Goal: Contribute content: Contribute content

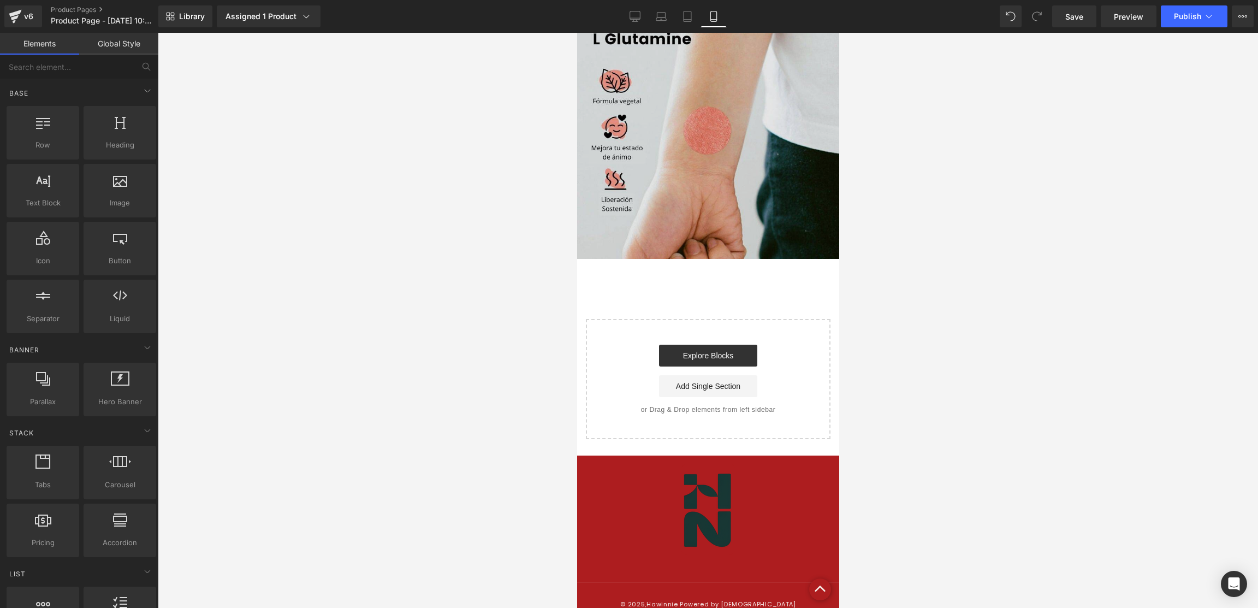
click at [692, 153] on img at bounding box center [708, 128] width 262 height 262
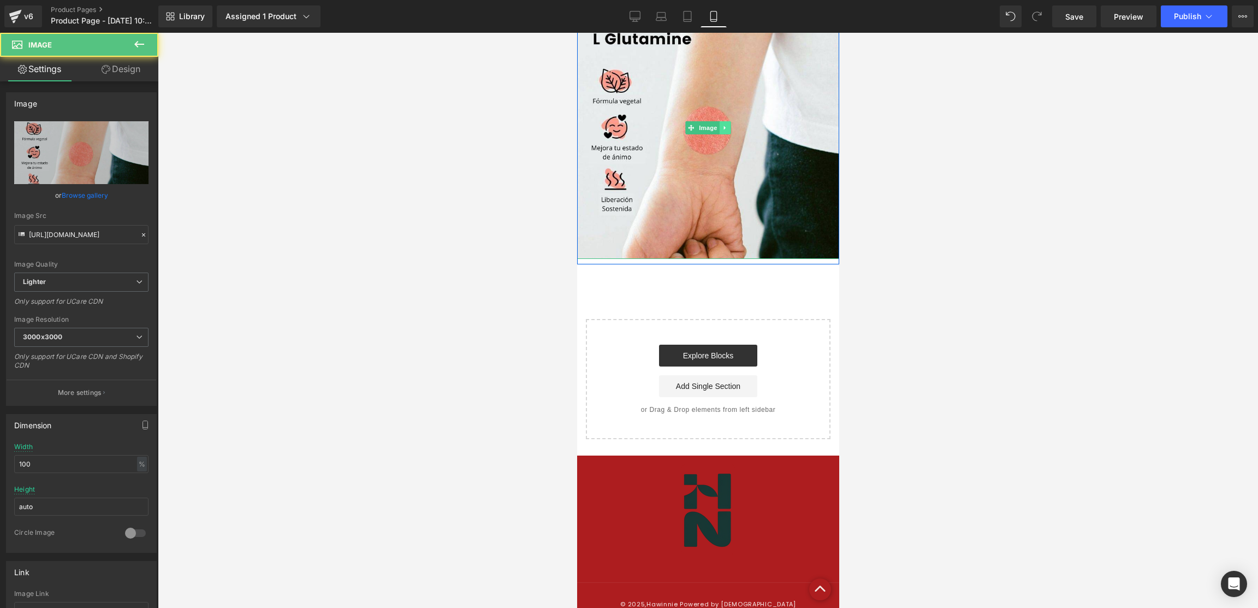
click at [722, 127] on icon at bounding box center [725, 127] width 6 height 7
click at [713, 127] on link at bounding box center [718, 127] width 11 height 13
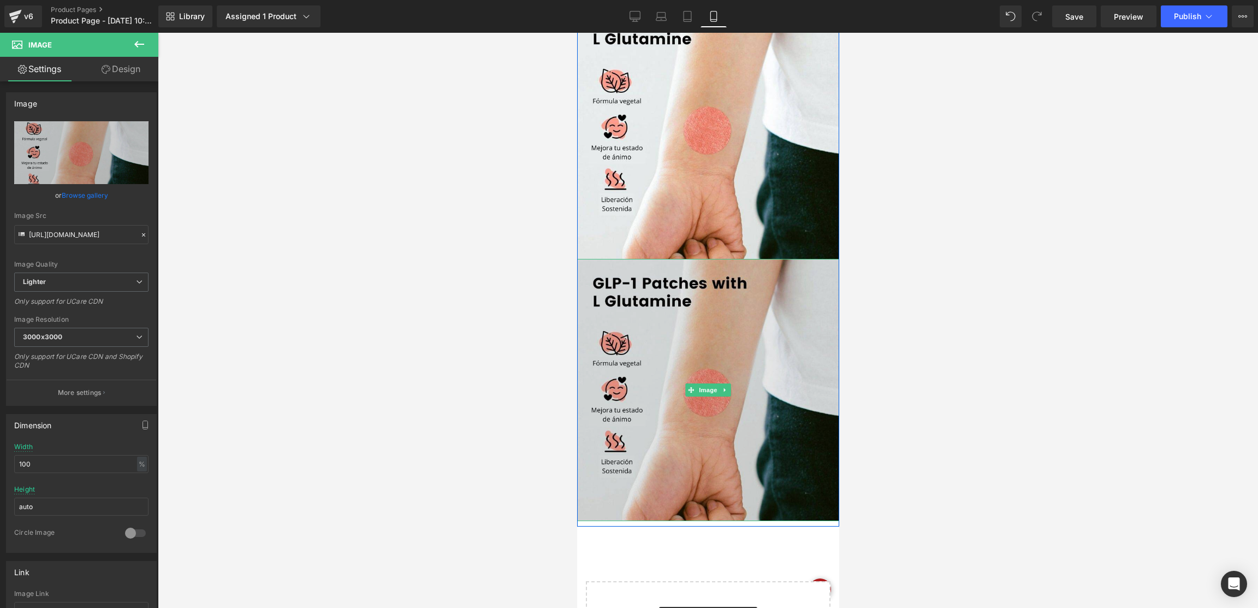
click at [698, 300] on img at bounding box center [708, 390] width 262 height 262
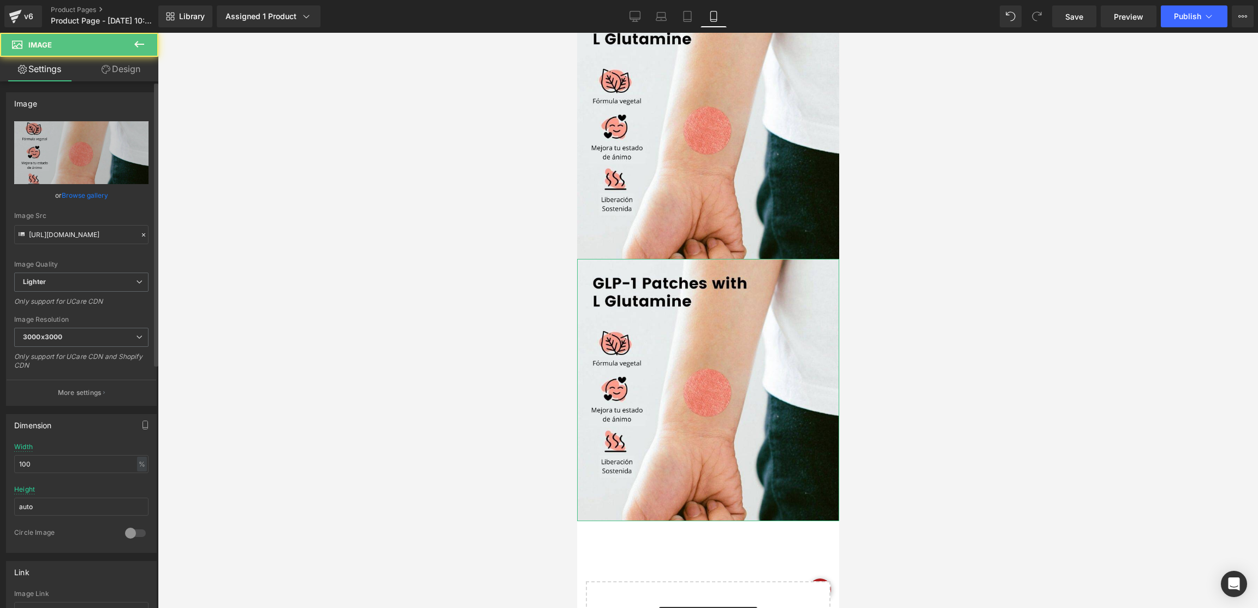
click at [9, 136] on div "[URL][DOMAIN_NAME] Replace Image Upload image or Browse gallery Image Src [URL]…" at bounding box center [82, 263] width 150 height 284
click at [52, 152] on icon at bounding box center [53, 152] width 3 height 2
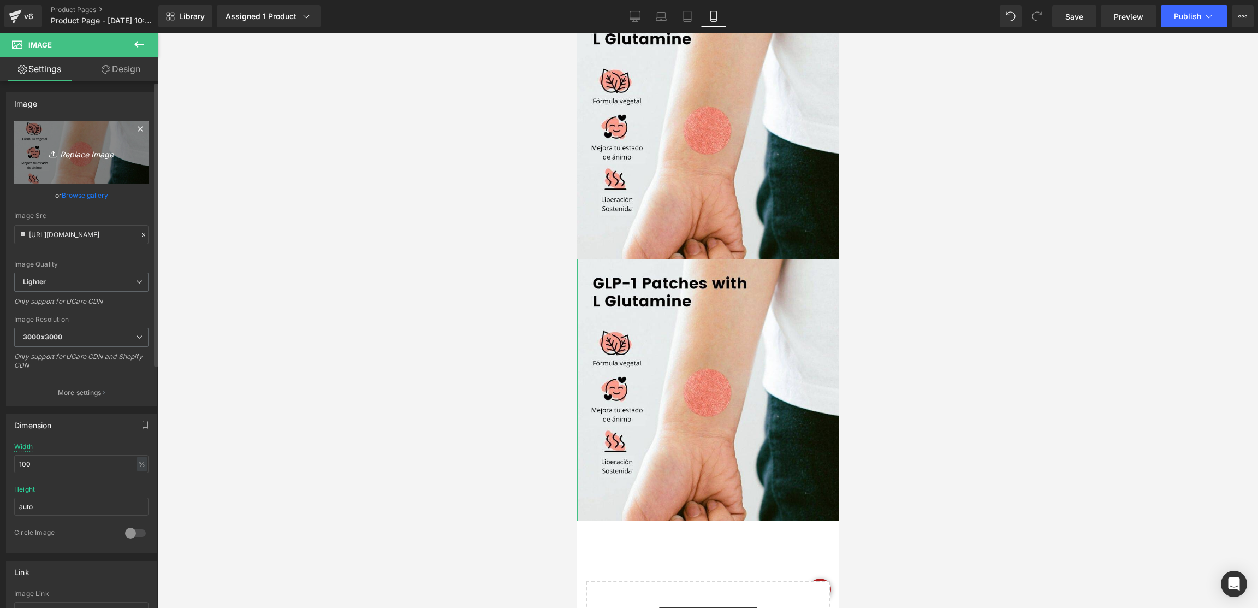
type input "C:\fakepath\sd.jpg"
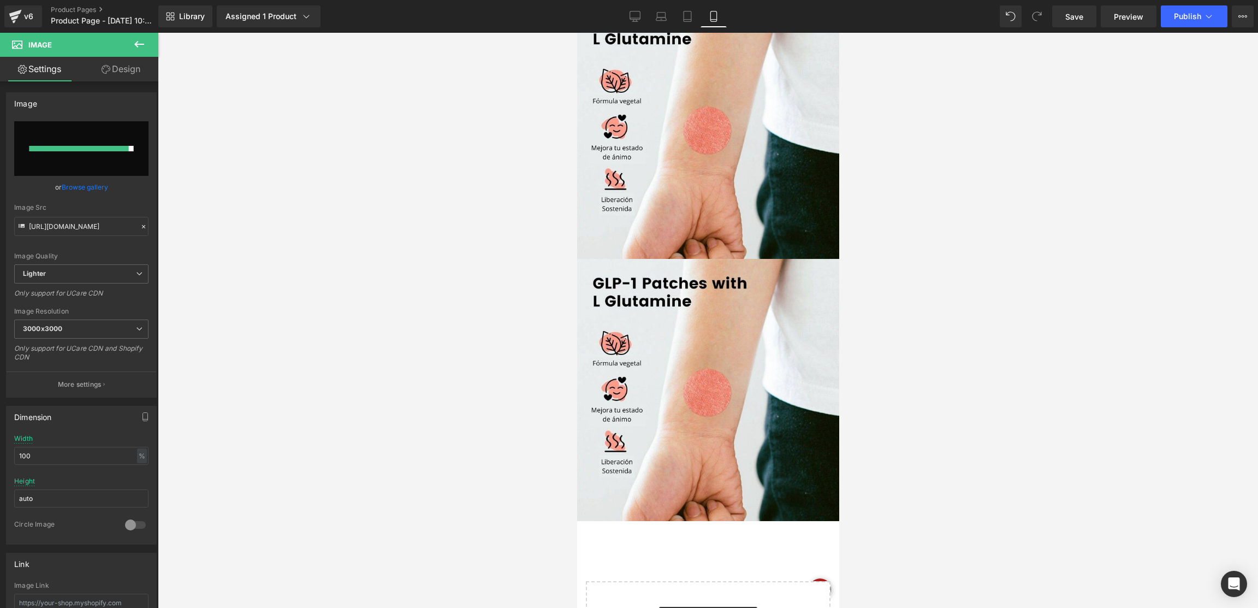
type input "[URL][DOMAIN_NAME]"
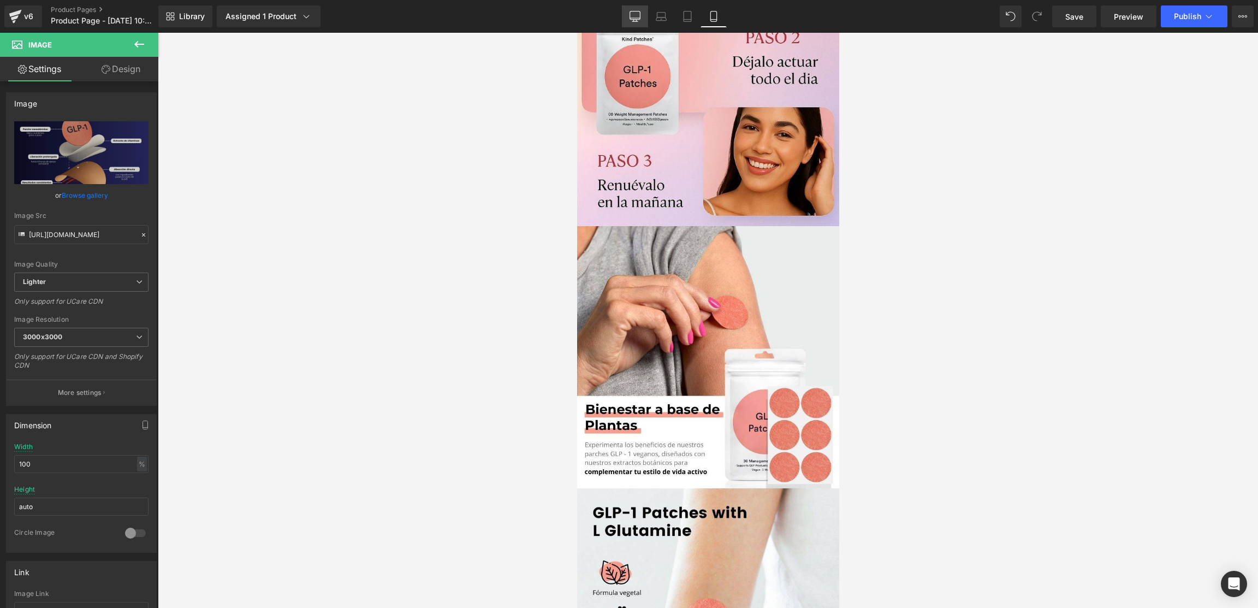
click at [640, 18] on icon at bounding box center [635, 18] width 10 height 0
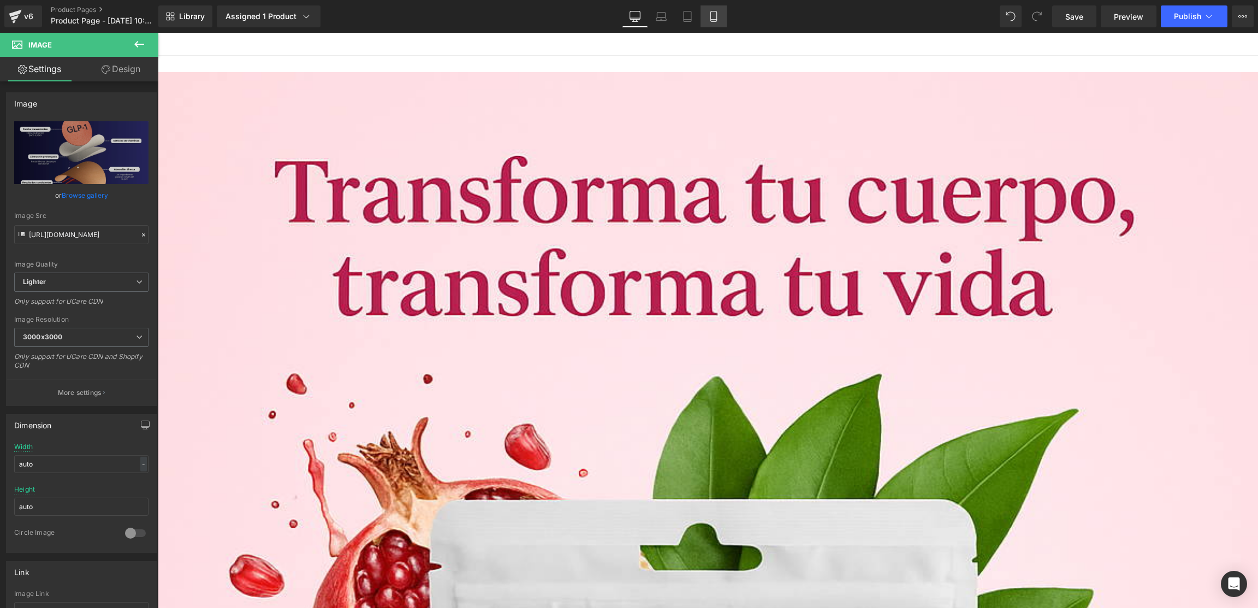
drag, startPoint x: 706, startPoint y: 12, endPoint x: 707, endPoint y: 25, distance: 13.1
click at [706, 12] on link "Mobile" at bounding box center [714, 16] width 26 height 22
type input "100"
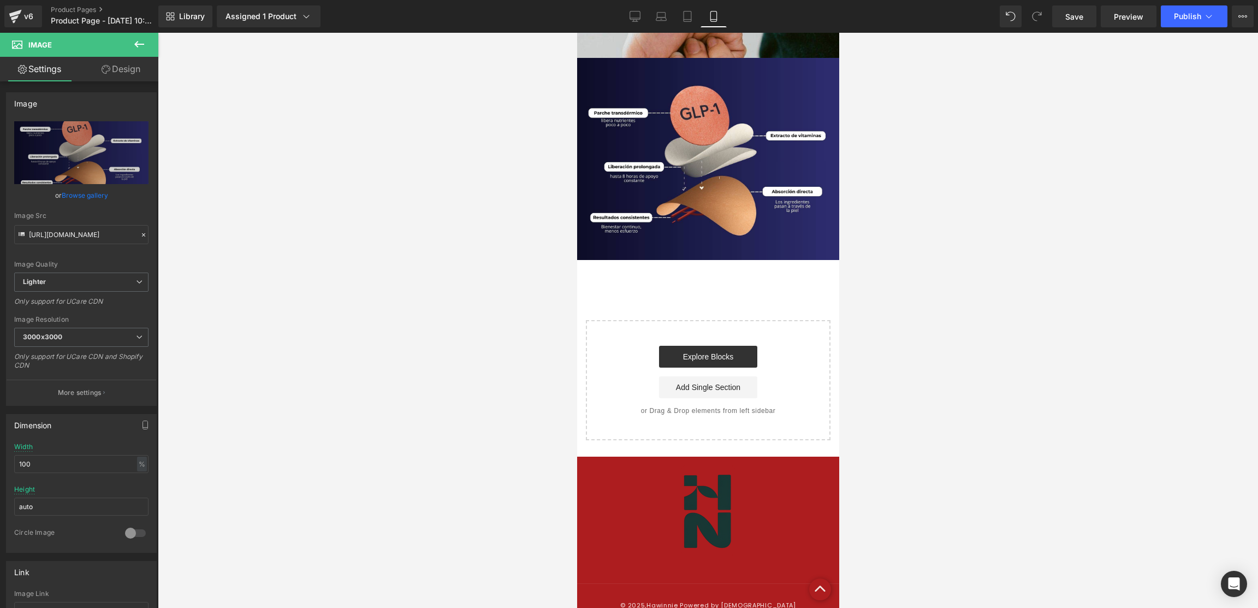
scroll to position [1403, 0]
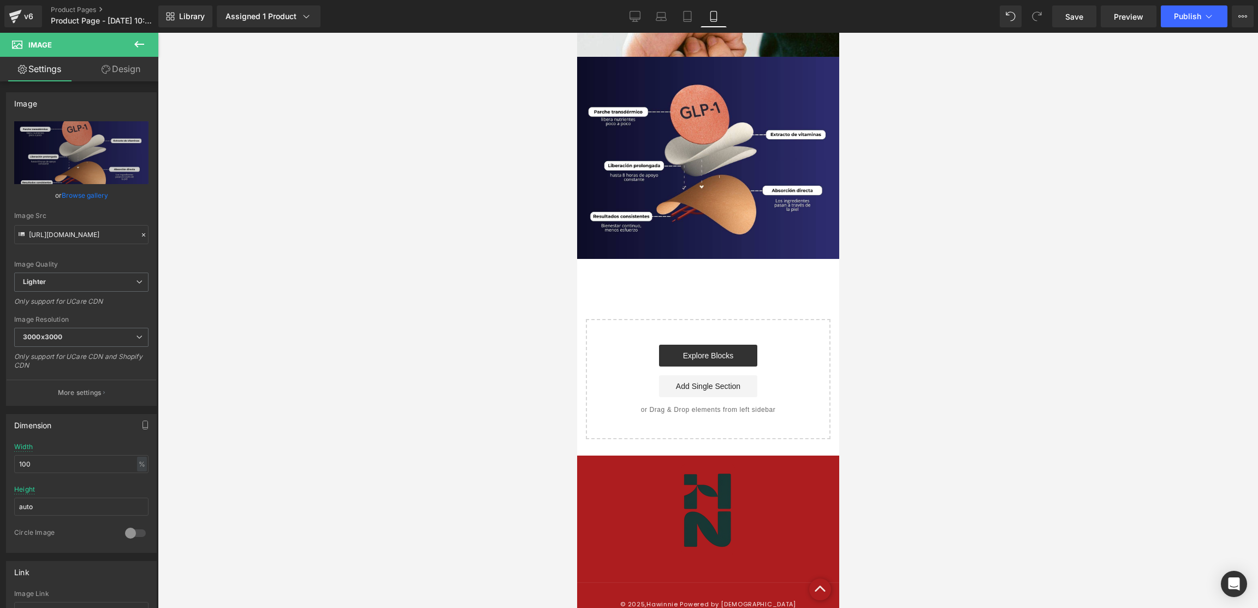
click at [895, 185] on div at bounding box center [708, 320] width 1100 height 575
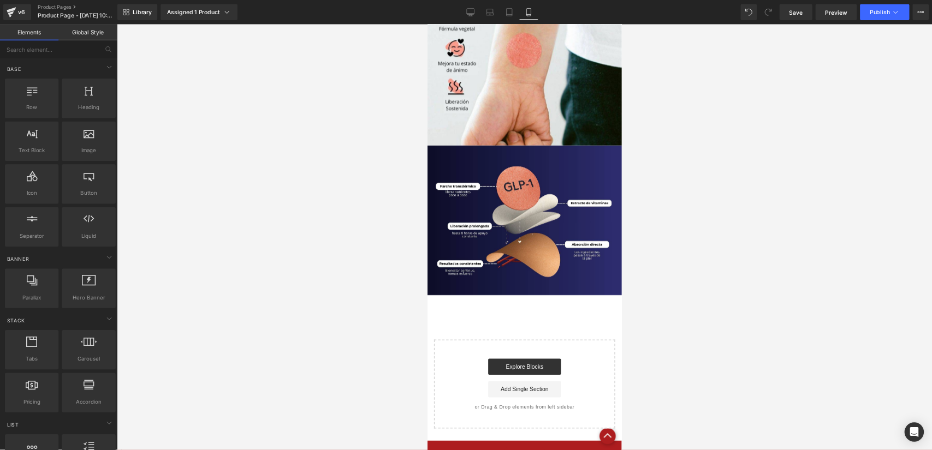
scroll to position [1239, 0]
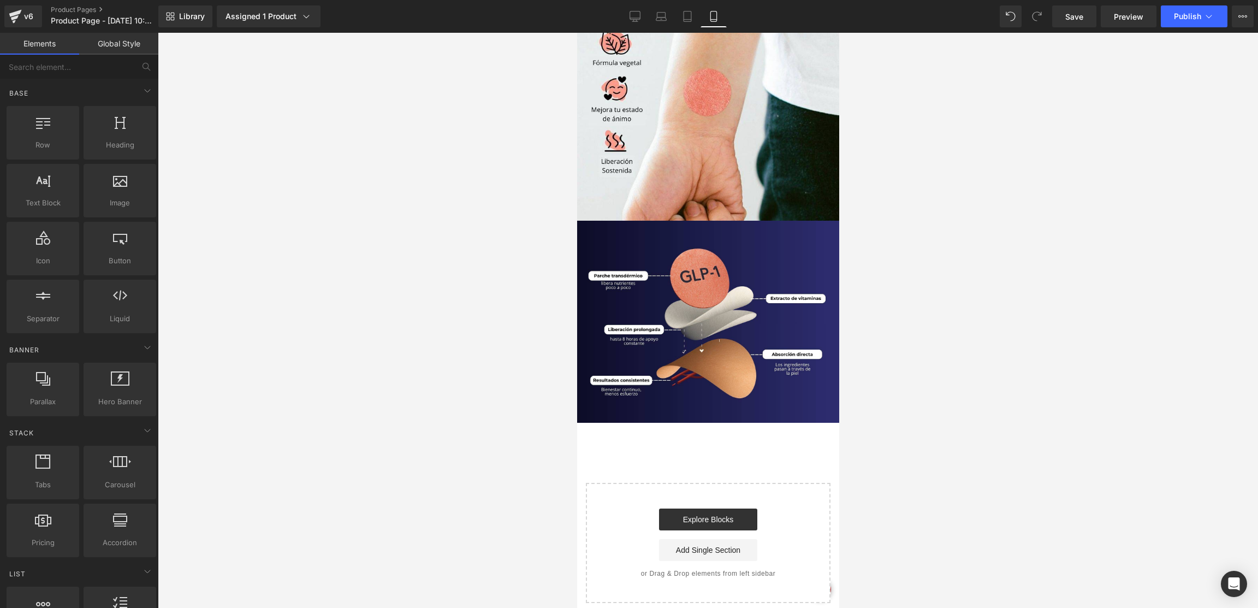
click at [919, 212] on div at bounding box center [708, 320] width 1100 height 575
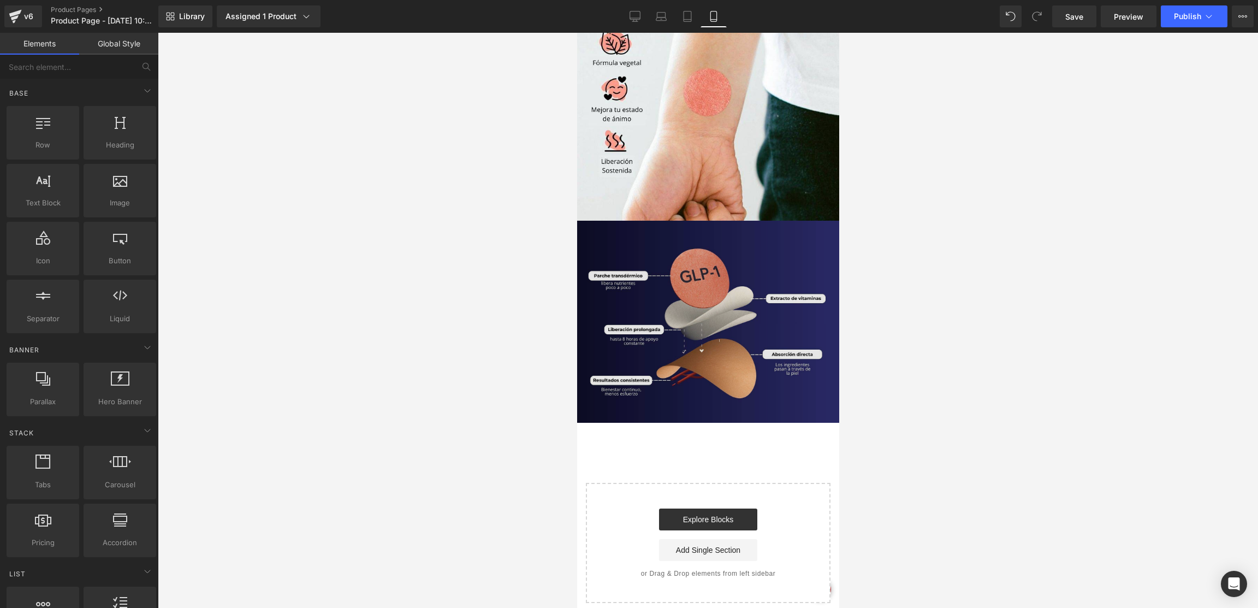
click at [619, 341] on img at bounding box center [708, 321] width 262 height 201
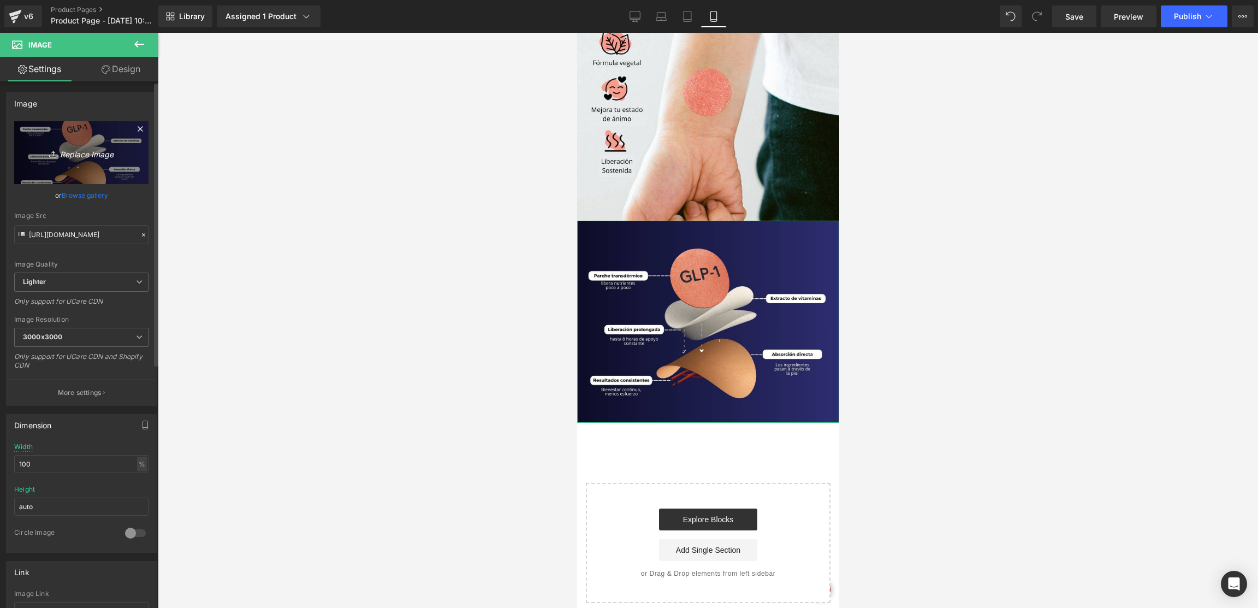
click at [110, 141] on link "Replace Image" at bounding box center [81, 152] width 134 height 63
type input "C:\fakepath\sd.jpg"
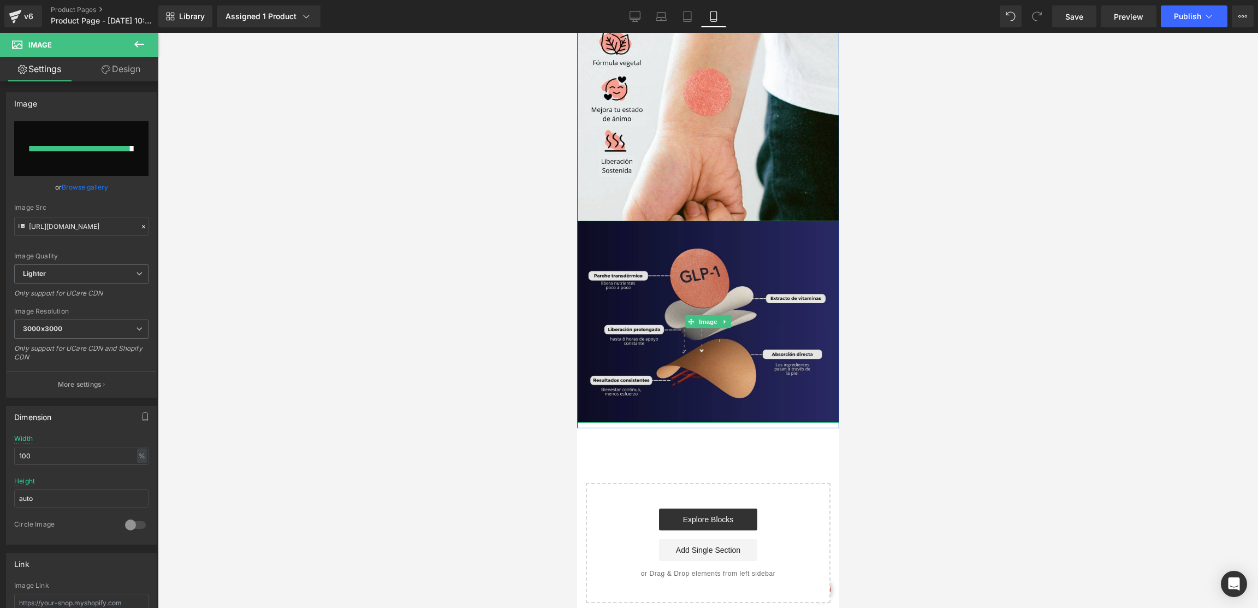
type input "[URL][DOMAIN_NAME]"
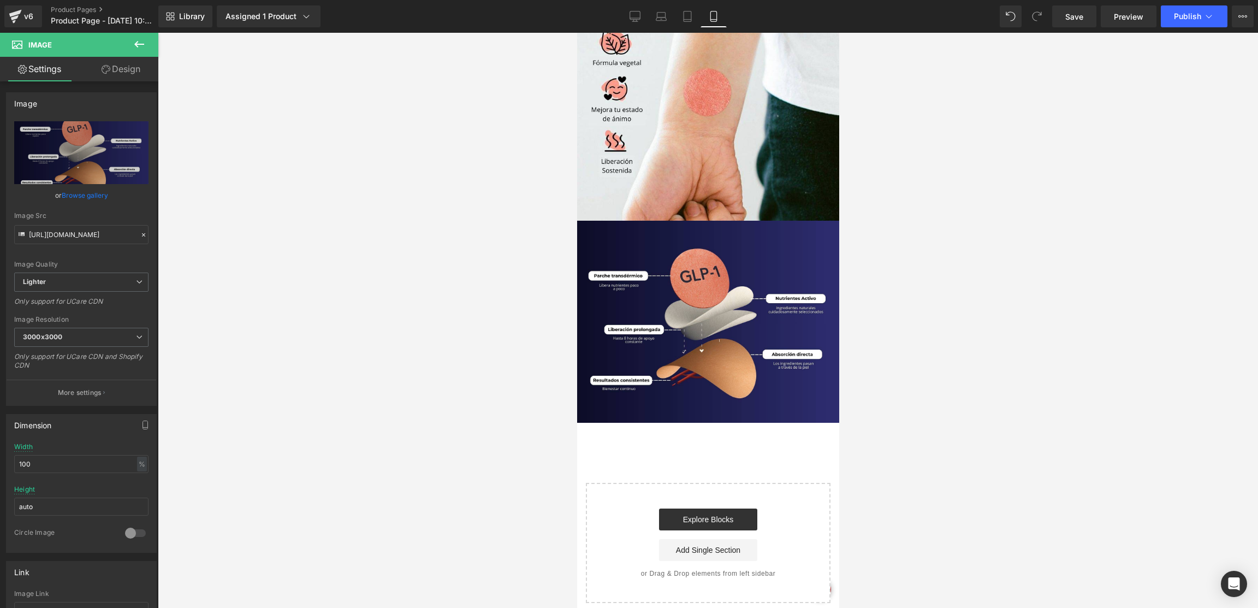
click at [888, 273] on div at bounding box center [708, 320] width 1100 height 575
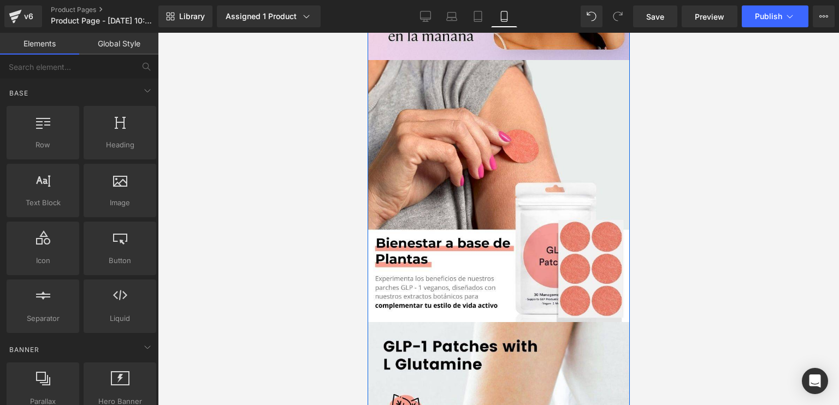
scroll to position [842, 0]
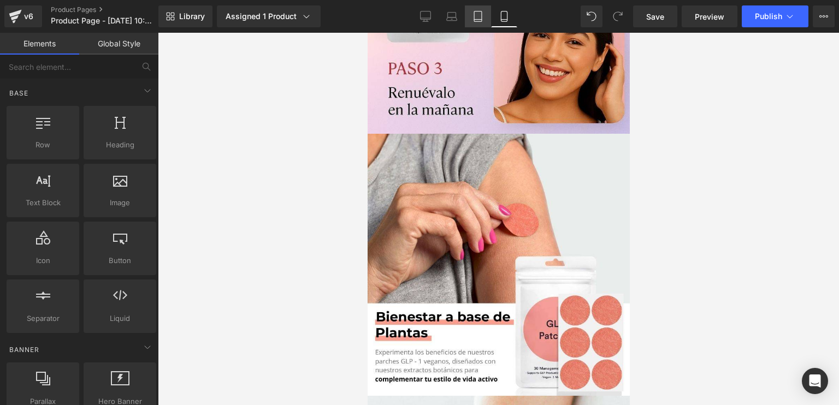
click at [467, 16] on link "Tablet" at bounding box center [478, 16] width 26 height 22
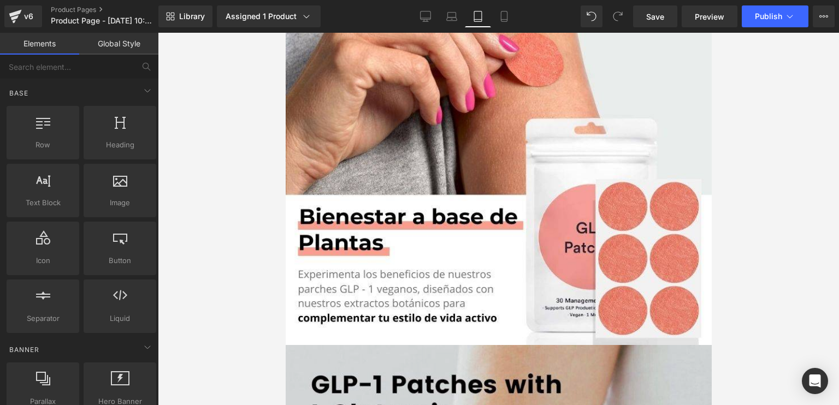
scroll to position [1557, 0]
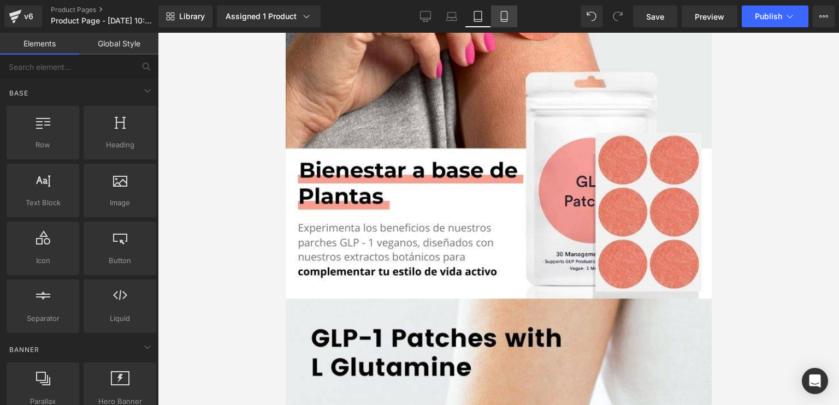
click at [510, 13] on link "Mobile" at bounding box center [504, 16] width 26 height 22
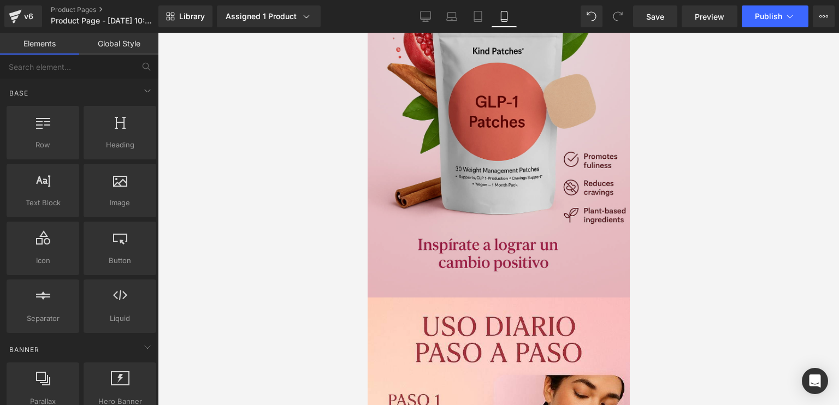
scroll to position [240, 0]
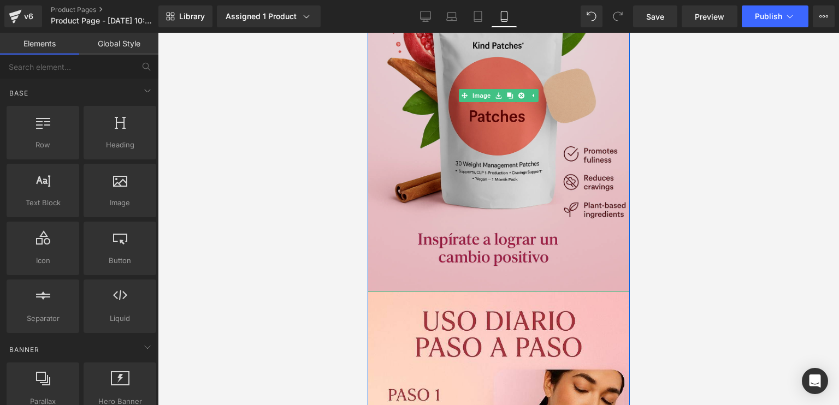
click at [597, 169] on img at bounding box center [498, 95] width 262 height 393
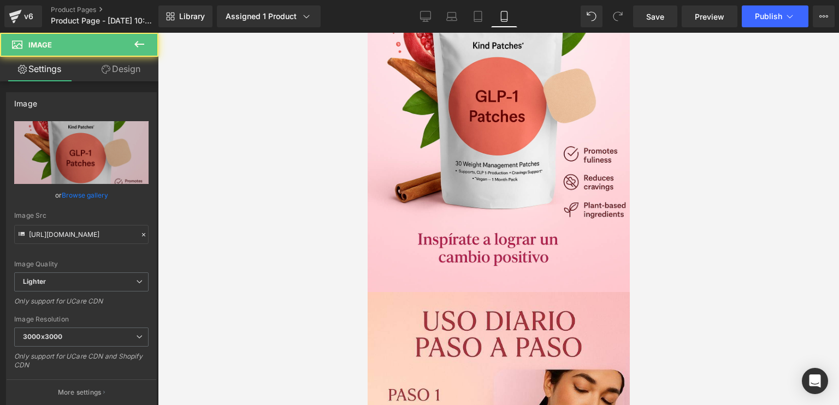
click at [657, 159] on div at bounding box center [498, 219] width 681 height 372
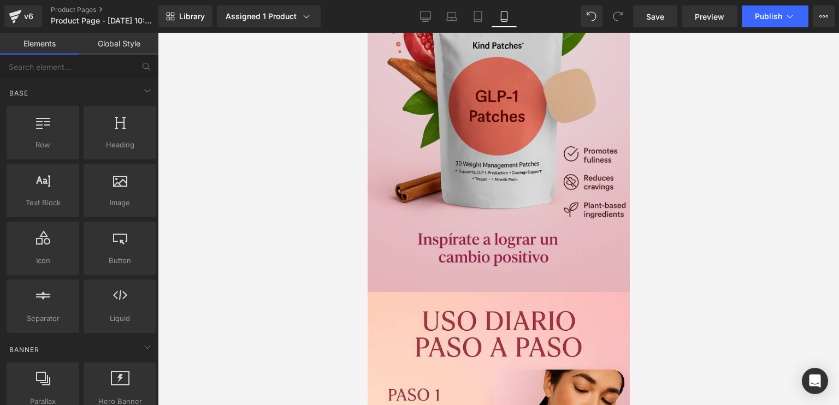
click at [538, 150] on img at bounding box center [498, 95] width 262 height 393
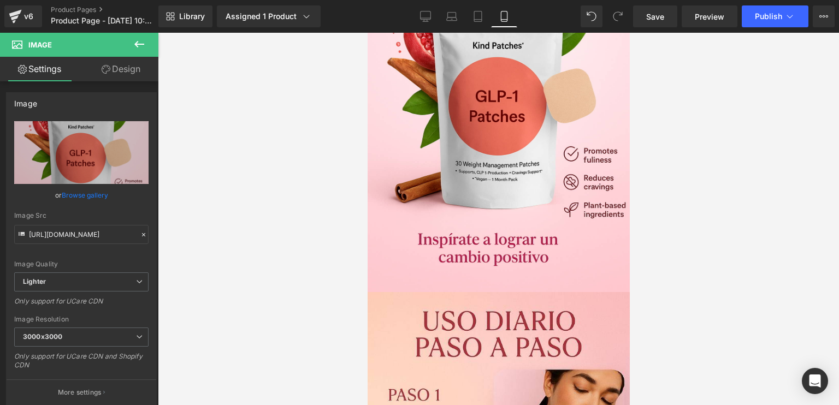
click at [690, 142] on div at bounding box center [498, 219] width 681 height 372
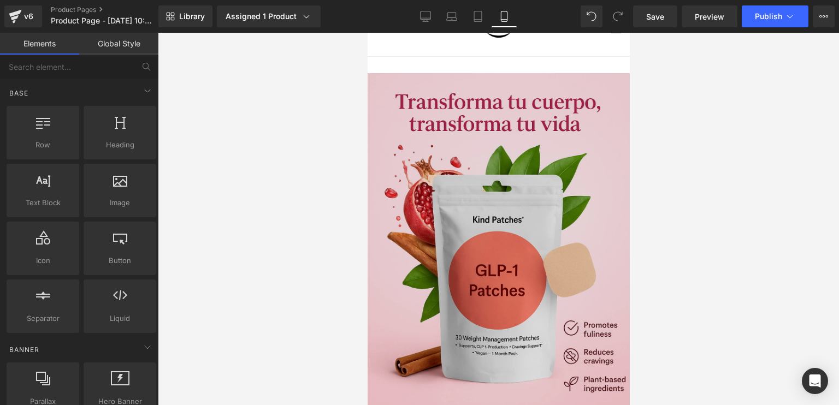
scroll to position [131, 0]
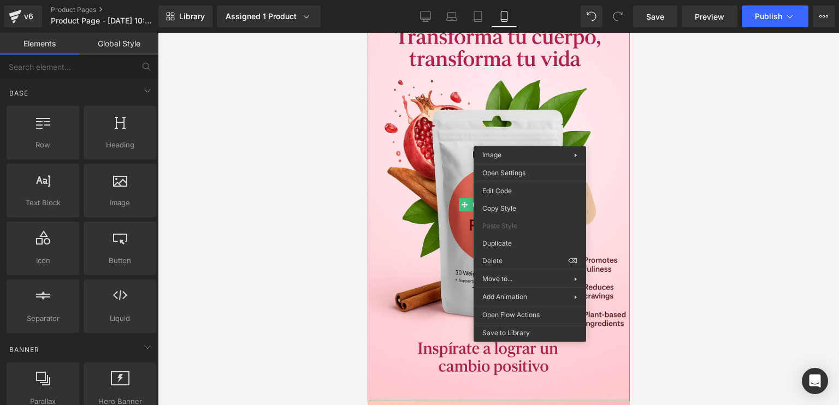
click at [746, 159] on div at bounding box center [498, 219] width 681 height 372
click at [652, 144] on div at bounding box center [498, 219] width 681 height 372
click at [637, 132] on div at bounding box center [498, 219] width 681 height 372
click at [677, 123] on div at bounding box center [498, 219] width 681 height 372
click at [671, 126] on div at bounding box center [498, 219] width 681 height 372
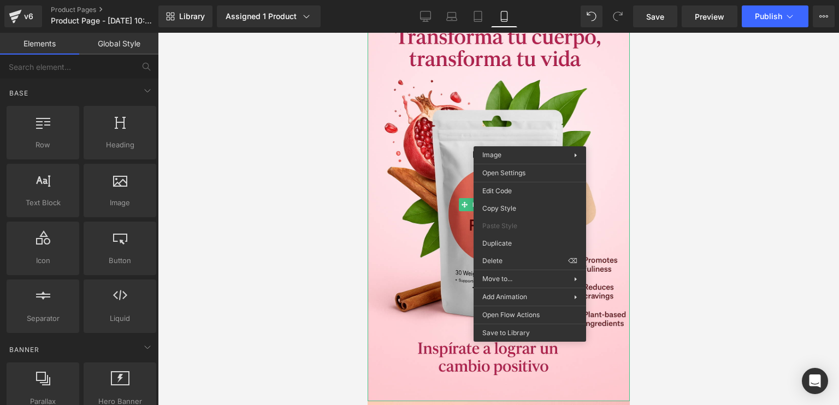
click at [267, 149] on div at bounding box center [498, 219] width 681 height 372
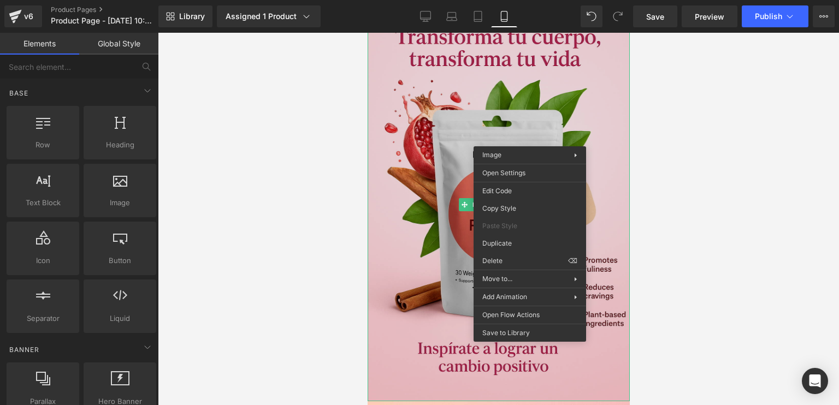
click at [442, 136] on img at bounding box center [498, 204] width 262 height 393
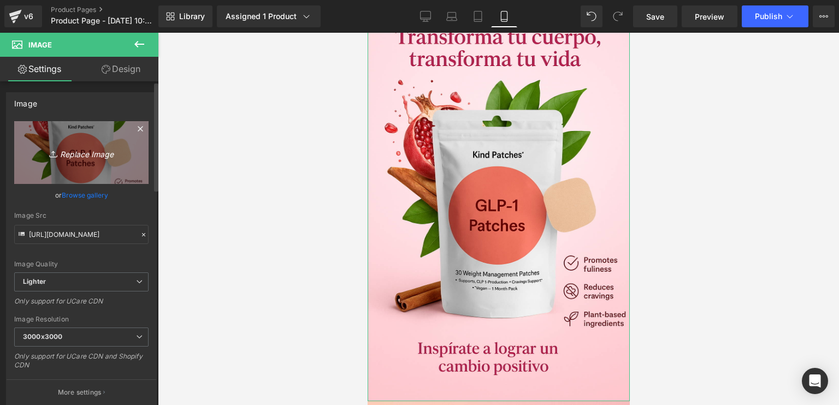
click at [84, 168] on link "Replace Image" at bounding box center [81, 152] width 134 height 63
type input "C:\fakepath\3.png"
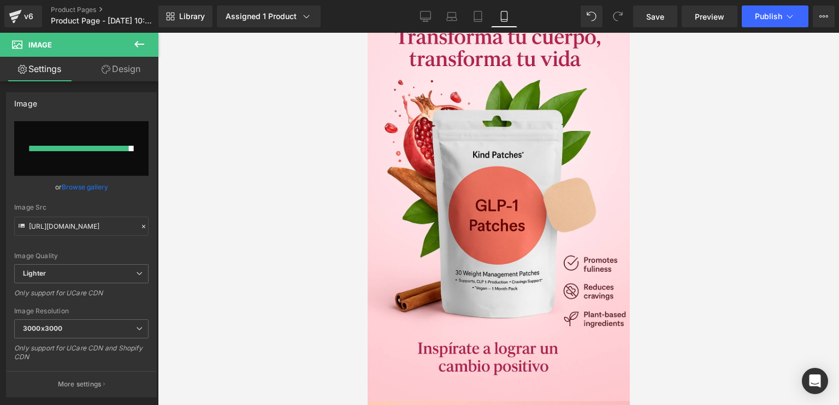
type input "[URL][DOMAIN_NAME]"
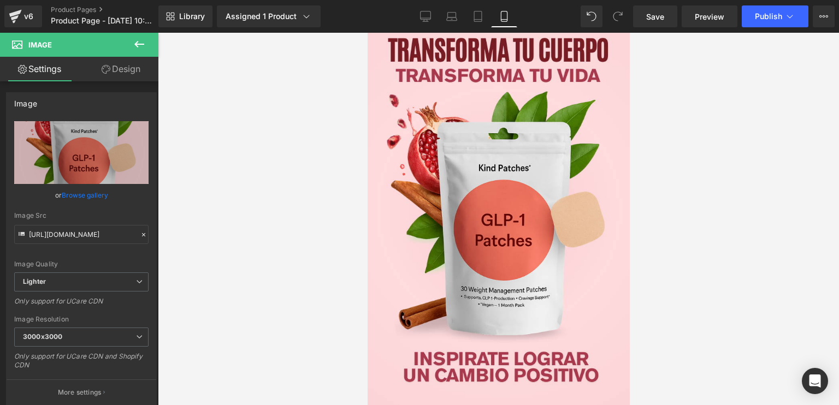
click at [666, 155] on div at bounding box center [498, 219] width 681 height 372
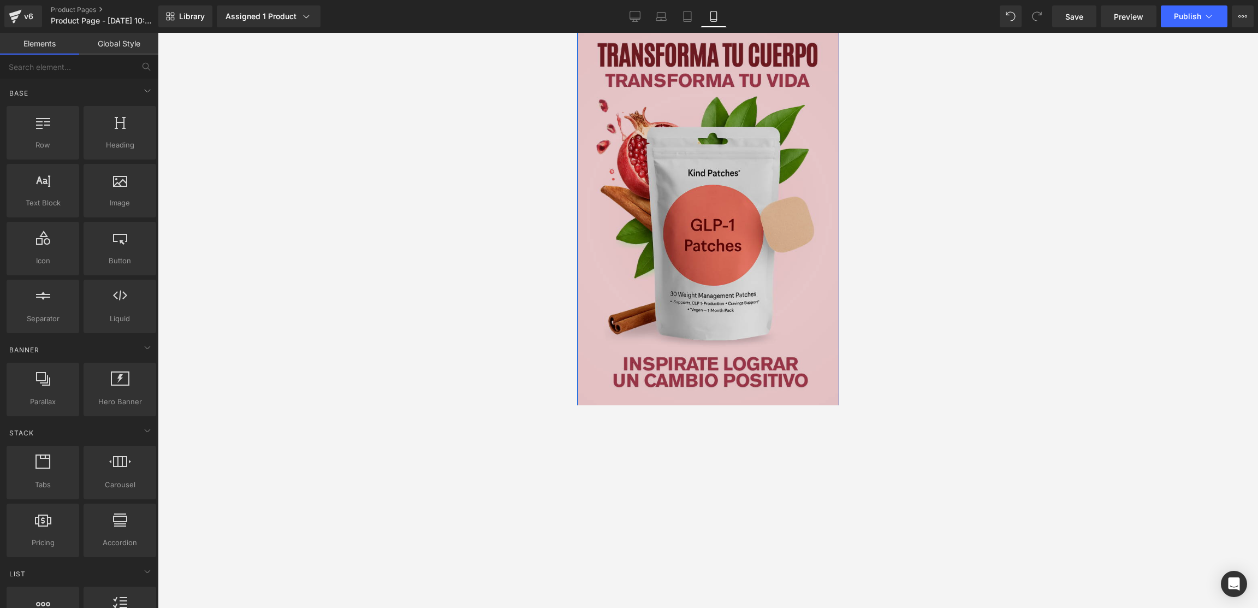
scroll to position [0, 0]
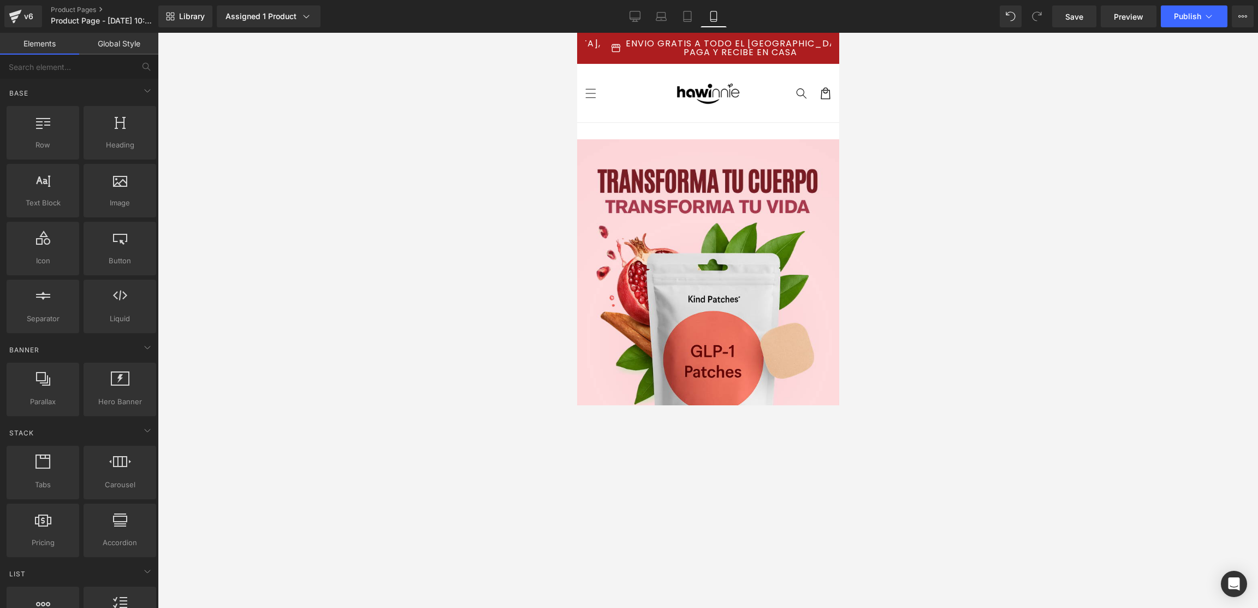
click at [873, 298] on div at bounding box center [708, 320] width 1100 height 575
click at [686, 13] on icon at bounding box center [687, 16] width 11 height 11
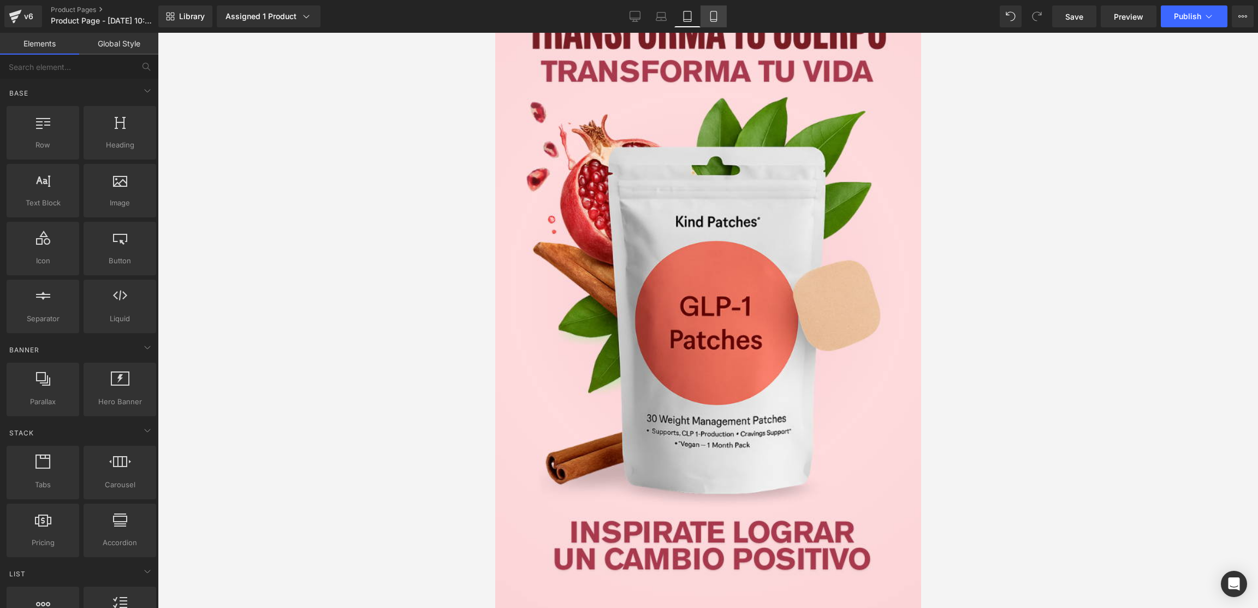
click at [713, 20] on icon at bounding box center [713, 16] width 11 height 11
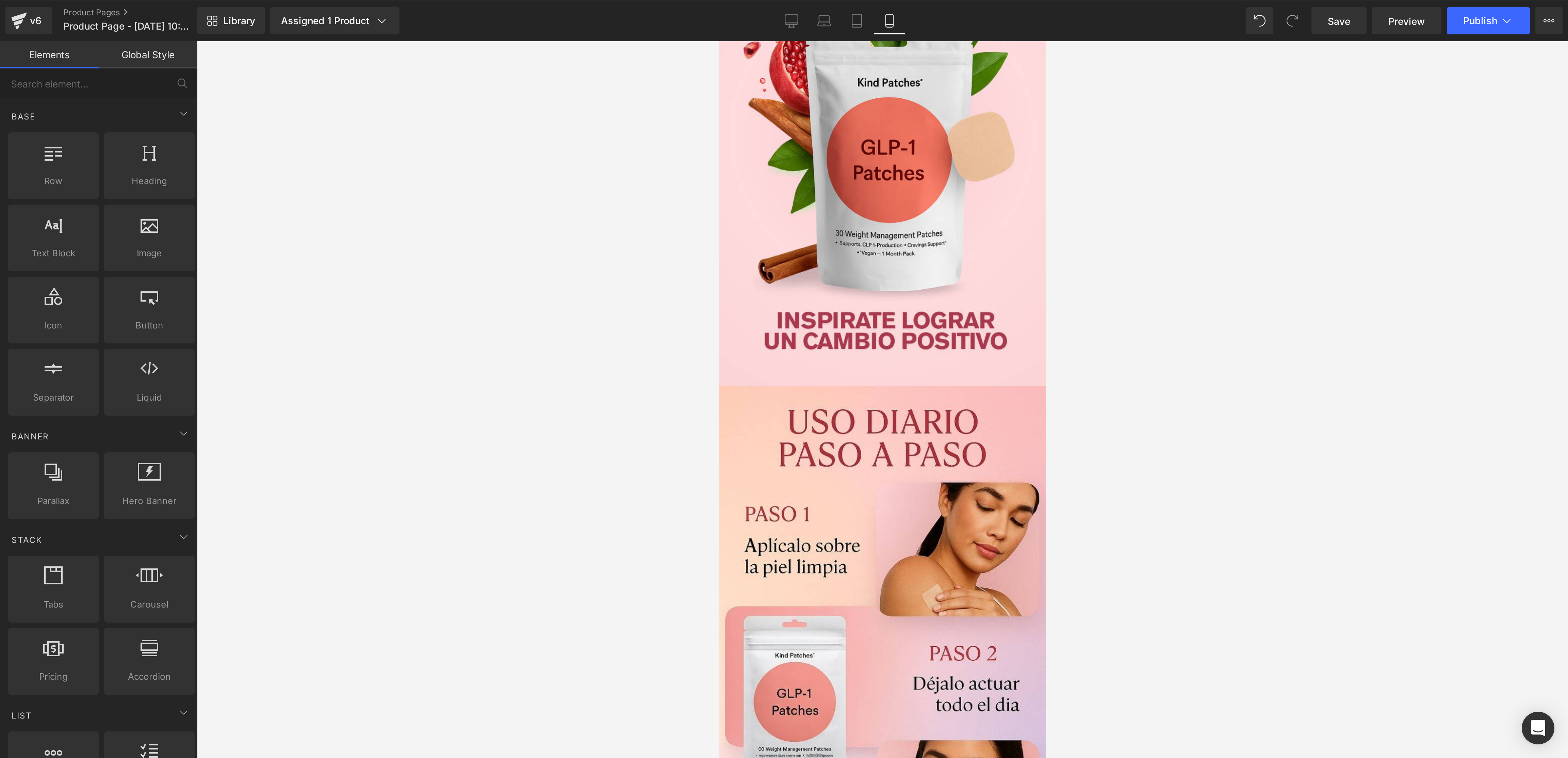
scroll to position [163, 0]
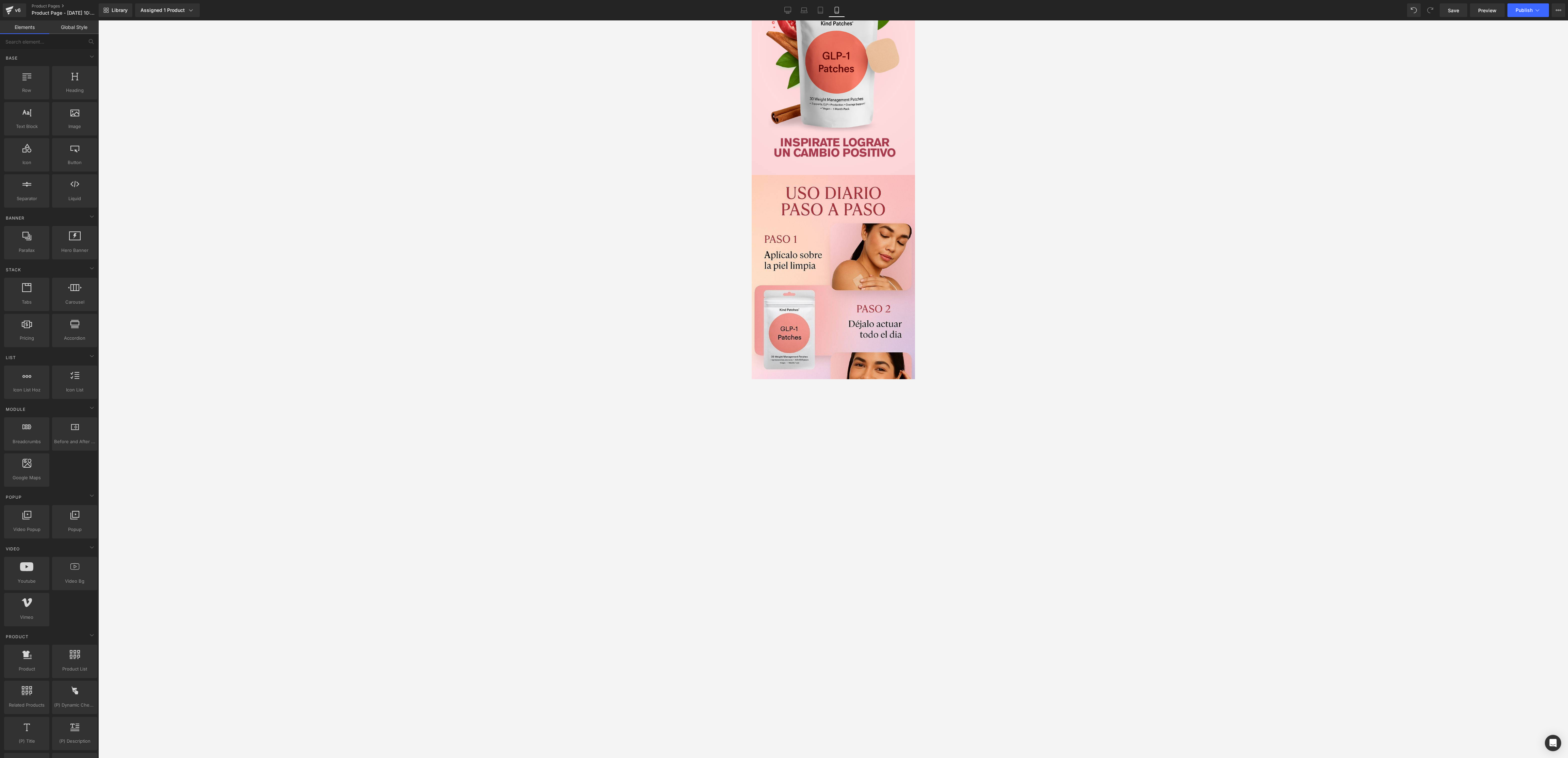
drag, startPoint x: 121, startPoint y: 75, endPoint x: 961, endPoint y: 190, distance: 847.8
click at [783, 190] on div at bounding box center [833, 389] width 1470 height 737
click at [783, 10] on link "Tablet" at bounding box center [820, 10] width 16 height 14
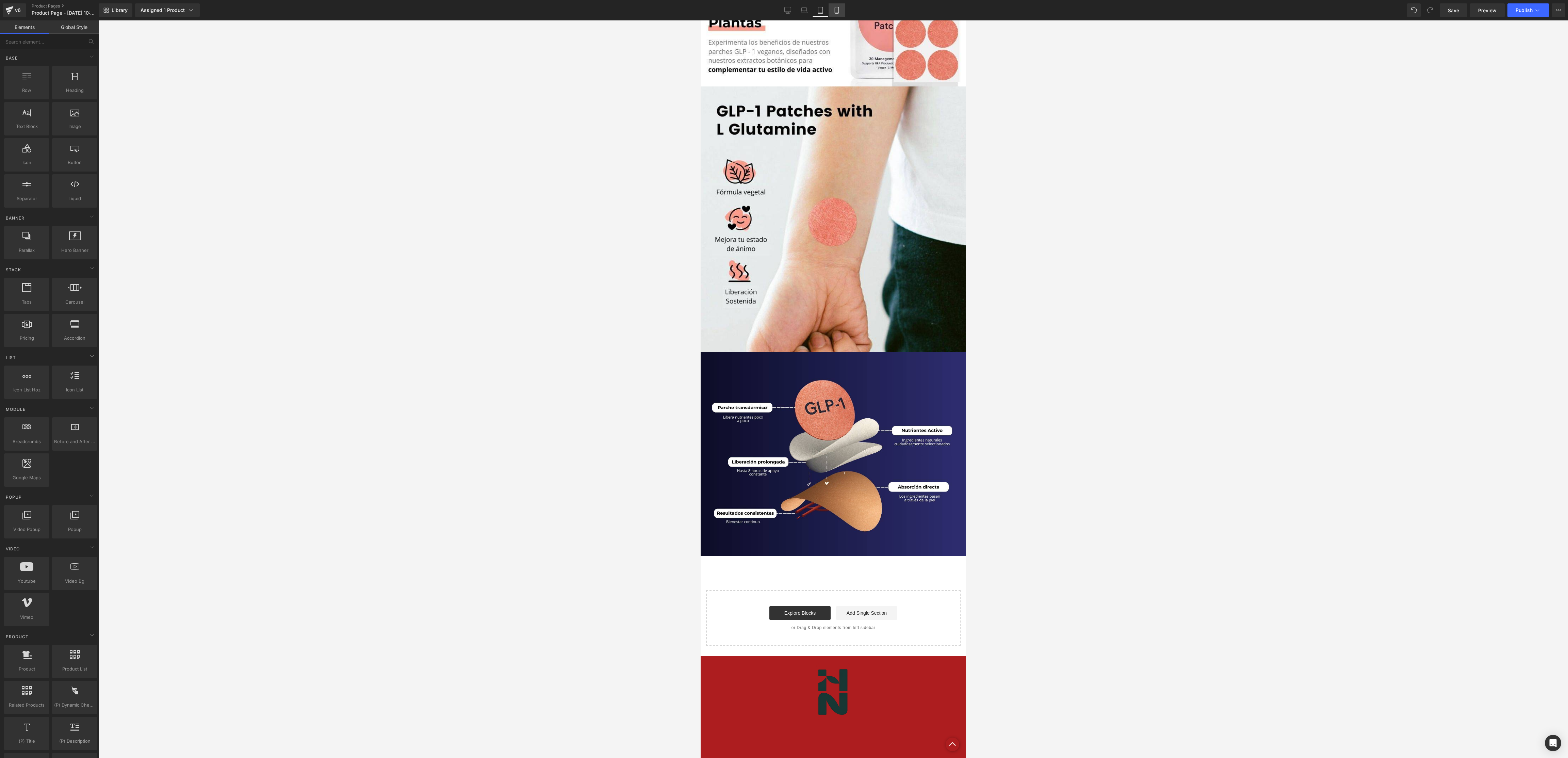
click at [783, 10] on link "Mobile" at bounding box center [837, 10] width 16 height 14
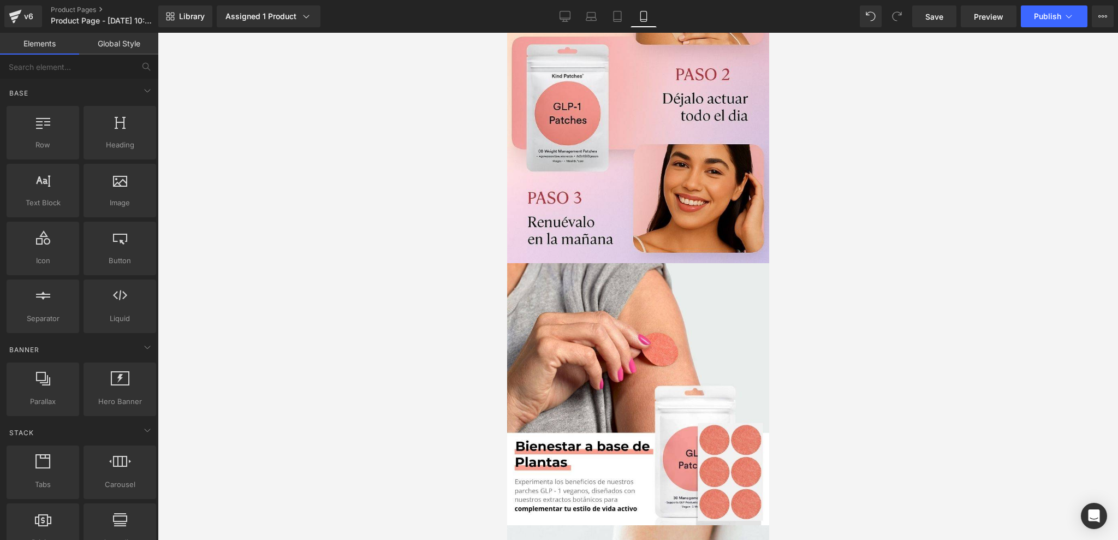
scroll to position [717, 0]
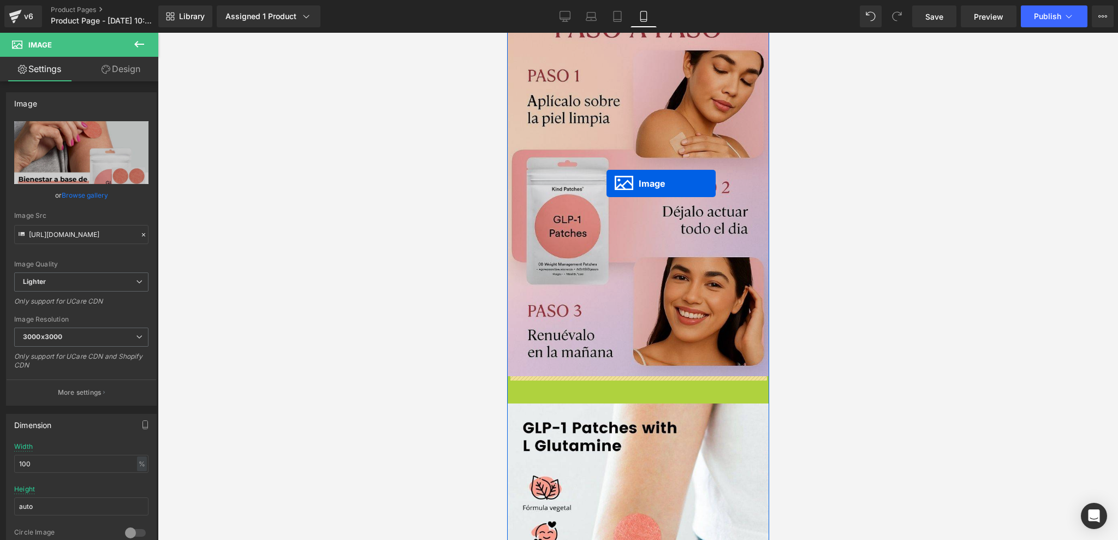
drag, startPoint x: 599, startPoint y: 364, endPoint x: 606, endPoint y: 174, distance: 189.6
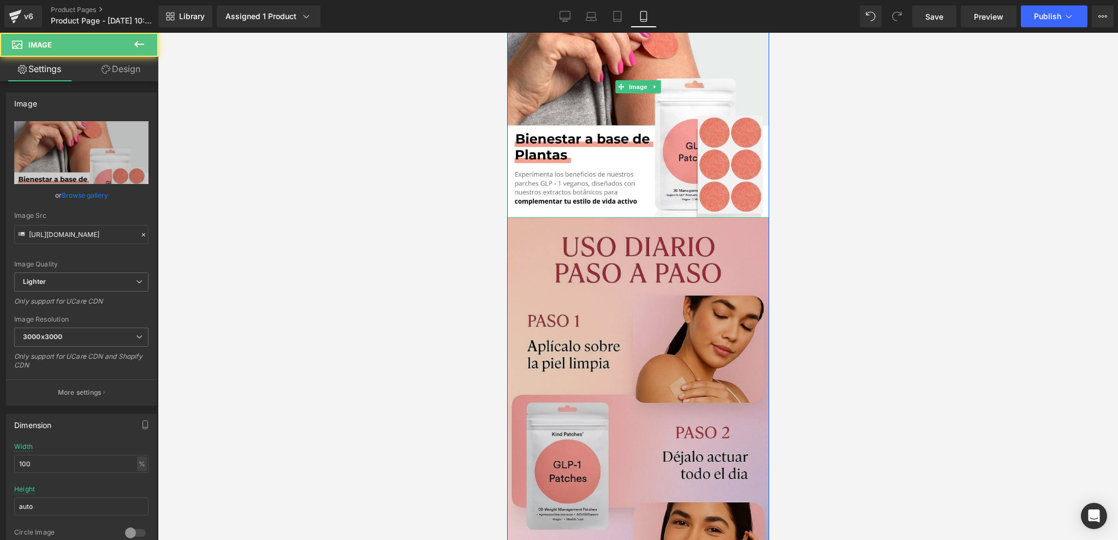
scroll to position [368, 0]
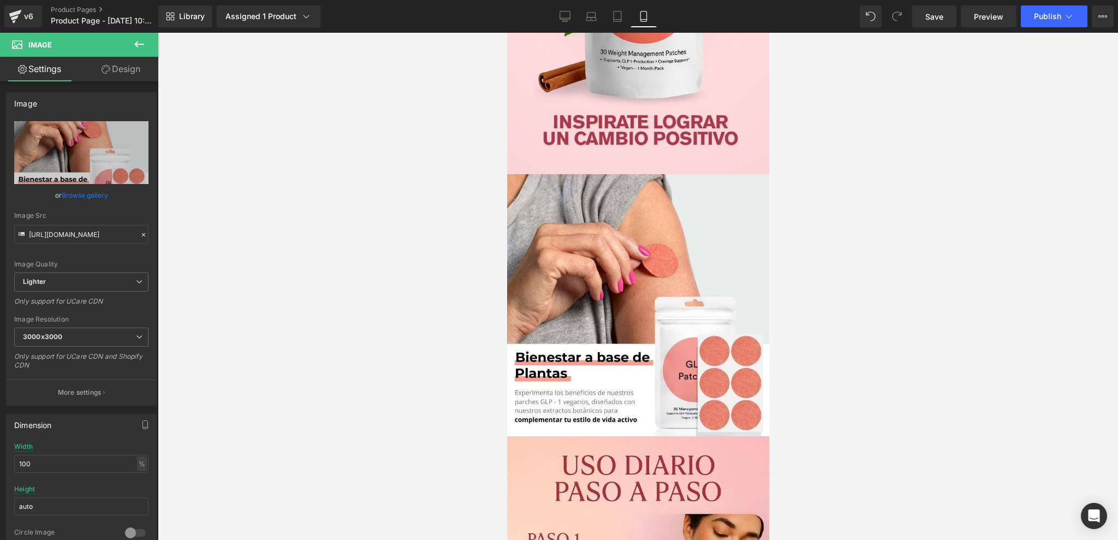
click at [835, 174] on div at bounding box center [638, 286] width 960 height 507
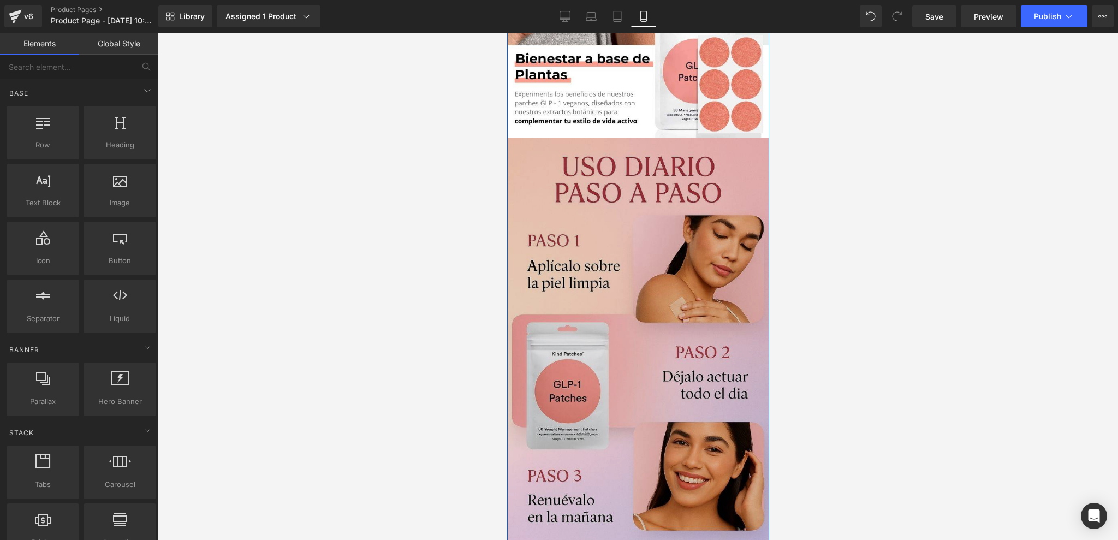
scroll to position [805, 0]
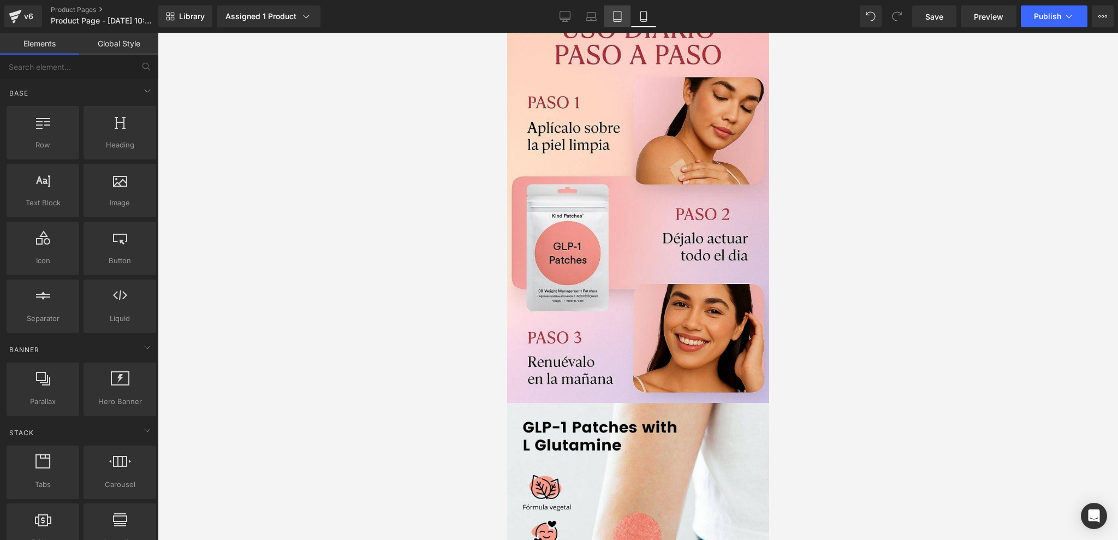
click at [609, 13] on link "Tablet" at bounding box center [617, 16] width 26 height 22
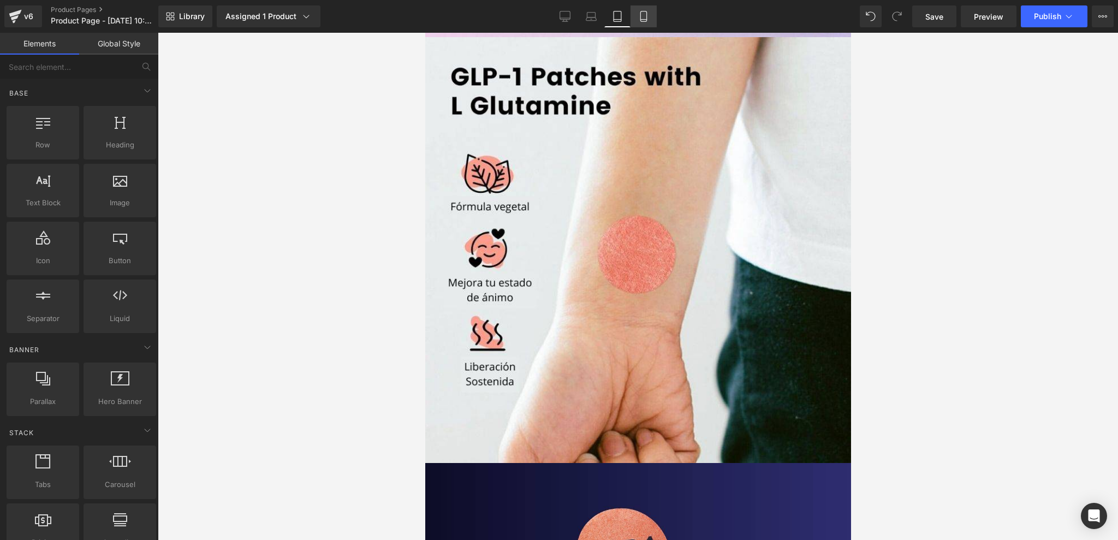
click at [640, 12] on icon at bounding box center [643, 16] width 6 height 10
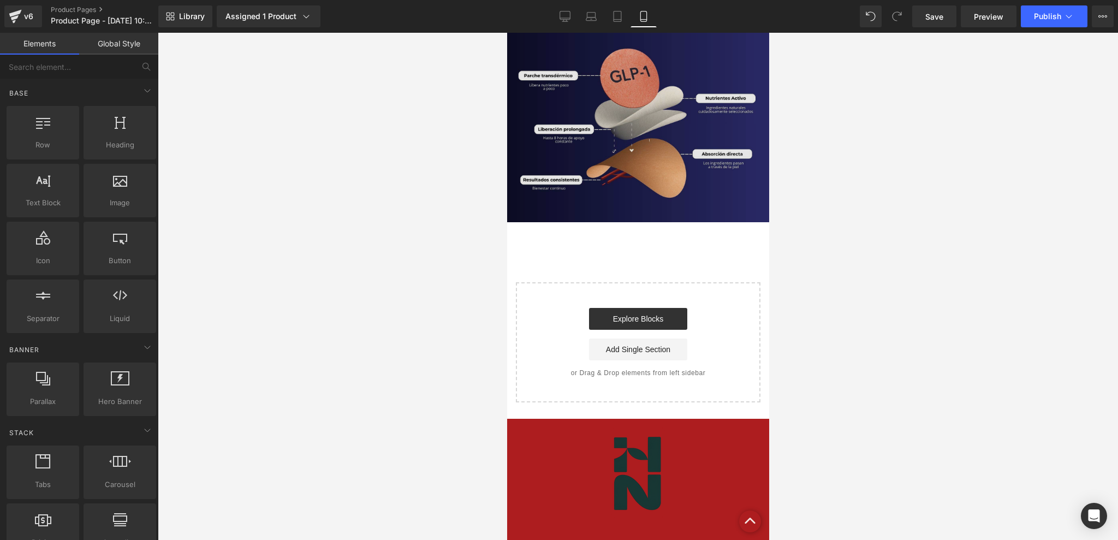
scroll to position [1480, 0]
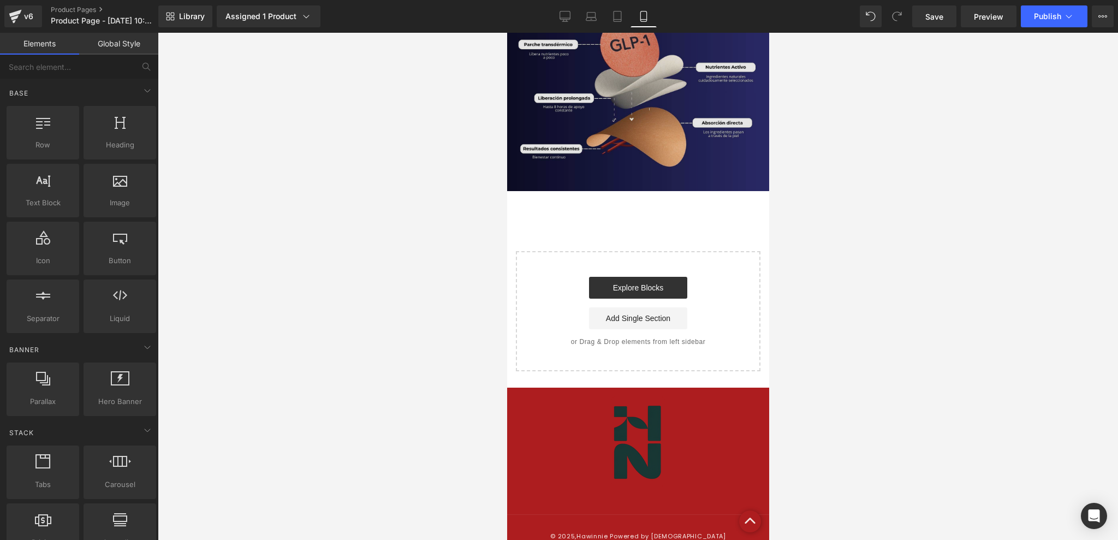
click at [588, 116] on img at bounding box center [638, 90] width 262 height 201
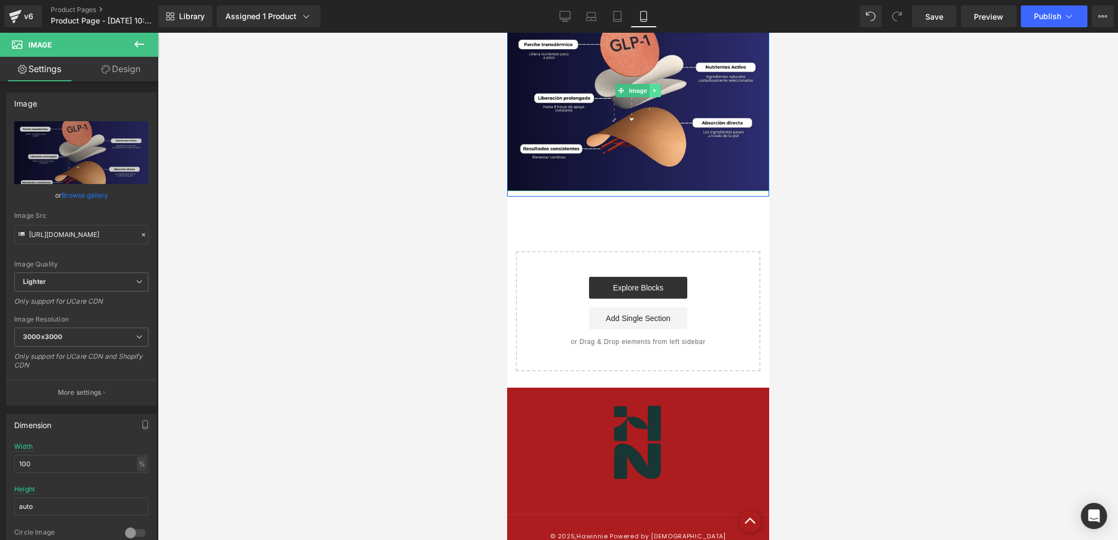
click at [652, 91] on icon at bounding box center [655, 90] width 6 height 7
click at [646, 93] on icon at bounding box center [649, 90] width 6 height 6
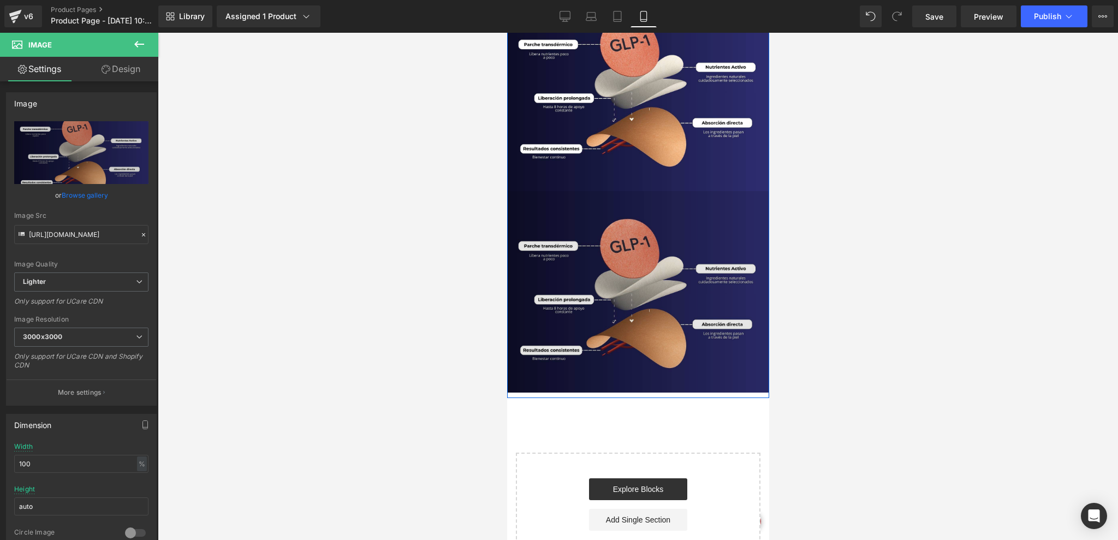
click at [638, 224] on img at bounding box center [638, 291] width 262 height 201
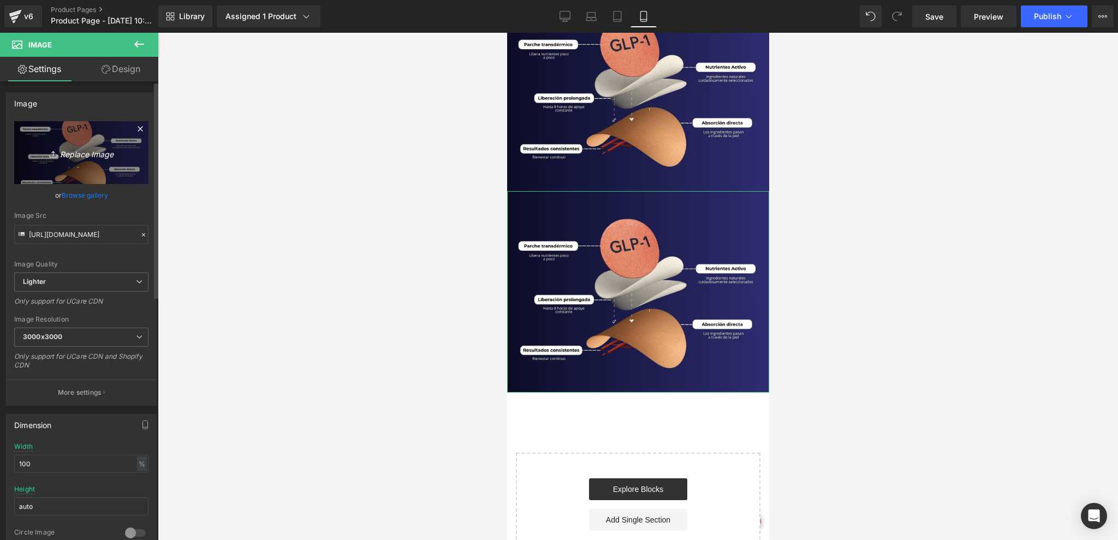
click at [105, 170] on link "Replace Image" at bounding box center [81, 152] width 134 height 63
type input "C:\fakepath\ChatGPT Image 31 ago 2025, 11_12_44 p.m..png"
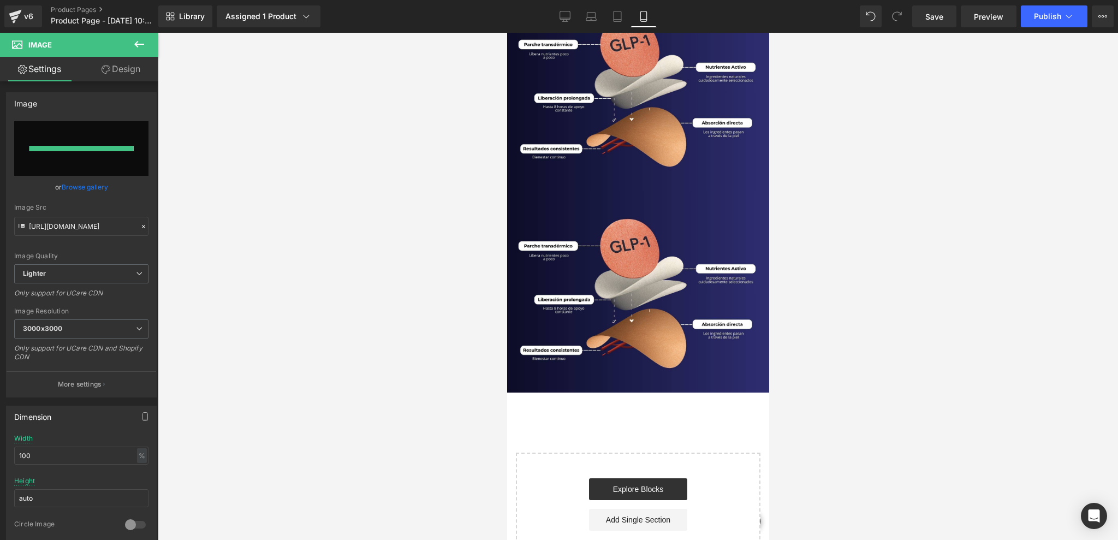
type input "[URL][DOMAIN_NAME]"
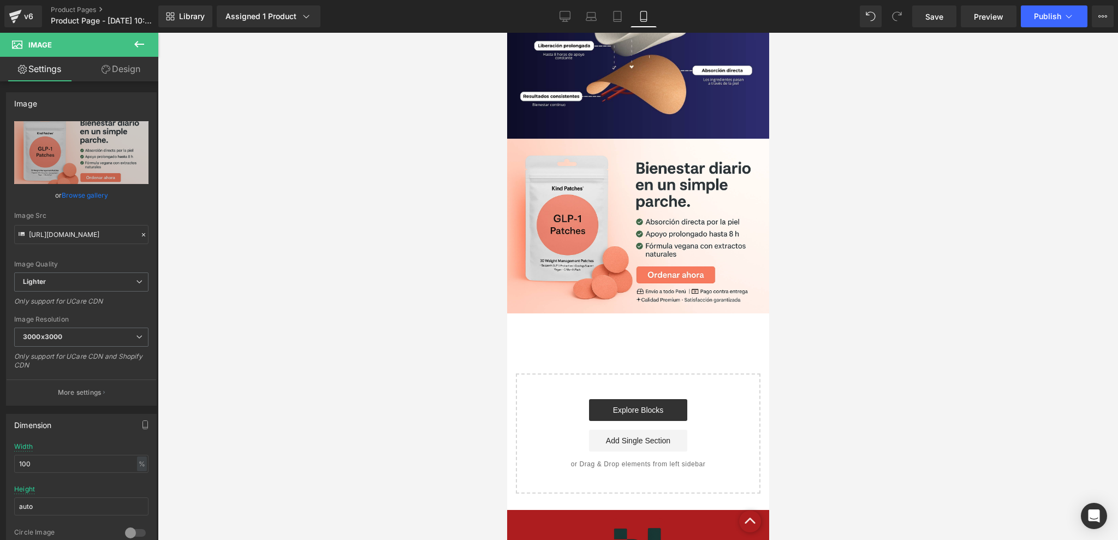
scroll to position [1509, 0]
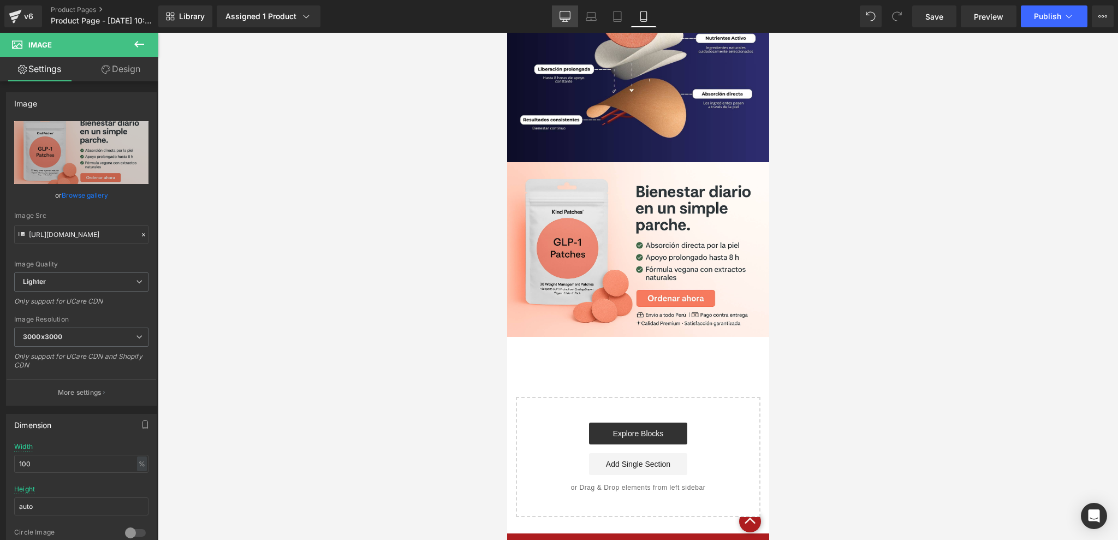
click at [564, 24] on link "Desktop" at bounding box center [565, 16] width 26 height 22
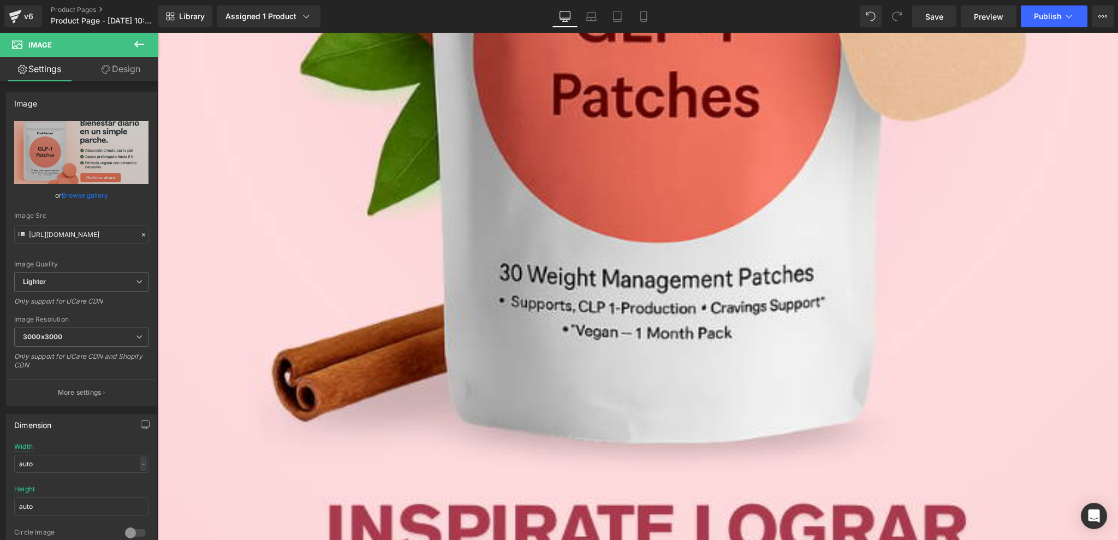
scroll to position [1165, 0]
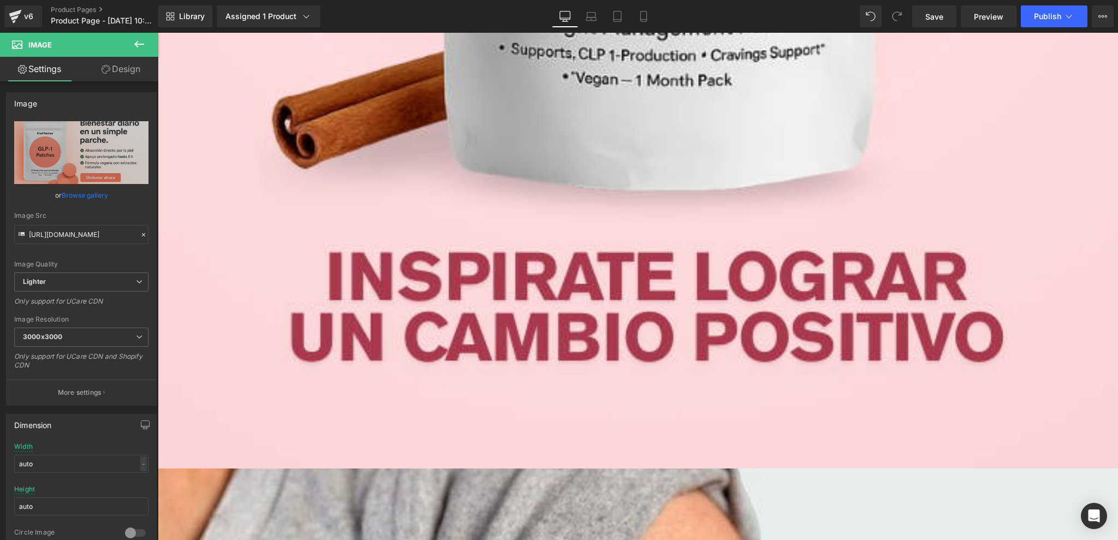
drag, startPoint x: 644, startPoint y: 14, endPoint x: 641, endPoint y: 2, distance: 11.8
click at [644, 14] on icon at bounding box center [643, 16] width 11 height 11
type input "100"
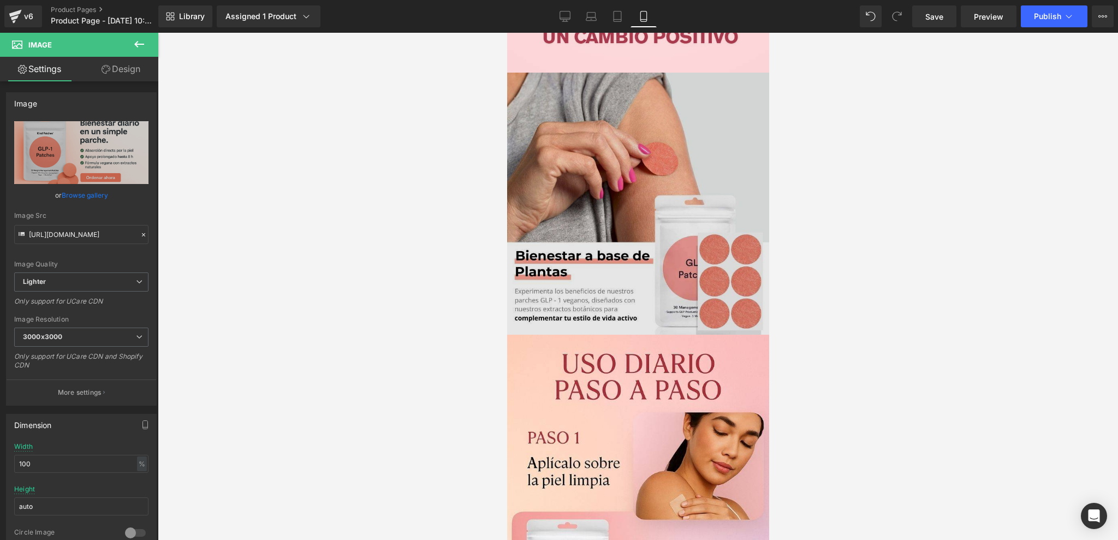
scroll to position [437, 0]
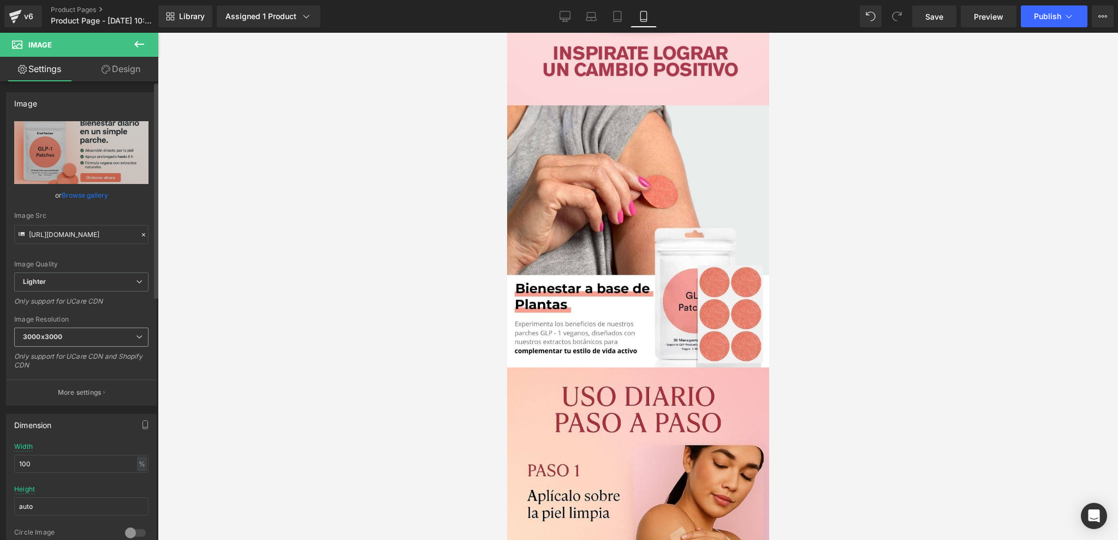
click at [85, 331] on span "3000x3000" at bounding box center [81, 337] width 134 height 19
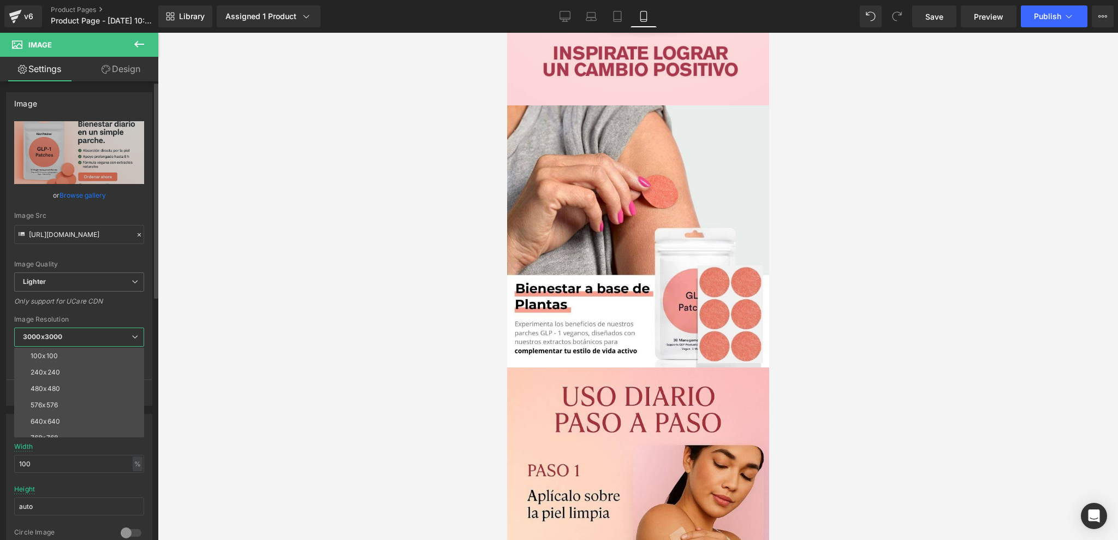
click at [85, 331] on span "3000x3000" at bounding box center [79, 337] width 130 height 19
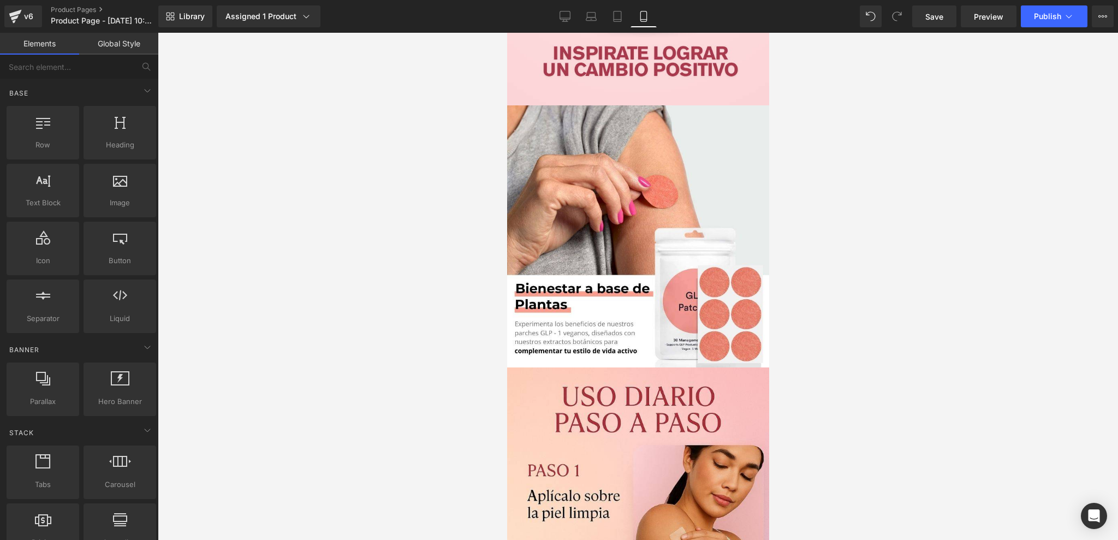
click at [219, 296] on div at bounding box center [638, 286] width 960 height 507
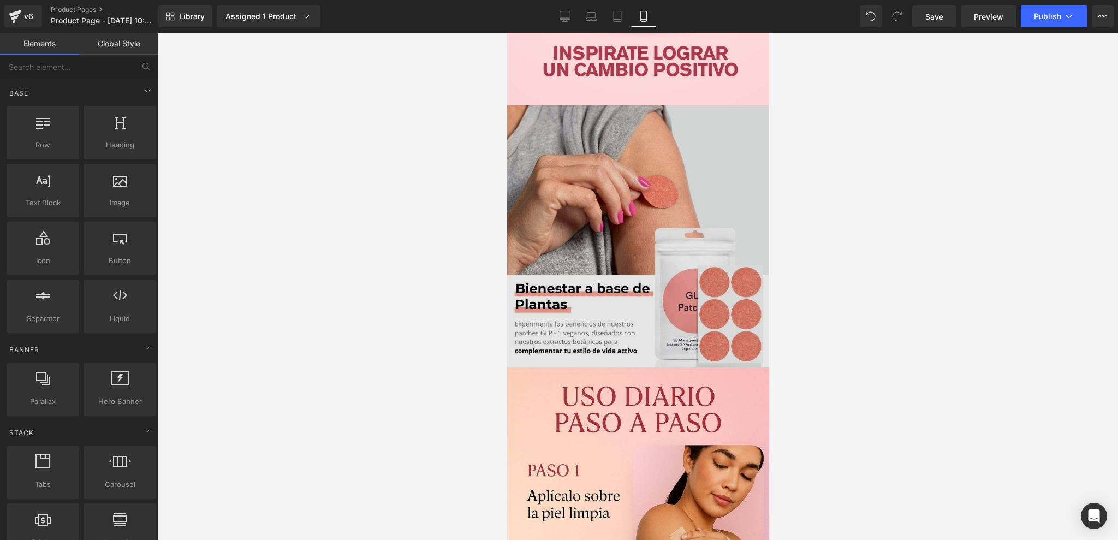
click at [594, 258] on img at bounding box center [638, 236] width 262 height 262
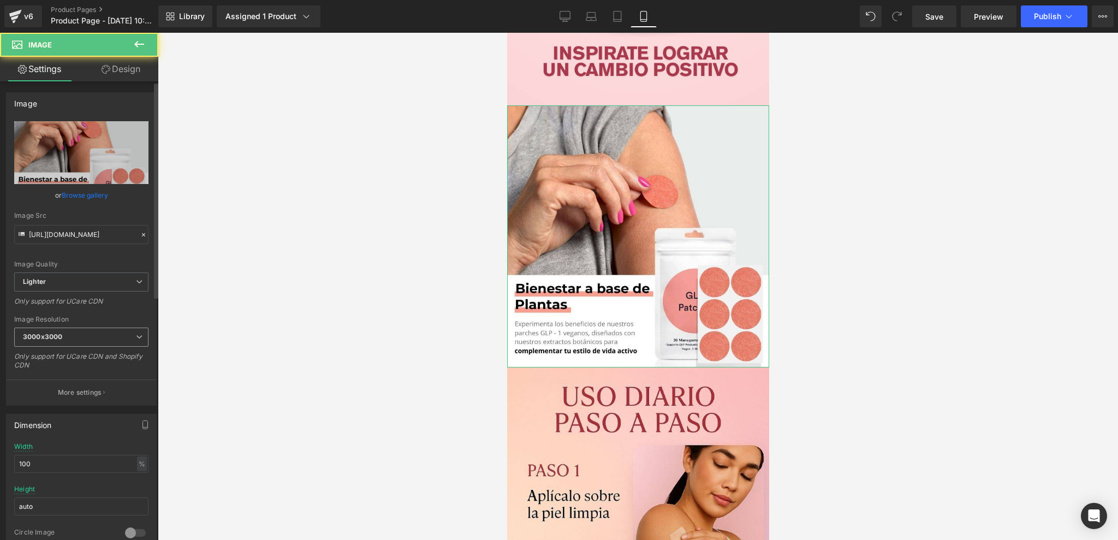
click at [85, 339] on span "3000x3000" at bounding box center [81, 337] width 134 height 19
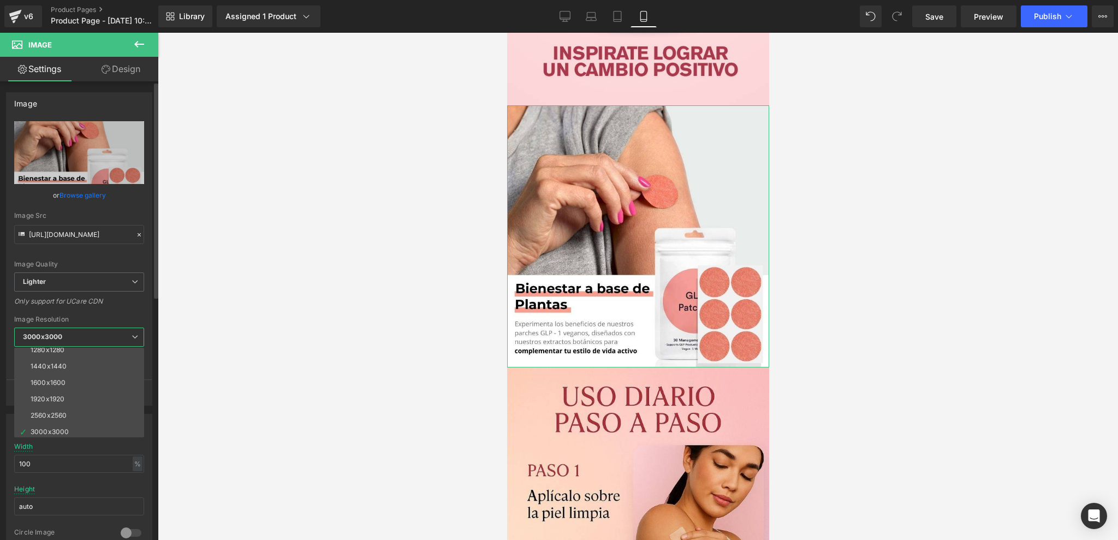
scroll to position [156, 0]
click at [318, 372] on div at bounding box center [638, 286] width 960 height 507
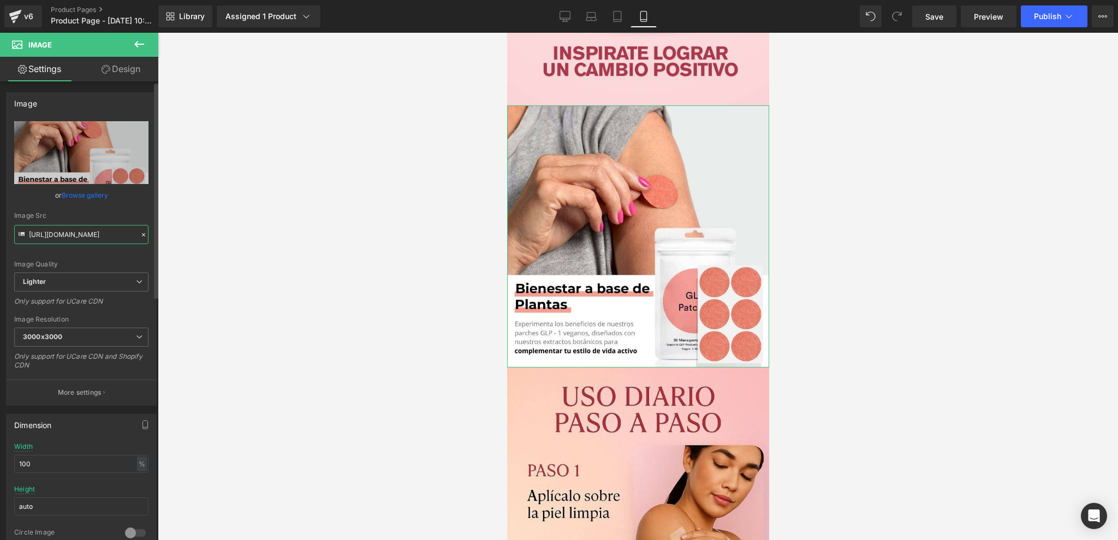
click at [128, 233] on input "[URL][DOMAIN_NAME]" at bounding box center [81, 234] width 134 height 19
click at [171, 233] on div at bounding box center [638, 286] width 960 height 507
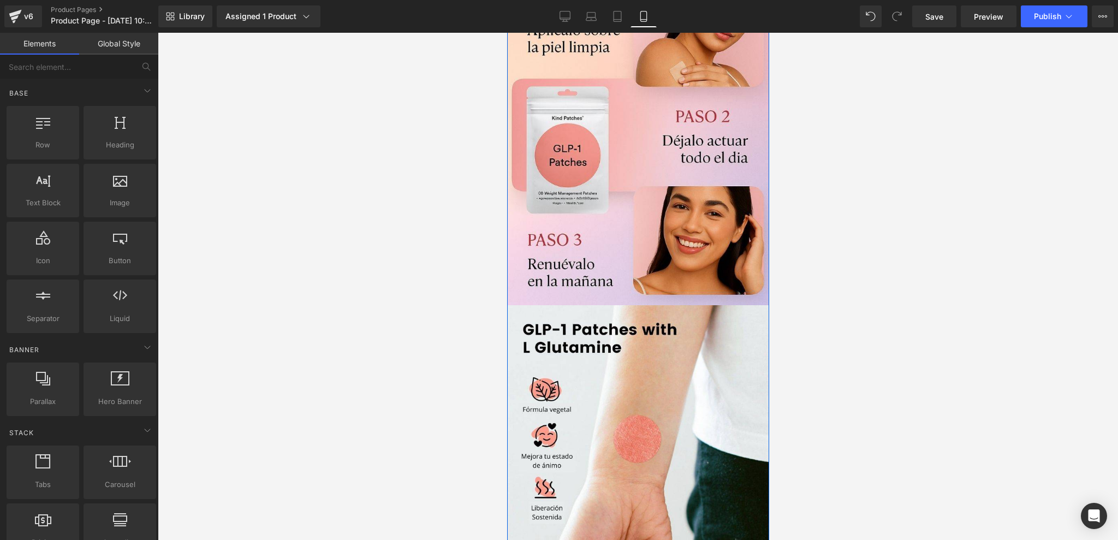
scroll to position [927, 0]
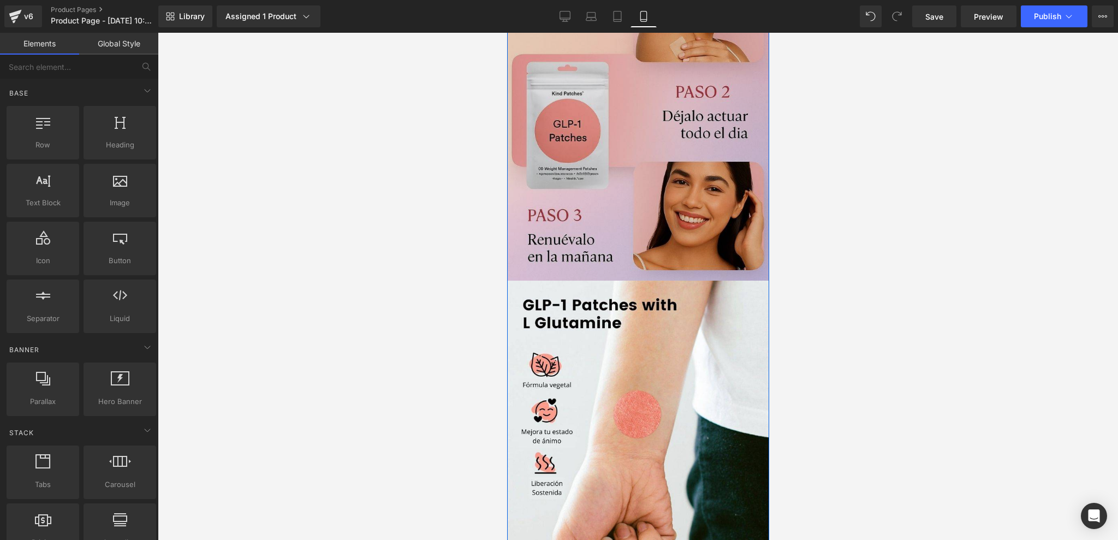
click at [547, 183] on img at bounding box center [638, 78] width 262 height 403
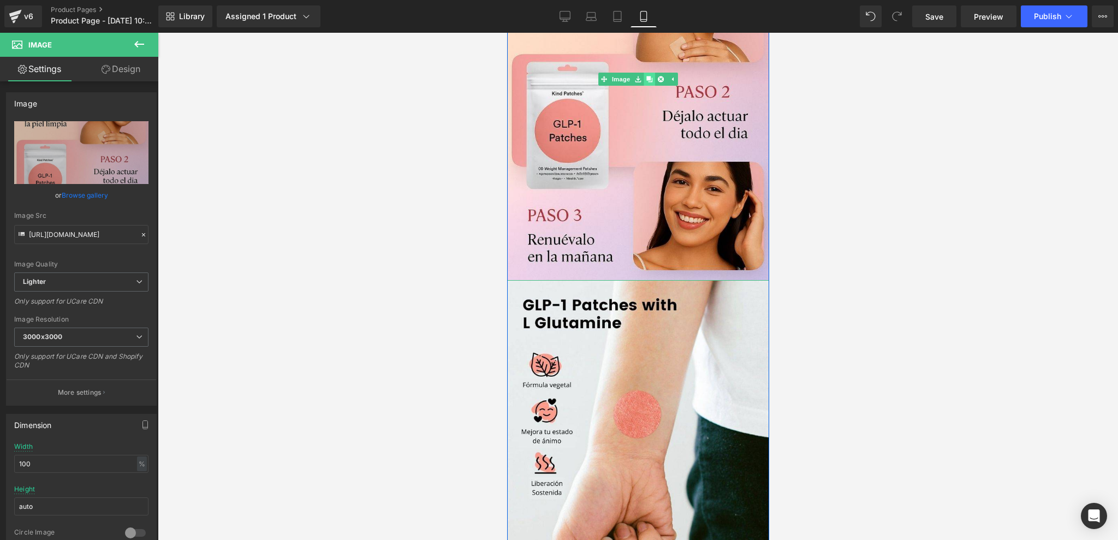
click at [645, 73] on link at bounding box center [648, 79] width 11 height 13
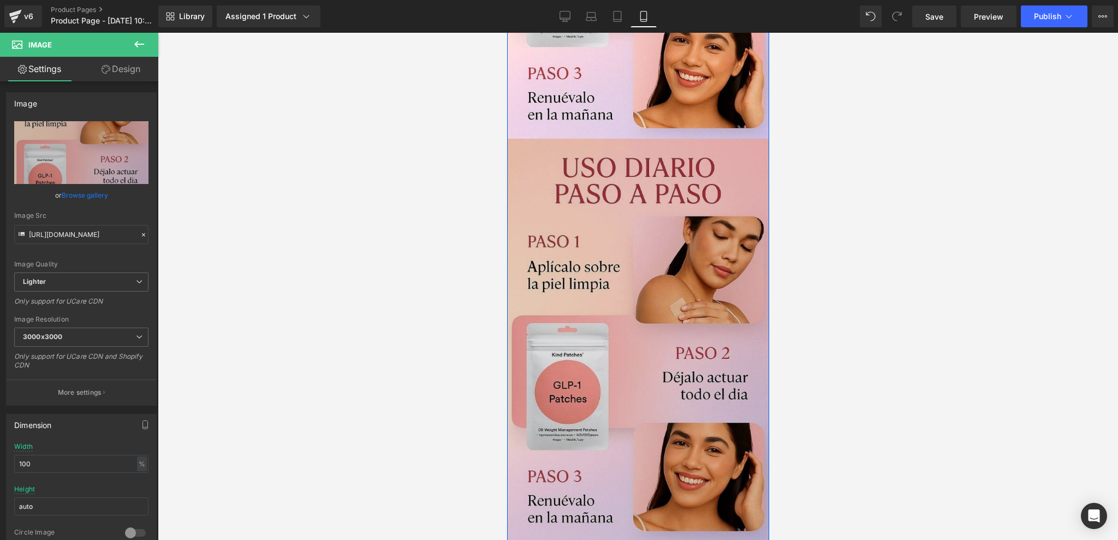
scroll to position [1072, 0]
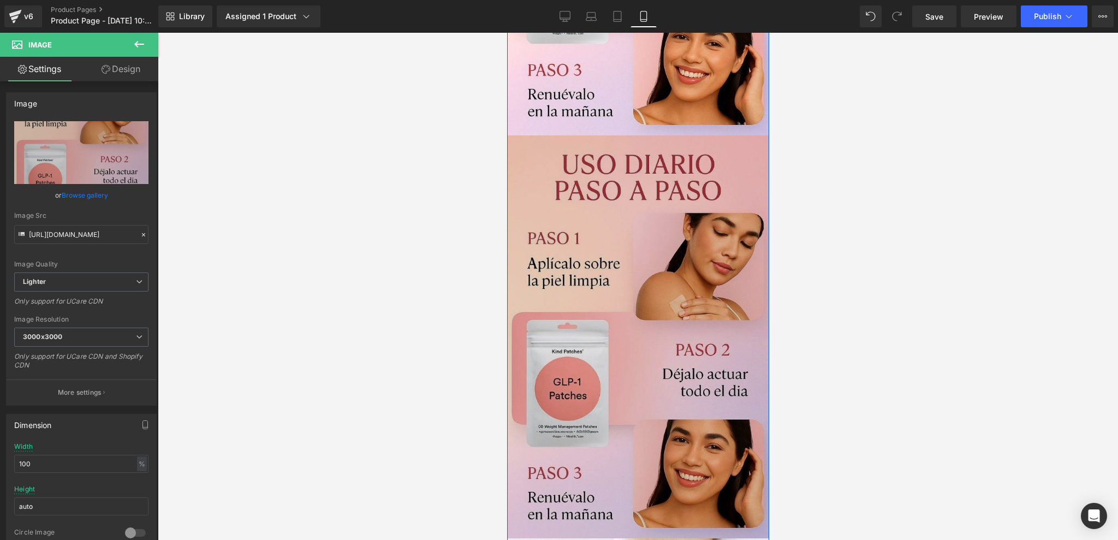
click at [619, 234] on img at bounding box center [638, 336] width 262 height 403
click at [627, 241] on img at bounding box center [638, 336] width 262 height 403
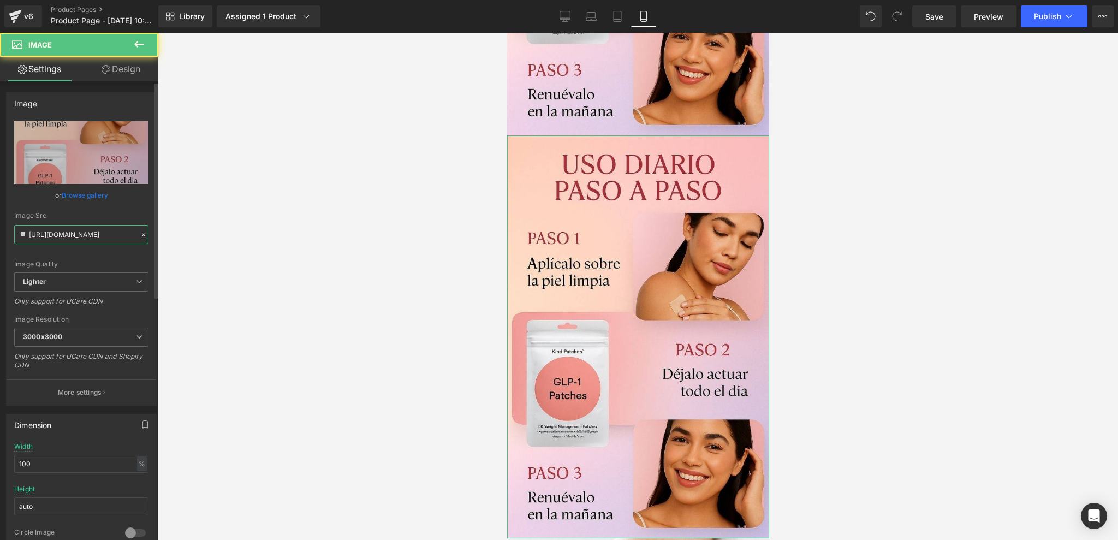
click at [81, 235] on input "[URL][DOMAIN_NAME]" at bounding box center [81, 234] width 134 height 19
type input "[URL][DOMAIN_NAME]"
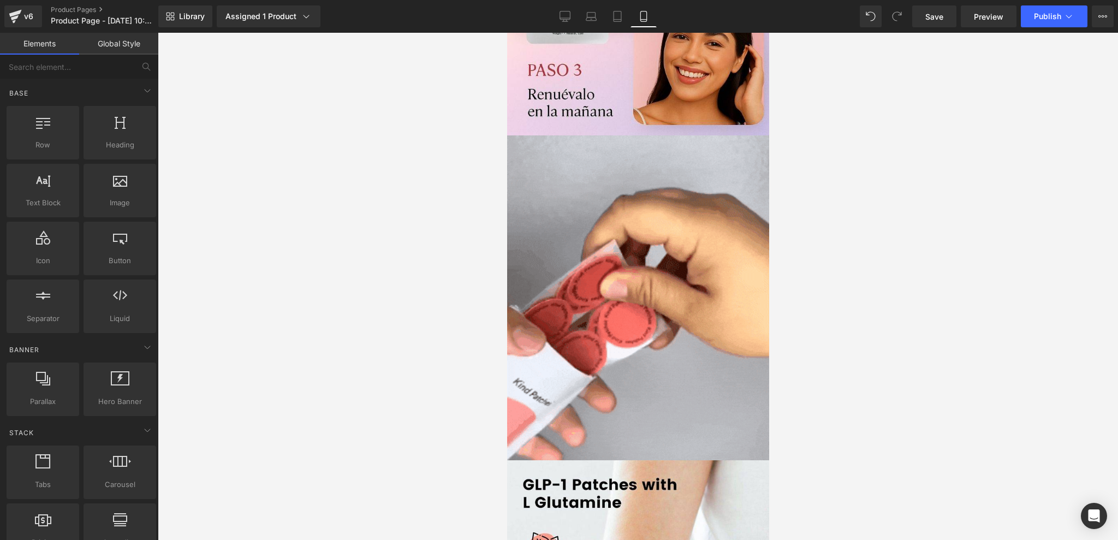
scroll to position [0, 0]
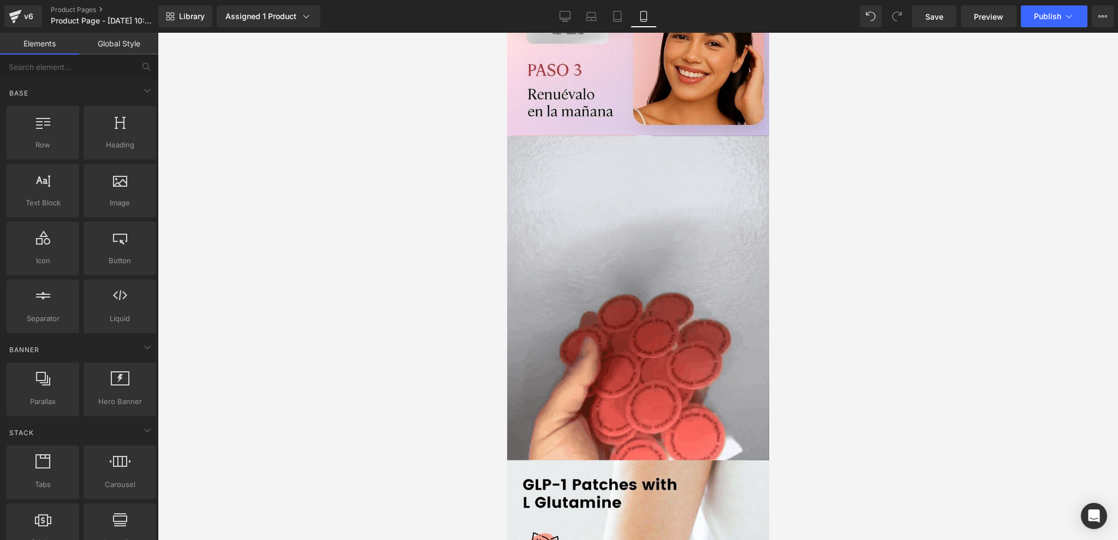
click at [259, 248] on div at bounding box center [638, 286] width 960 height 507
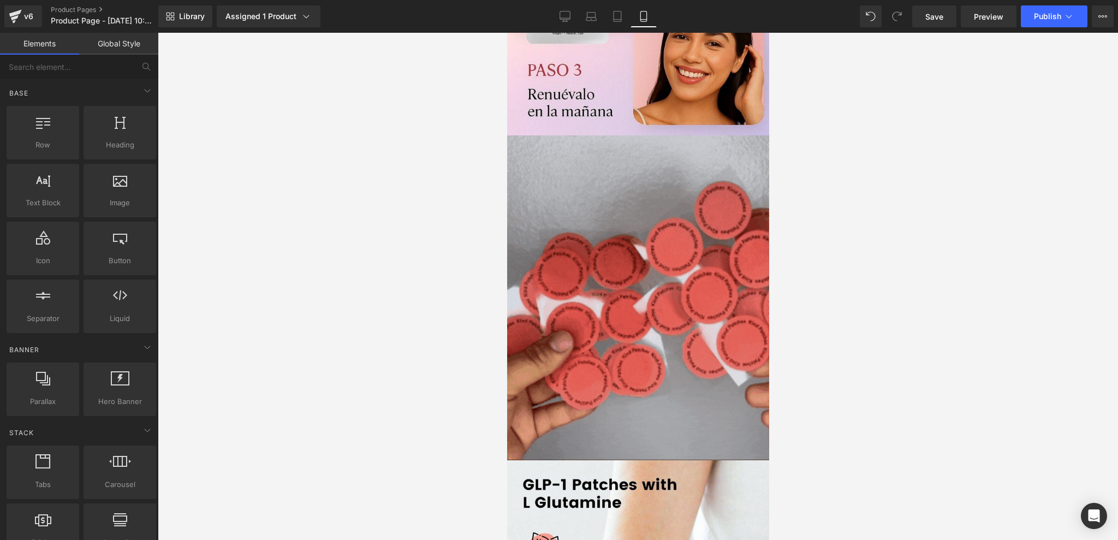
click at [575, 200] on img at bounding box center [638, 297] width 262 height 325
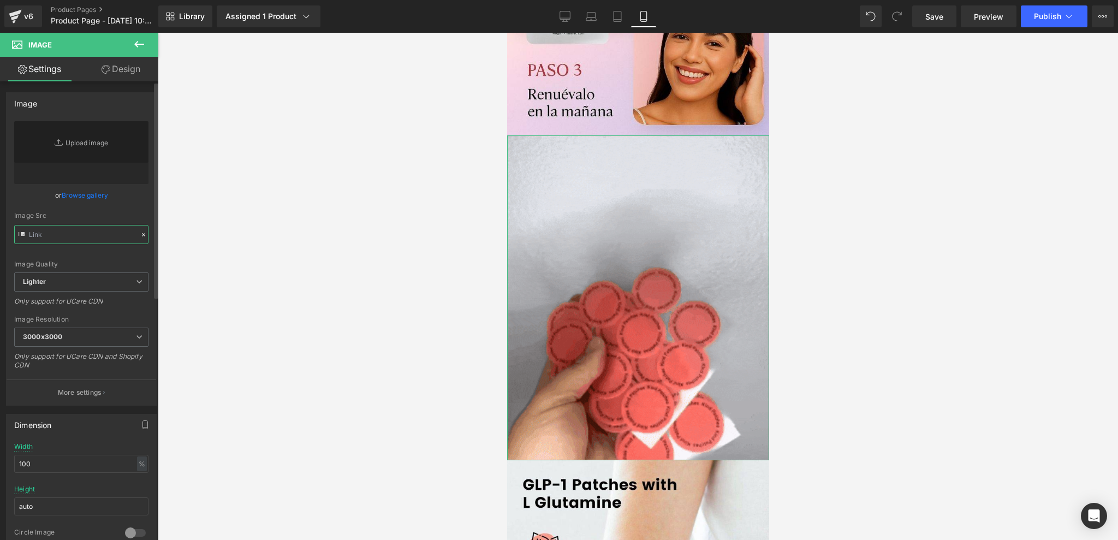
click at [74, 238] on input "text" at bounding box center [81, 234] width 134 height 19
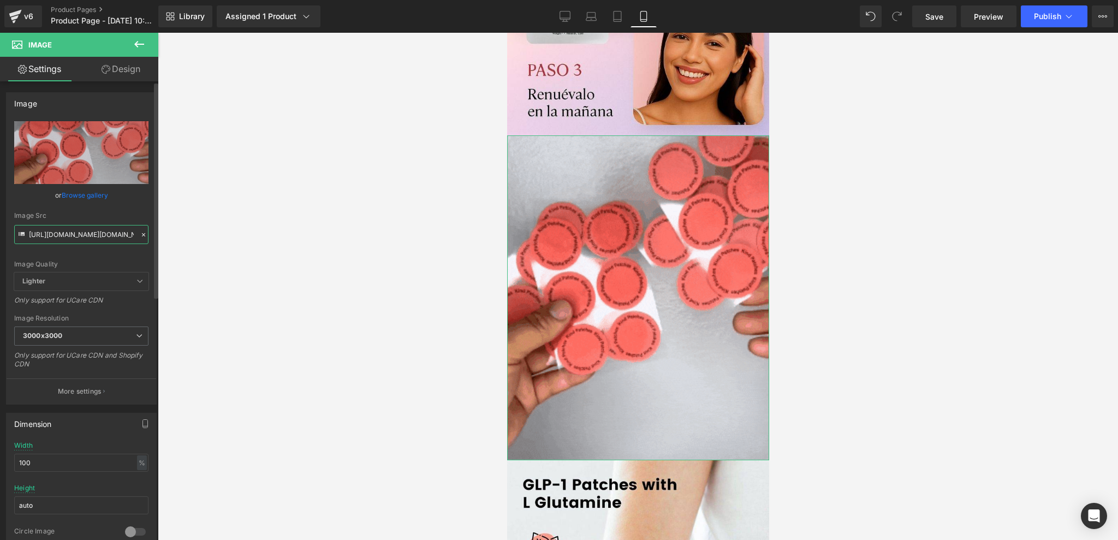
scroll to position [0, 1216]
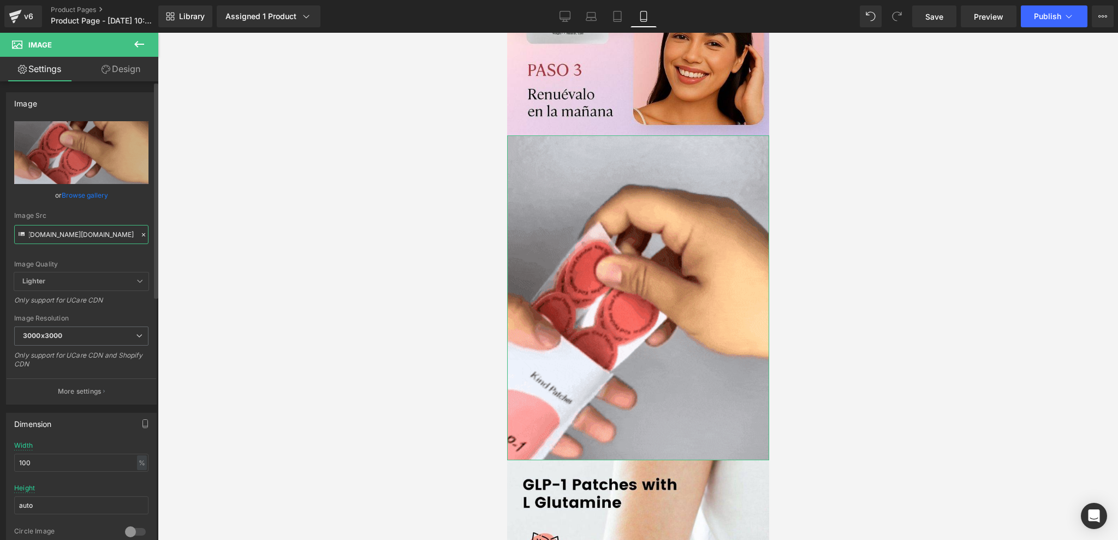
type input "[URL][DOMAIN_NAME][DOMAIN_NAME]"
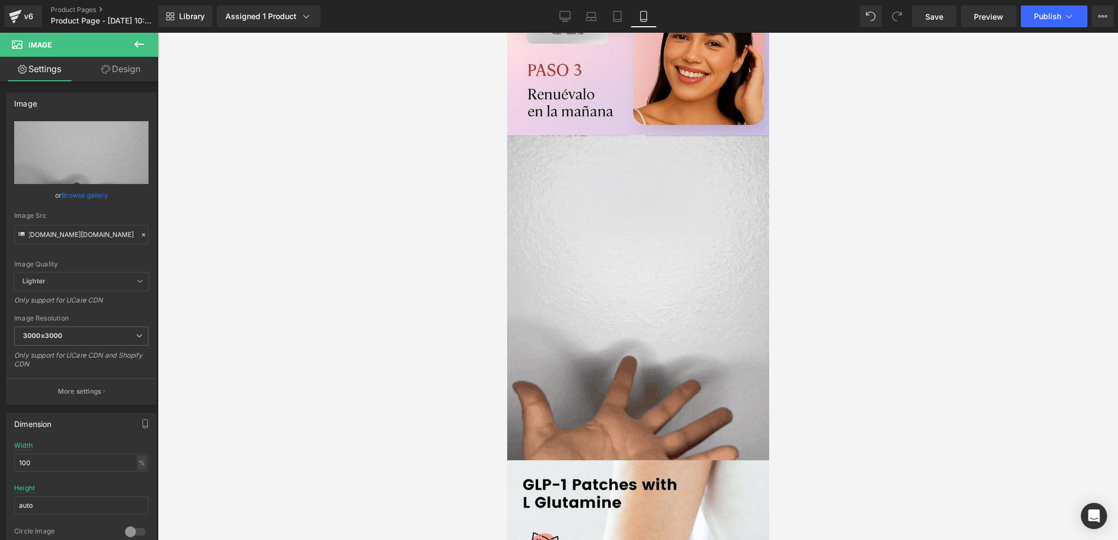
click at [280, 209] on div at bounding box center [638, 286] width 960 height 507
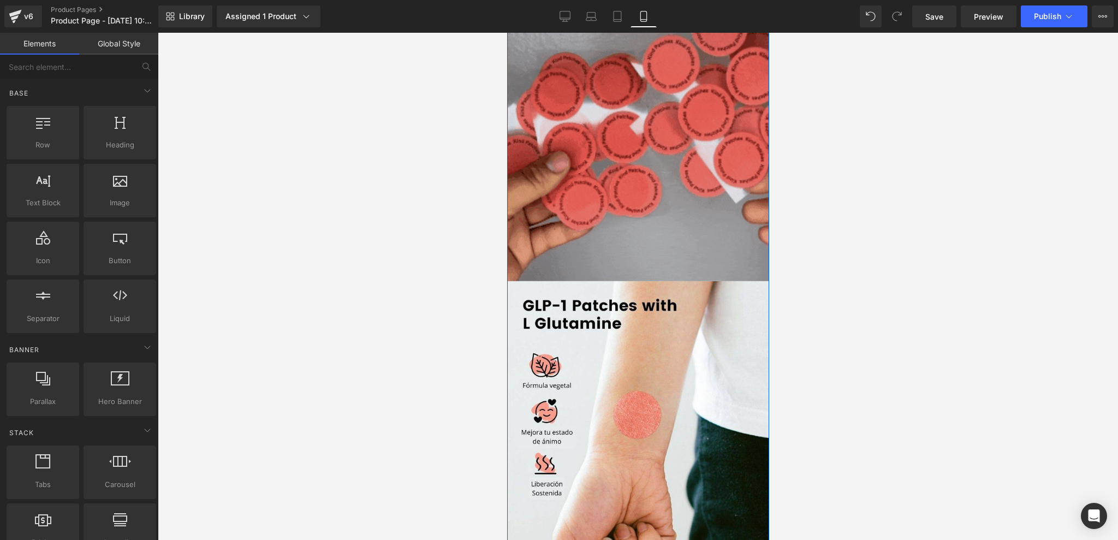
scroll to position [1615, 0]
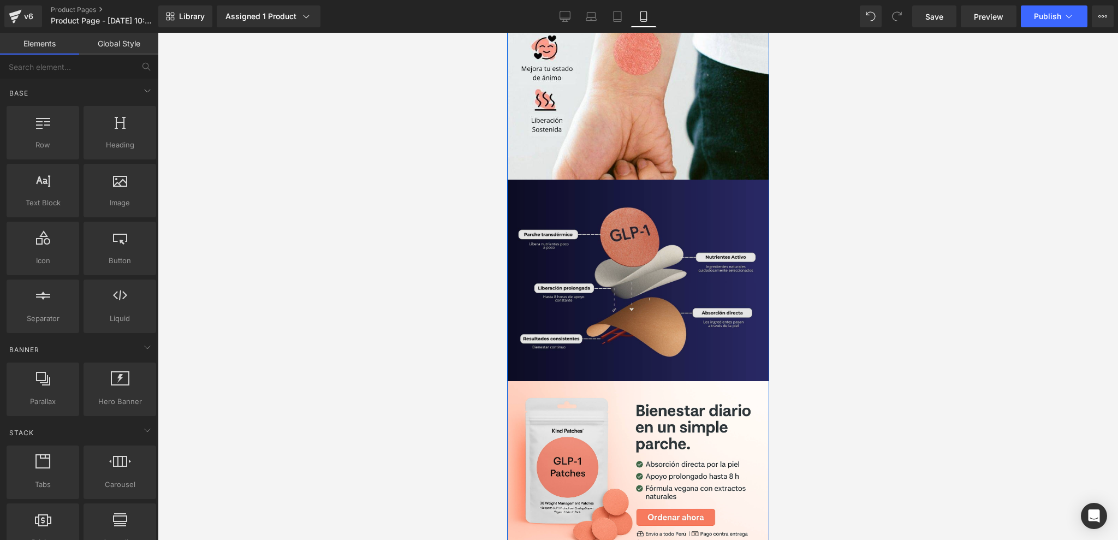
click at [679, 345] on img at bounding box center [638, 280] width 262 height 201
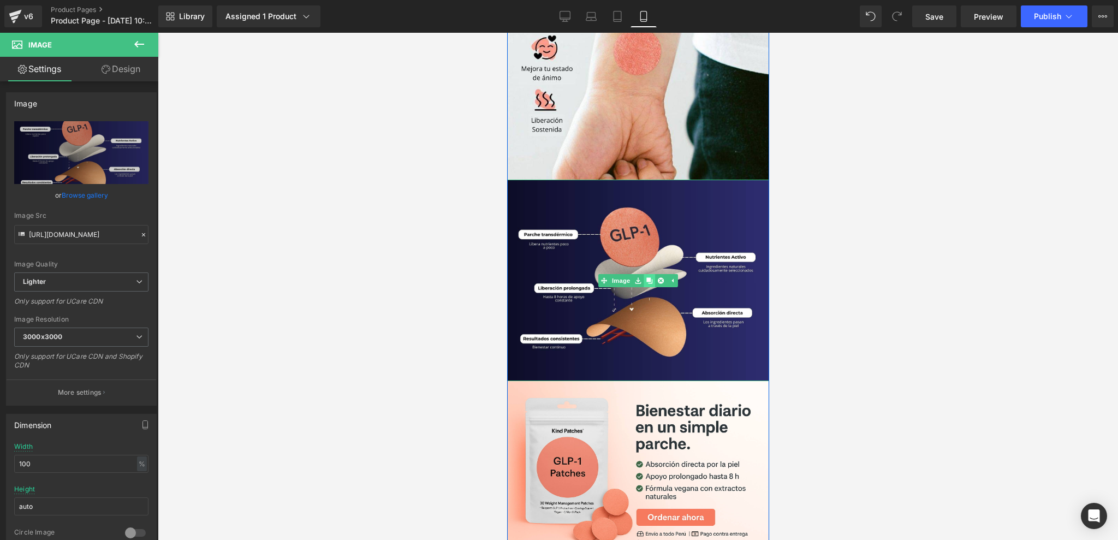
click at [646, 280] on icon at bounding box center [649, 280] width 6 height 7
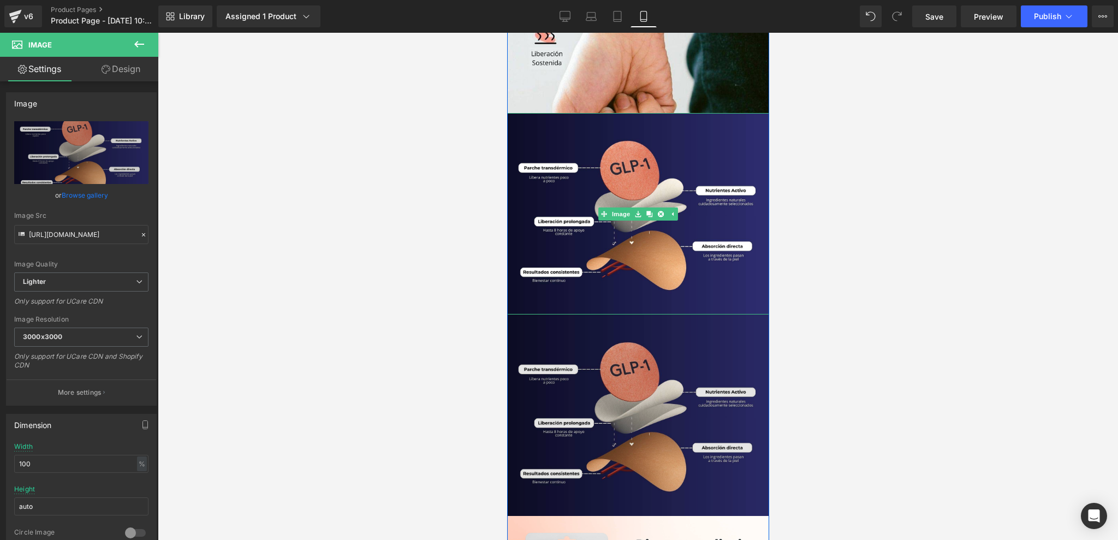
scroll to position [1761, 0]
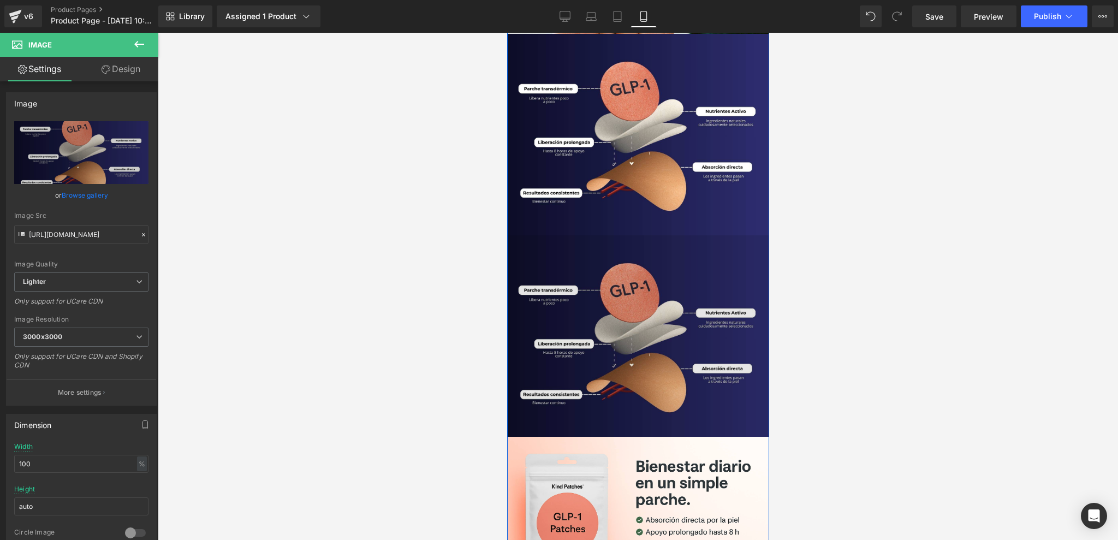
click at [640, 312] on img at bounding box center [638, 335] width 262 height 201
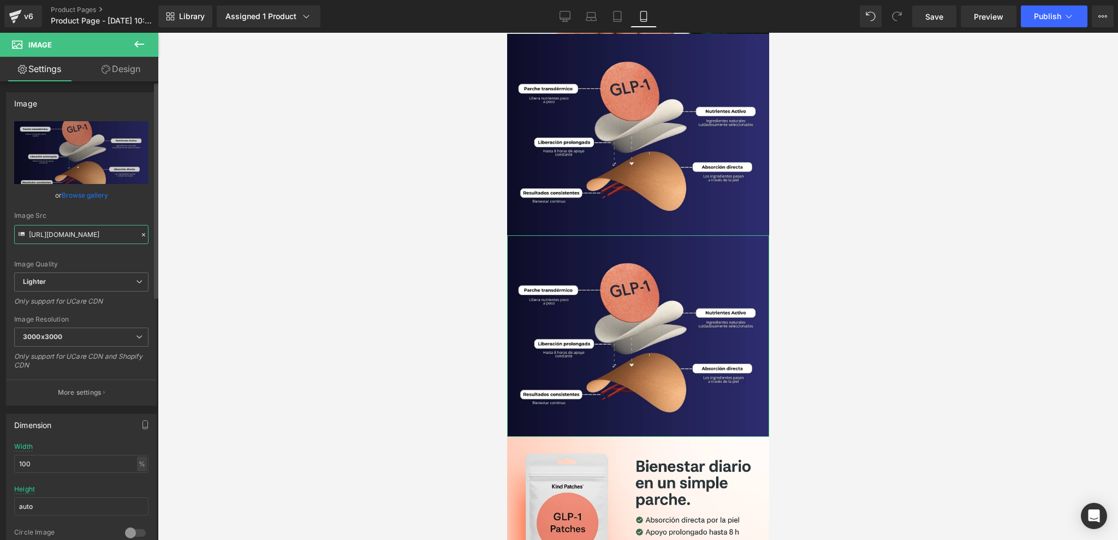
click at [86, 234] on input "[URL][DOMAIN_NAME]" at bounding box center [81, 234] width 134 height 19
click at [140, 232] on icon at bounding box center [144, 235] width 8 height 8
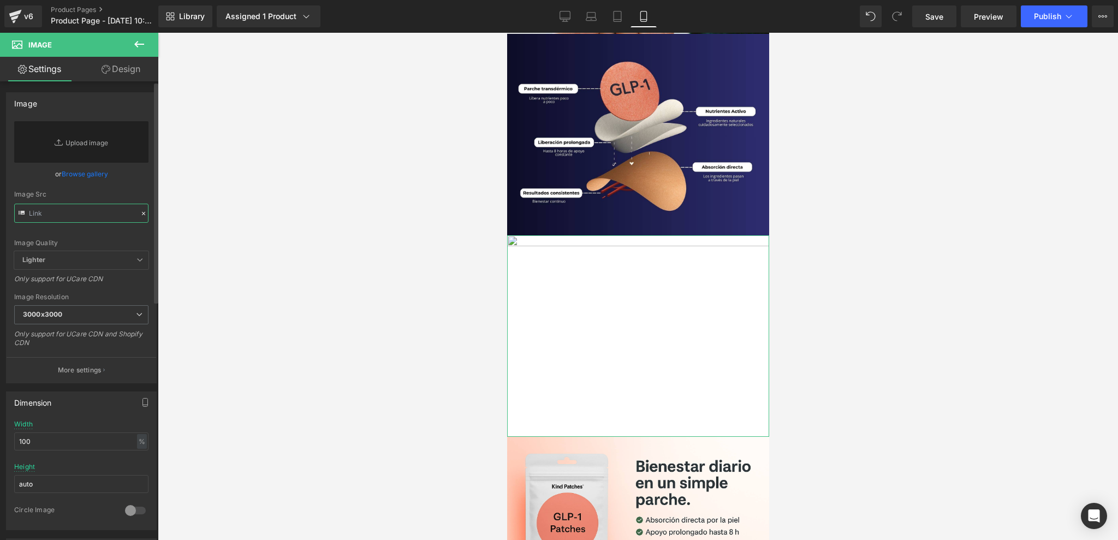
click at [105, 222] on input "text" at bounding box center [81, 213] width 134 height 19
paste input "[URL][DOMAIN_NAME]"
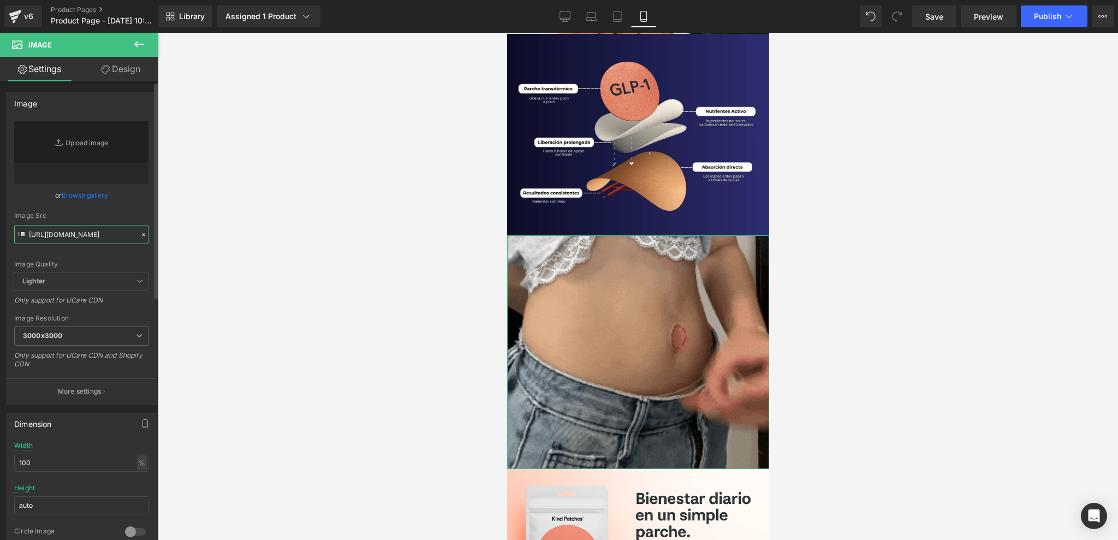
type input "[URL][DOMAIN_NAME]"
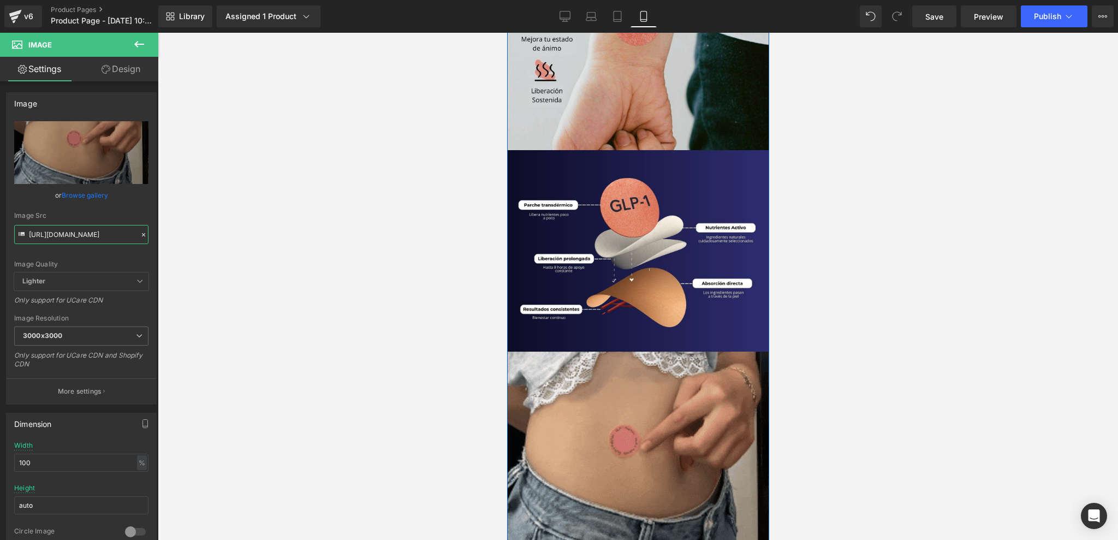
scroll to position [1820, 0]
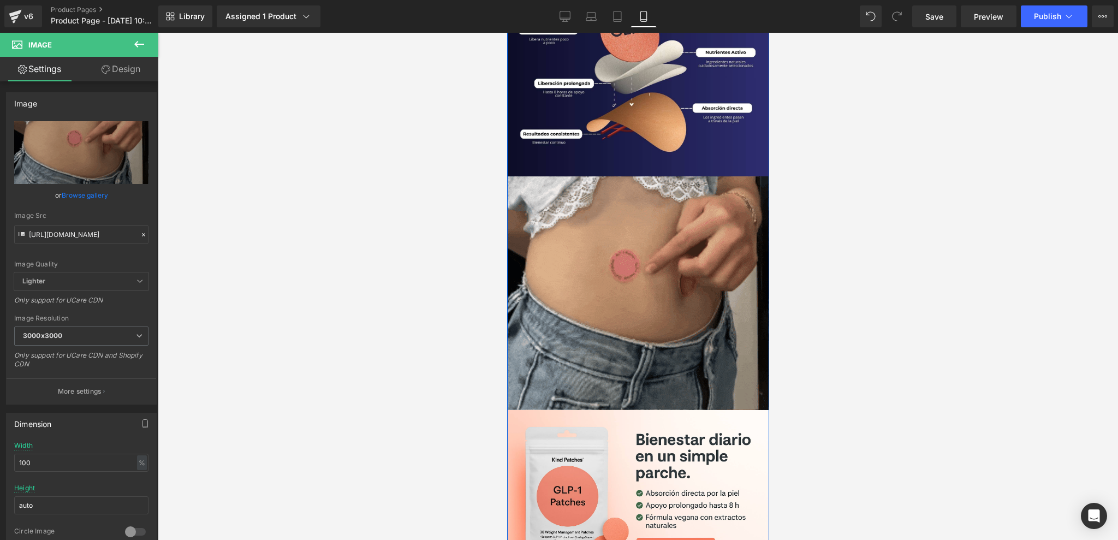
click at [621, 111] on img at bounding box center [638, 75] width 262 height 201
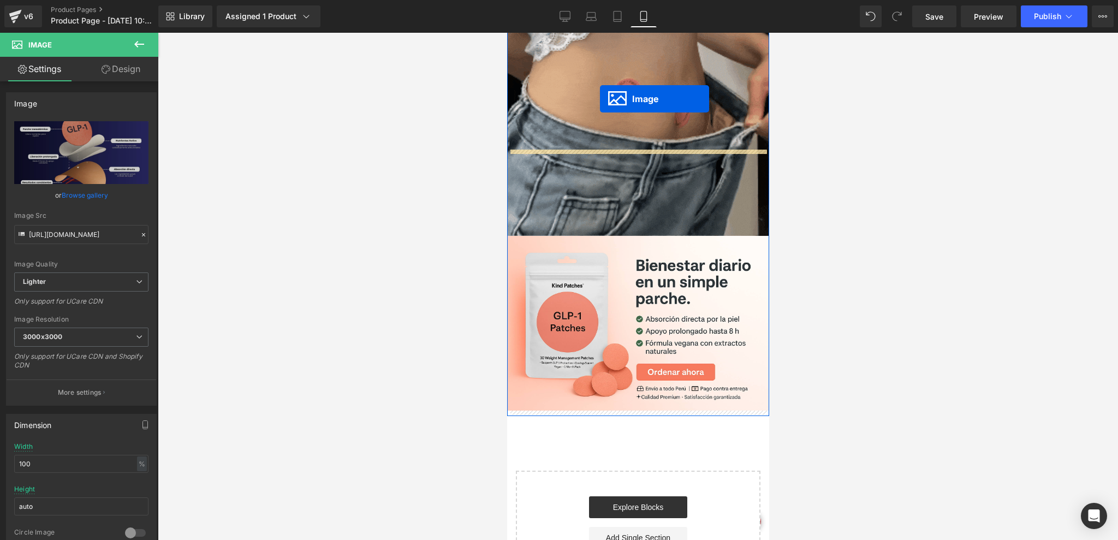
scroll to position [1645, 0]
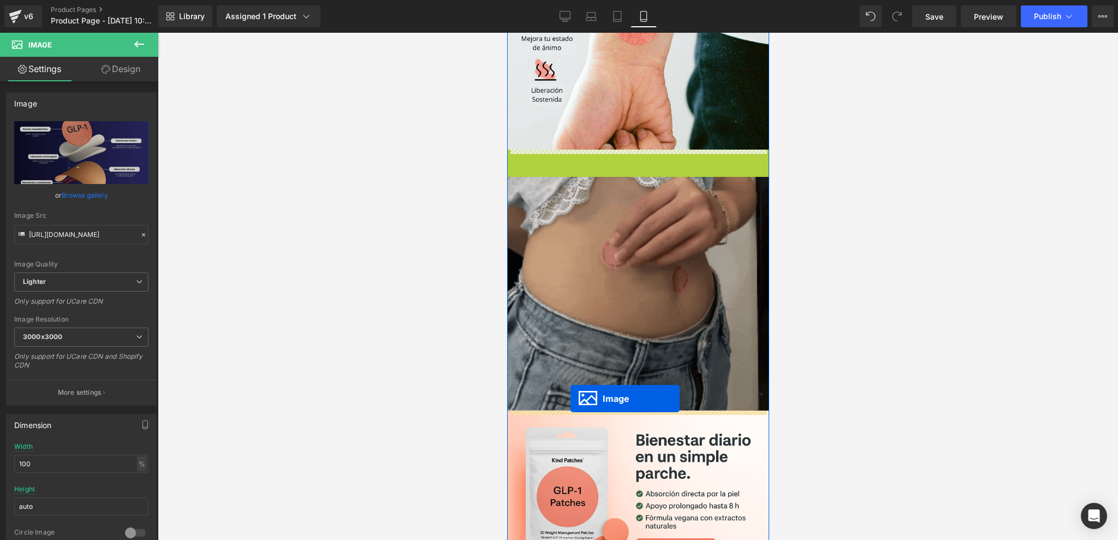
drag, startPoint x: 600, startPoint y: 74, endPoint x: 569, endPoint y: 399, distance: 326.9
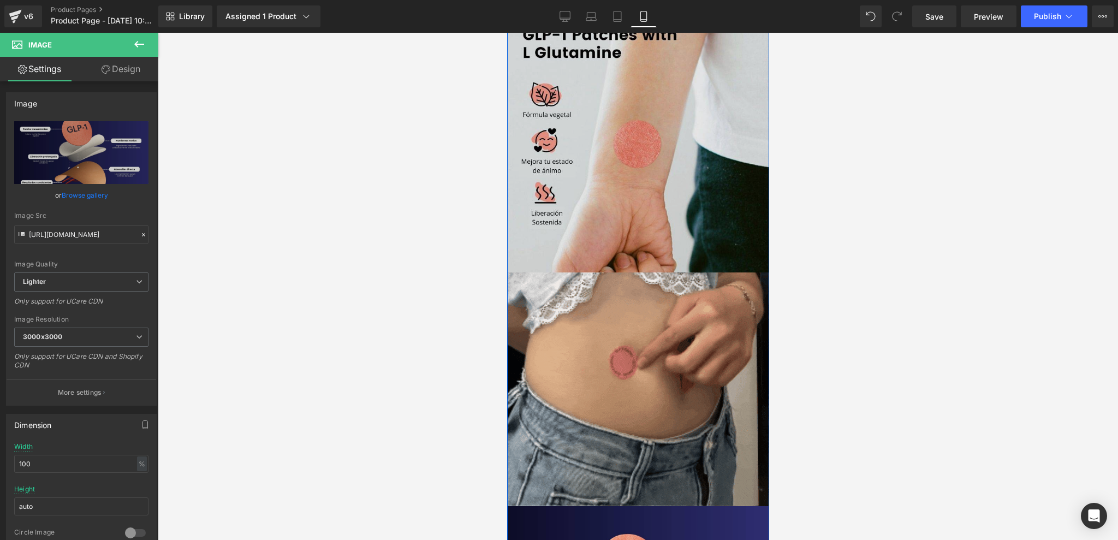
scroll to position [1545, 0]
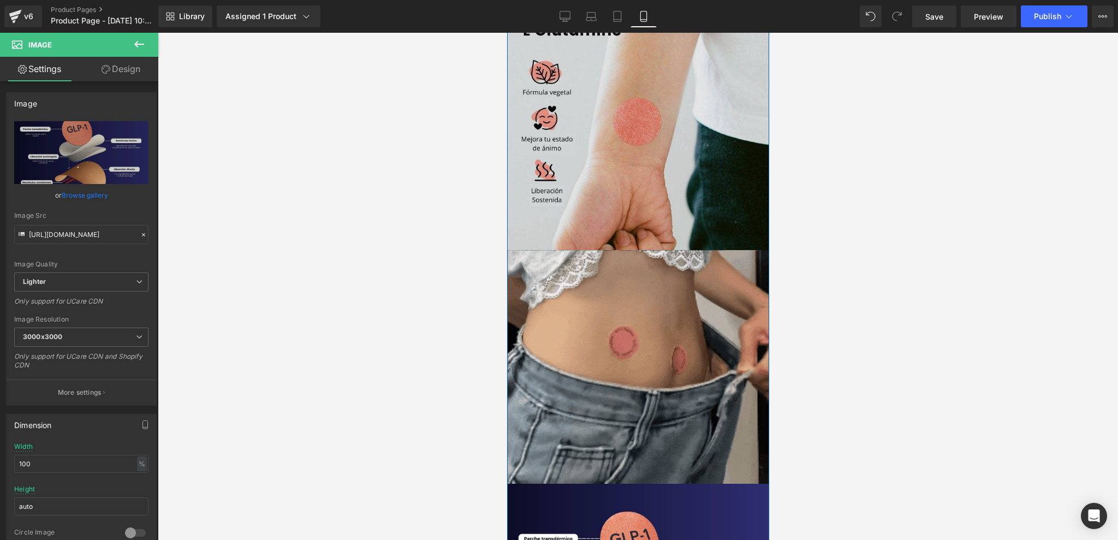
click at [608, 181] on img at bounding box center [638, 119] width 262 height 262
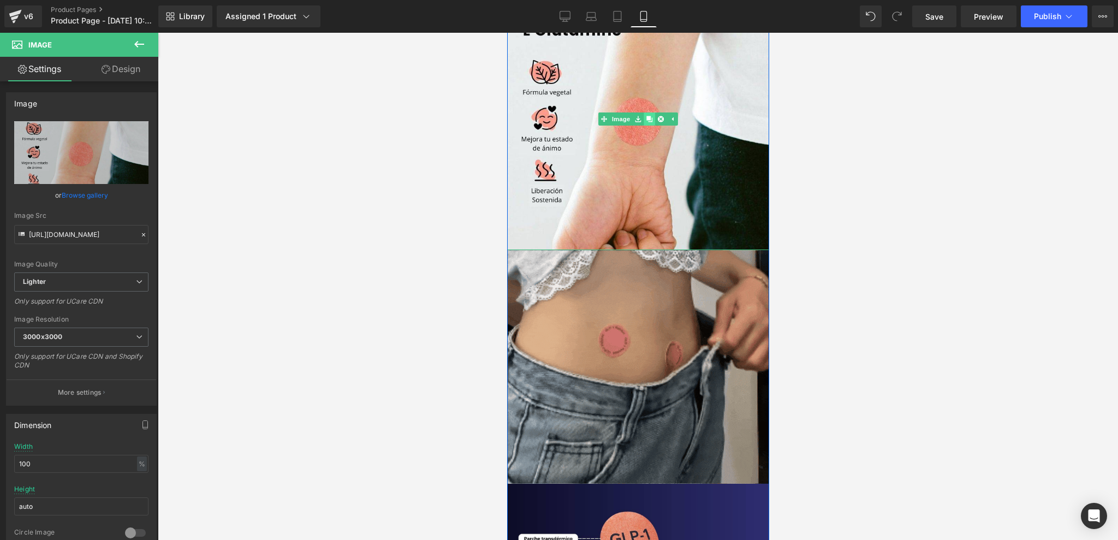
click at [646, 117] on icon at bounding box center [649, 119] width 6 height 6
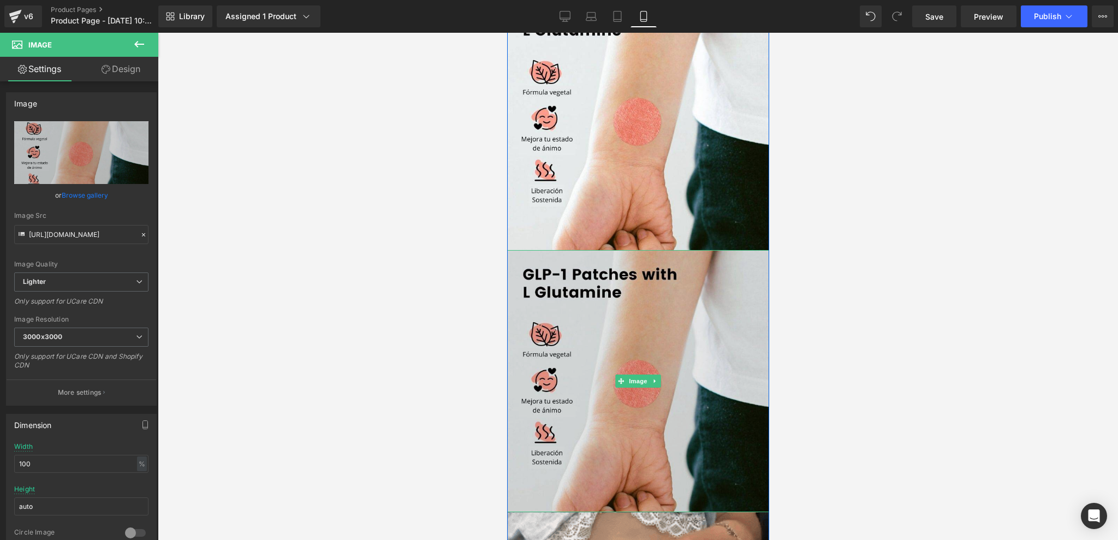
click at [619, 289] on img at bounding box center [638, 381] width 262 height 262
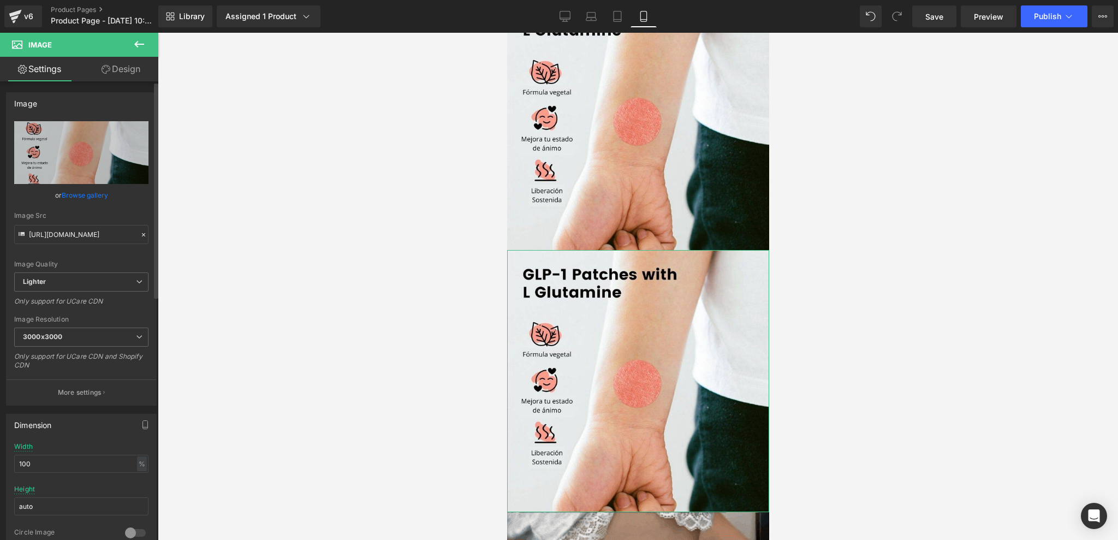
click at [84, 191] on link "Browse gallery" at bounding box center [85, 195] width 46 height 19
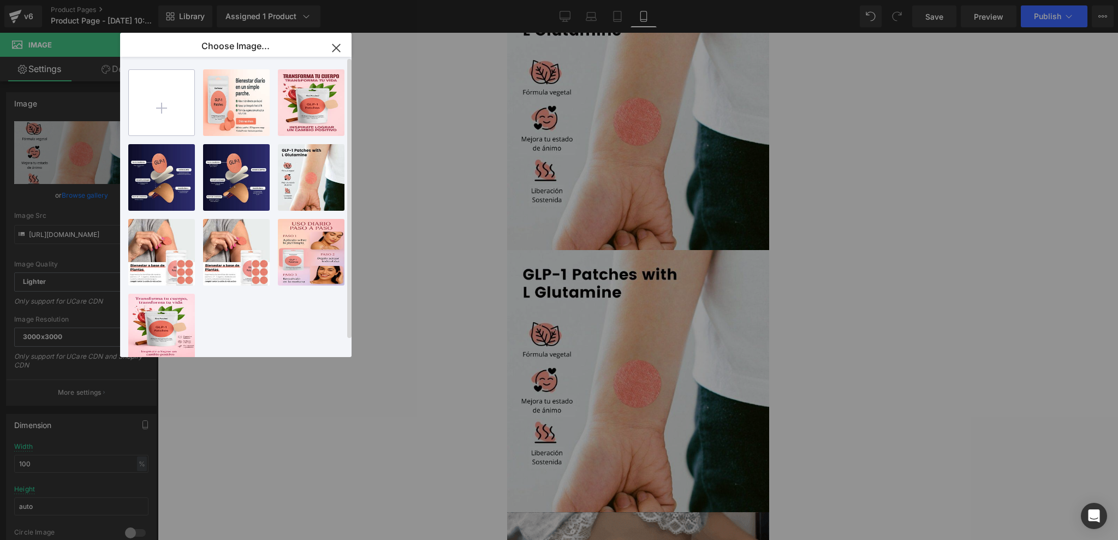
click at [144, 101] on input "file" at bounding box center [162, 103] width 66 height 66
type input "C:\fakepath\3.png"
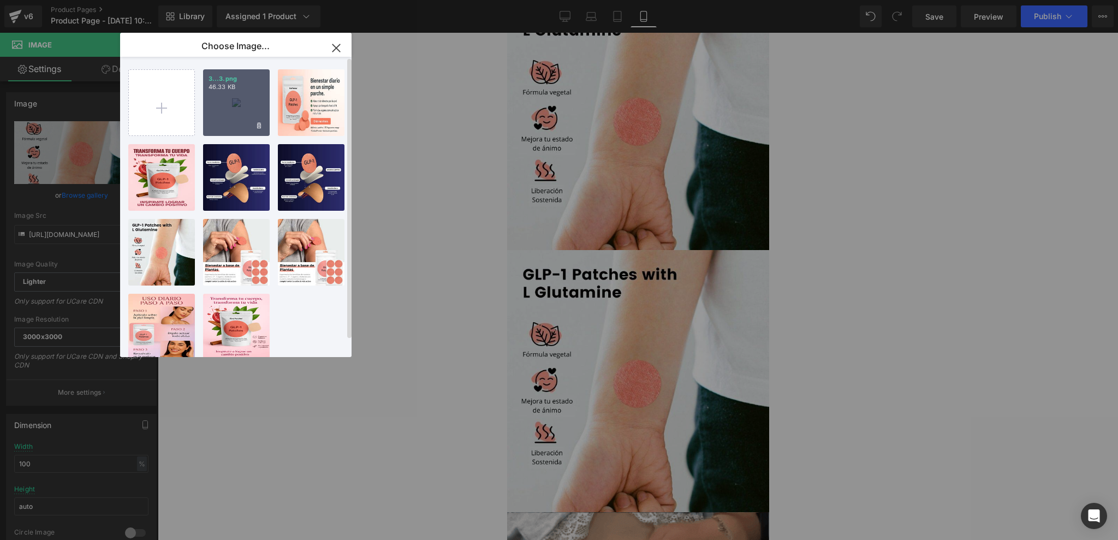
click at [238, 104] on div "3...3.png 46.33 KB" at bounding box center [236, 102] width 67 height 67
type input "[URL][DOMAIN_NAME]"
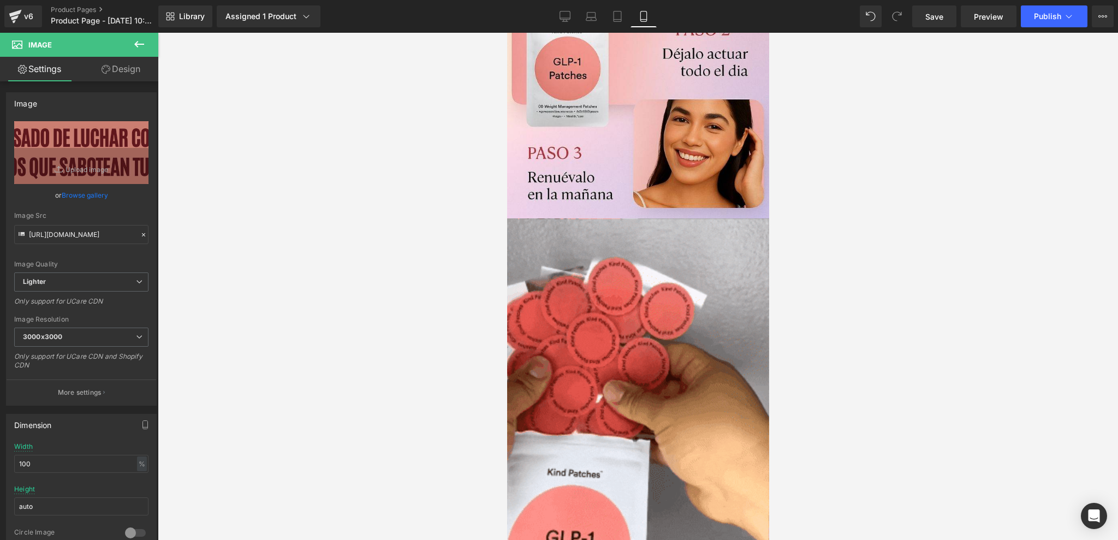
scroll to position [963, 0]
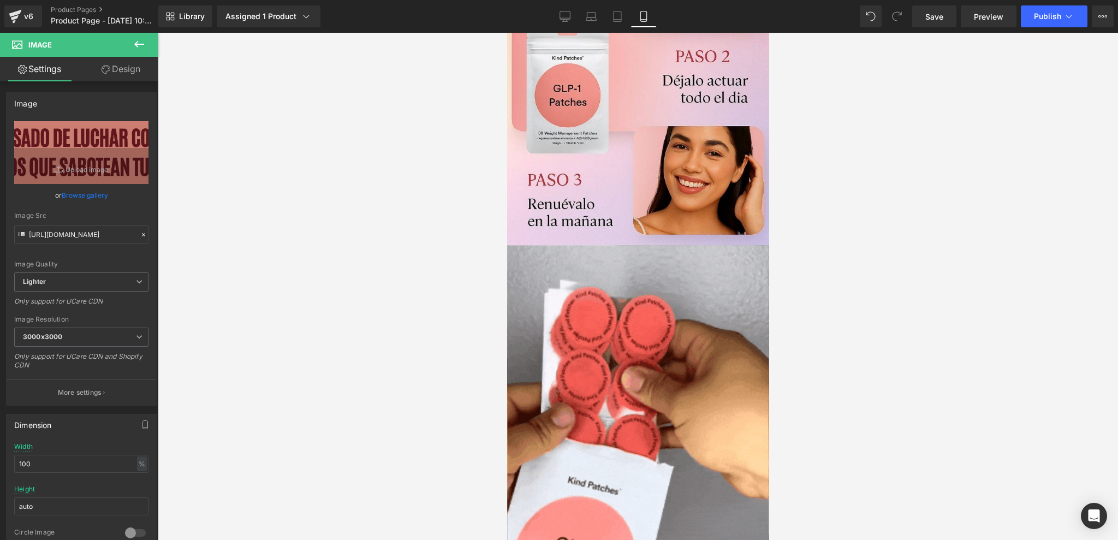
click at [842, 193] on div at bounding box center [638, 286] width 960 height 507
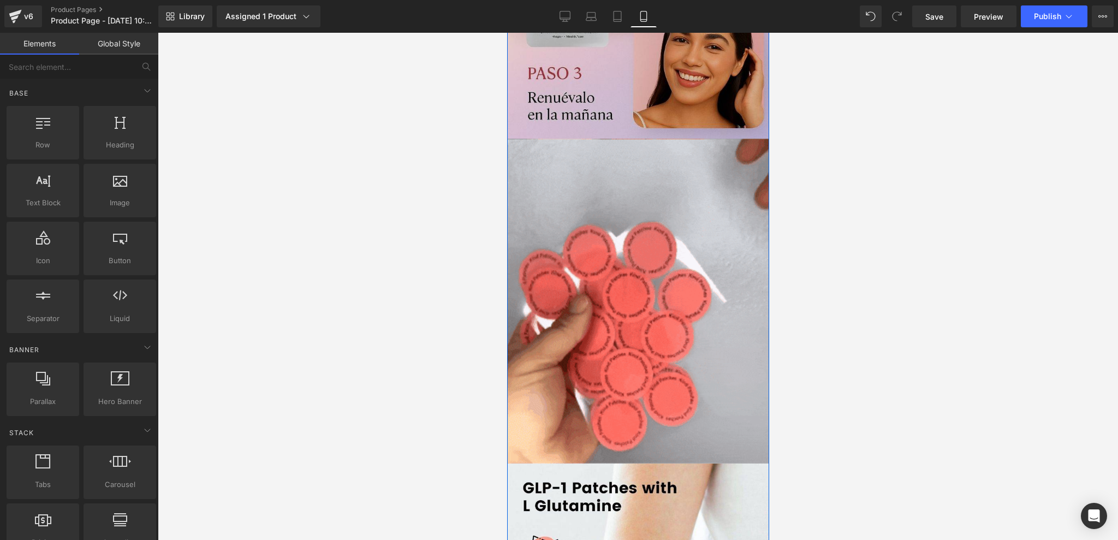
scroll to position [889, 0]
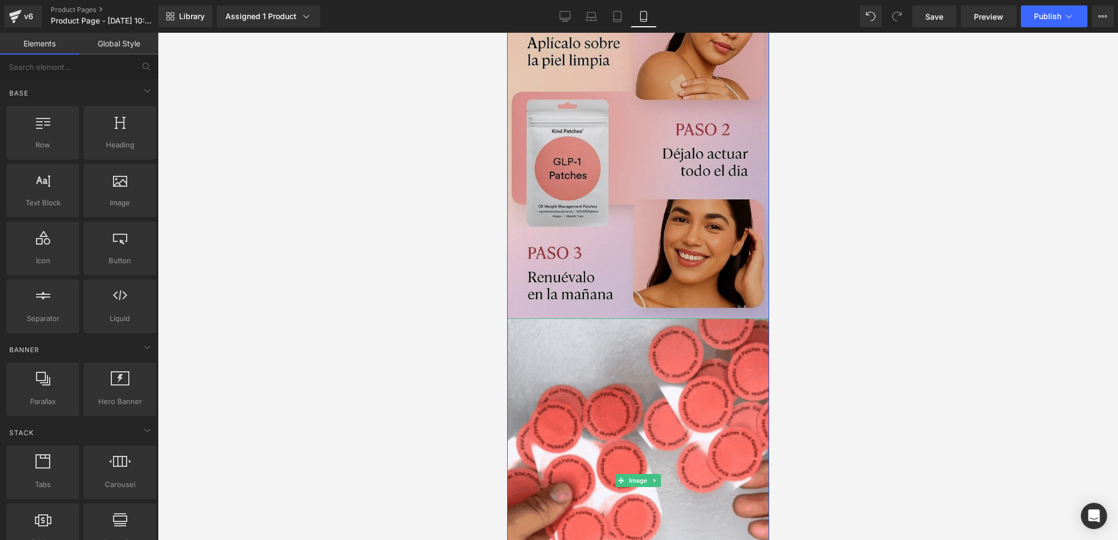
click at [630, 253] on img at bounding box center [638, 116] width 262 height 403
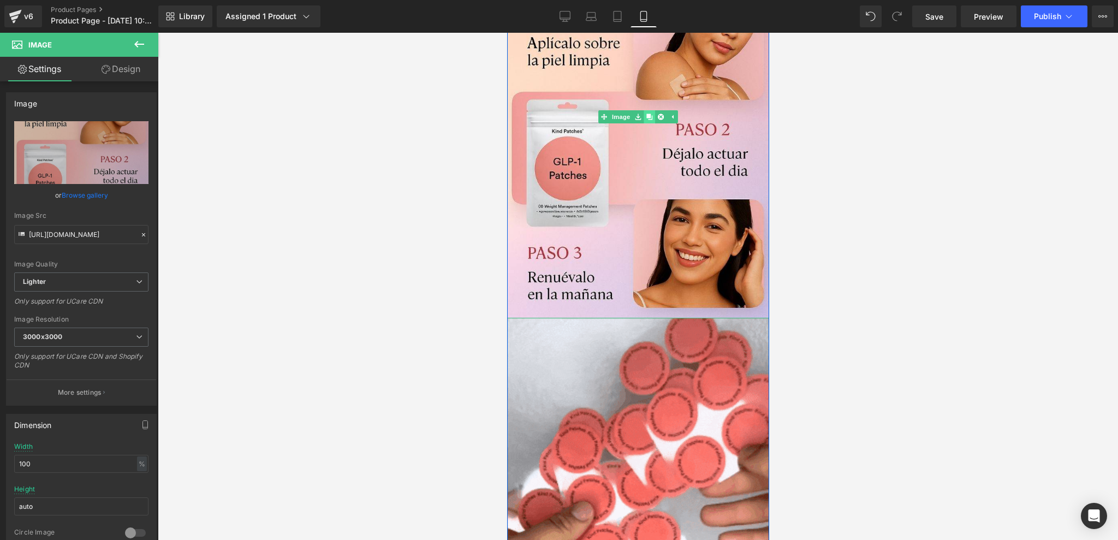
click at [646, 116] on icon at bounding box center [649, 117] width 6 height 6
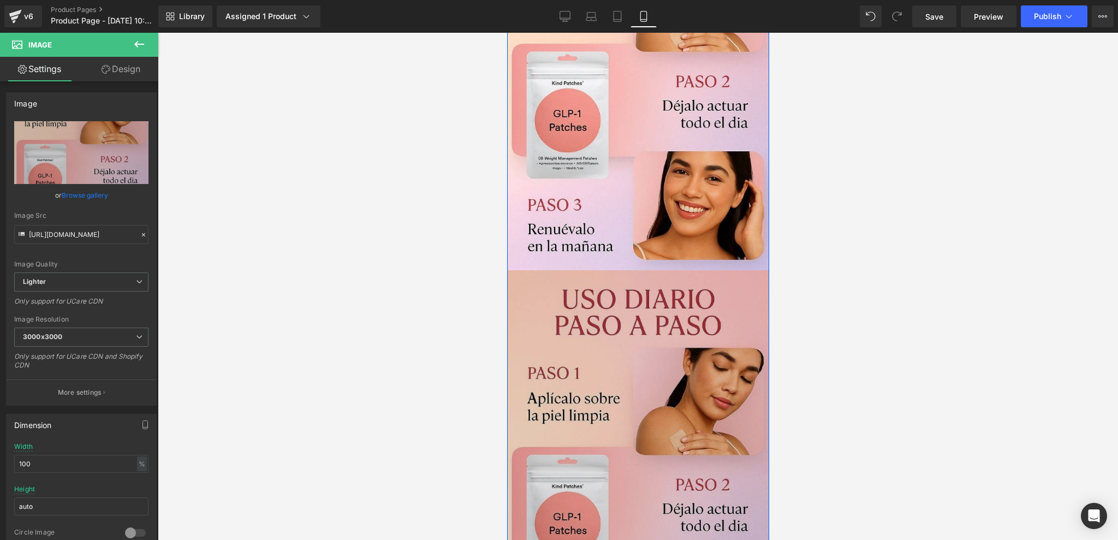
scroll to position [963, 0]
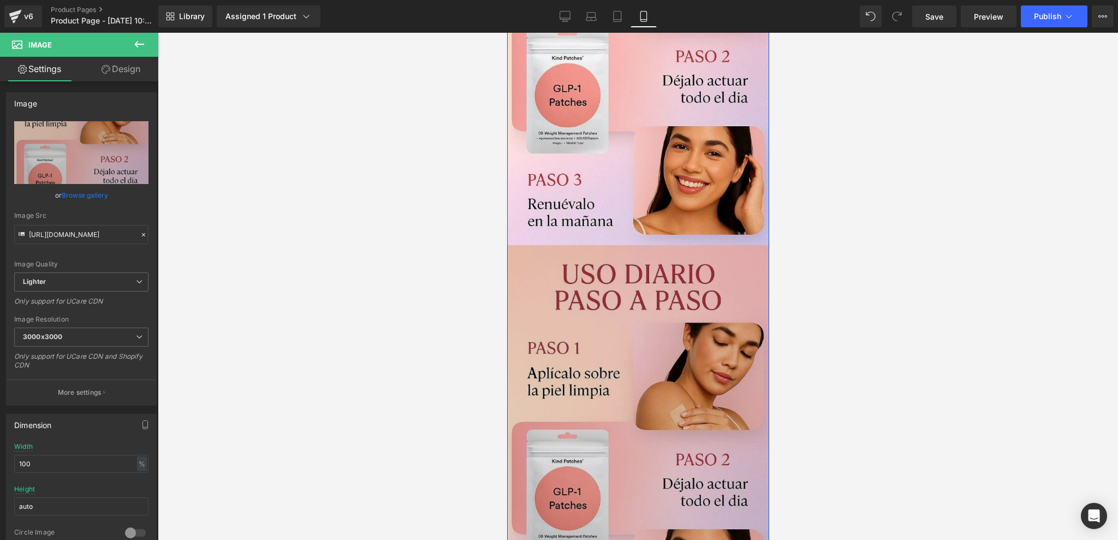
click at [651, 310] on img at bounding box center [638, 446] width 262 height 403
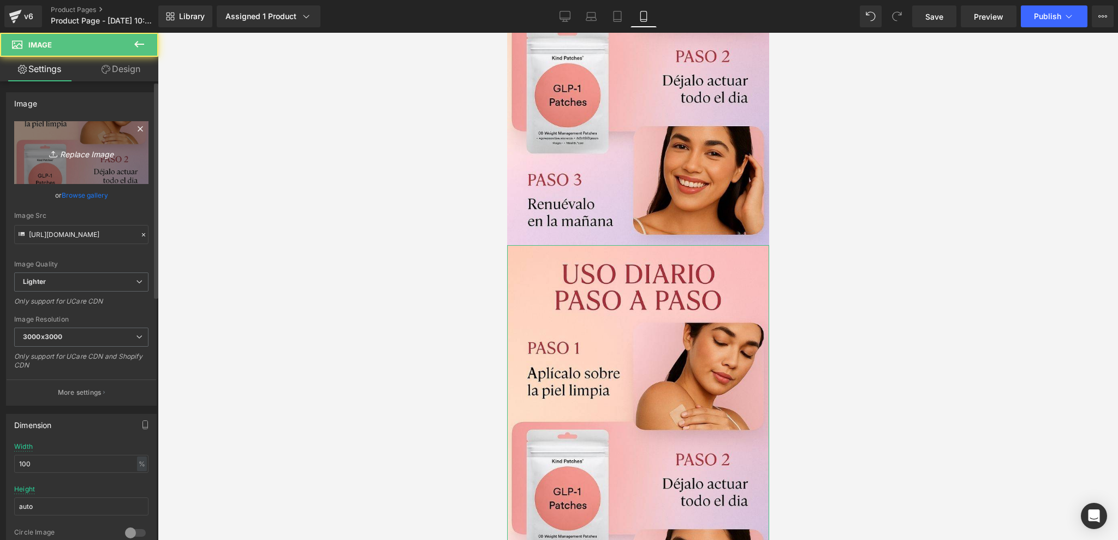
click at [98, 153] on icon "Replace Image" at bounding box center [81, 153] width 87 height 14
click at [173, 84] on div at bounding box center [638, 286] width 960 height 507
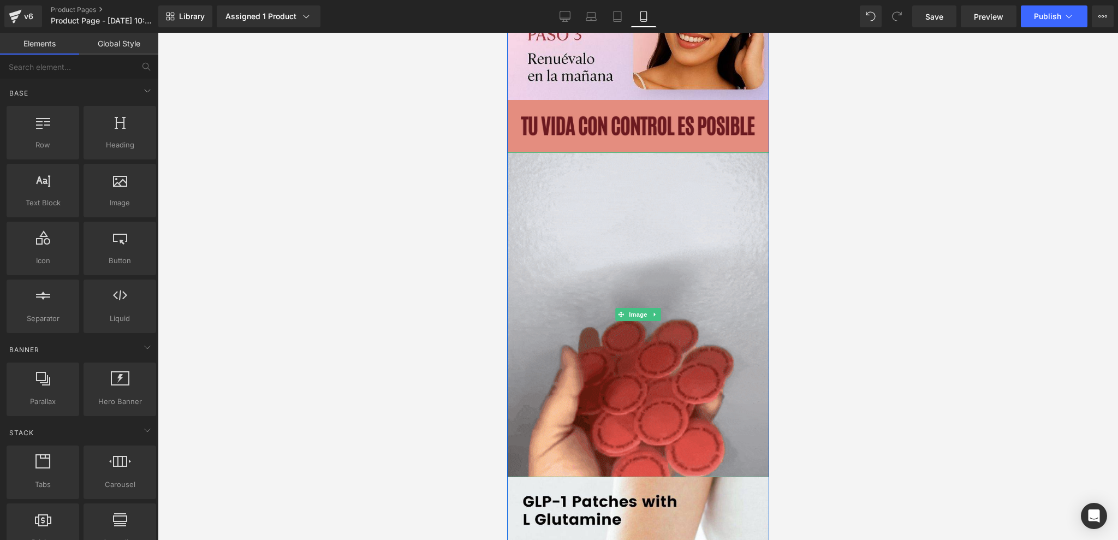
scroll to position [1035, 0]
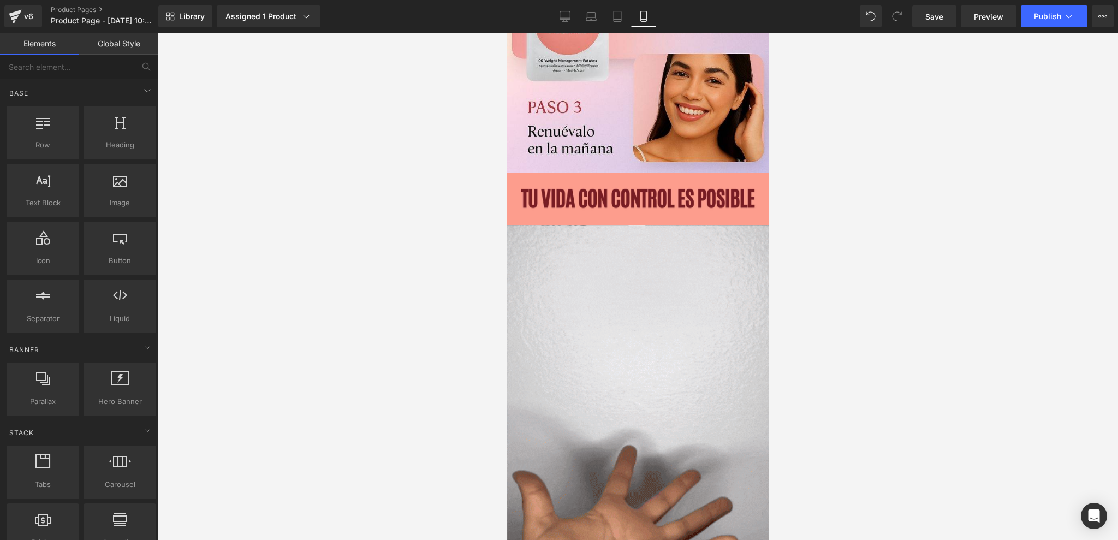
click at [839, 204] on div at bounding box center [638, 286] width 960 height 507
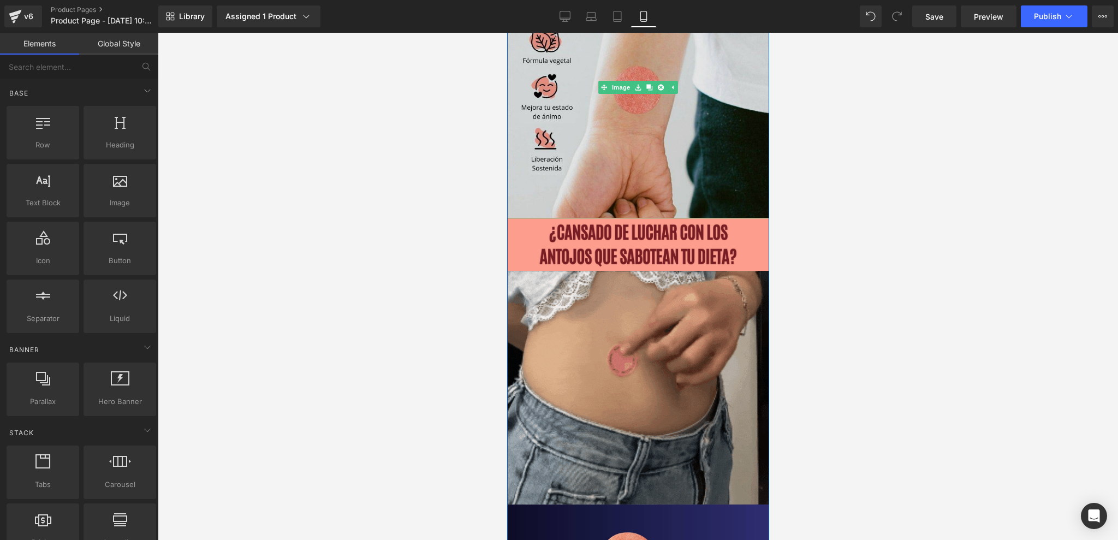
scroll to position [1763, 0]
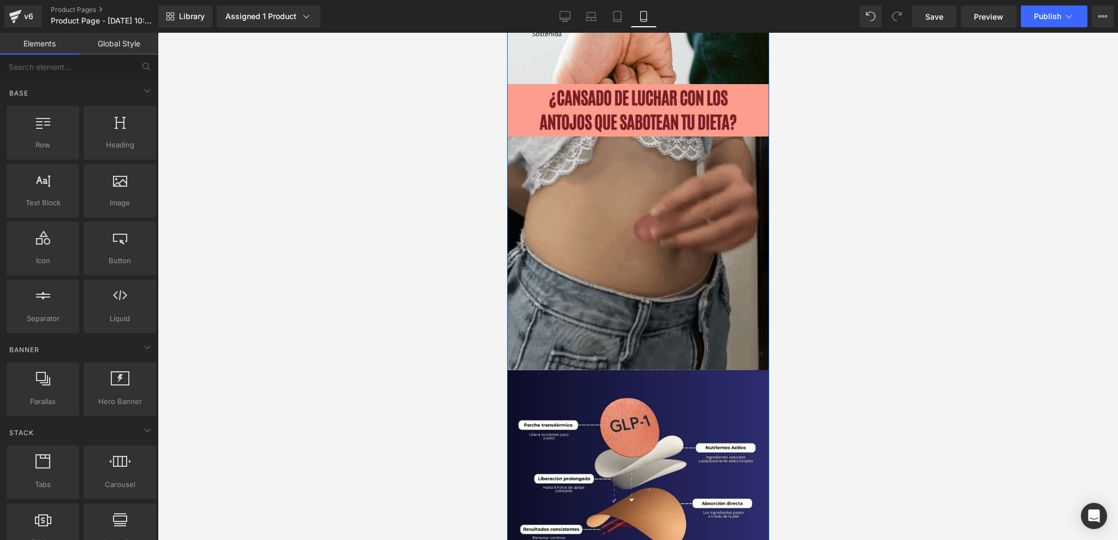
click at [632, 192] on img at bounding box center [638, 254] width 262 height 234
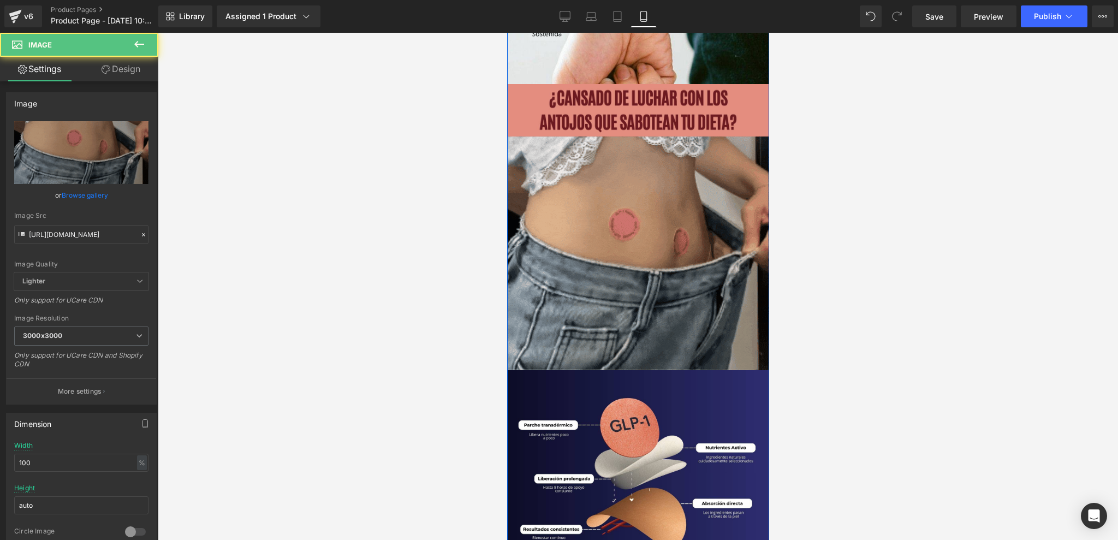
click at [727, 108] on img at bounding box center [638, 110] width 262 height 52
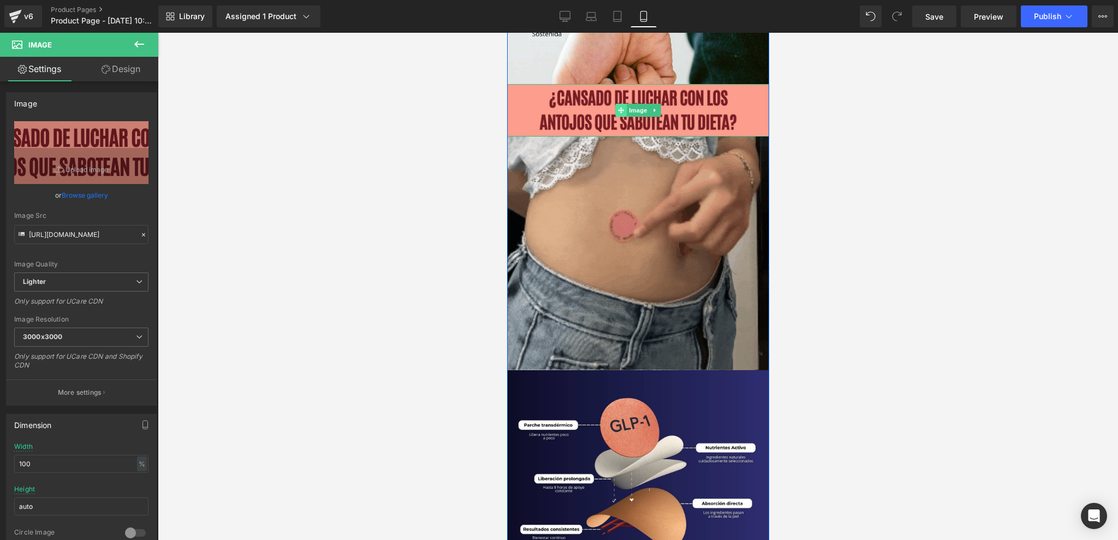
click at [618, 109] on icon at bounding box center [621, 110] width 6 height 6
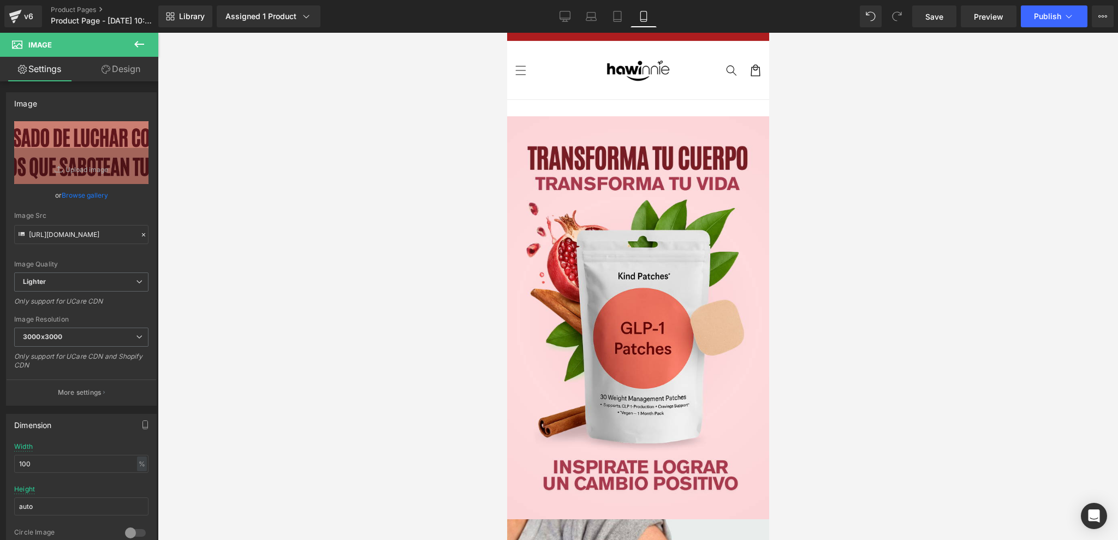
scroll to position [16, 0]
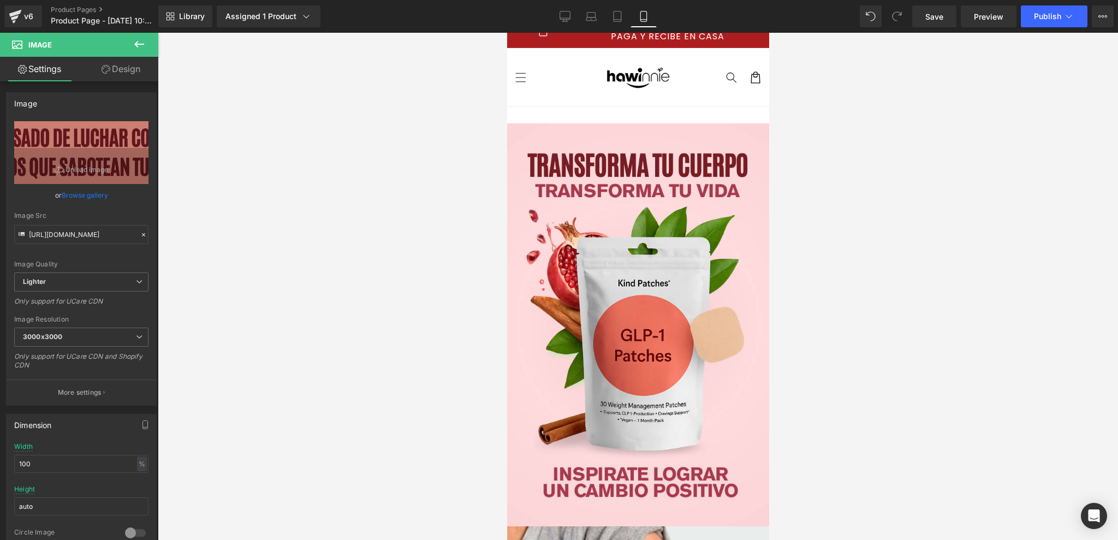
click at [128, 43] on button at bounding box center [139, 45] width 38 height 24
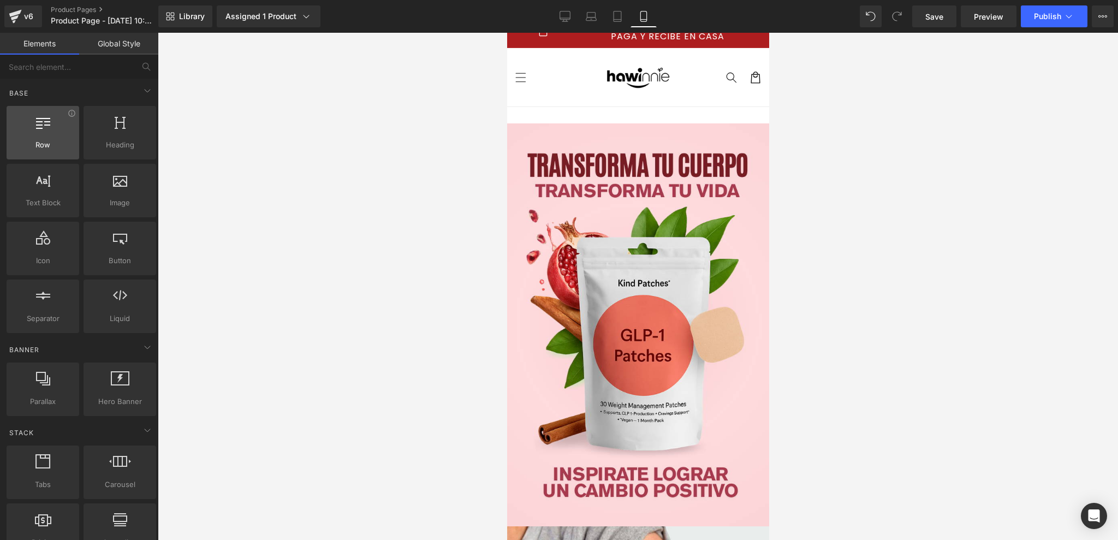
click at [29, 123] on div at bounding box center [43, 127] width 66 height 25
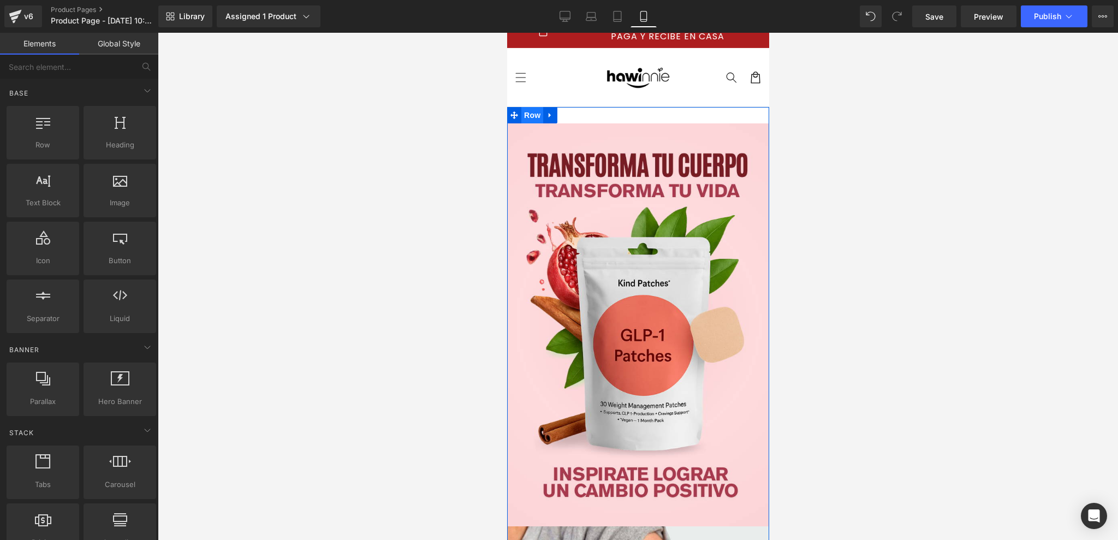
click at [531, 114] on span "Row" at bounding box center [532, 115] width 22 height 16
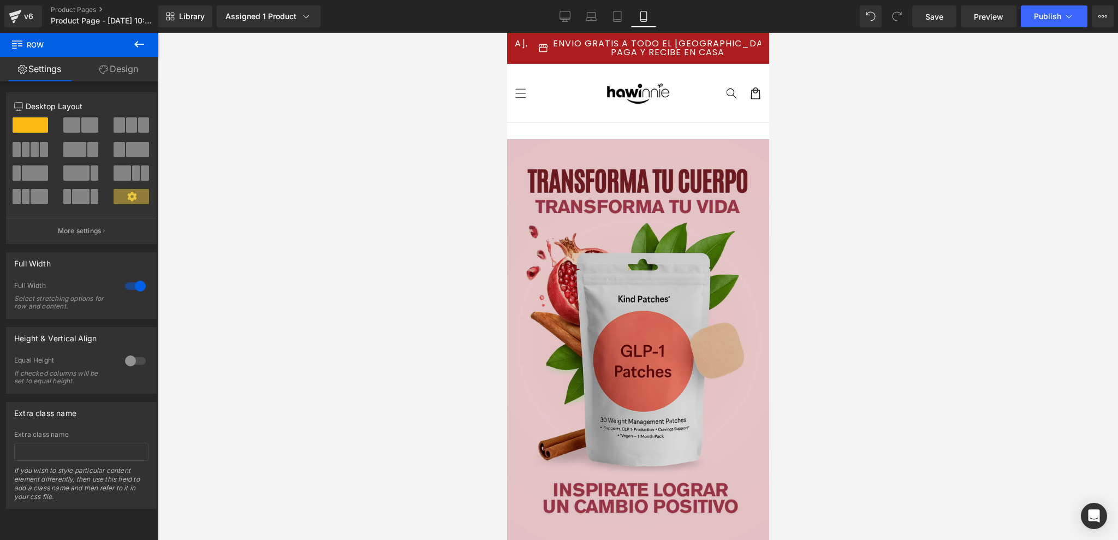
scroll to position [437, 0]
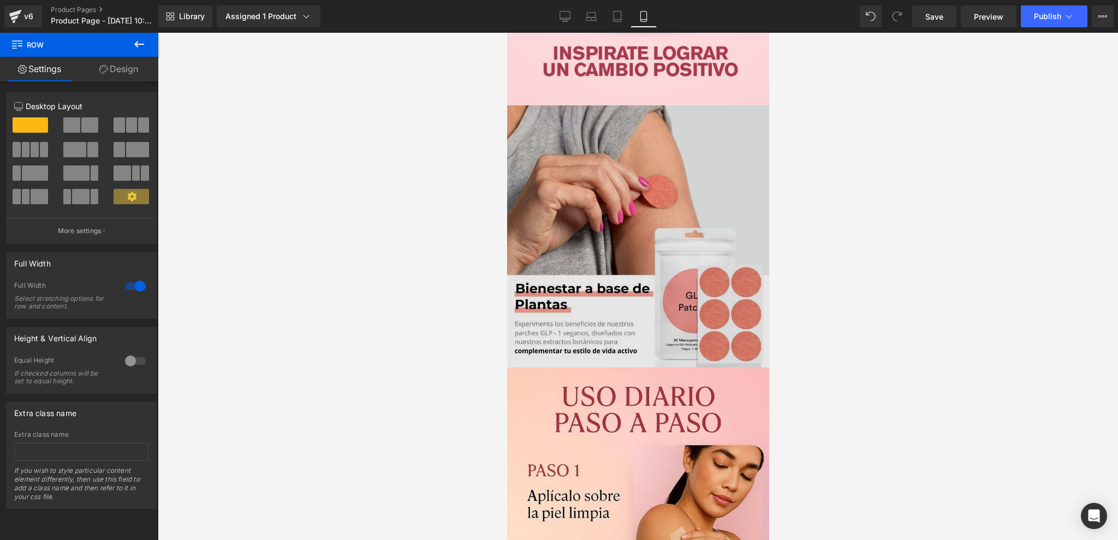
click at [602, 222] on img at bounding box center [638, 236] width 262 height 262
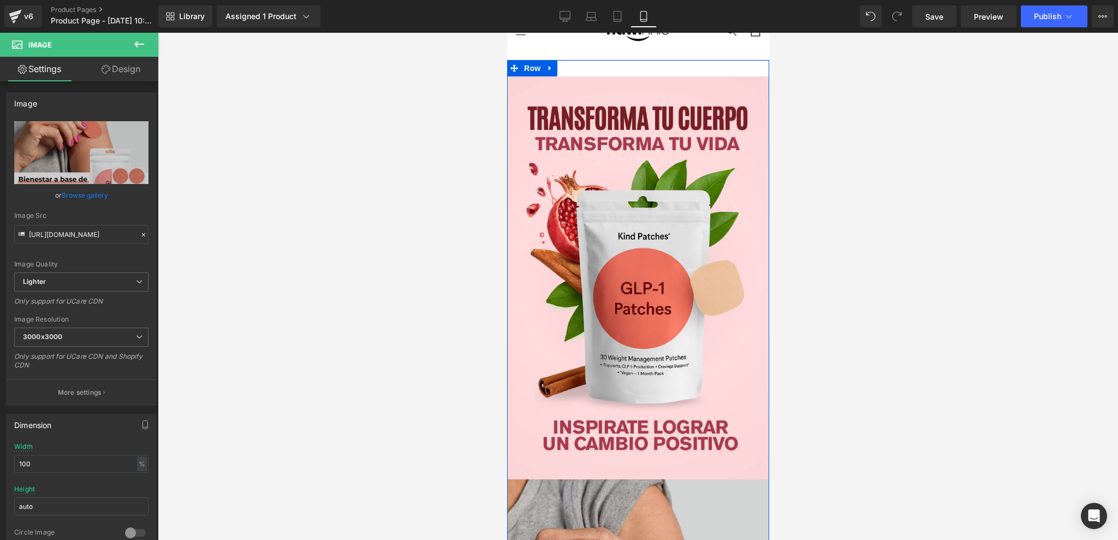
scroll to position [0, 0]
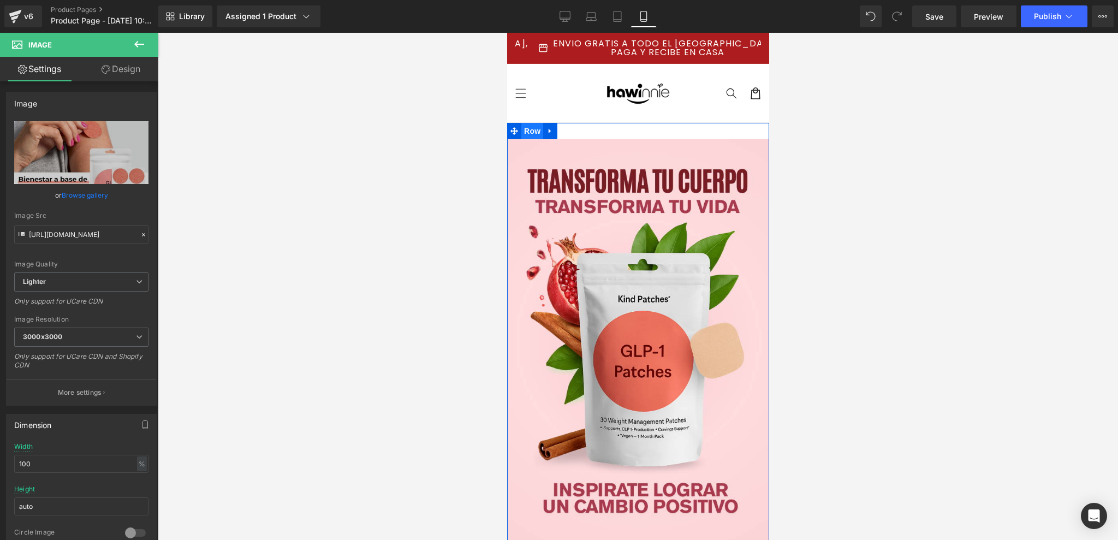
click at [527, 132] on span "Row" at bounding box center [532, 131] width 22 height 16
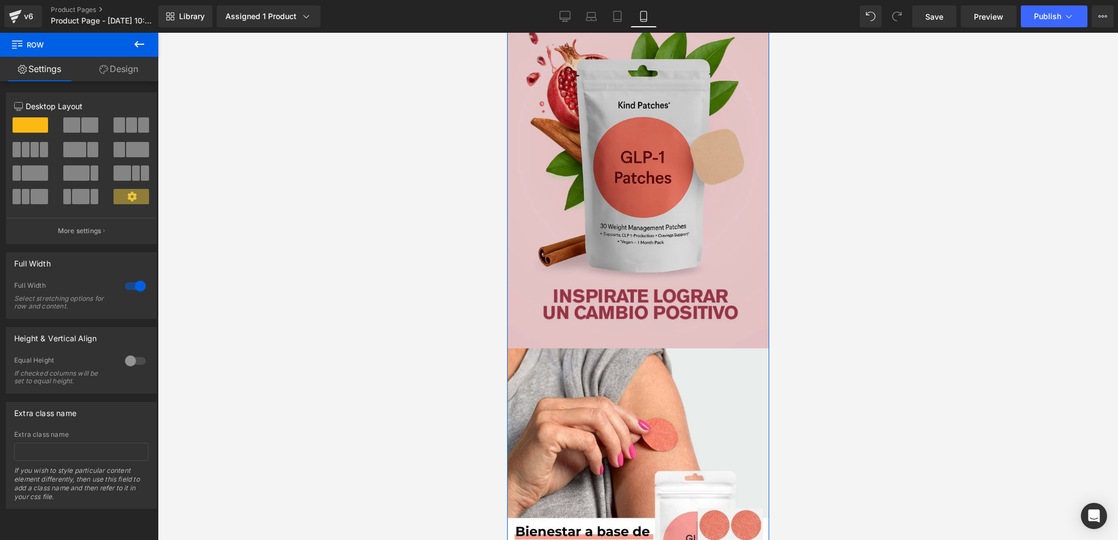
scroll to position [218, 0]
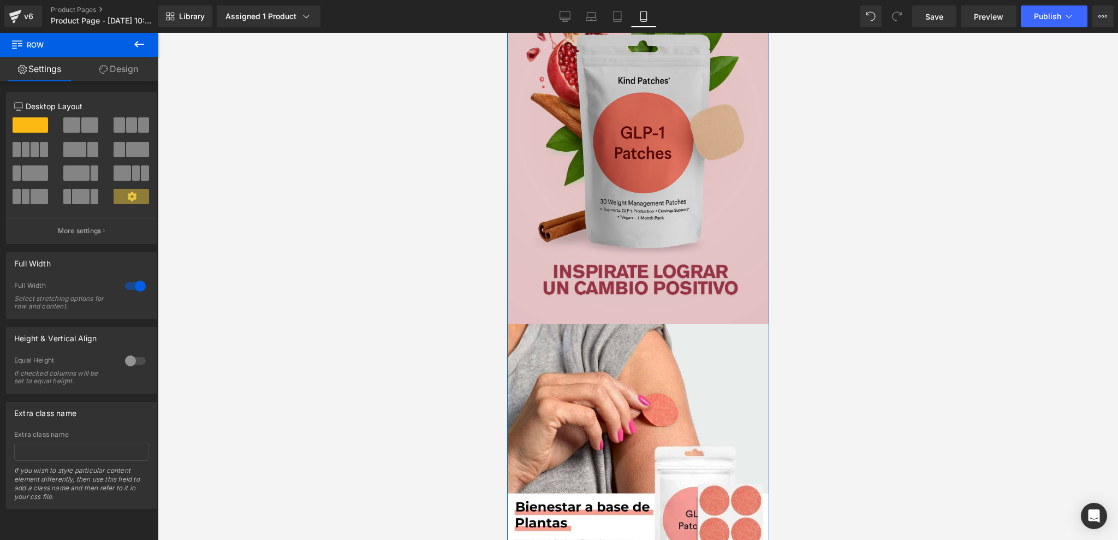
click at [608, 180] on img at bounding box center [638, 122] width 262 height 403
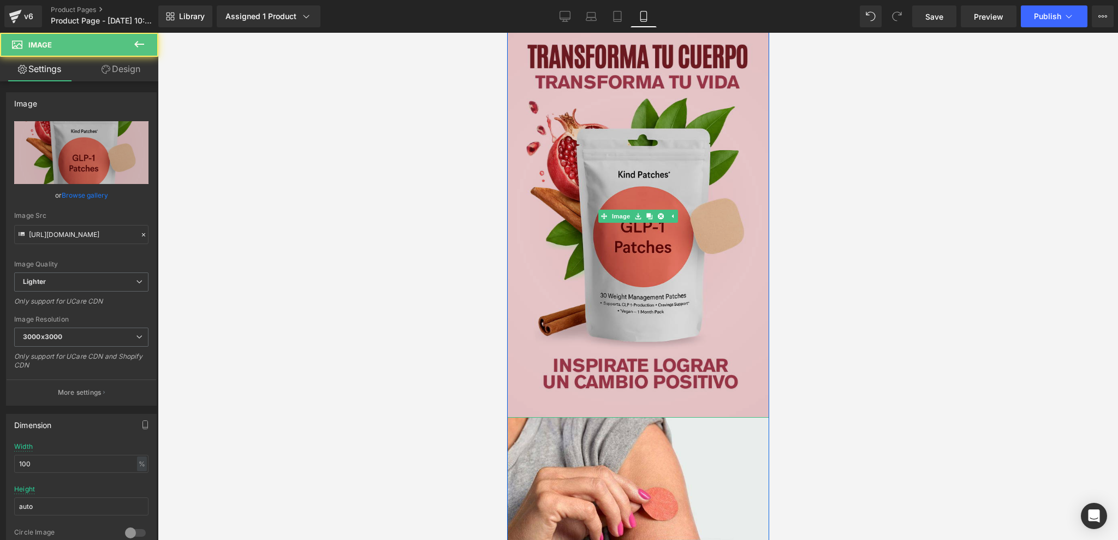
scroll to position [0, 0]
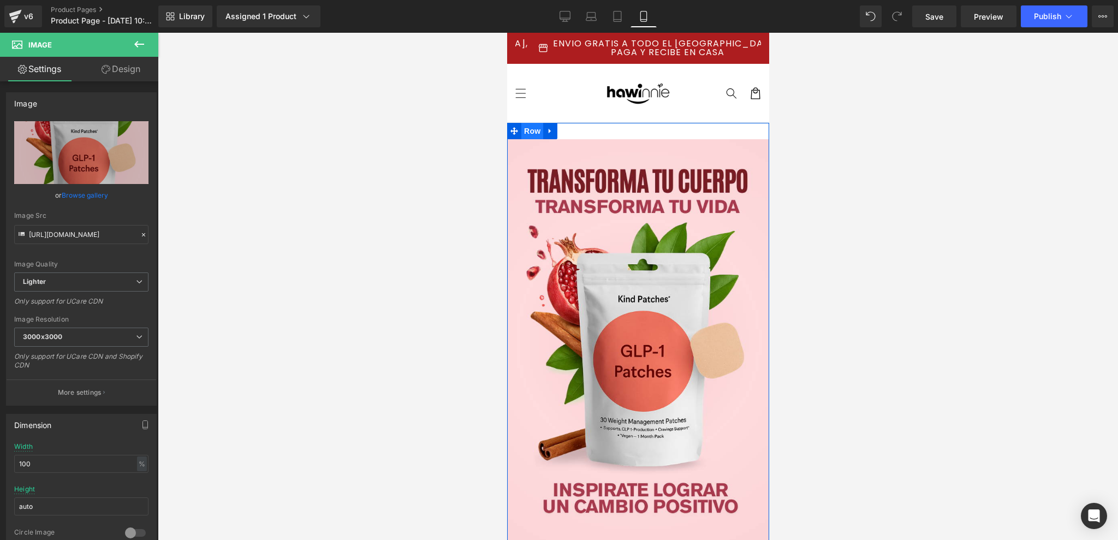
click at [533, 137] on span "Row" at bounding box center [532, 131] width 22 height 16
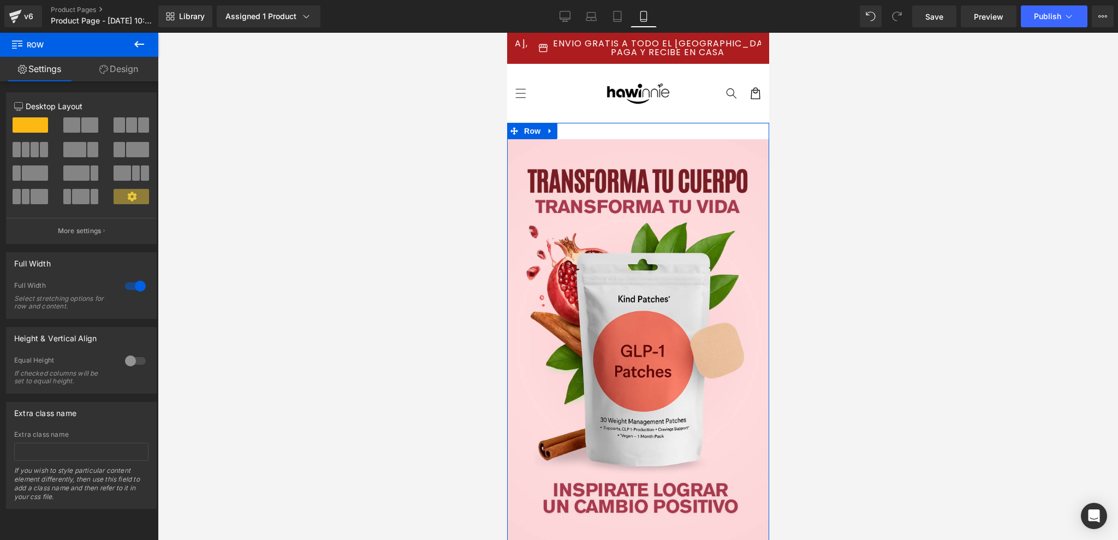
drag, startPoint x: 114, startPoint y: 69, endPoint x: 108, endPoint y: 96, distance: 26.9
click at [114, 69] on link "Design" at bounding box center [118, 69] width 79 height 25
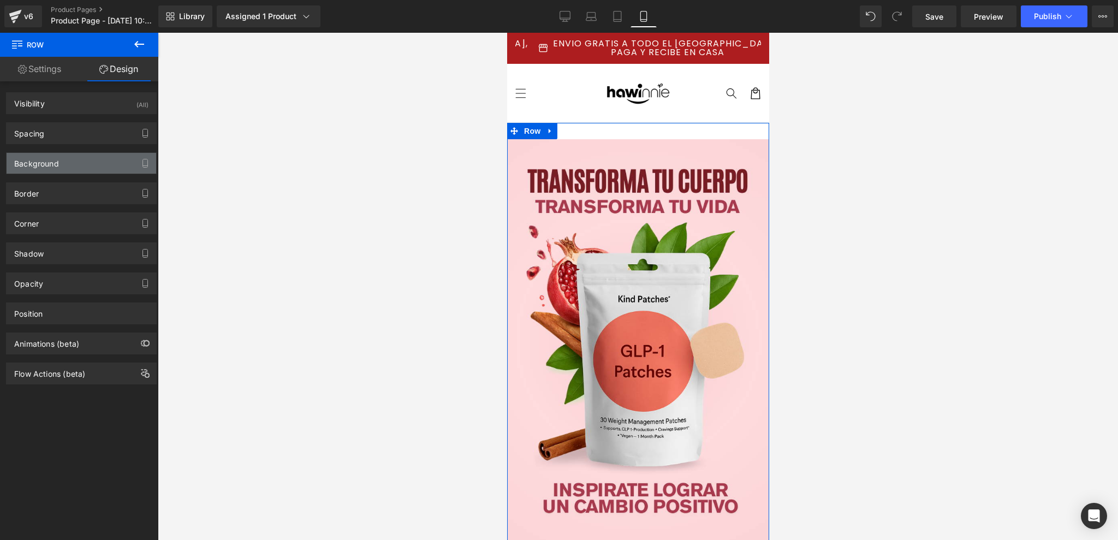
click at [64, 161] on div "Background" at bounding box center [82, 163] width 150 height 21
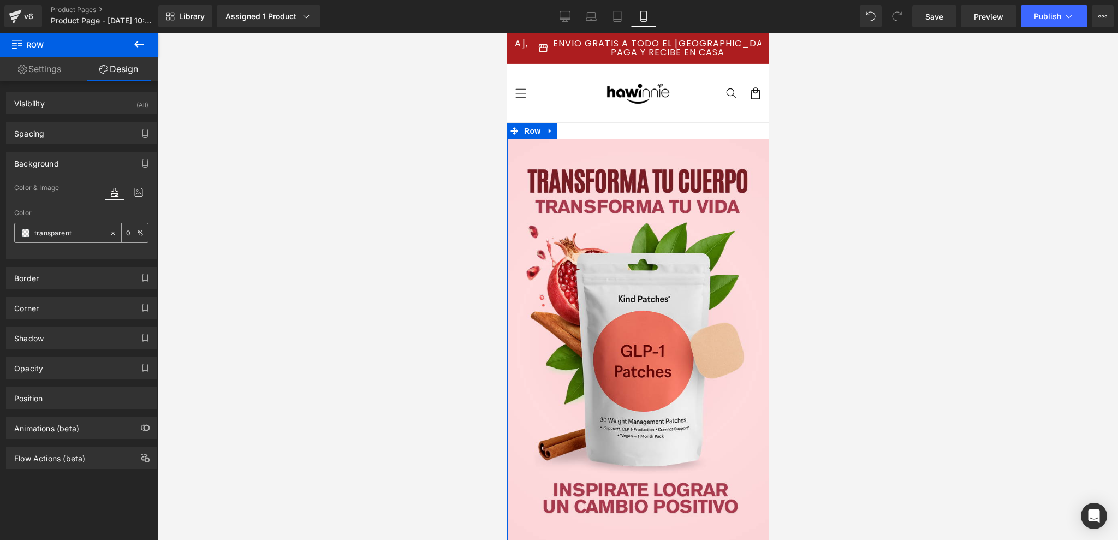
click at [72, 234] on input "transparent" at bounding box center [69, 233] width 70 height 12
click at [24, 233] on span at bounding box center [25, 233] width 9 height 9
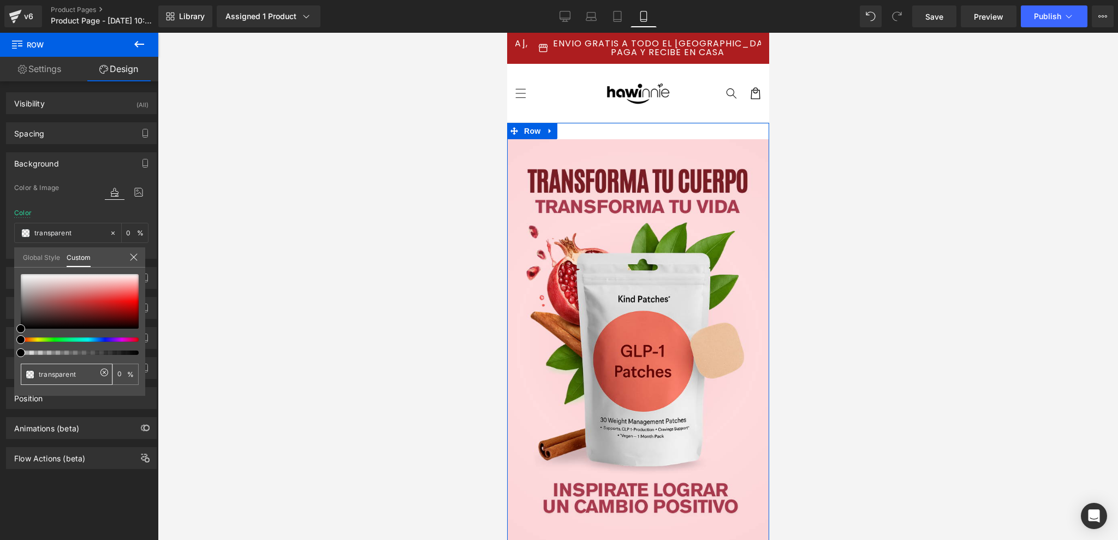
click at [84, 370] on input "transparent" at bounding box center [68, 374] width 58 height 11
drag, startPoint x: 84, startPoint y: 370, endPoint x: 0, endPoint y: 371, distance: 84.1
click at [0, 259] on div "Background Color & Image color transparent Color transparent 0 % Image Replace …" at bounding box center [81, 201] width 163 height 115
paste input "#fd9d8e"
type input "#fd9d8e"
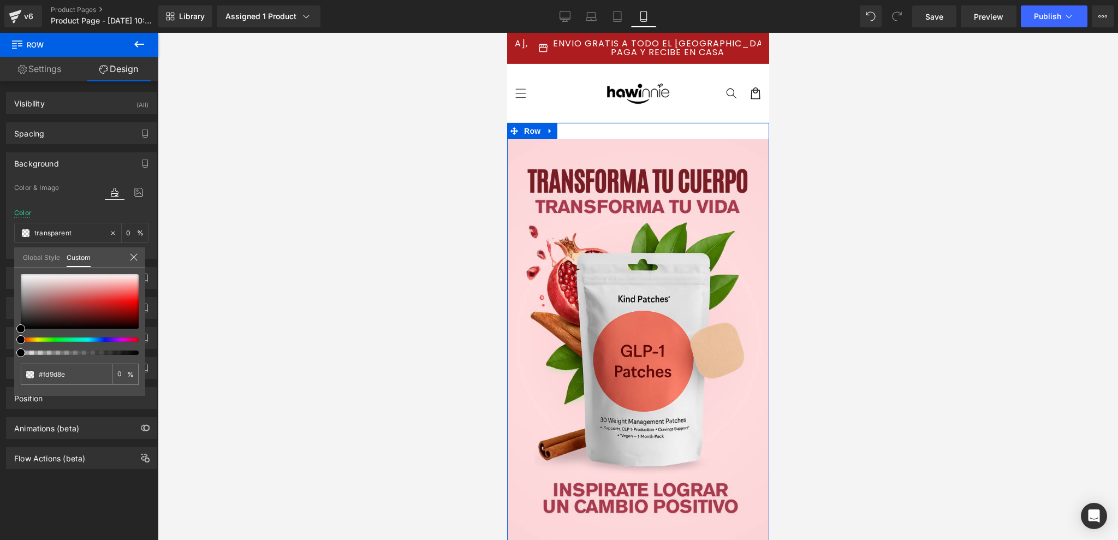
type input "#fd9d8e"
type input "100"
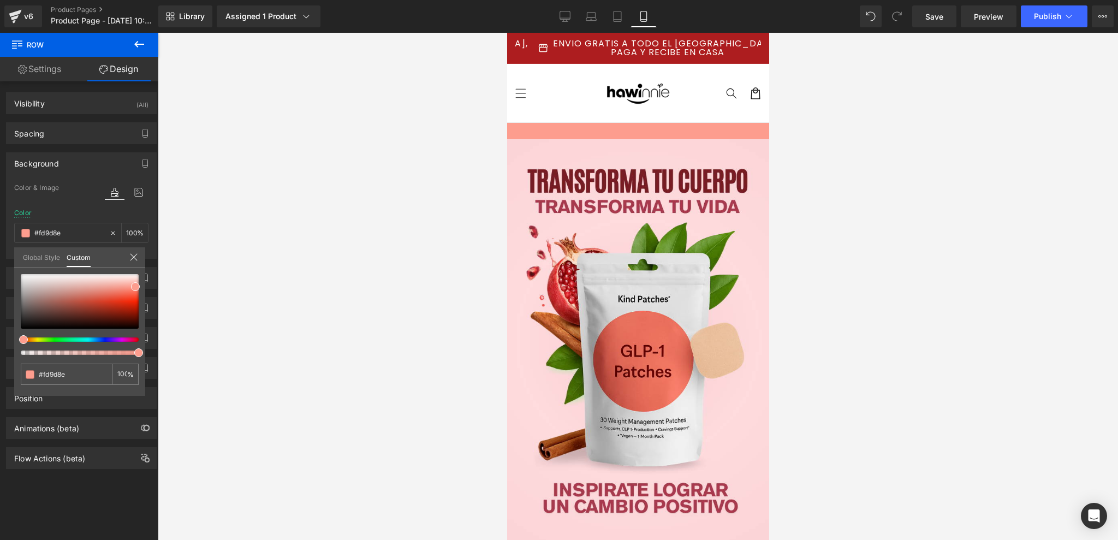
click at [180, 276] on div at bounding box center [638, 286] width 960 height 507
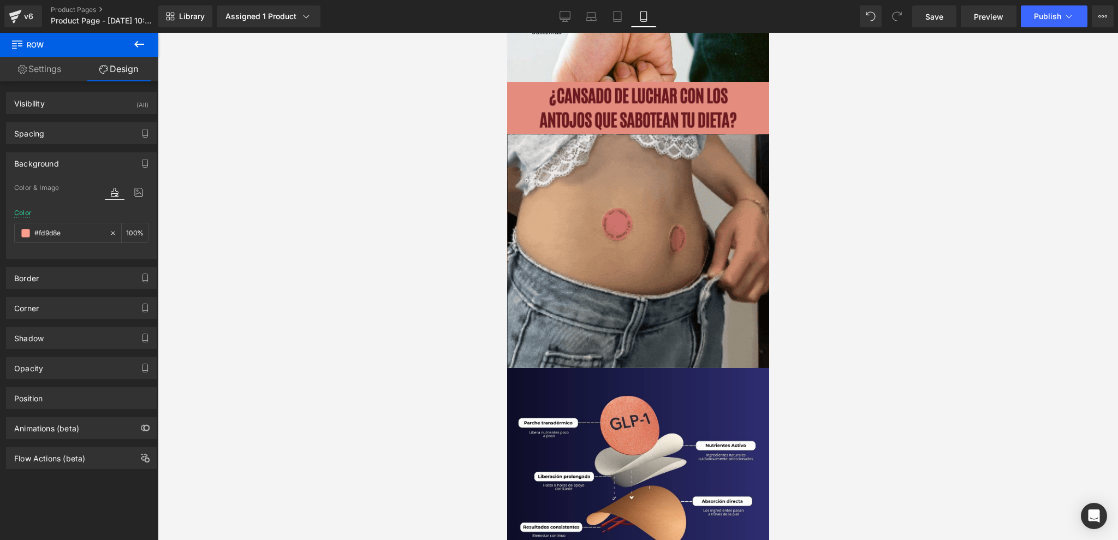
scroll to position [1820, 0]
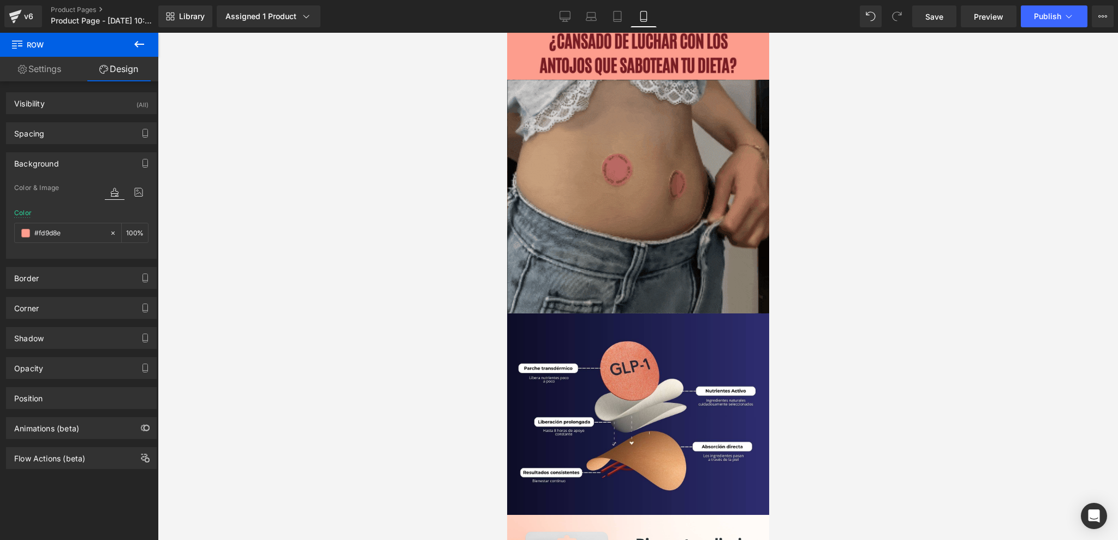
click at [585, 188] on img at bounding box center [638, 197] width 262 height 234
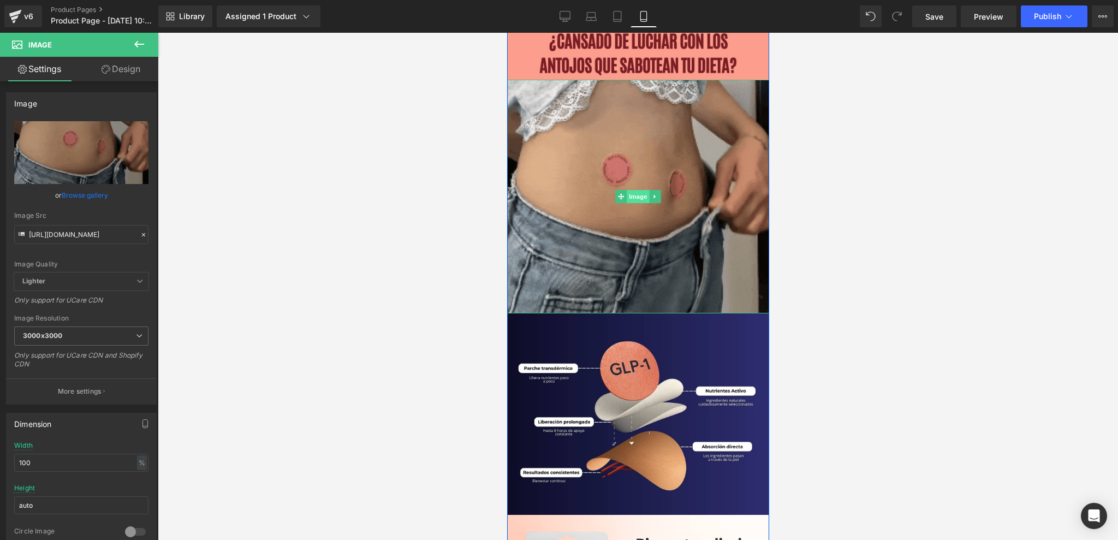
click at [636, 197] on span "Image" at bounding box center [637, 196] width 23 height 13
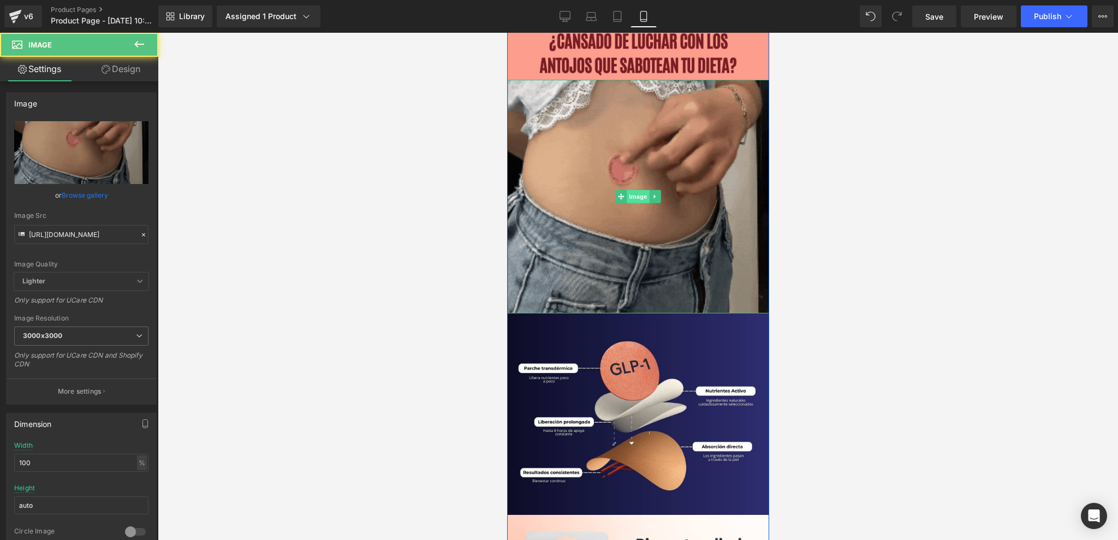
click at [627, 195] on span "Image" at bounding box center [637, 196] width 23 height 13
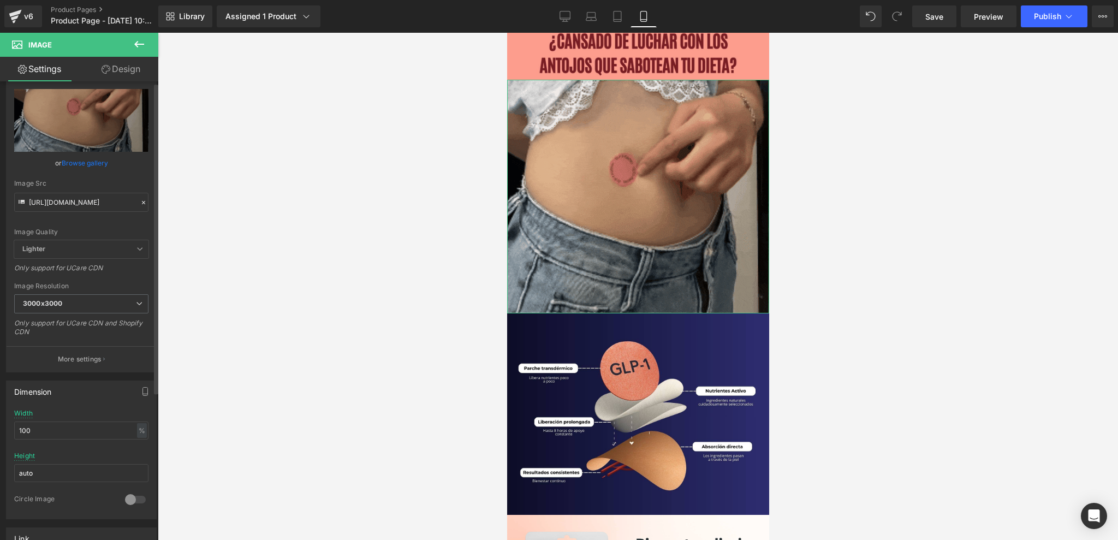
scroll to position [0, 0]
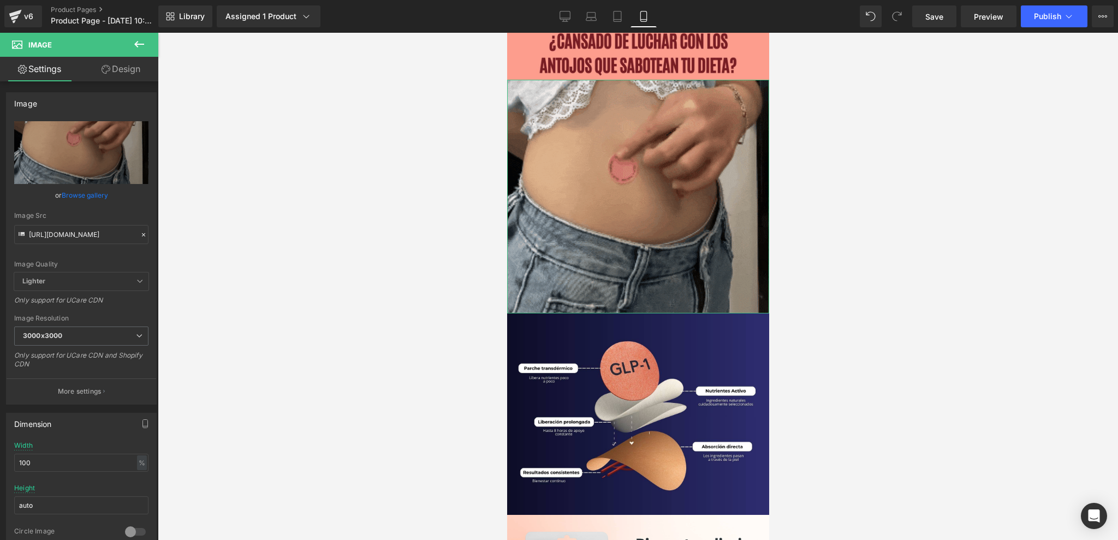
click at [132, 71] on link "Design" at bounding box center [120, 69] width 79 height 25
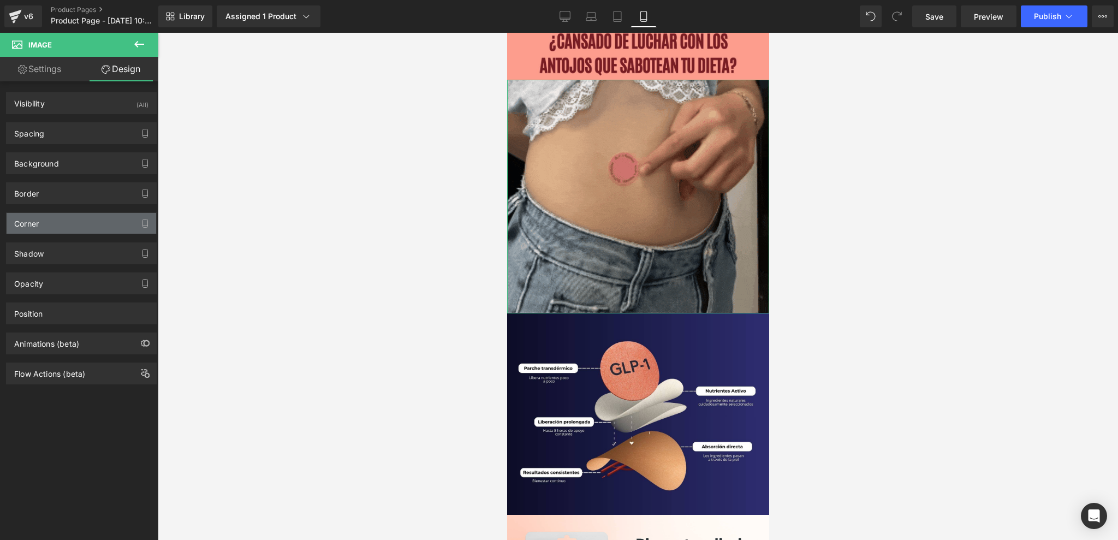
type input "0"
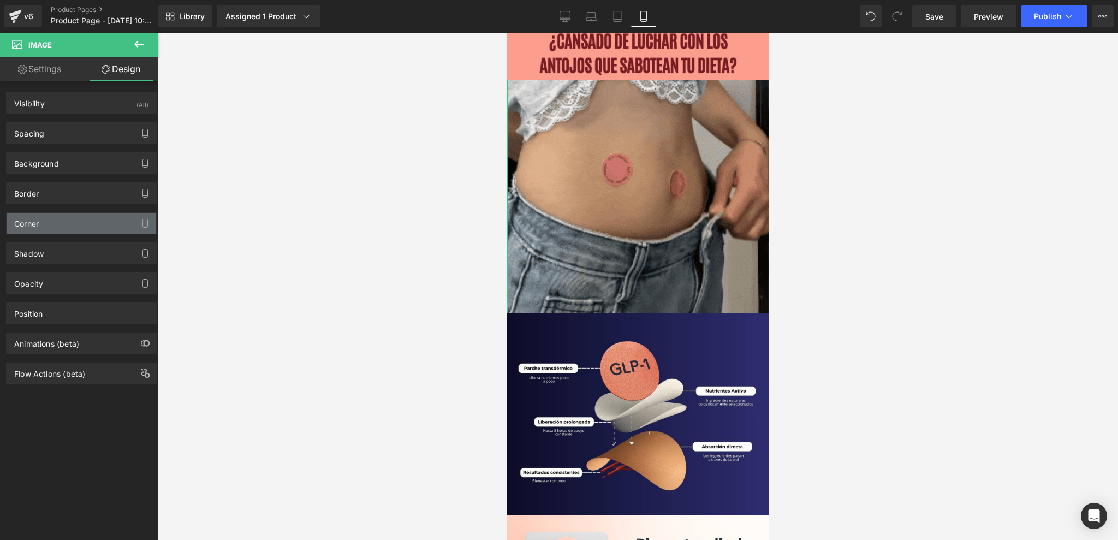
type input "0"
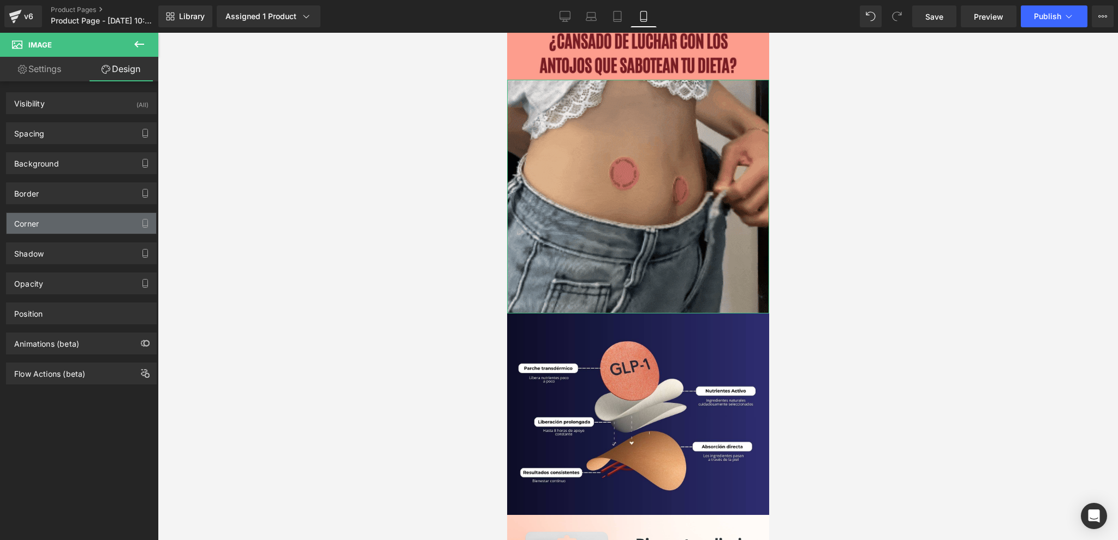
type input "0"
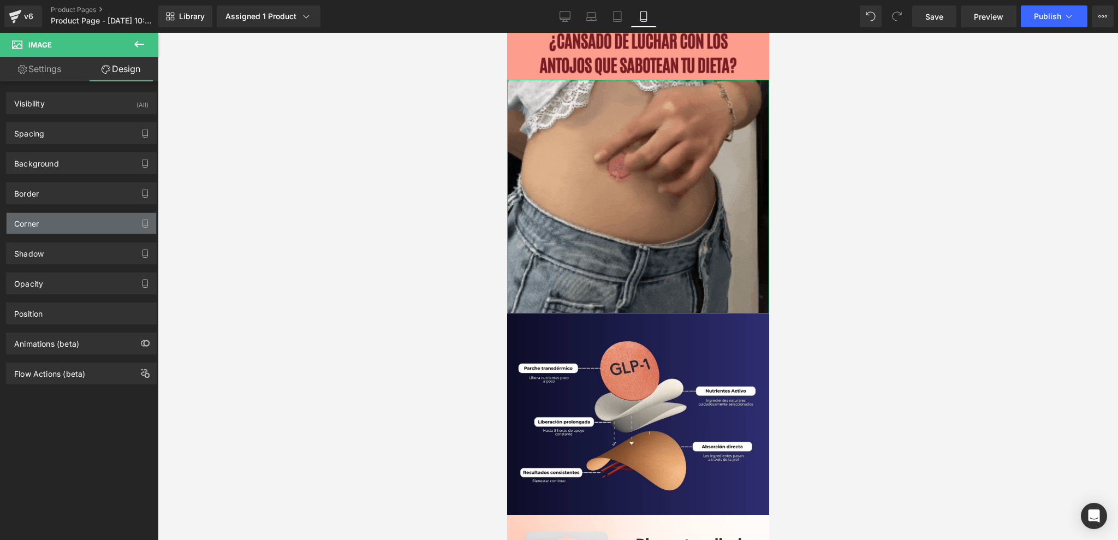
type input "0"
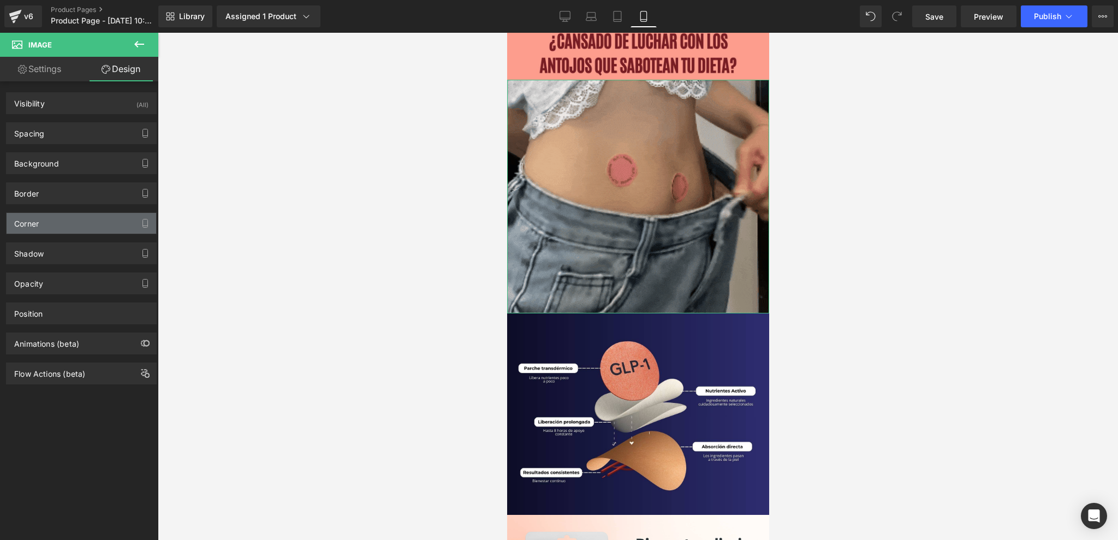
click at [120, 218] on div "Corner" at bounding box center [82, 223] width 150 height 21
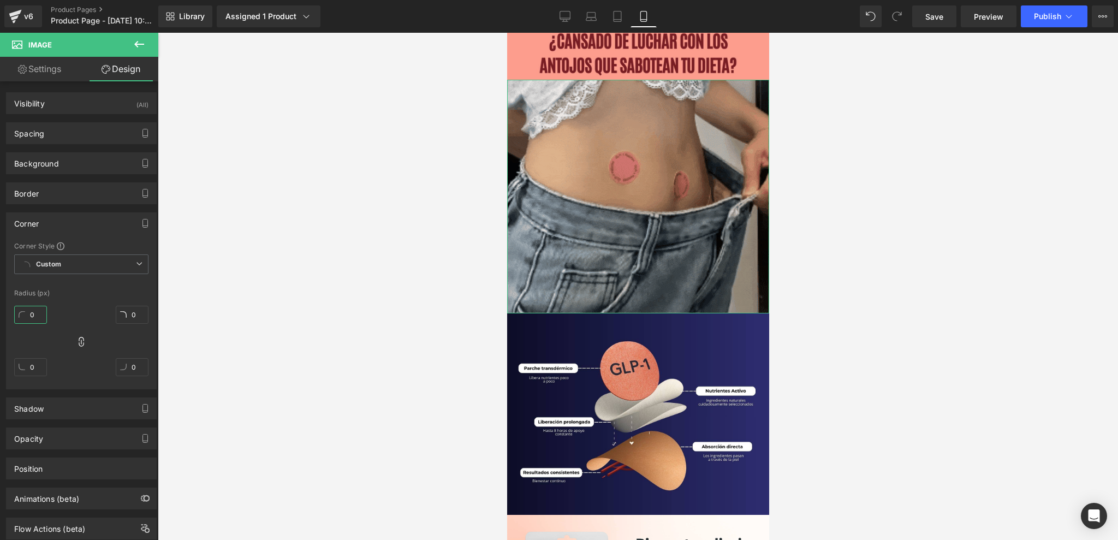
click at [36, 313] on input "0" at bounding box center [30, 315] width 33 height 18
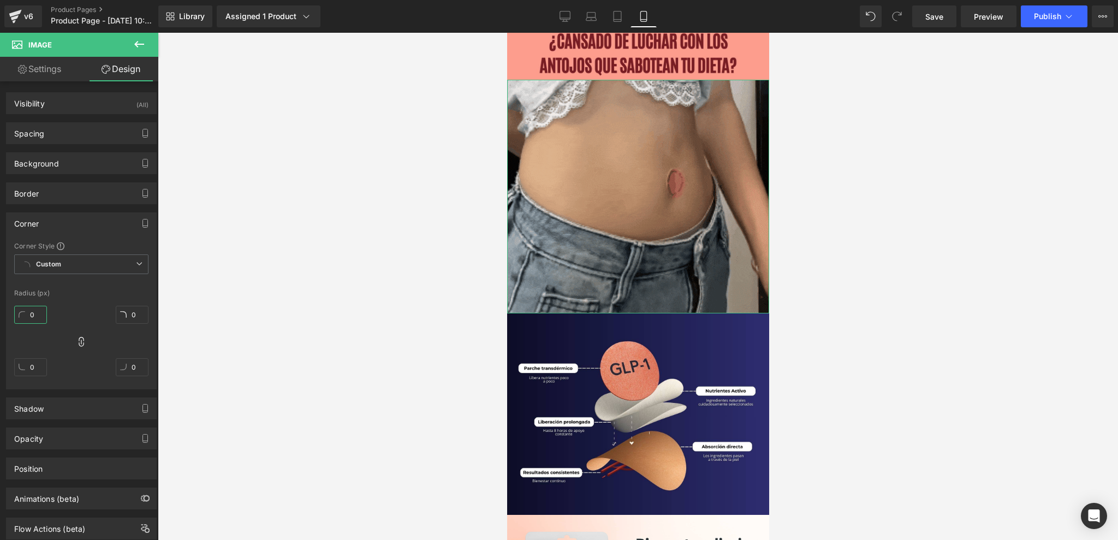
type input "5"
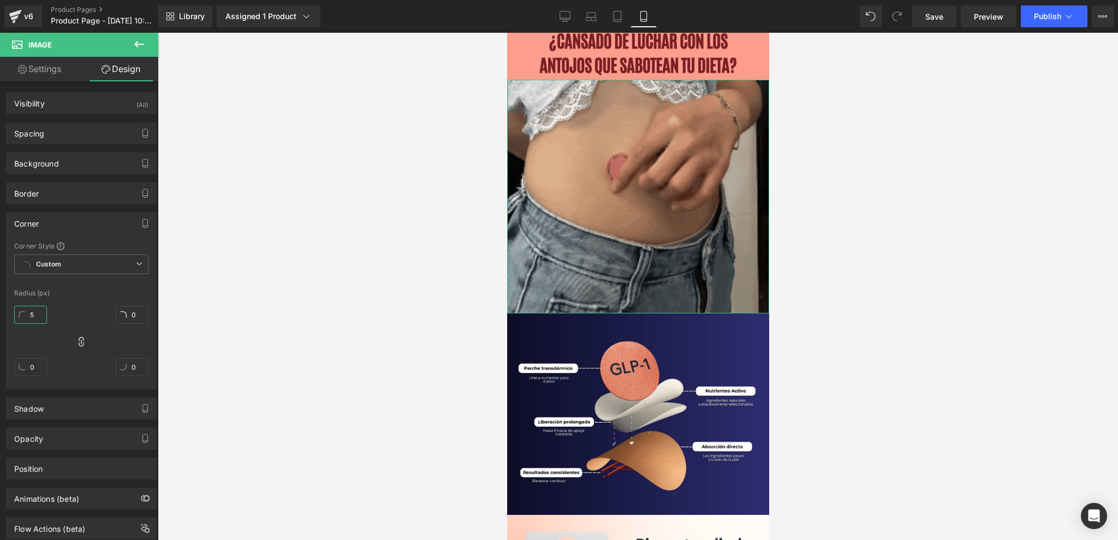
type input "5"
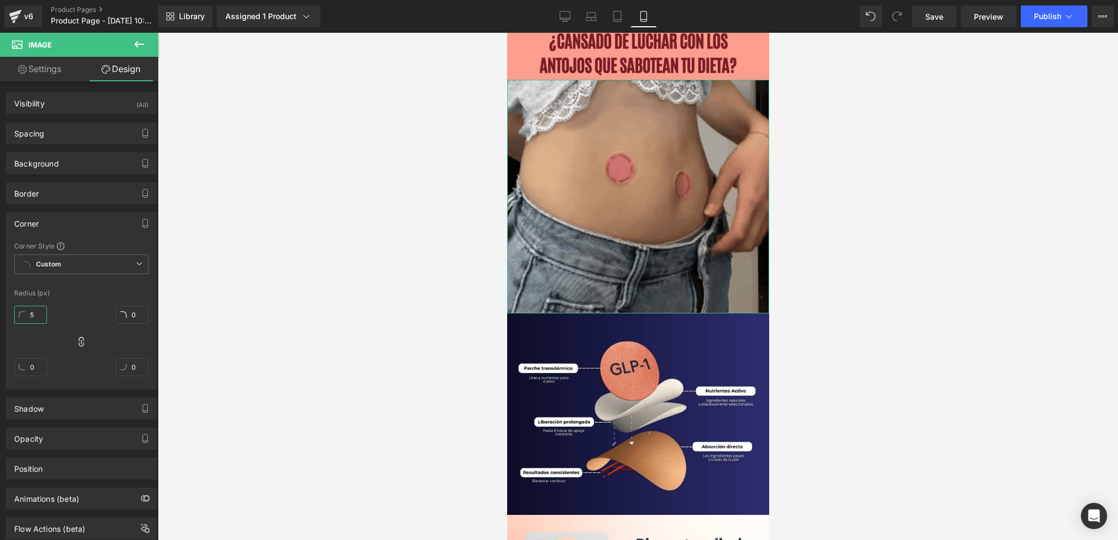
type input "5"
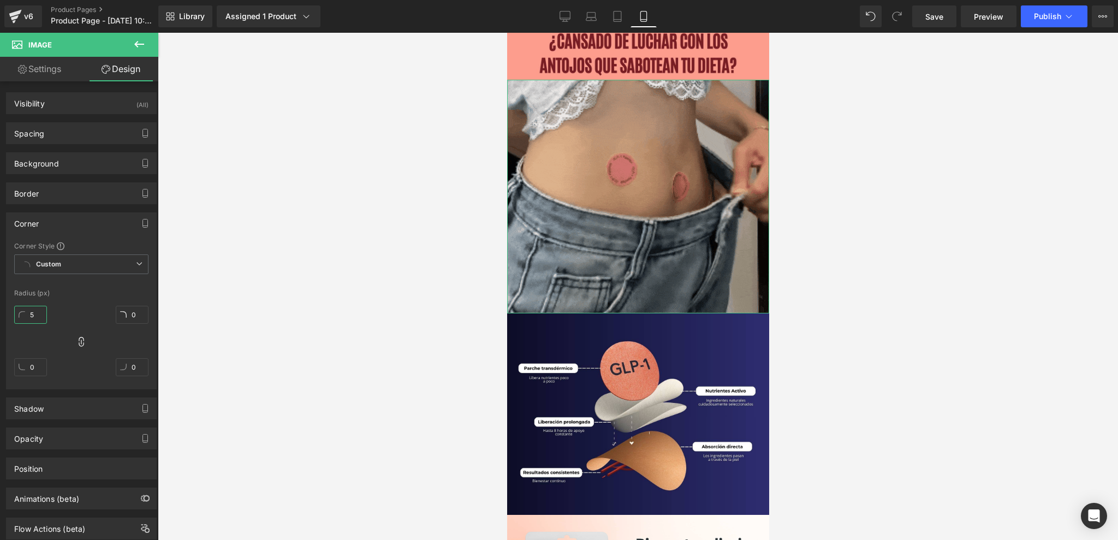
type input "5"
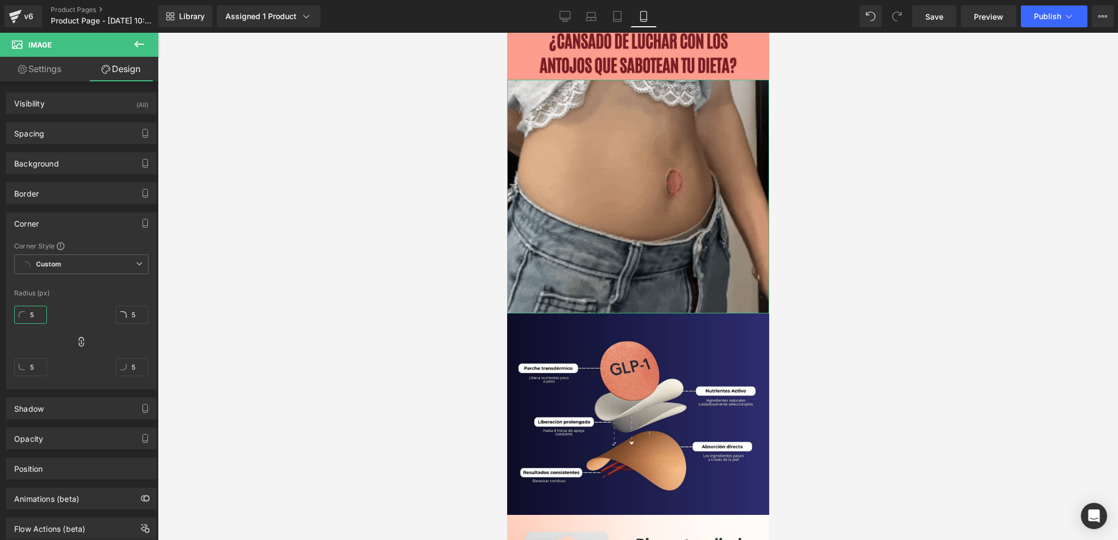
type input "50"
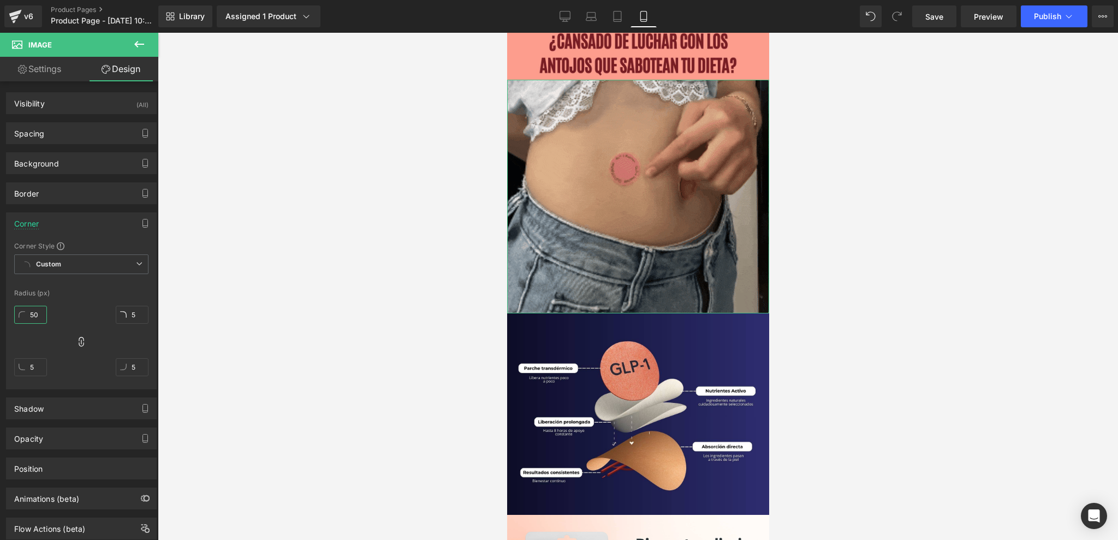
type input "50"
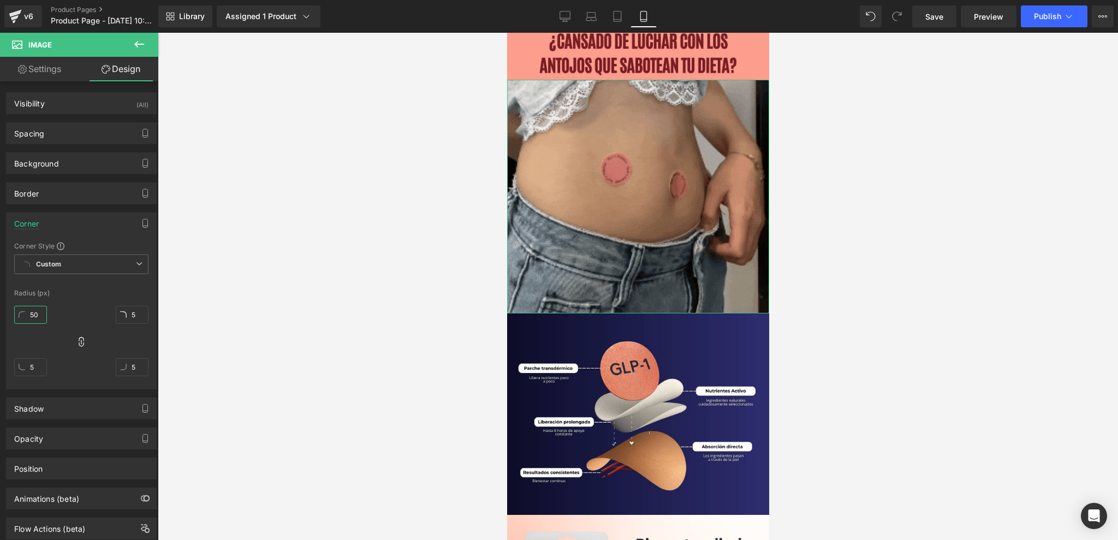
type input "50"
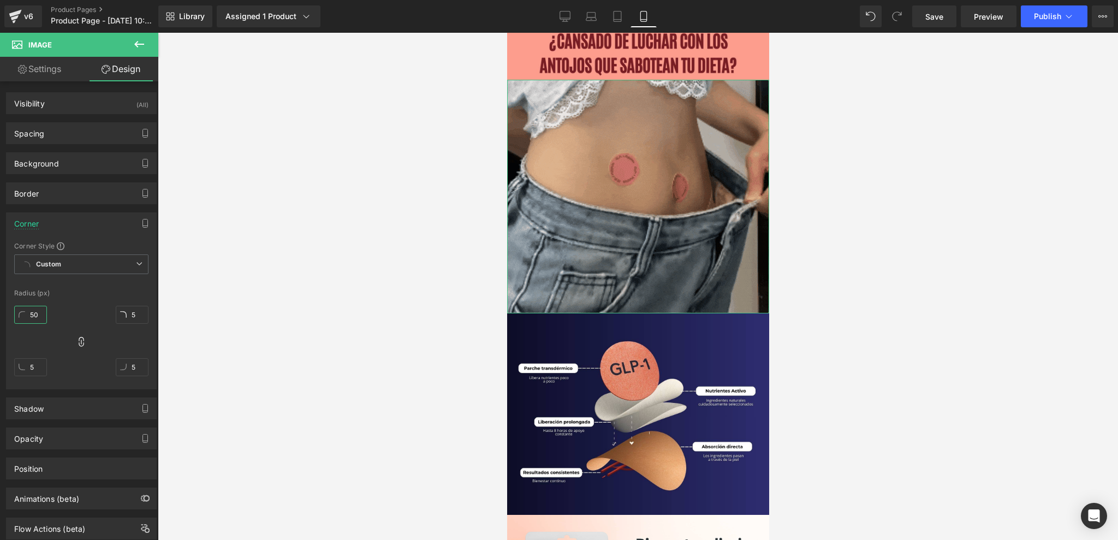
type input "50"
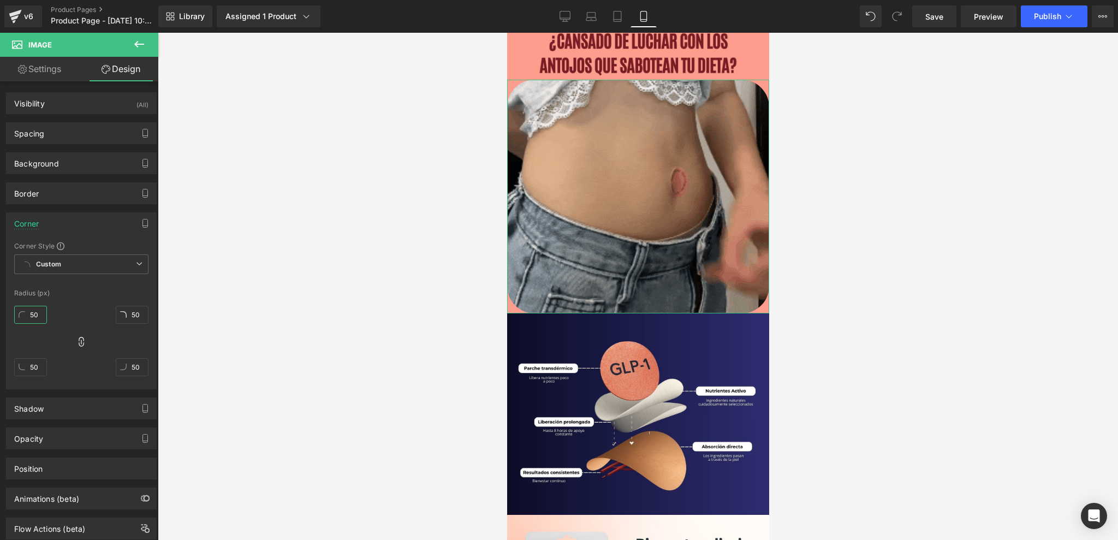
type input "50"
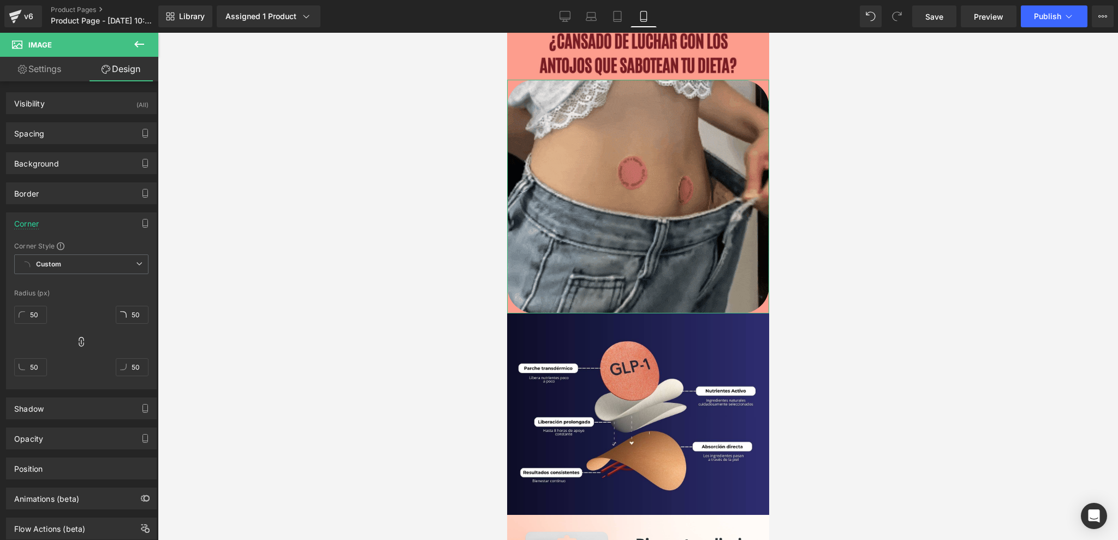
click at [44, 67] on link "Settings" at bounding box center [39, 69] width 79 height 25
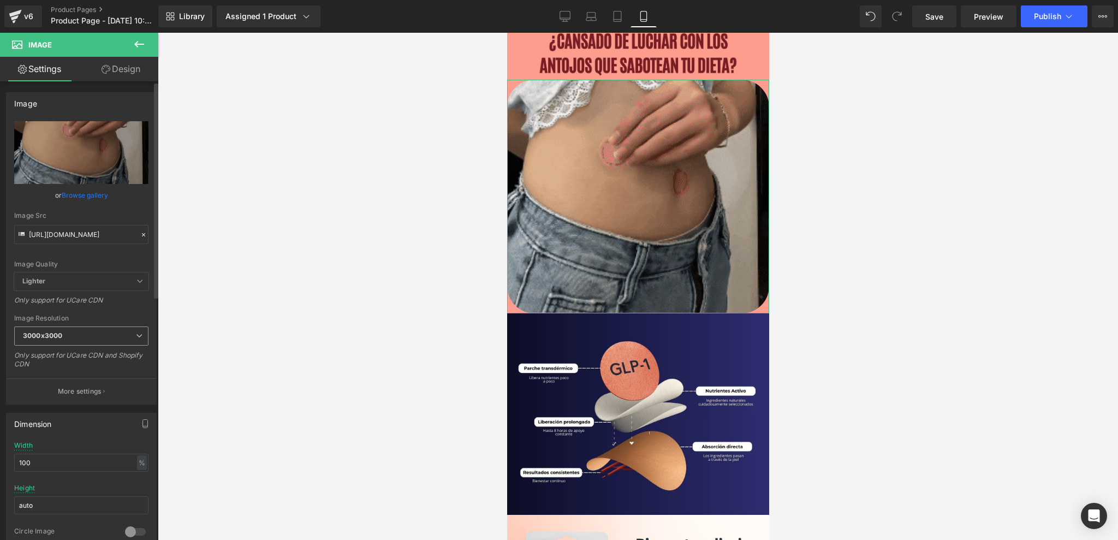
scroll to position [73, 0]
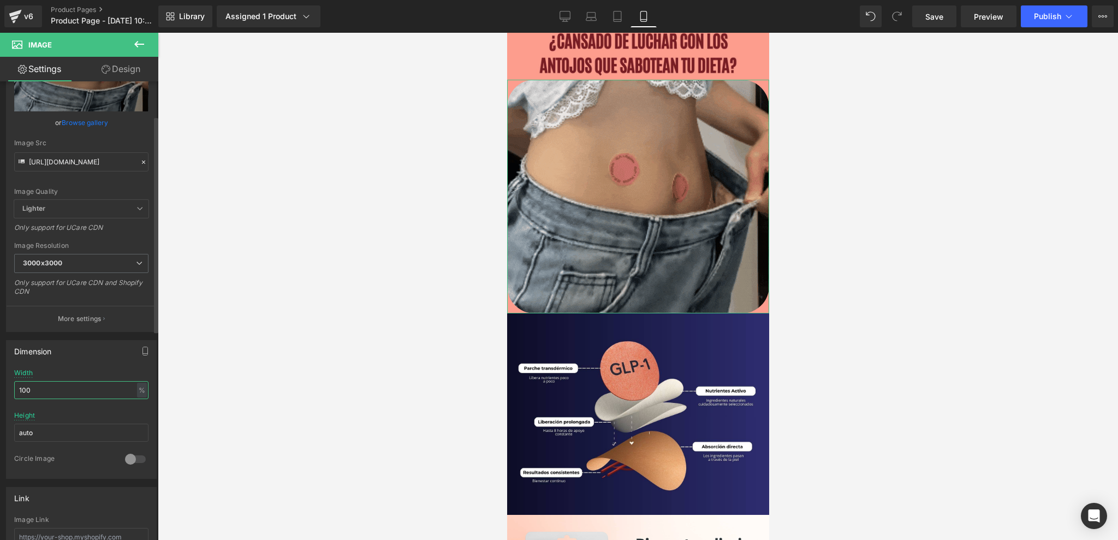
drag, startPoint x: 41, startPoint y: 389, endPoint x: 0, endPoint y: 387, distance: 41.5
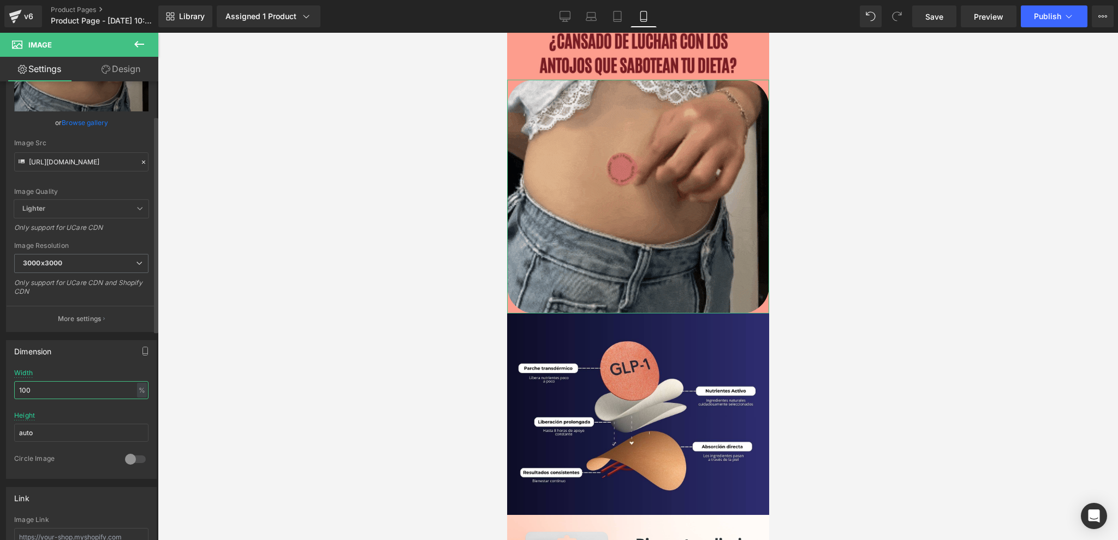
click at [0, 388] on div "Dimension 100% Width 100 % % px auto Height auto 0 Circle Image" at bounding box center [81, 405] width 163 height 147
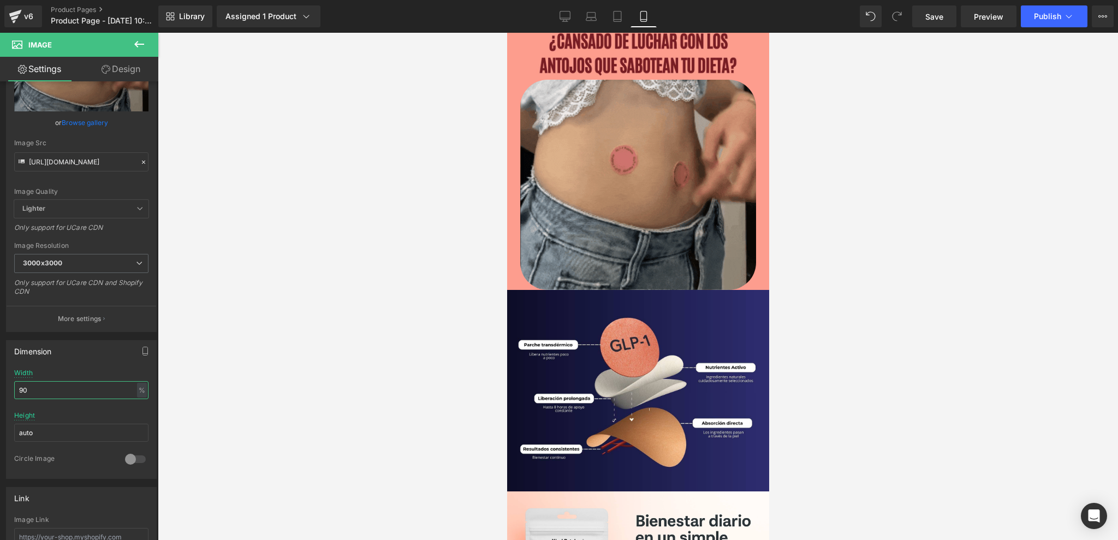
type input "90"
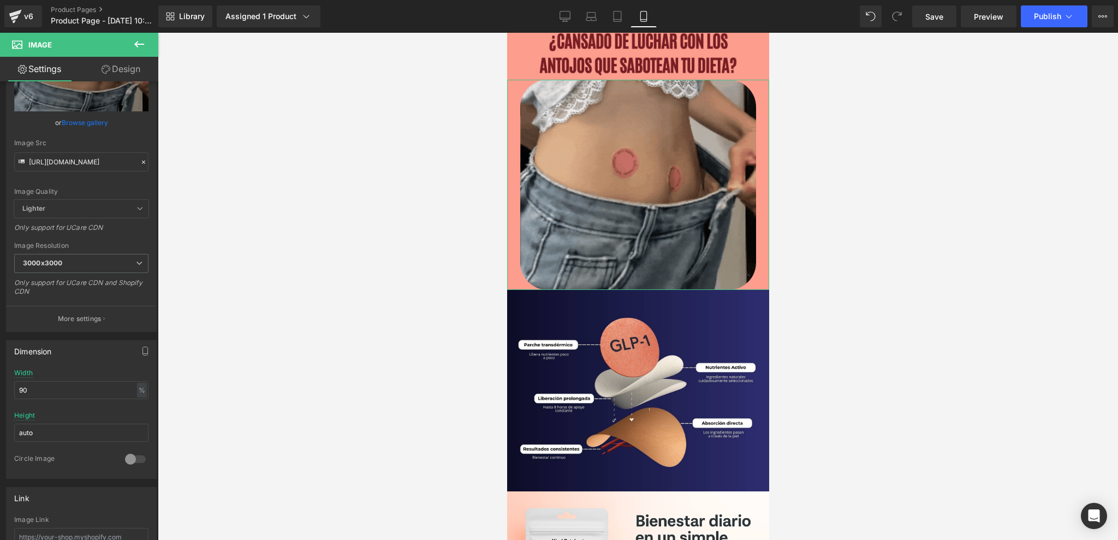
click at [118, 66] on link "Design" at bounding box center [120, 69] width 79 height 25
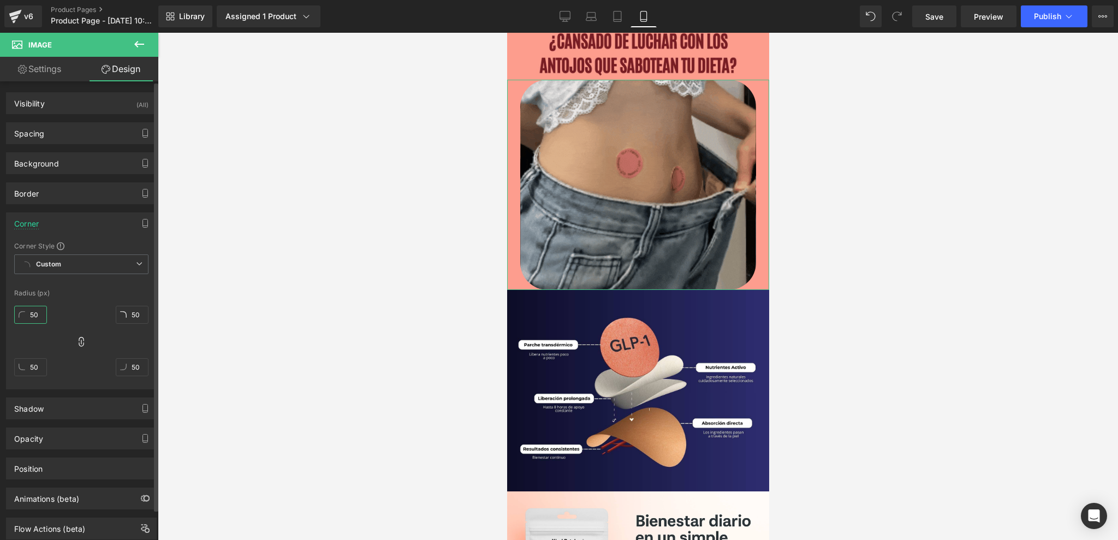
click at [38, 312] on input "50" at bounding box center [30, 315] width 33 height 18
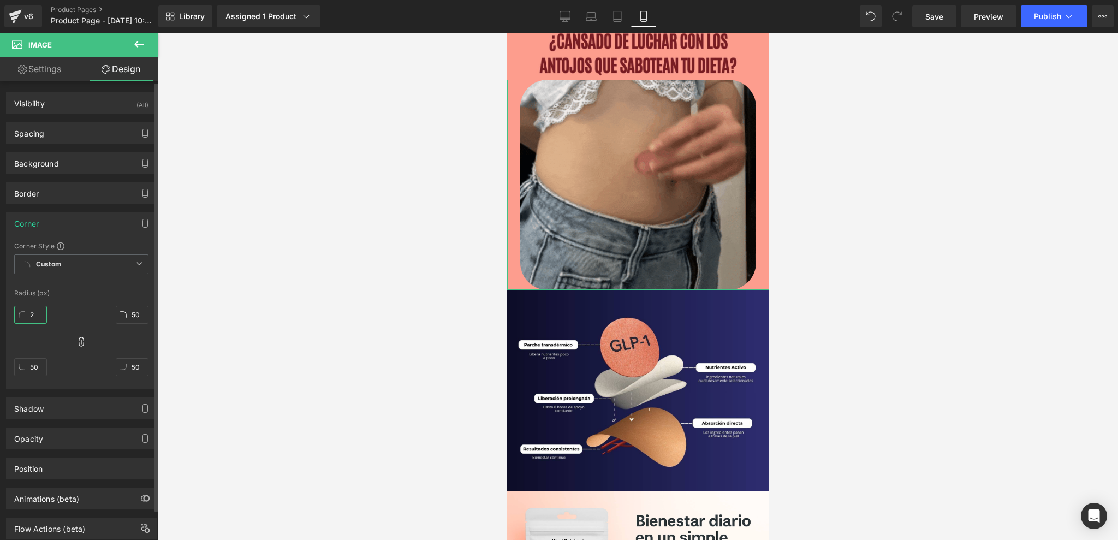
type input "25"
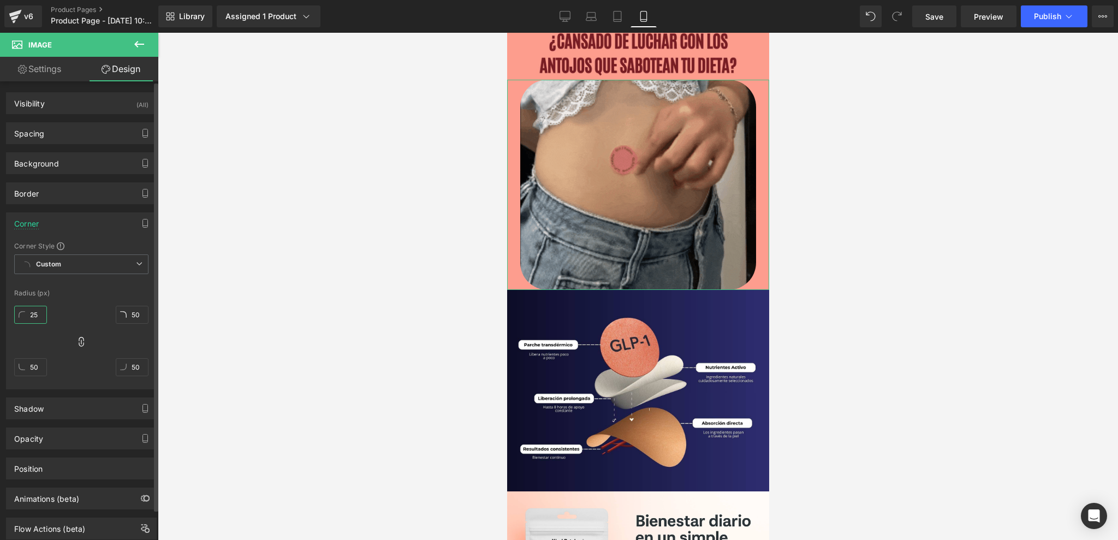
type input "25"
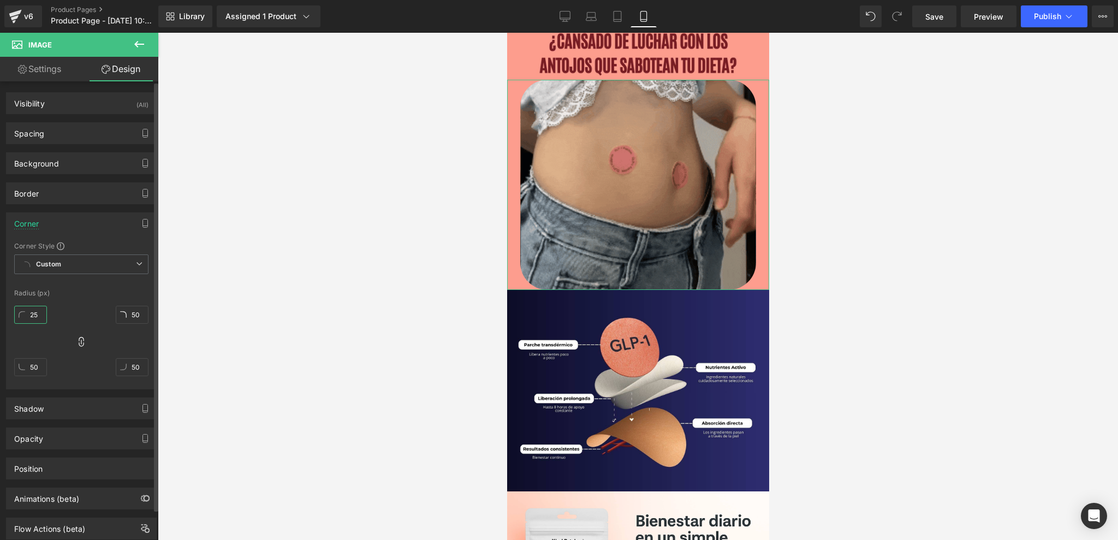
type input "25"
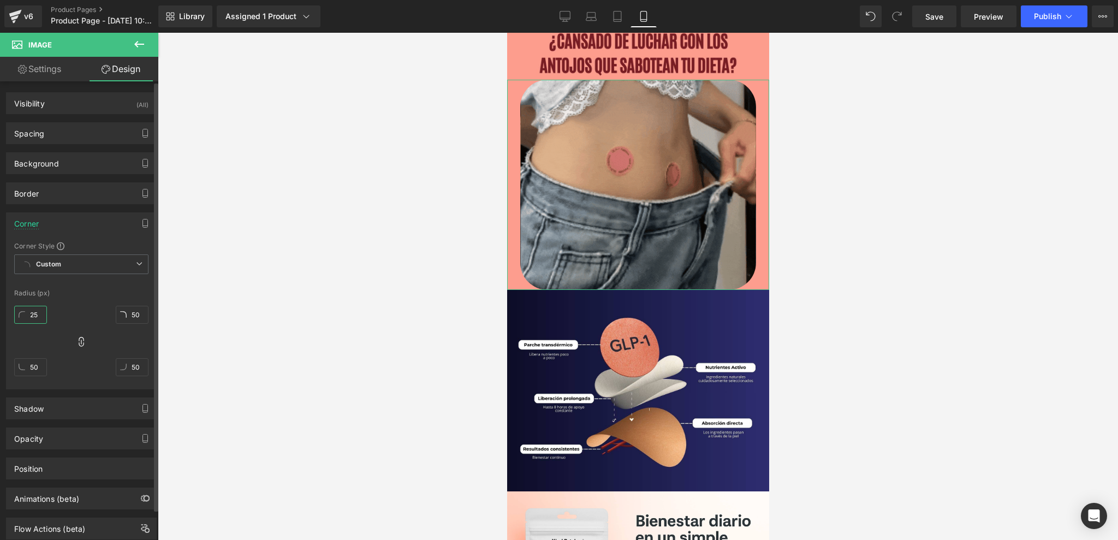
type input "25"
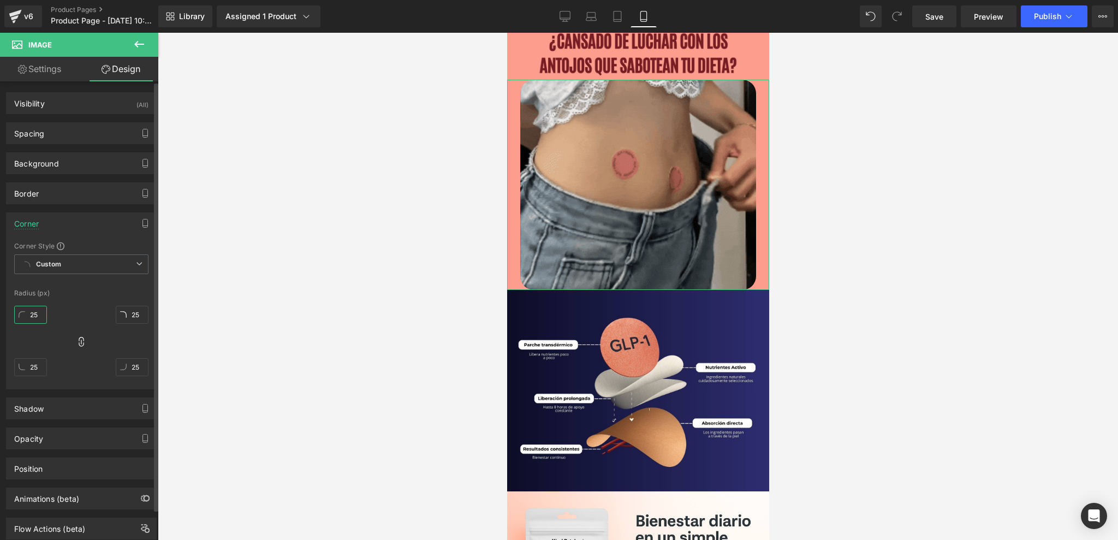
type input "25"
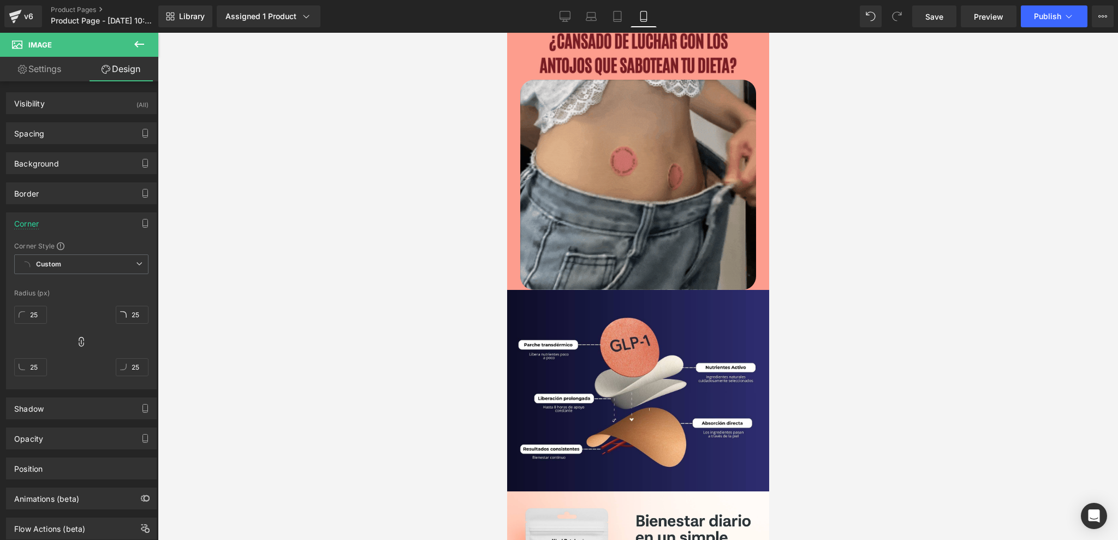
click at [196, 257] on div at bounding box center [638, 286] width 960 height 507
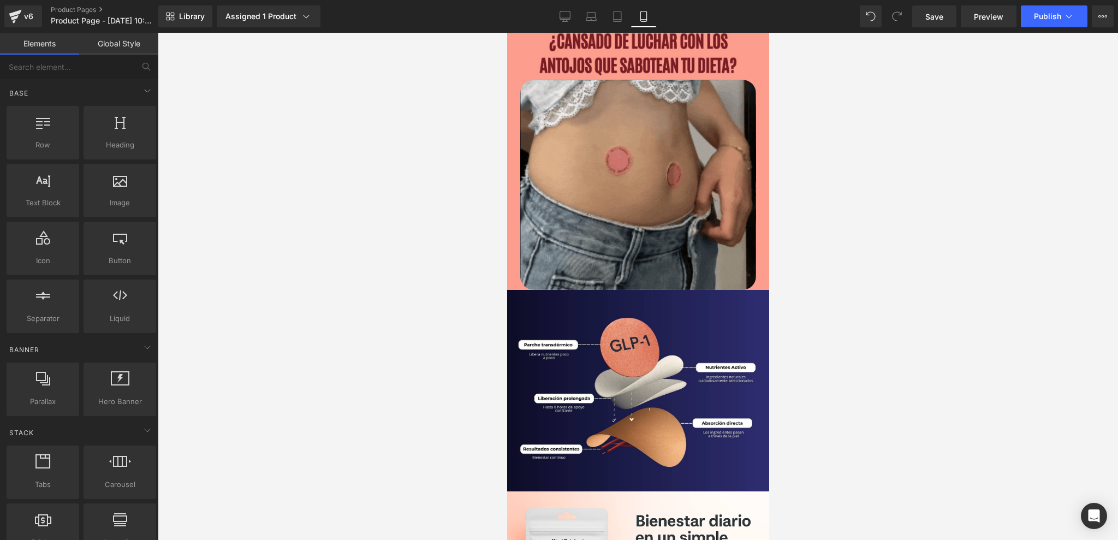
click at [507, 33] on div at bounding box center [507, 33] width 0 height 0
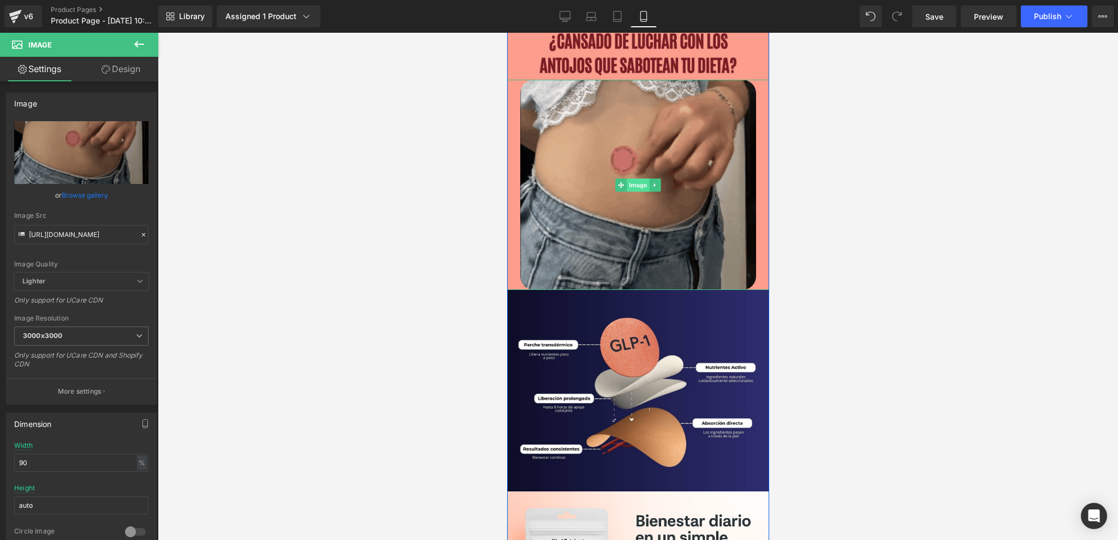
click at [638, 183] on span "Image" at bounding box center [637, 185] width 23 height 13
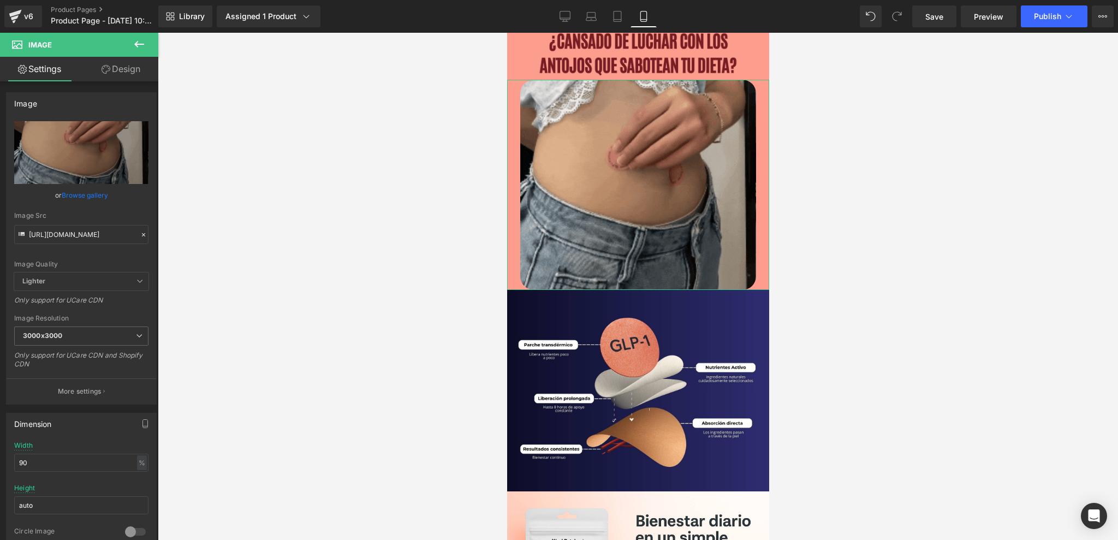
click at [119, 73] on link "Design" at bounding box center [120, 69] width 79 height 25
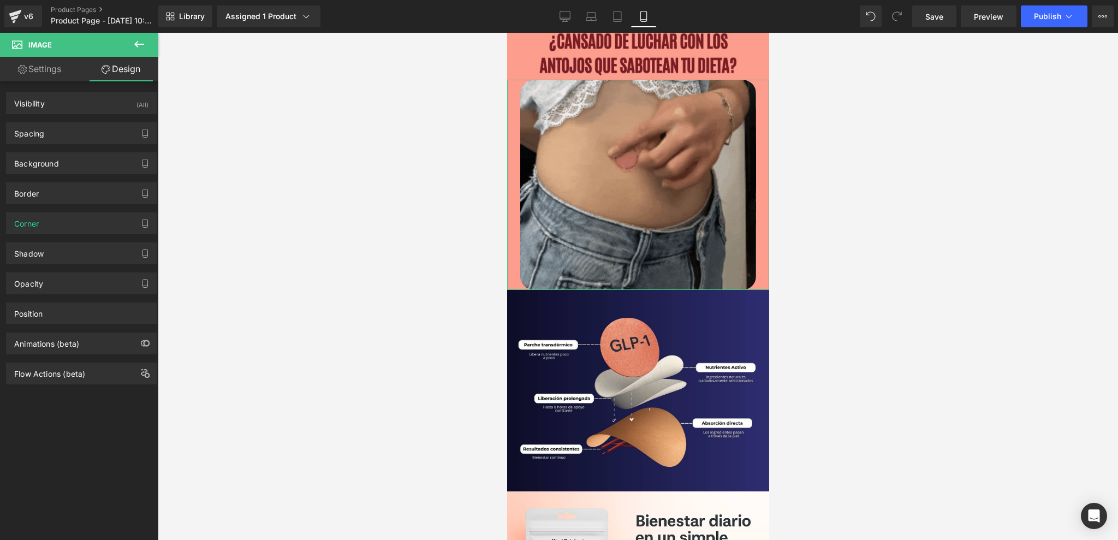
type input "0"
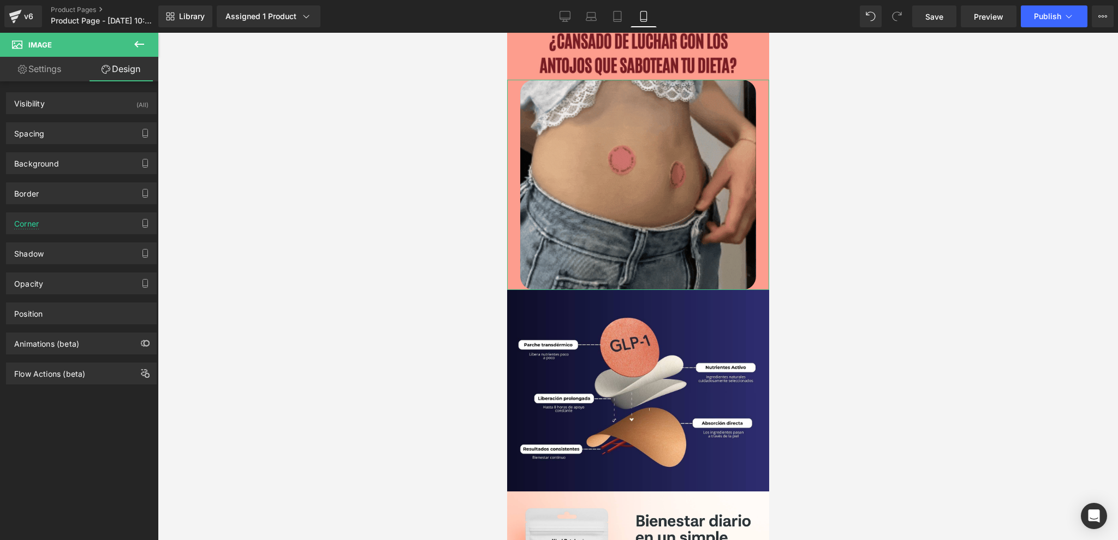
type input "0"
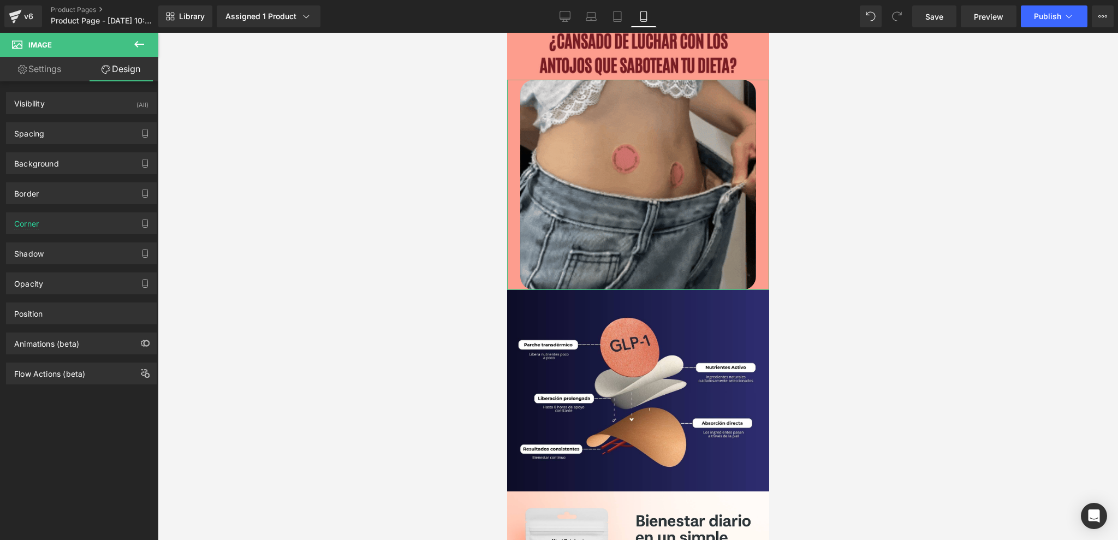
type input "0"
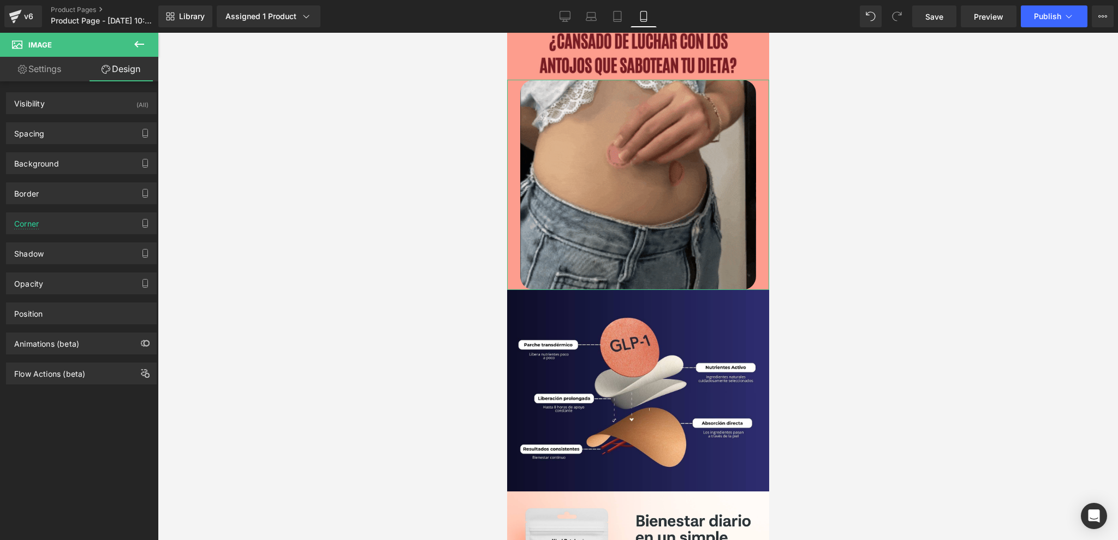
type input "0"
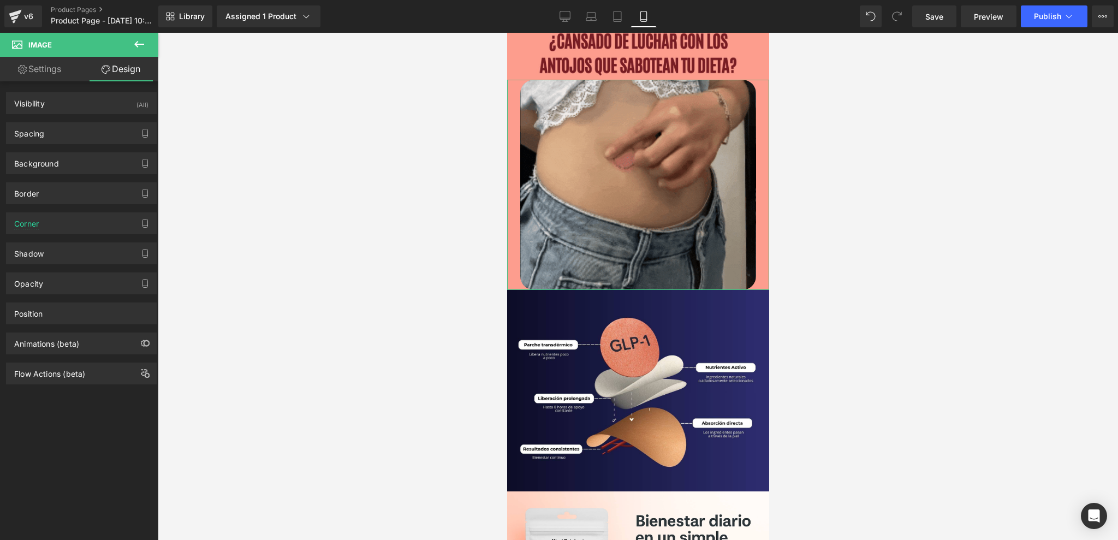
type input "0"
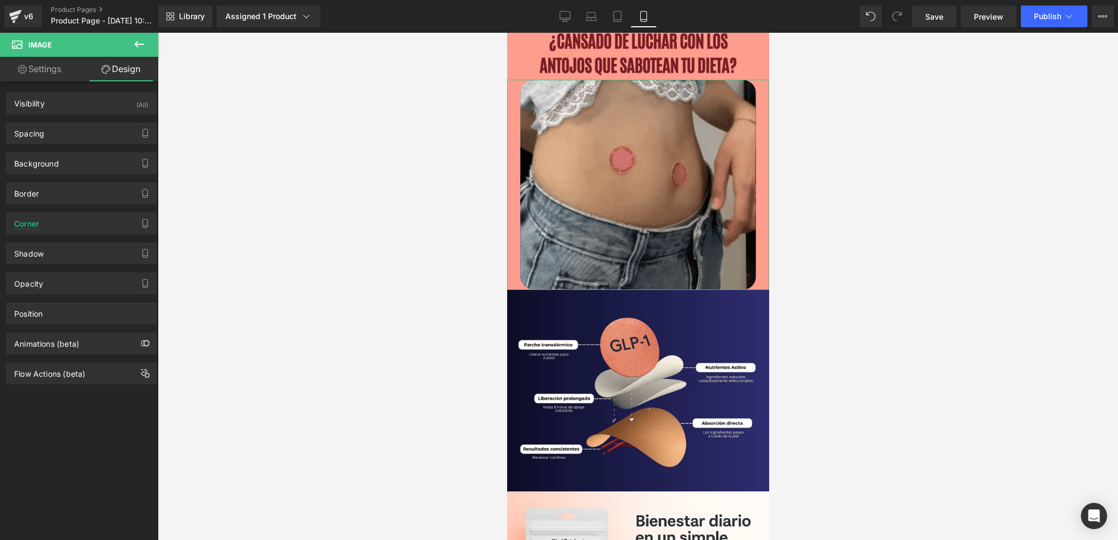
type input "0"
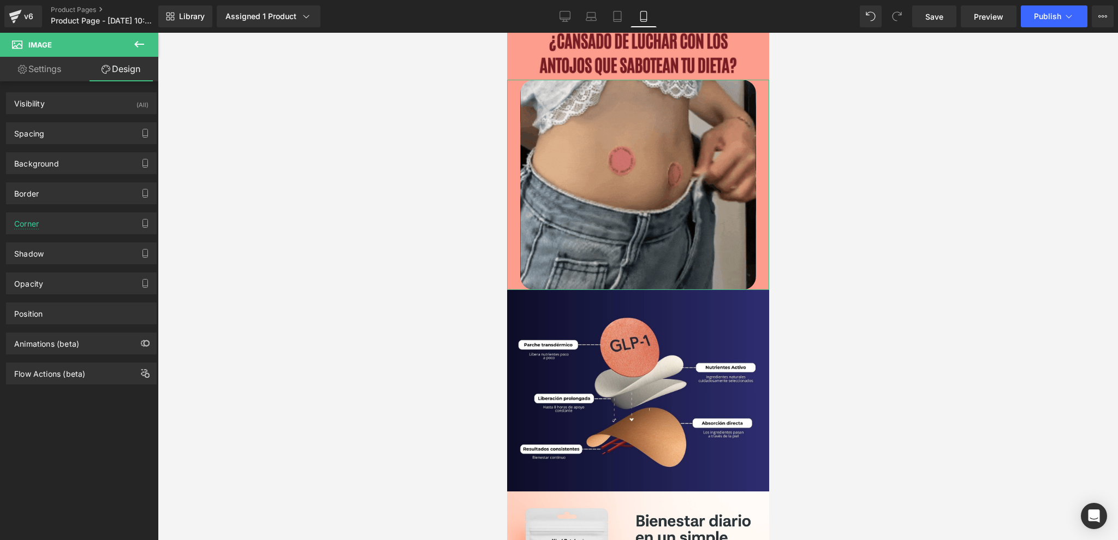
type input "0"
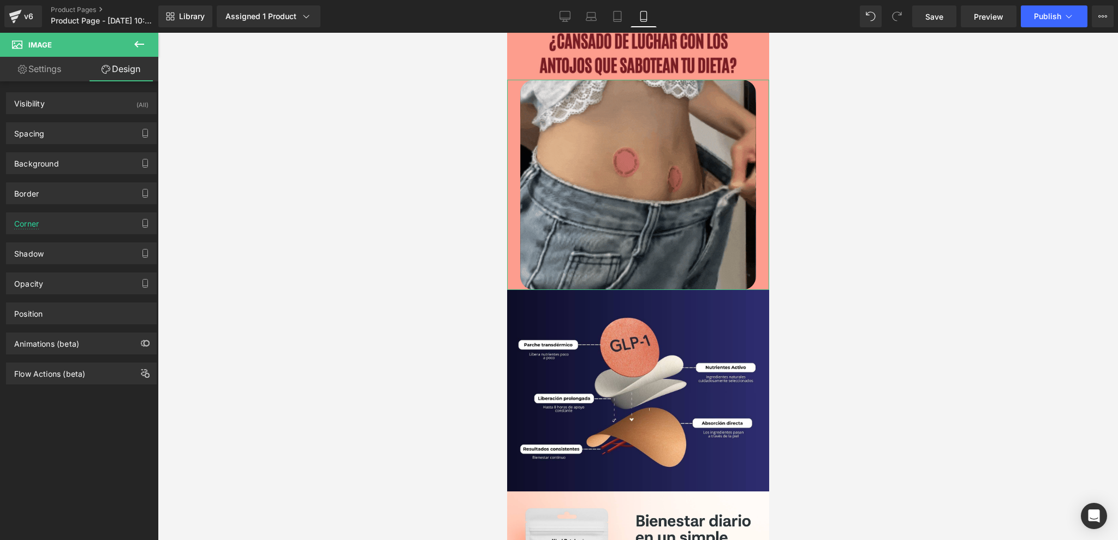
type input "0"
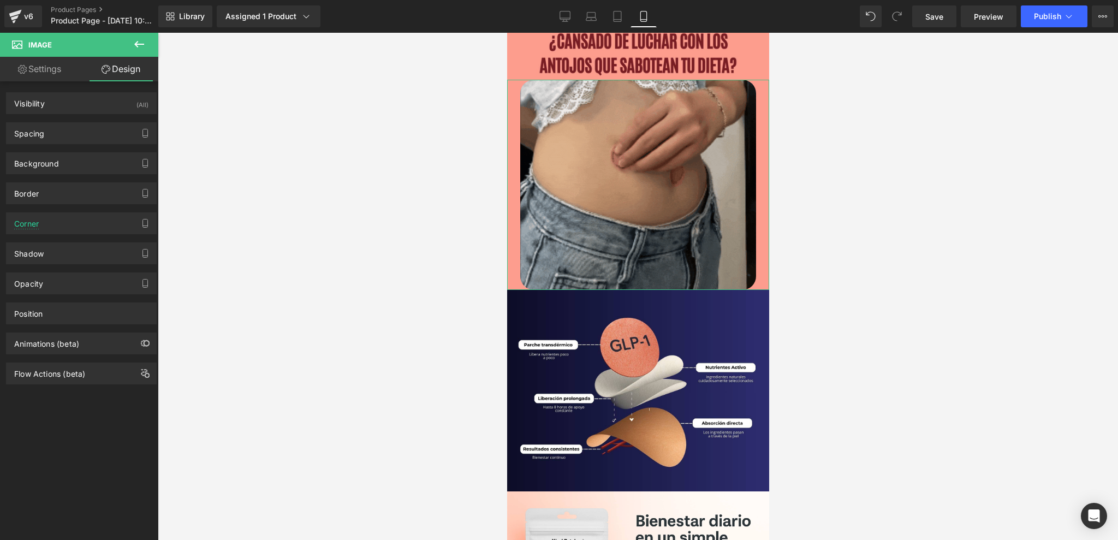
type input "transparent"
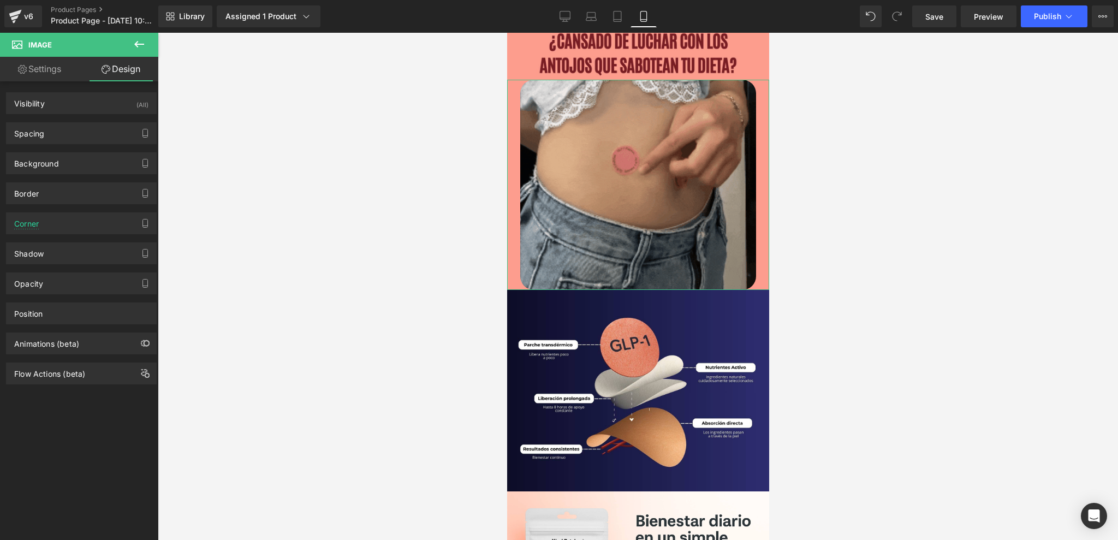
type input "0"
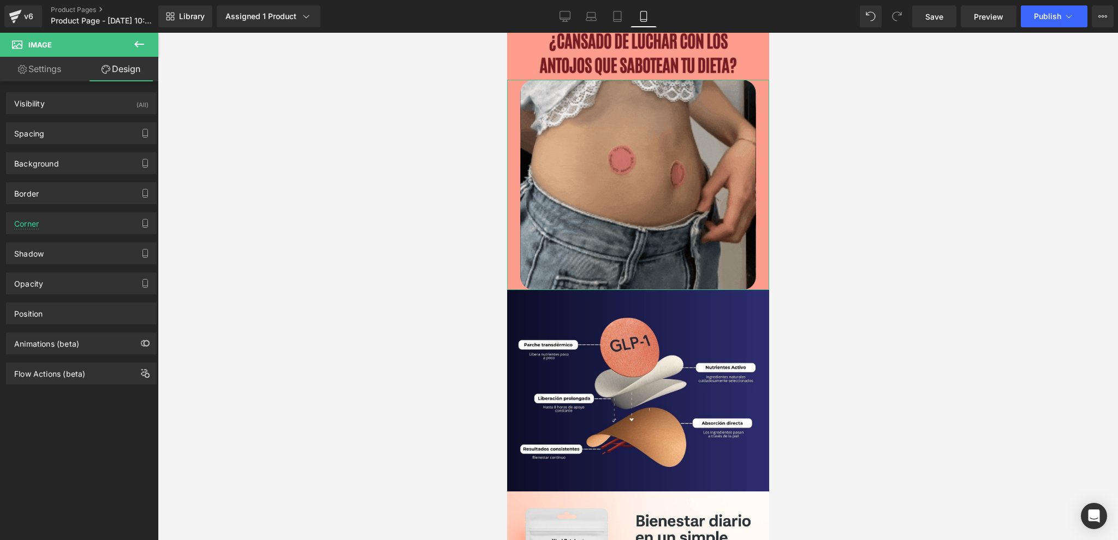
type input "#121212"
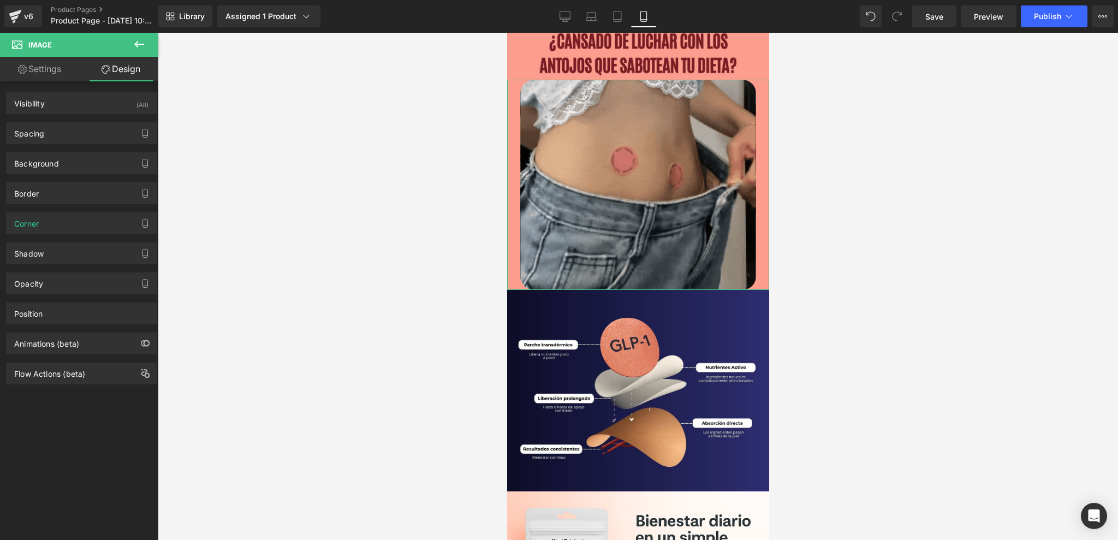
type input "90"
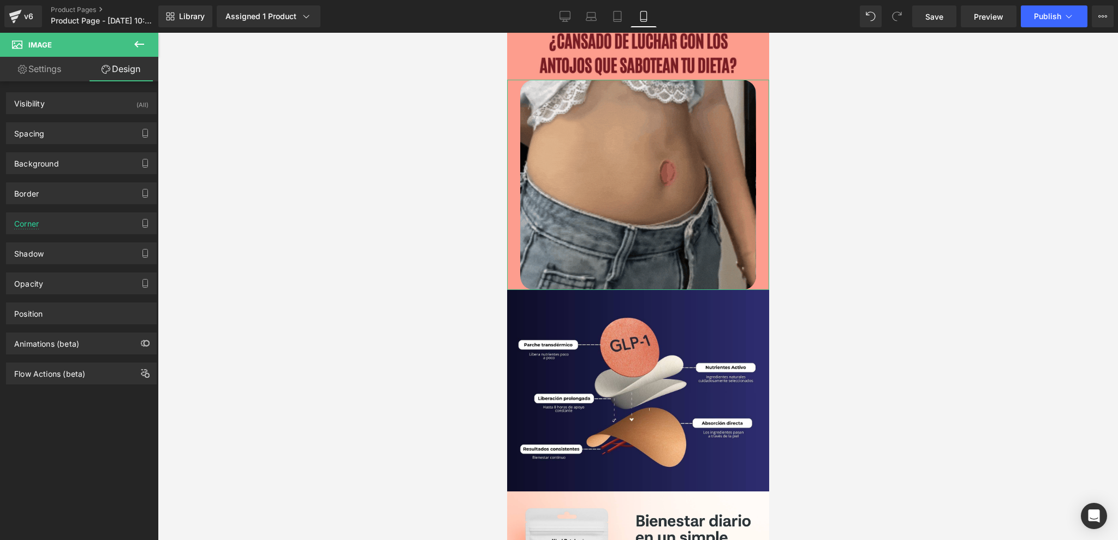
type input "0"
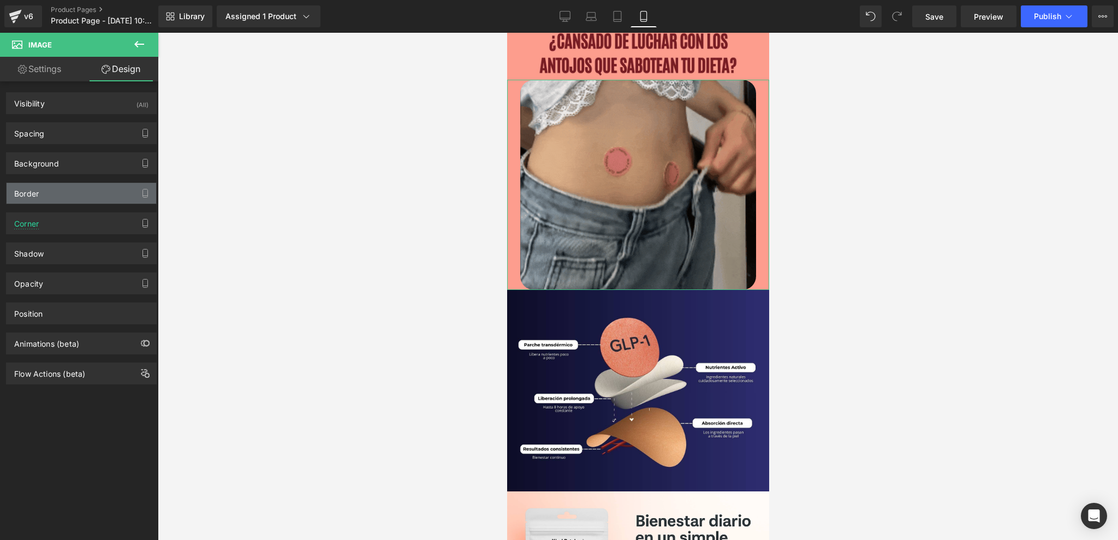
click at [67, 195] on div "Border" at bounding box center [82, 193] width 150 height 21
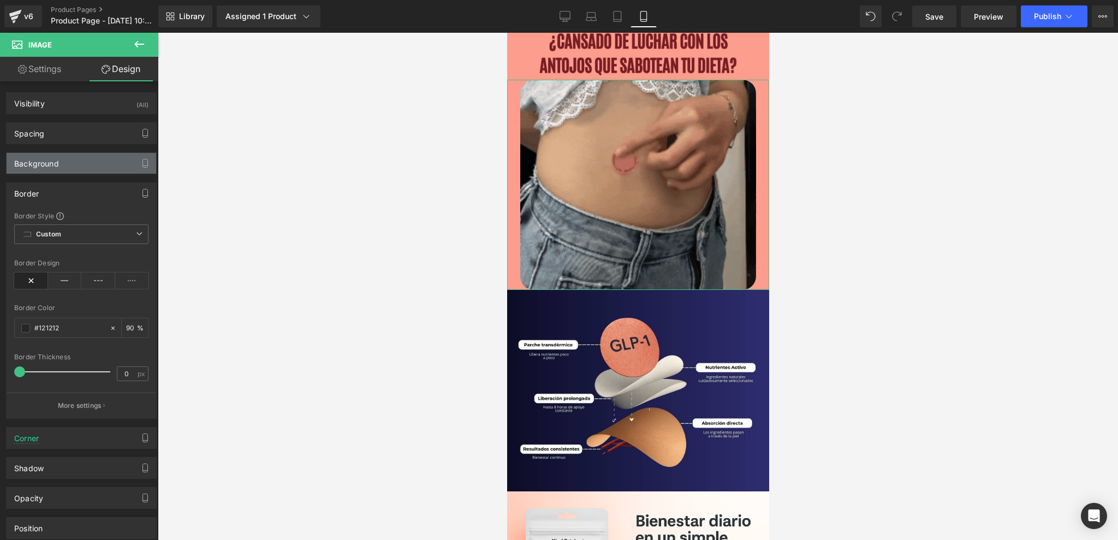
click at [76, 165] on div "Background" at bounding box center [82, 163] width 150 height 21
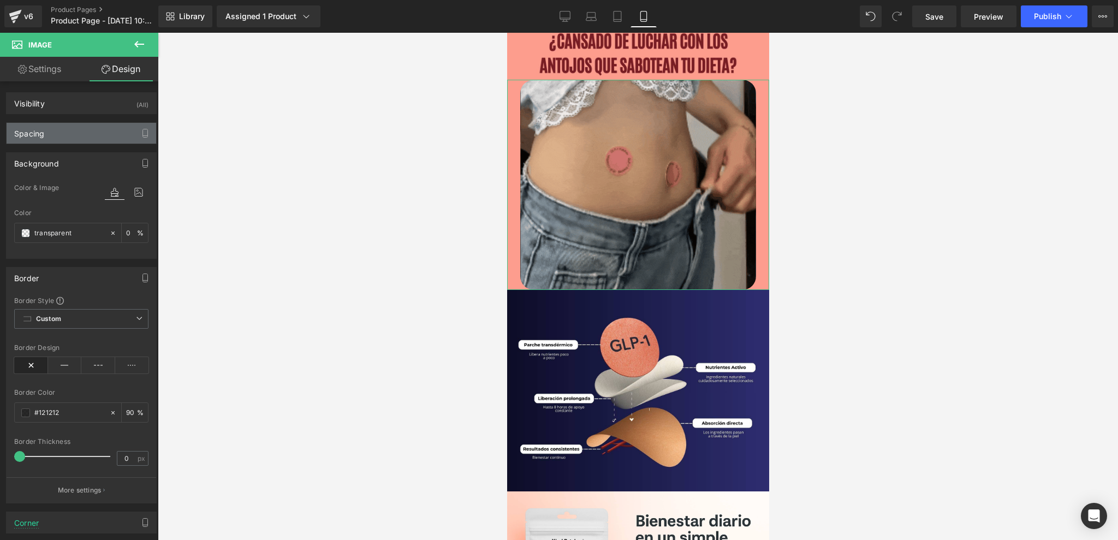
click at [77, 132] on div "Spacing" at bounding box center [82, 133] width 150 height 21
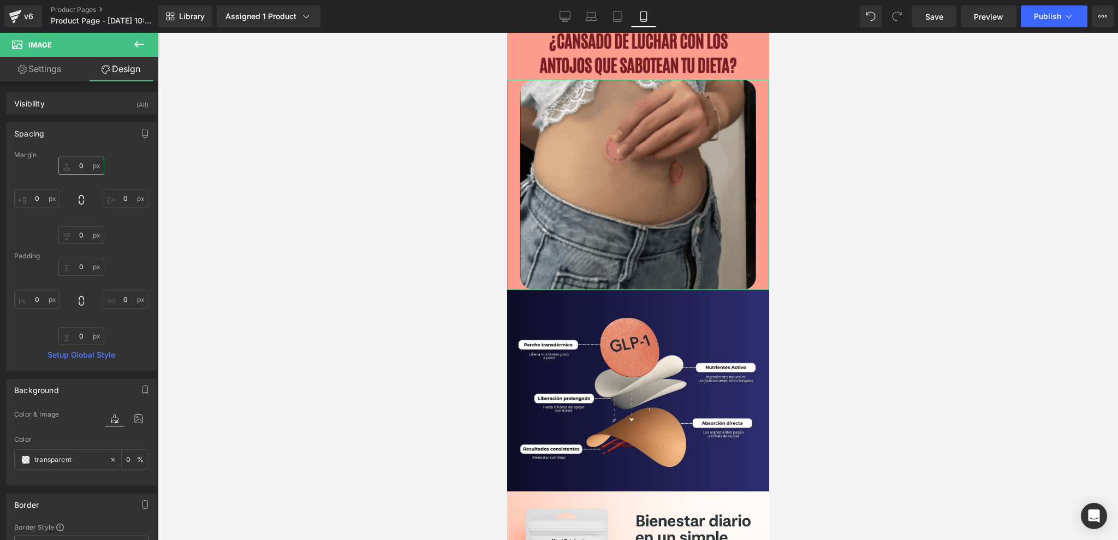
click at [84, 163] on input "0" at bounding box center [81, 166] width 46 height 18
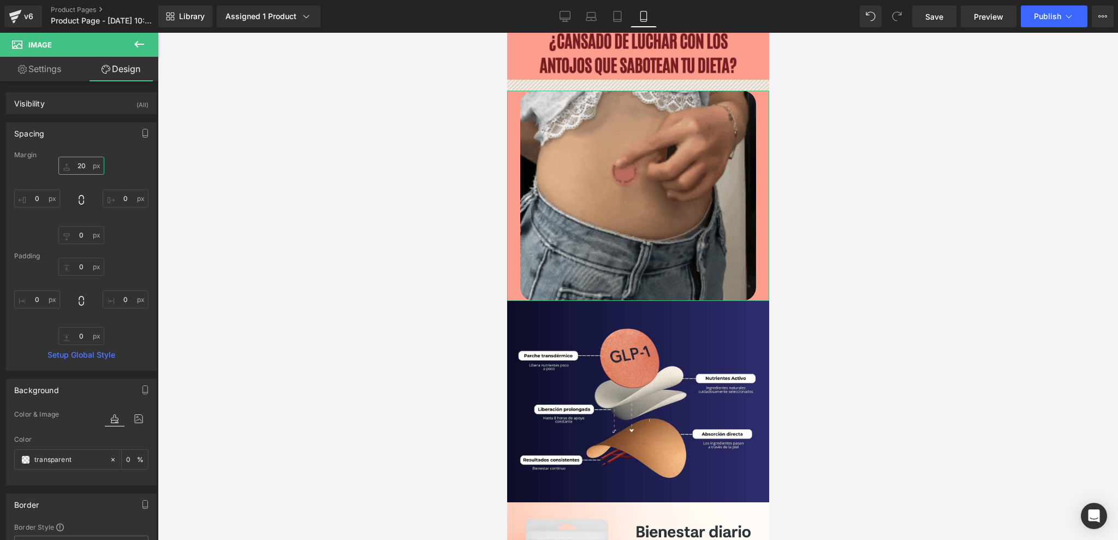
type input "20"
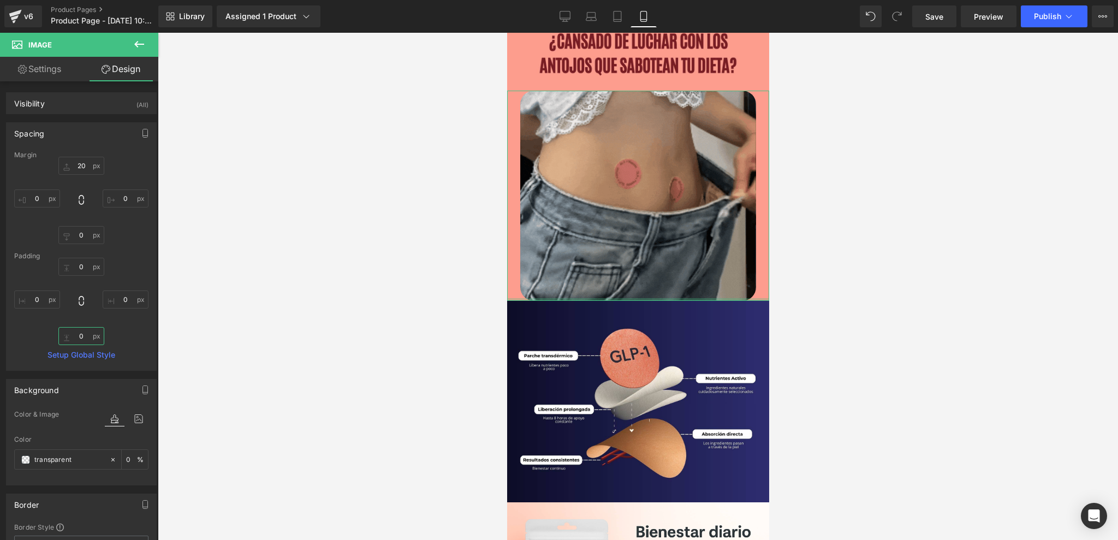
click at [85, 335] on input "0" at bounding box center [81, 336] width 46 height 18
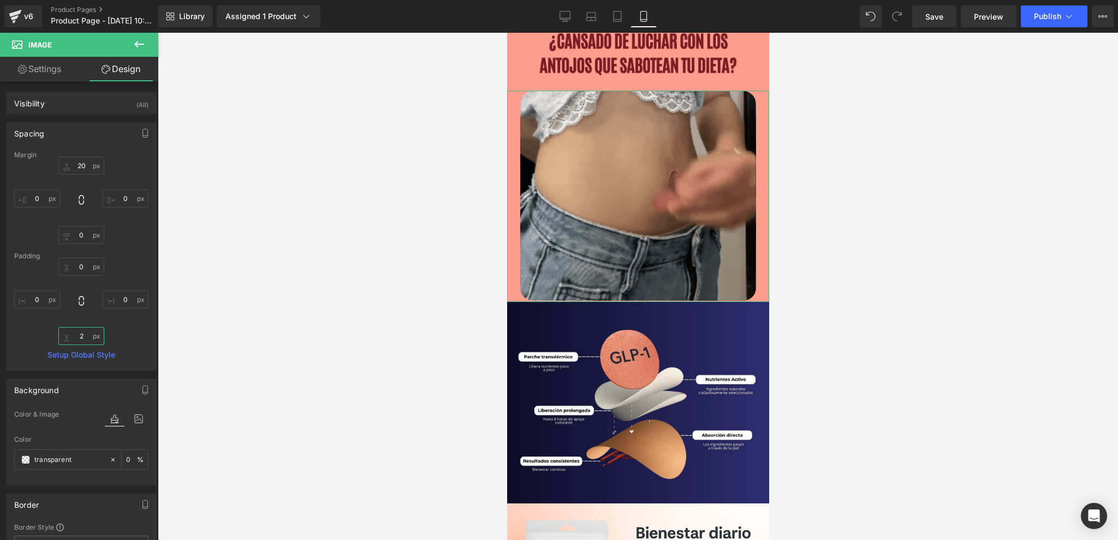
type input "20"
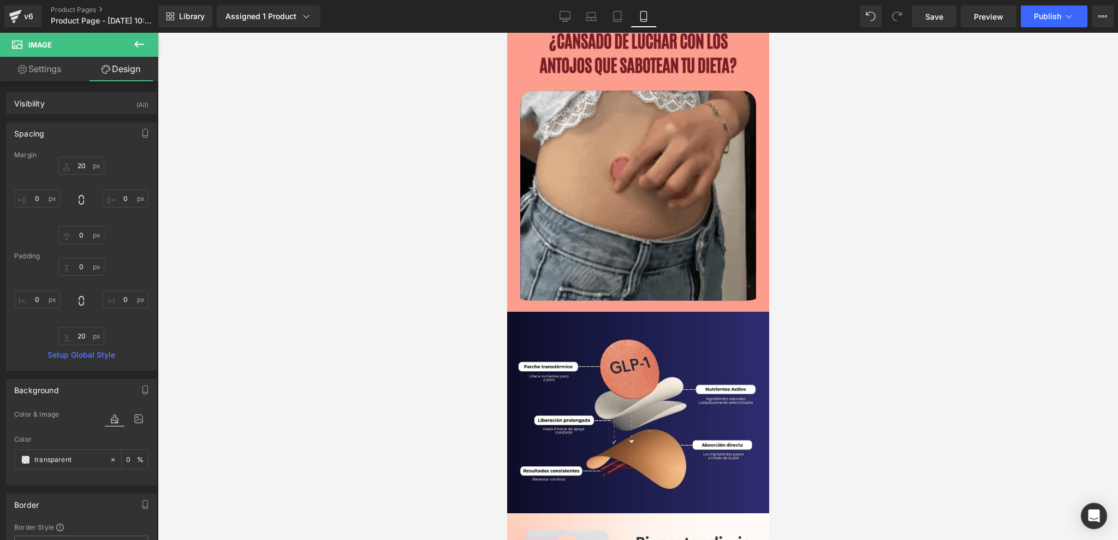
click at [226, 293] on div at bounding box center [638, 286] width 960 height 507
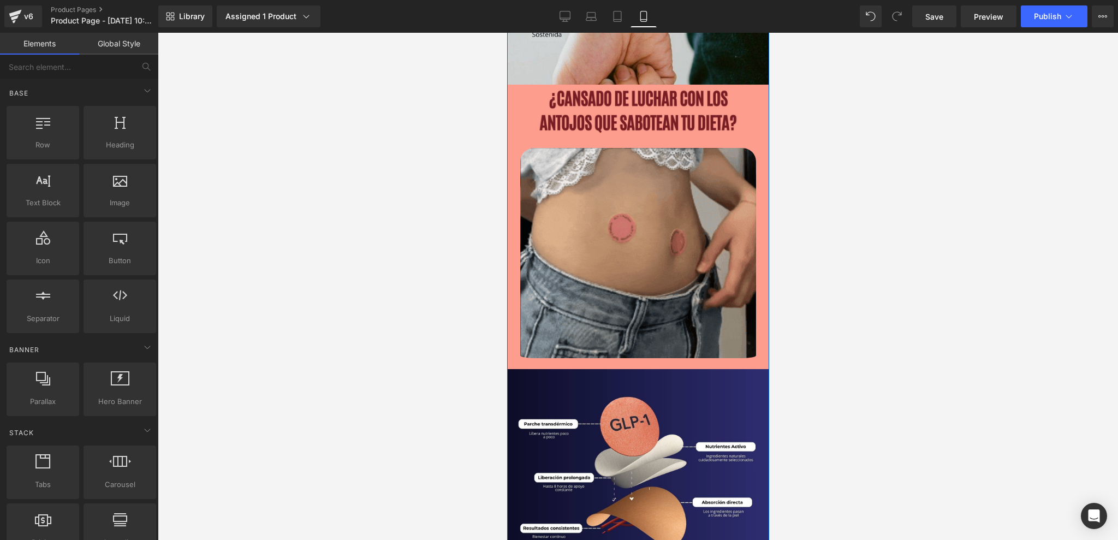
scroll to position [1747, 0]
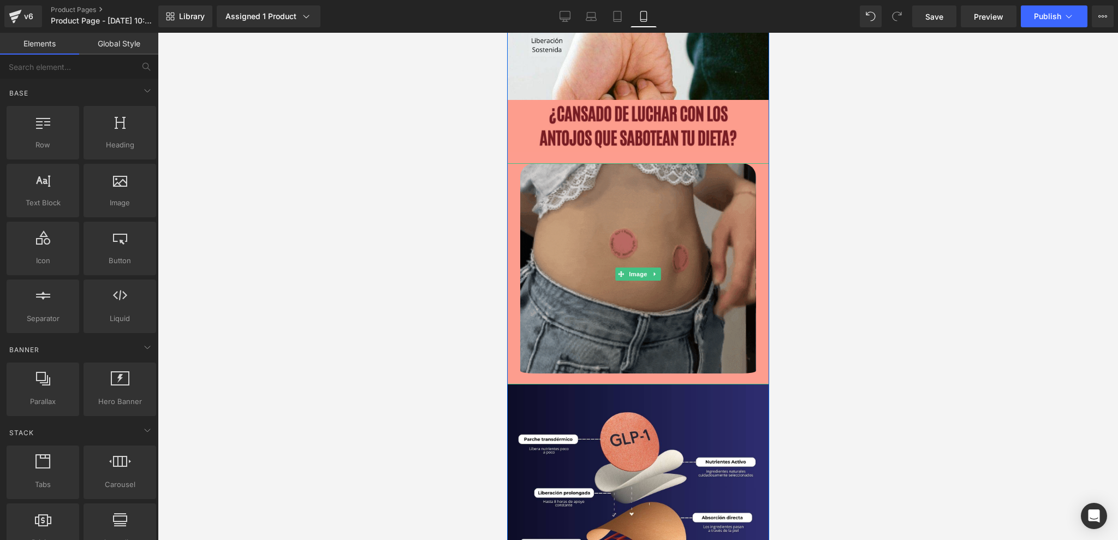
click at [698, 198] on img at bounding box center [638, 273] width 236 height 221
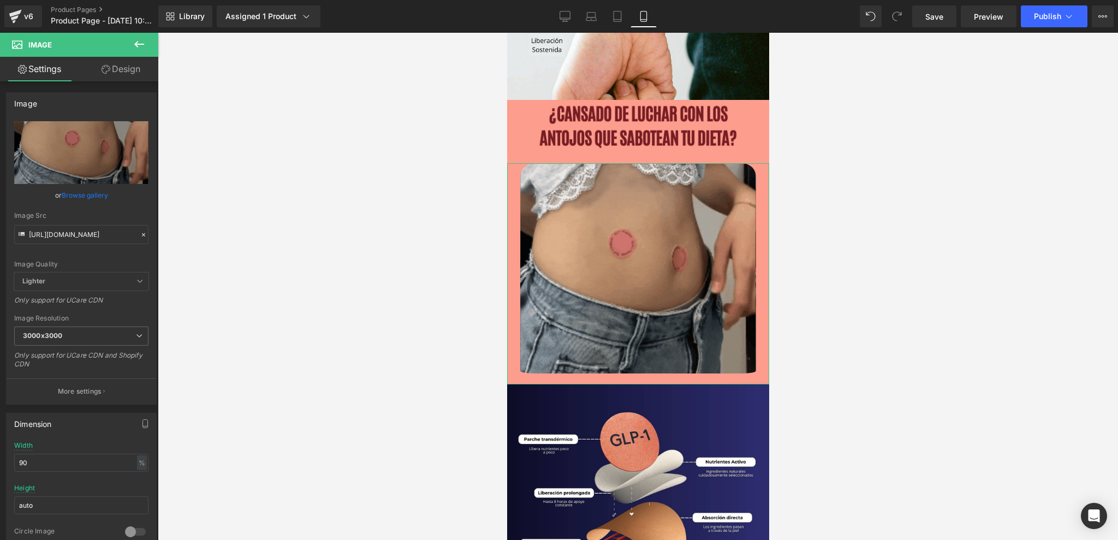
click at [109, 74] on link "Design" at bounding box center [120, 69] width 79 height 25
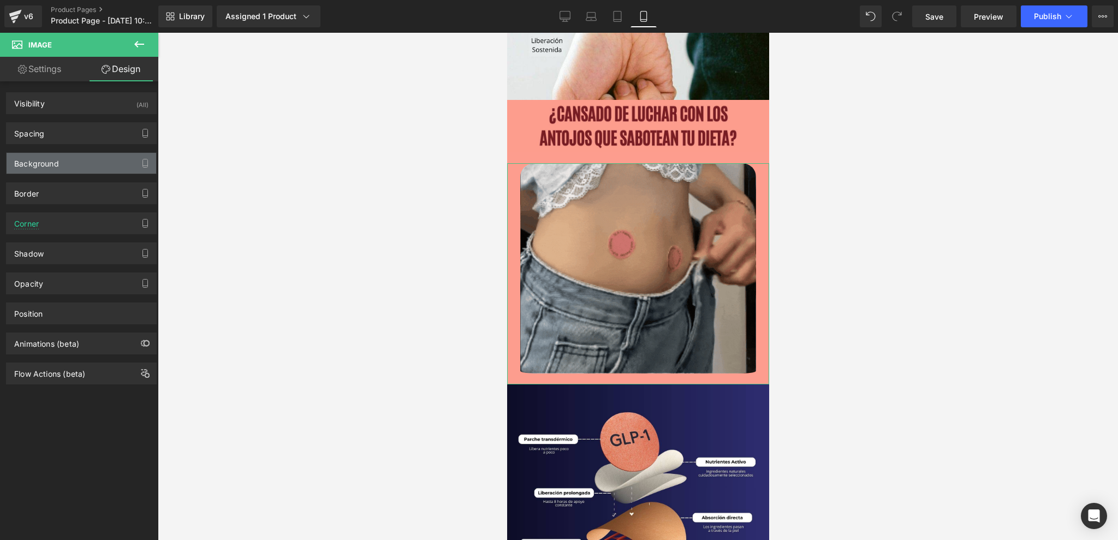
type input "20"
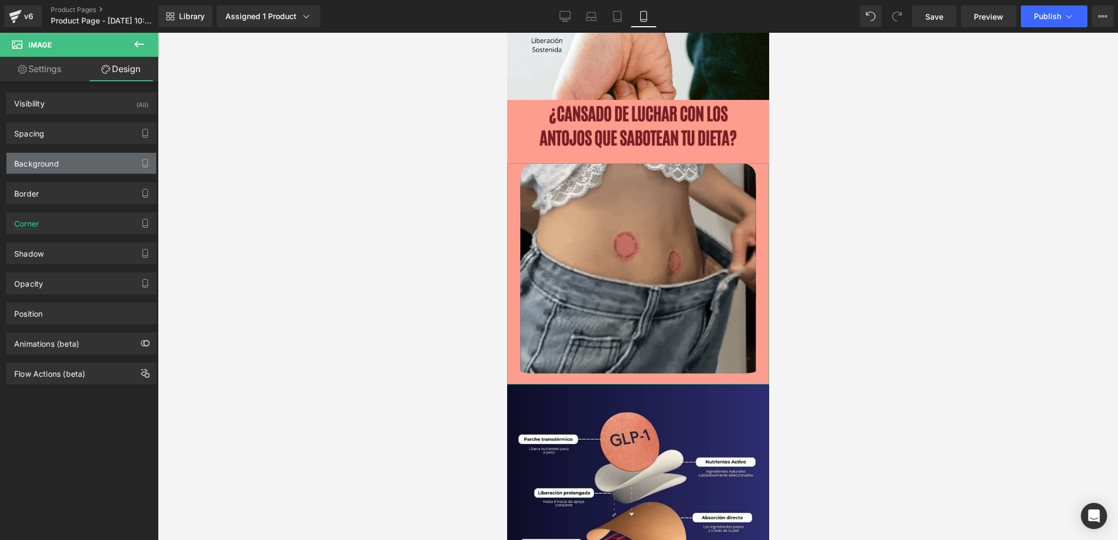
type input "0"
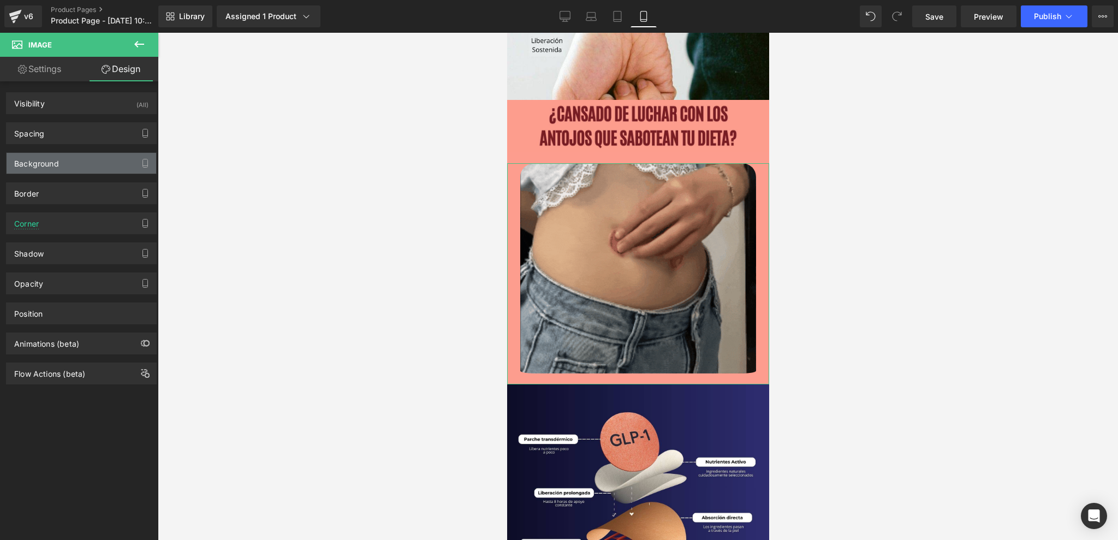
type input "0"
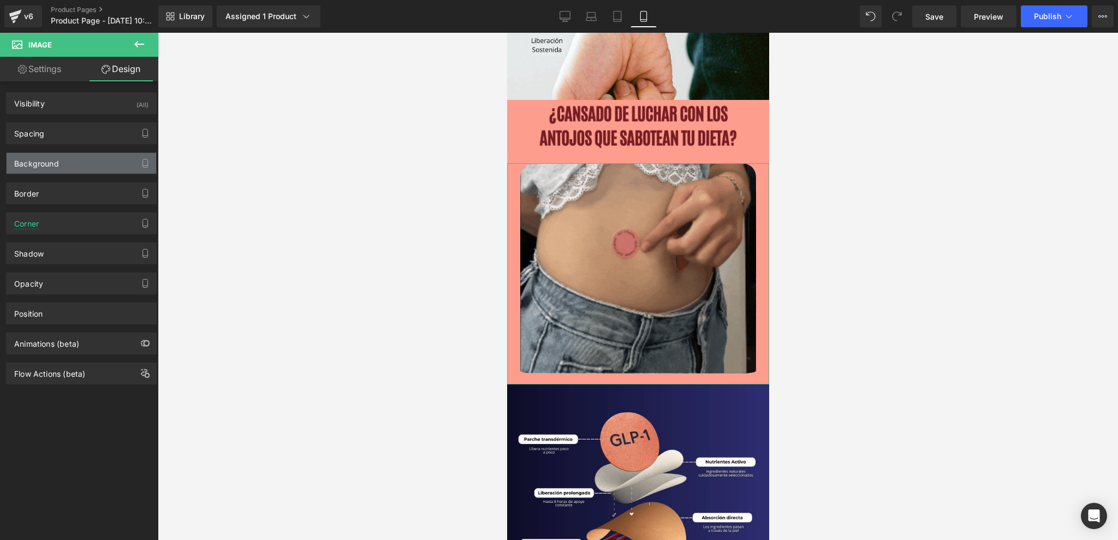
type input "0"
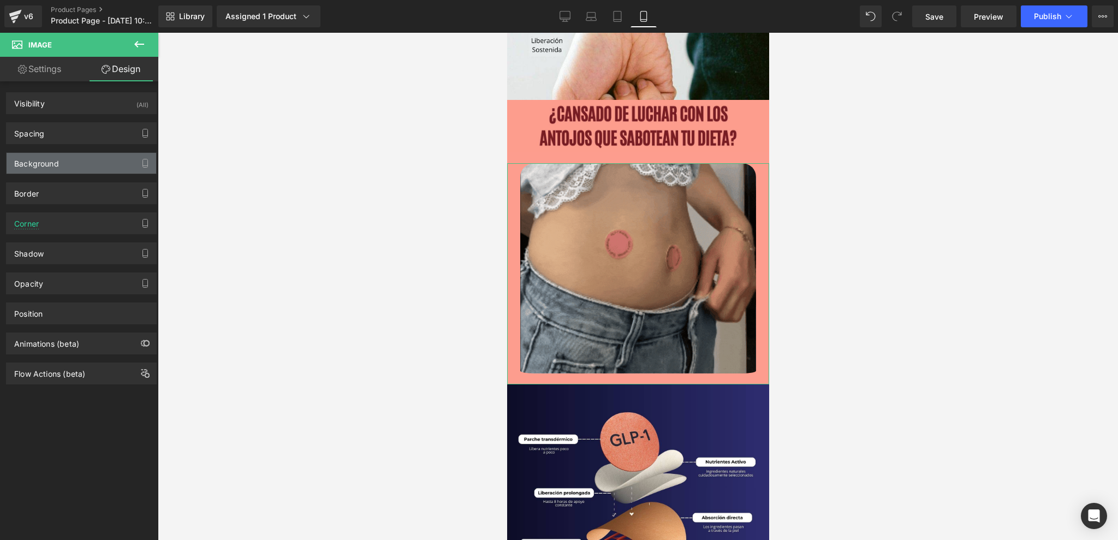
type input "0"
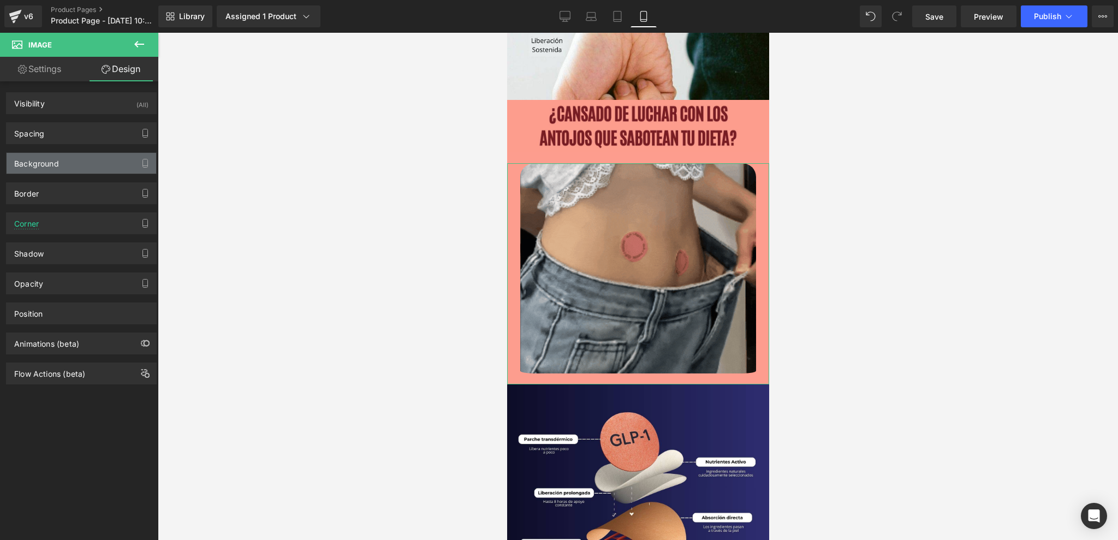
type input "0"
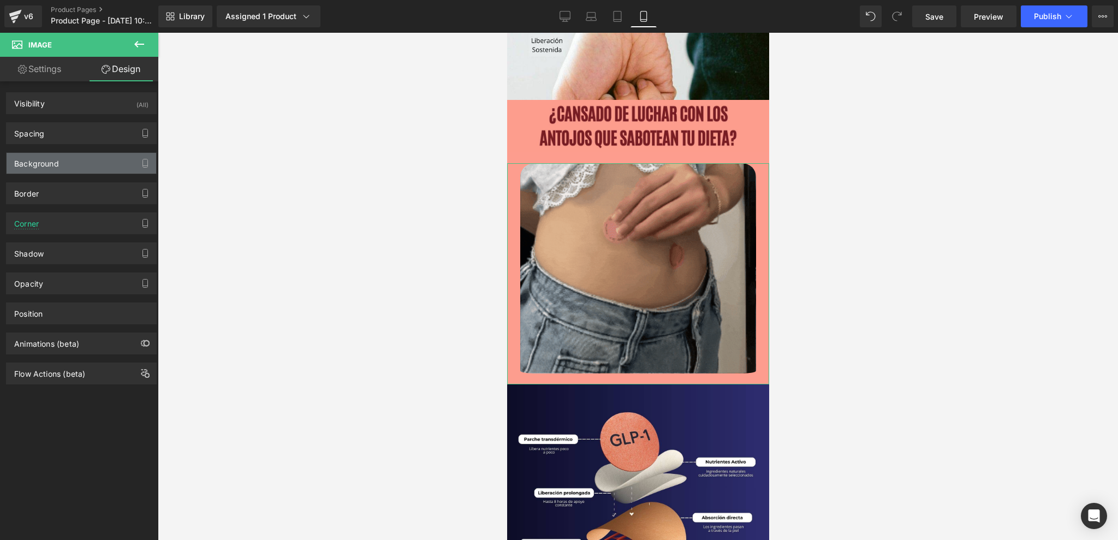
type input "20"
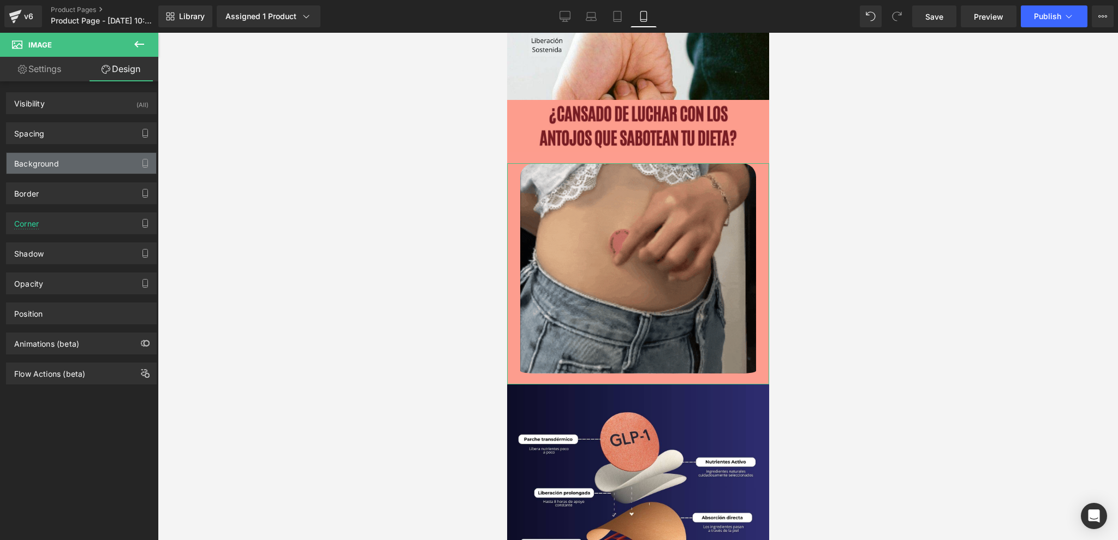
type input "0"
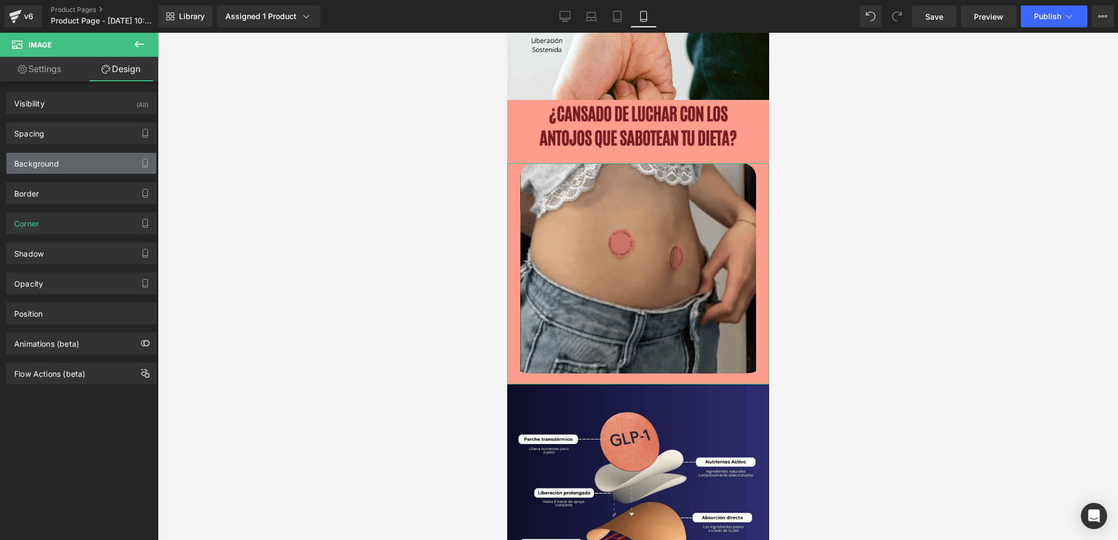
type input "transparent"
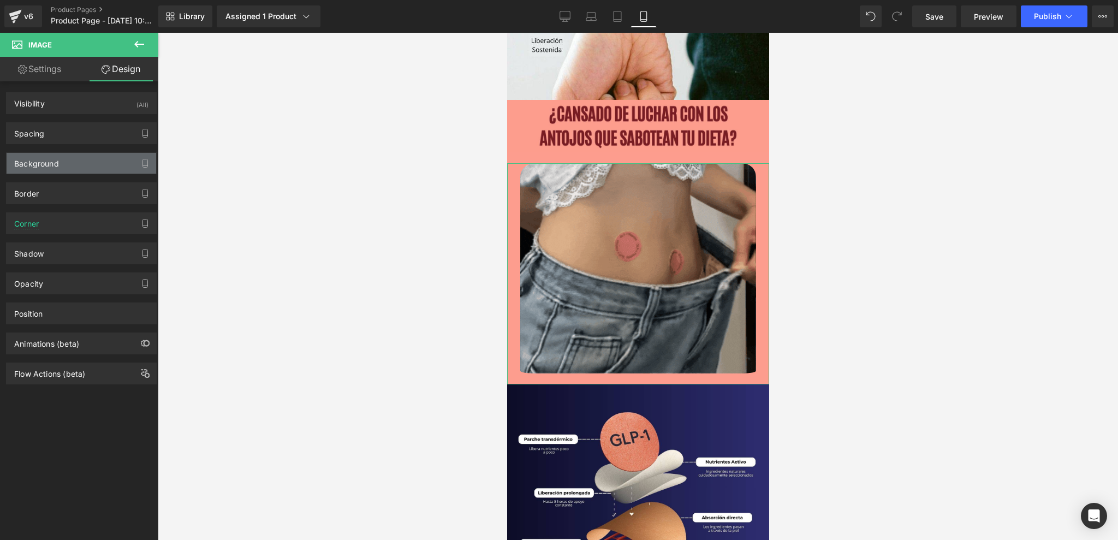
type input "0"
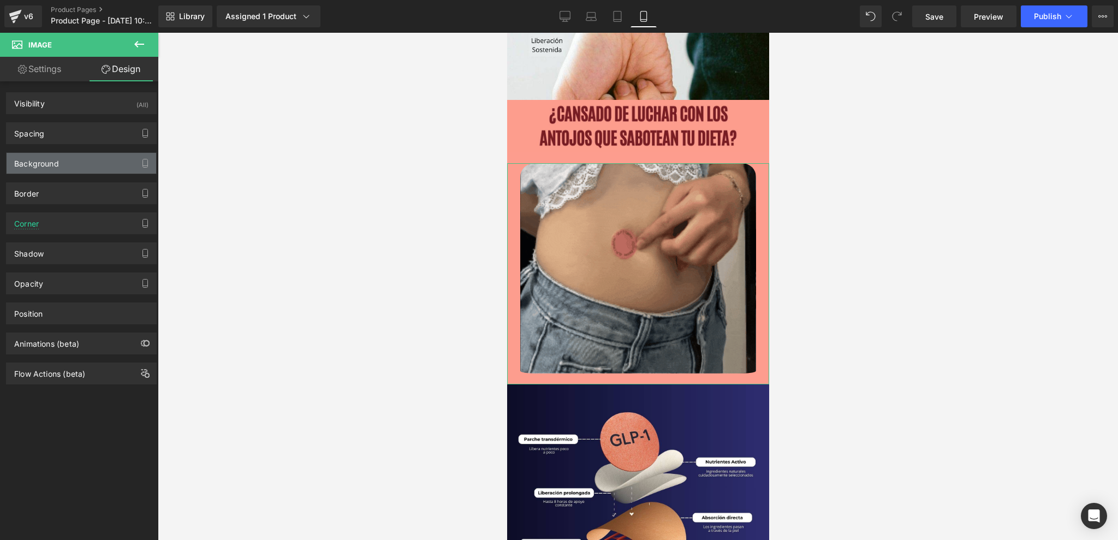
click at [79, 168] on div "Background" at bounding box center [82, 163] width 150 height 21
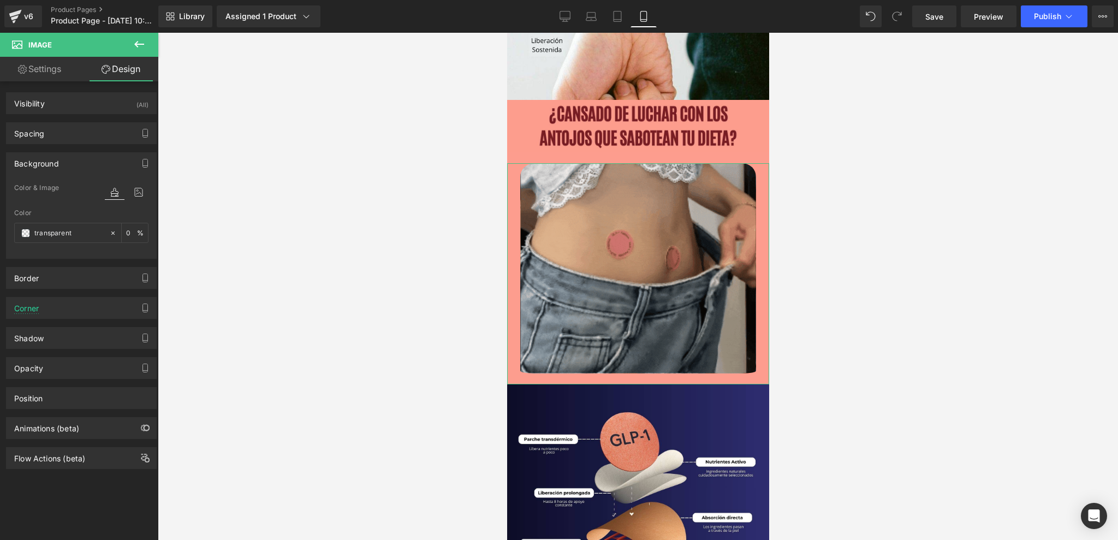
click at [84, 164] on div "Background" at bounding box center [82, 163] width 150 height 21
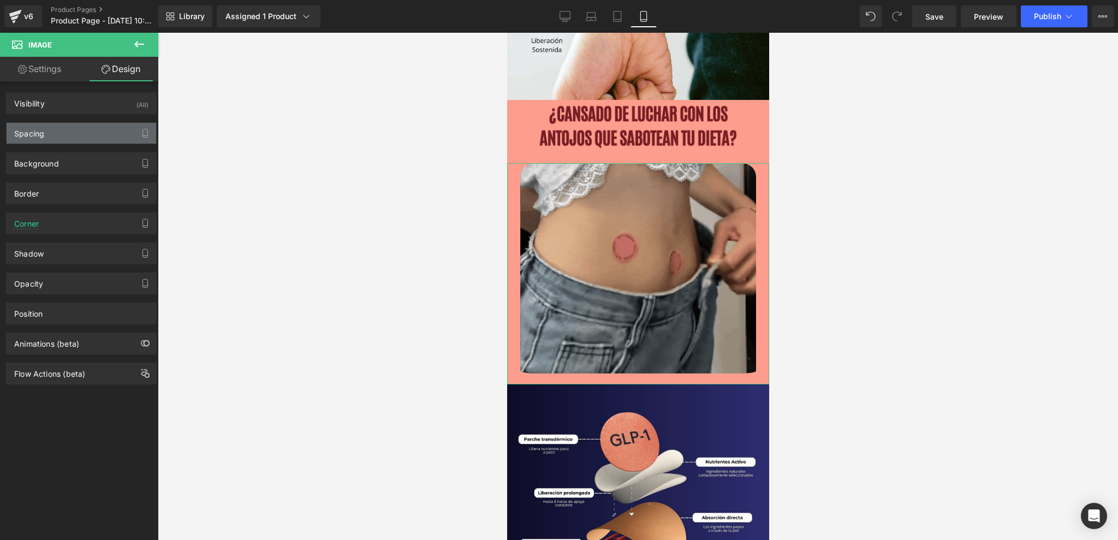
click at [72, 131] on div "Spacing" at bounding box center [82, 133] width 150 height 21
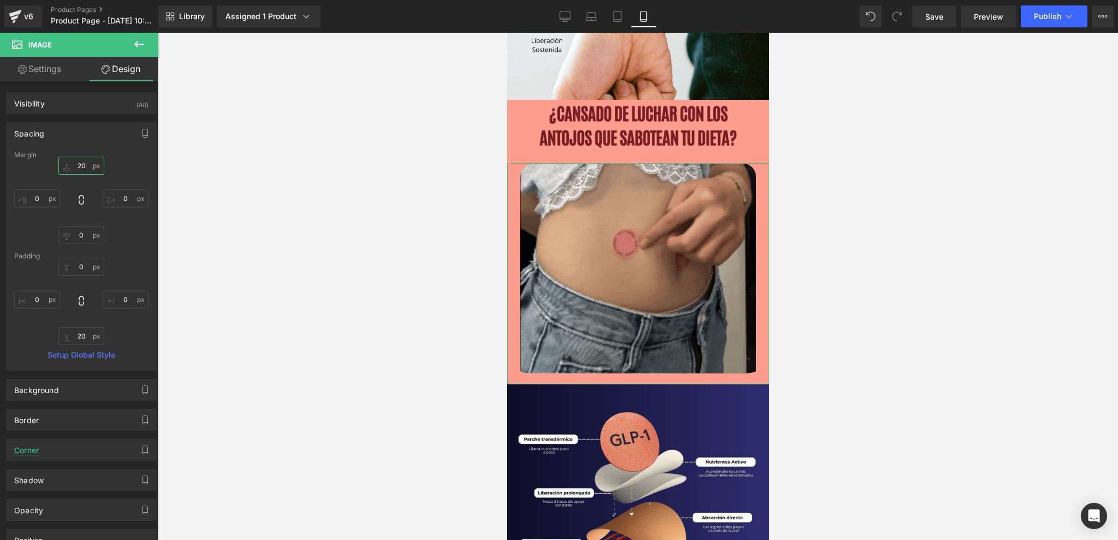
click at [84, 162] on input "20" at bounding box center [81, 166] width 46 height 18
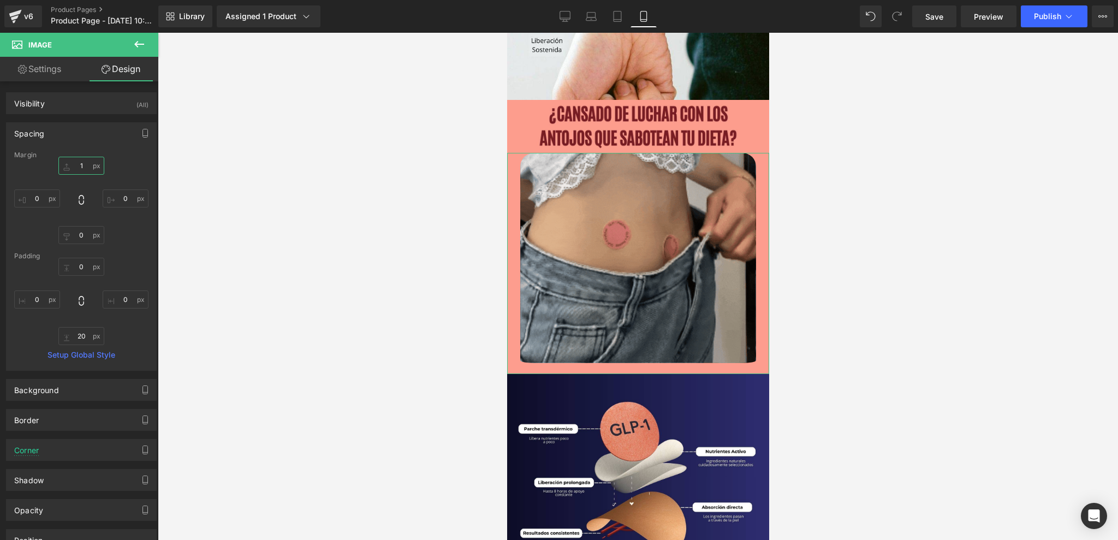
type input "10"
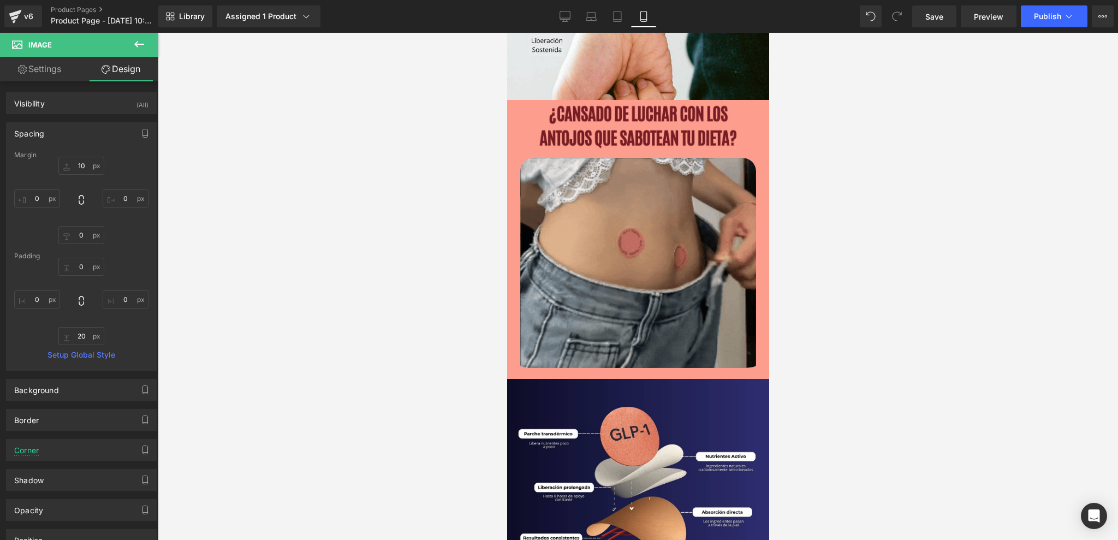
click at [825, 188] on div at bounding box center [638, 286] width 960 height 507
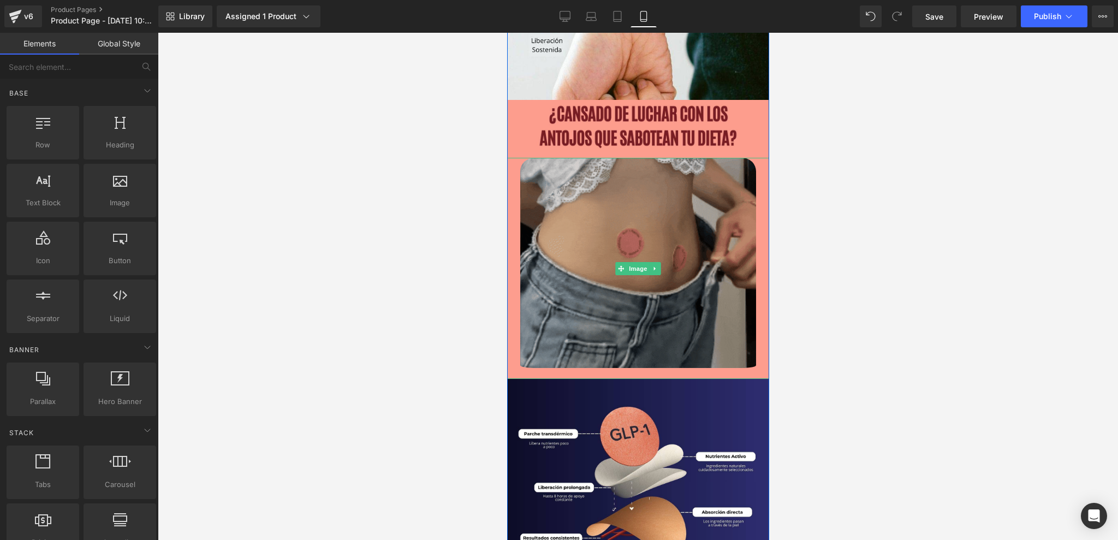
click at [631, 246] on img at bounding box center [638, 268] width 236 height 221
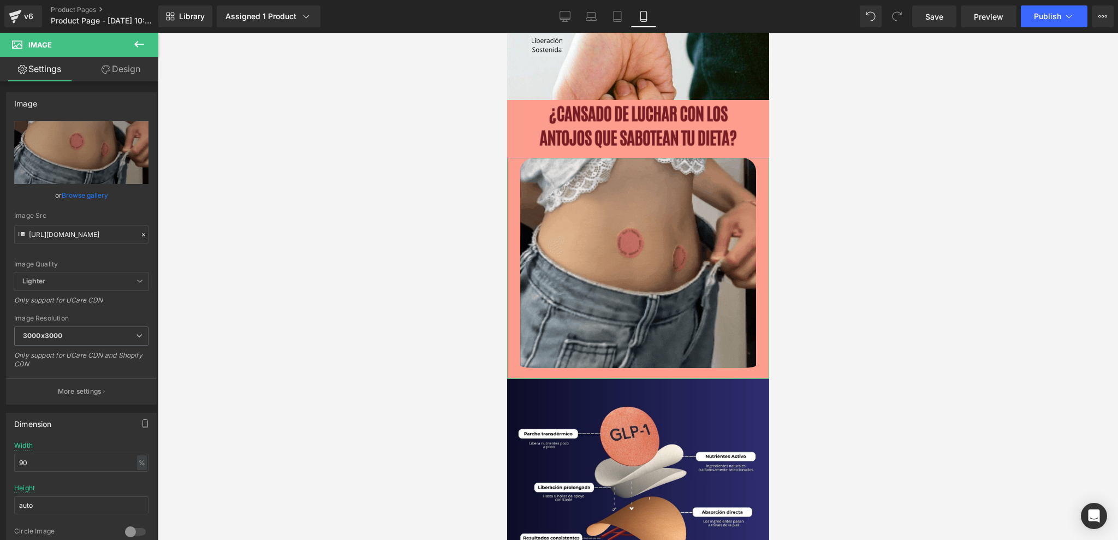
click at [135, 67] on link "Design" at bounding box center [120, 69] width 79 height 25
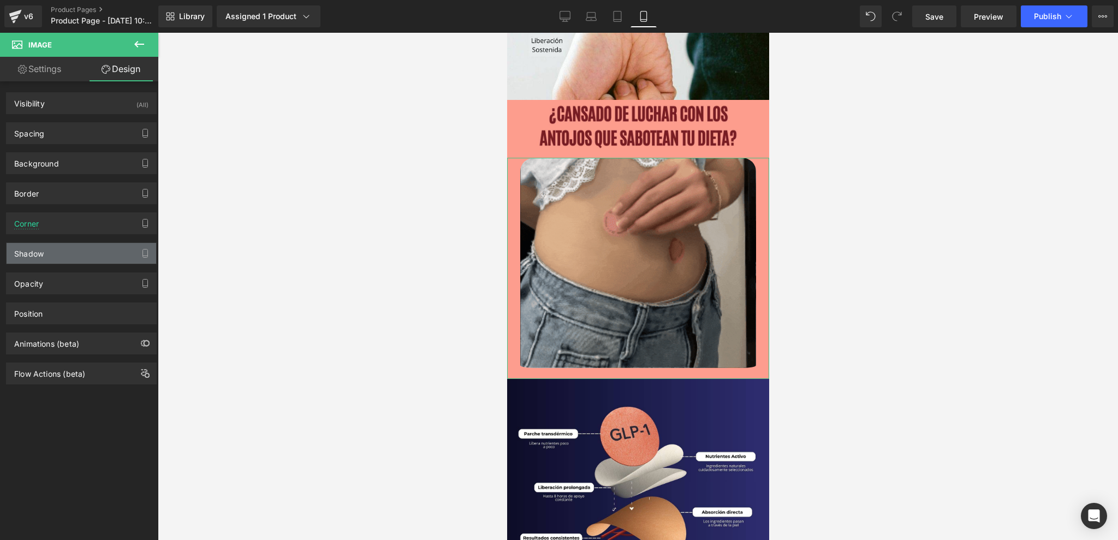
type input "#333333"
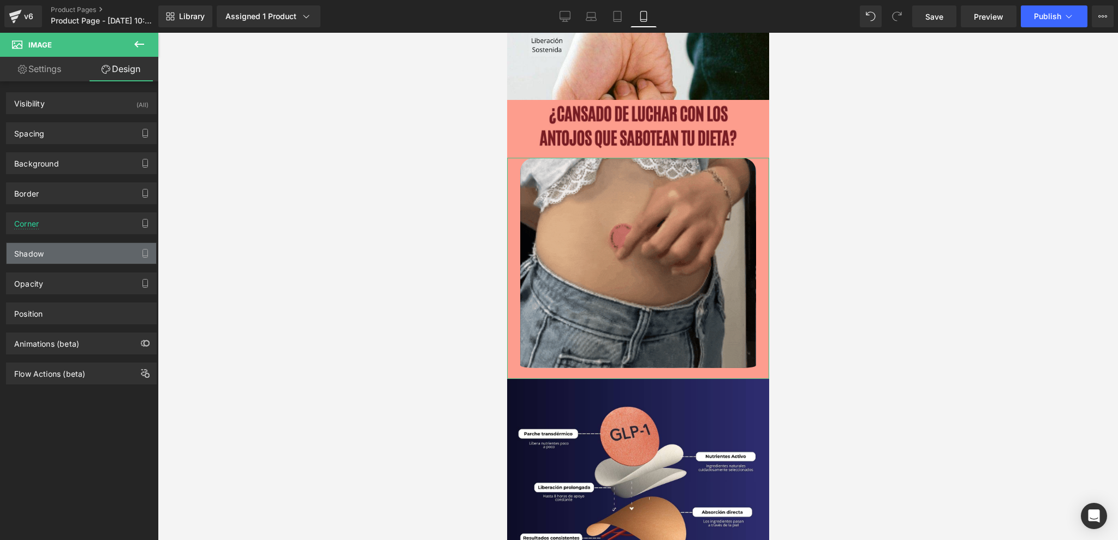
type input "100"
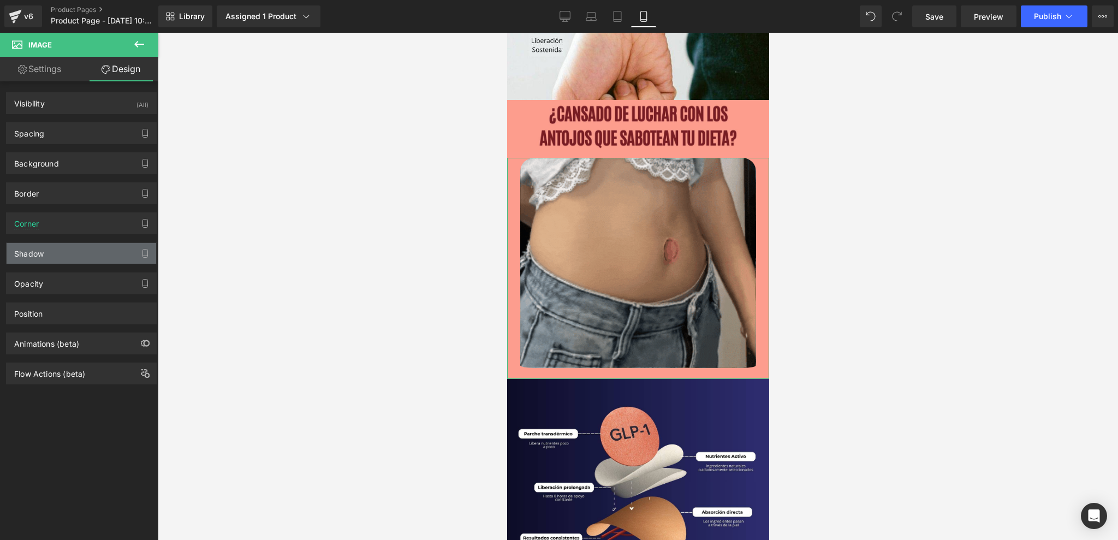
click at [49, 253] on div "Shadow" at bounding box center [82, 253] width 150 height 21
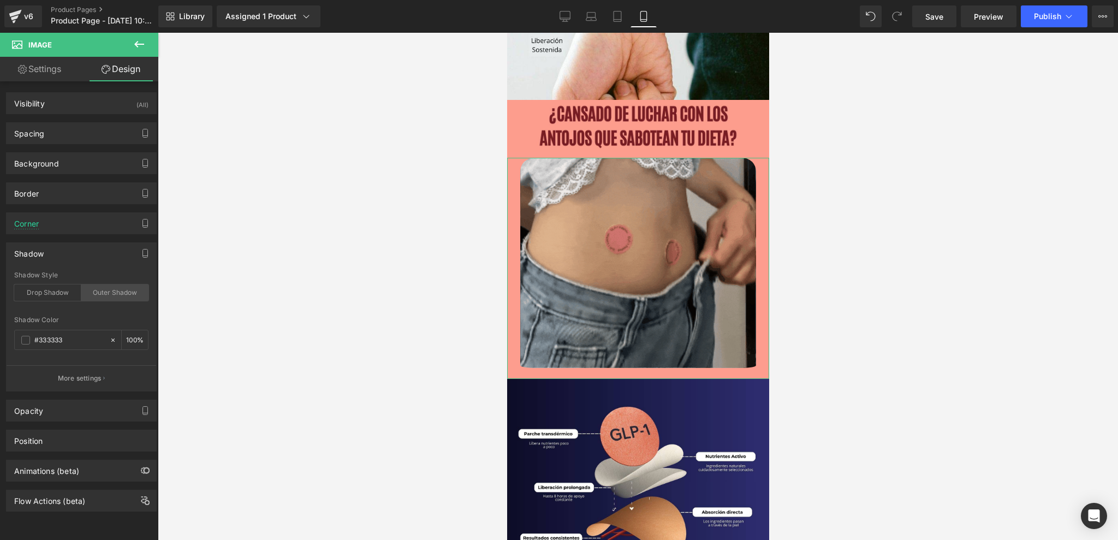
click at [108, 294] on div "Outer Shadow" at bounding box center [114, 292] width 67 height 16
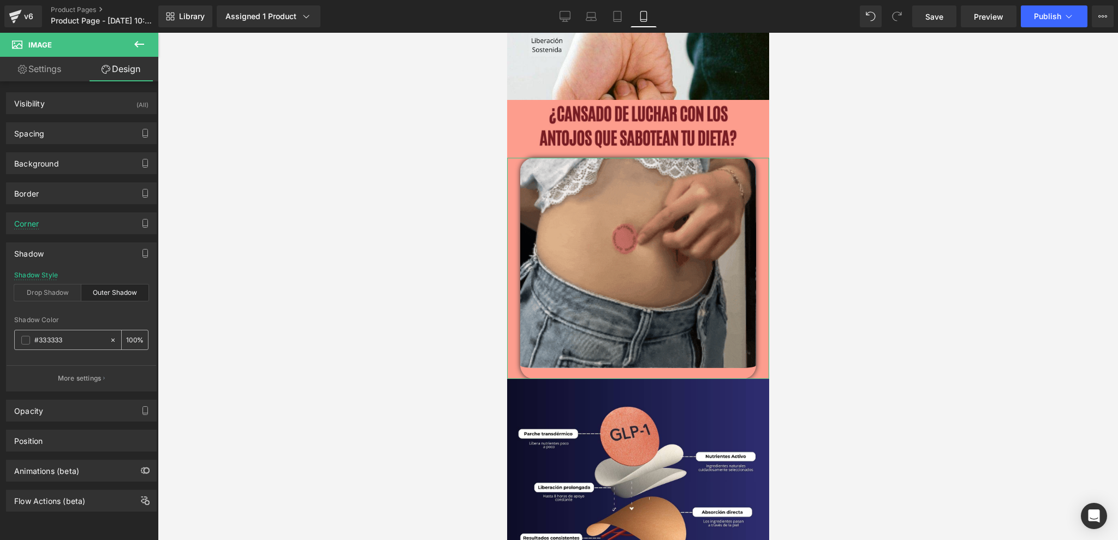
click at [75, 332] on div "#333333" at bounding box center [62, 339] width 94 height 19
click at [80, 338] on input "#333333" at bounding box center [69, 340] width 70 height 12
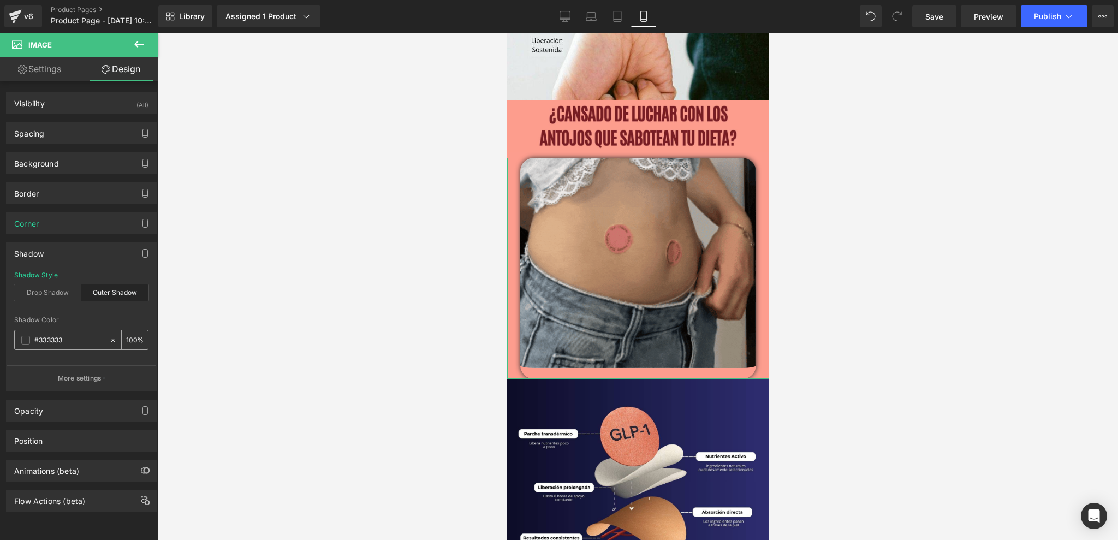
paste input "fd9d8e"
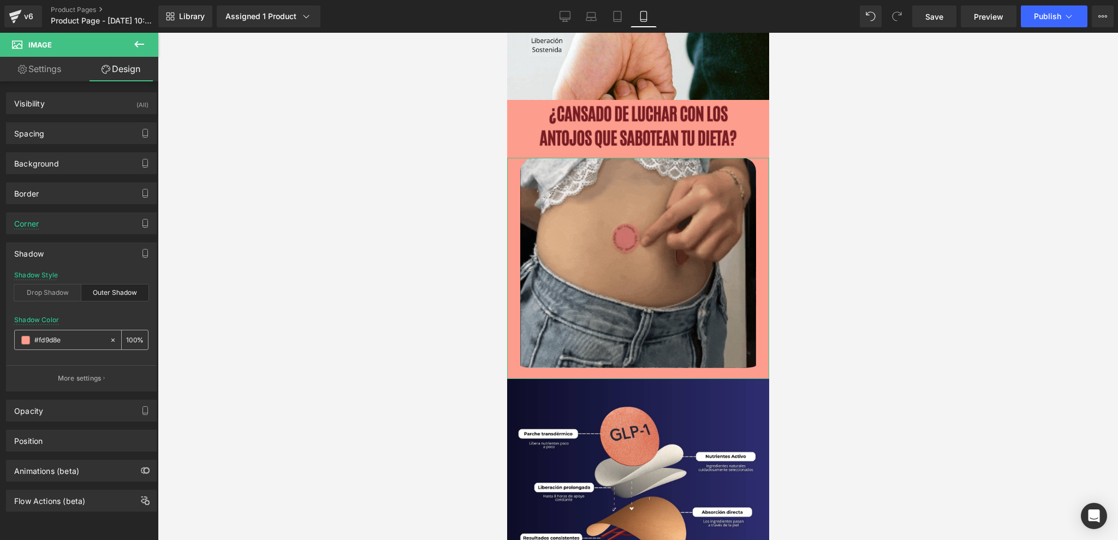
click at [27, 341] on span at bounding box center [25, 340] width 9 height 9
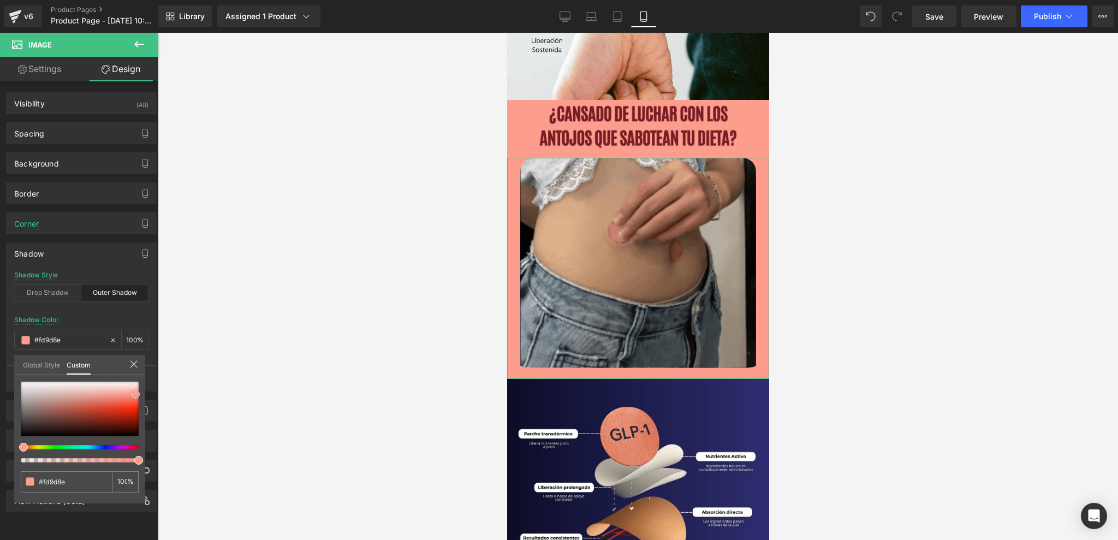
type input "#fd9686"
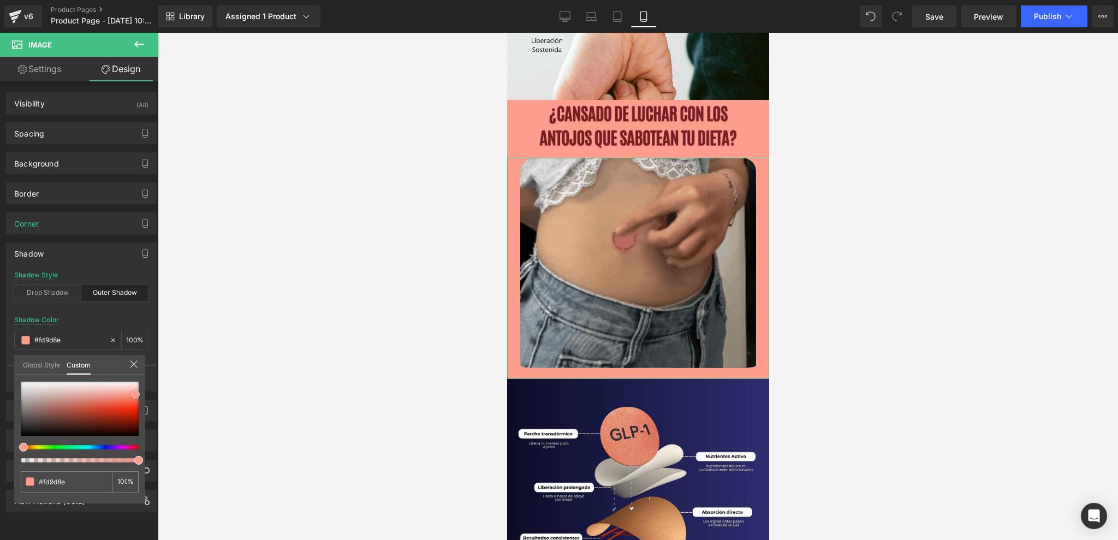
type input "#fd9686"
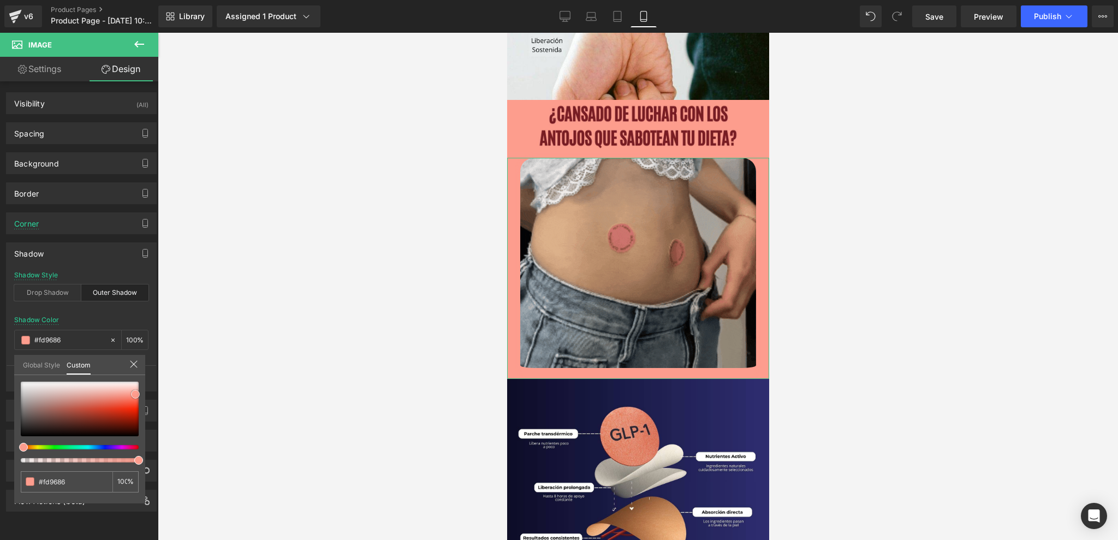
type input "#fc7c68"
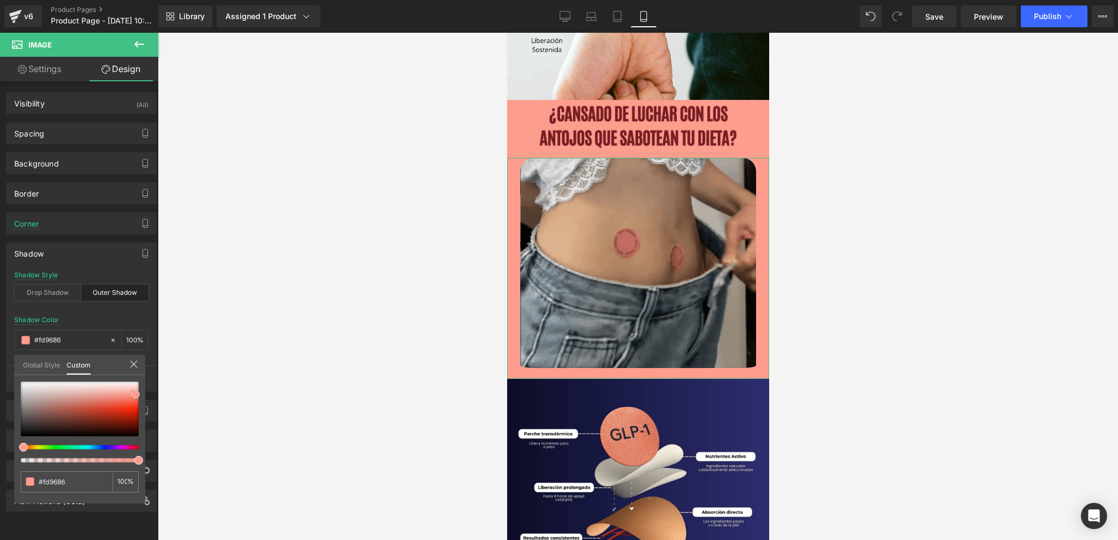
type input "#fc7c68"
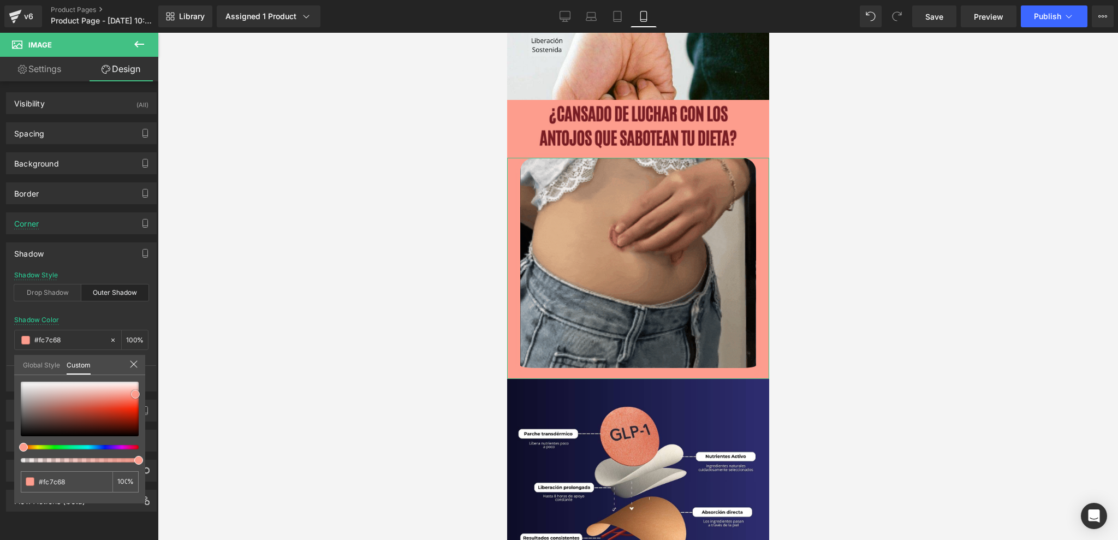
type input "#fb6b55"
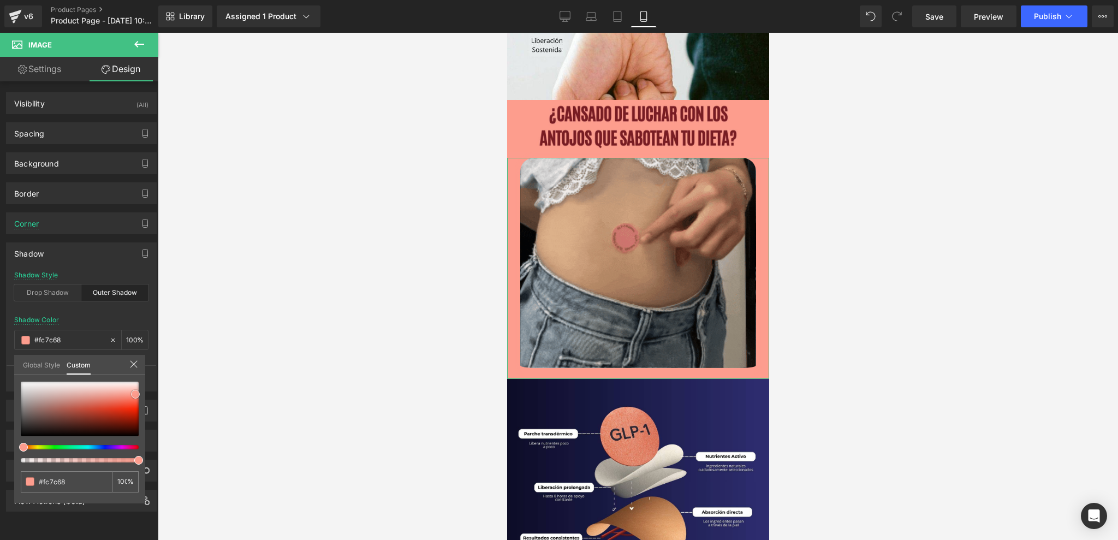
type input "#fb6b55"
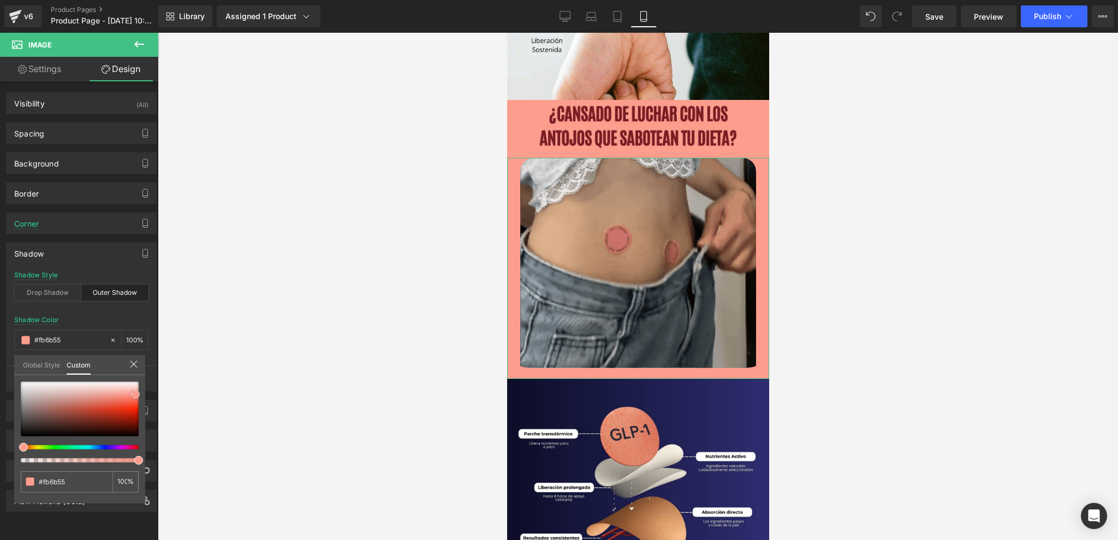
type input "#f95138"
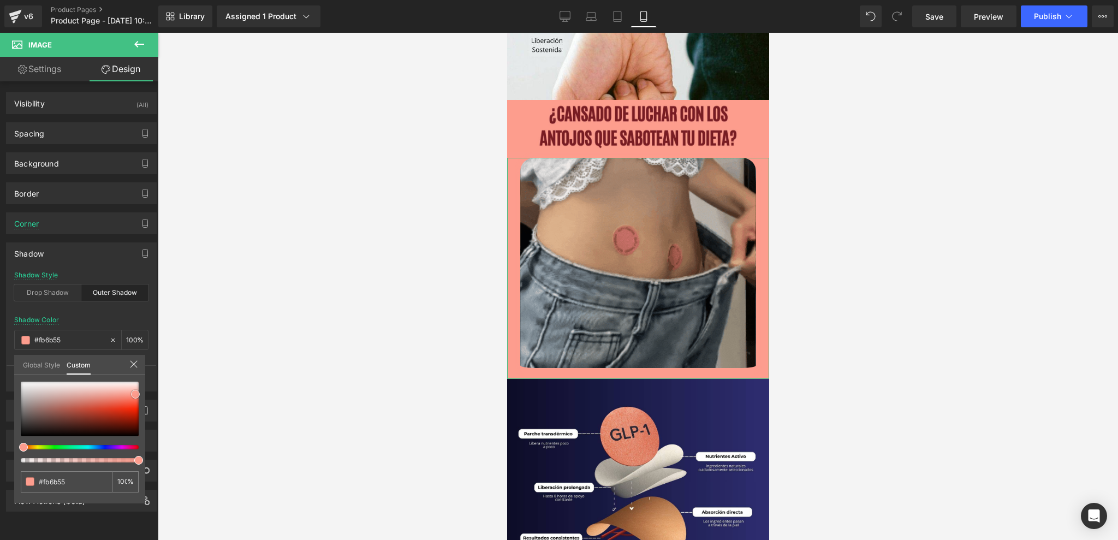
type input "#f95138"
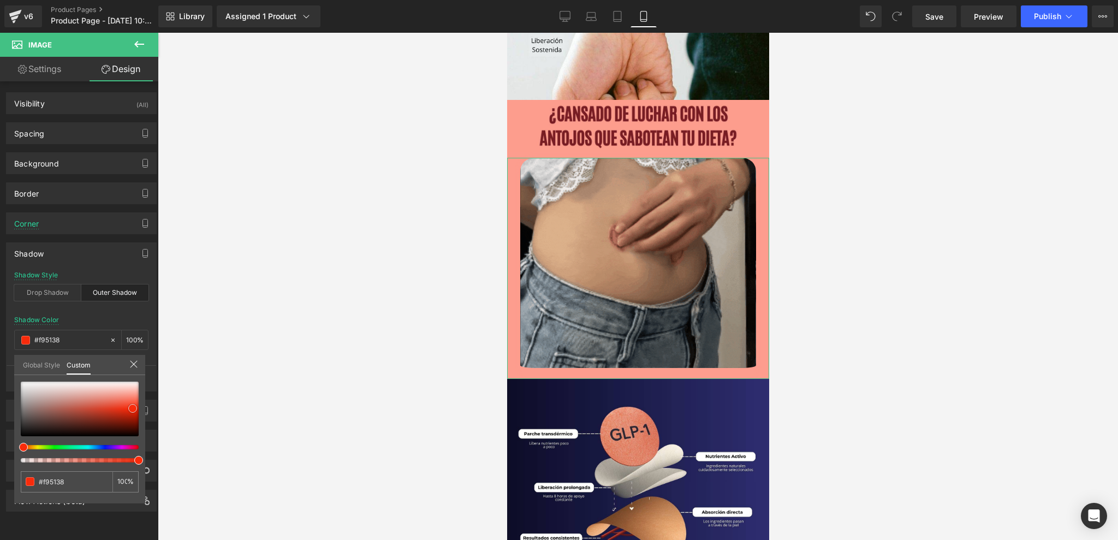
type input "#f93c1f"
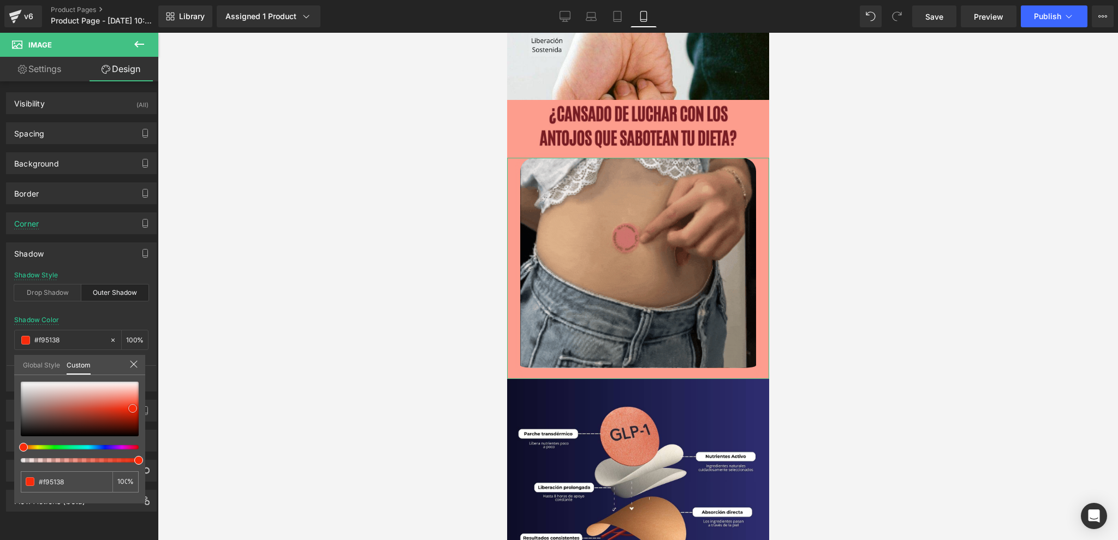
type input "#f93c1f"
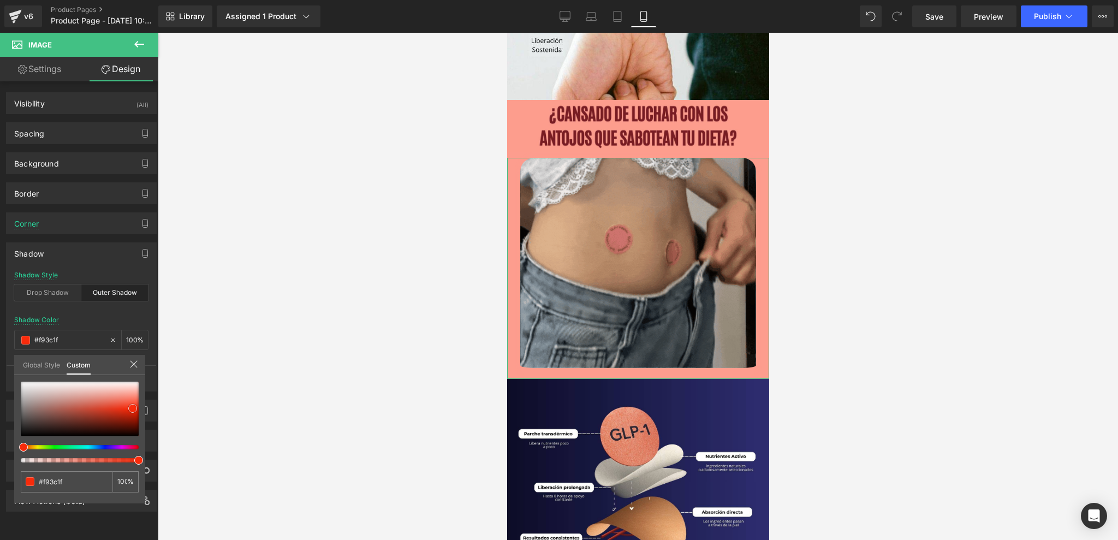
type input "#f82b0b"
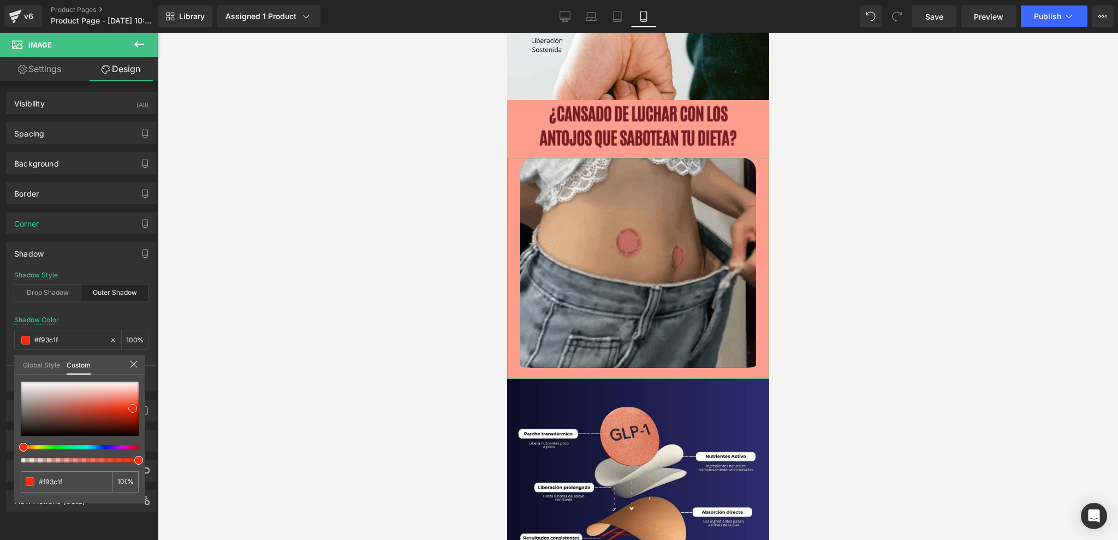
type input "#f82b0b"
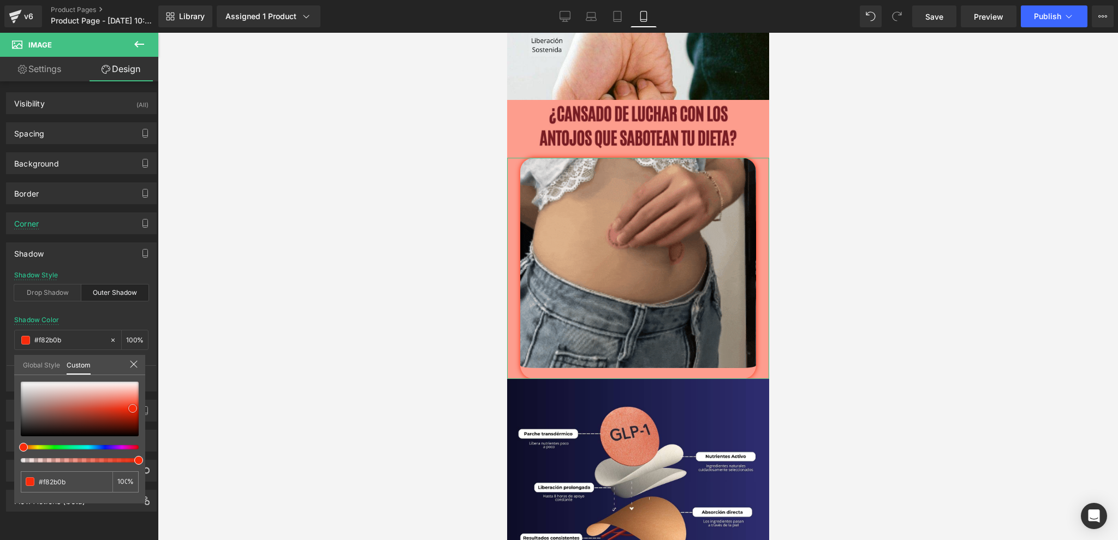
type input "#de2306"
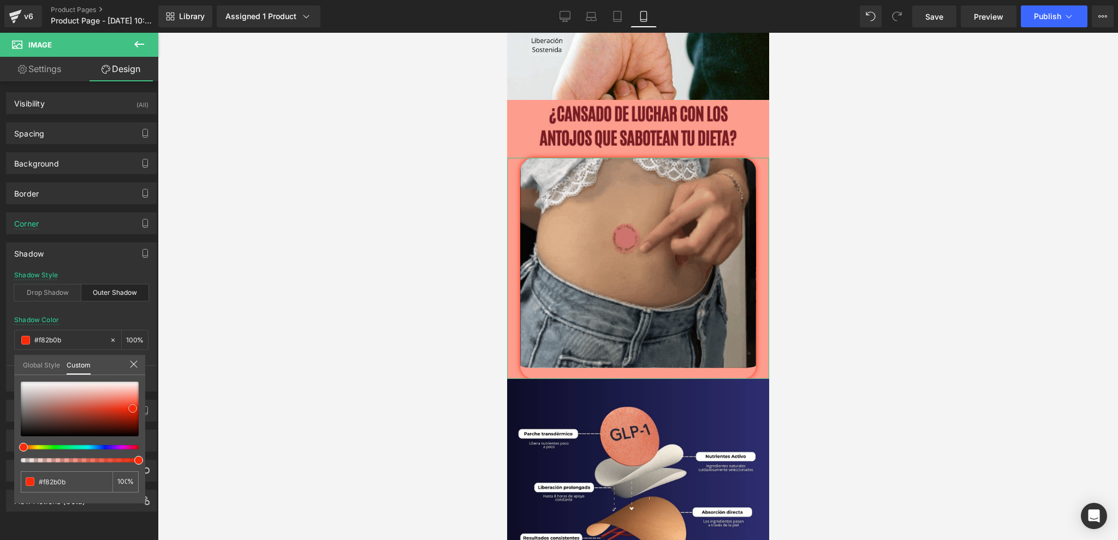
type input "#de2306"
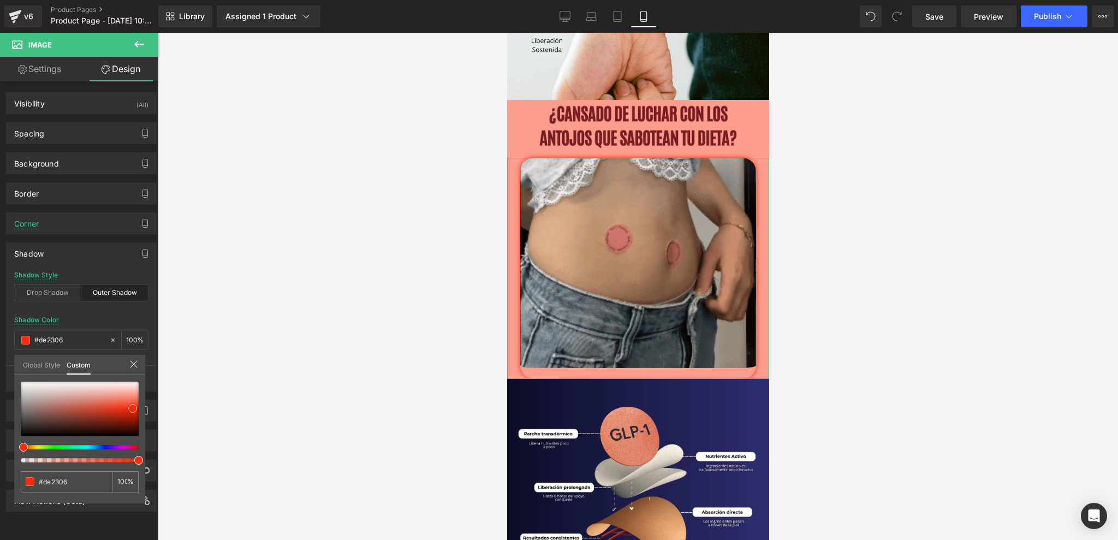
type input "#da2205"
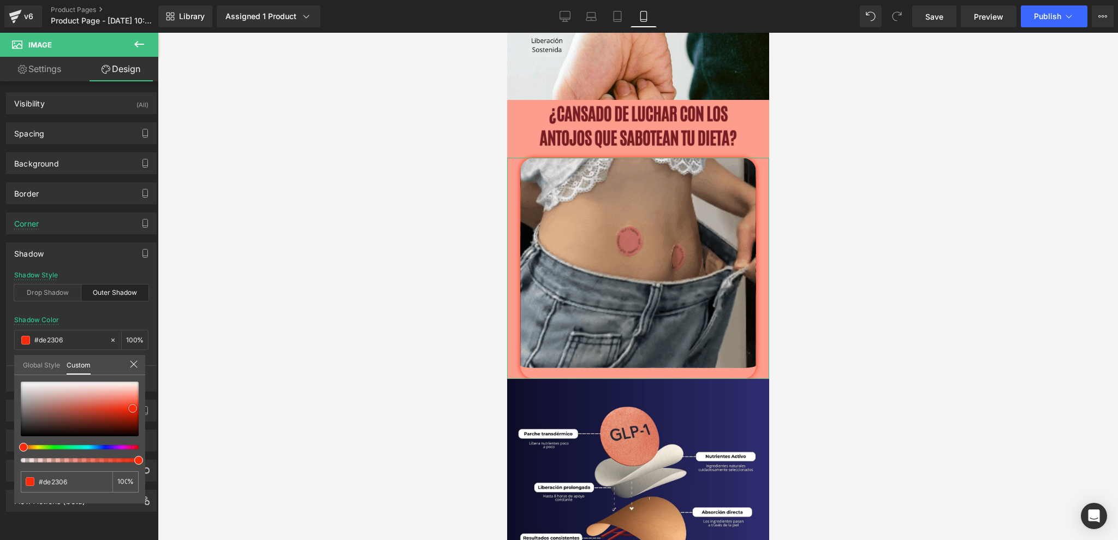
type input "#da2205"
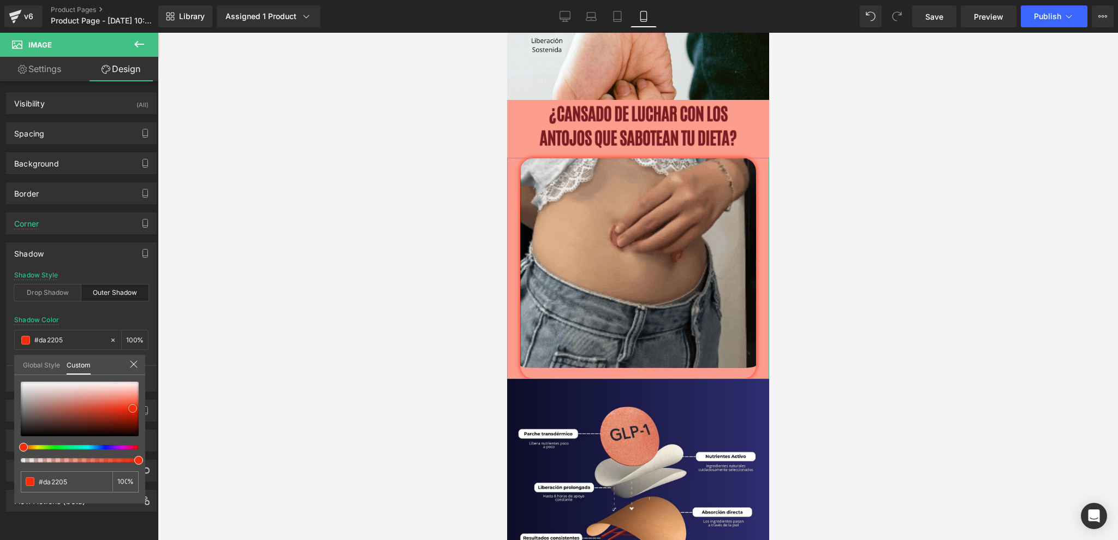
type input "#bf1f06"
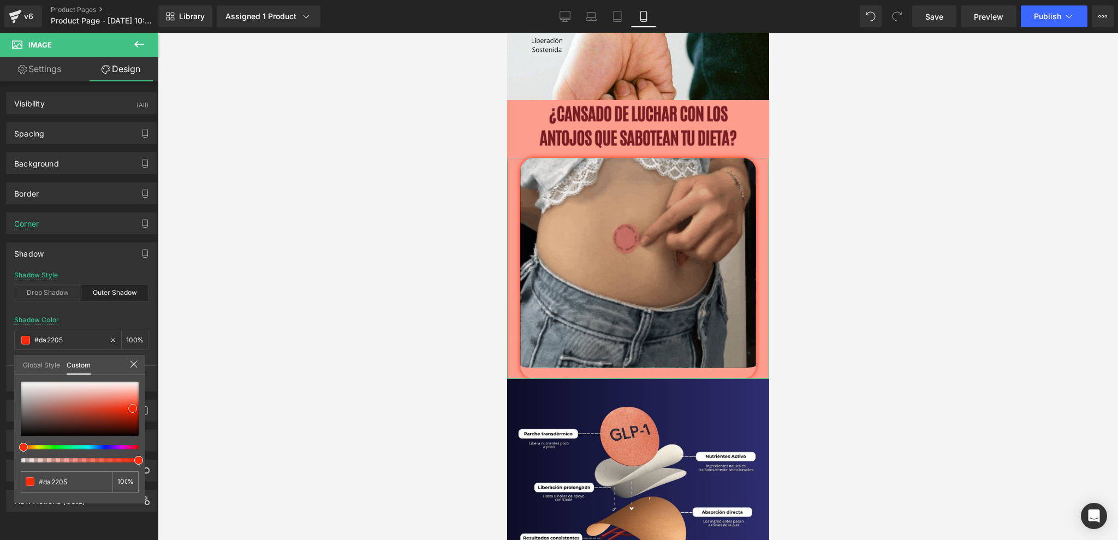
type input "#bf1f06"
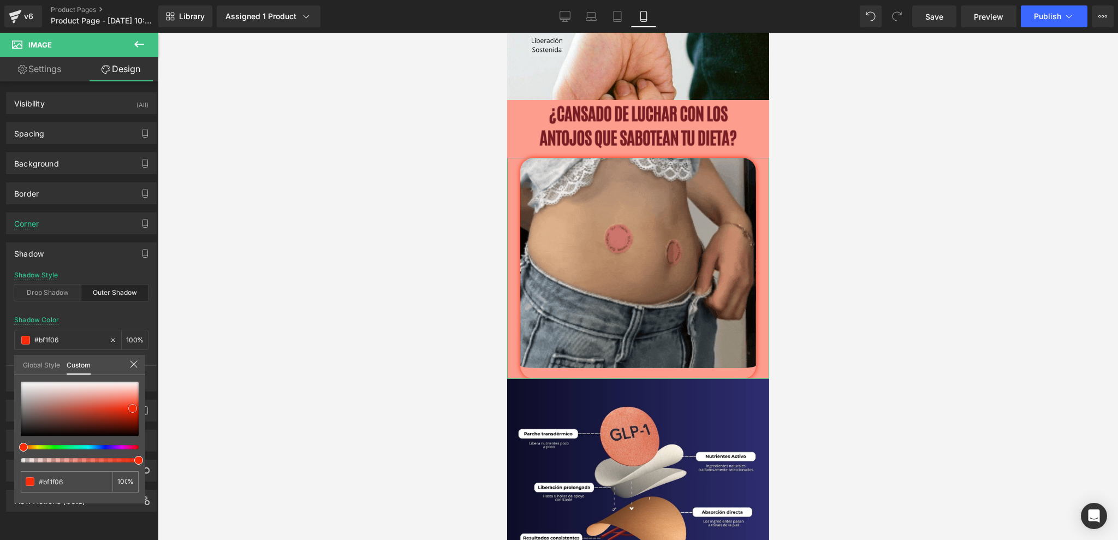
type input "#b71d05"
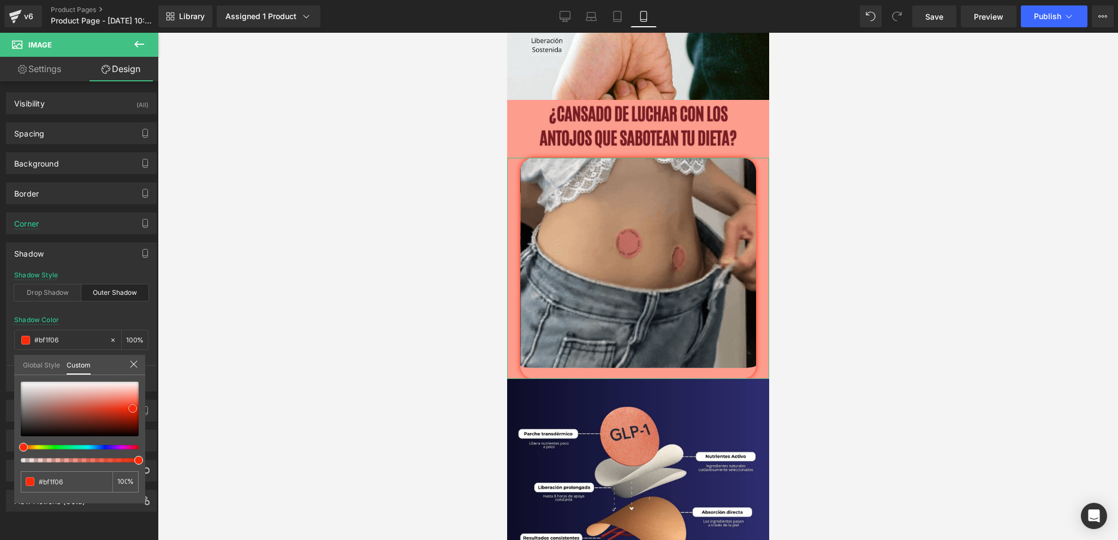
type input "#b71d05"
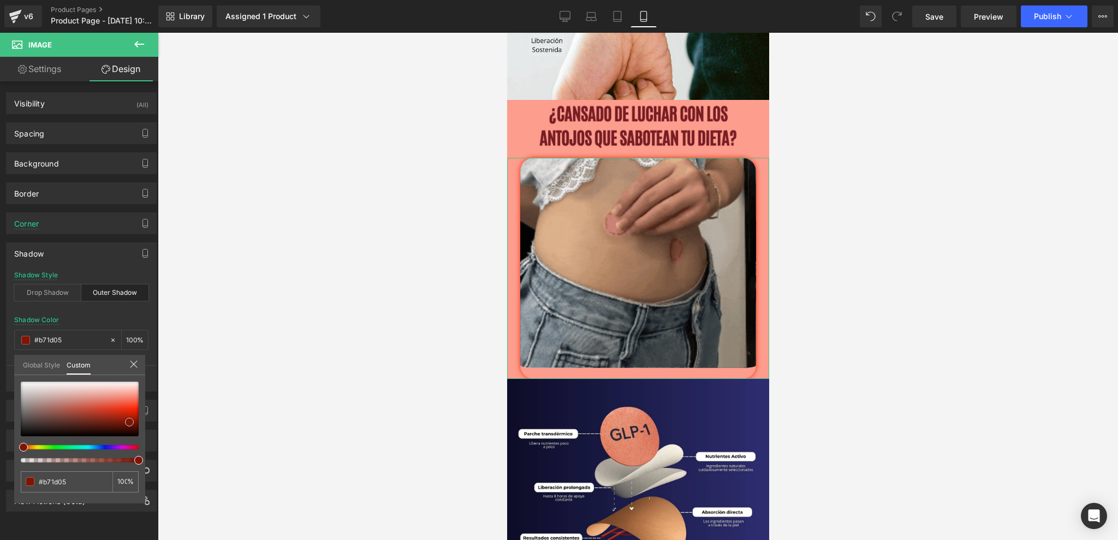
type input "#931805"
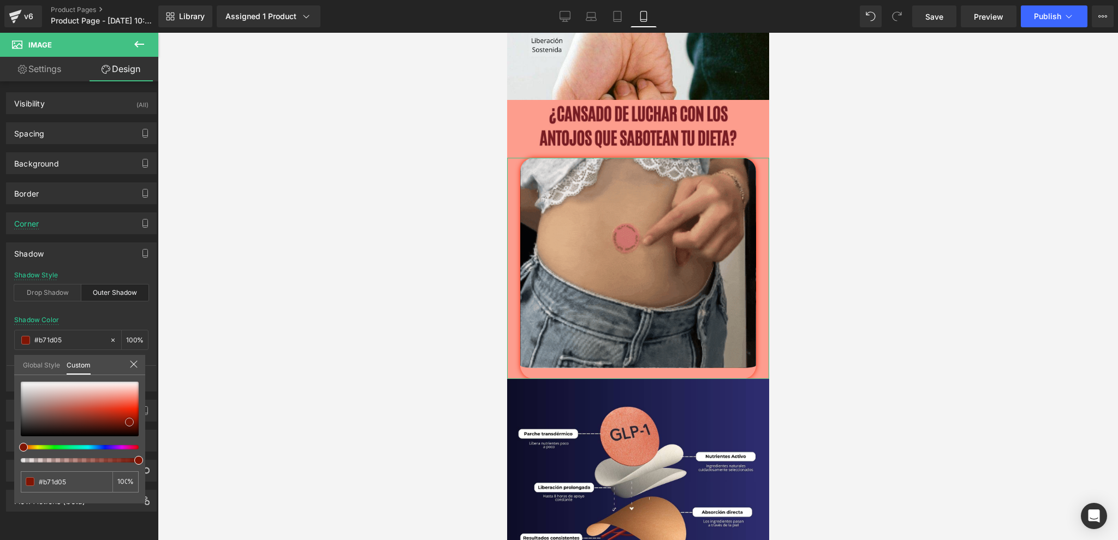
type input "#931805"
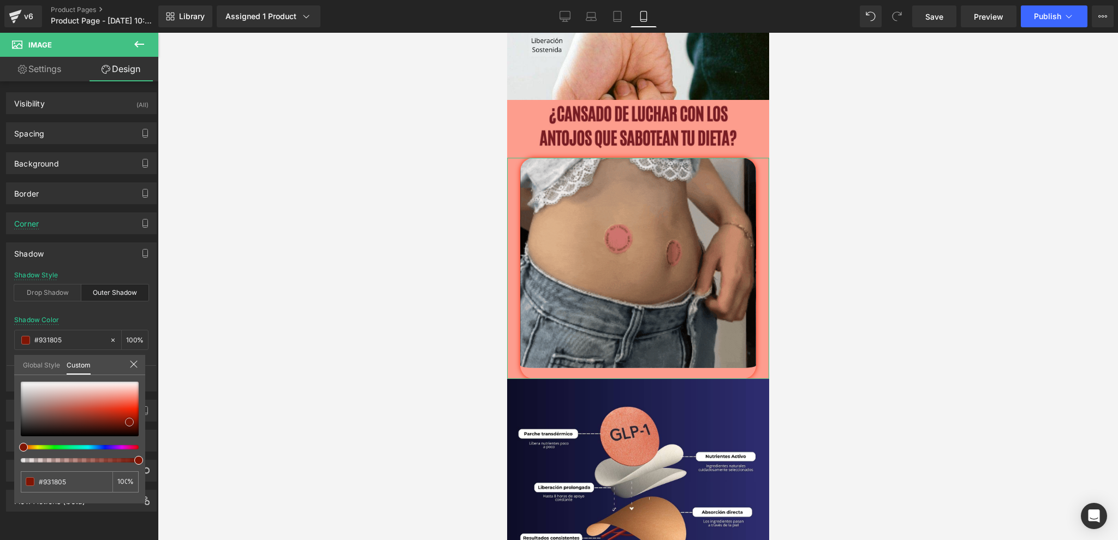
type input "#7f1504"
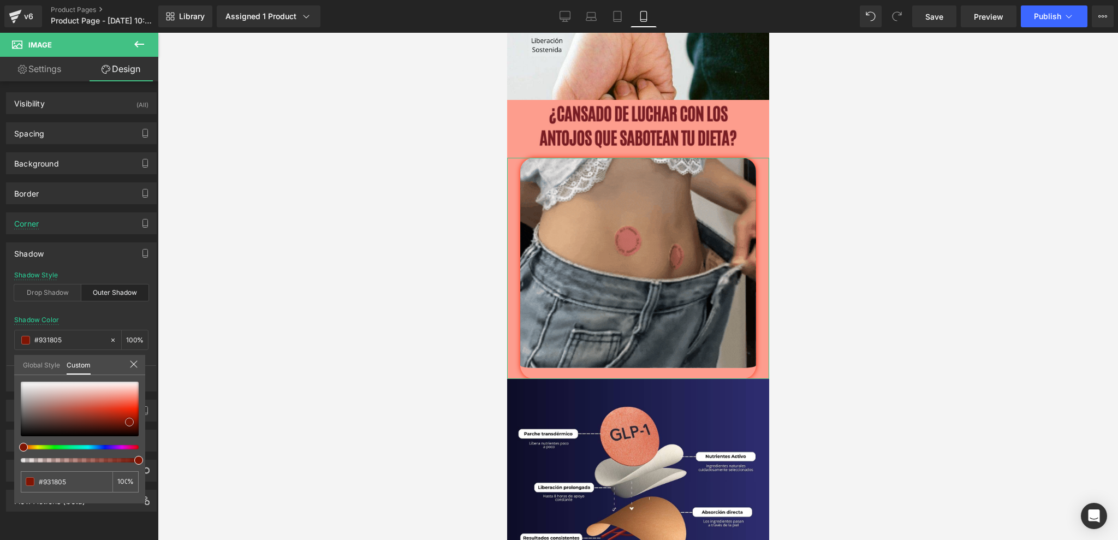
type input "#7f1504"
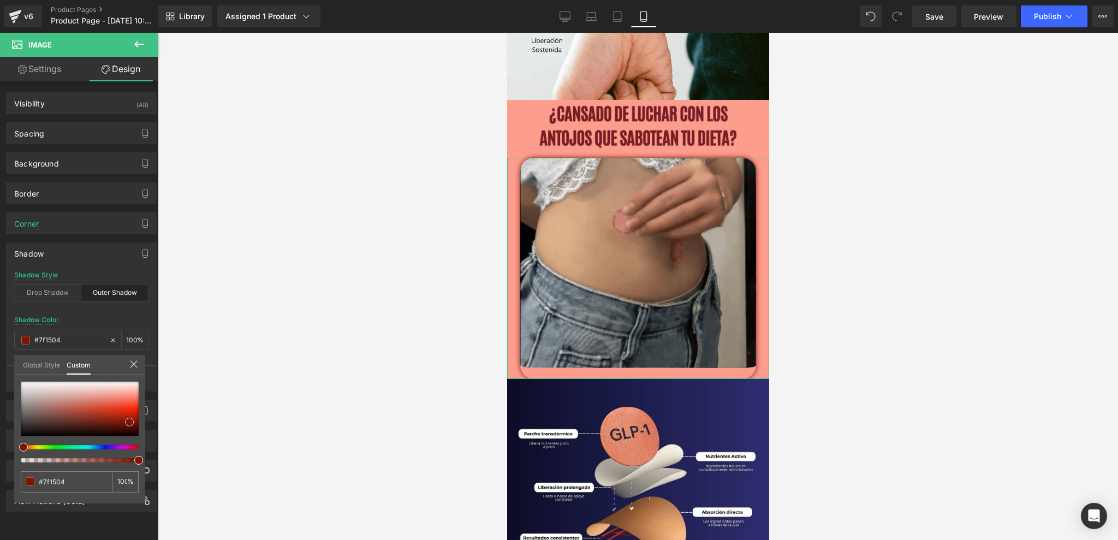
type input "#711204"
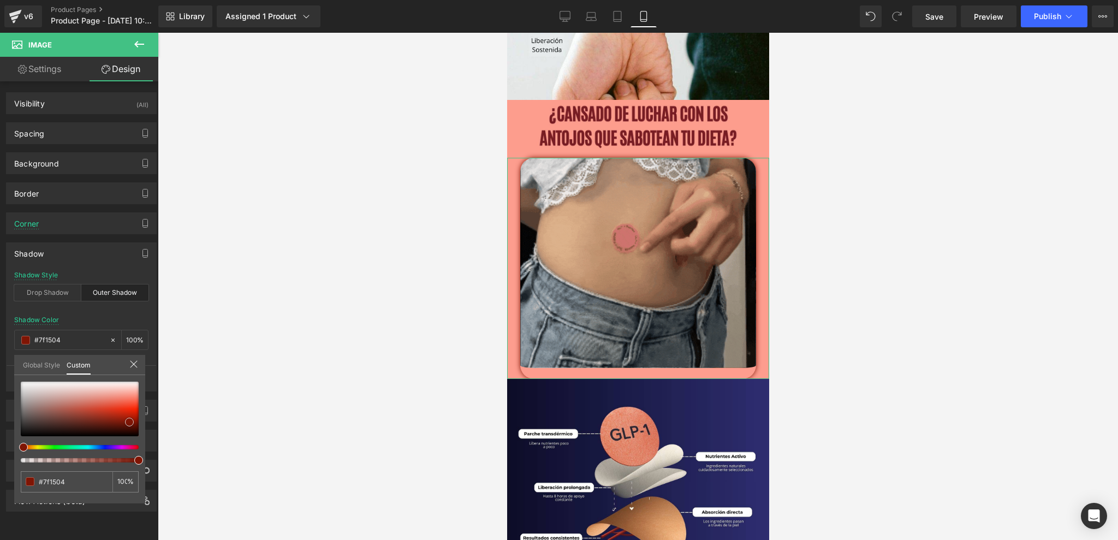
type input "#711204"
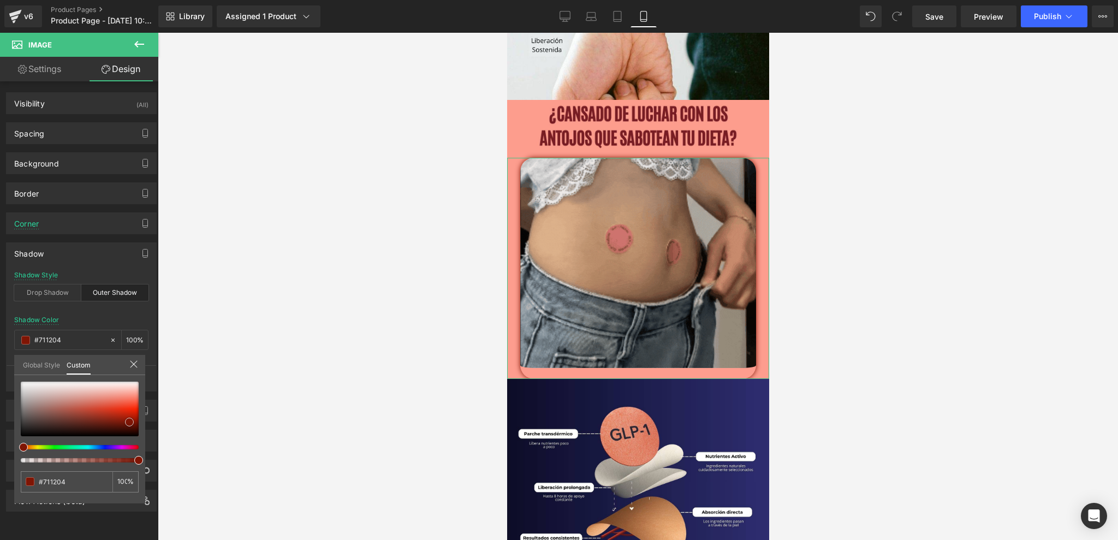
type input "#570f04"
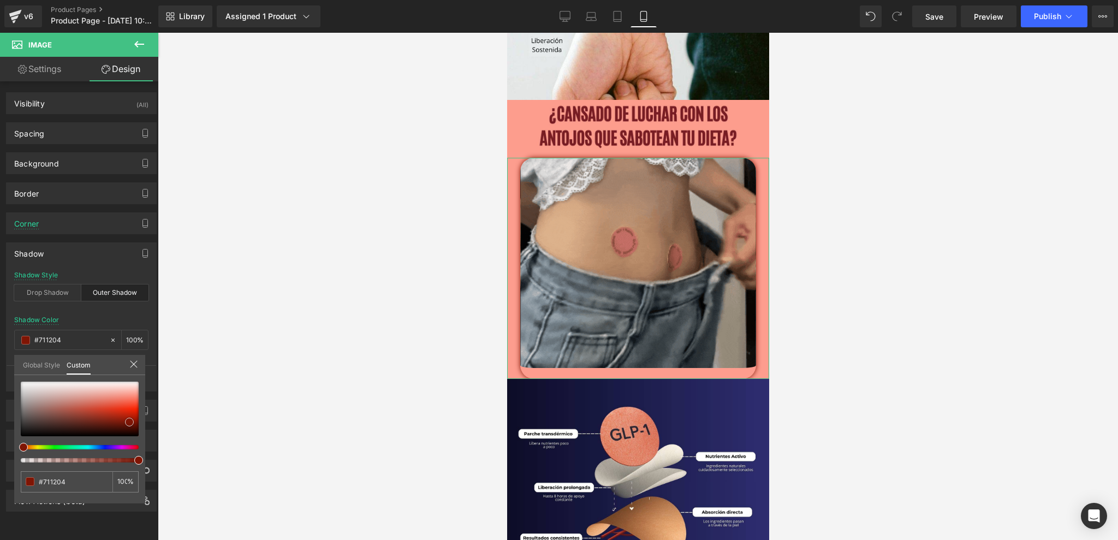
type input "#570f04"
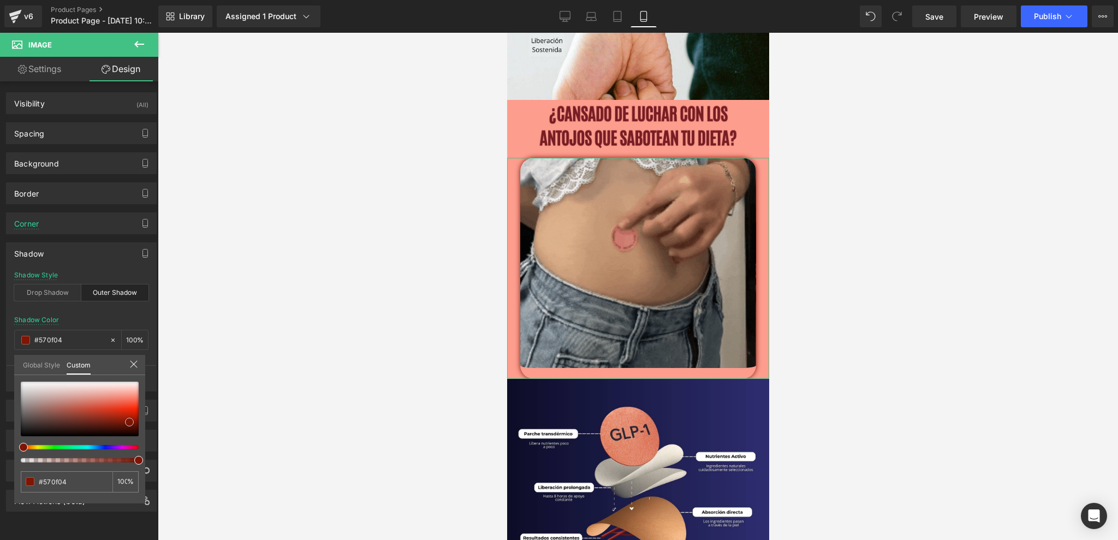
type input "#3f0b02"
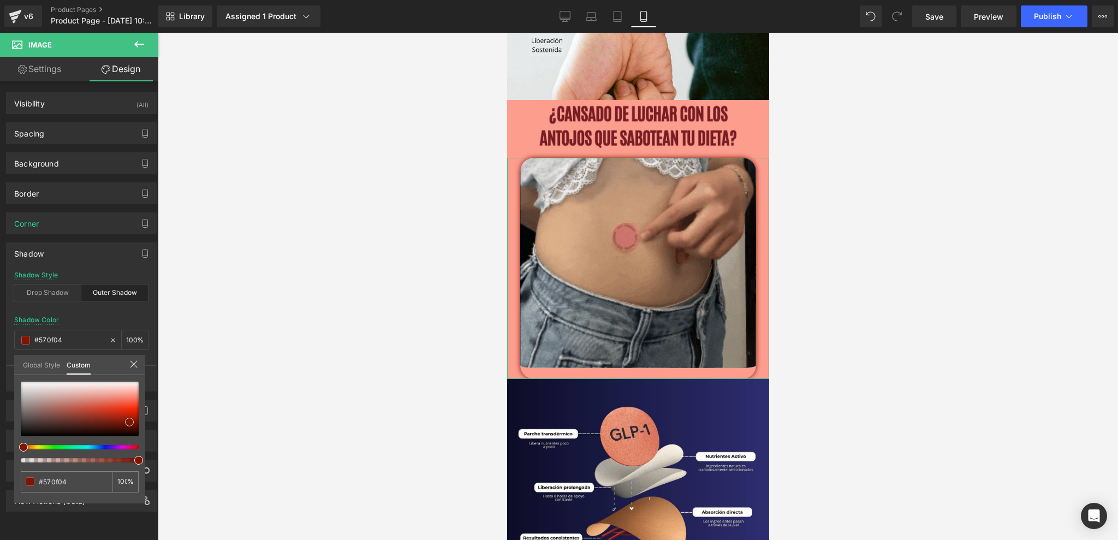
type input "#3f0b02"
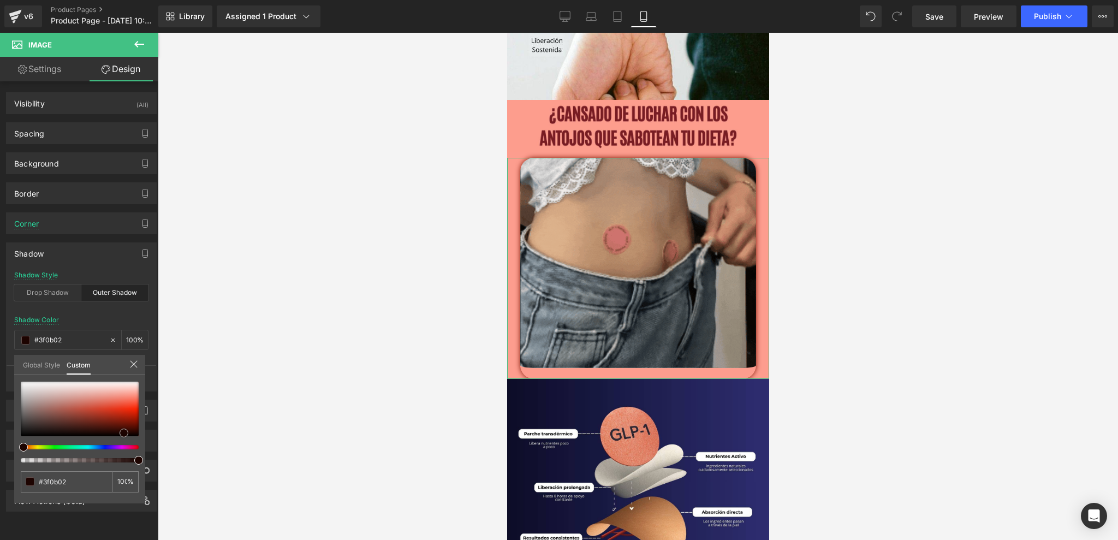
type input "#300802"
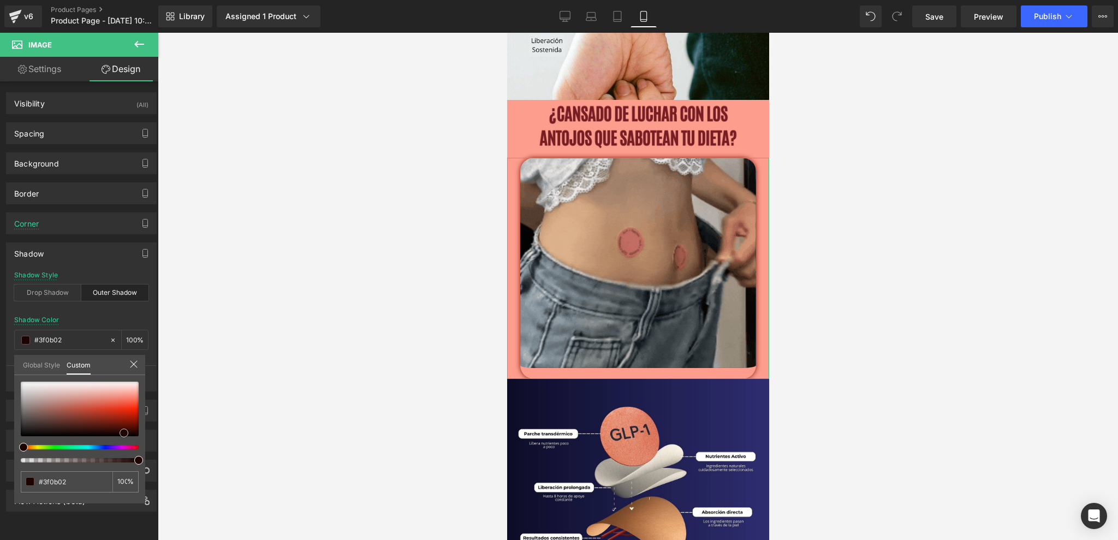
type input "#300802"
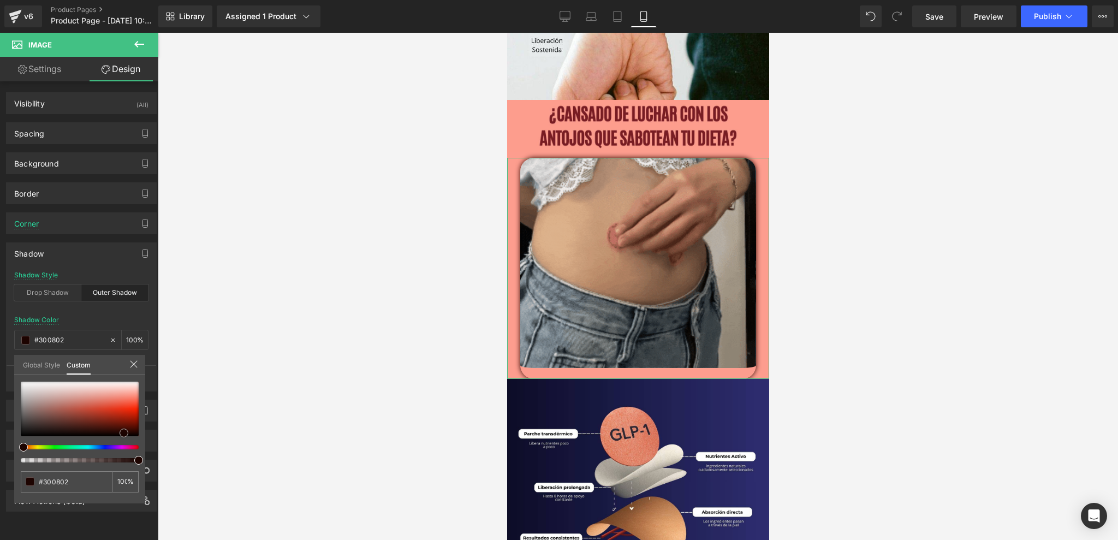
type input "#0a0100"
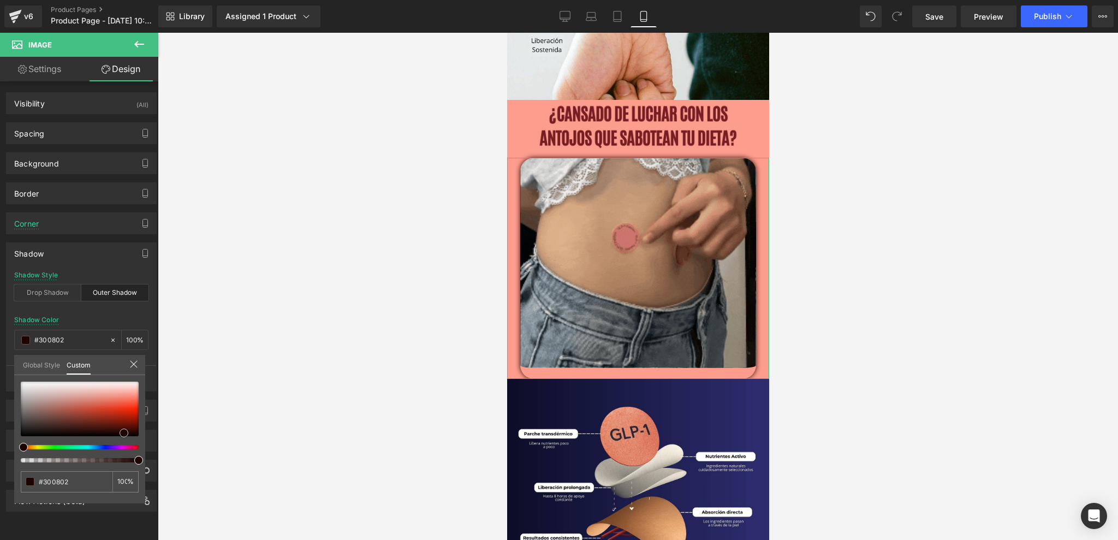
type input "#0a0100"
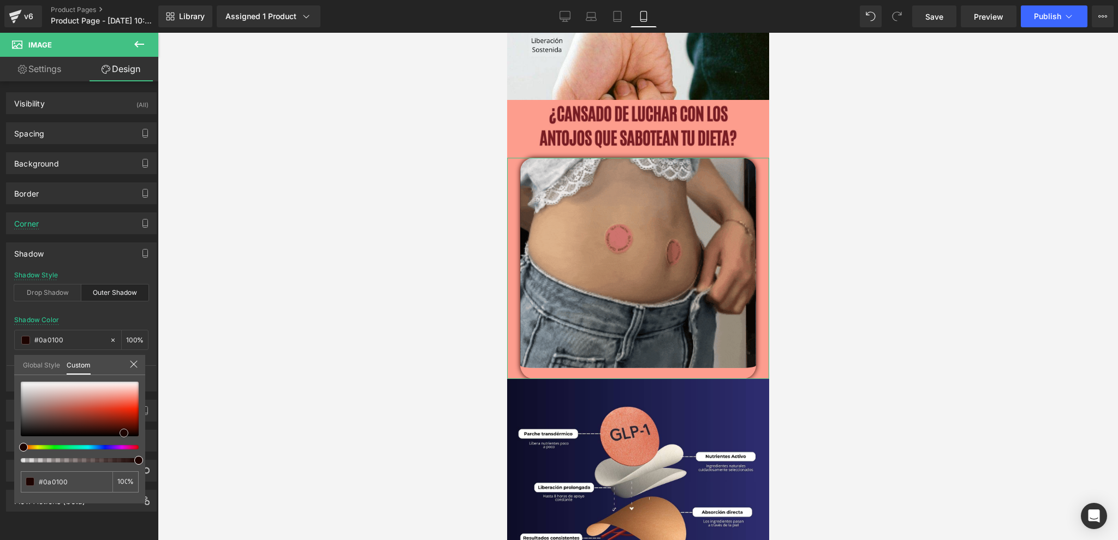
type input "#000000"
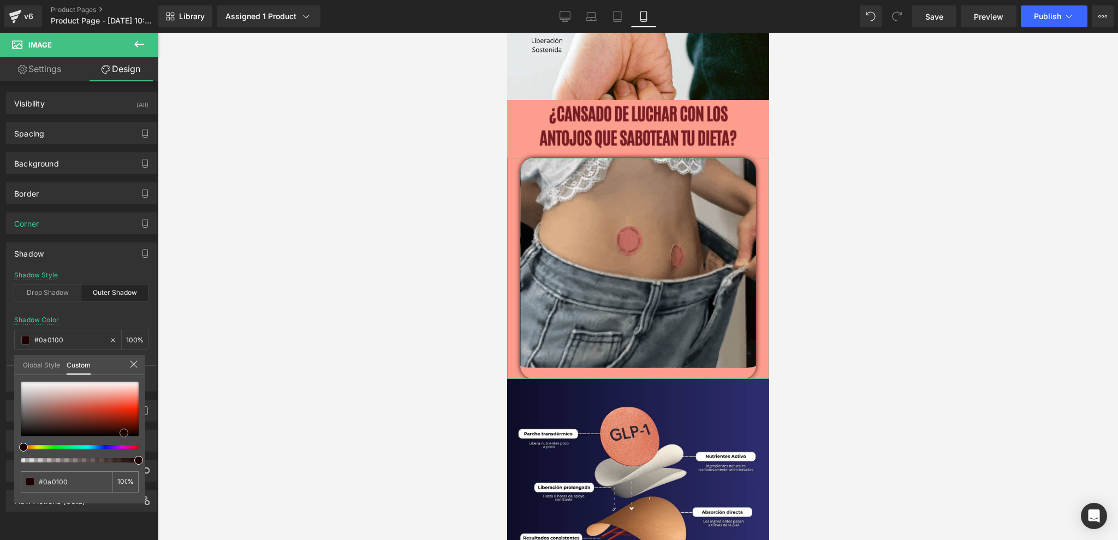
type input "#000000"
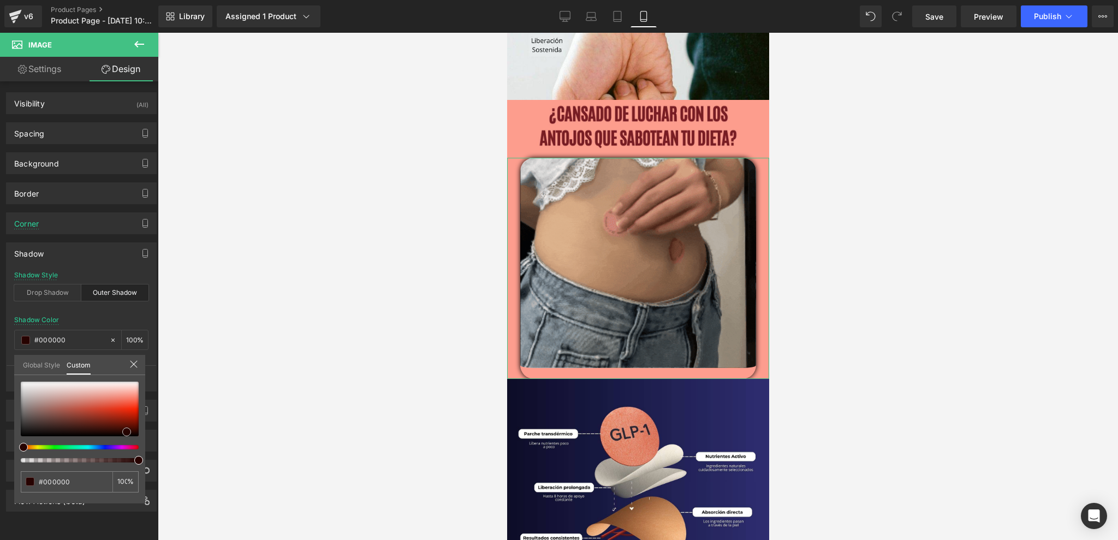
type input "#130201"
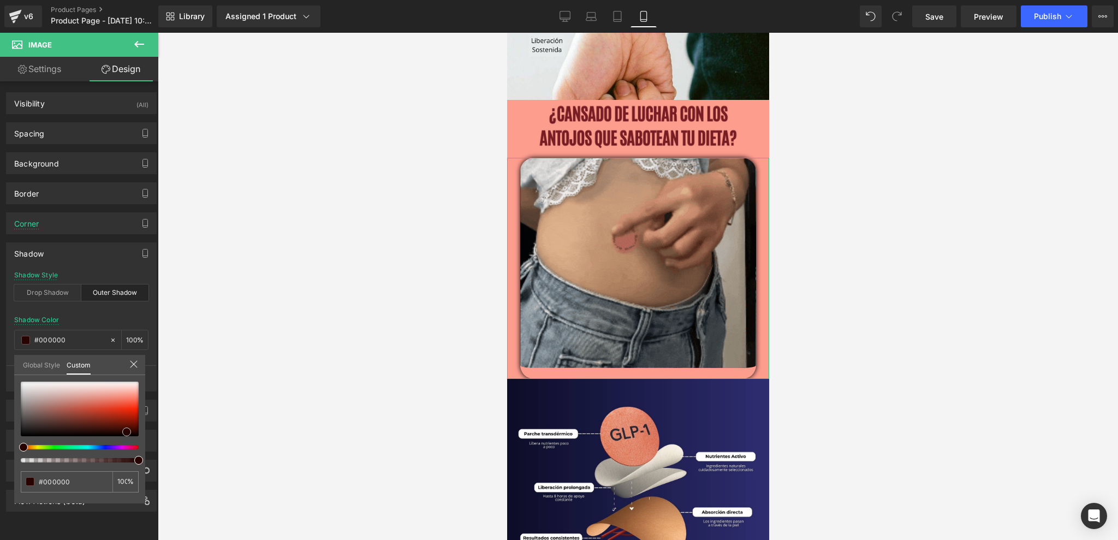
type input "#130201"
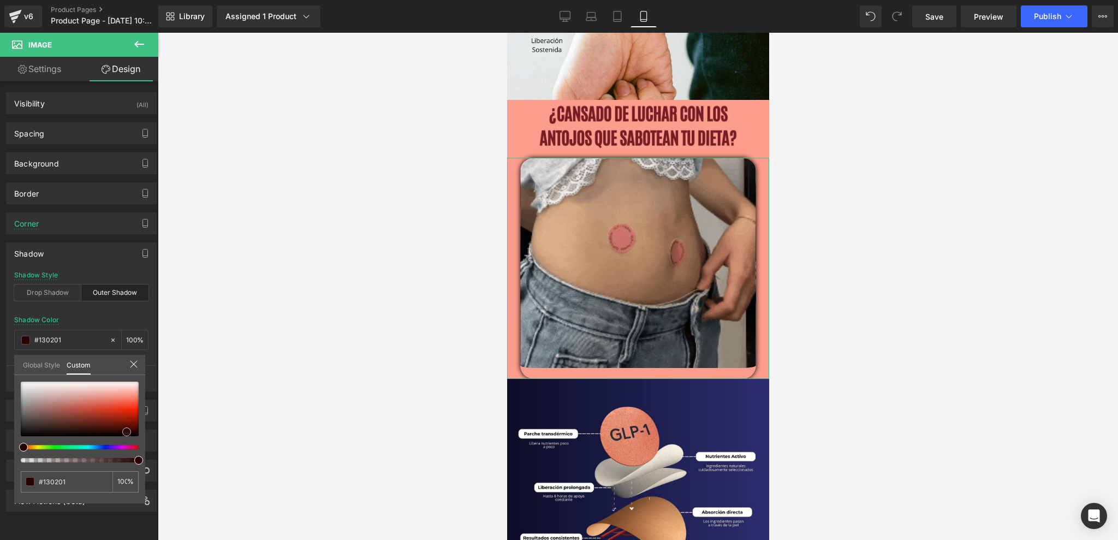
type input "#270301"
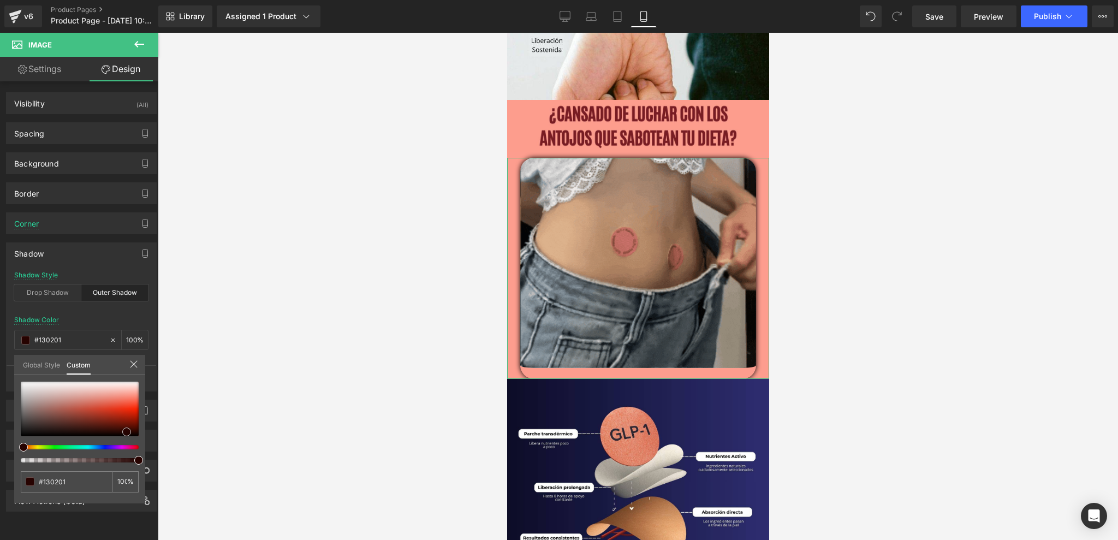
type input "#270301"
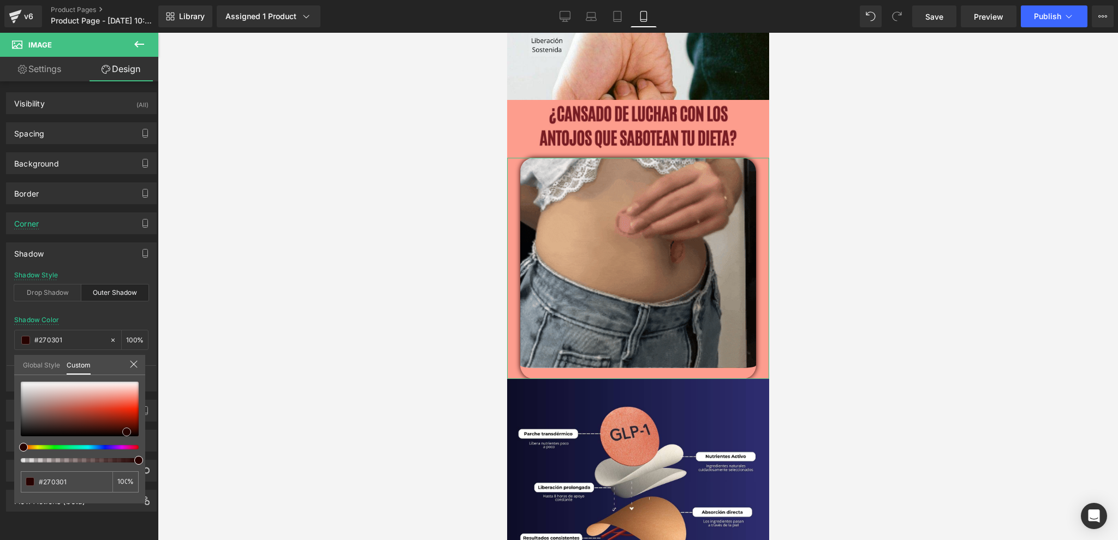
type input "#450502"
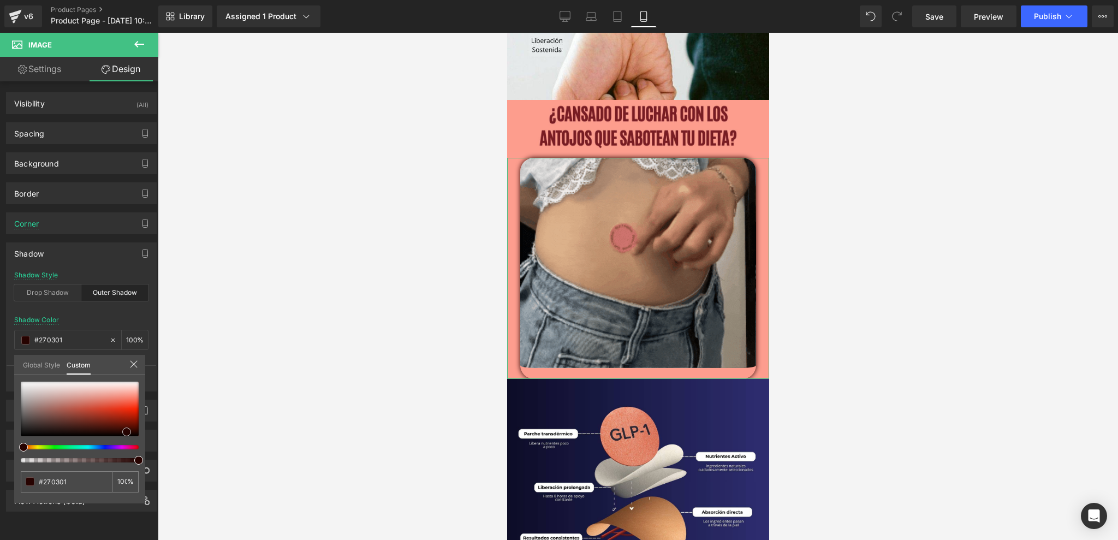
type input "#450502"
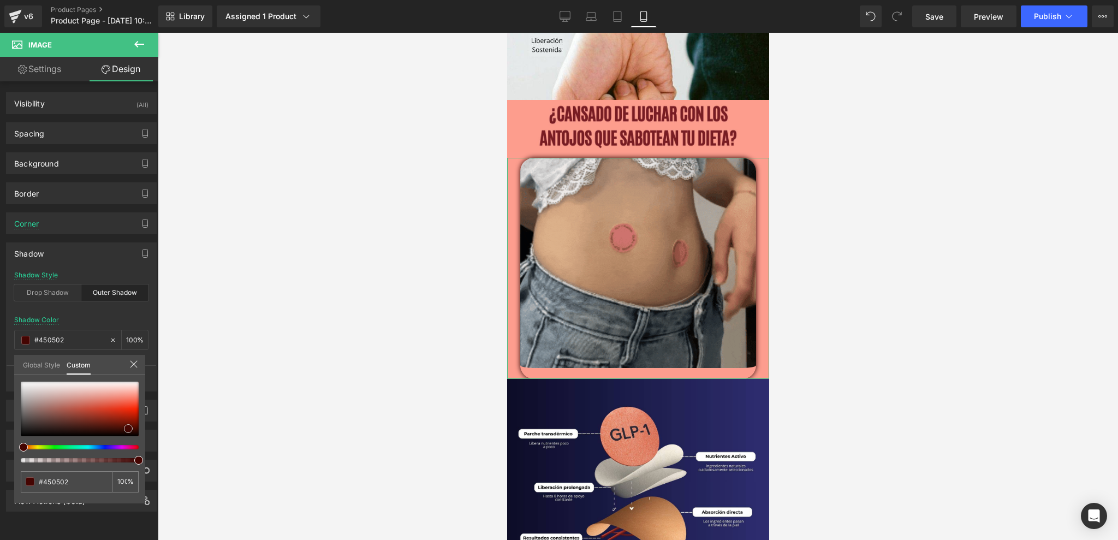
type input "#4e0703"
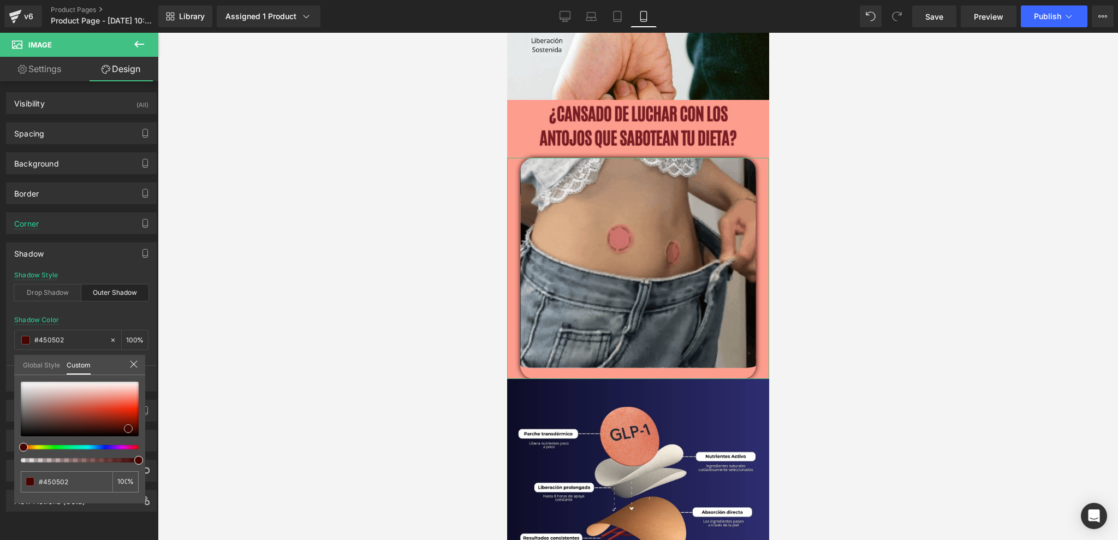
type input "#4e0703"
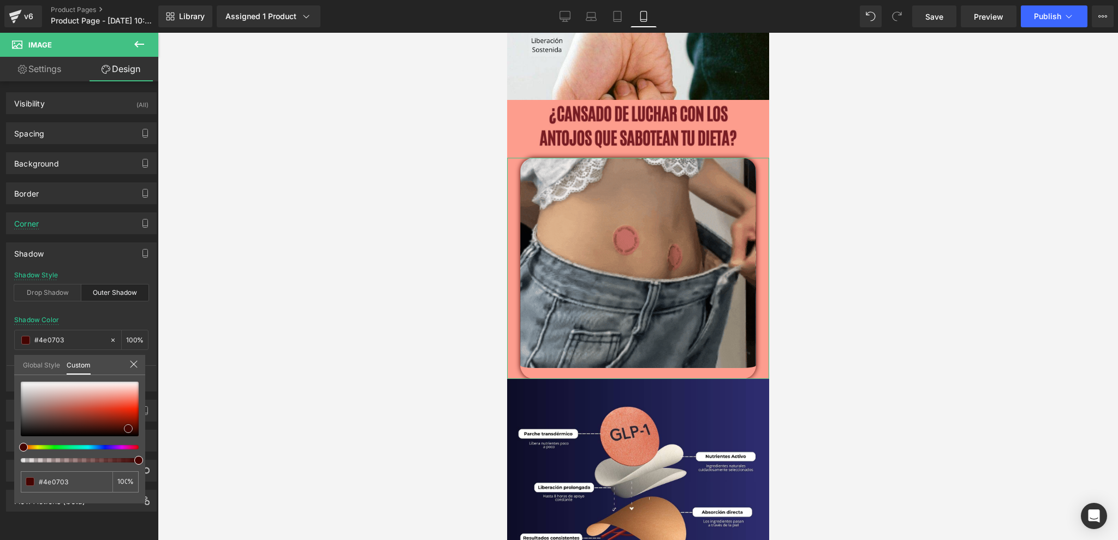
type input "#5d0703"
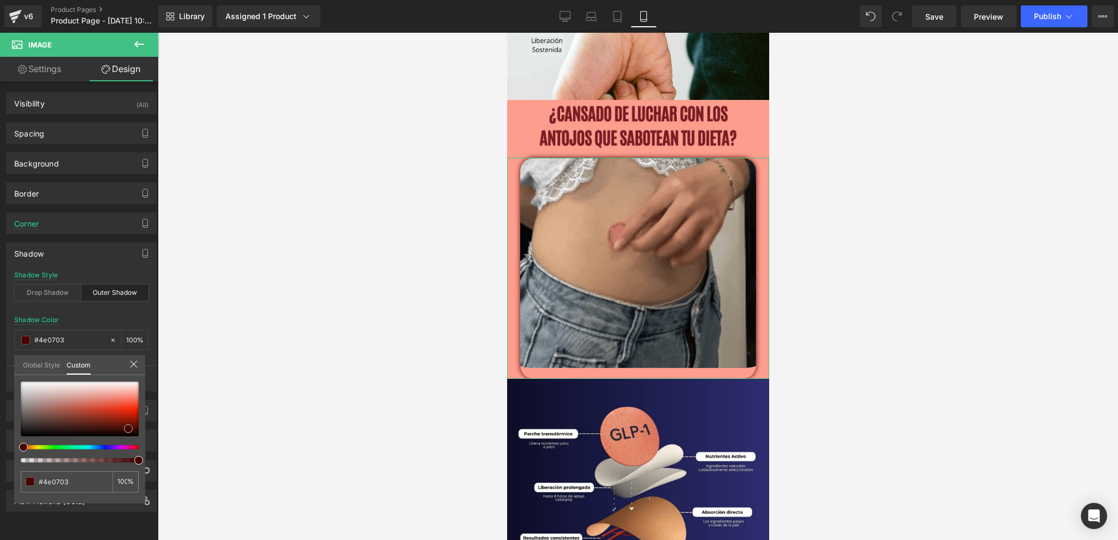
type input "#5d0703"
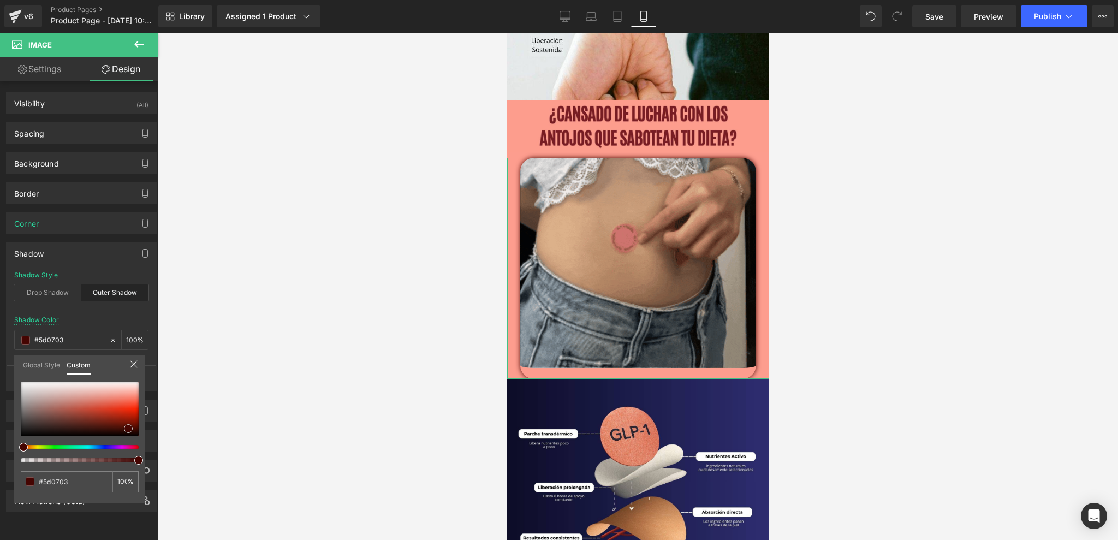
type input "#620703"
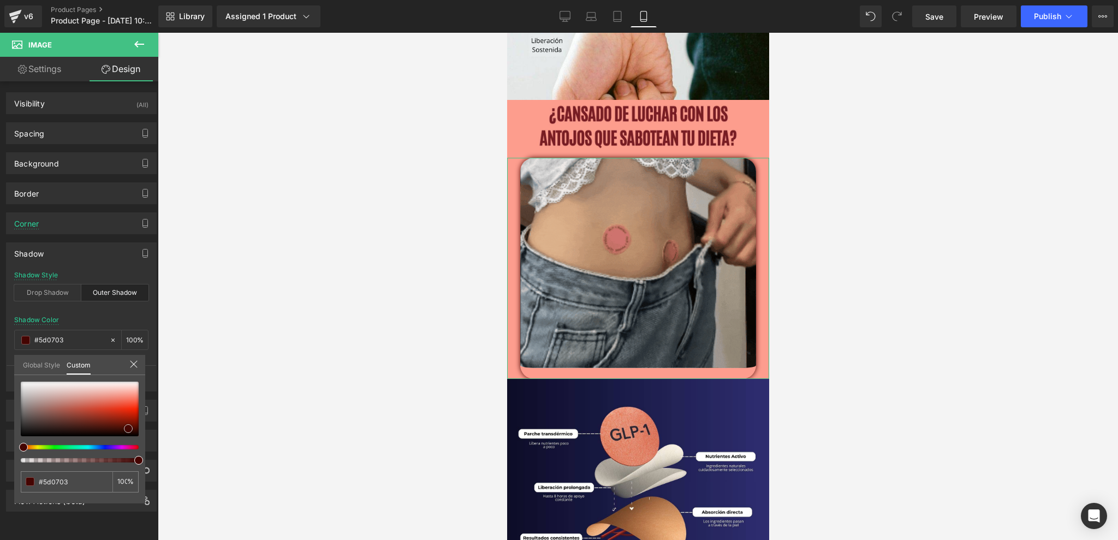
type input "#620703"
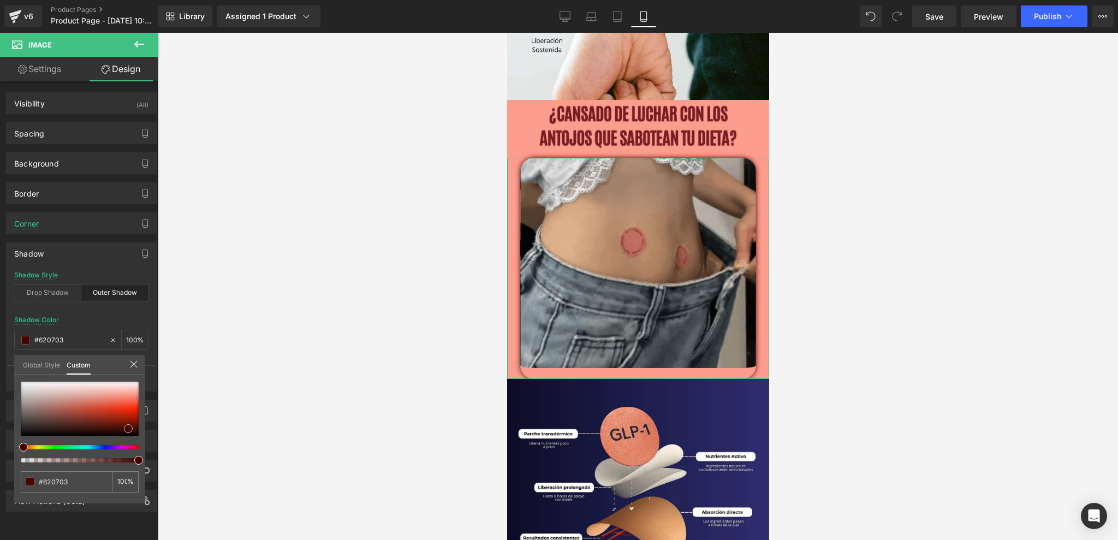
type input "#6c0803"
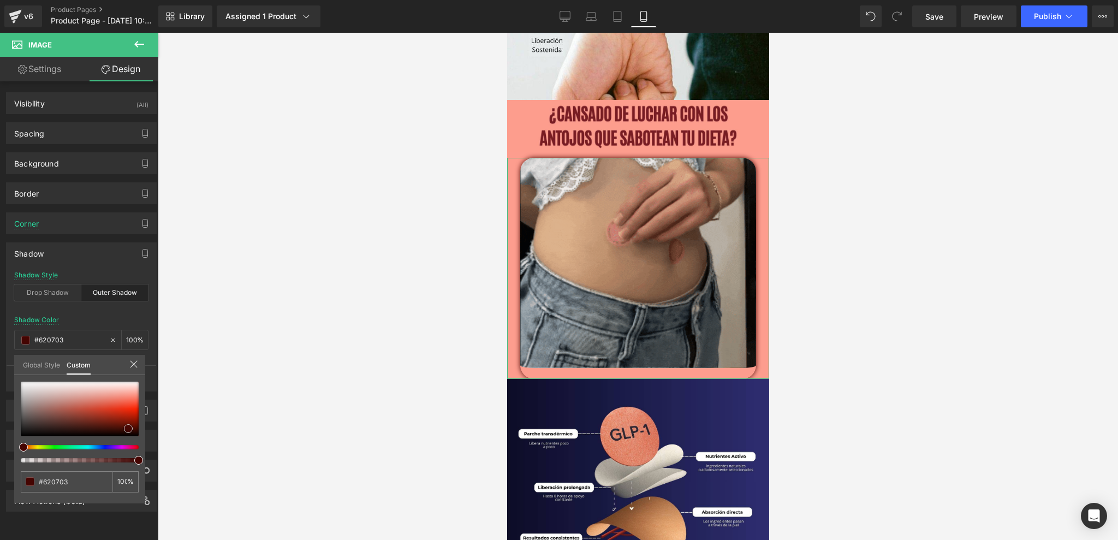
type input "#6c0803"
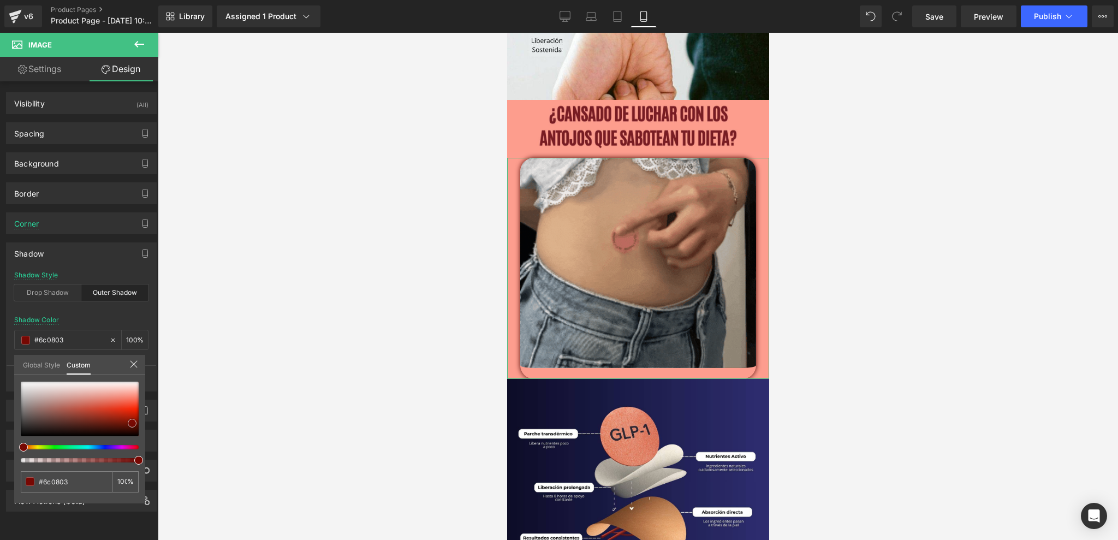
type input "#7c0903"
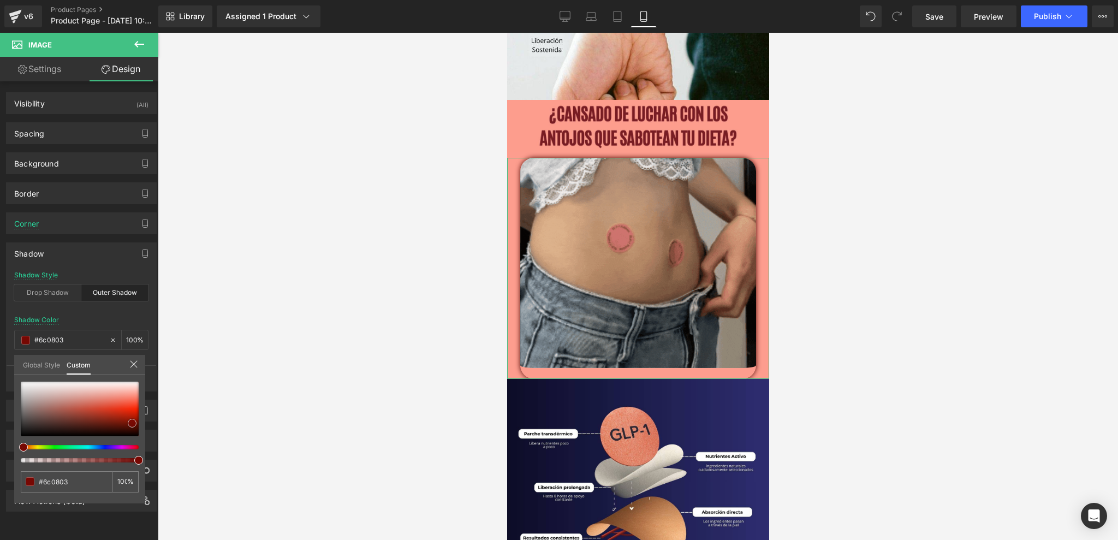
type input "#7c0903"
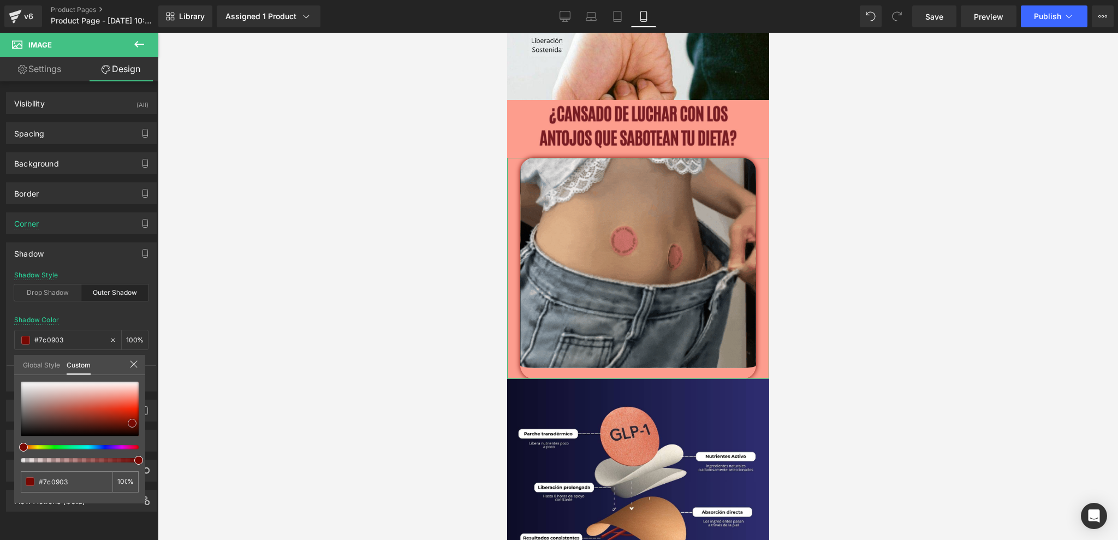
type input "#810903"
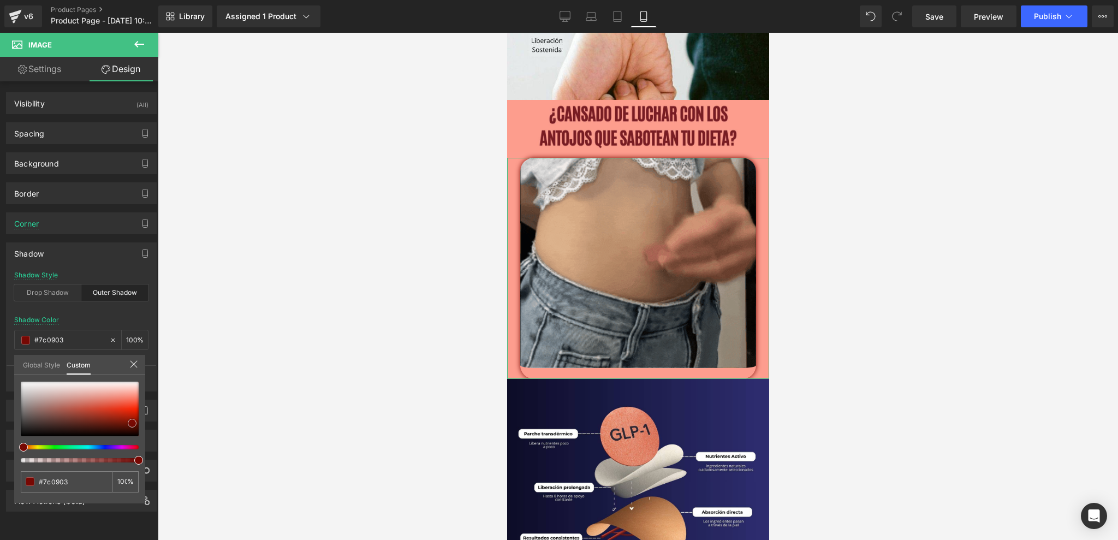
type input "#810903"
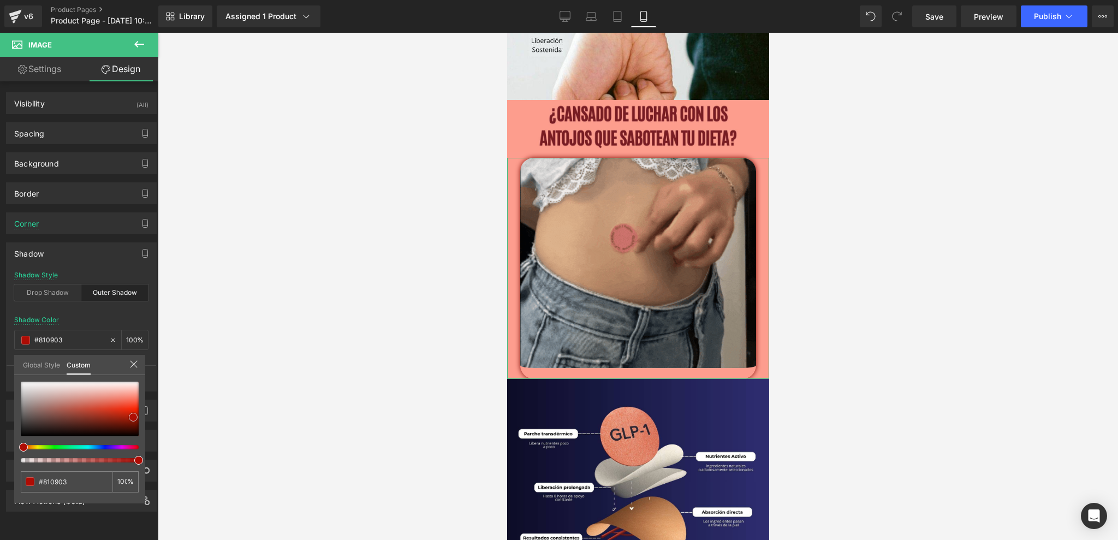
type input "#9f0b03"
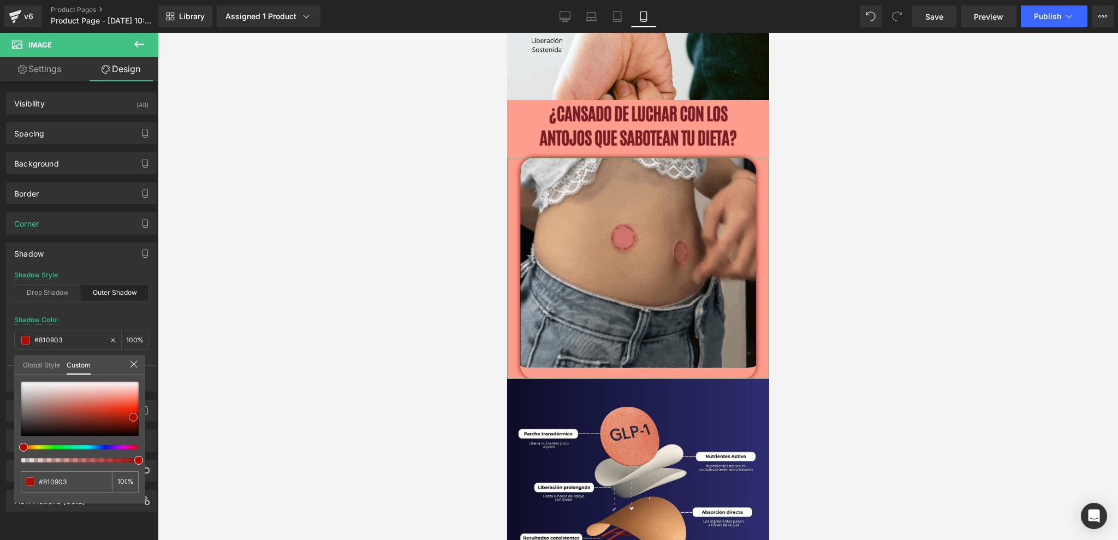
type input "#9f0b03"
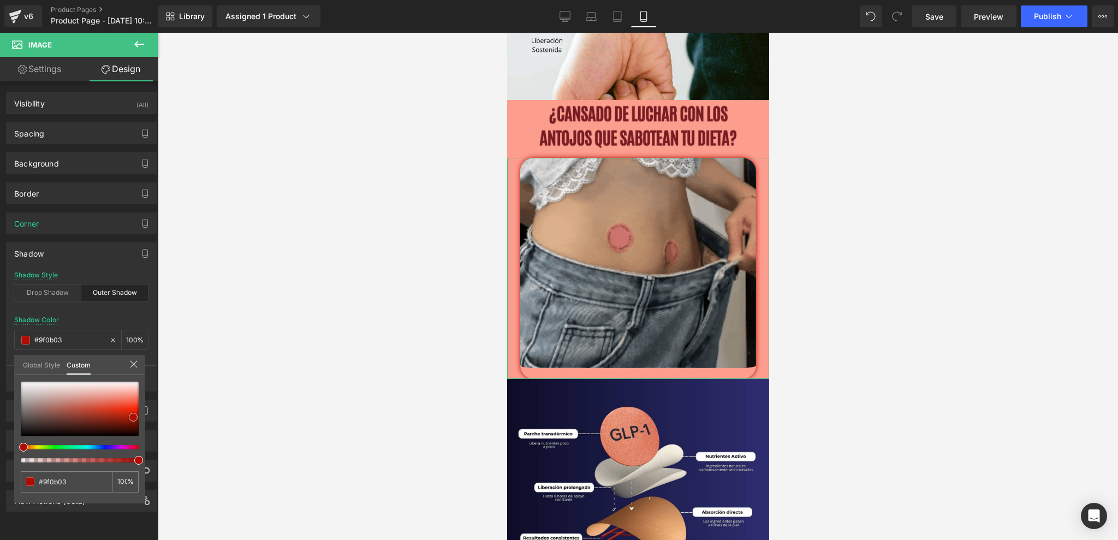
type input "#ae0c04"
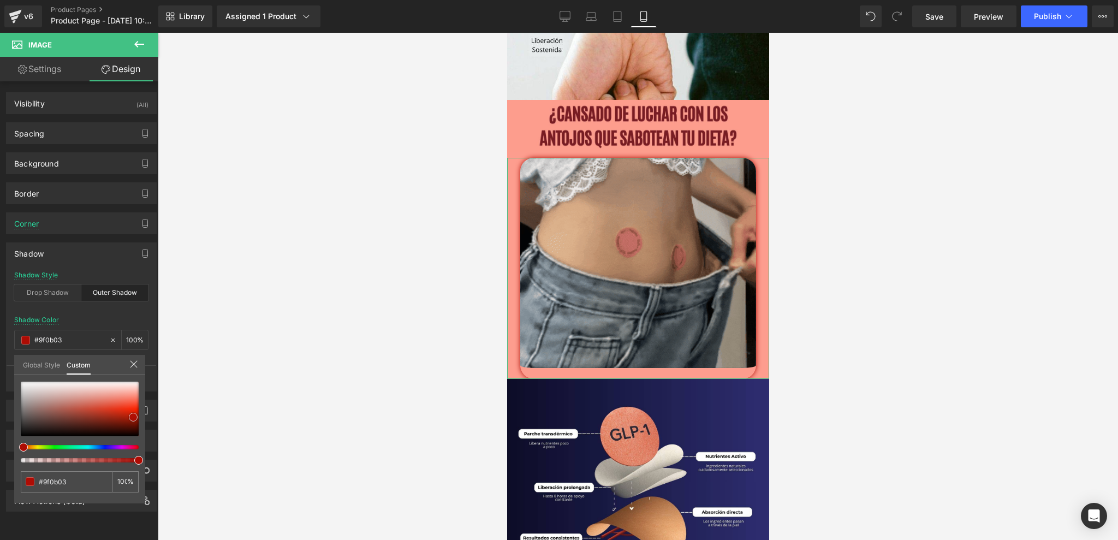
type input "#ae0c04"
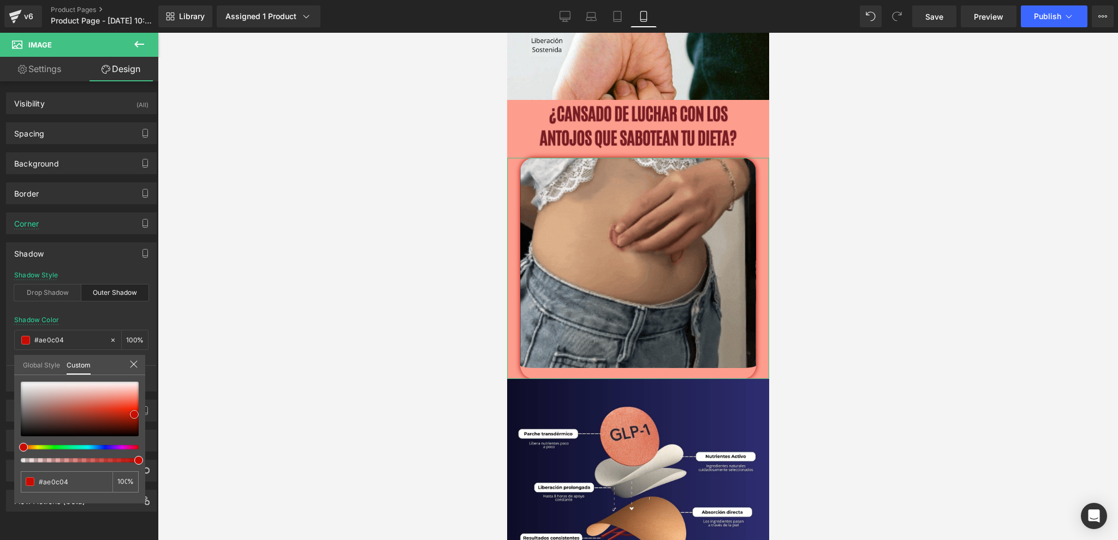
type input "#c70d04"
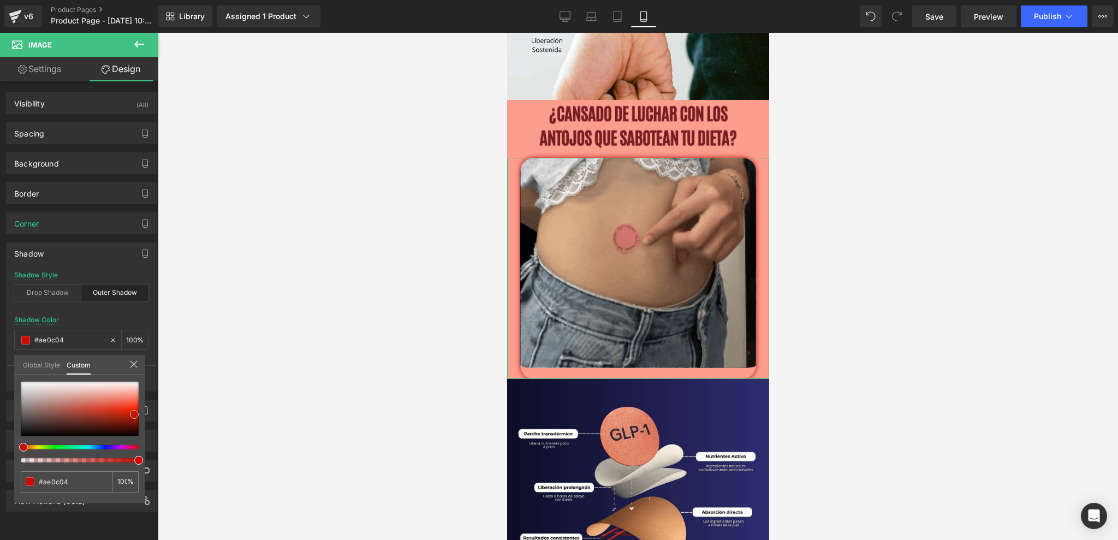
type input "#c70d04"
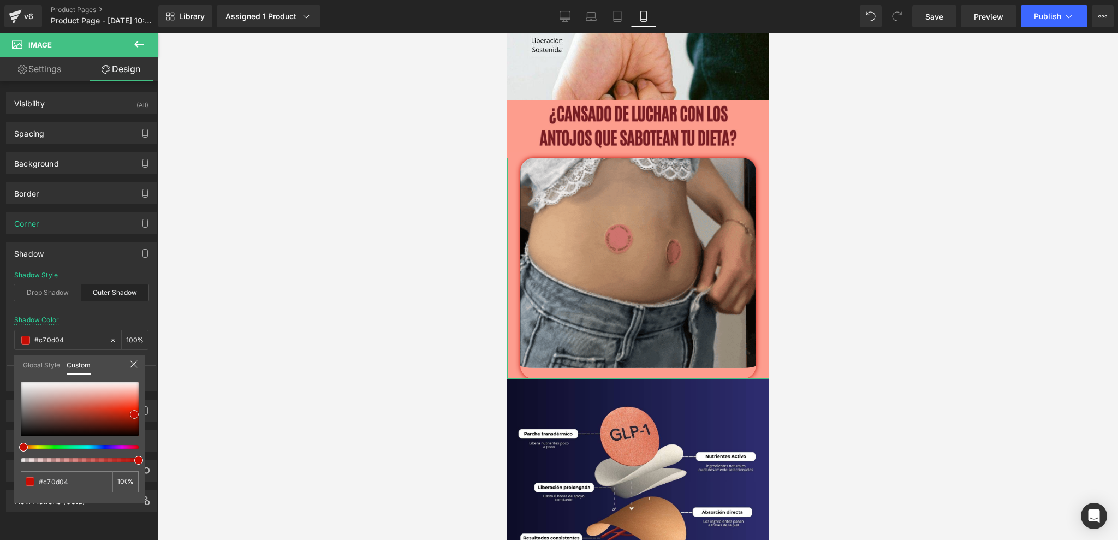
drag, startPoint x: 131, startPoint y: 394, endPoint x: 130, endPoint y: 414, distance: 20.2
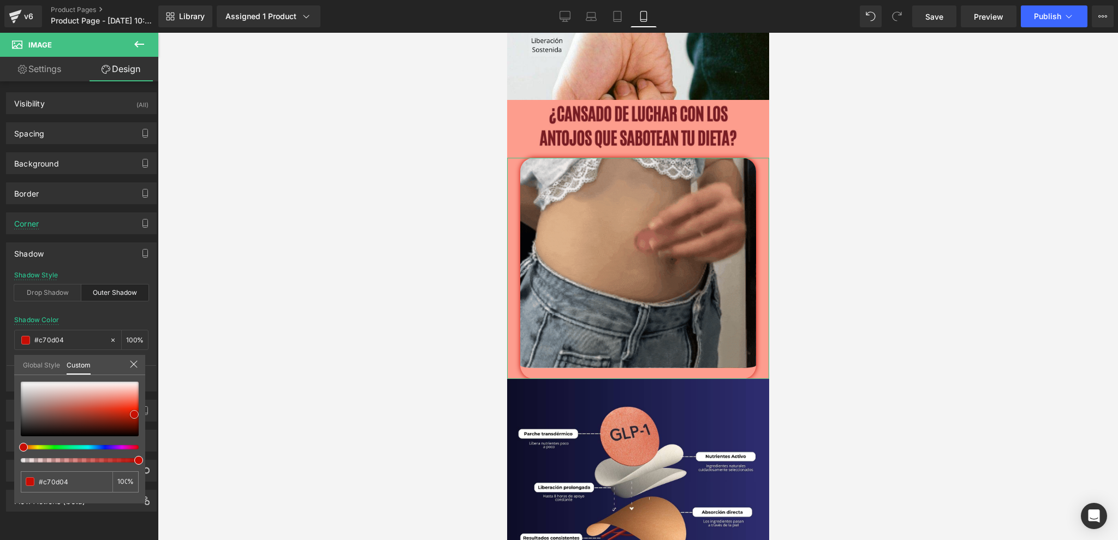
click at [130, 414] on span at bounding box center [134, 414] width 9 height 9
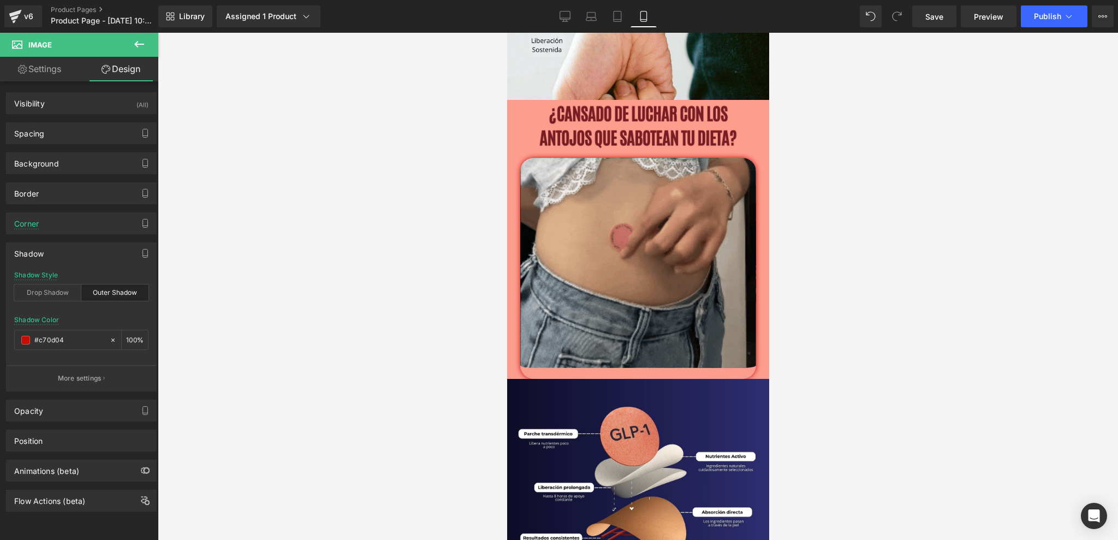
click at [862, 348] on div at bounding box center [638, 286] width 960 height 507
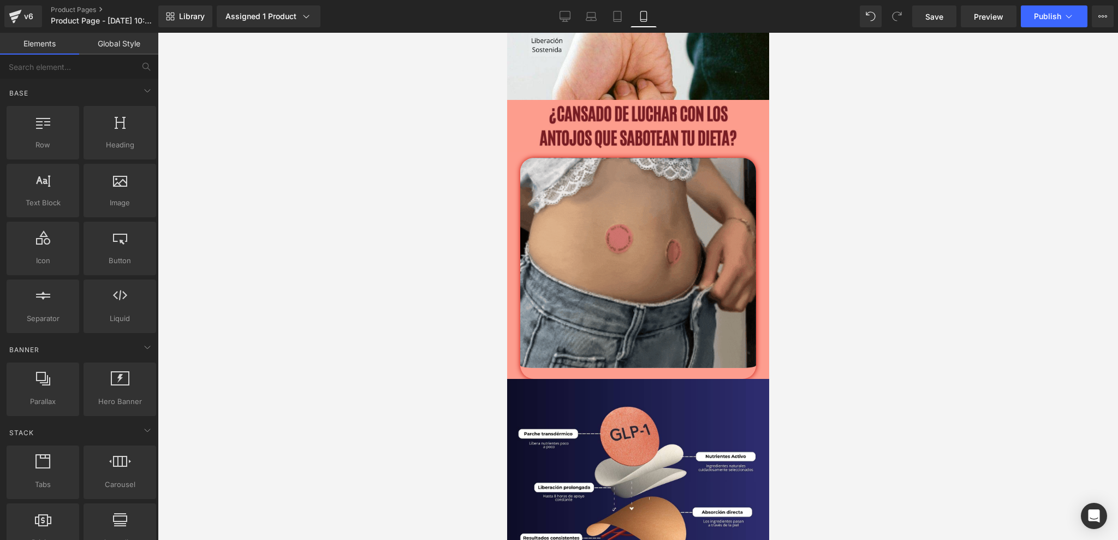
click at [829, 296] on div at bounding box center [638, 286] width 960 height 507
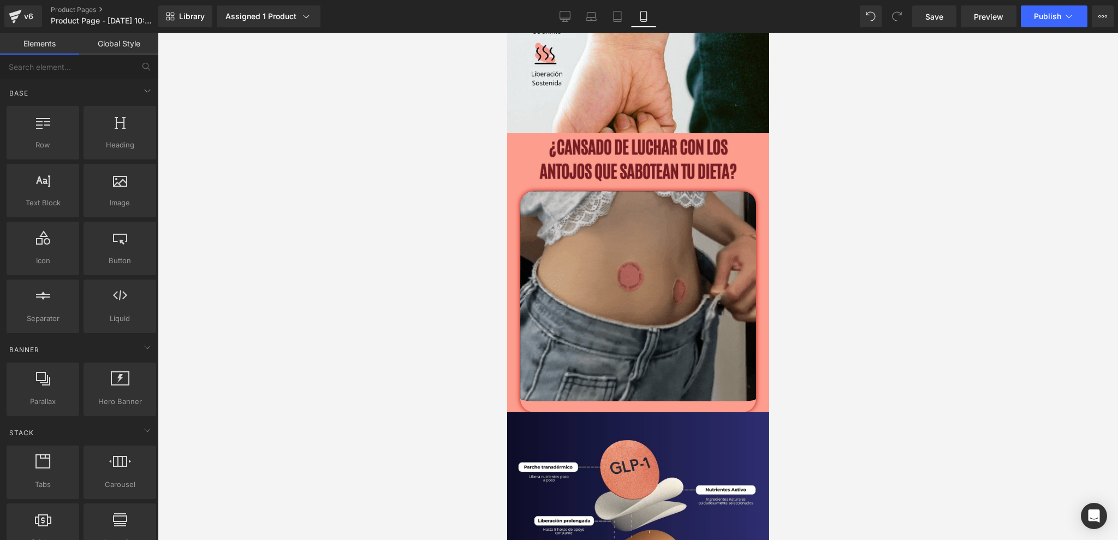
scroll to position [1740, 0]
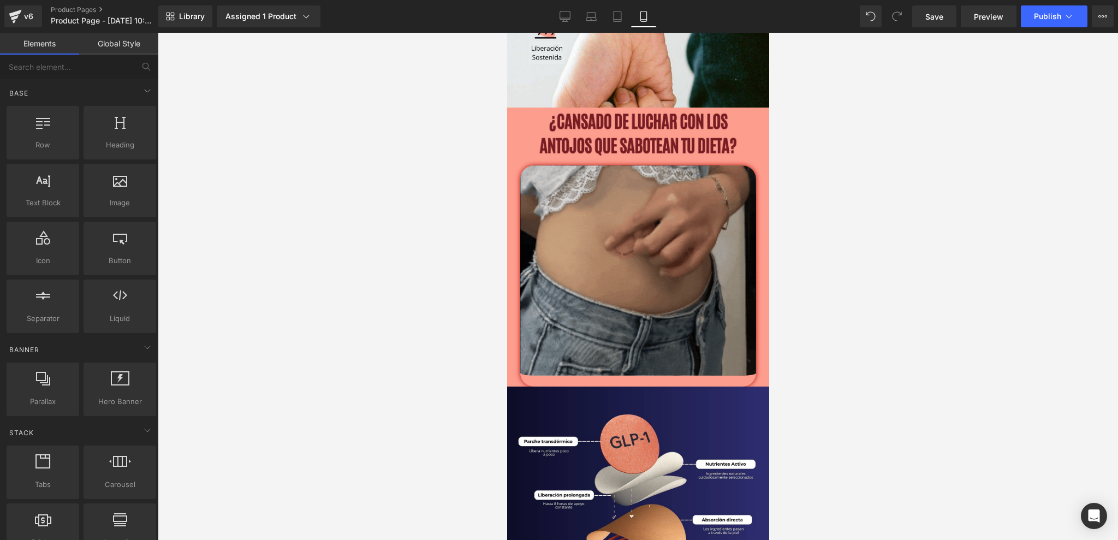
click at [670, 237] on img at bounding box center [638, 275] width 236 height 221
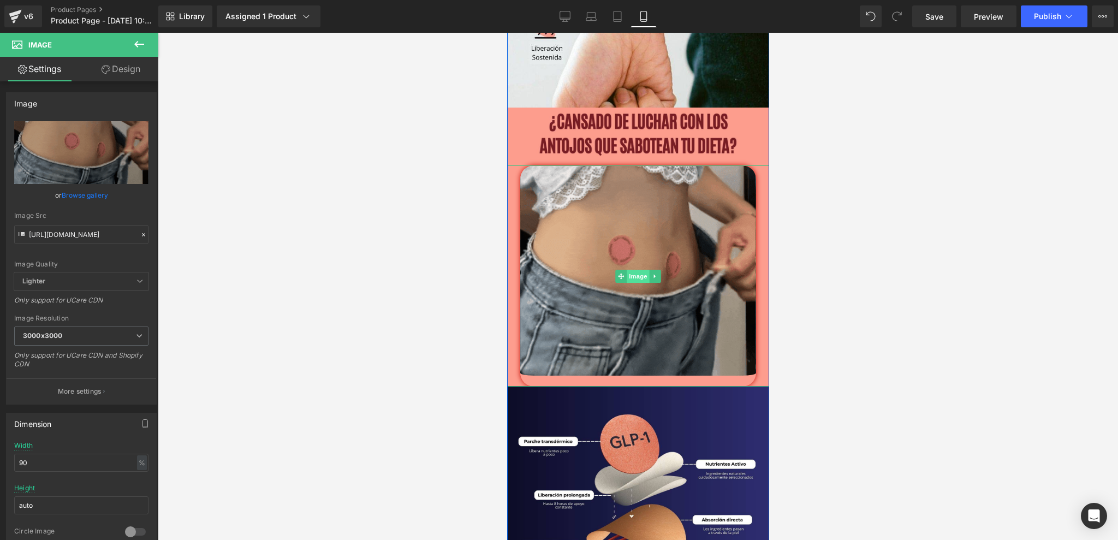
click at [627, 276] on span "Image" at bounding box center [637, 276] width 23 height 13
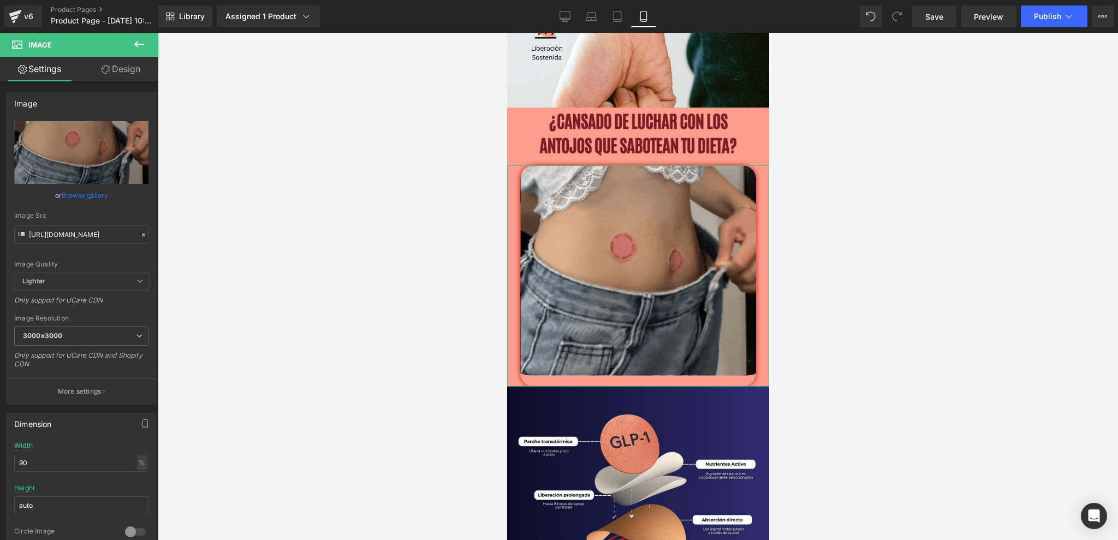
click at [124, 73] on link "Design" at bounding box center [120, 69] width 79 height 25
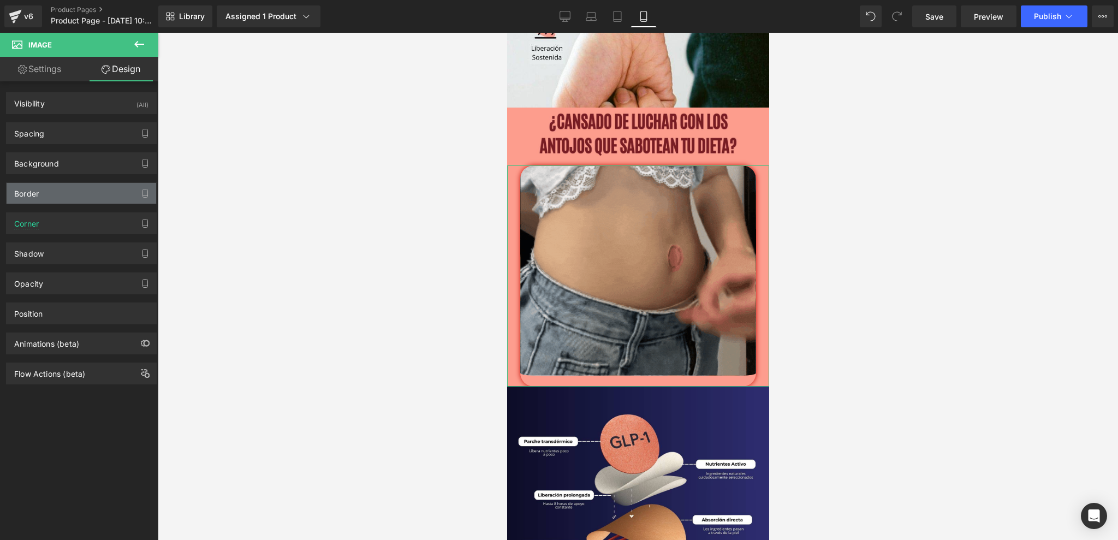
type input "25"
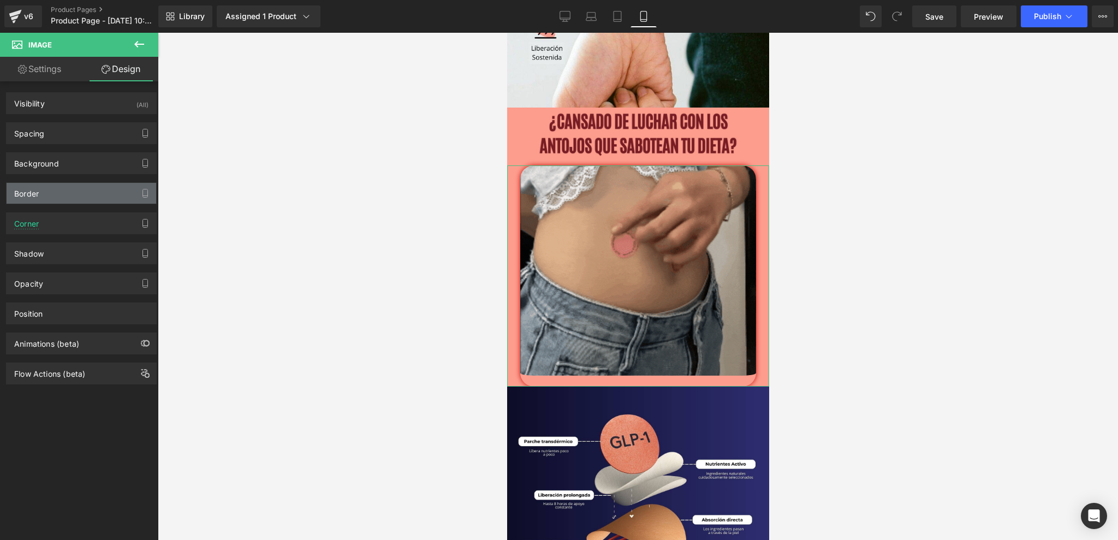
type input "25"
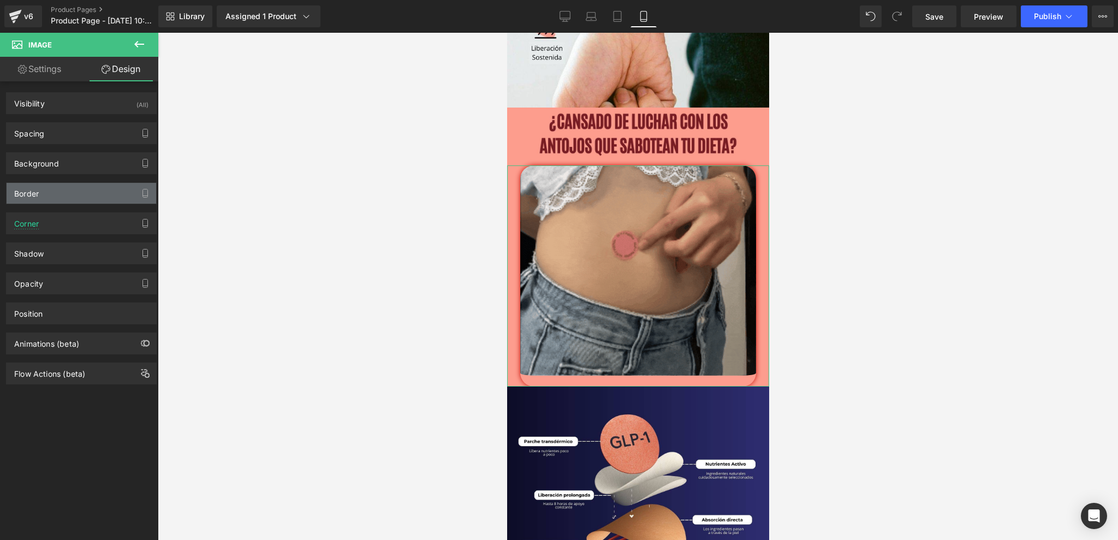
type input "25"
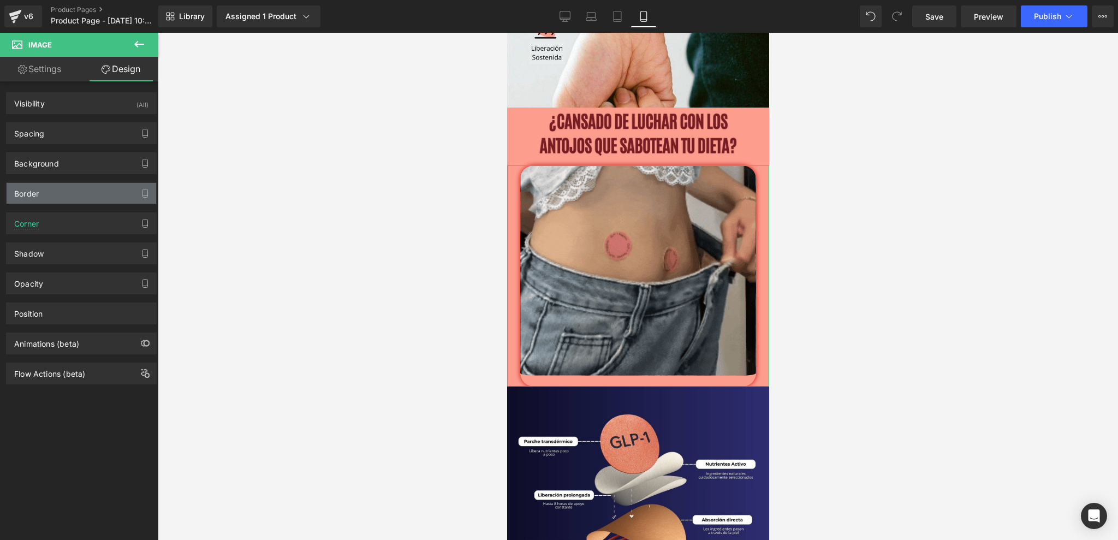
type input "25"
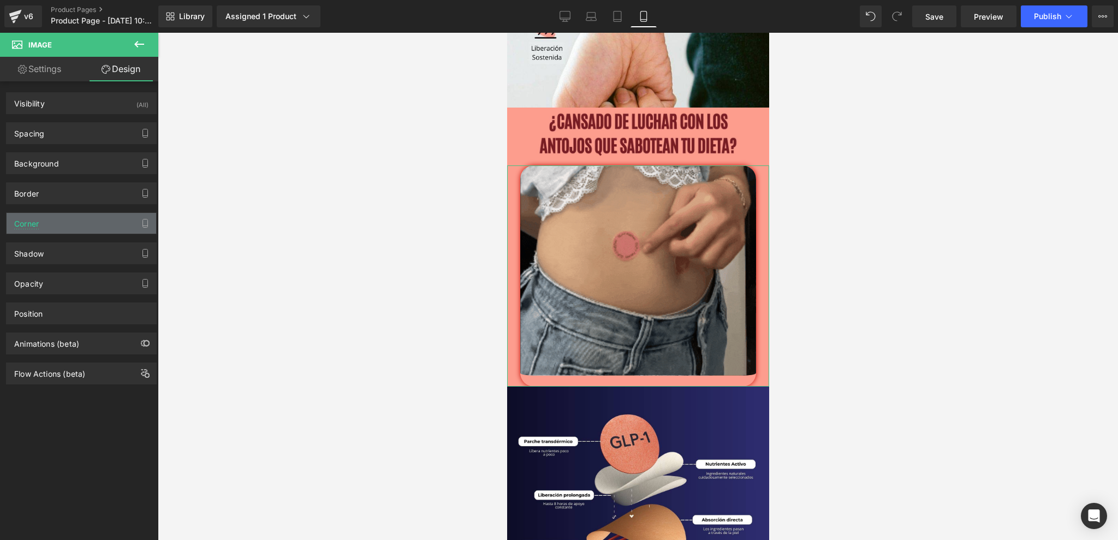
click at [67, 226] on div "Corner" at bounding box center [82, 223] width 150 height 21
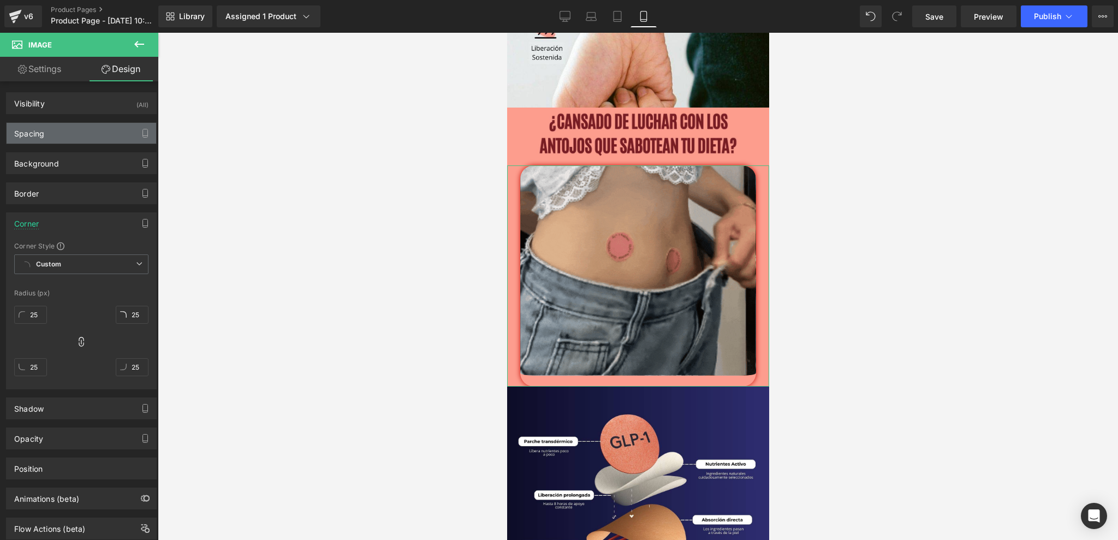
click at [50, 137] on div "Spacing" at bounding box center [82, 133] width 150 height 21
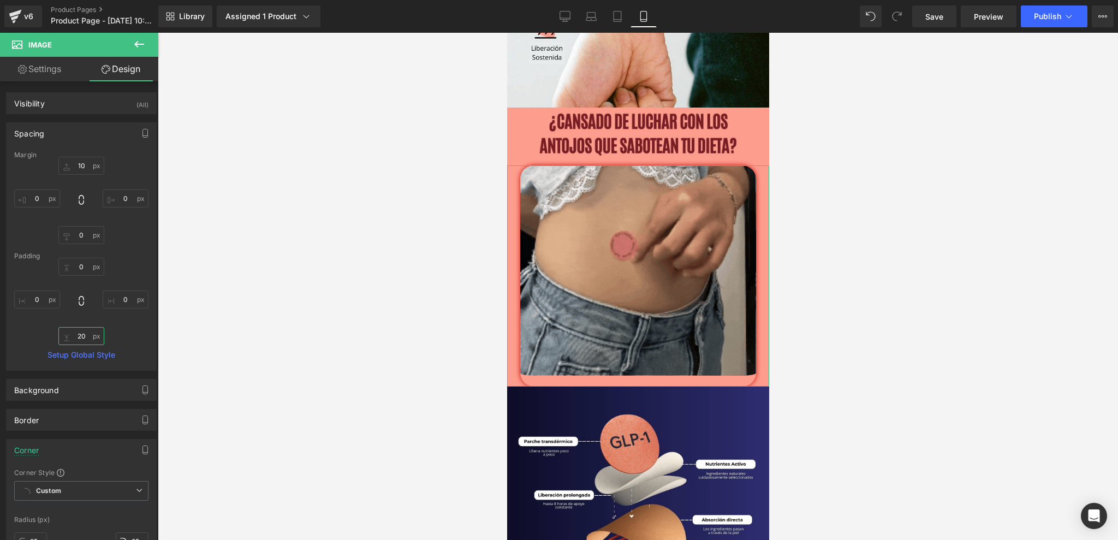
click at [84, 338] on input "20" at bounding box center [81, 336] width 46 height 18
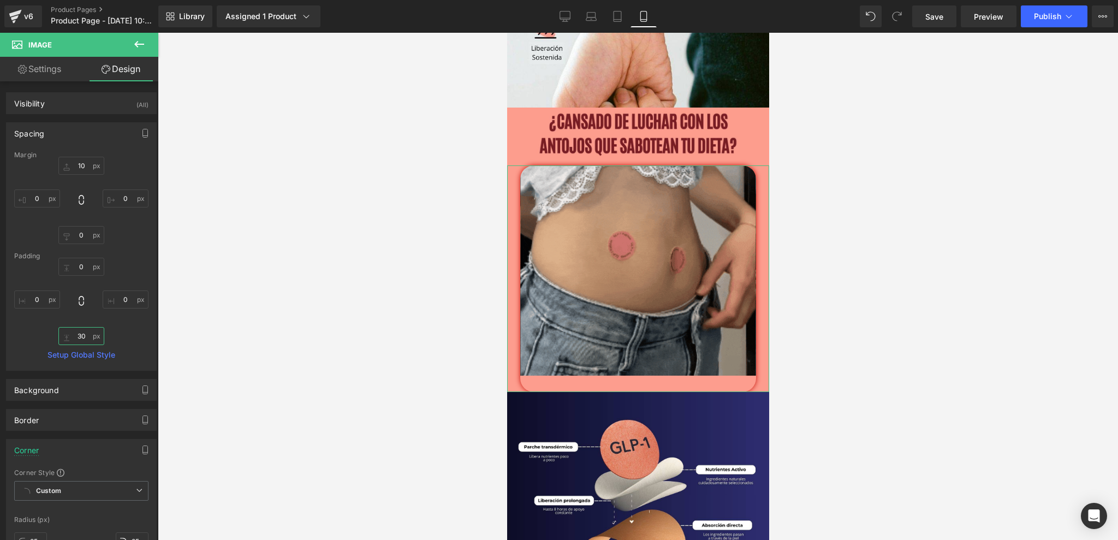
type input "3"
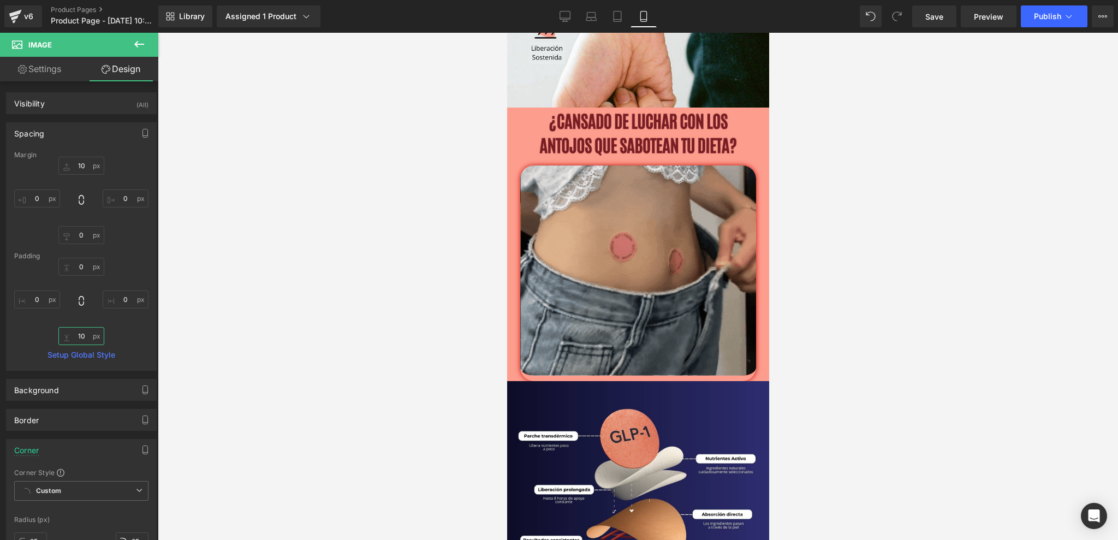
type input "1"
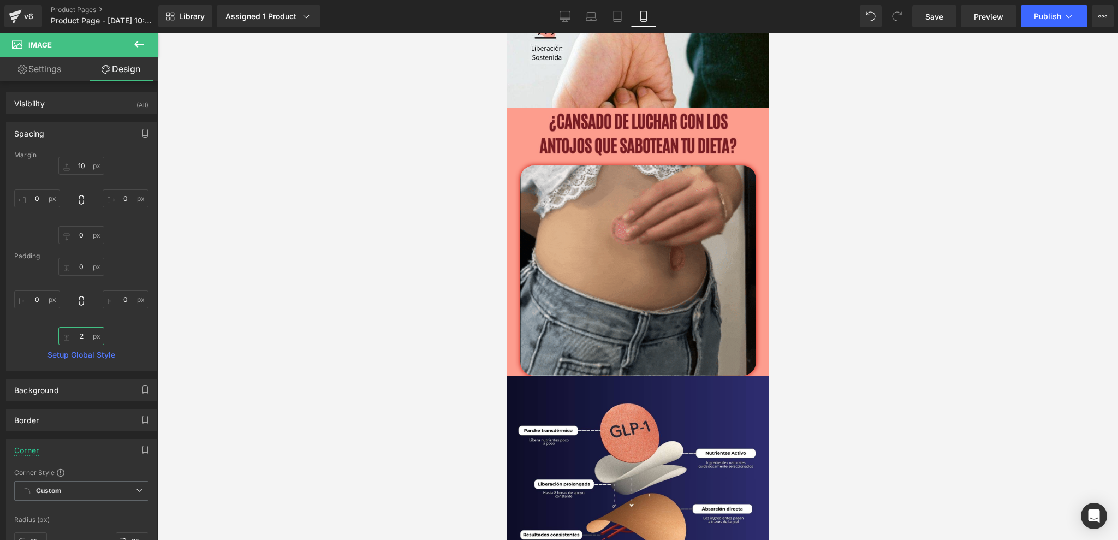
type input "20"
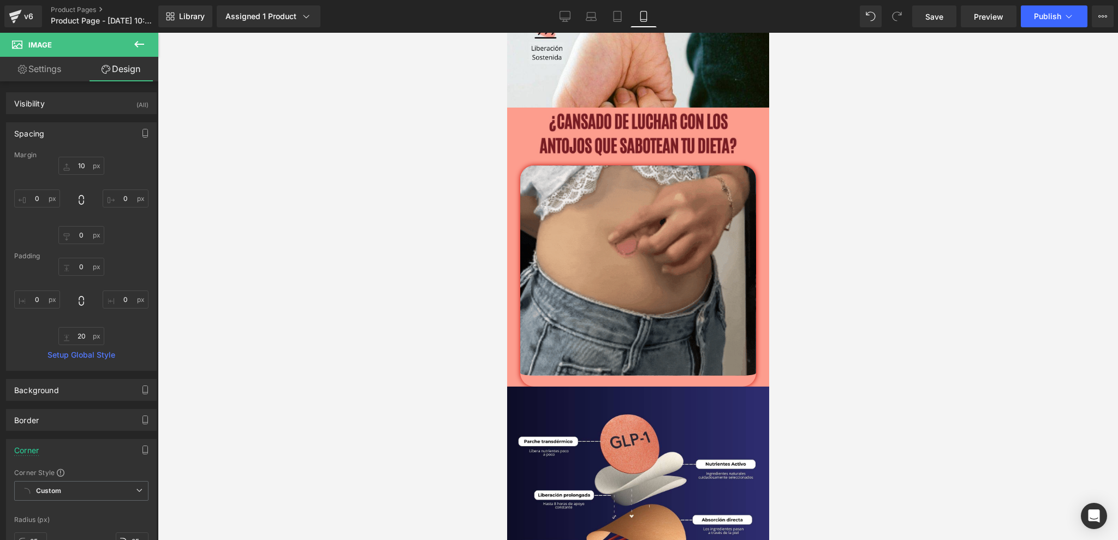
click at [826, 327] on div at bounding box center [638, 286] width 960 height 507
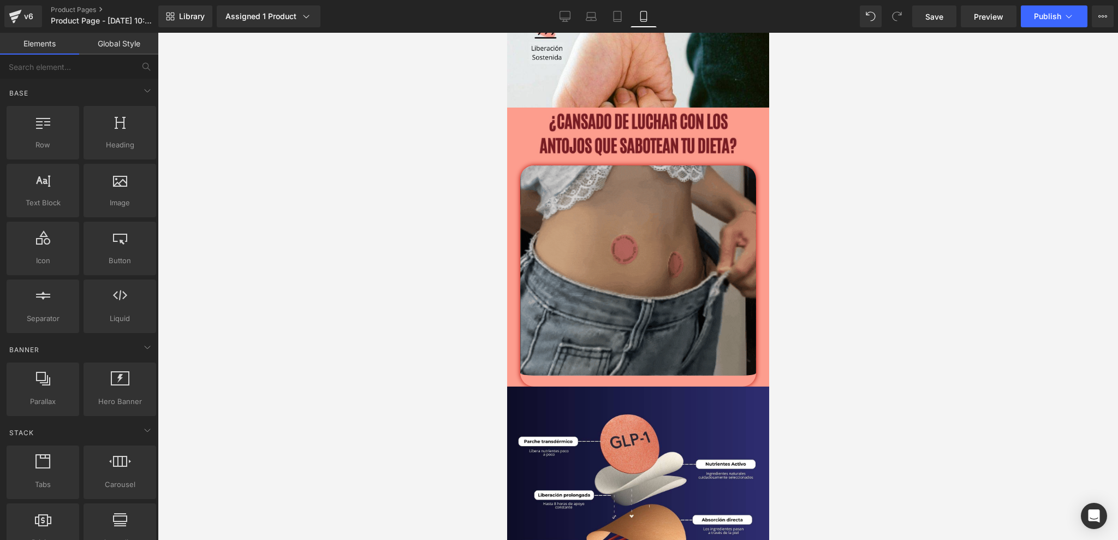
click at [714, 340] on img at bounding box center [638, 275] width 236 height 221
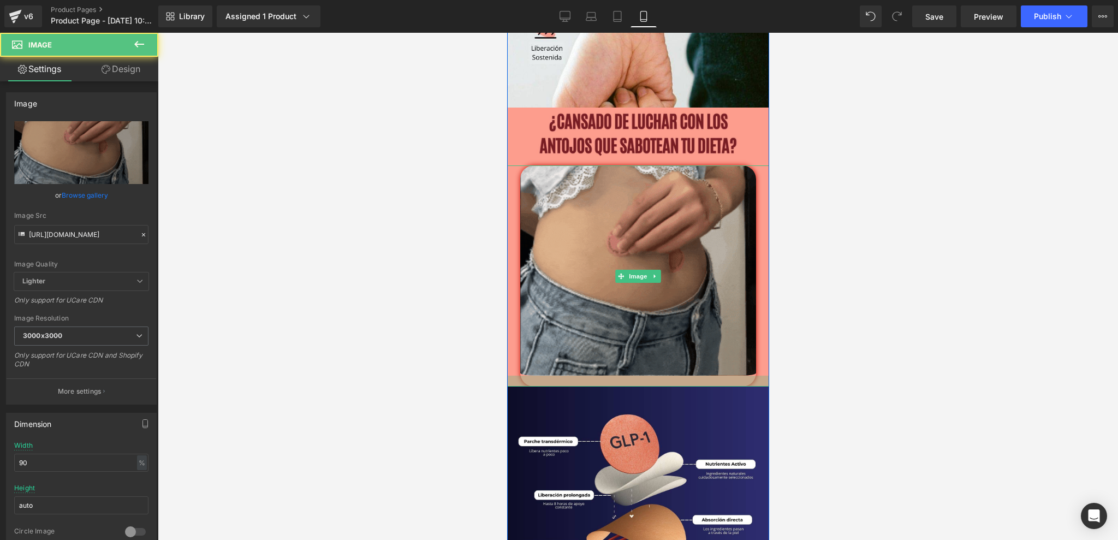
click at [658, 379] on div at bounding box center [638, 381] width 262 height 11
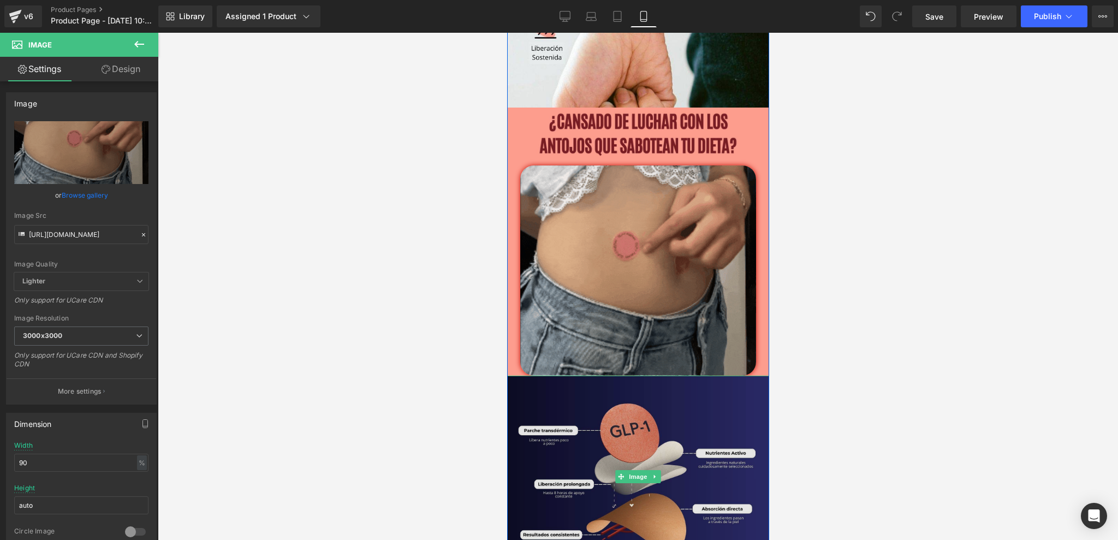
drag, startPoint x: 658, startPoint y: 382, endPoint x: 666, endPoint y: 407, distance: 25.7
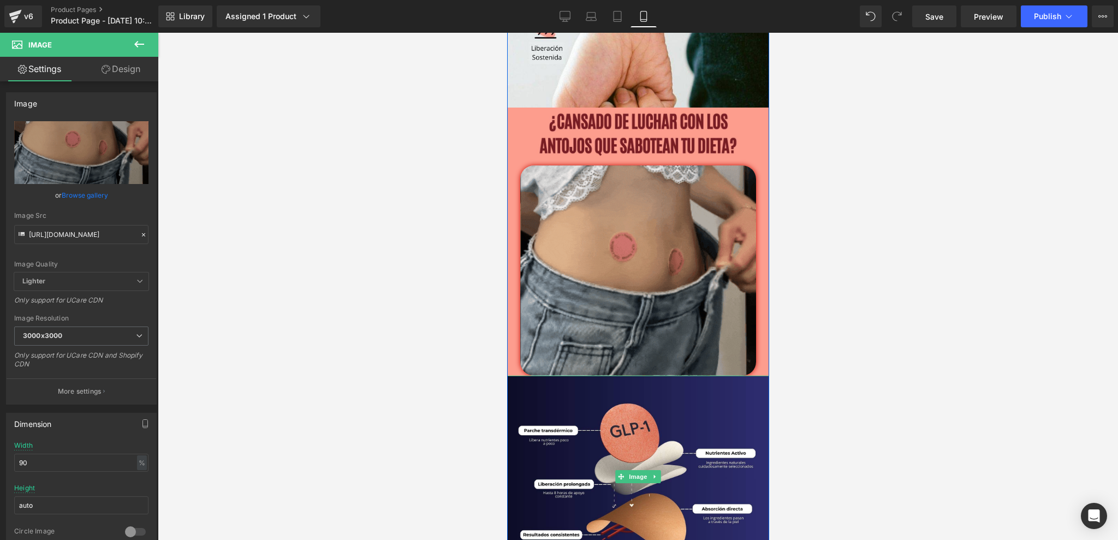
click at [658, 400] on div "Image" at bounding box center [638, 476] width 262 height 201
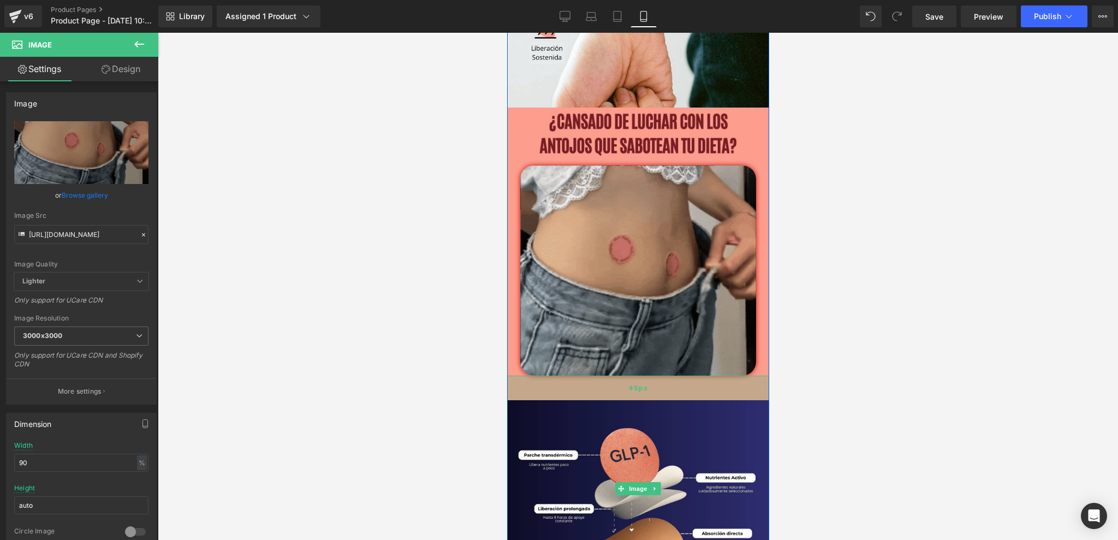
drag, startPoint x: 650, startPoint y: 376, endPoint x: 651, endPoint y: 387, distance: 11.0
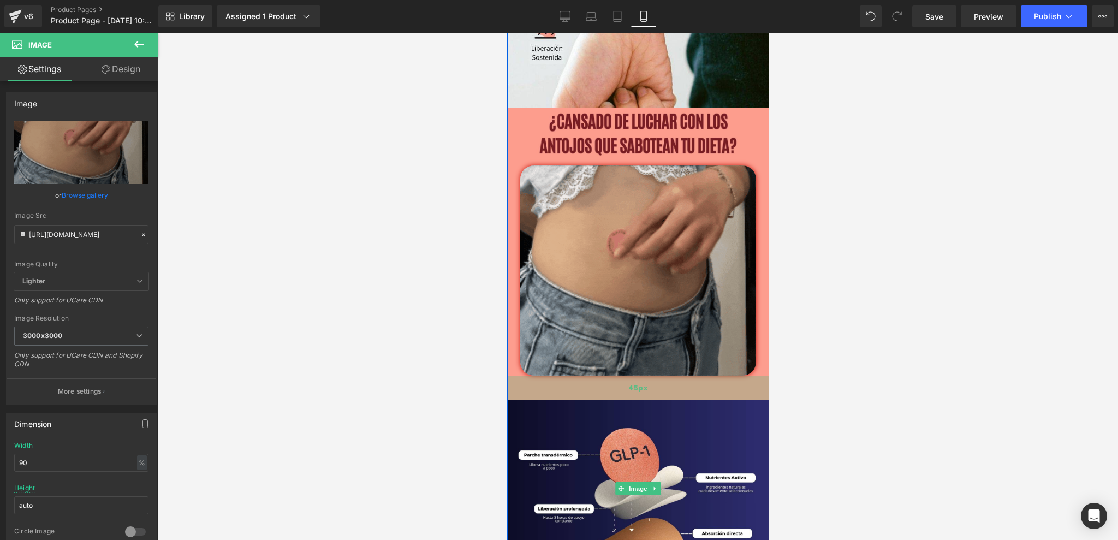
click at [653, 400] on div "45px" at bounding box center [638, 388] width 262 height 25
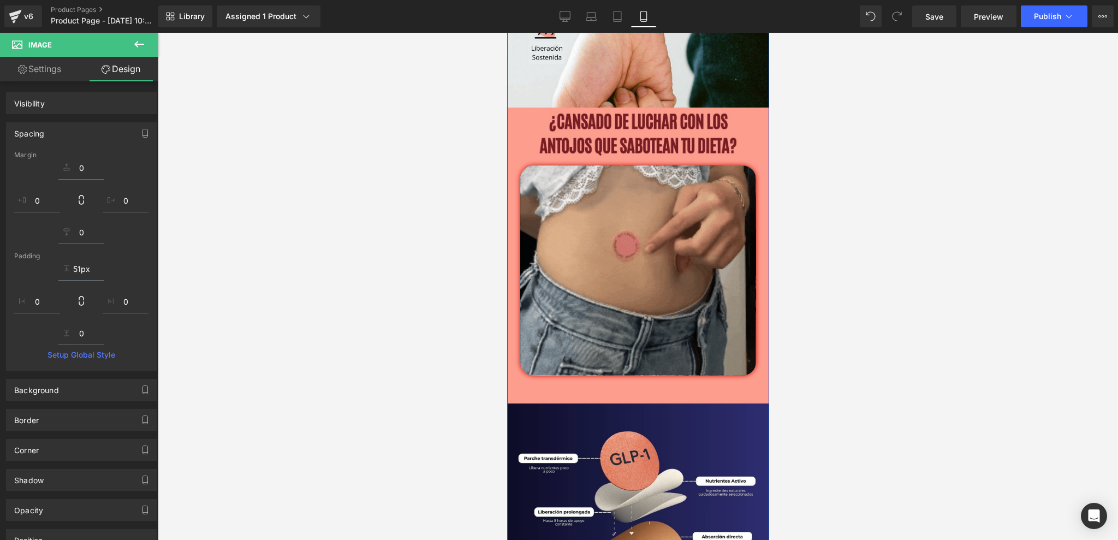
click at [643, 382] on div "Image 51px" at bounding box center [638, 490] width 262 height 229
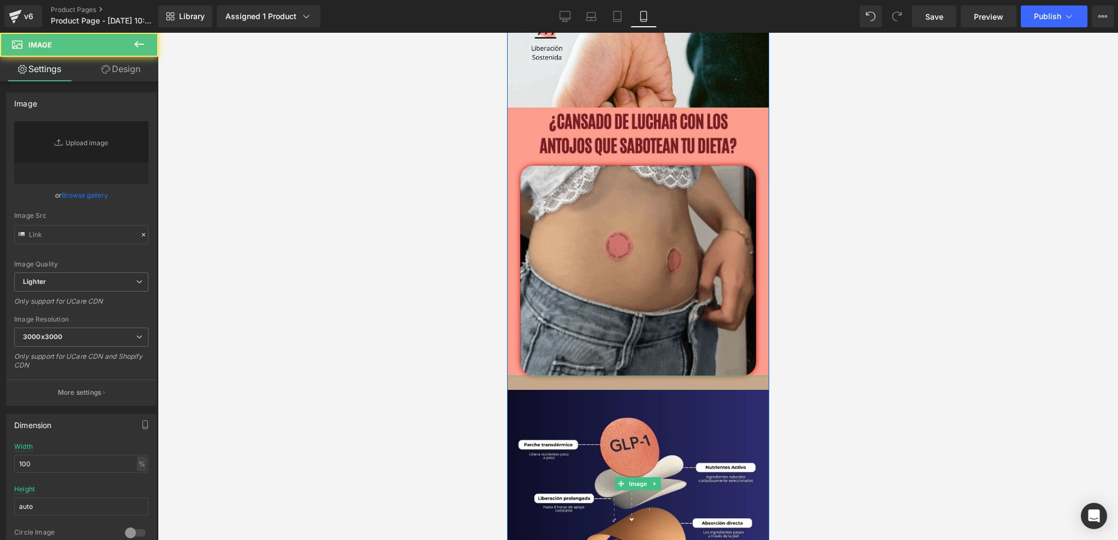
drag, startPoint x: 643, startPoint y: 401, endPoint x: 645, endPoint y: 387, distance: 14.4
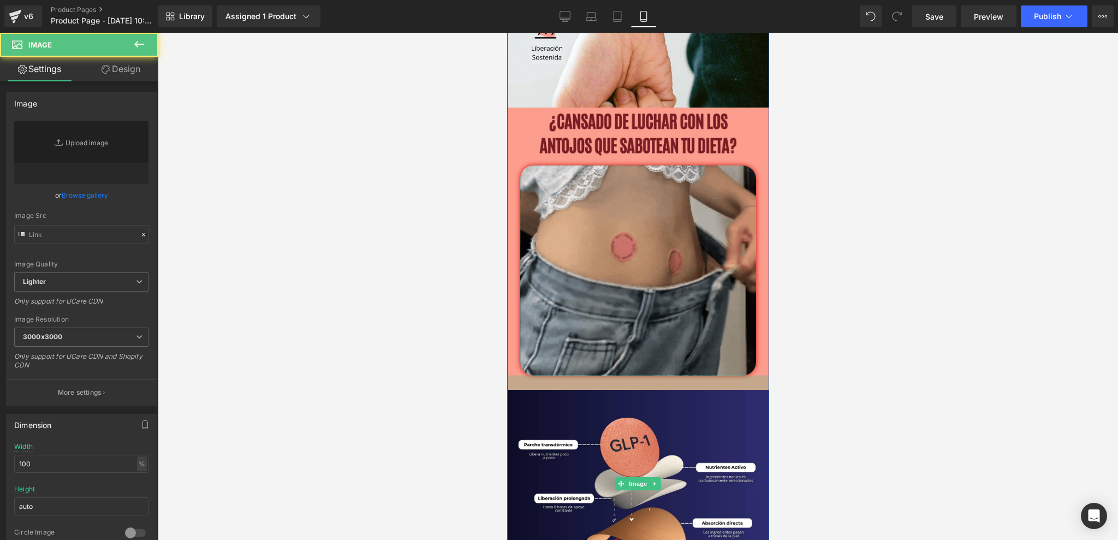
click at [645, 387] on div at bounding box center [638, 383] width 262 height 14
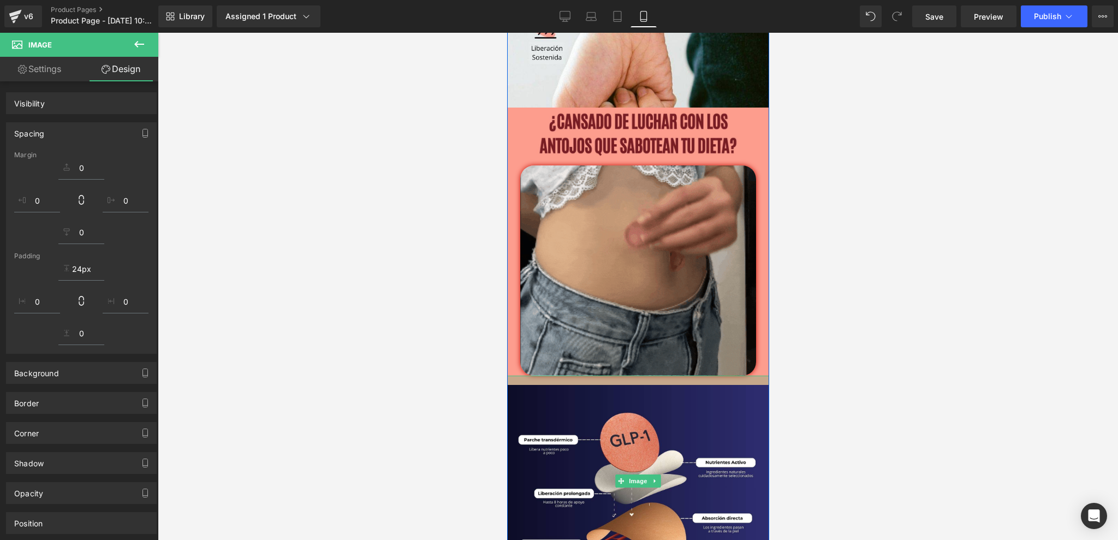
click at [644, 383] on div at bounding box center [638, 380] width 262 height 9
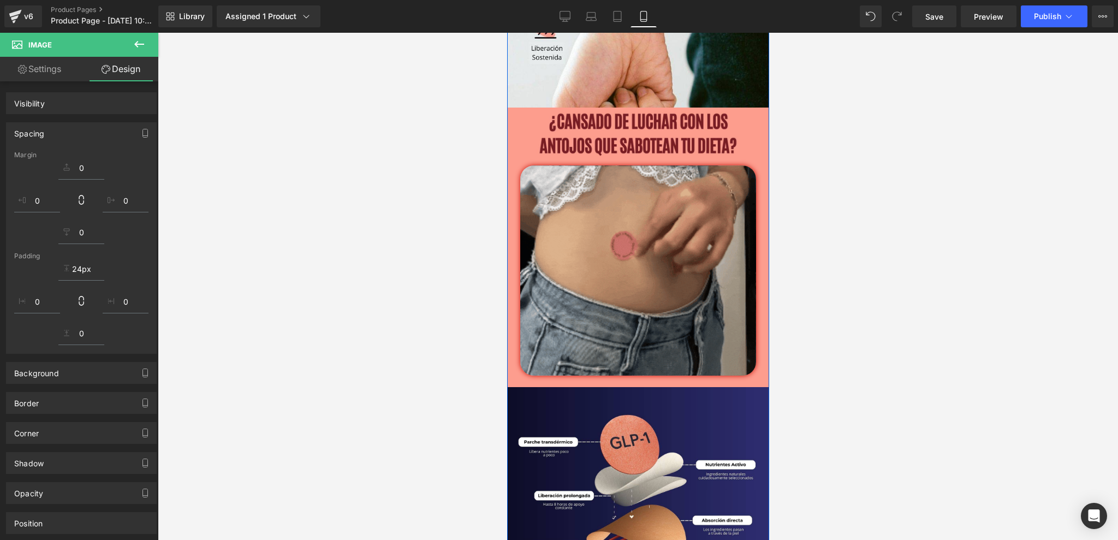
type input "21px"
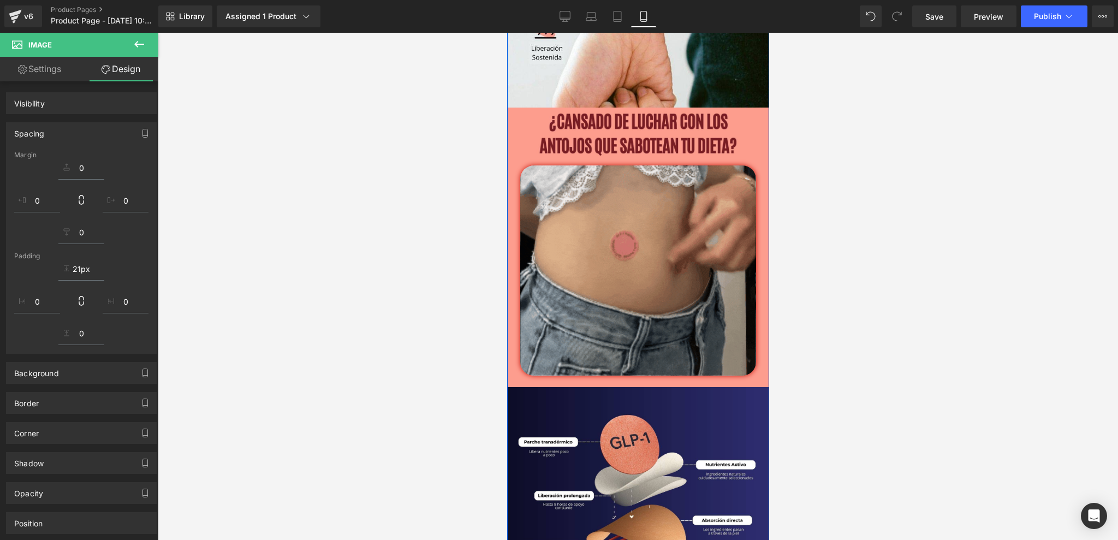
click at [844, 345] on div at bounding box center [638, 286] width 960 height 507
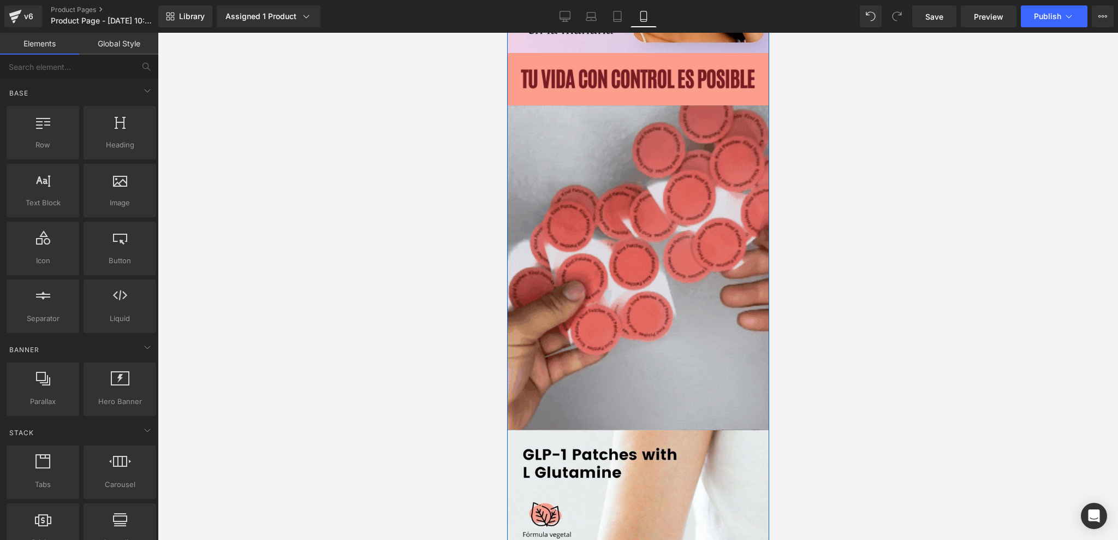
scroll to position [1157, 0]
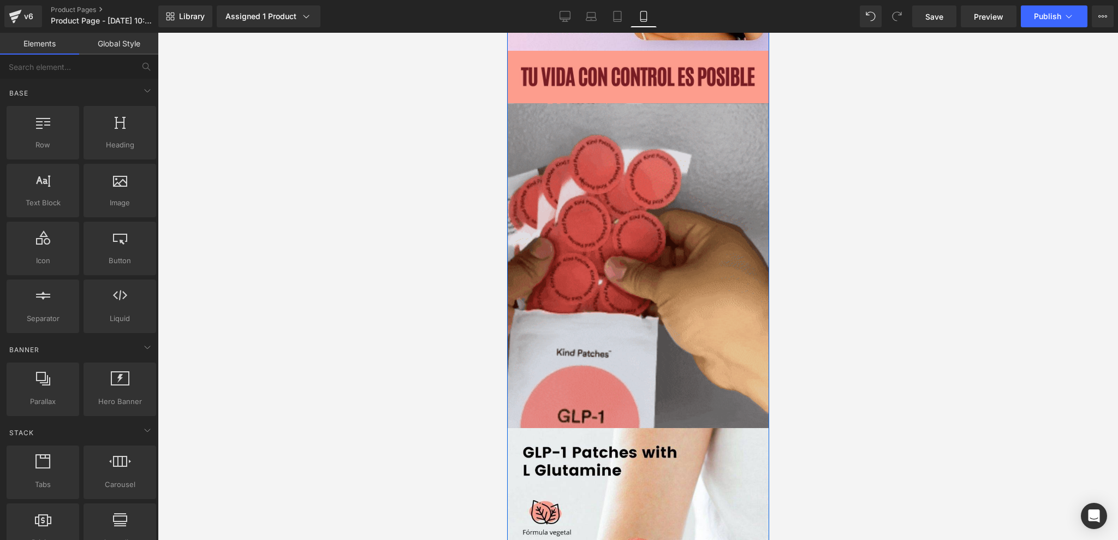
click at [630, 235] on img at bounding box center [638, 265] width 262 height 325
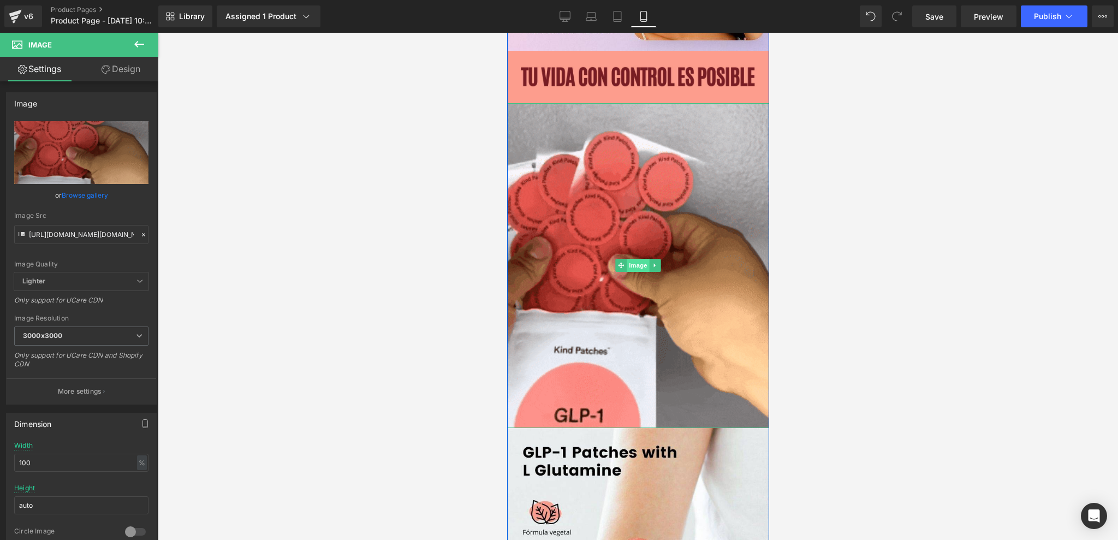
click at [633, 263] on span "Image" at bounding box center [637, 265] width 23 height 13
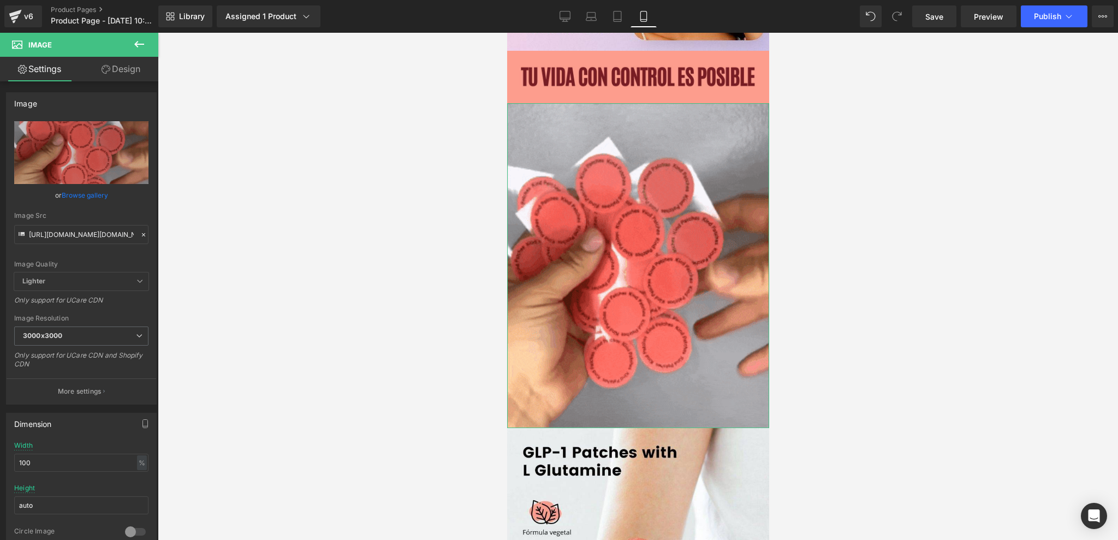
click at [109, 67] on link "Design" at bounding box center [120, 69] width 79 height 25
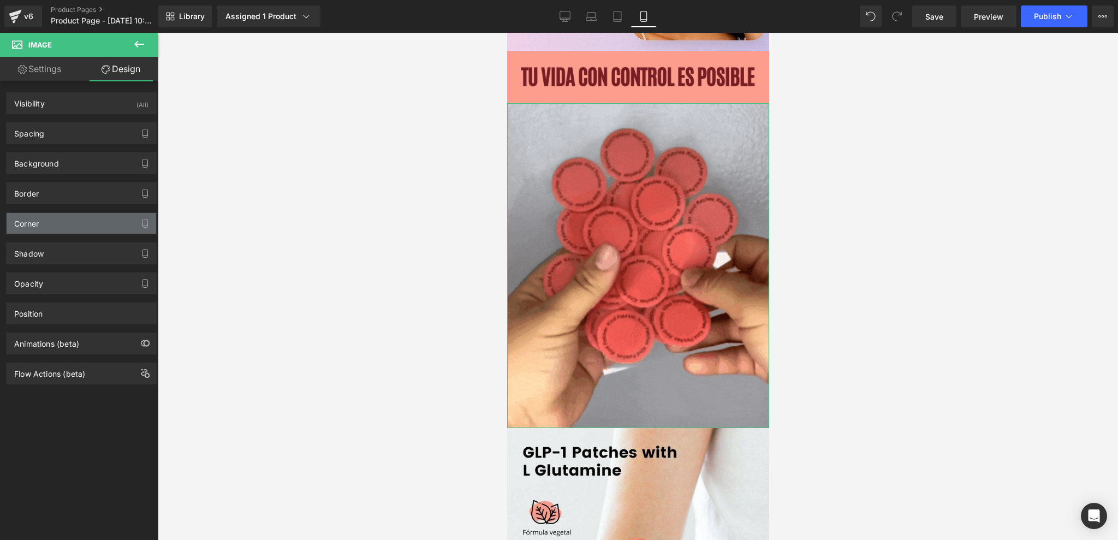
click at [50, 230] on div "Corner" at bounding box center [82, 223] width 150 height 21
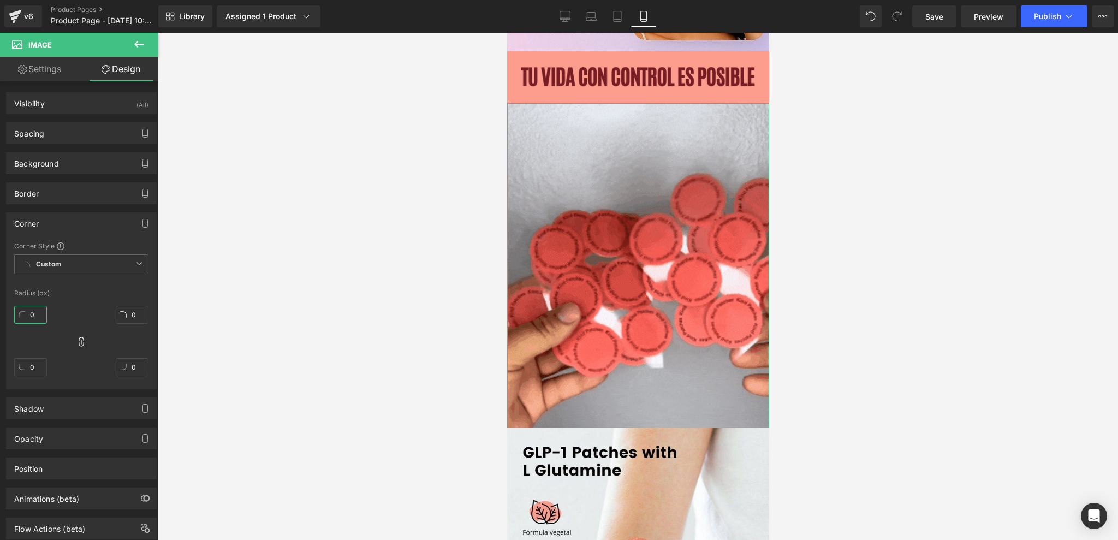
click at [32, 319] on input "0" at bounding box center [30, 315] width 33 height 18
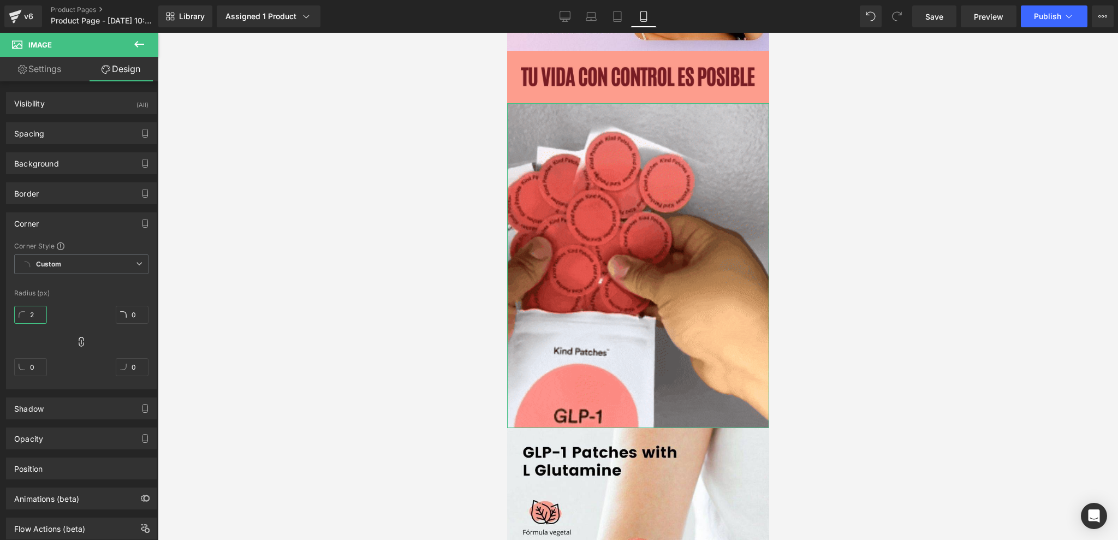
type input "25"
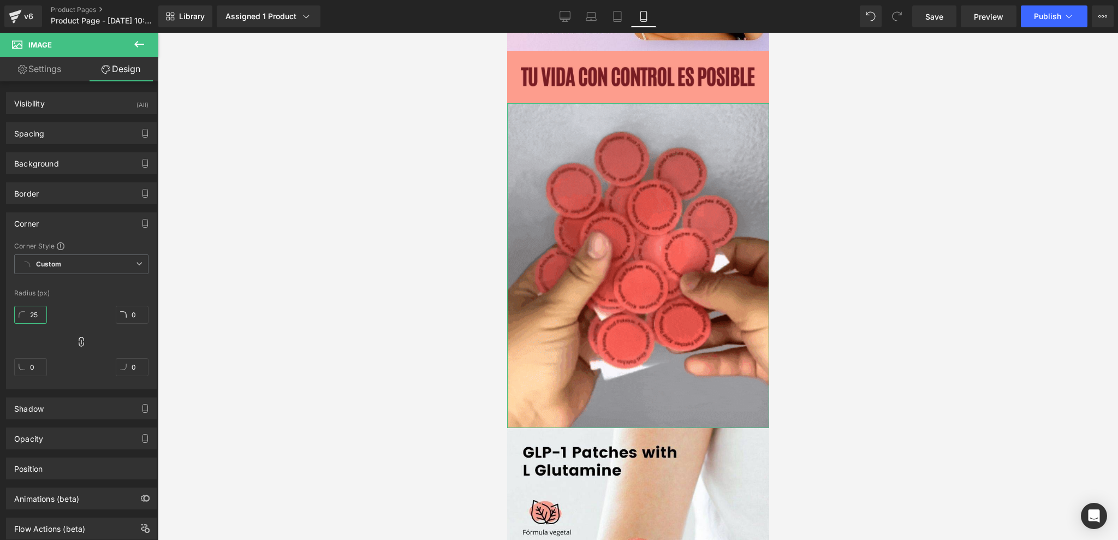
type input "25"
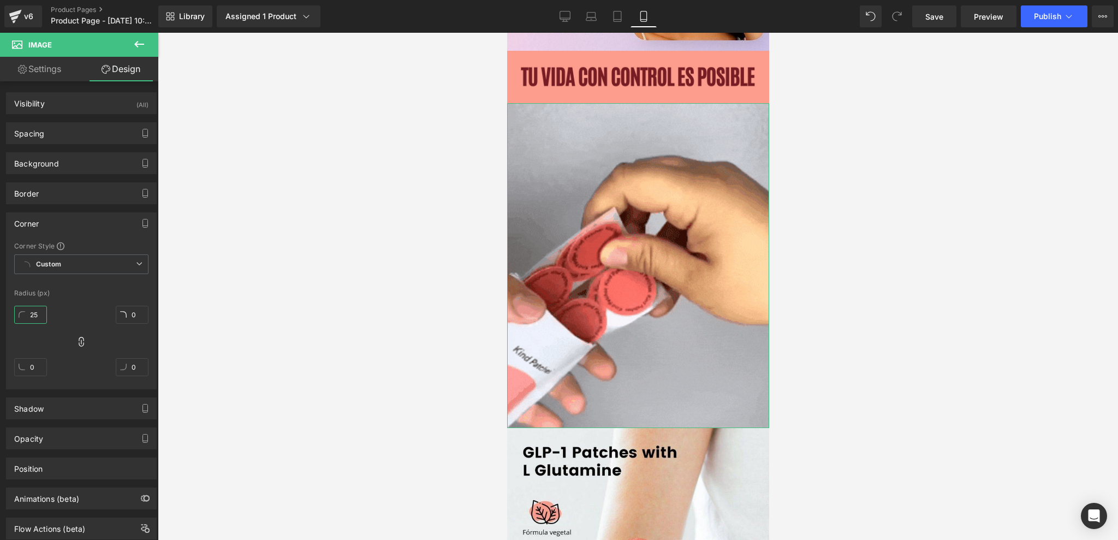
type input "25"
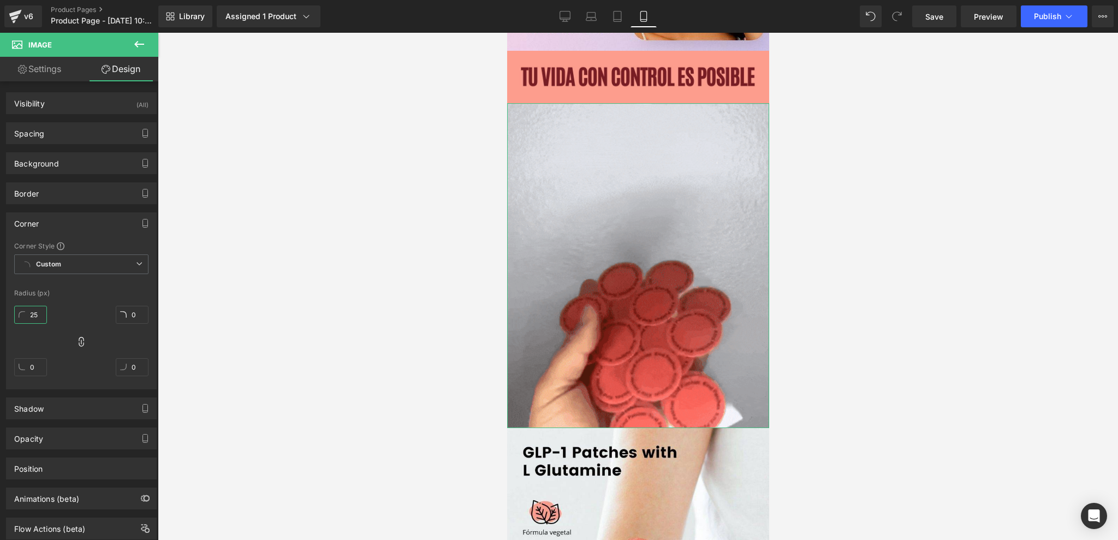
type input "25"
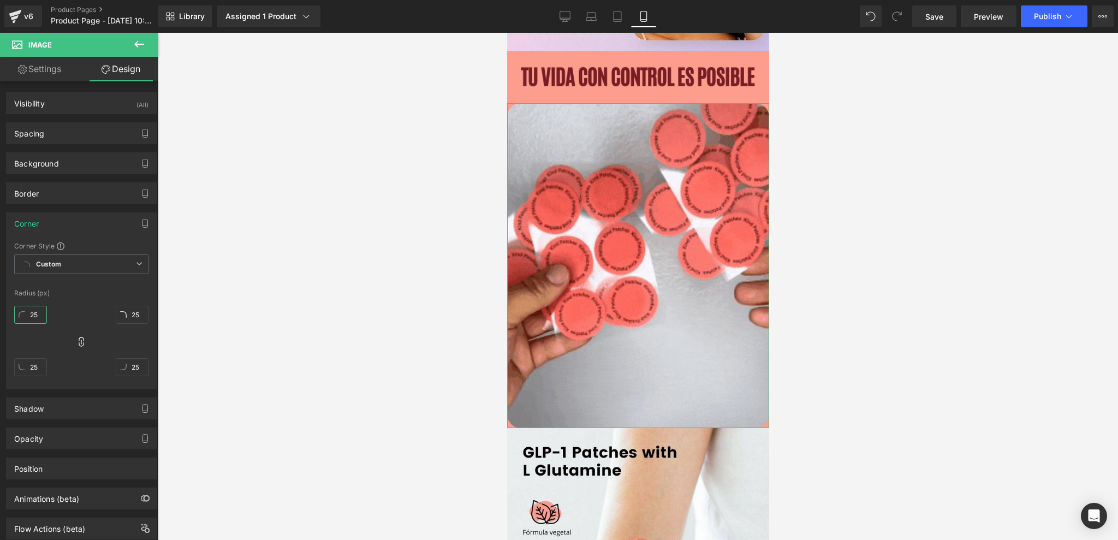
type input "25"
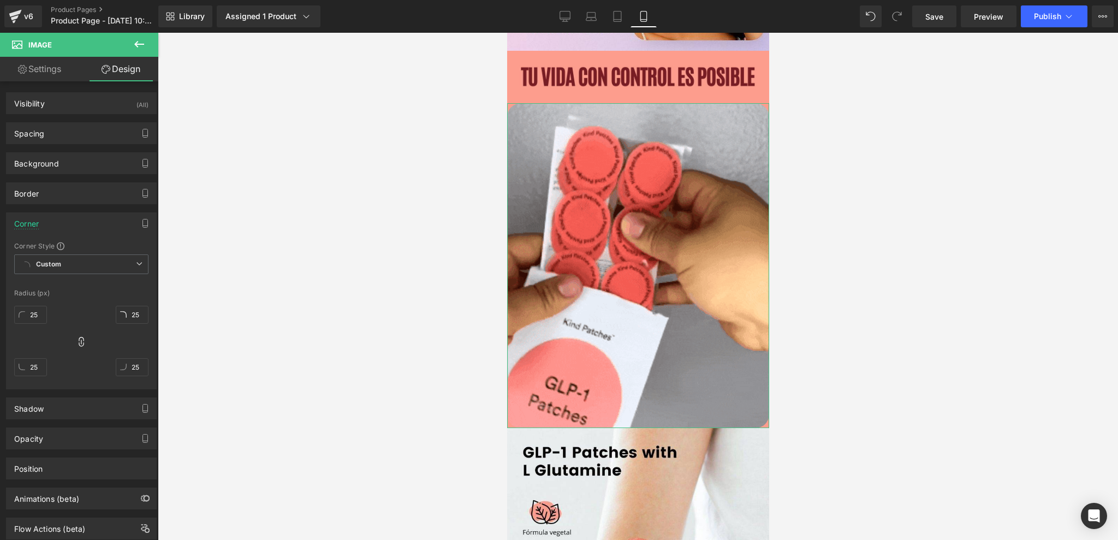
click at [49, 62] on link "Settings" at bounding box center [39, 69] width 79 height 25
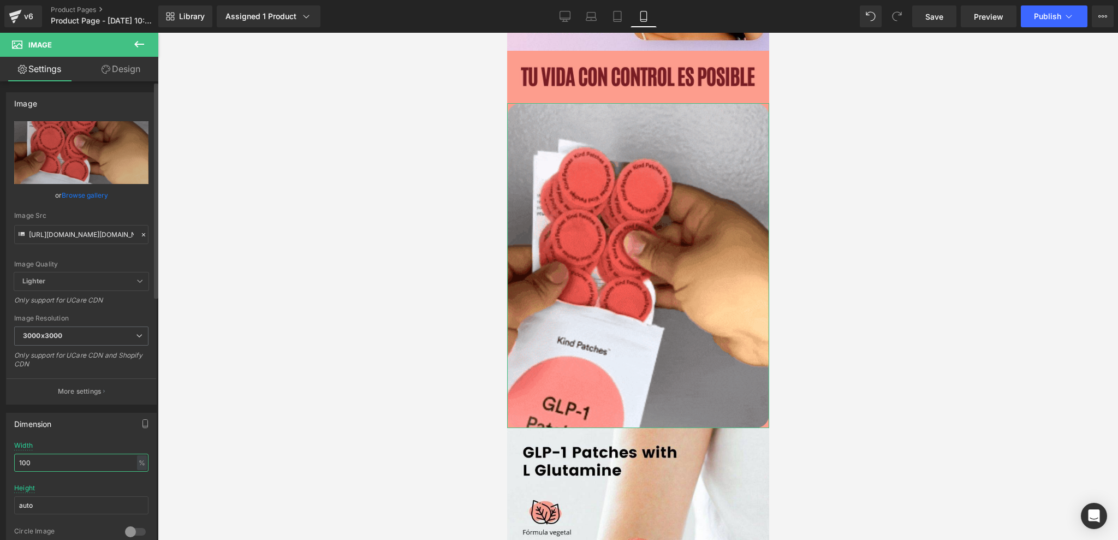
drag, startPoint x: 52, startPoint y: 464, endPoint x: 0, endPoint y: 458, distance: 52.8
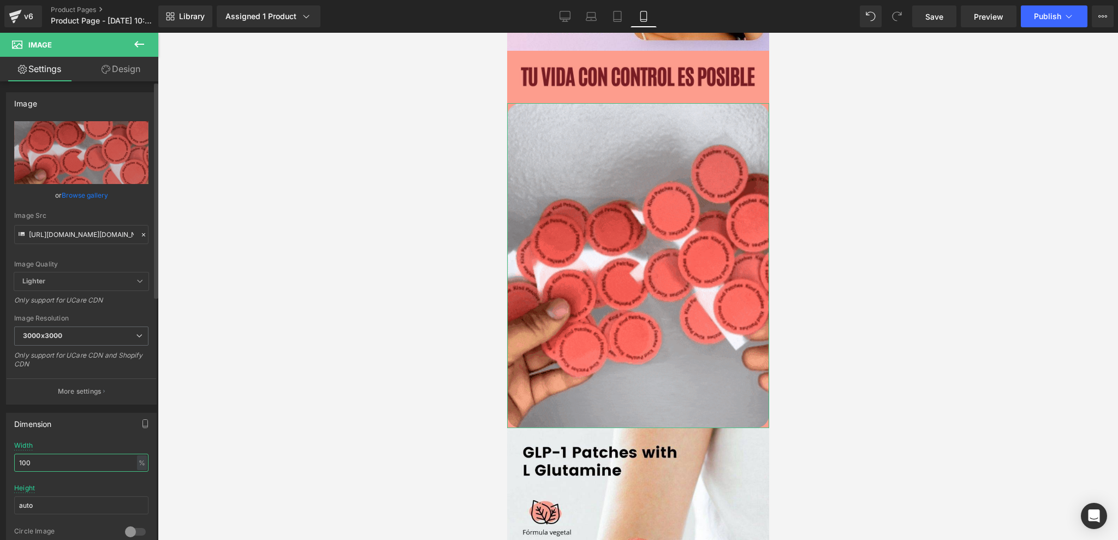
click at [0, 458] on div "Dimension 100% Width 100 % % px auto Height auto 0 Circle Image" at bounding box center [81, 478] width 163 height 147
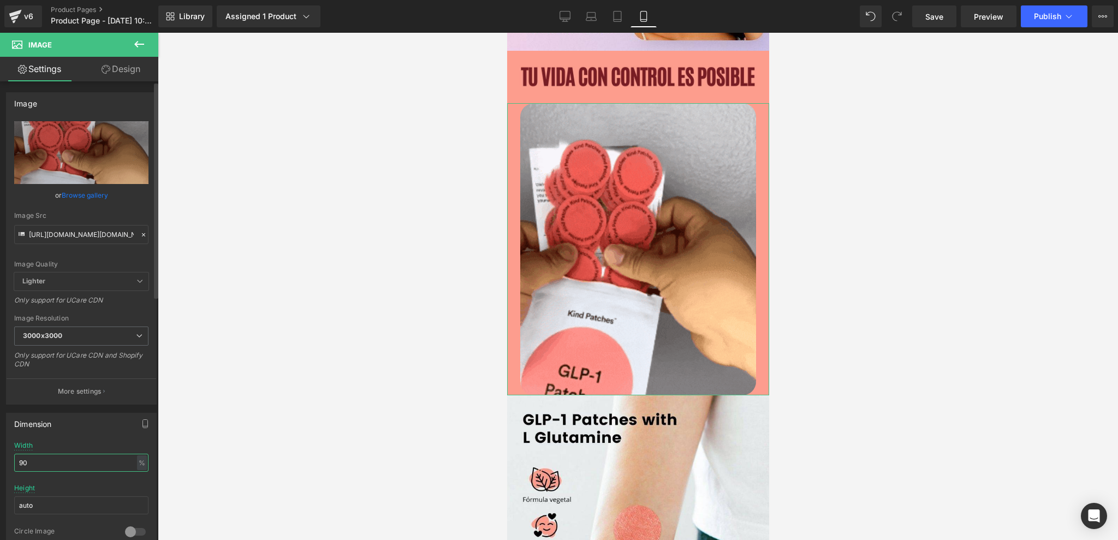
type input "90"
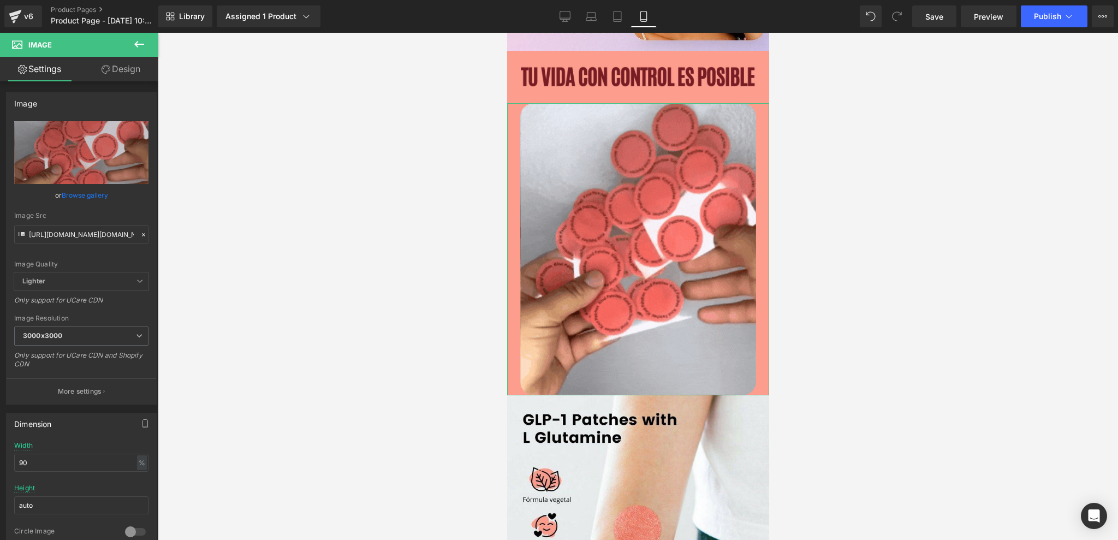
click at [114, 71] on link "Design" at bounding box center [120, 69] width 79 height 25
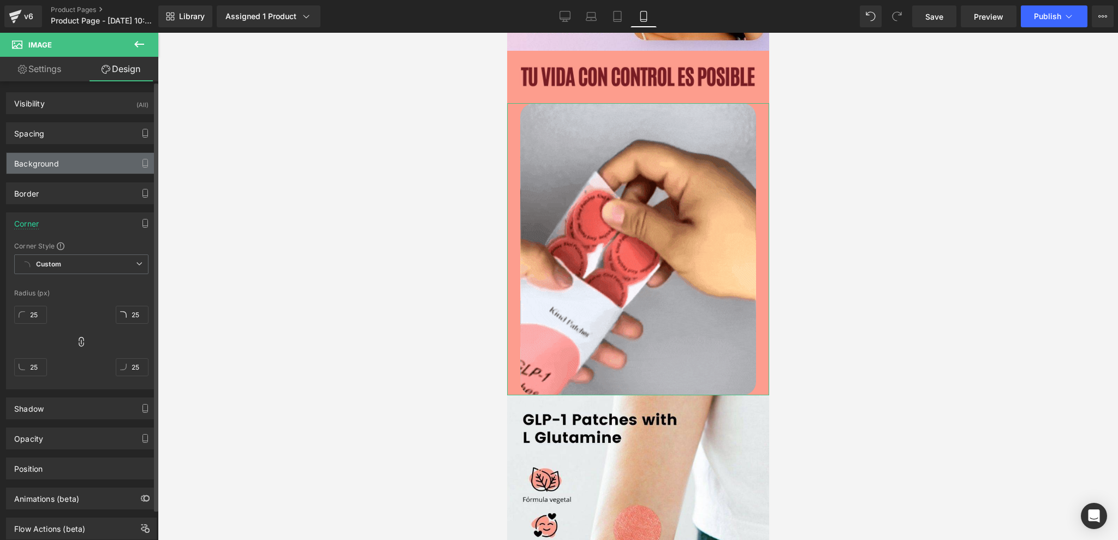
type input "0"
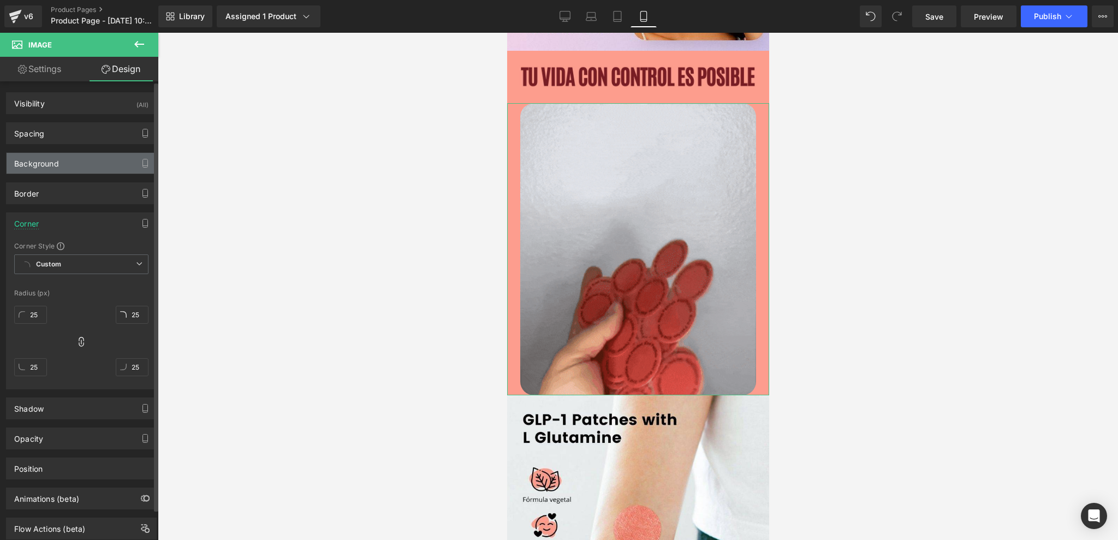
type input "0"
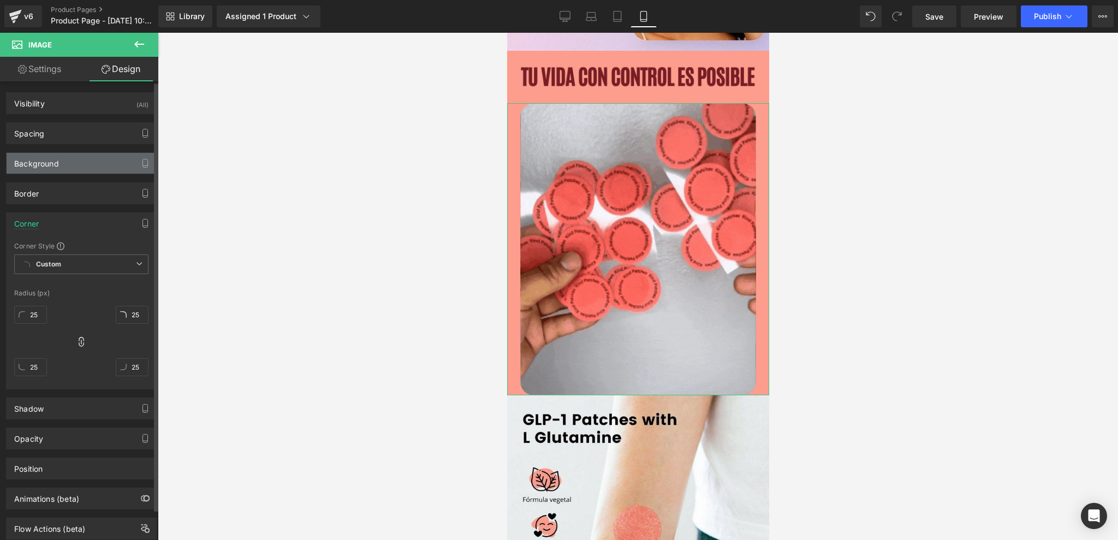
type input "0"
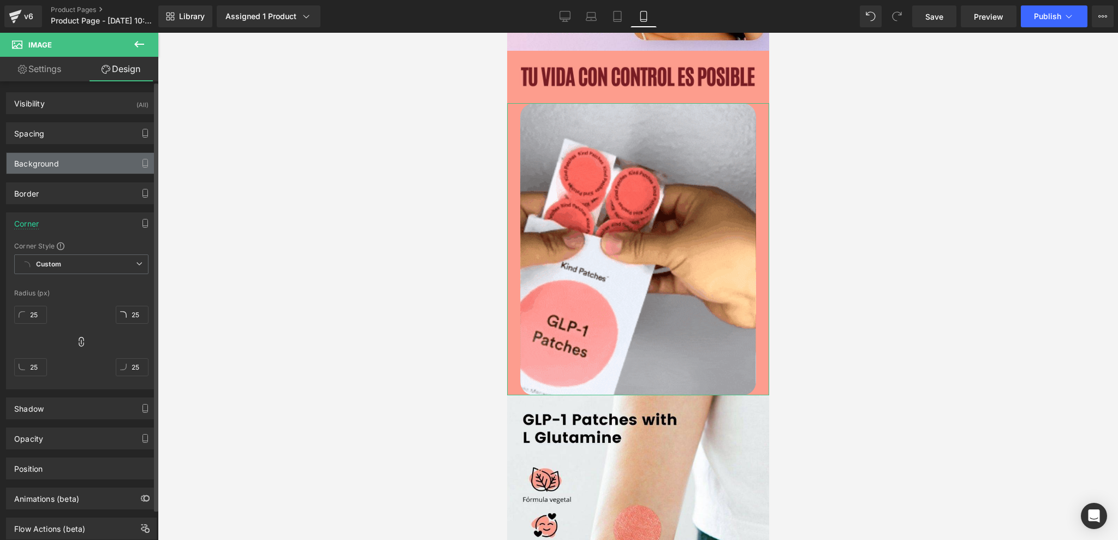
type input "0"
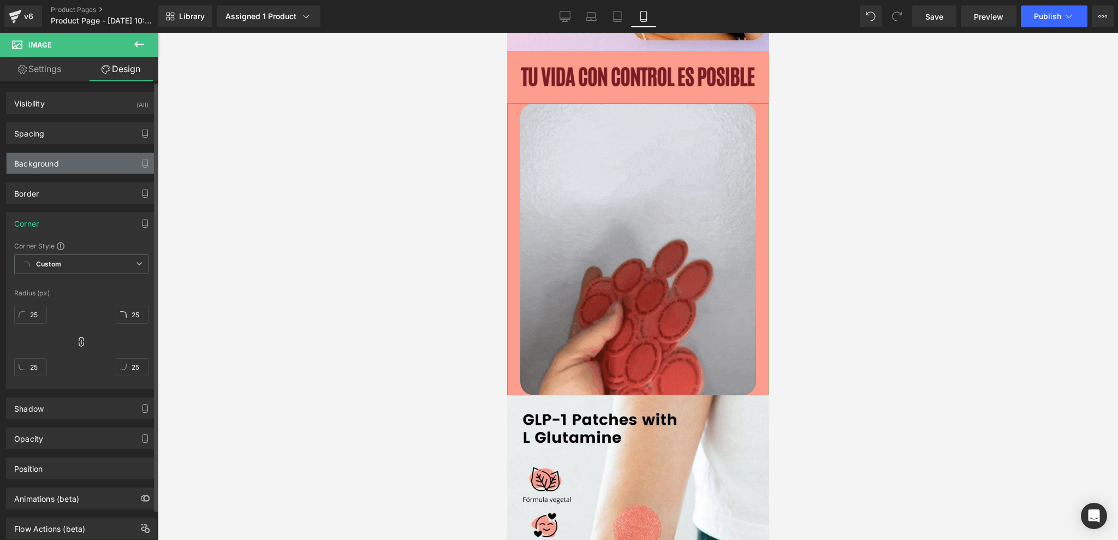
type input "0"
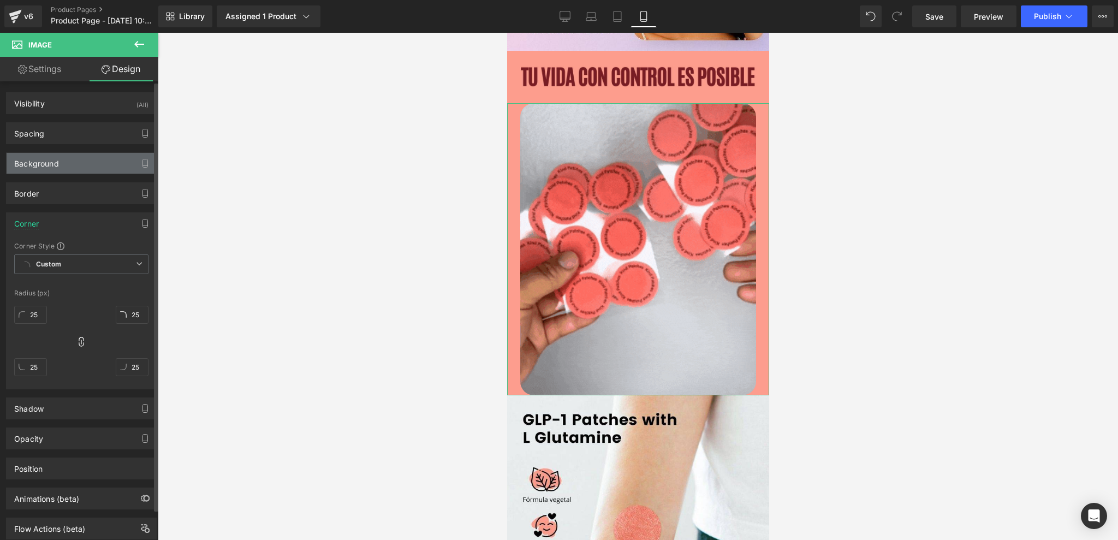
type input "0"
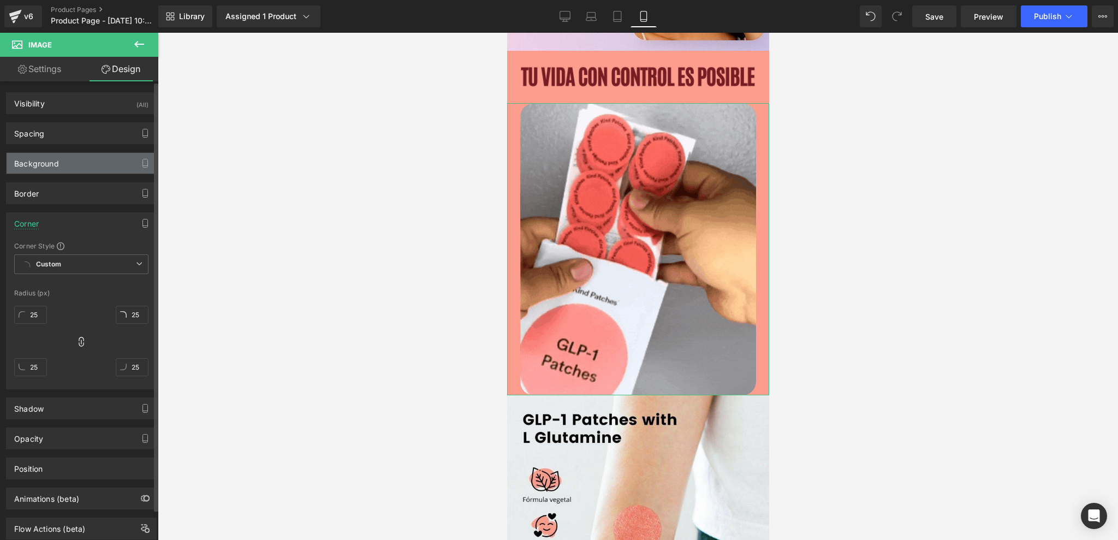
type input "0"
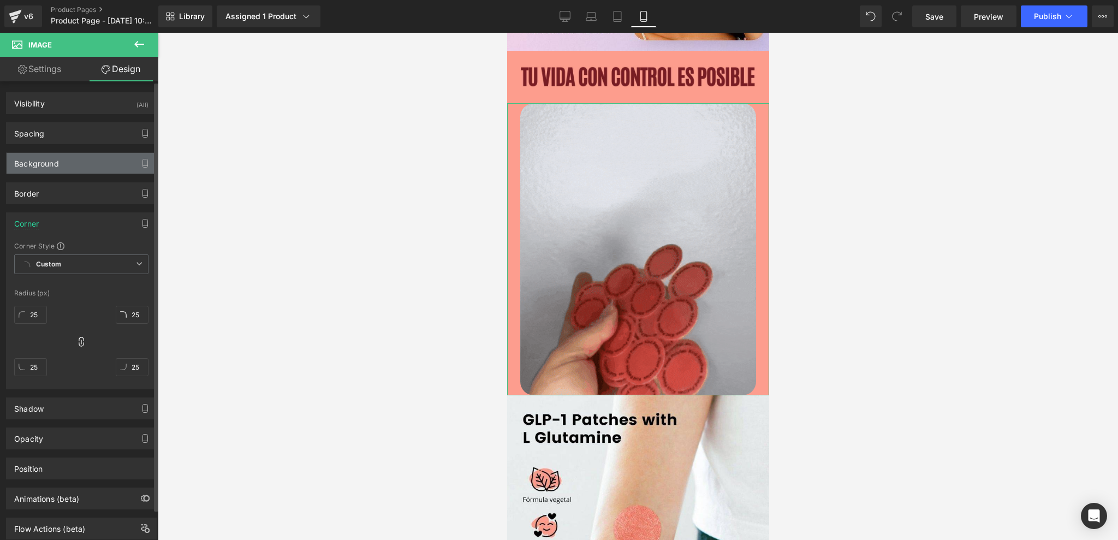
type input "0"
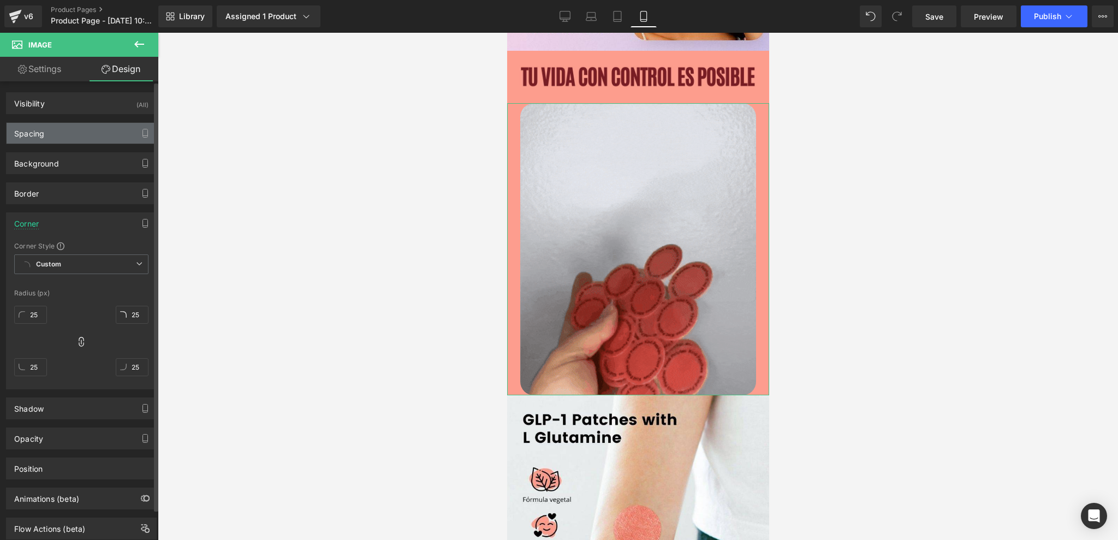
click at [44, 139] on div "Spacing" at bounding box center [82, 133] width 150 height 21
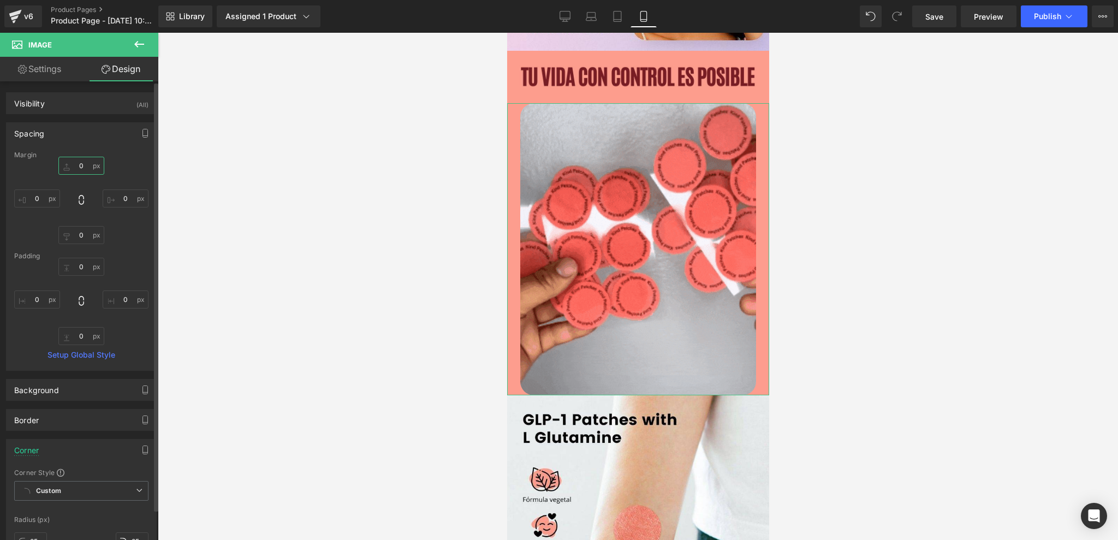
click at [84, 170] on input "0" at bounding box center [81, 166] width 46 height 18
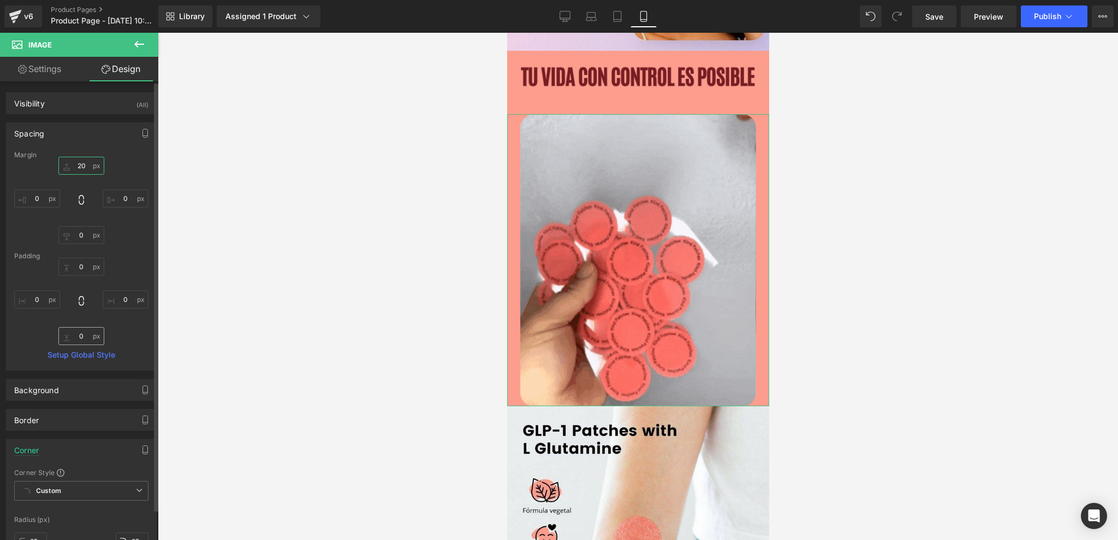
type input "20"
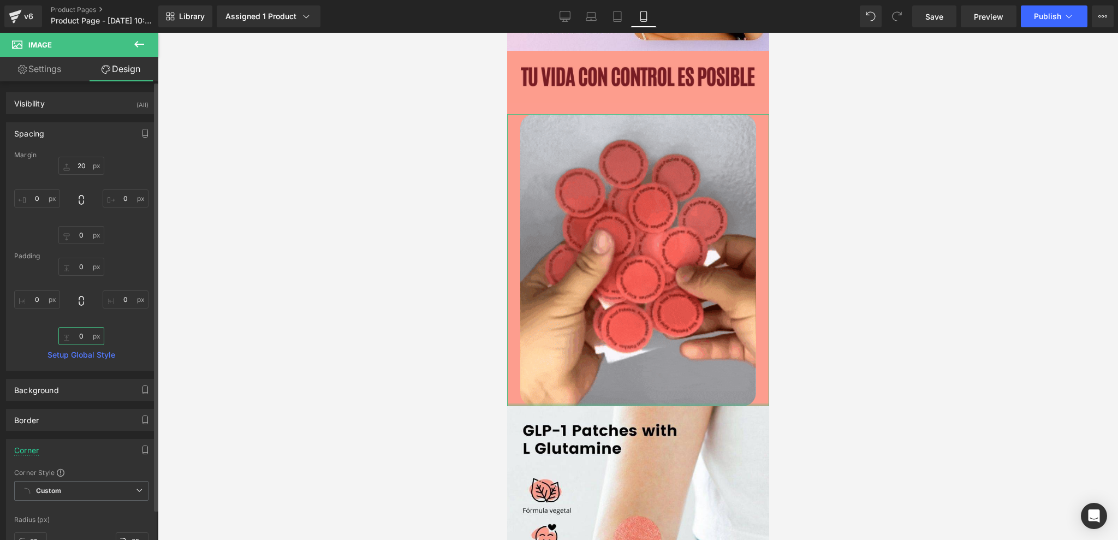
click at [80, 330] on input "0" at bounding box center [81, 336] width 46 height 18
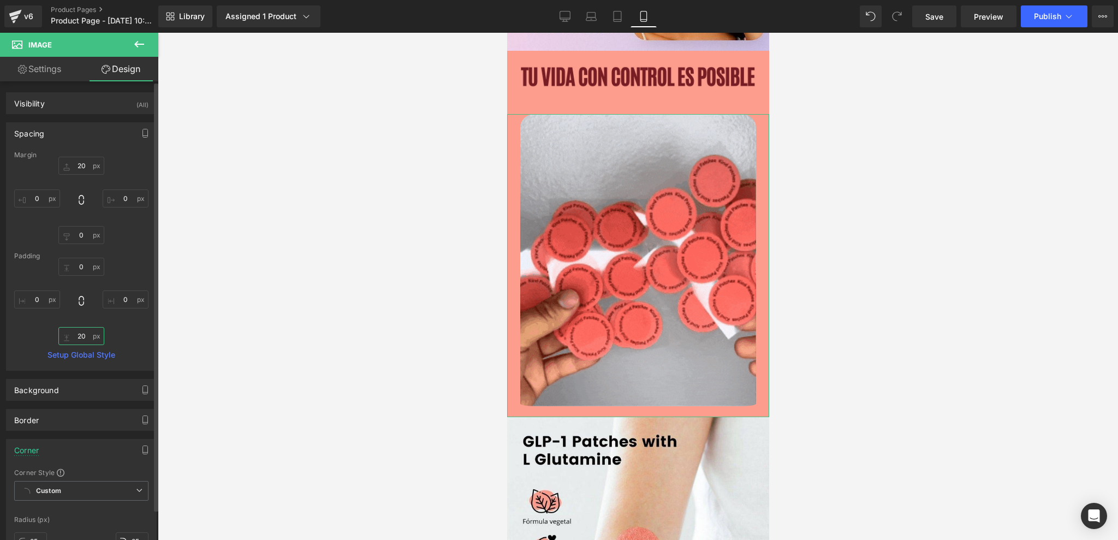
type input "20"
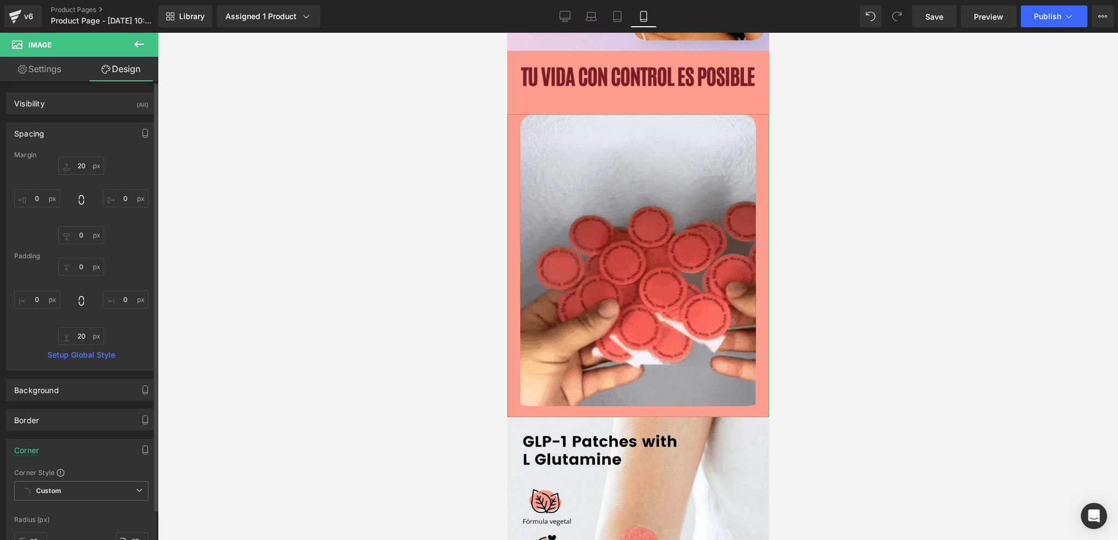
click at [121, 163] on div "20 20 0px 0 0px 0 0px 0" at bounding box center [81, 200] width 134 height 87
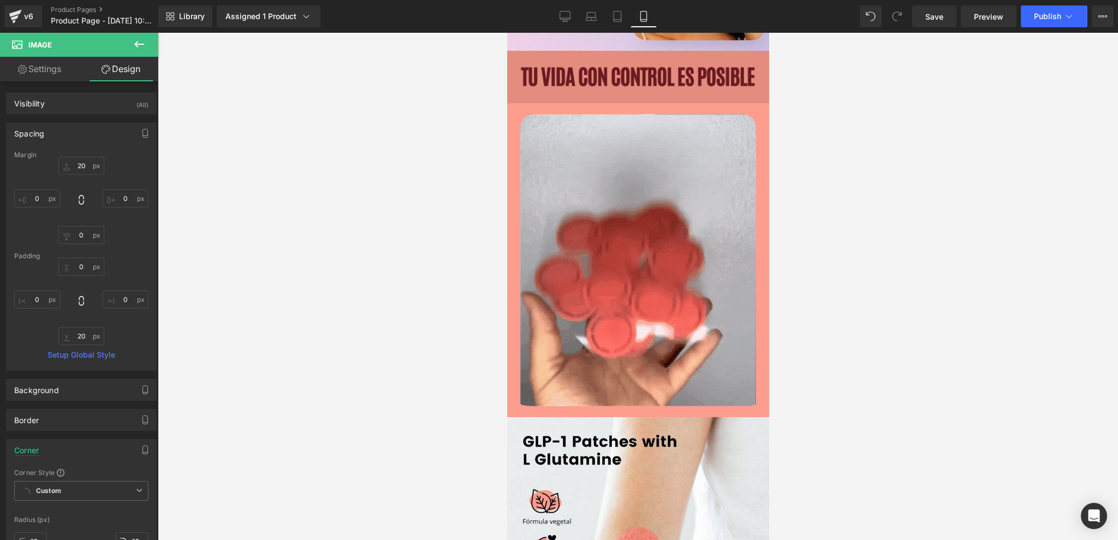
click at [610, 90] on img at bounding box center [638, 77] width 262 height 52
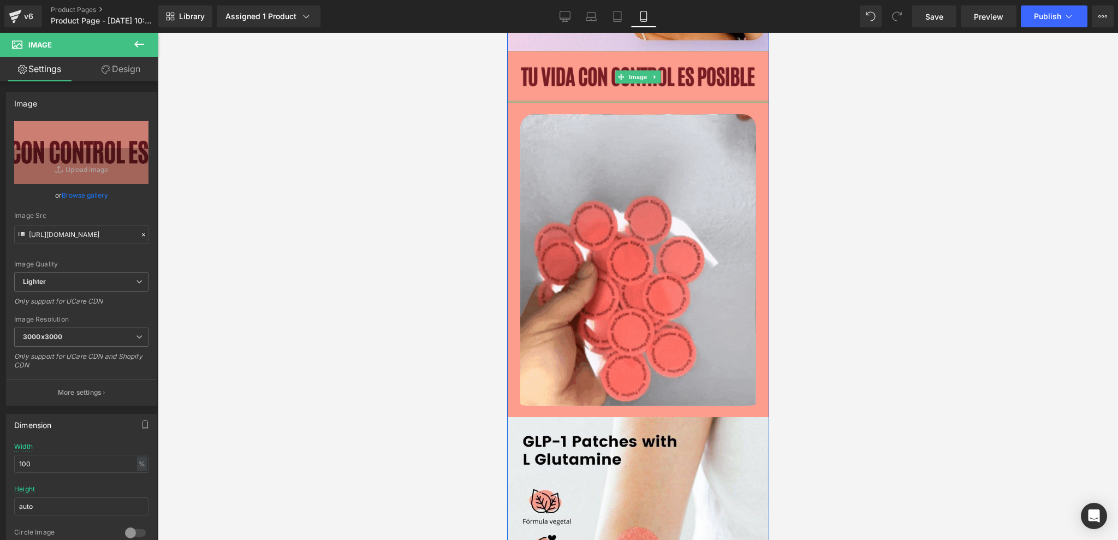
click at [589, 101] on div at bounding box center [638, 101] width 262 height 3
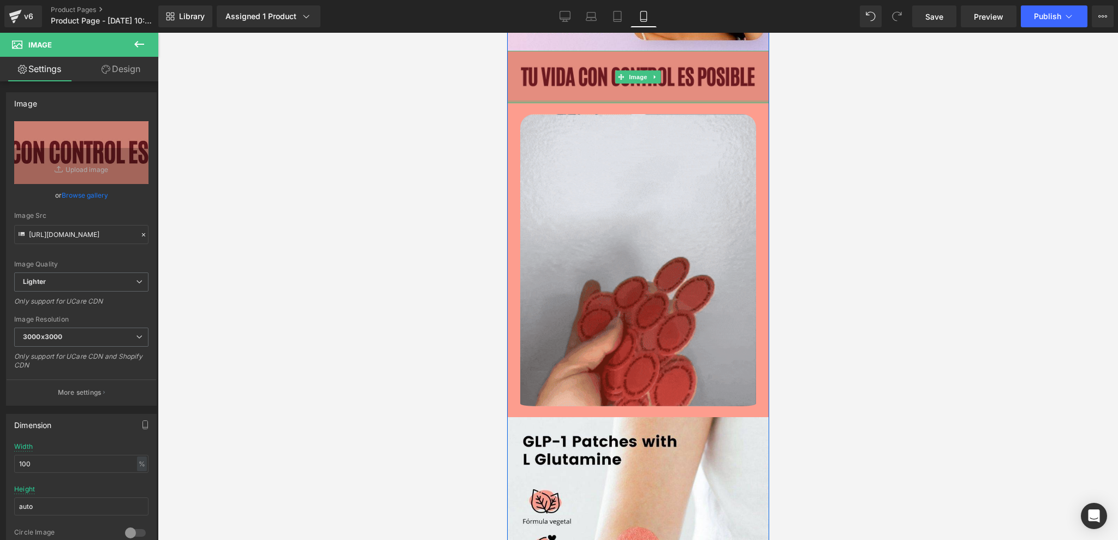
click at [591, 109] on div "Image Image Image Image Image Image Image Image Image Image" at bounding box center [638, 158] width 262 height 2353
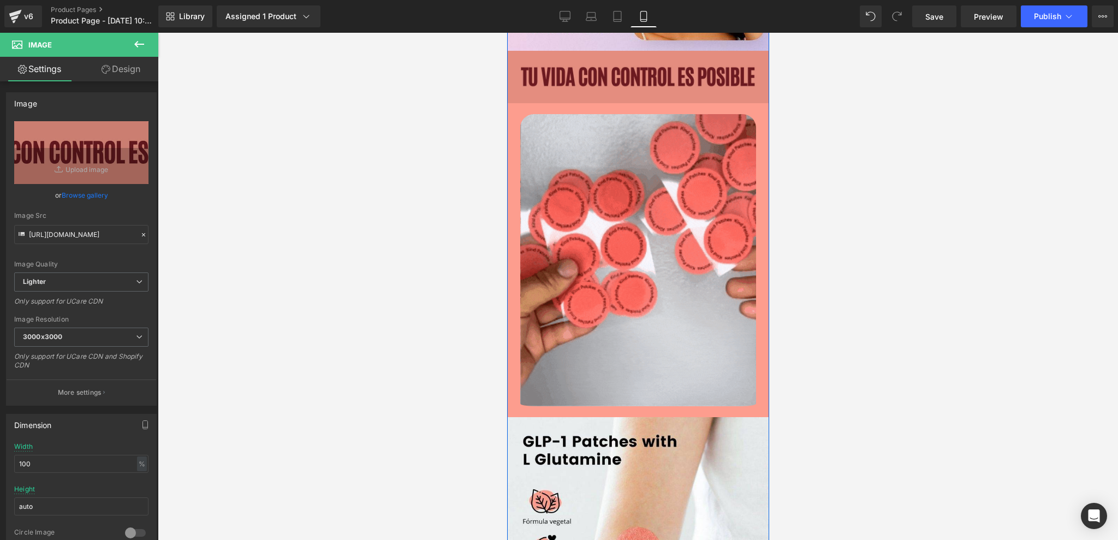
click at [586, 99] on img at bounding box center [638, 77] width 262 height 52
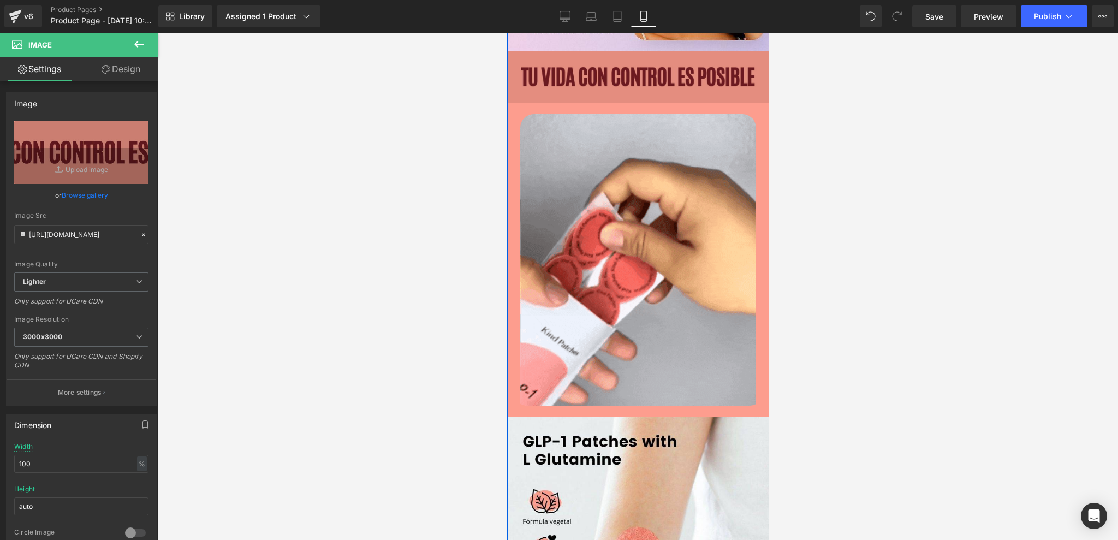
click at [582, 97] on img at bounding box center [638, 77] width 262 height 52
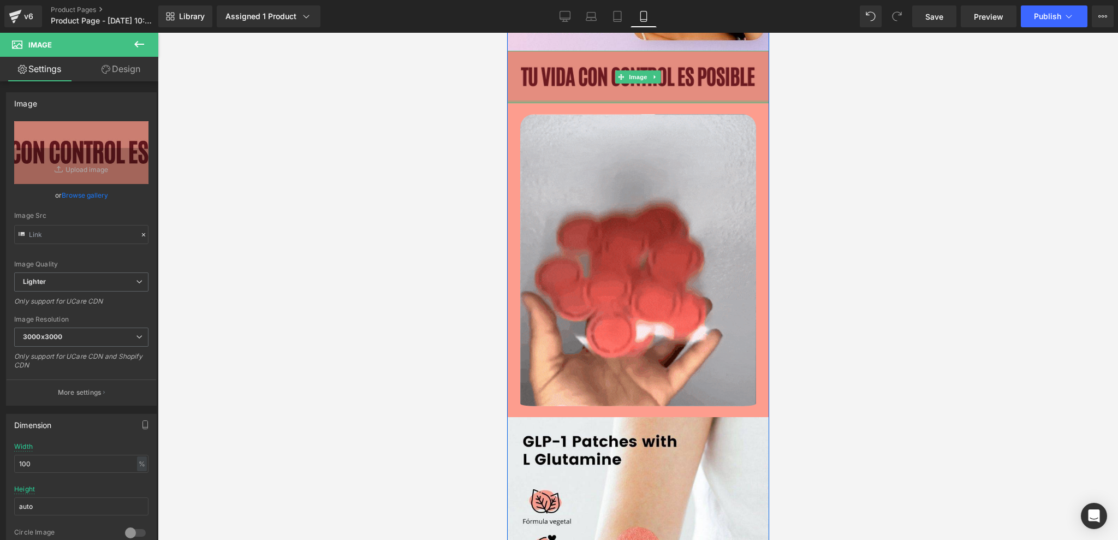
type input "[URL][DOMAIN_NAME]"
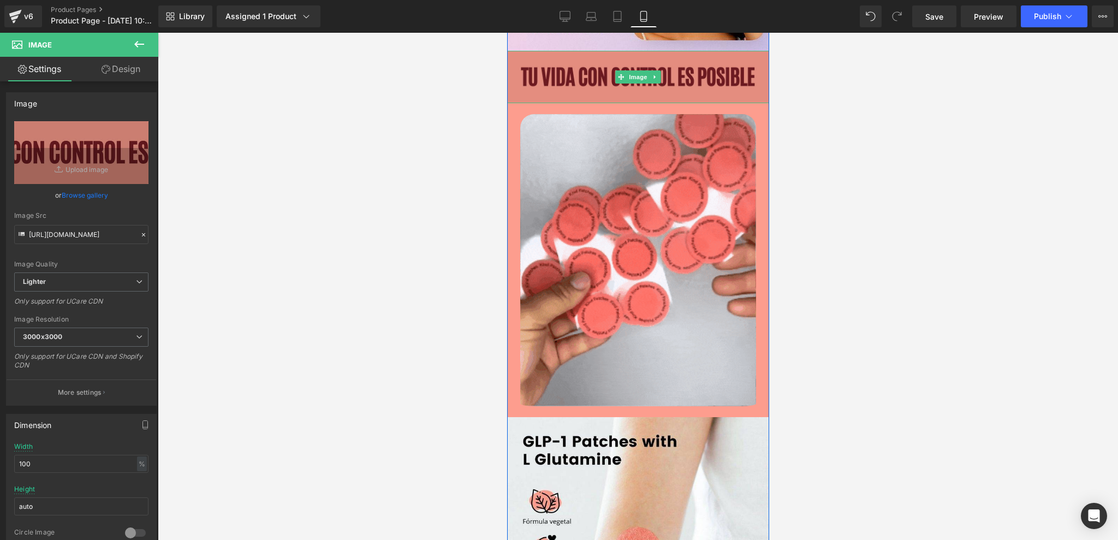
drag, startPoint x: 586, startPoint y: 100, endPoint x: 585, endPoint y: 78, distance: 23.0
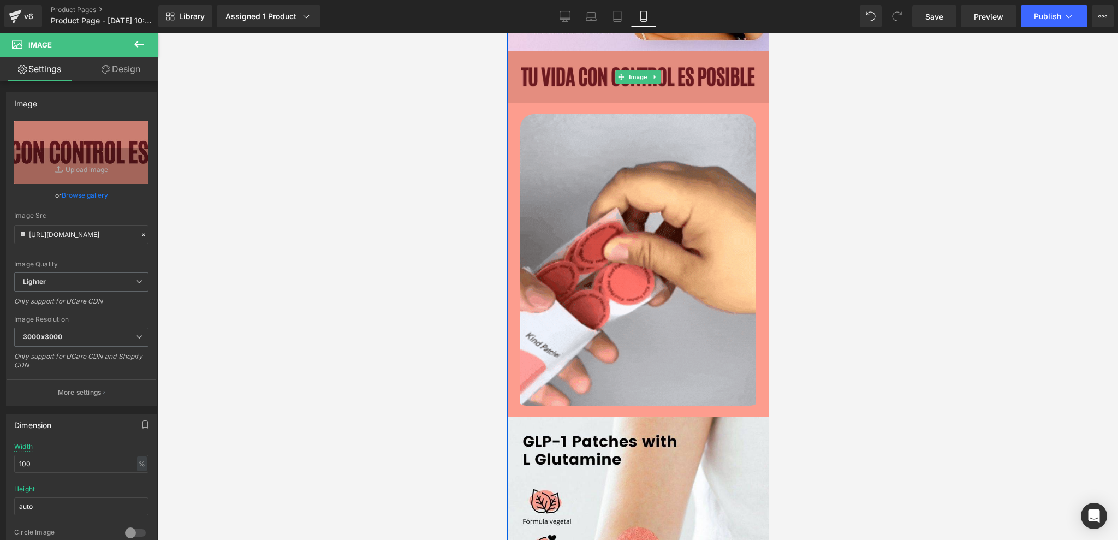
click at [585, 78] on div "Image" at bounding box center [638, 77] width 262 height 52
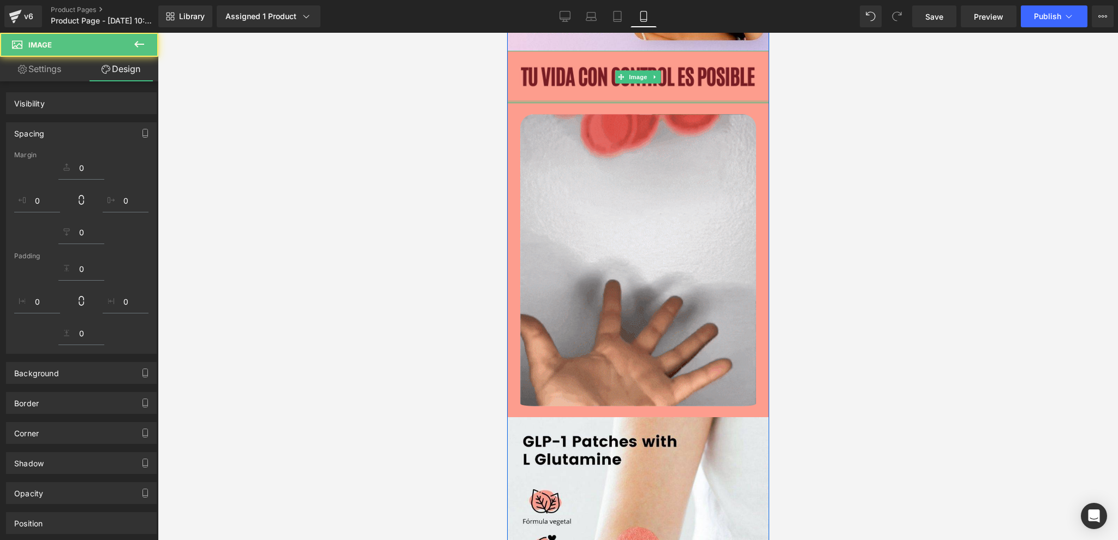
click at [585, 103] on div at bounding box center [638, 101] width 262 height 3
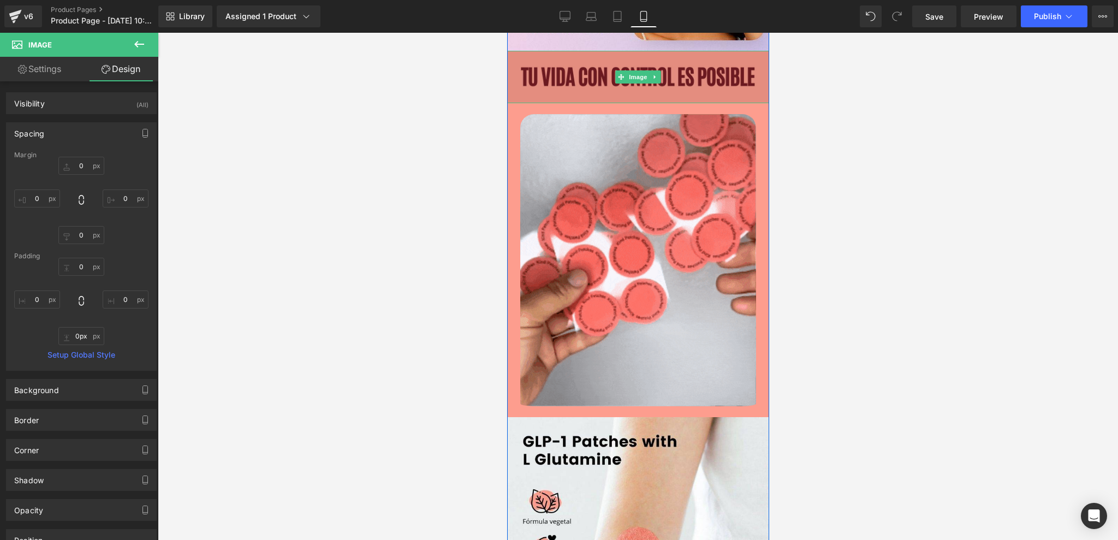
drag, startPoint x: 585, startPoint y: 103, endPoint x: 585, endPoint y: 94, distance: 8.8
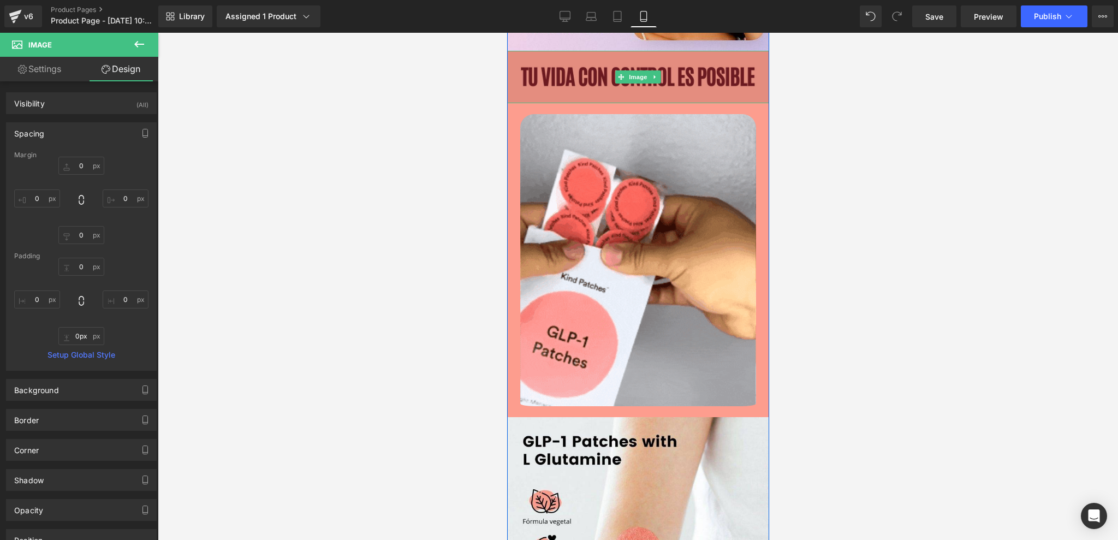
click at [585, 94] on div "Image" at bounding box center [638, 77] width 262 height 52
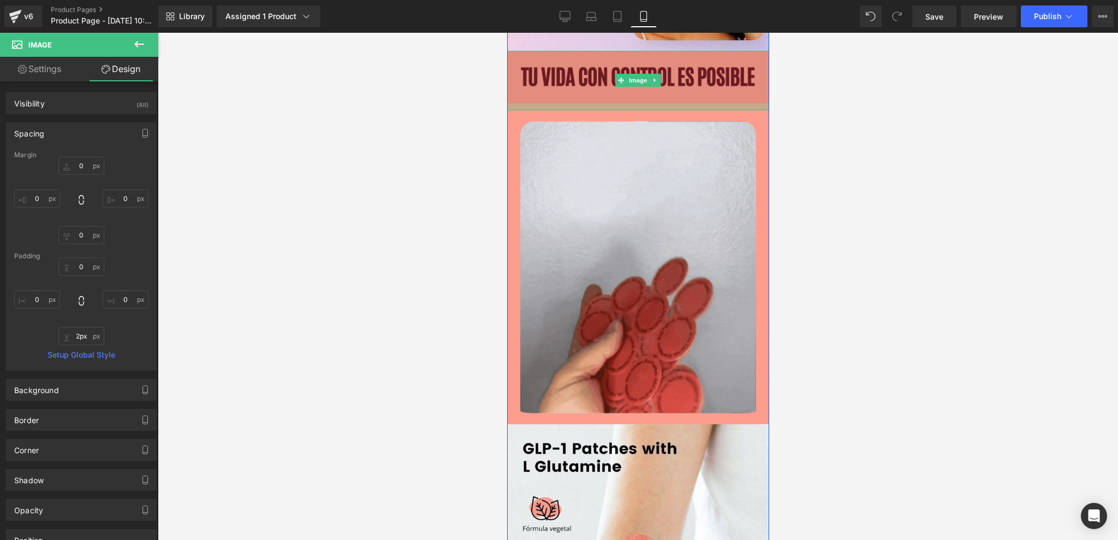
type input "0px"
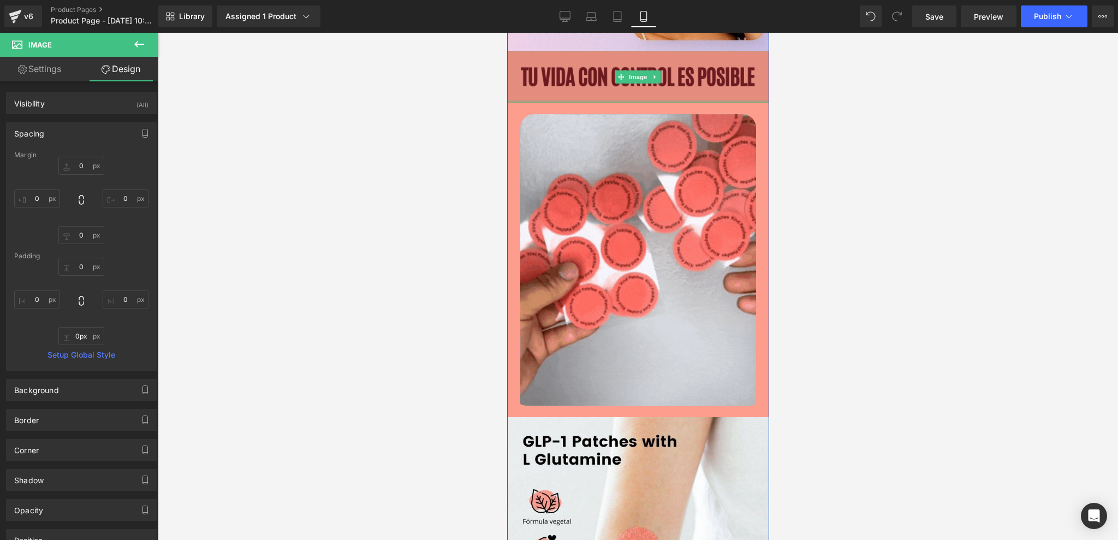
drag, startPoint x: 585, startPoint y: 100, endPoint x: 577, endPoint y: 79, distance: 22.6
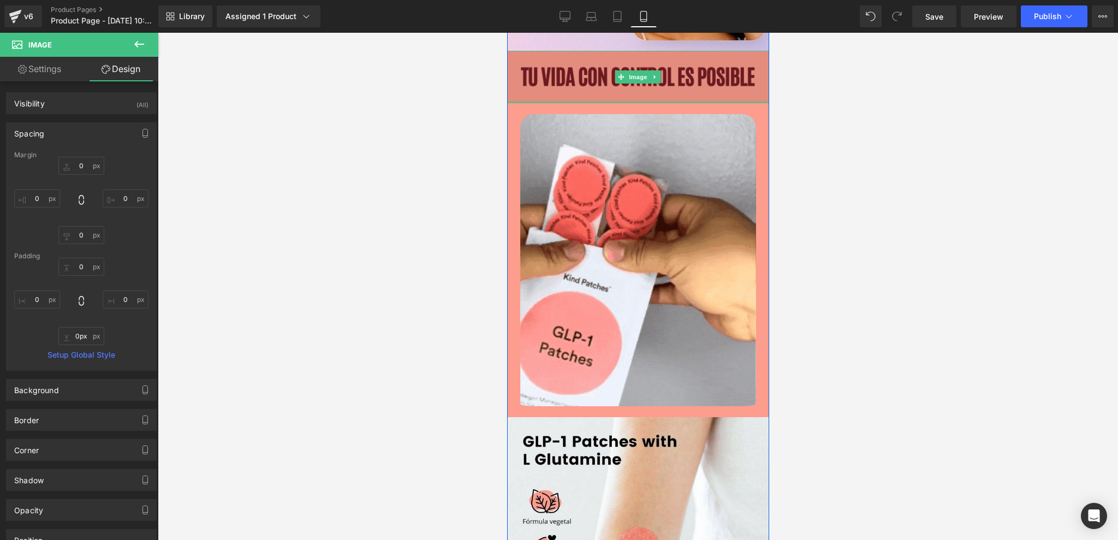
click at [577, 79] on div "Image" at bounding box center [638, 77] width 262 height 52
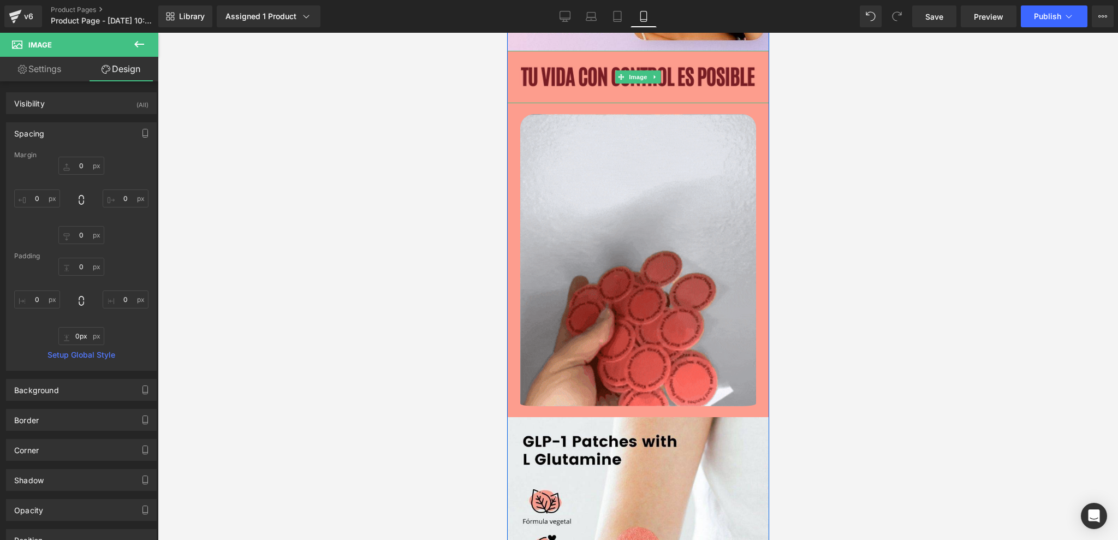
click at [850, 106] on div at bounding box center [638, 286] width 960 height 507
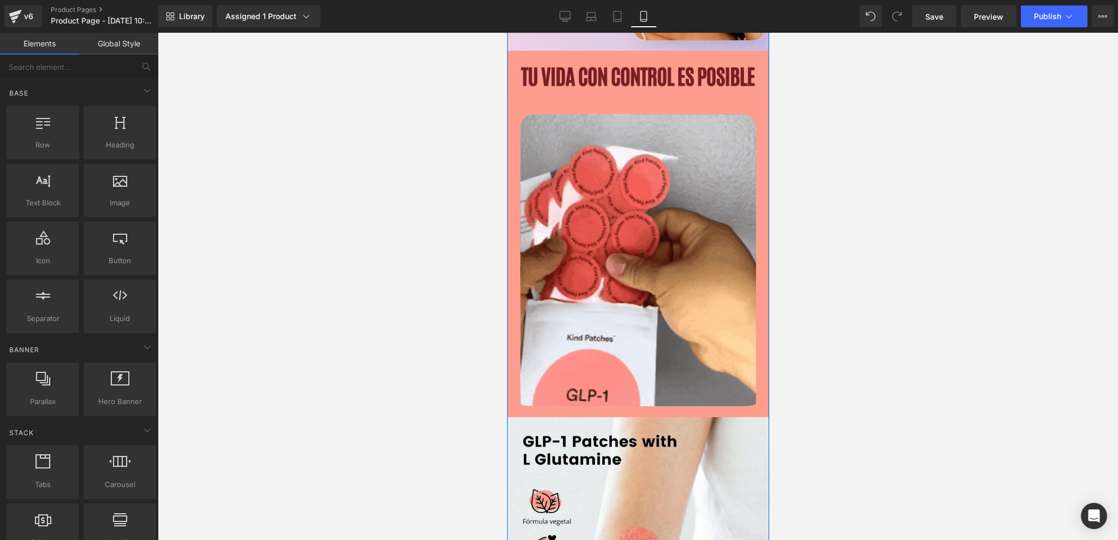
click at [649, 112] on div "Image Image Image Image Image Image Image Image Image Image" at bounding box center [638, 158] width 262 height 2353
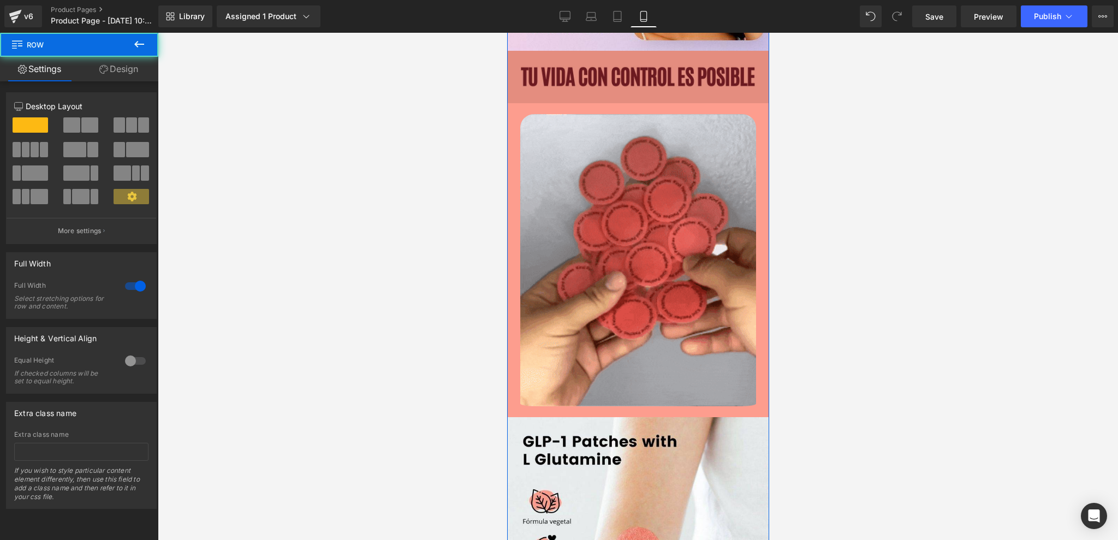
click at [635, 103] on div "Image" at bounding box center [638, 77] width 262 height 52
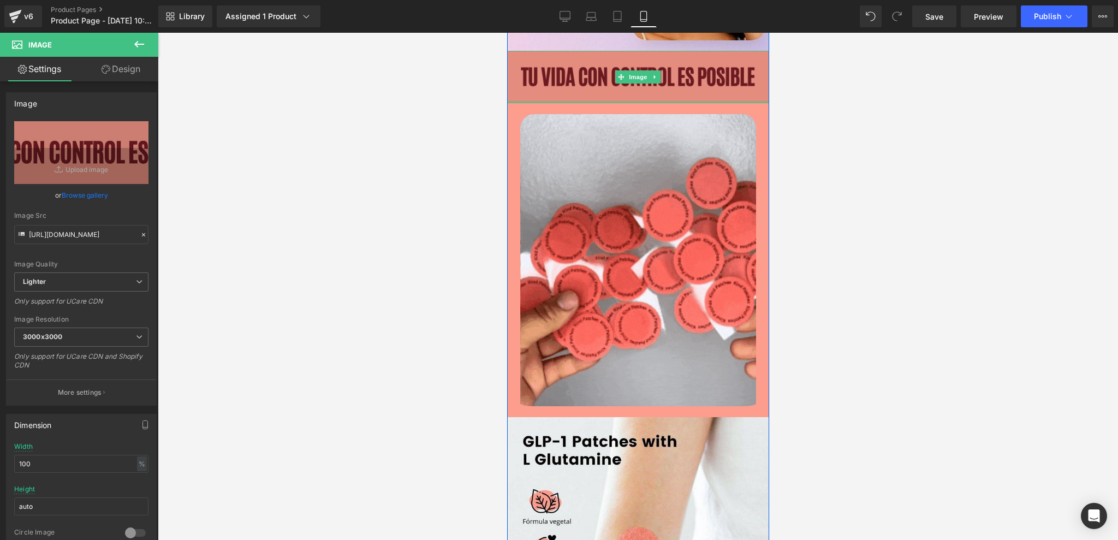
drag, startPoint x: 593, startPoint y: 102, endPoint x: 592, endPoint y: 94, distance: 7.7
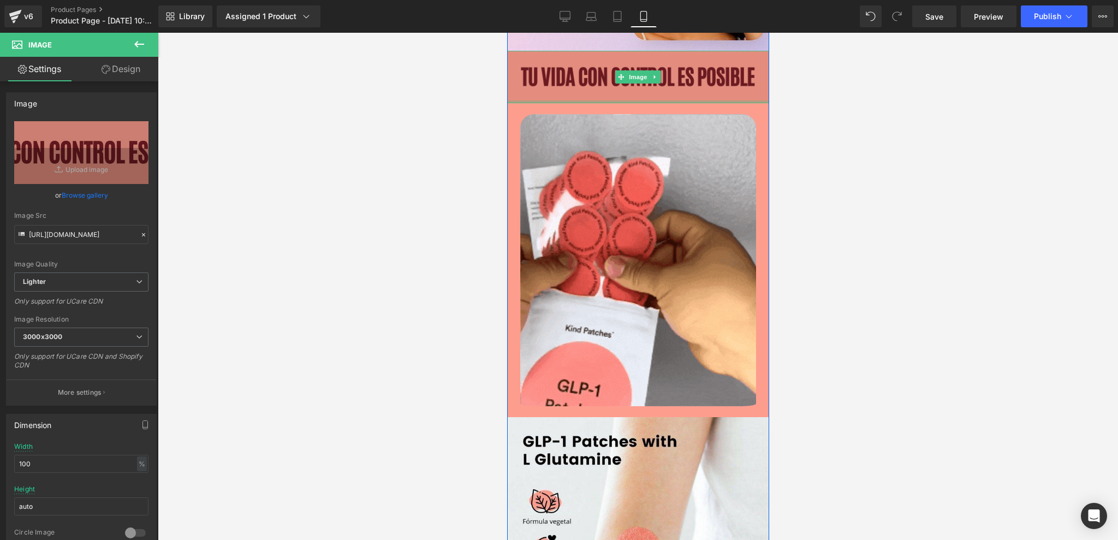
click at [592, 94] on div "Image" at bounding box center [638, 77] width 262 height 52
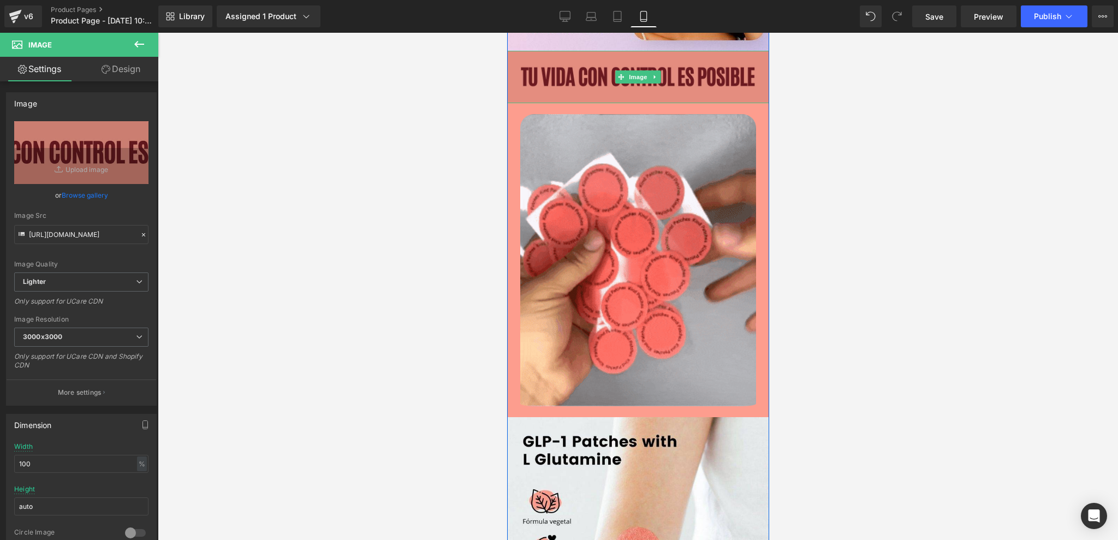
click at [584, 91] on img at bounding box center [638, 77] width 262 height 52
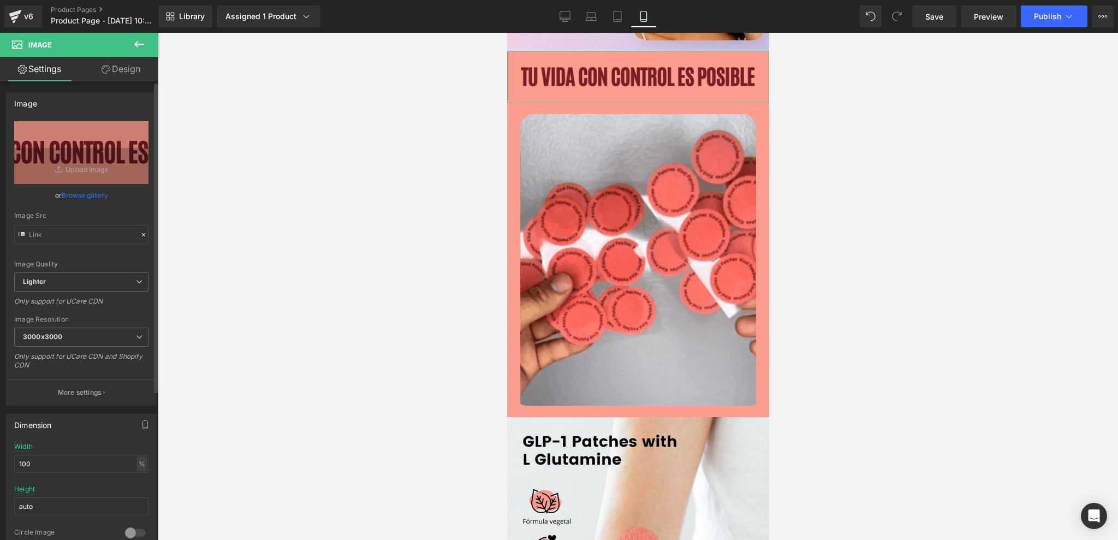
type input "[URL][DOMAIN_NAME]"
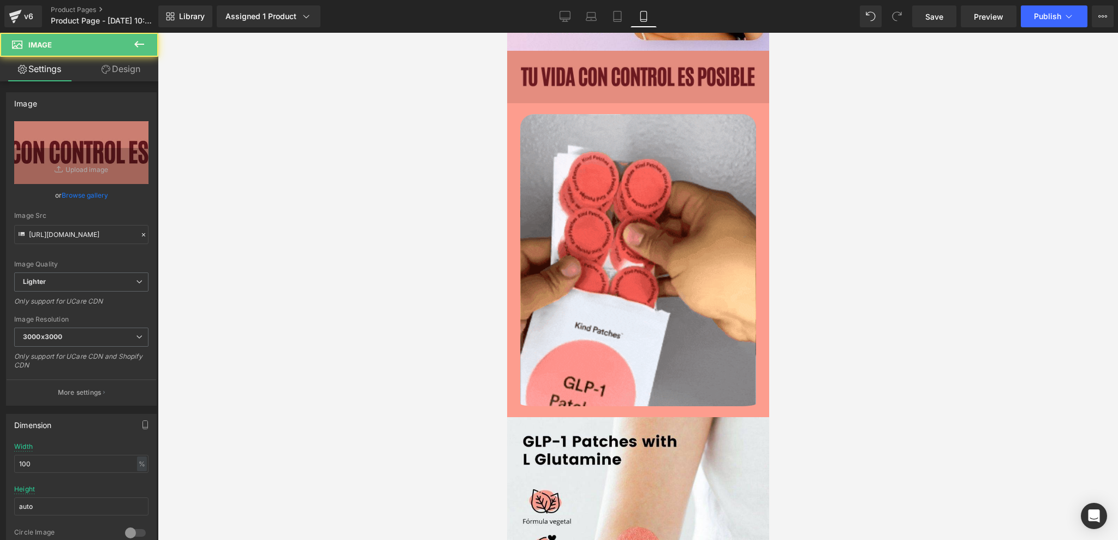
click at [543, 84] on img at bounding box center [638, 77] width 262 height 52
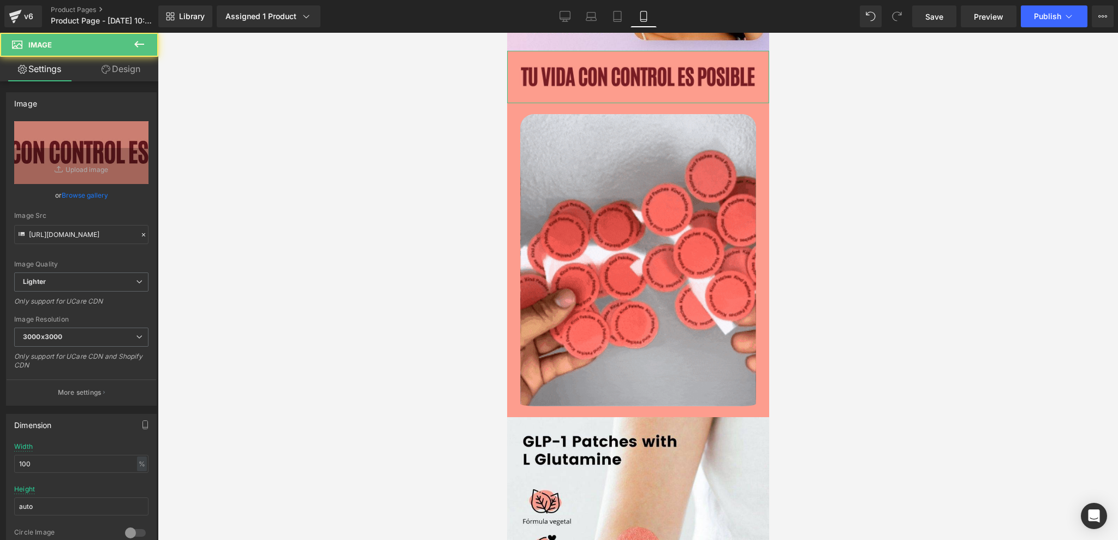
click at [107, 78] on link "Design" at bounding box center [120, 69] width 79 height 25
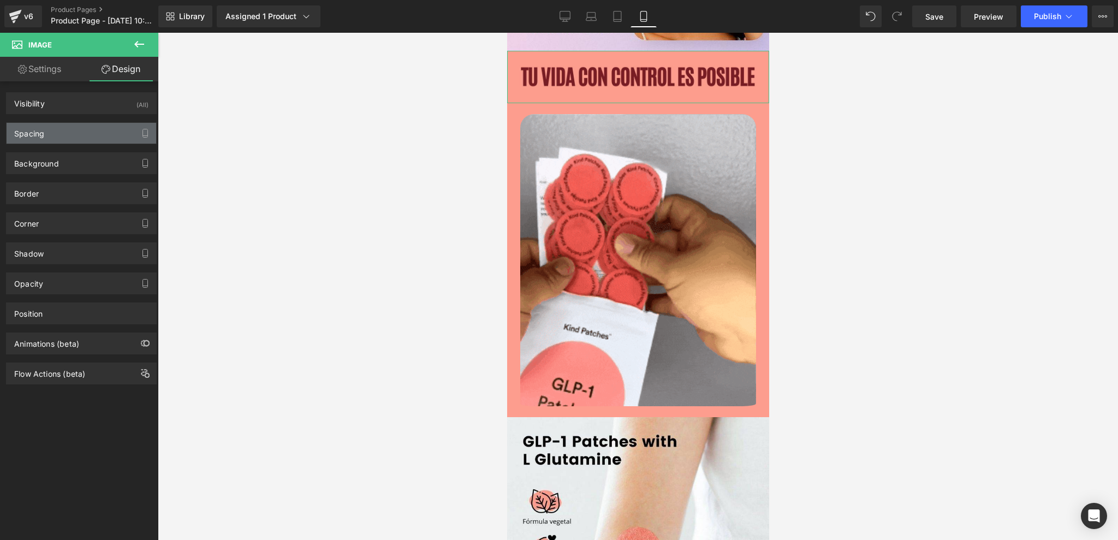
click at [46, 139] on div "Spacing" at bounding box center [82, 133] width 150 height 21
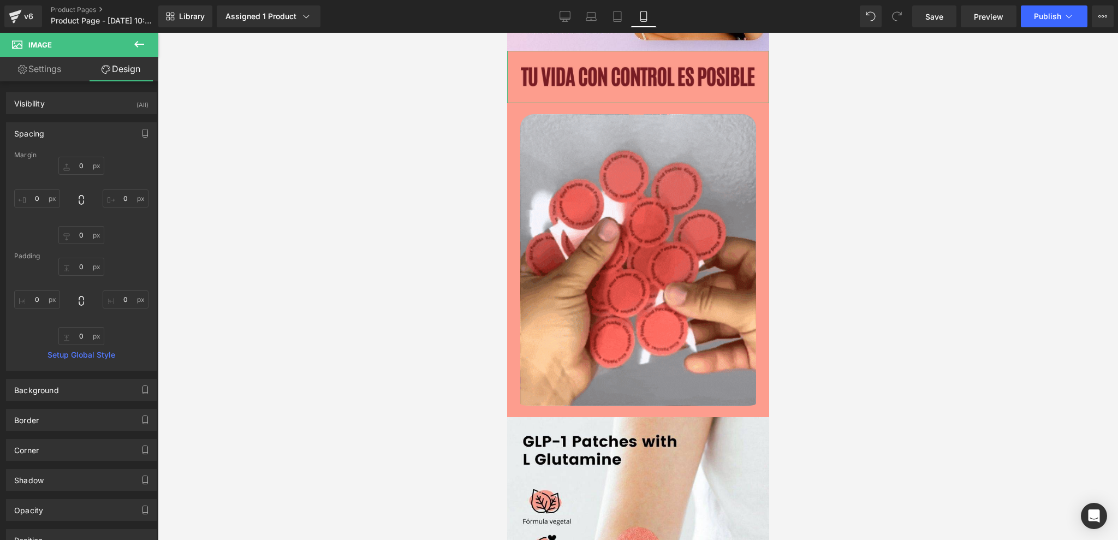
click at [60, 135] on div "Spacing" at bounding box center [82, 133] width 150 height 21
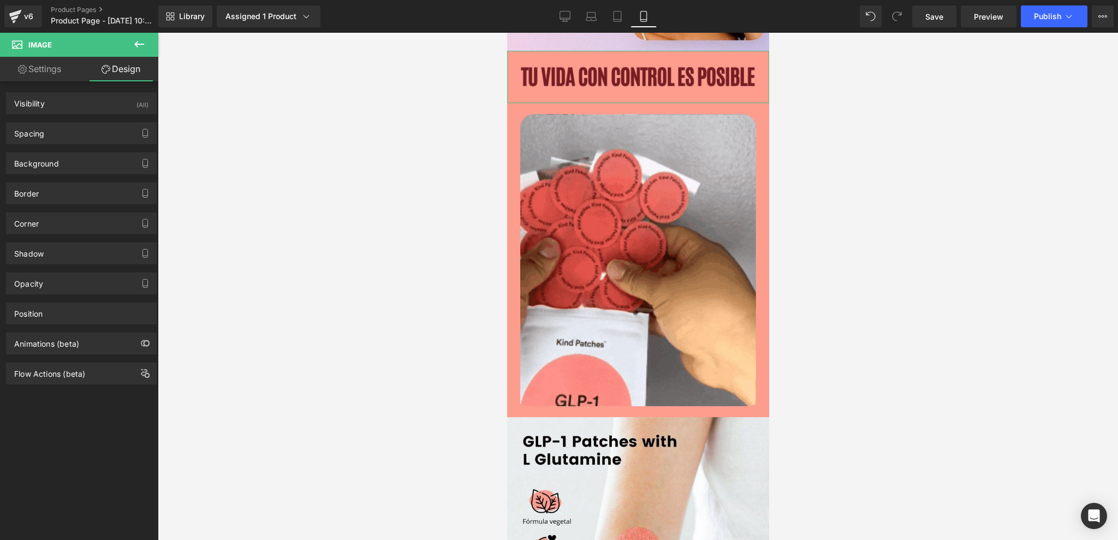
click at [37, 70] on link "Settings" at bounding box center [39, 69] width 79 height 25
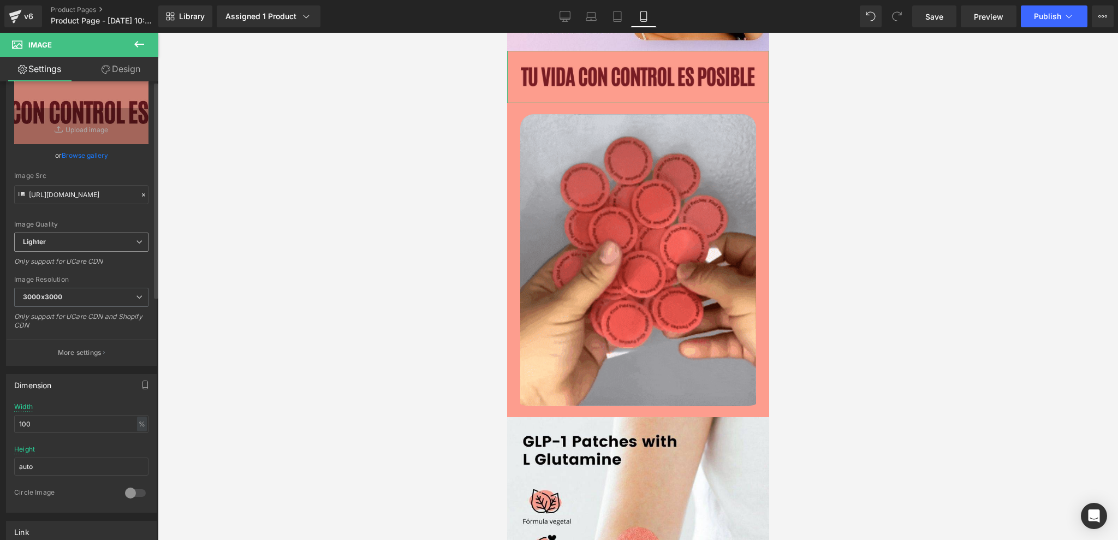
scroll to position [73, 0]
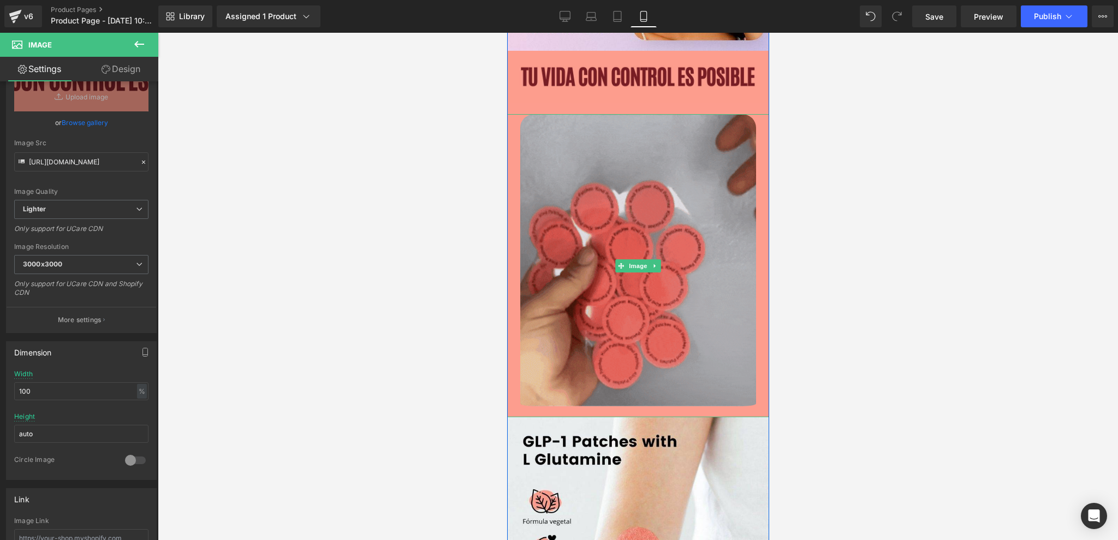
click at [581, 213] on img at bounding box center [638, 266] width 236 height 304
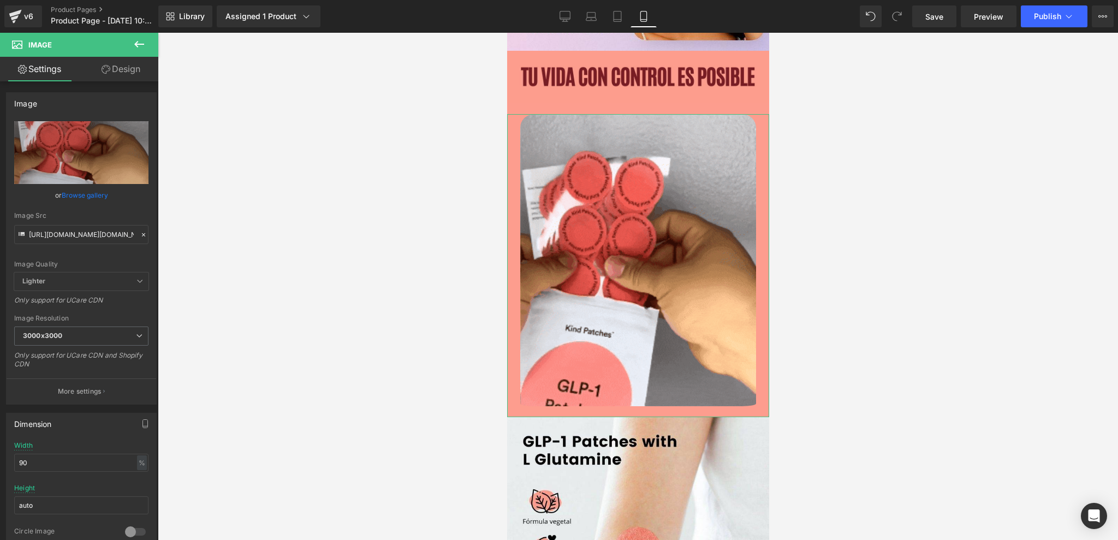
click at [127, 66] on link "Design" at bounding box center [120, 69] width 79 height 25
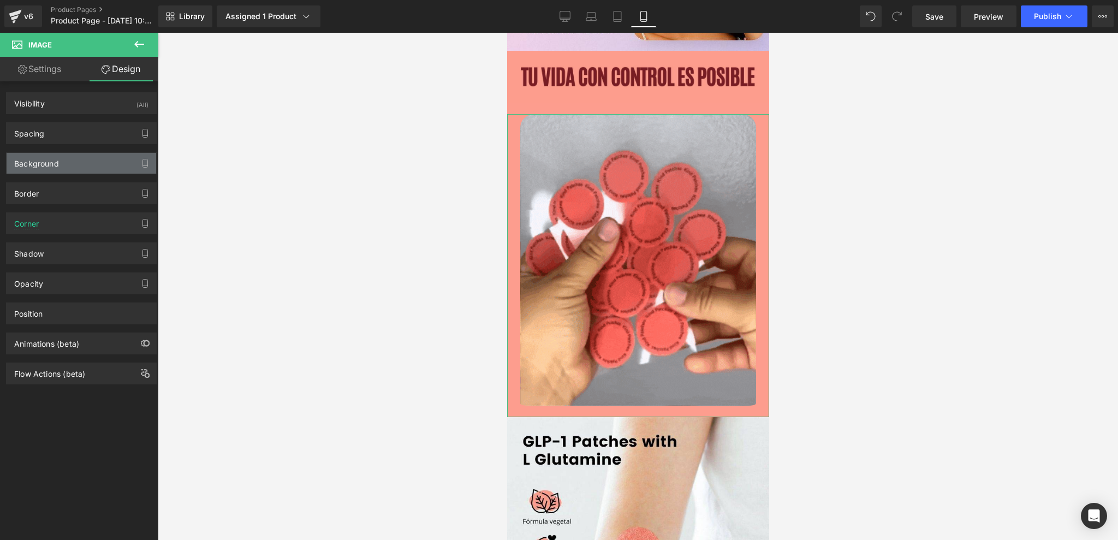
type input "20"
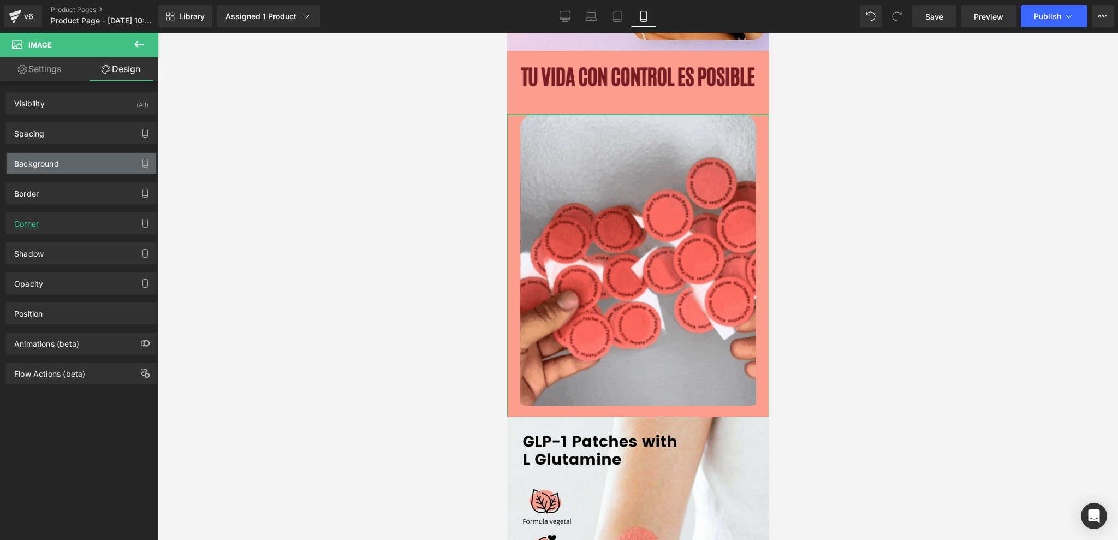
type input "0"
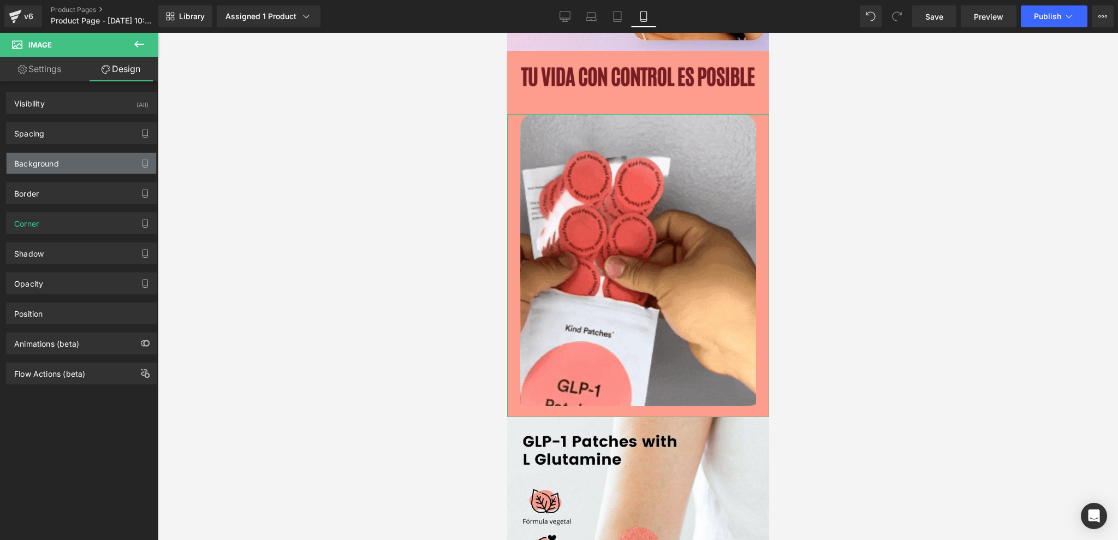
type input "0"
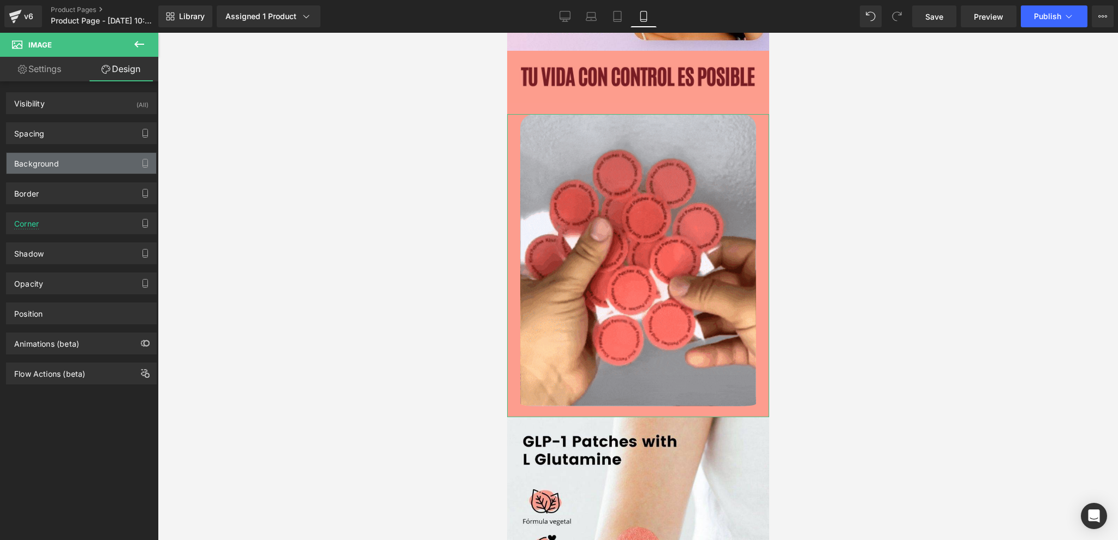
type input "0"
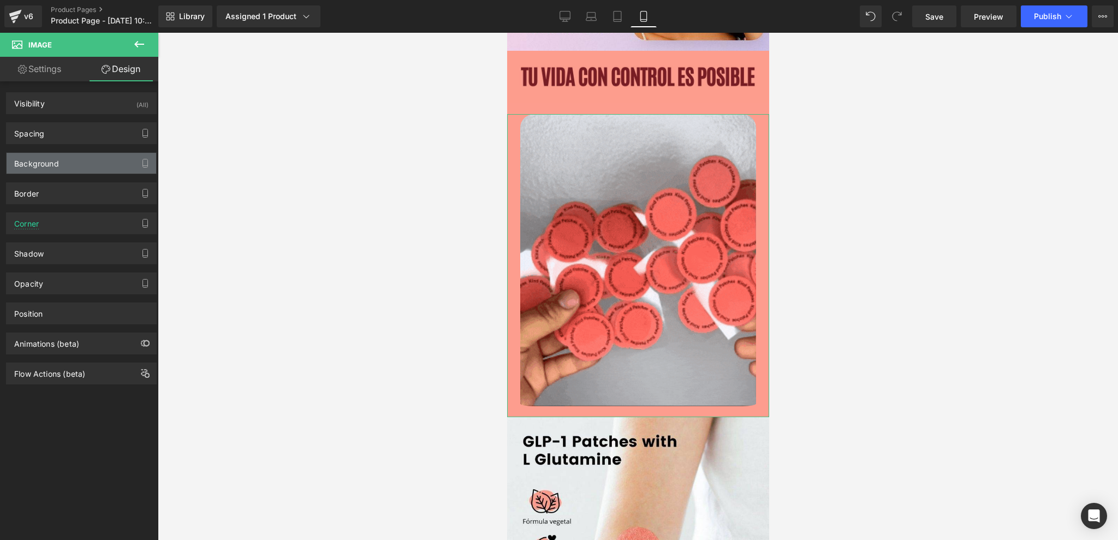
type input "0"
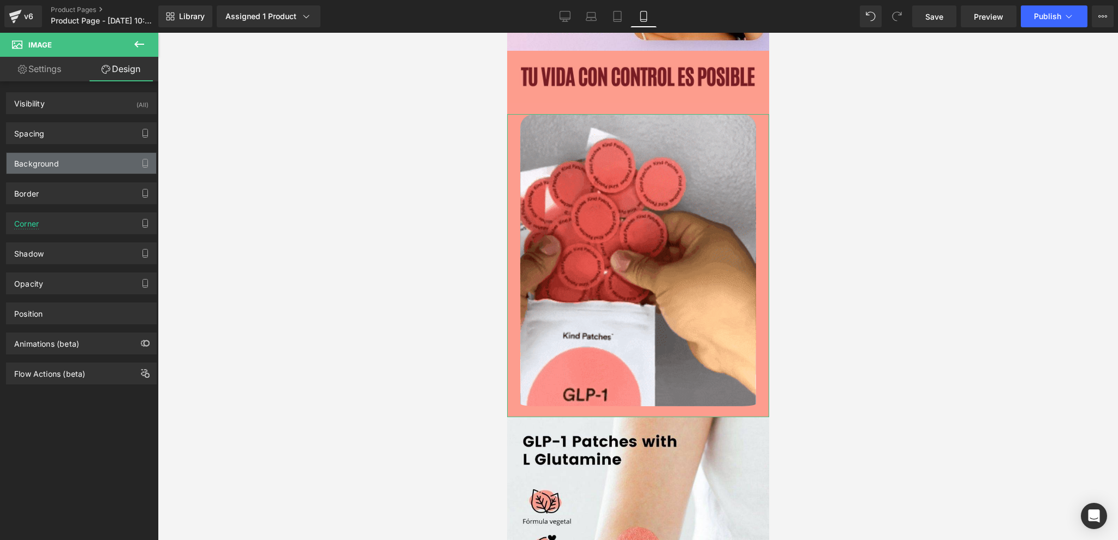
type input "0"
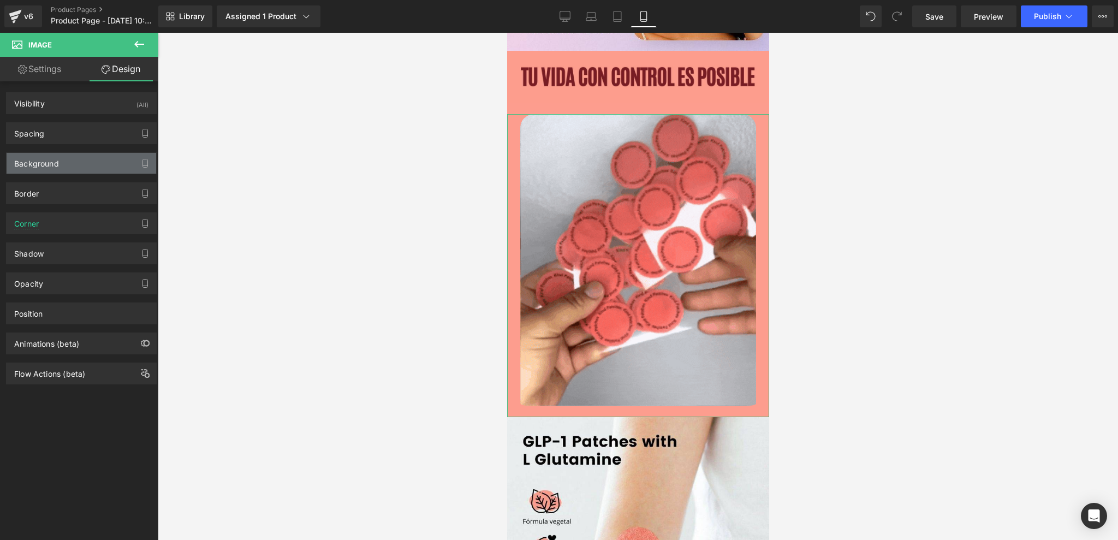
type input "20"
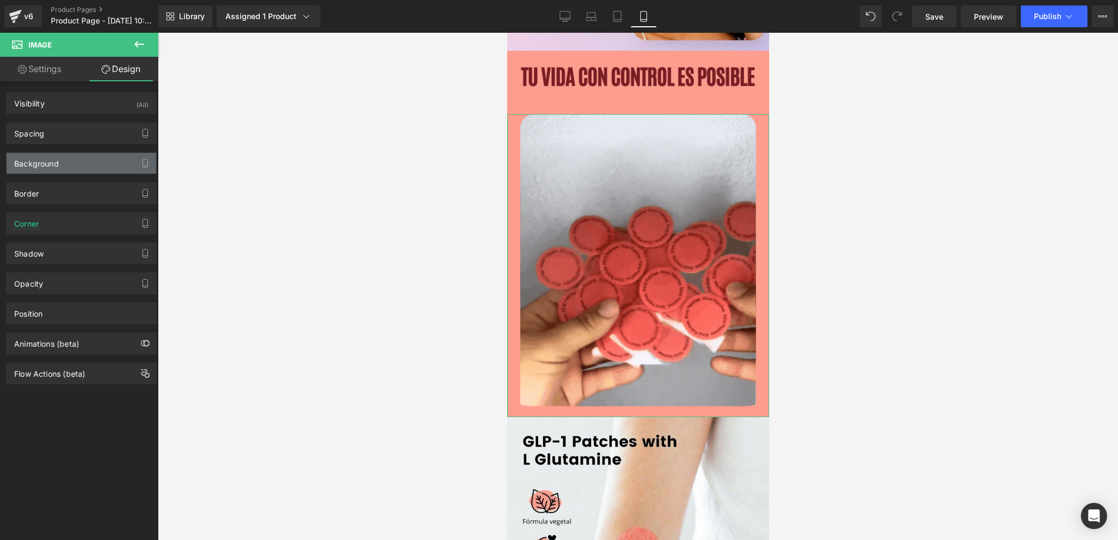
type input "0"
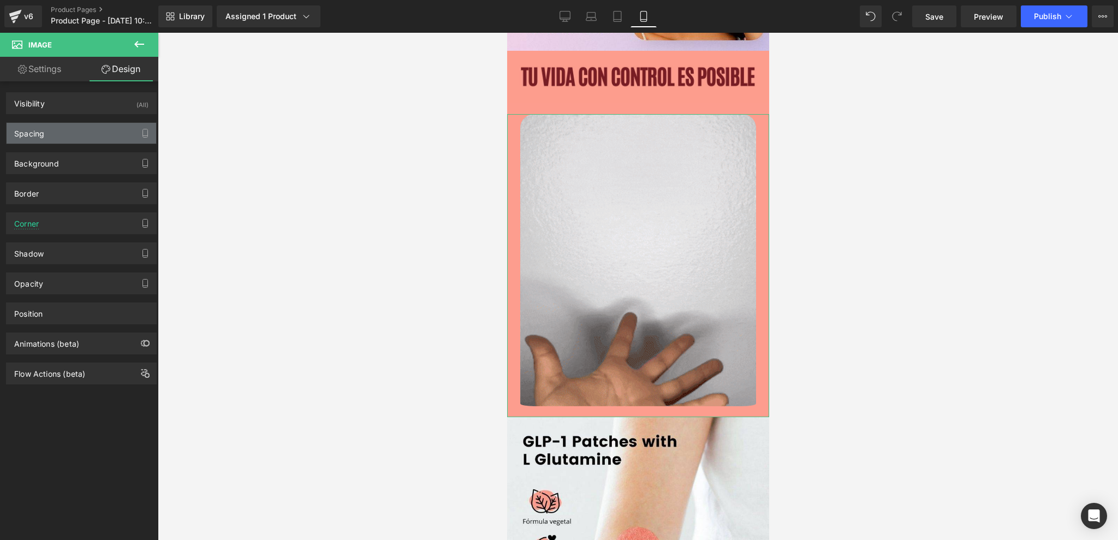
click at [46, 140] on div "Spacing" at bounding box center [82, 133] width 150 height 21
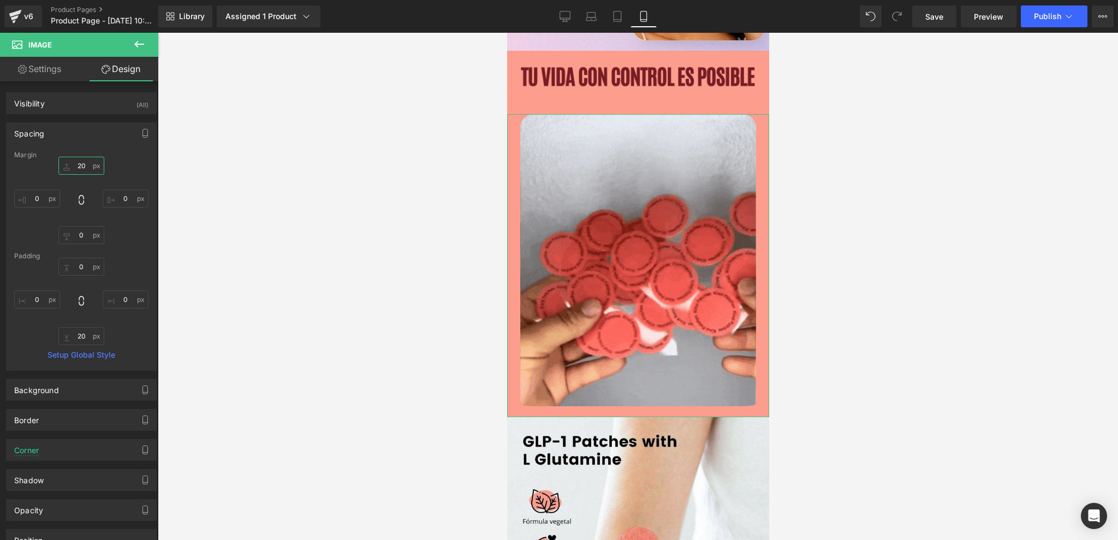
click at [81, 168] on input "20" at bounding box center [81, 166] width 46 height 18
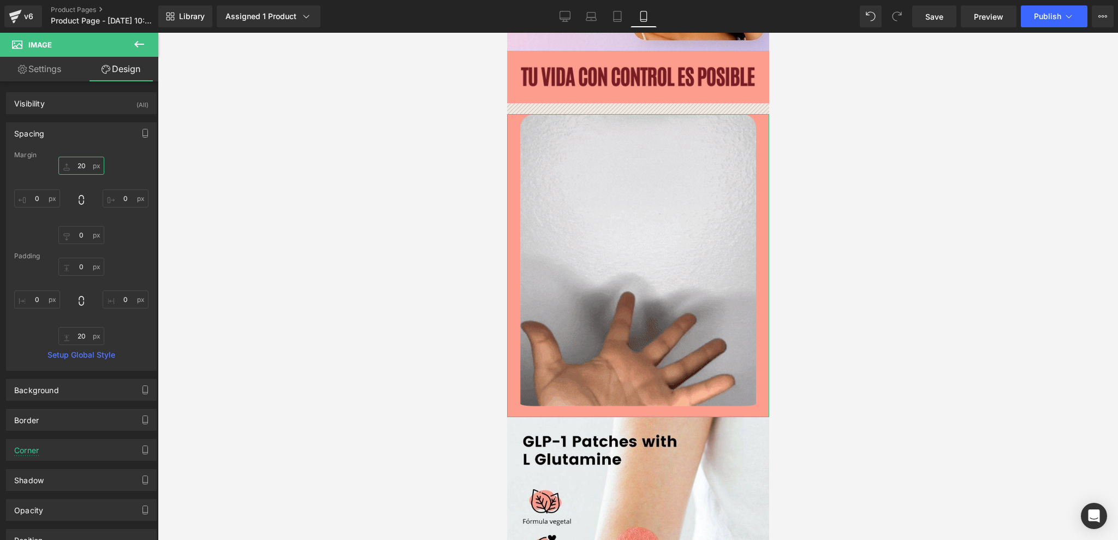
type input "0"
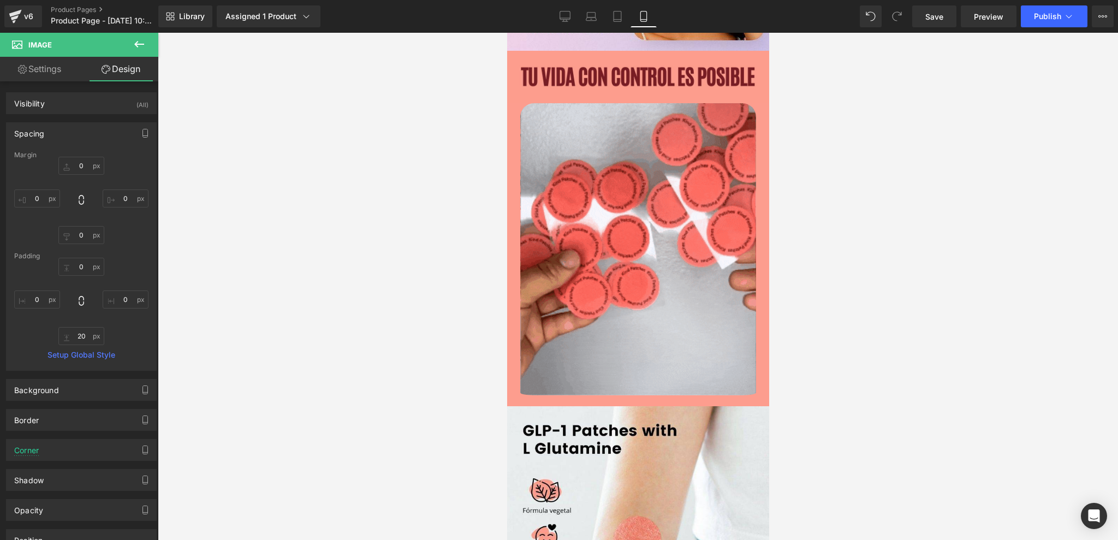
click at [835, 175] on div at bounding box center [638, 286] width 960 height 507
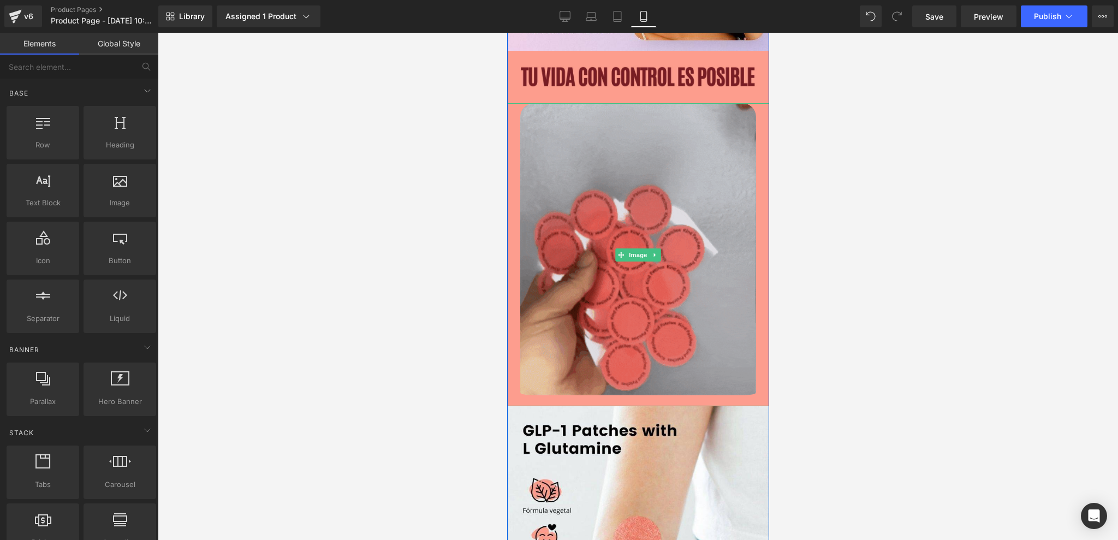
click at [670, 174] on img at bounding box center [638, 255] width 236 height 304
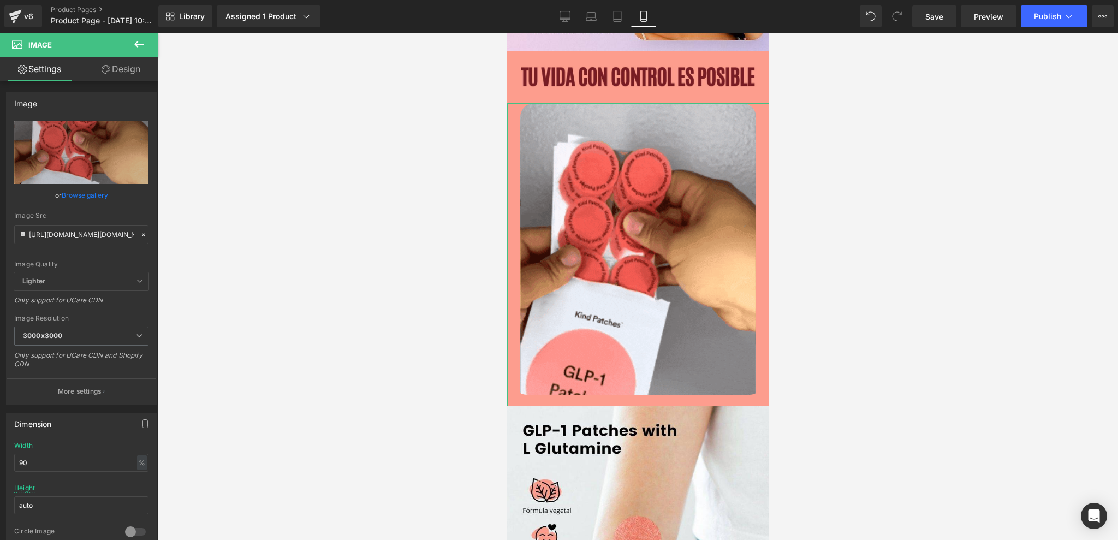
click at [106, 69] on icon at bounding box center [106, 69] width 9 height 9
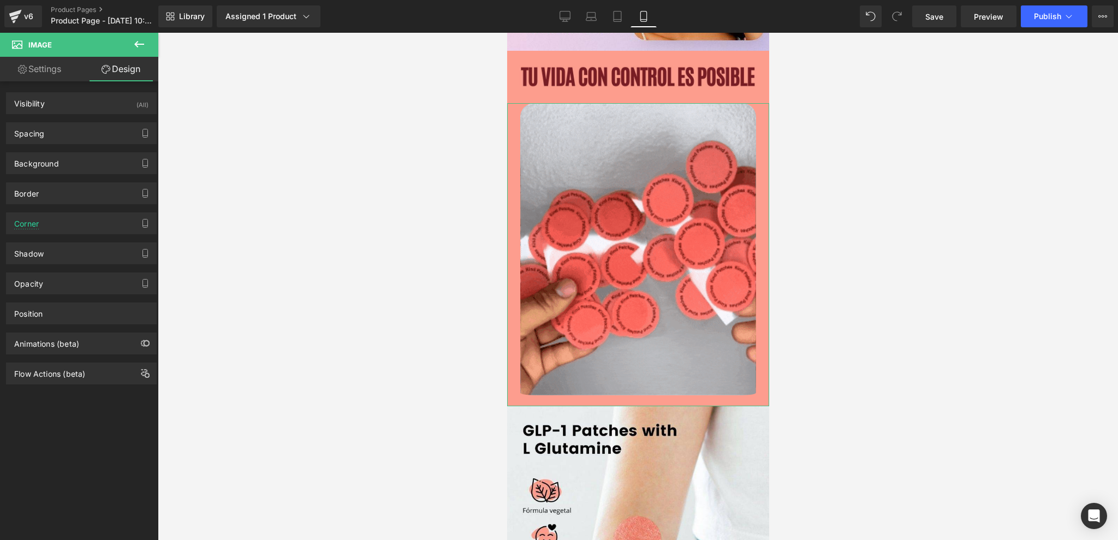
click at [69, 75] on link "Settings" at bounding box center [39, 69] width 79 height 25
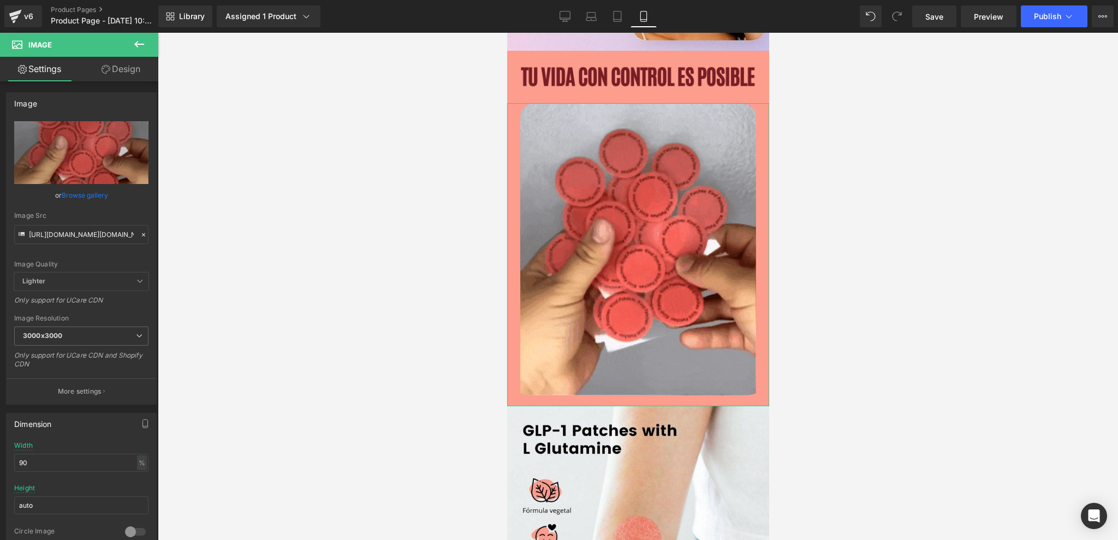
click at [121, 72] on link "Design" at bounding box center [120, 69] width 79 height 25
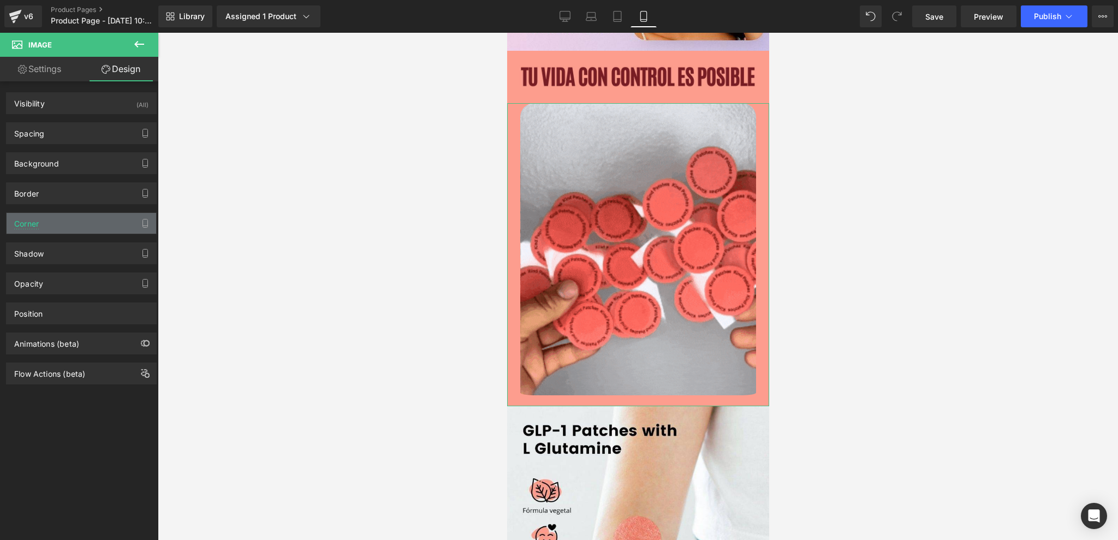
click at [44, 225] on div "Corner" at bounding box center [82, 223] width 150 height 21
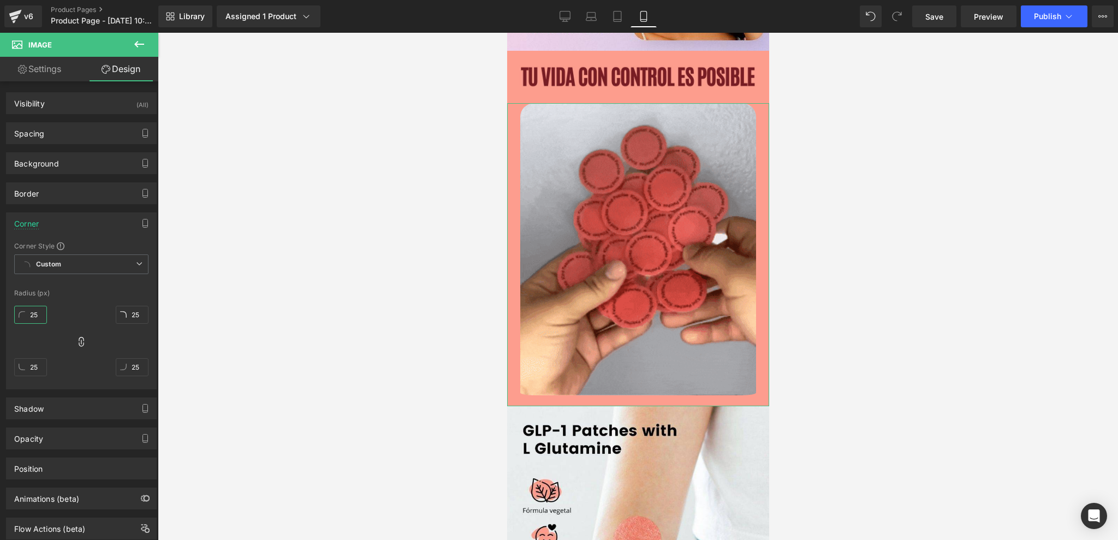
click at [43, 315] on input "25" at bounding box center [30, 315] width 33 height 18
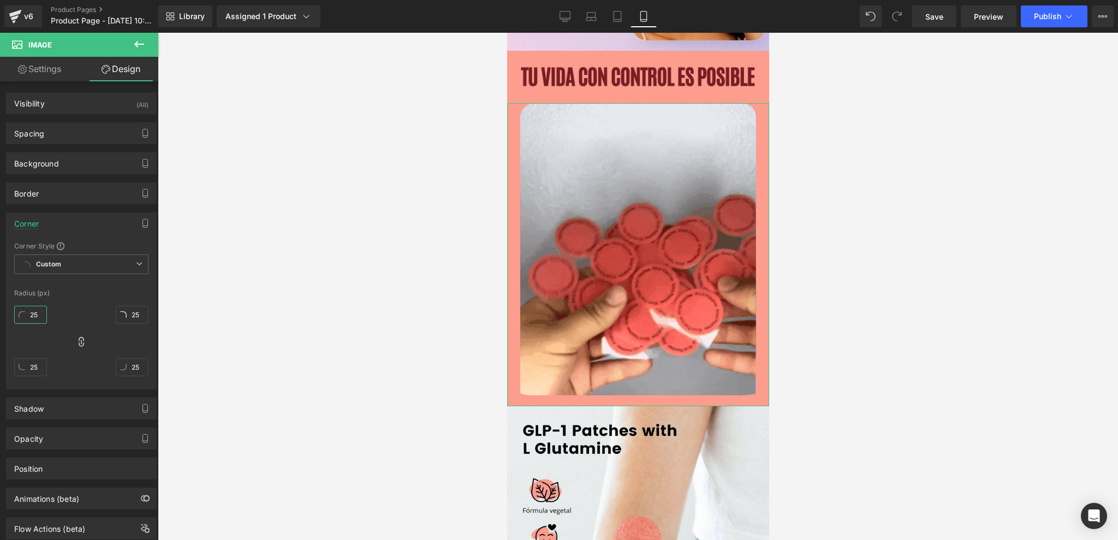
type input "3"
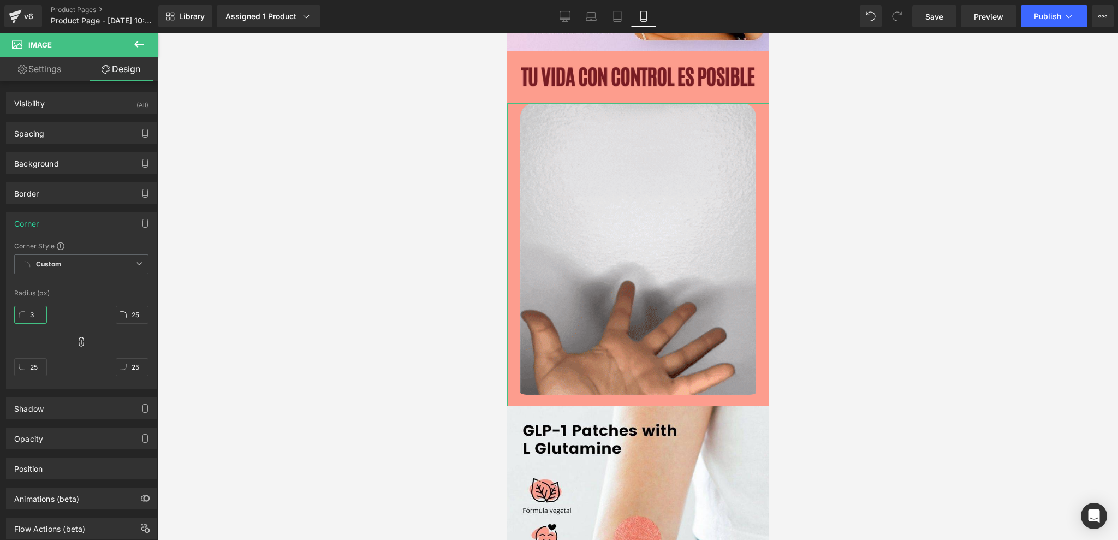
type input "3"
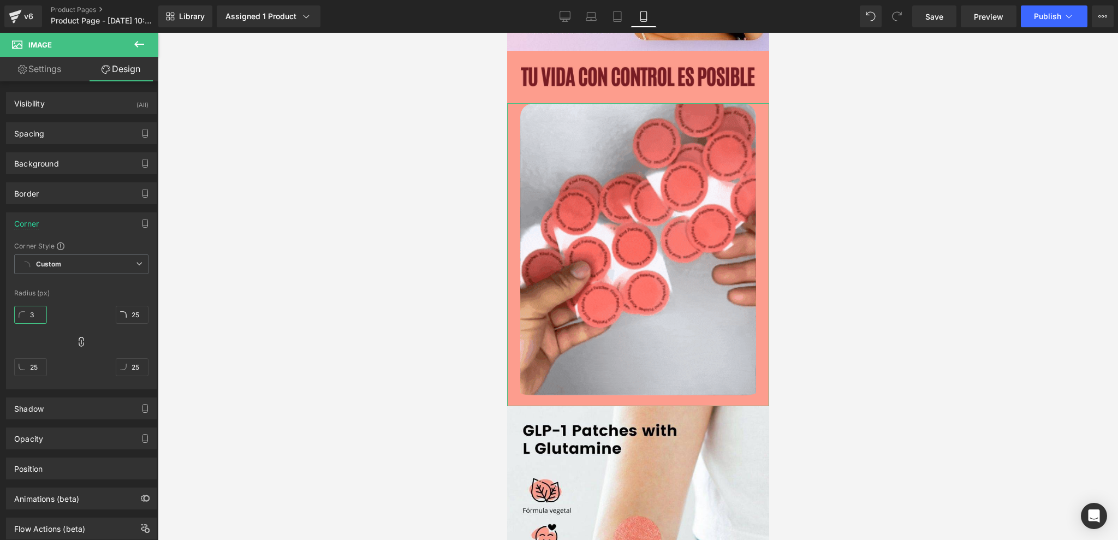
type input "3"
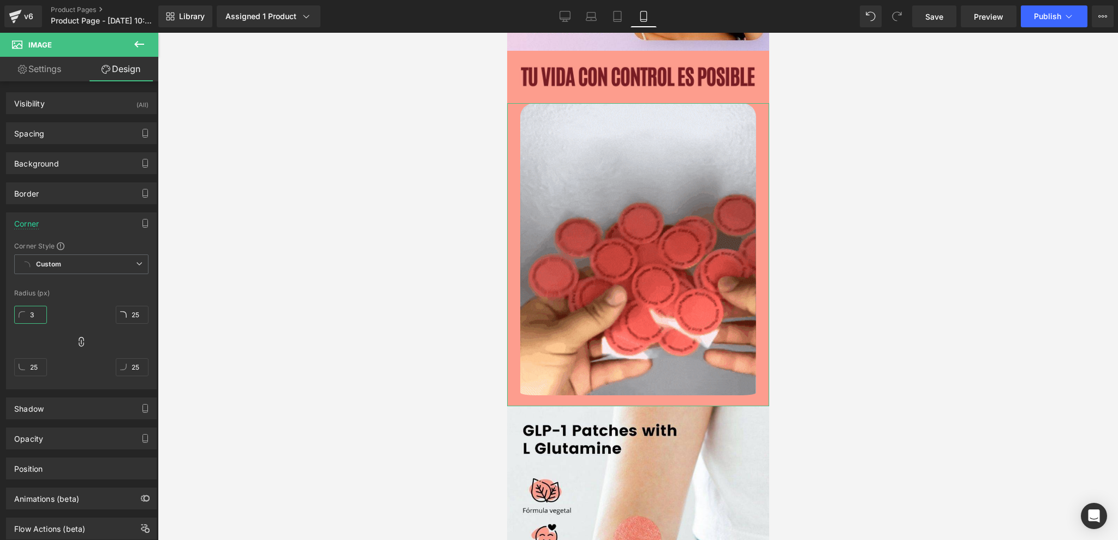
type input "3"
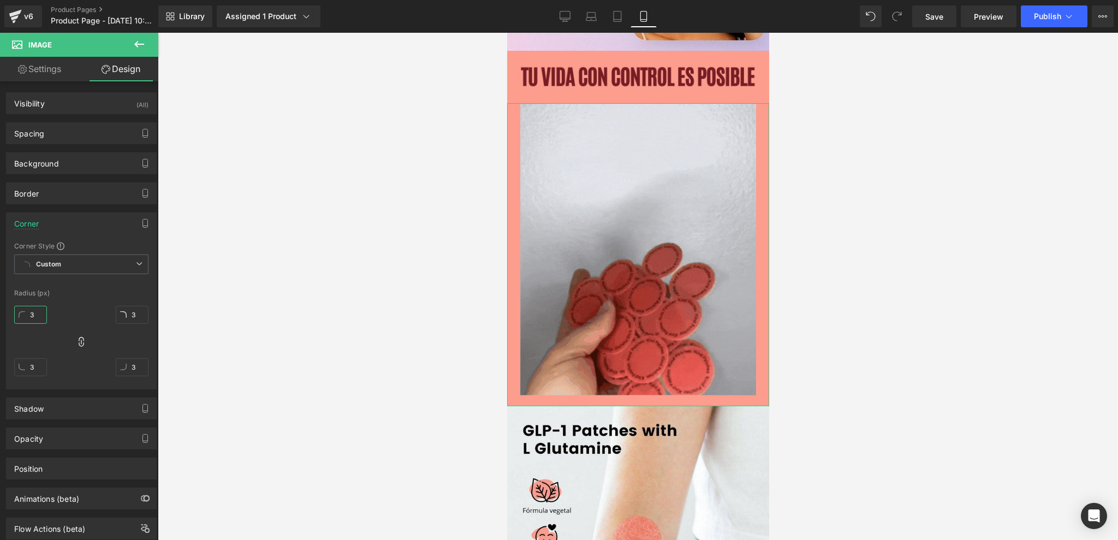
type input "30"
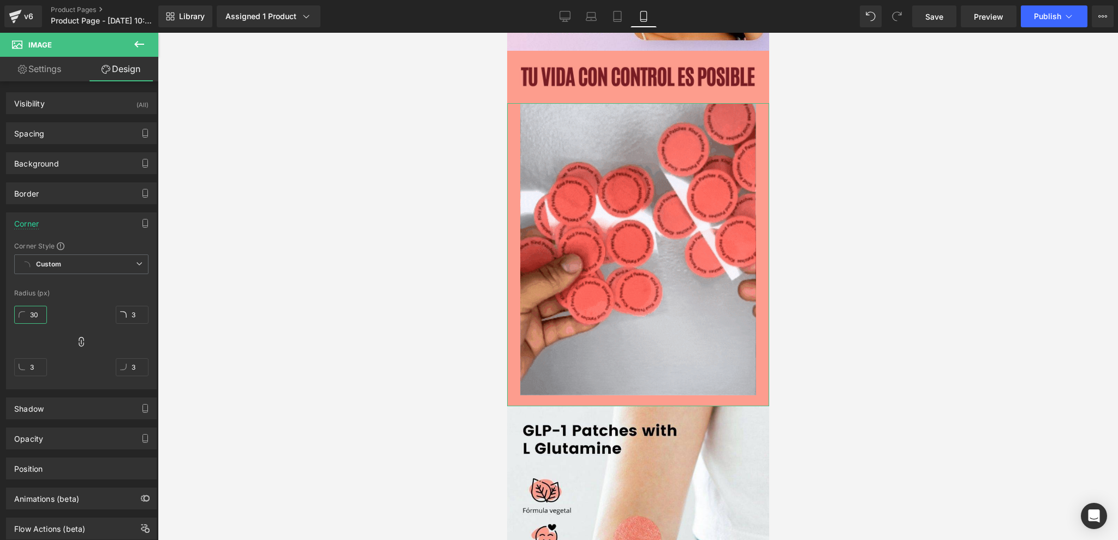
type input "30"
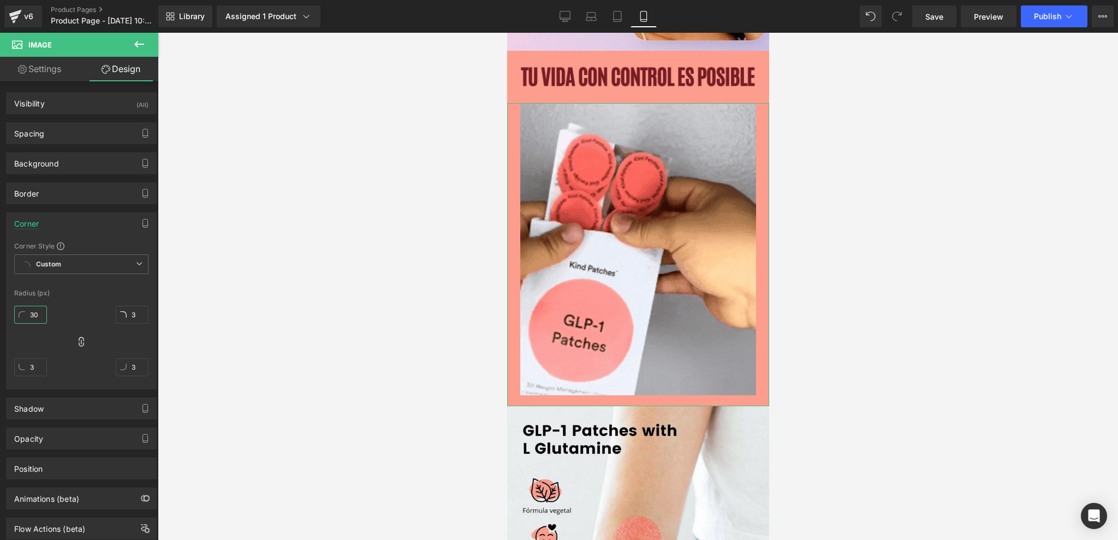
type input "30"
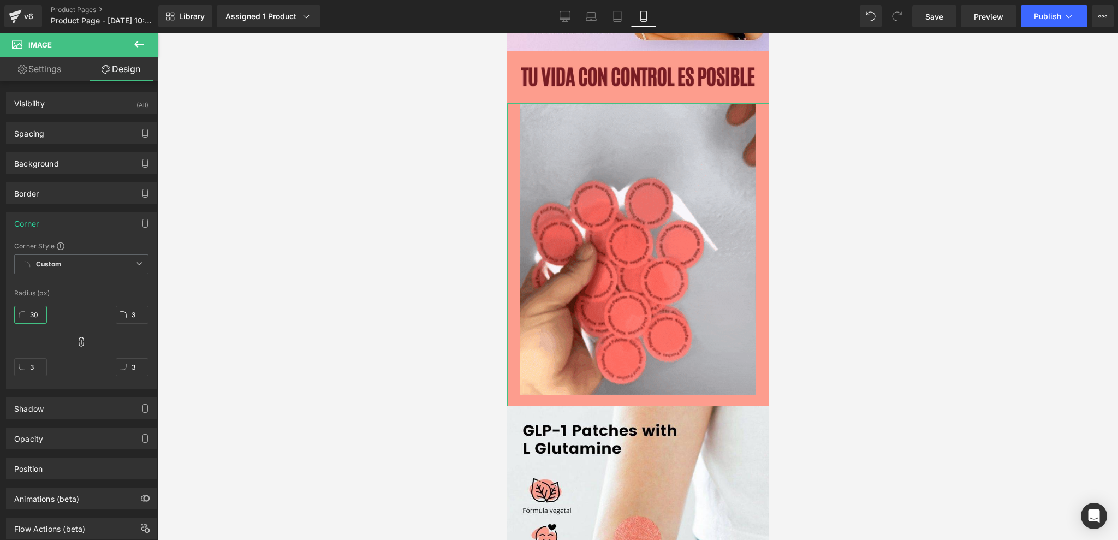
type input "30"
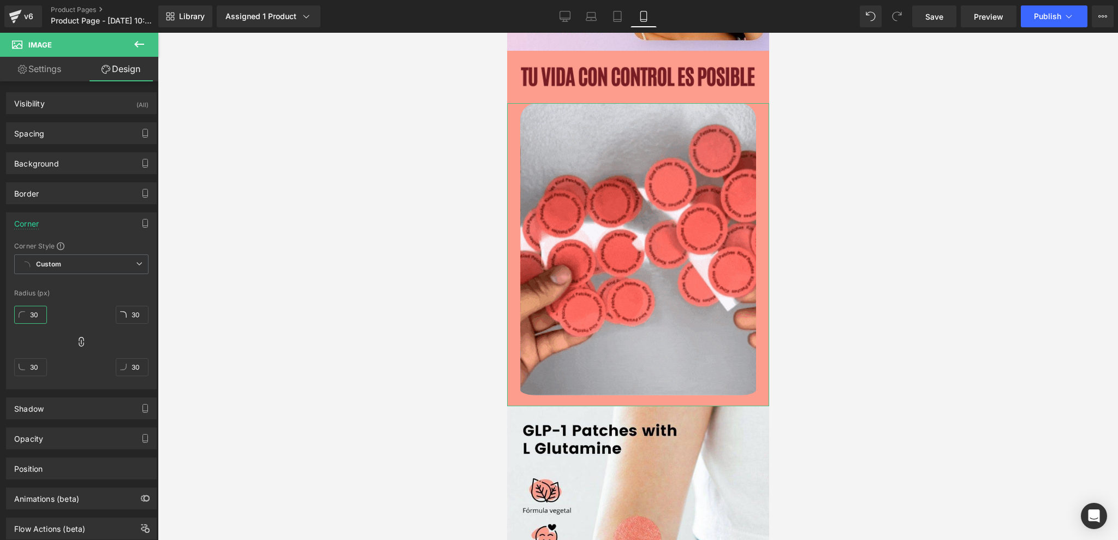
type input "304"
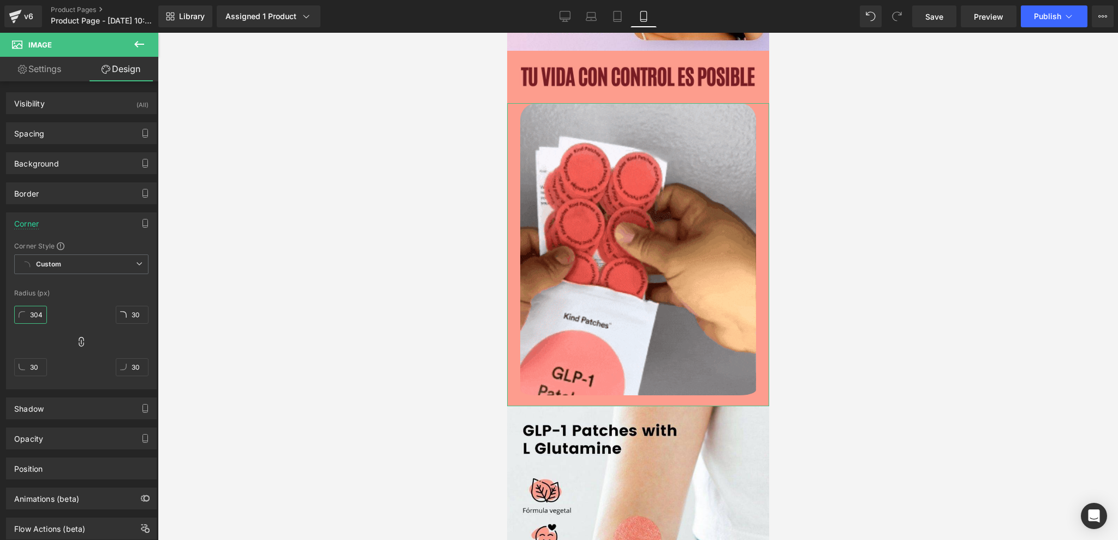
type input "304"
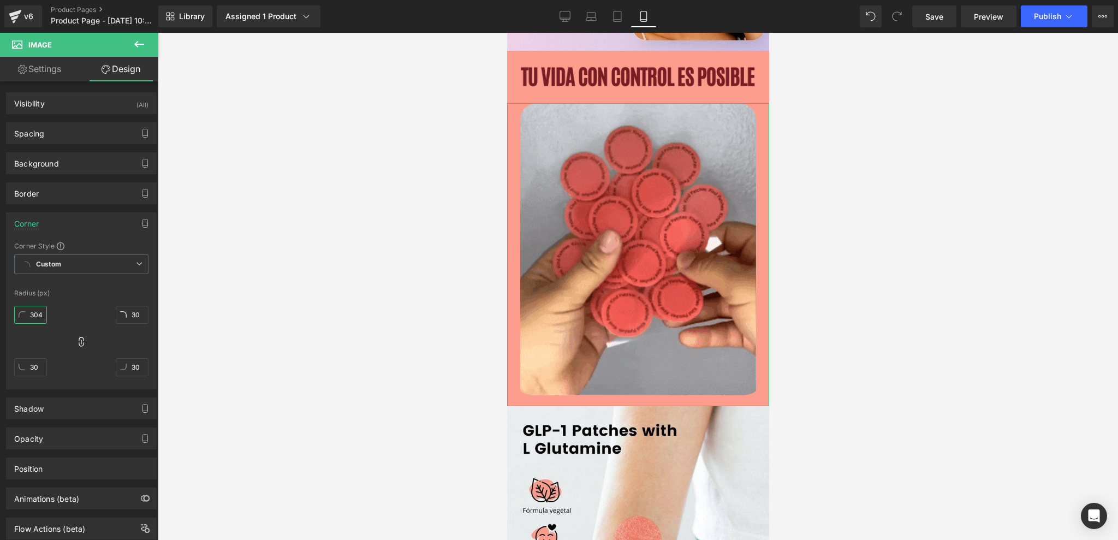
type input "304"
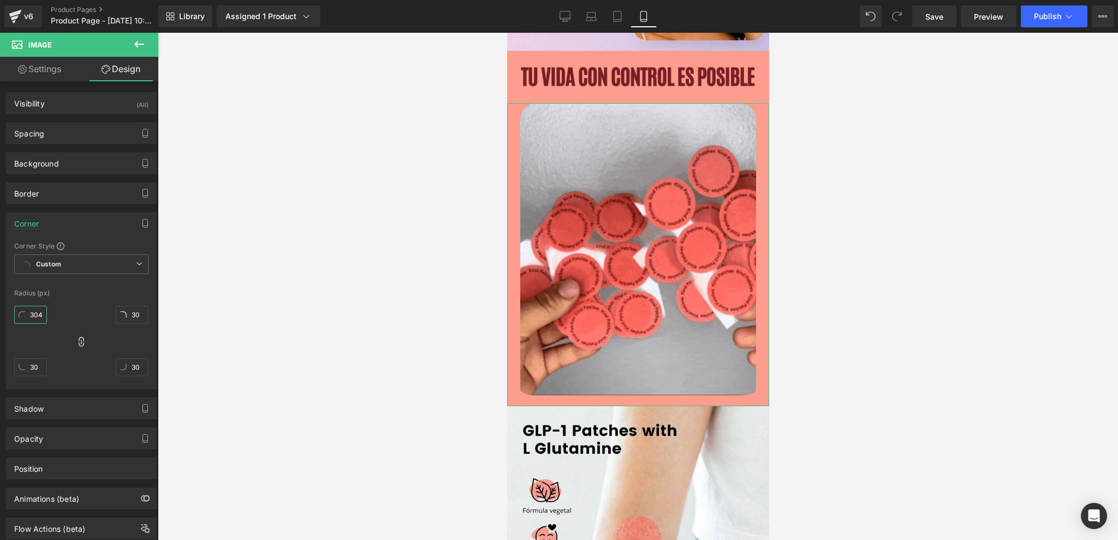
type input "304"
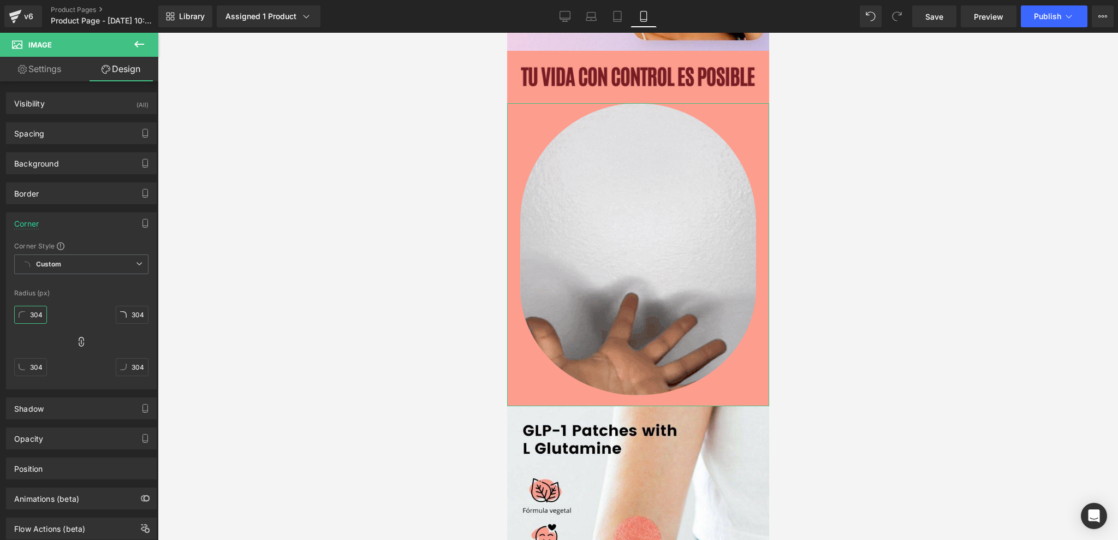
type input "30"
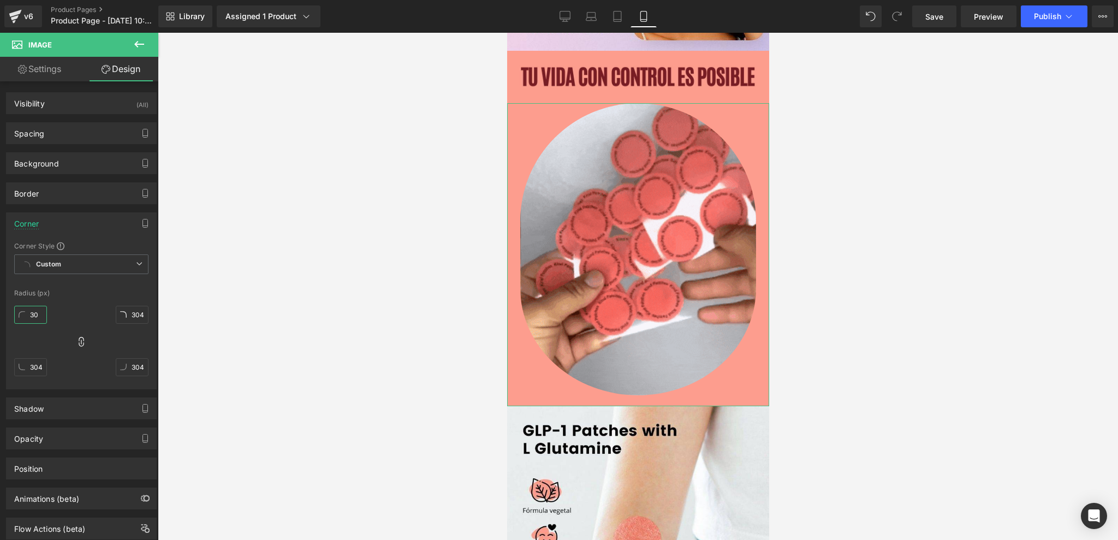
type input "30"
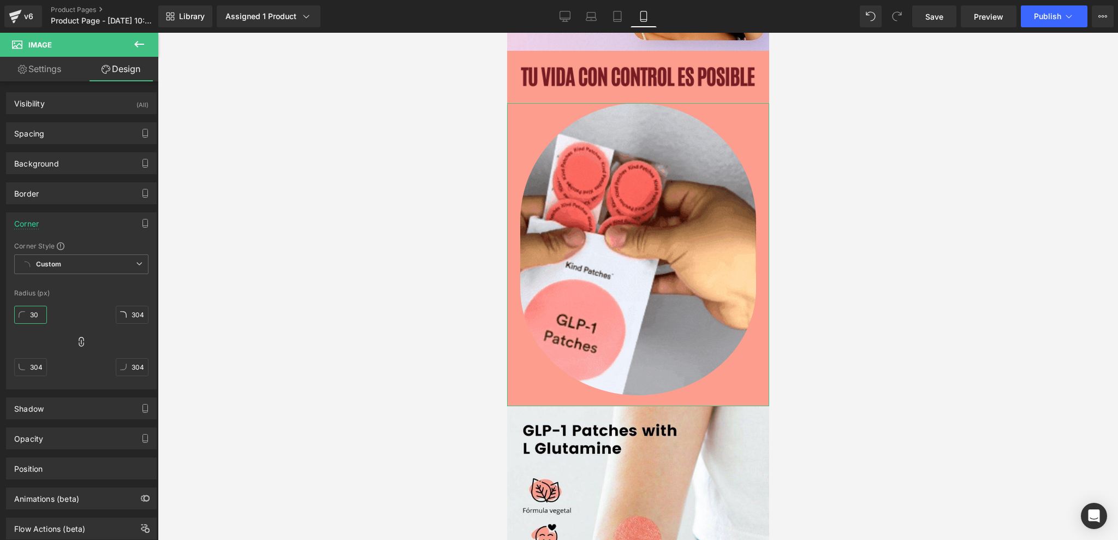
type input "30"
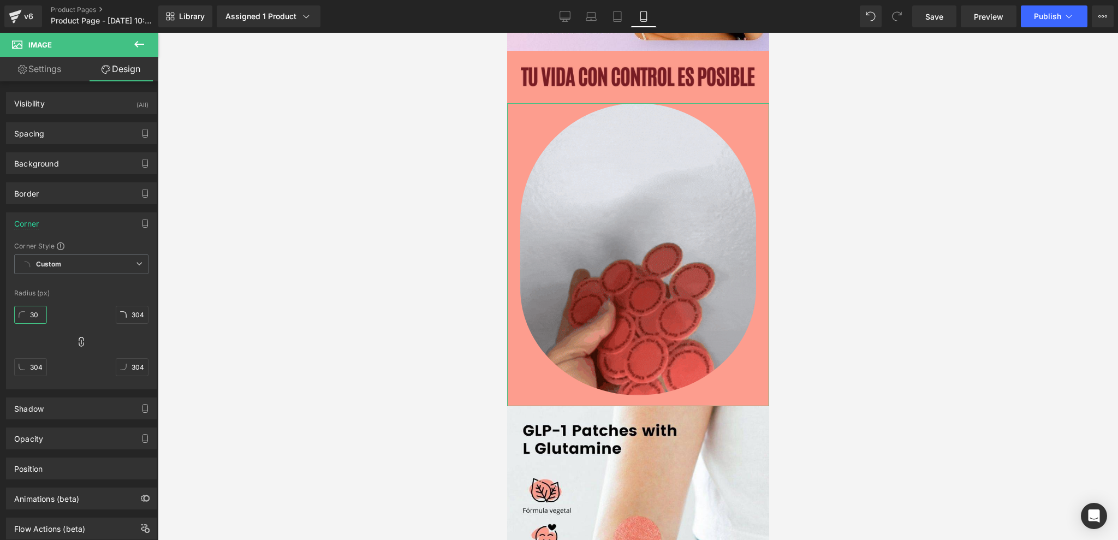
type input "30"
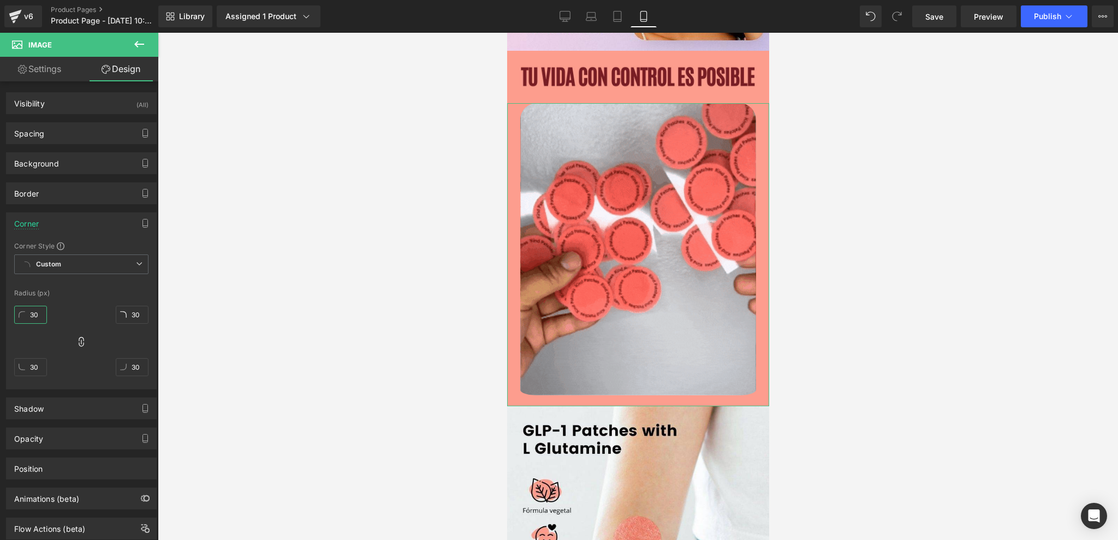
type input "3"
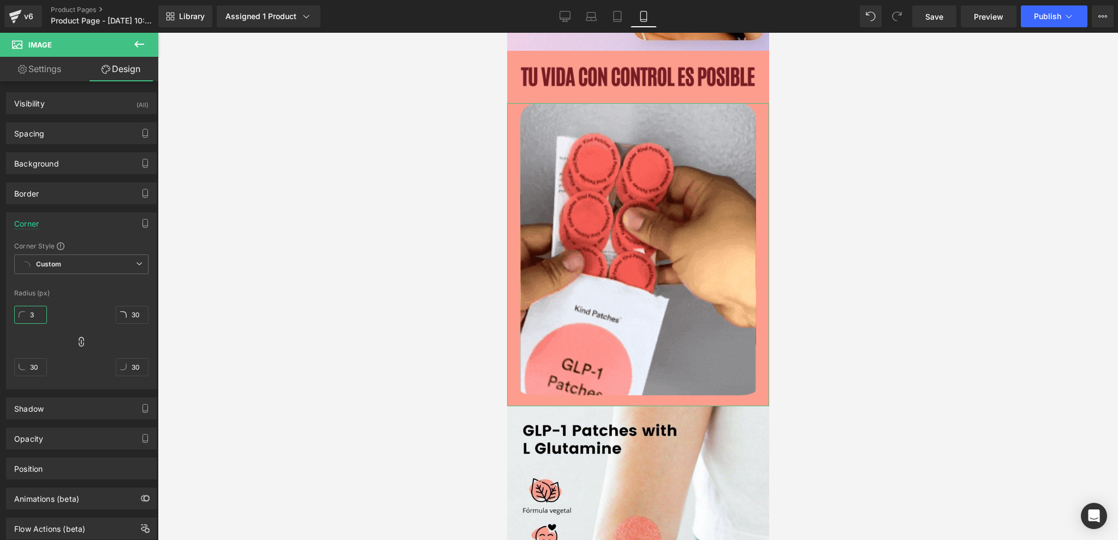
type input "3"
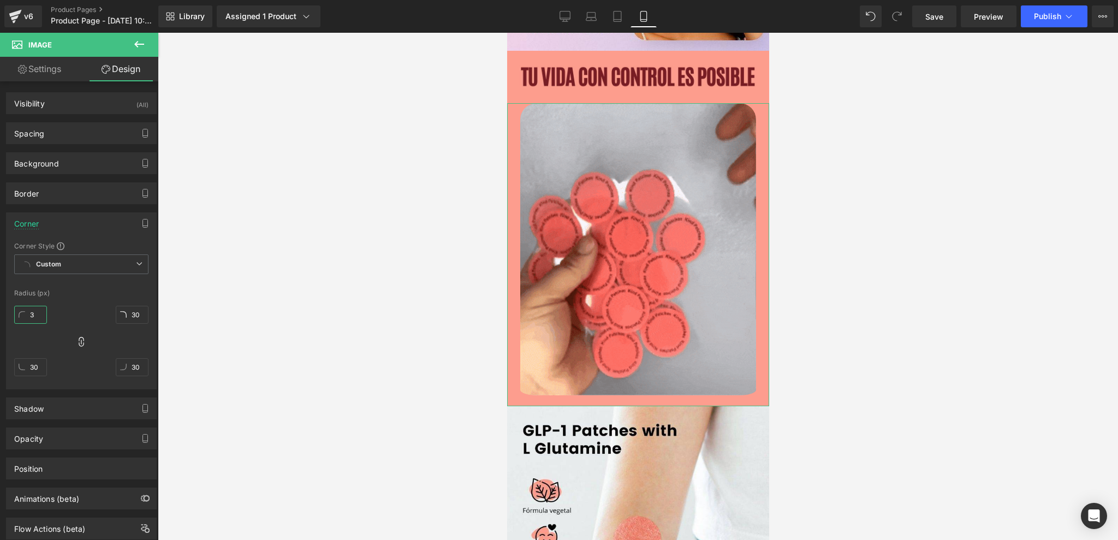
type input "3"
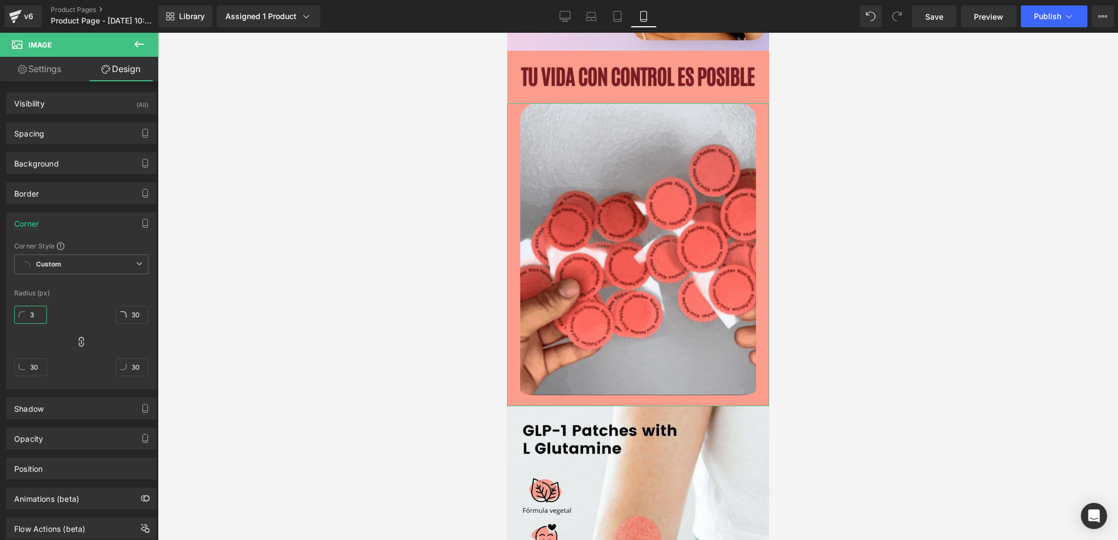
type input "3"
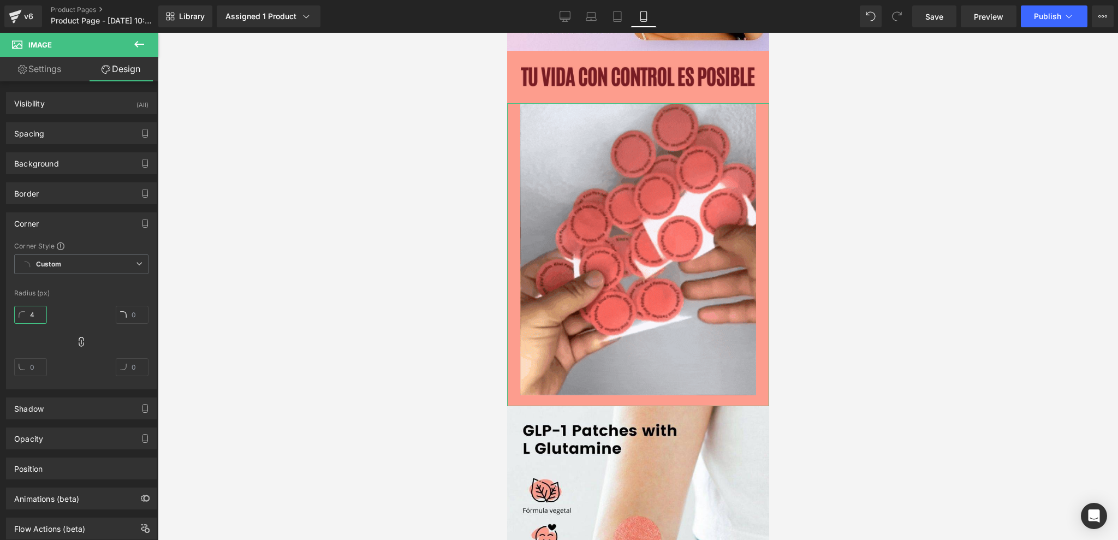
type input "40"
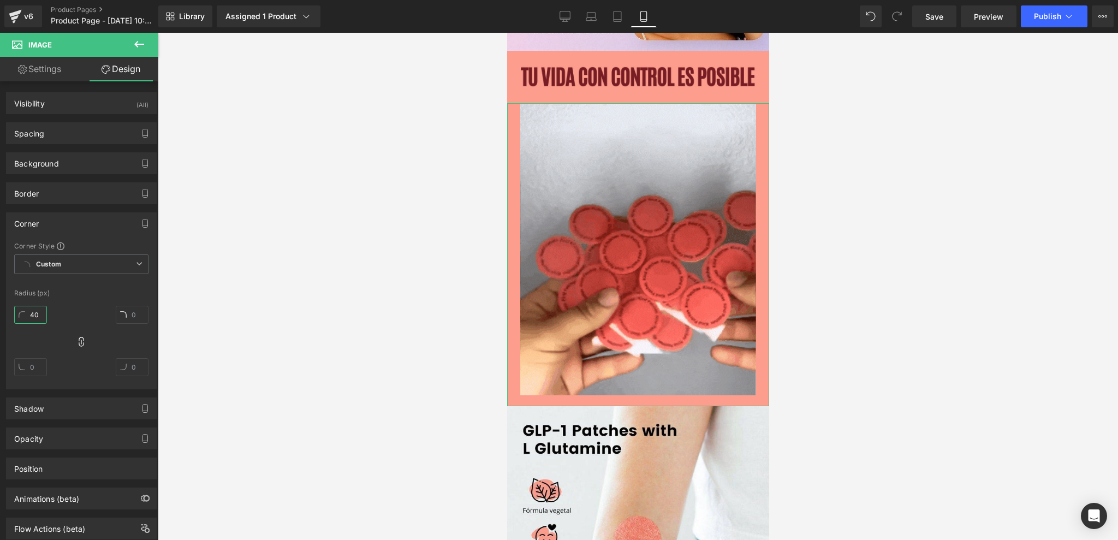
type input "40"
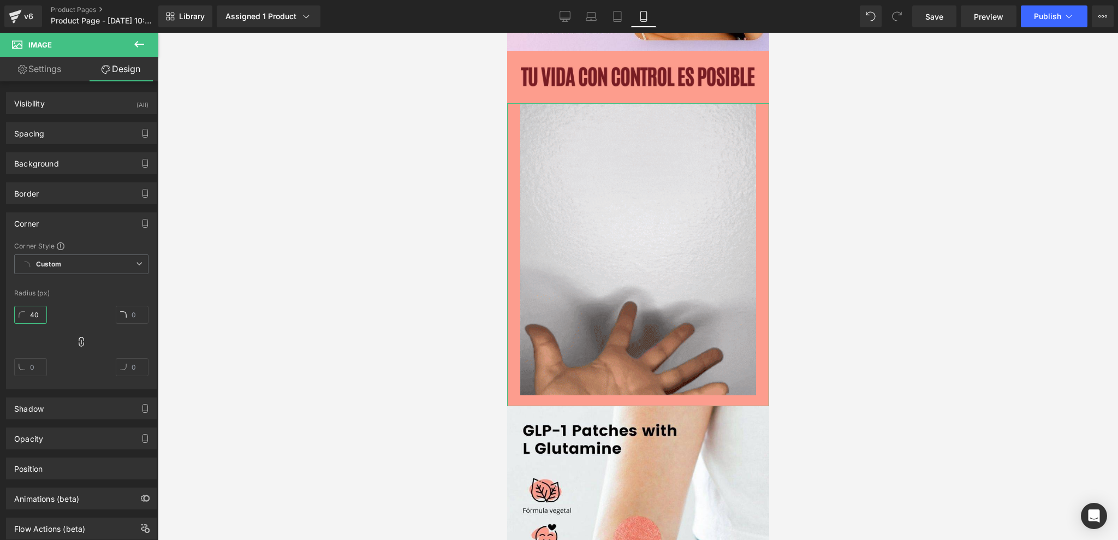
type input "40"
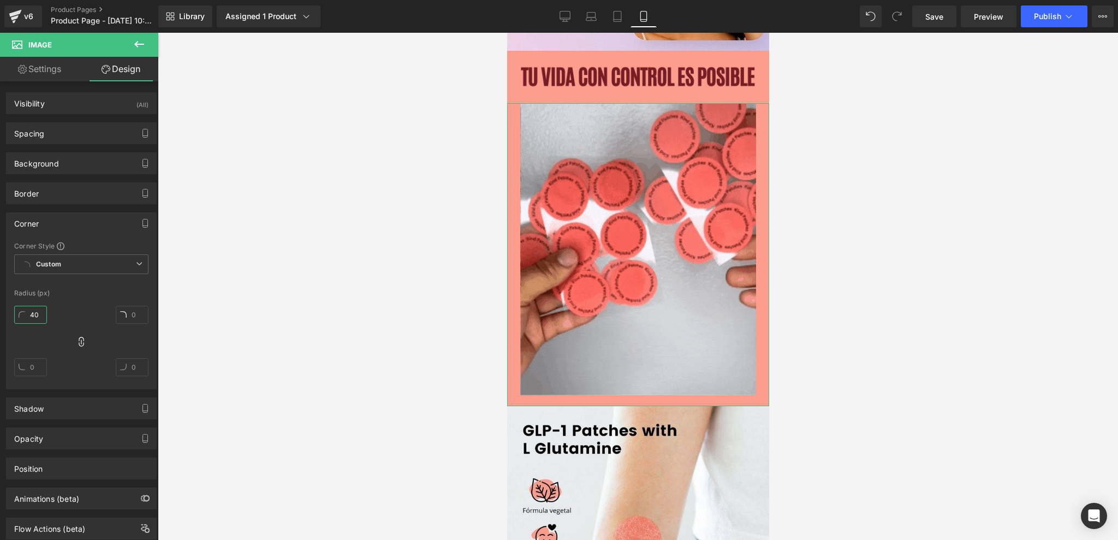
type input "40"
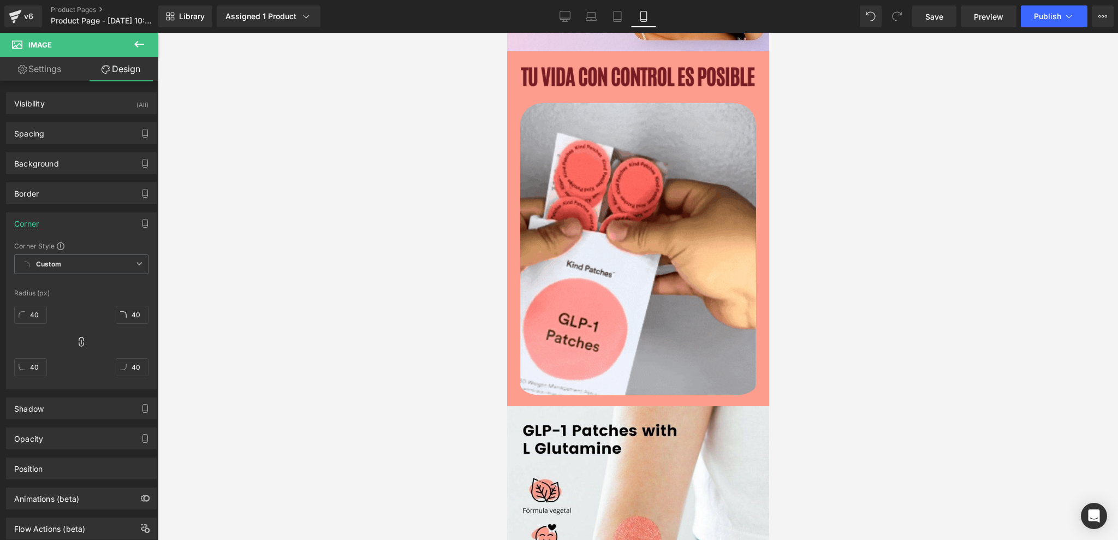
click at [199, 327] on div at bounding box center [638, 286] width 960 height 507
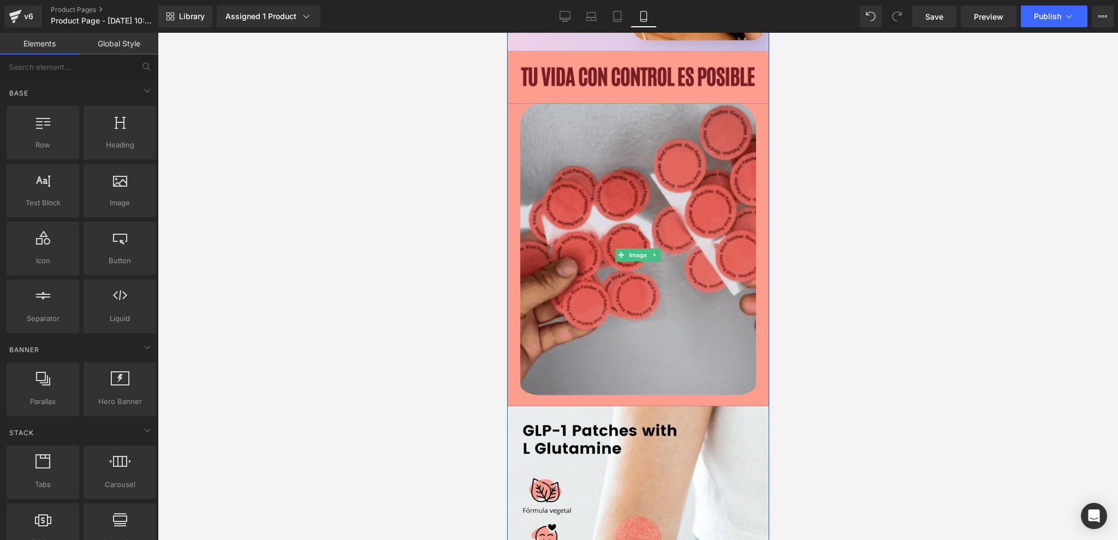
click at [560, 282] on img at bounding box center [638, 255] width 236 height 304
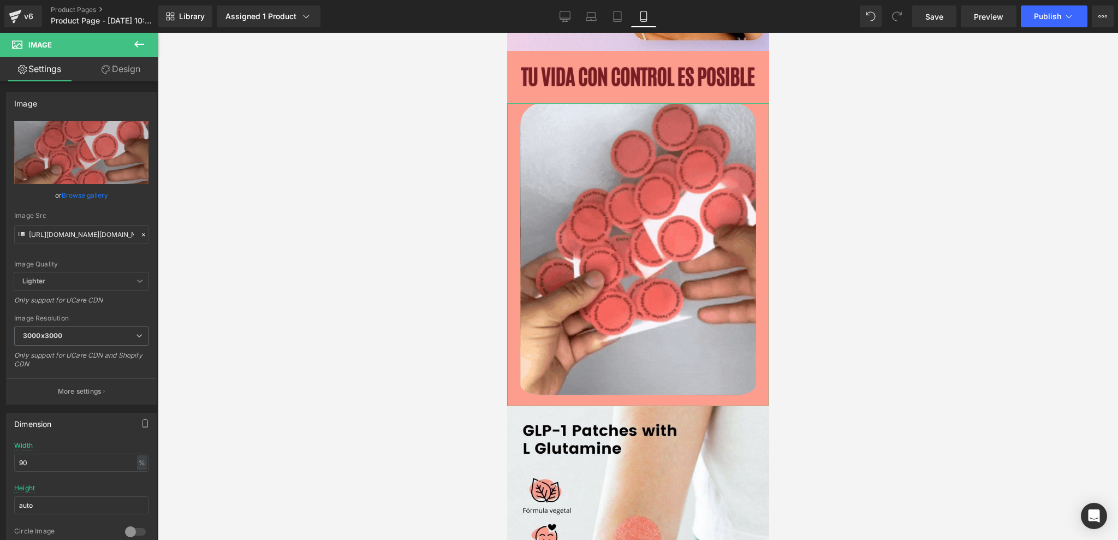
click at [102, 70] on icon at bounding box center [106, 69] width 9 height 9
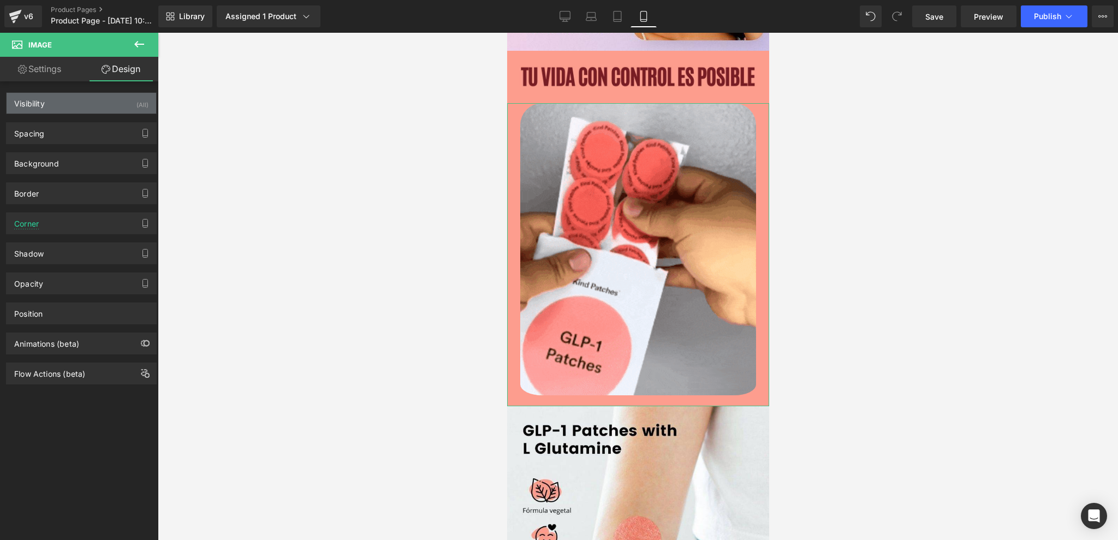
type input "#333333"
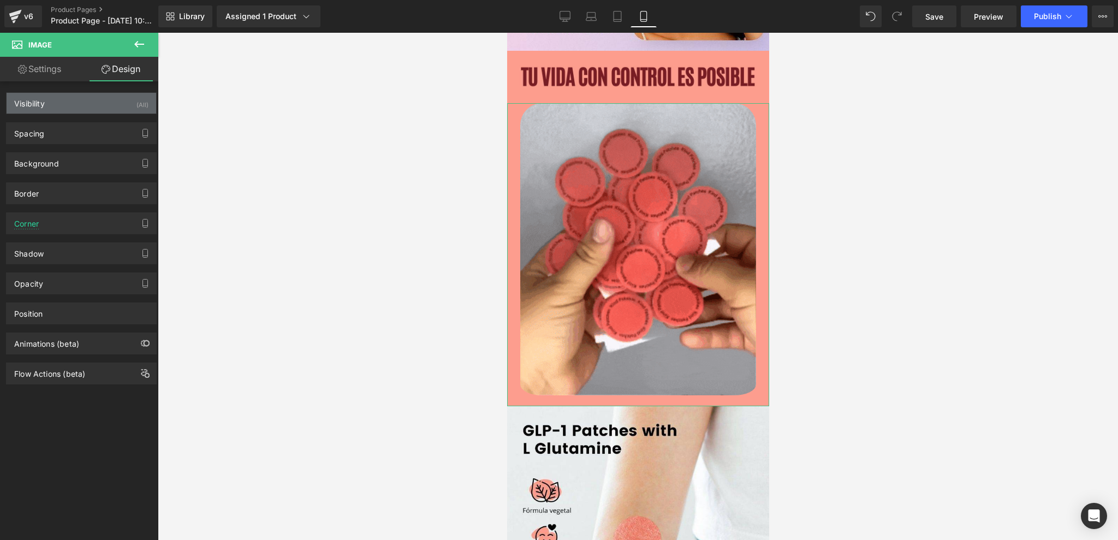
type input "100"
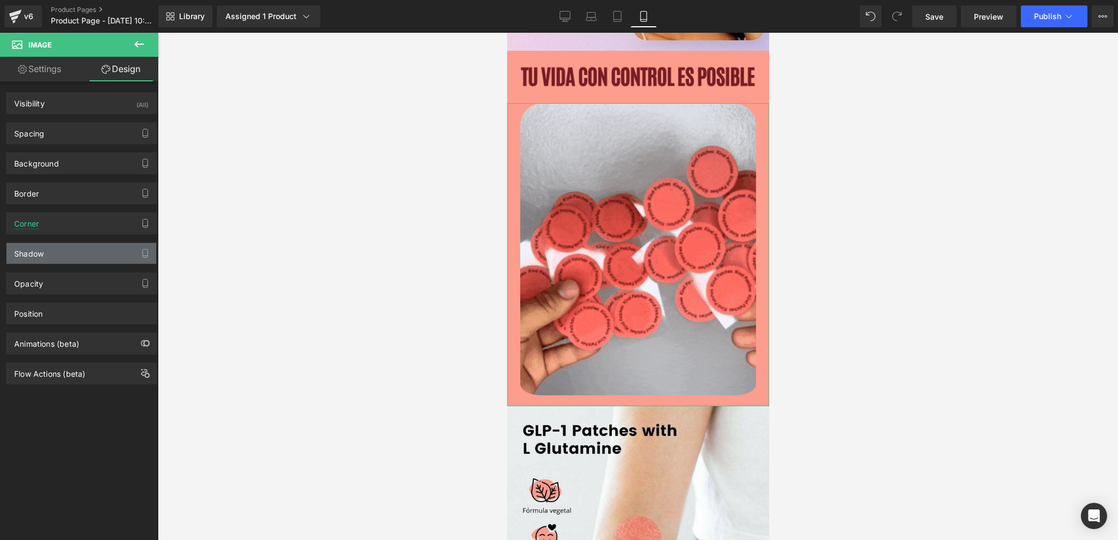
click at [59, 247] on div "Shadow" at bounding box center [82, 253] width 150 height 21
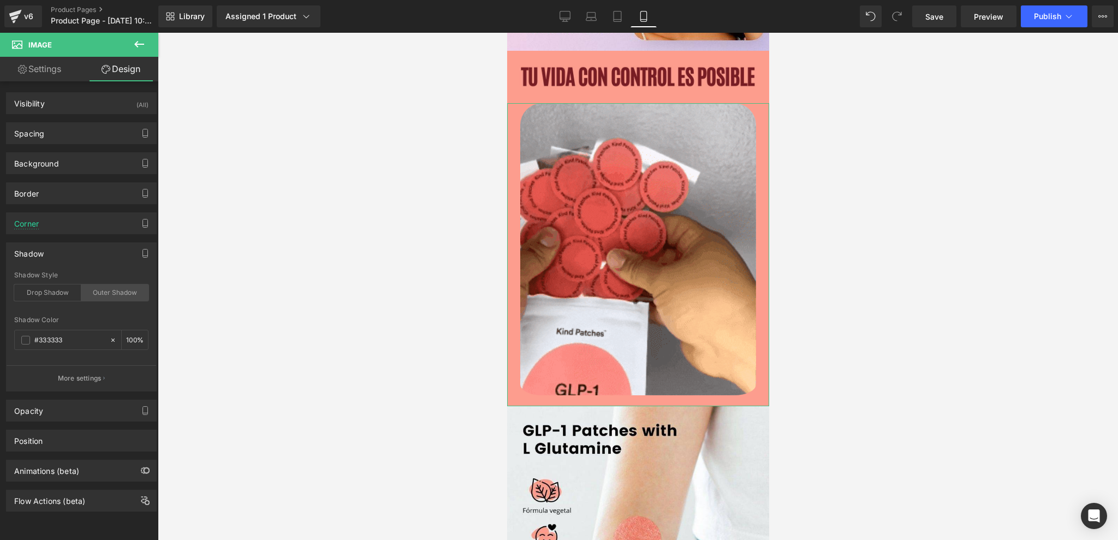
click at [100, 299] on div "Outer Shadow" at bounding box center [114, 292] width 67 height 16
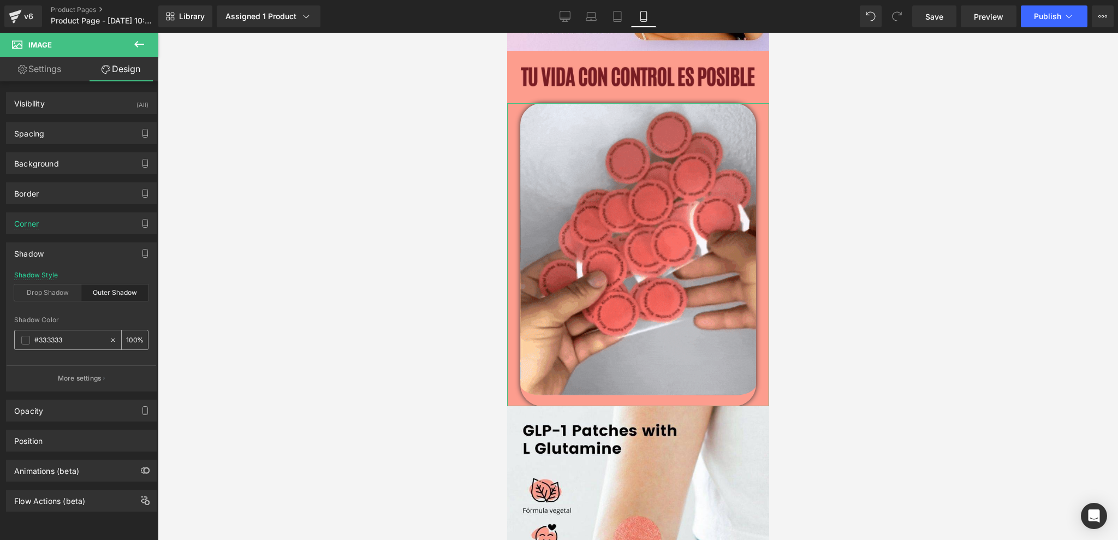
click at [102, 337] on div "#333333" at bounding box center [62, 339] width 94 height 19
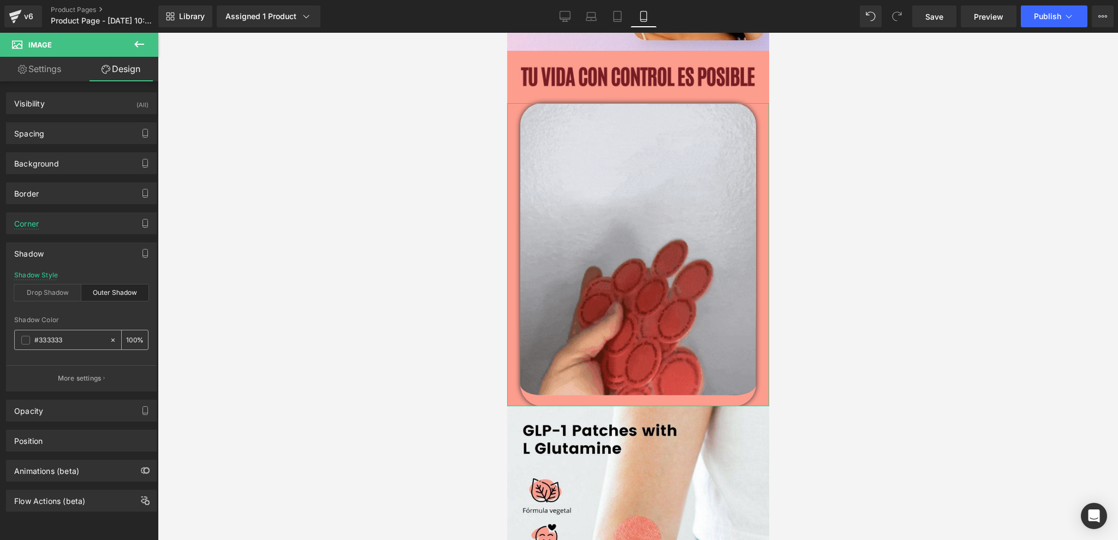
click at [85, 339] on input "#333333" at bounding box center [69, 340] width 70 height 12
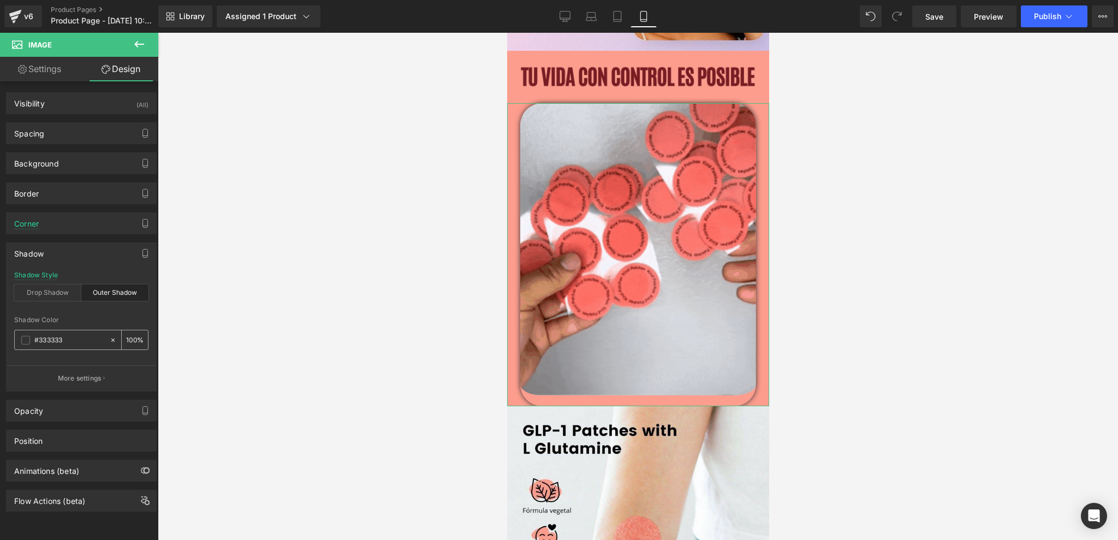
drag, startPoint x: 85, startPoint y: 339, endPoint x: 49, endPoint y: 339, distance: 36.6
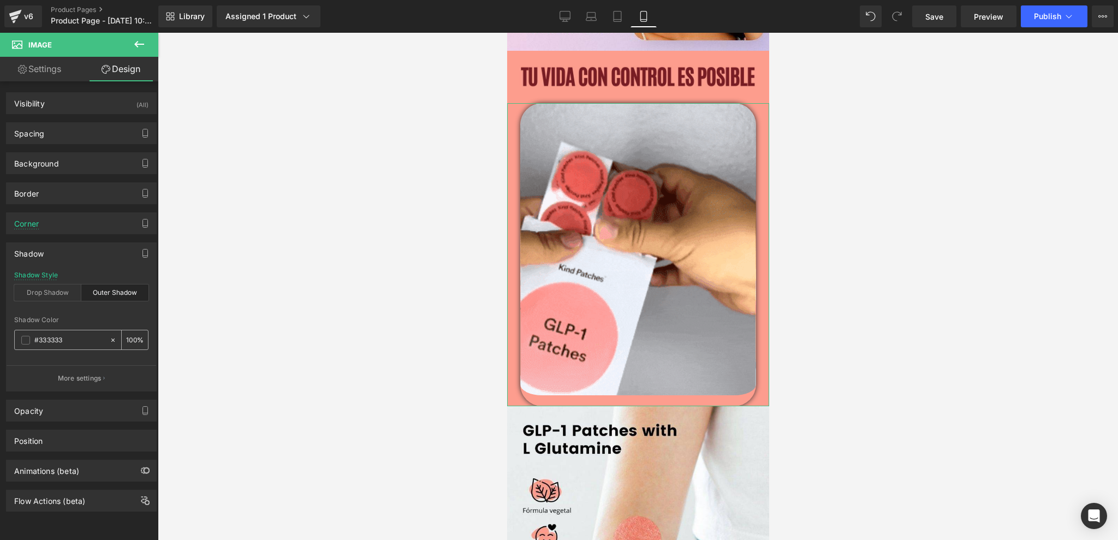
click at [49, 339] on input "#333333" at bounding box center [69, 340] width 70 height 12
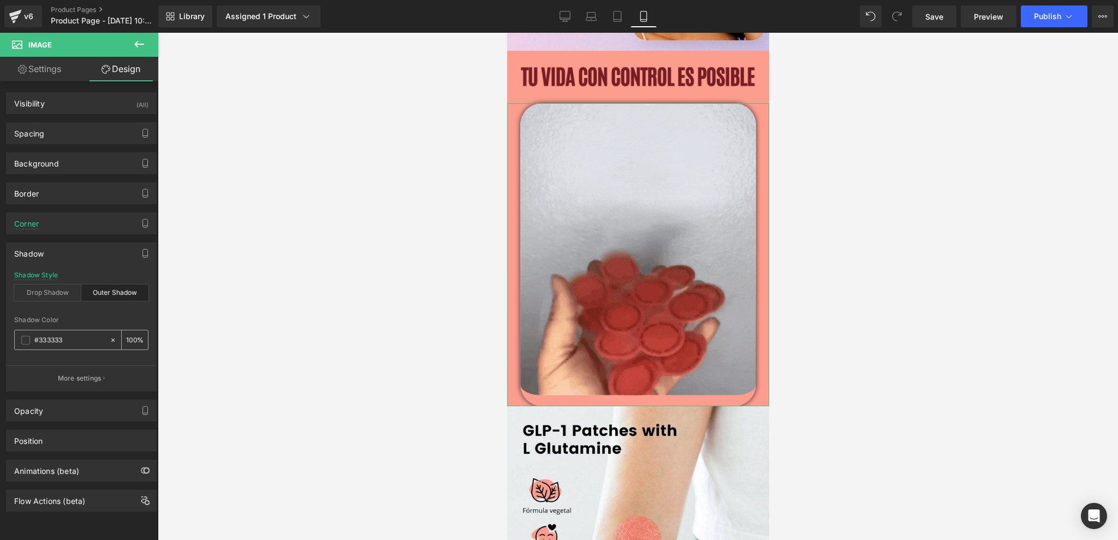
click at [76, 340] on input "#333333" at bounding box center [69, 340] width 70 height 12
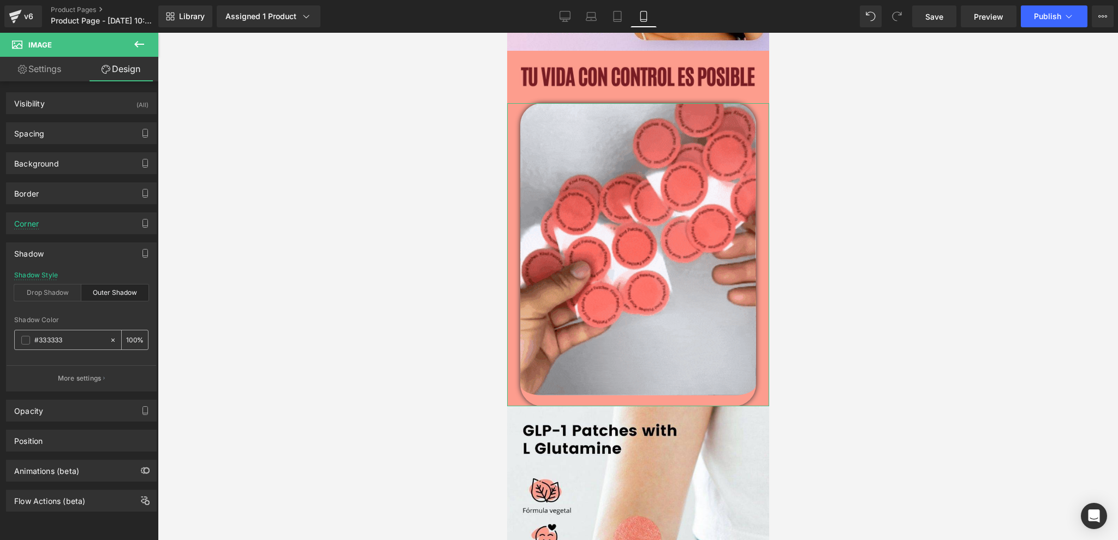
click at [76, 340] on input "#333333" at bounding box center [69, 340] width 70 height 12
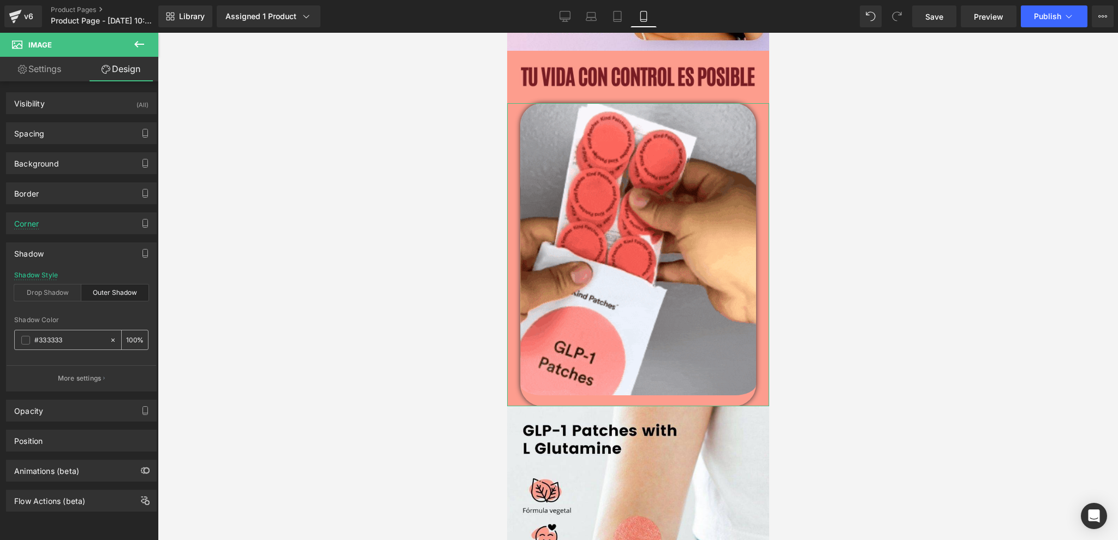
paste input "#fd9d8e"
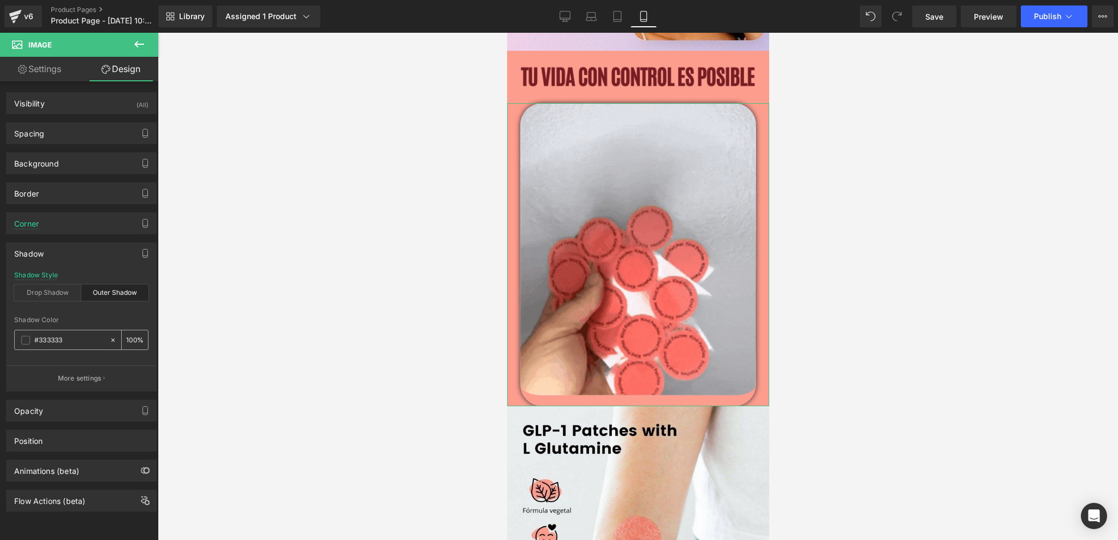
type input "##fd9d8e"
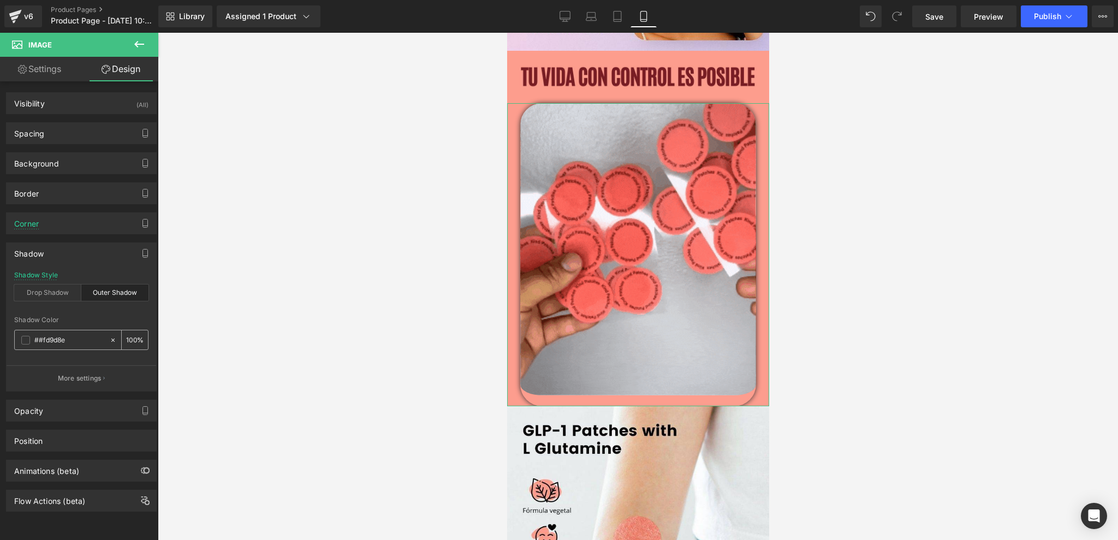
type input "0"
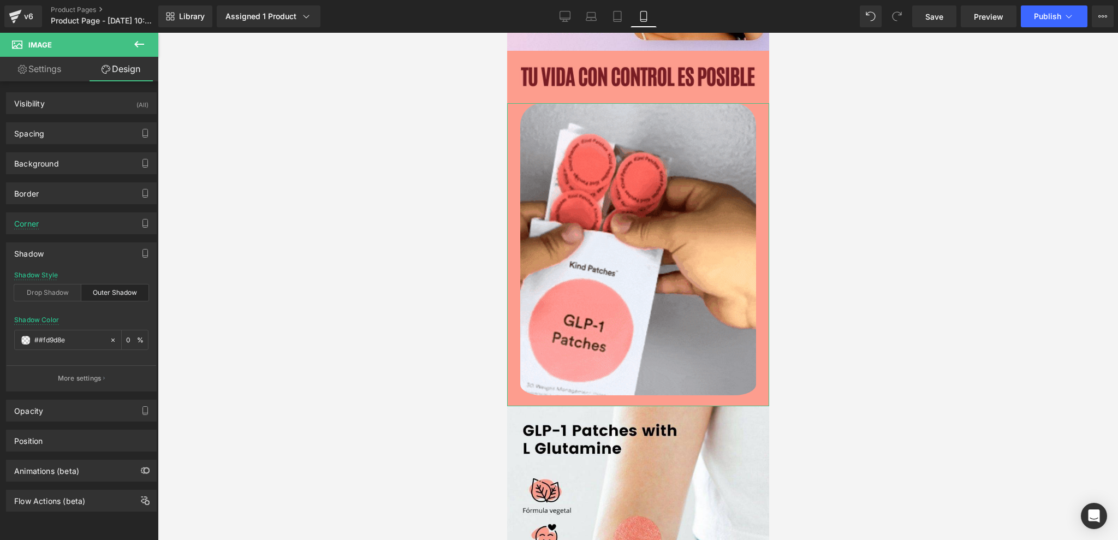
drag, startPoint x: 76, startPoint y: 340, endPoint x: 2, endPoint y: 332, distance: 74.7
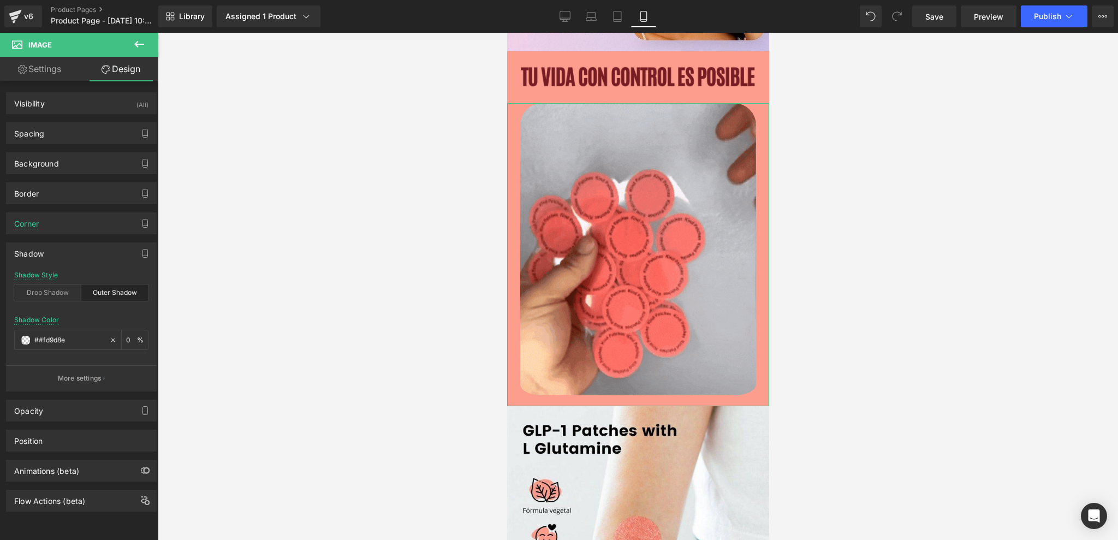
click at [2, 332] on div "Shadow outer Shadow Style Drop Shadow Outer Shadow ##fd9d8e Shadow Color ##fd9d…" at bounding box center [81, 312] width 163 height 157
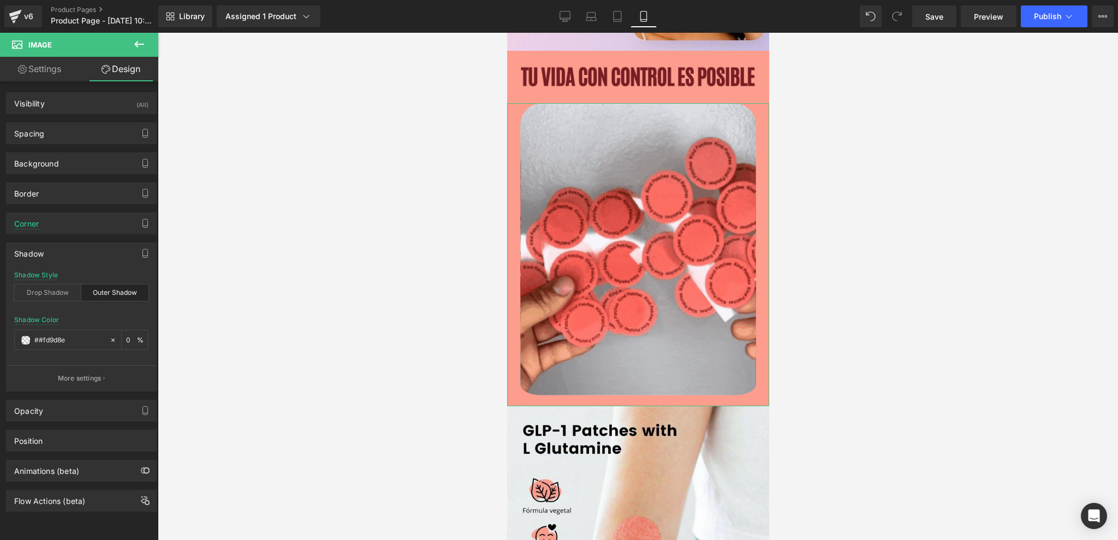
paste input "text"
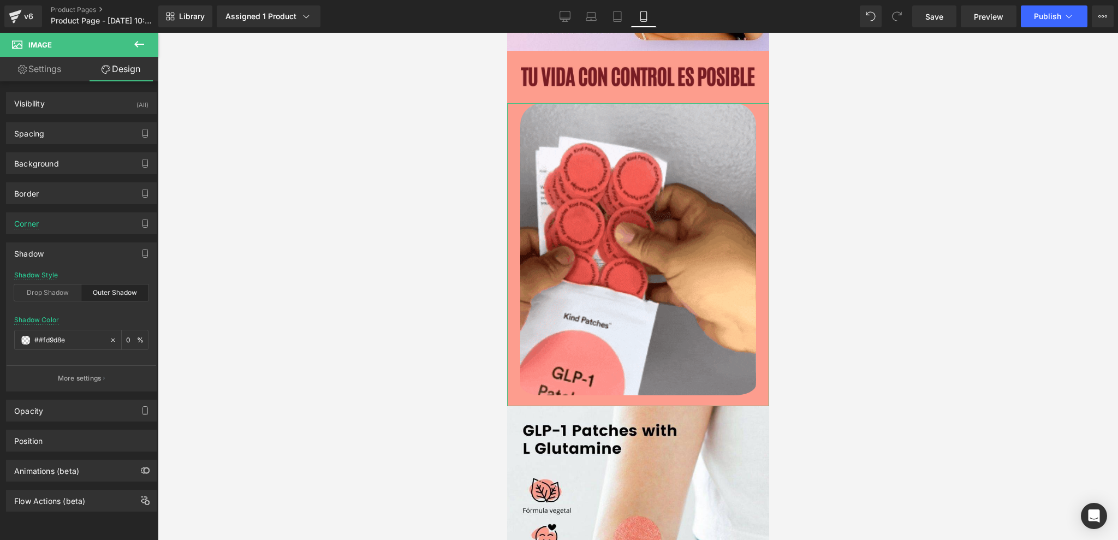
type input "#fd9d8e"
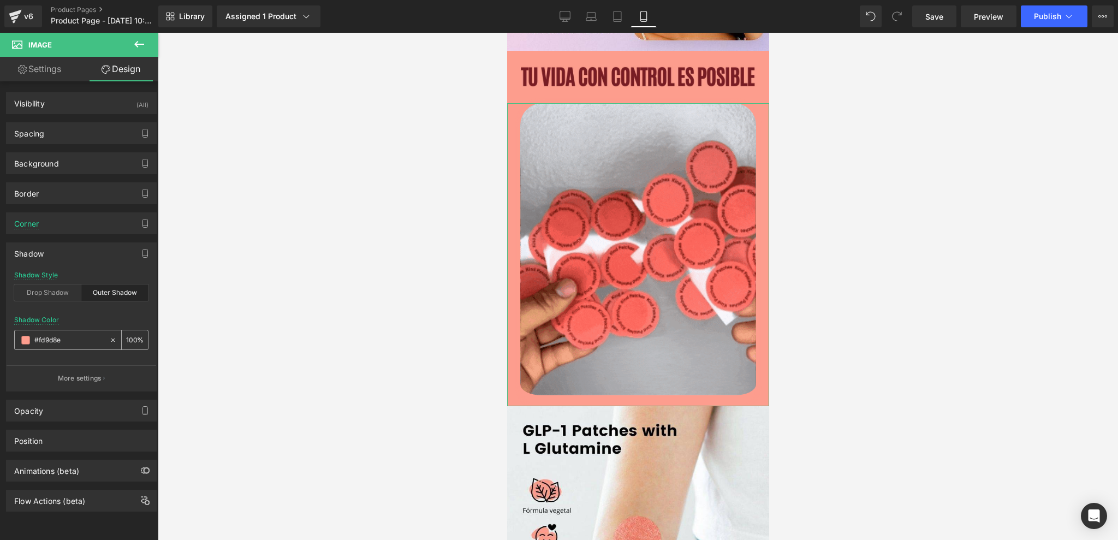
click at [25, 343] on span at bounding box center [25, 340] width 9 height 9
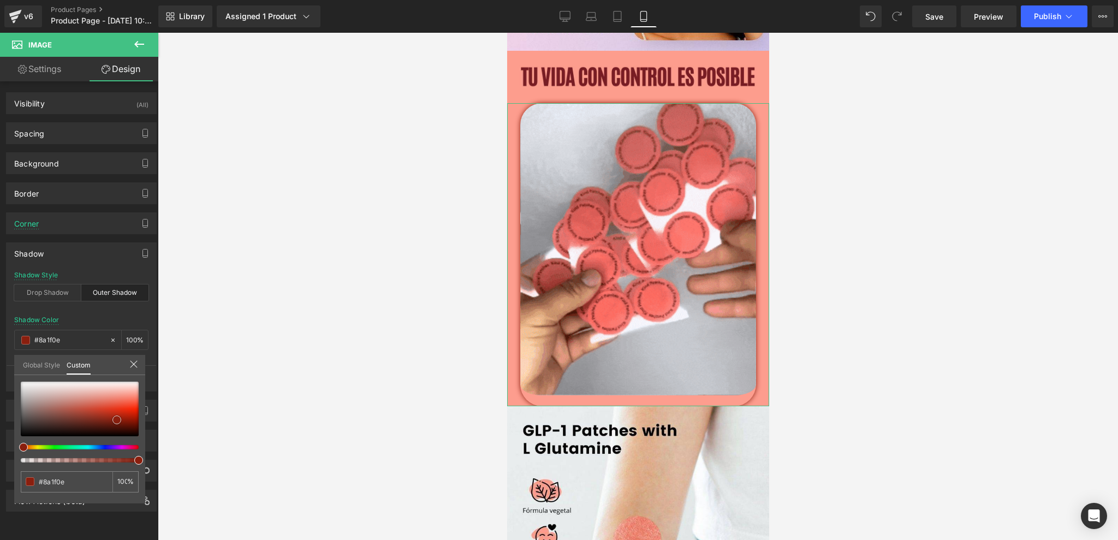
drag, startPoint x: 135, startPoint y: 391, endPoint x: 117, endPoint y: 417, distance: 31.7
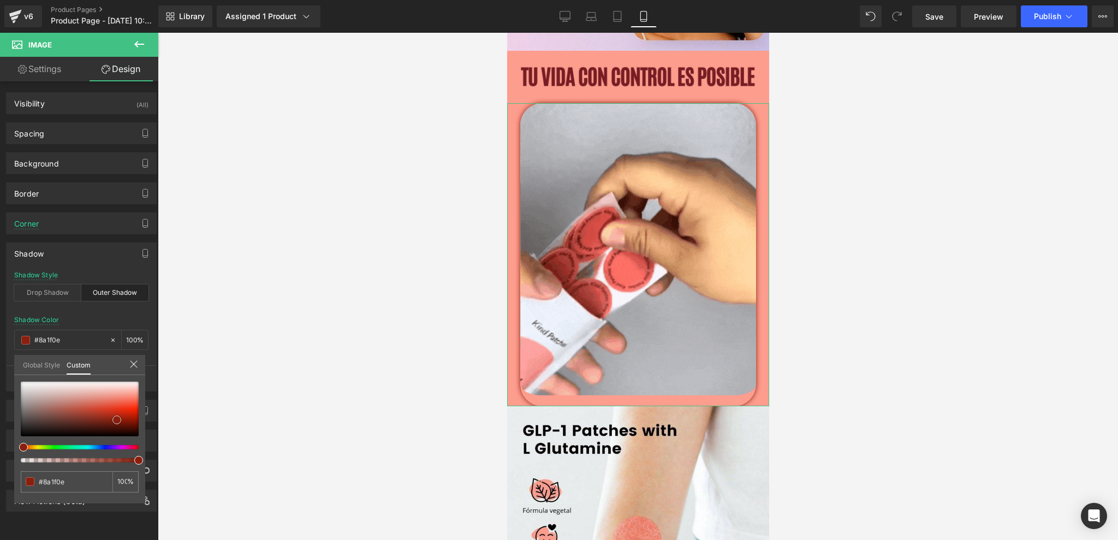
click at [117, 417] on span at bounding box center [116, 420] width 9 height 9
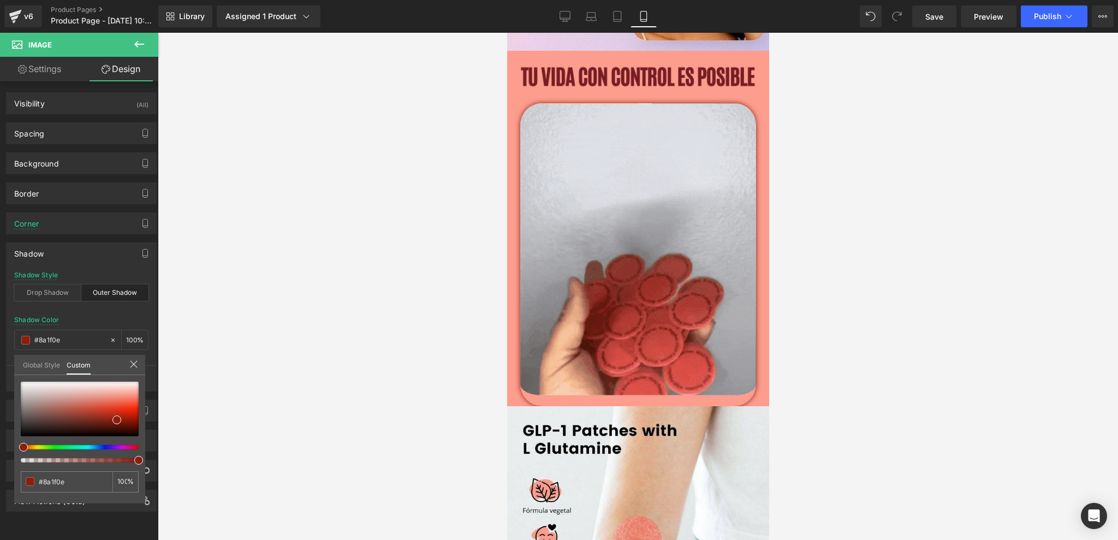
click at [683, 405] on body "Ir directamente al contenido storefront ENVIO GRATIS A TODO EL [GEOGRAPHIC_DATA…" at bounding box center [638, 275] width 262 height 2799
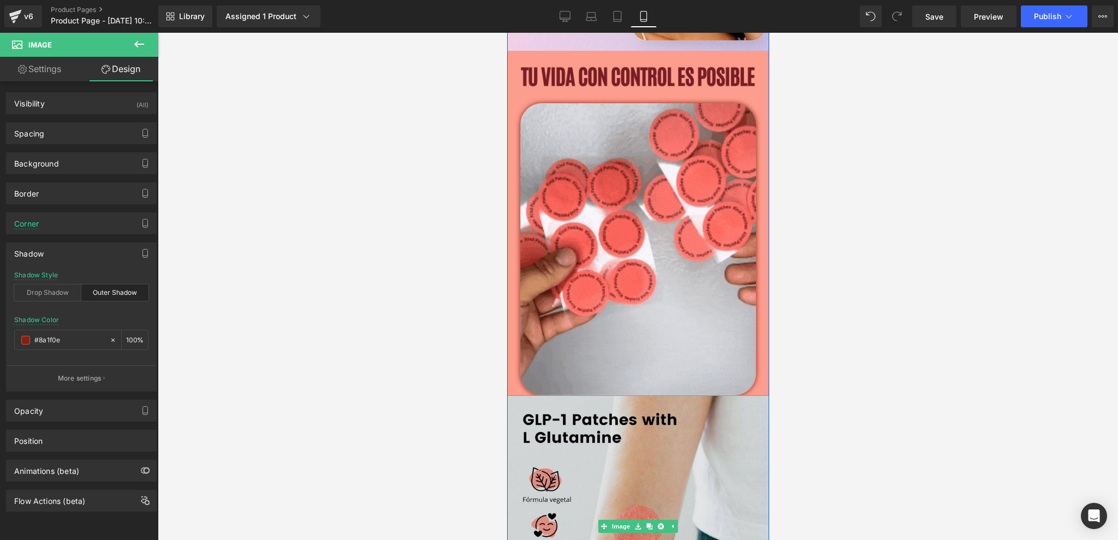
drag, startPoint x: 683, startPoint y: 404, endPoint x: 678, endPoint y: 418, distance: 15.0
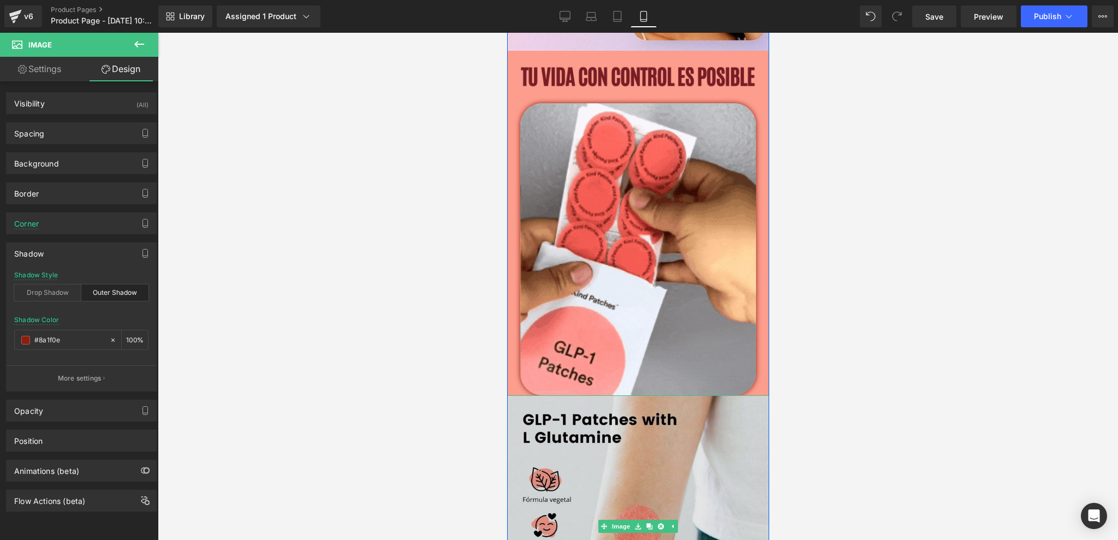
click at [678, 418] on div "Image Image Image Image Image Image Image Image Image Image" at bounding box center [638, 147] width 262 height 2331
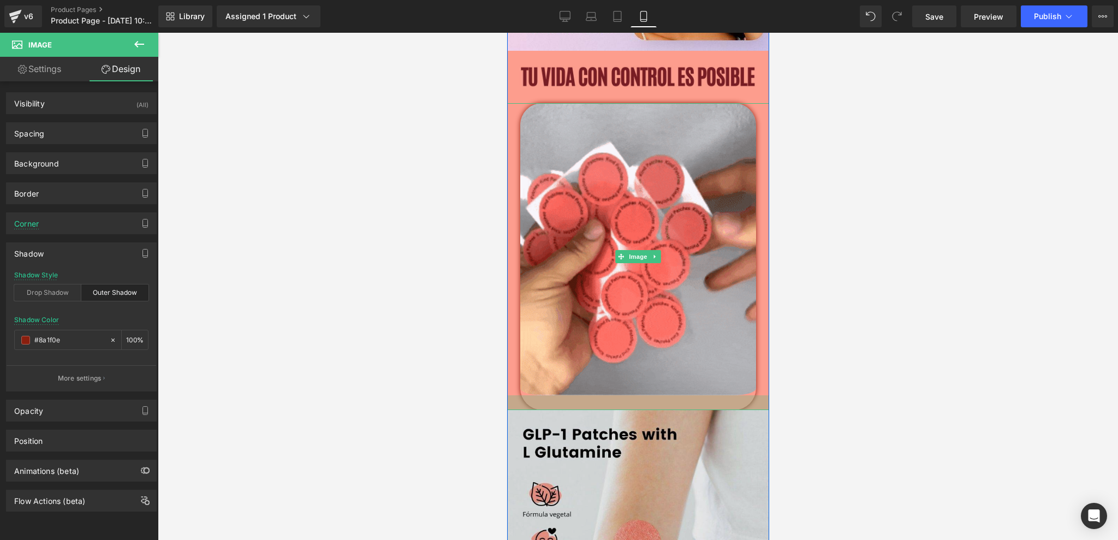
drag, startPoint x: 674, startPoint y: 394, endPoint x: 673, endPoint y: 409, distance: 14.8
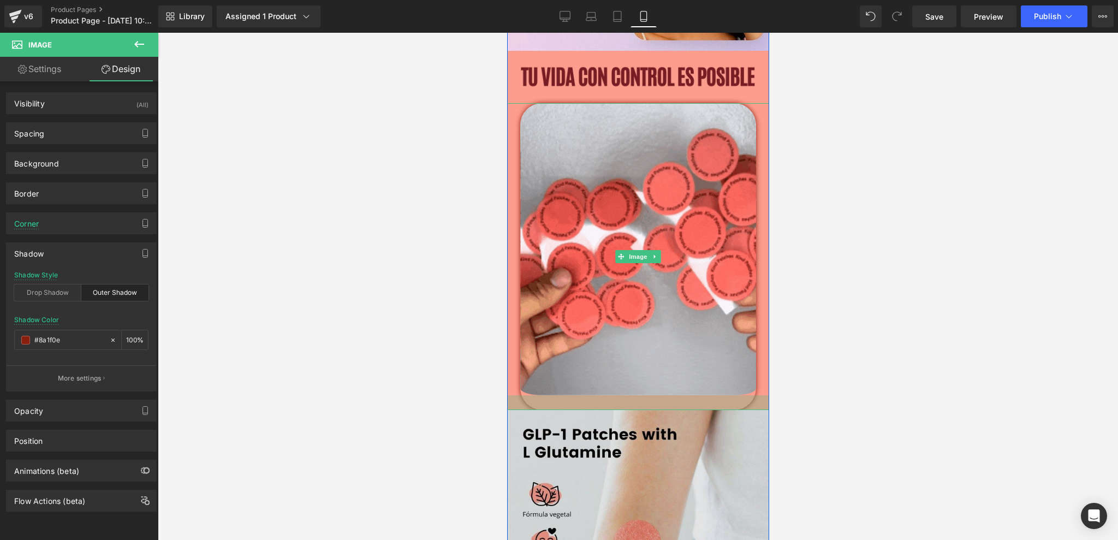
click at [673, 409] on div at bounding box center [638, 402] width 262 height 15
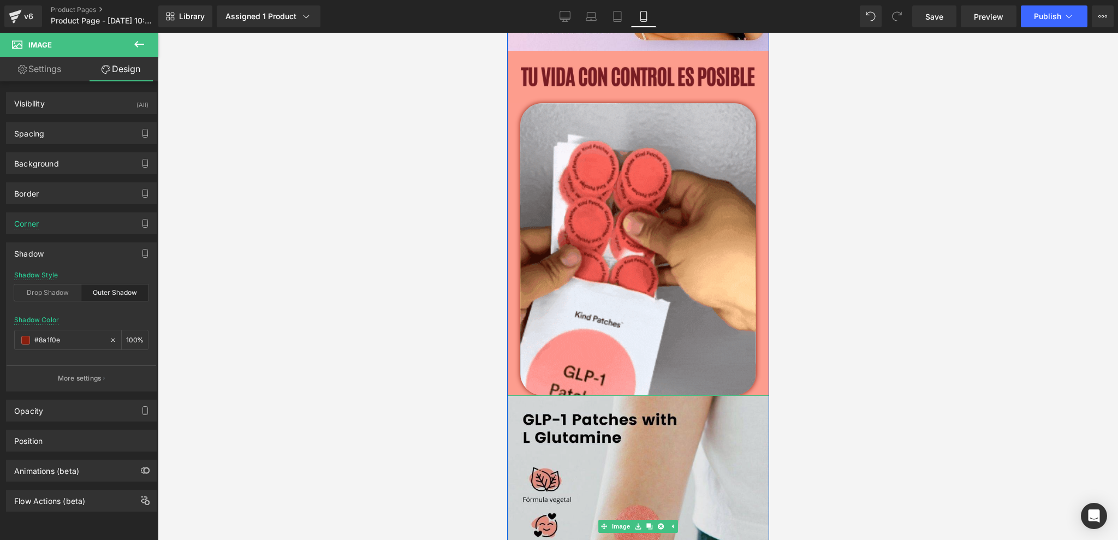
click at [671, 404] on div "Image Image Image Image Image Image Image Image Image Image" at bounding box center [638, 147] width 262 height 2331
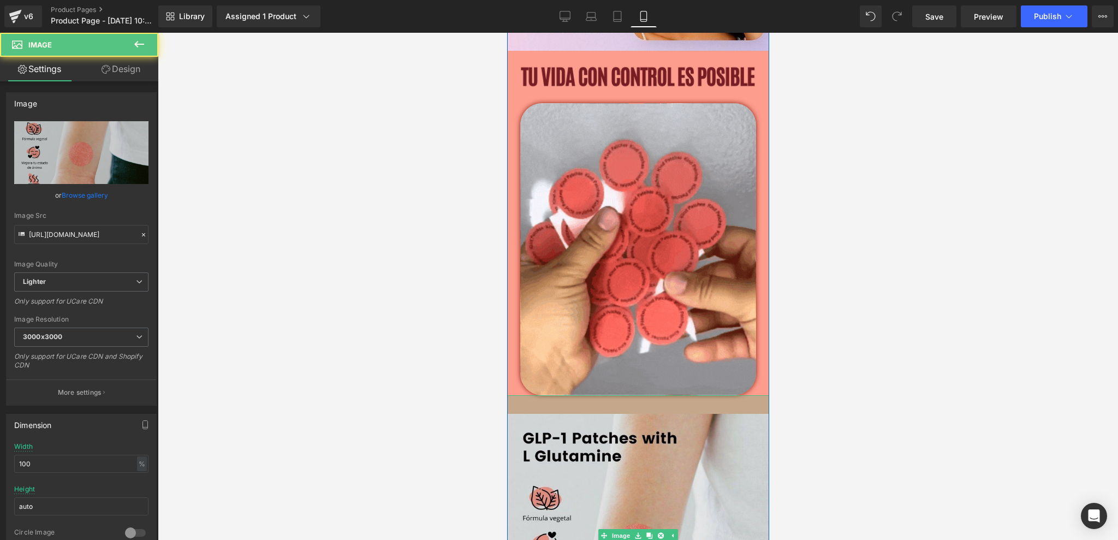
drag, startPoint x: 732, startPoint y: 396, endPoint x: 731, endPoint y: 418, distance: 22.4
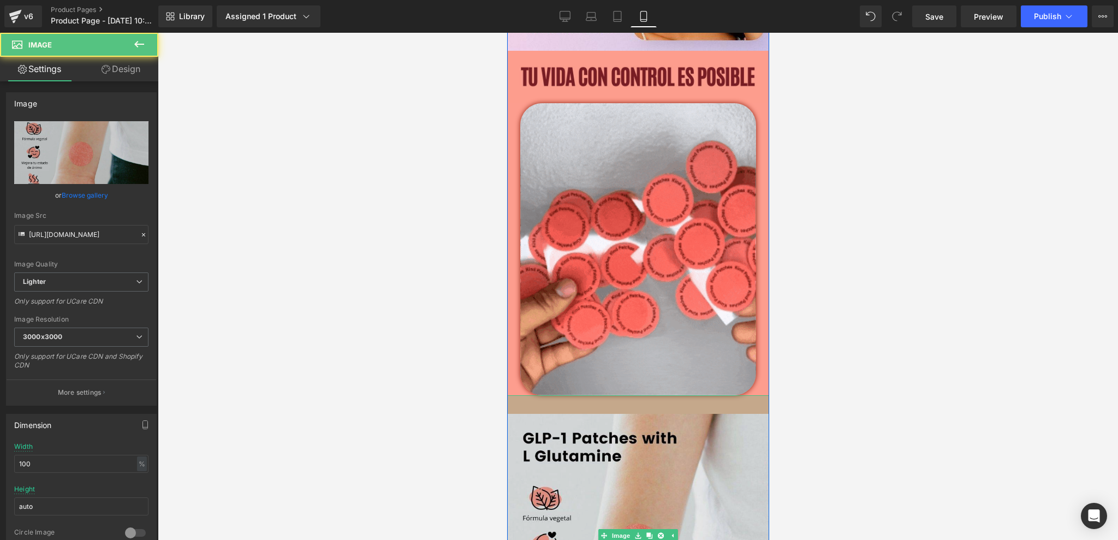
click at [731, 418] on div "Image 34px" at bounding box center [638, 535] width 262 height 281
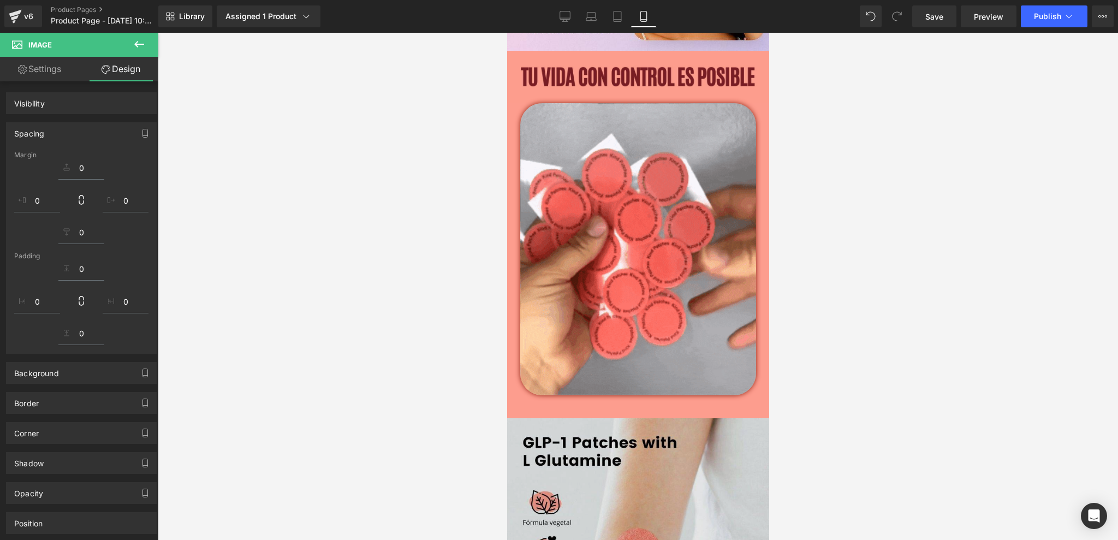
click at [698, 416] on div "Image 42px" at bounding box center [638, 537] width 262 height 285
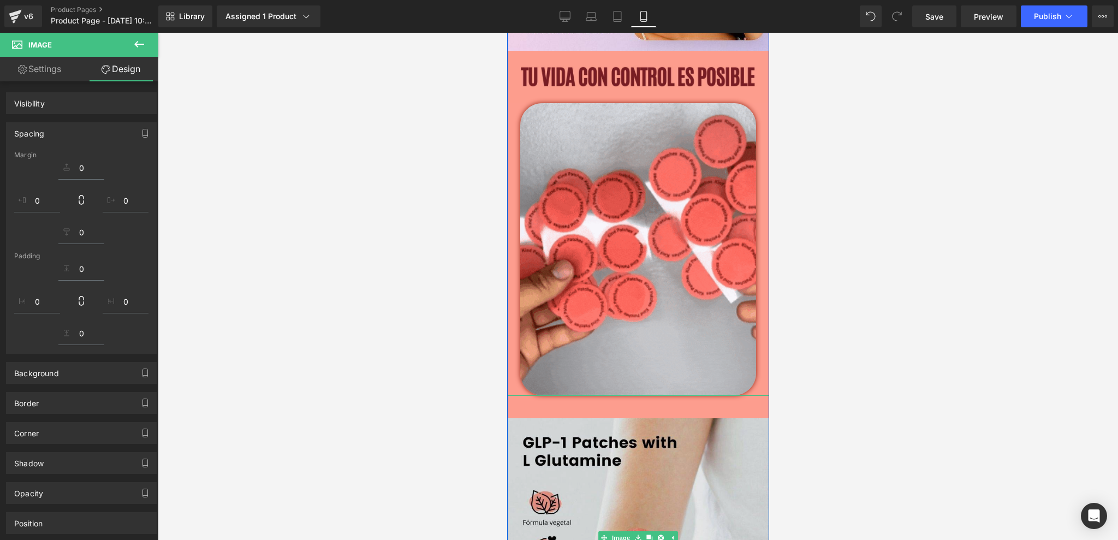
click at [655, 424] on img at bounding box center [638, 537] width 262 height 285
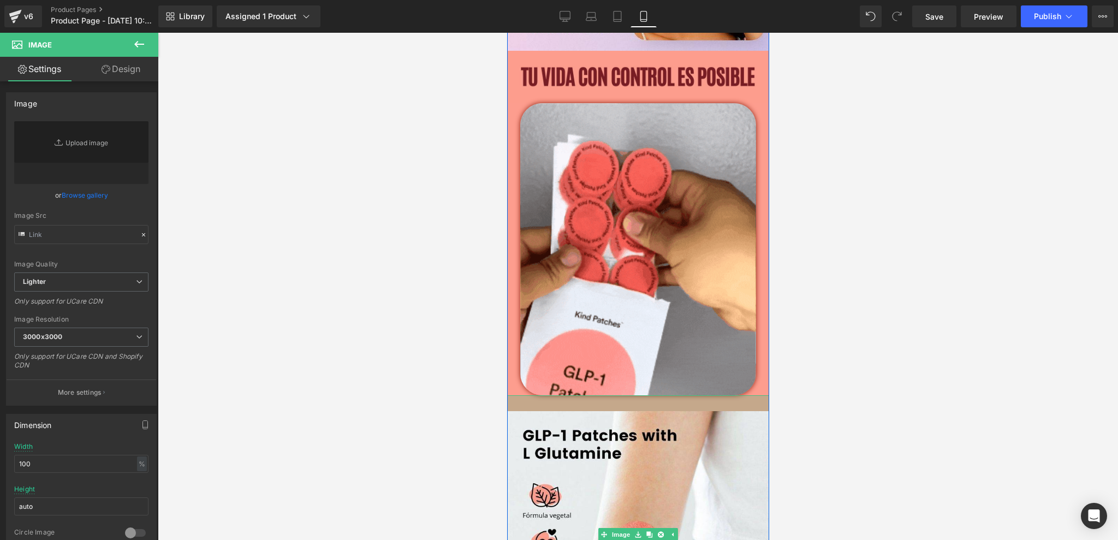
click at [665, 410] on div at bounding box center [638, 403] width 262 height 16
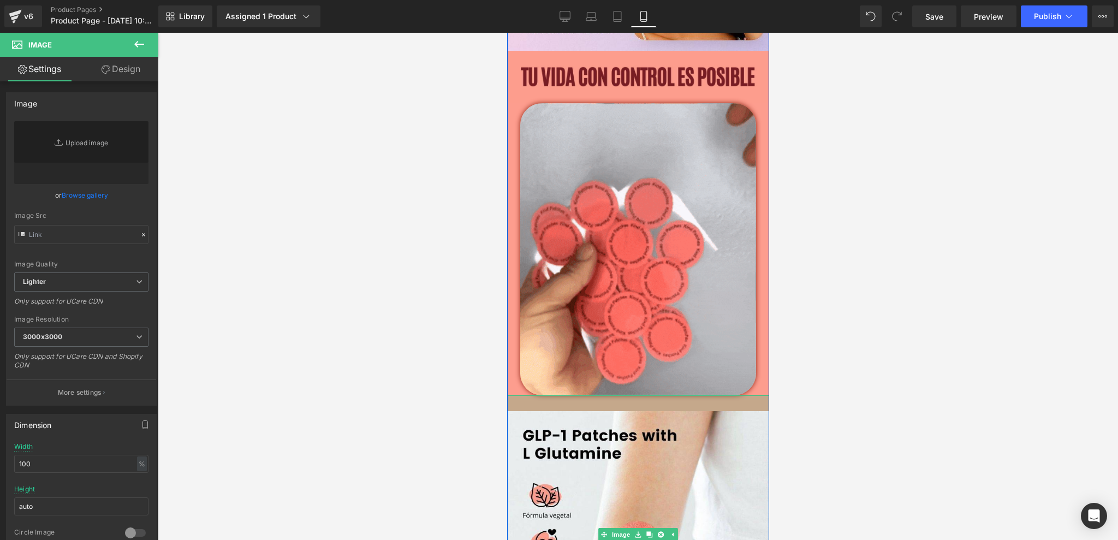
click at [846, 387] on div at bounding box center [638, 286] width 960 height 507
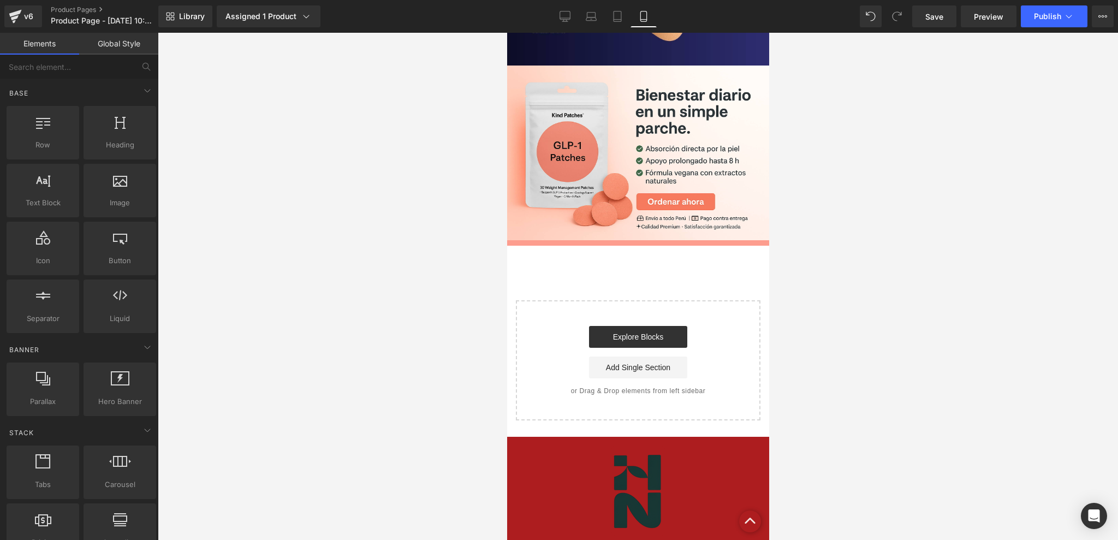
scroll to position [2295, 0]
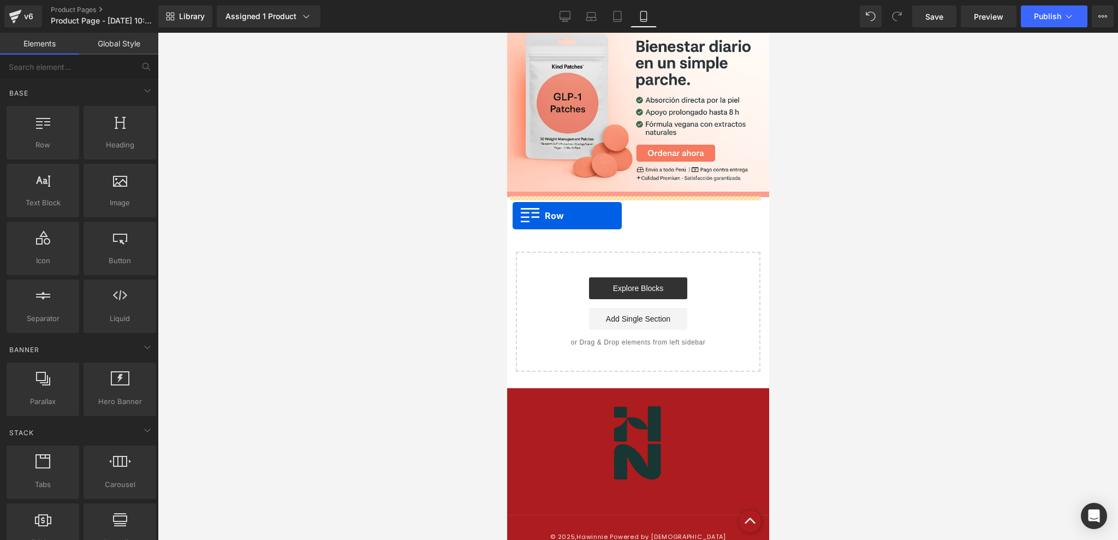
drag, startPoint x: 539, startPoint y: 172, endPoint x: 527, endPoint y: 215, distance: 44.1
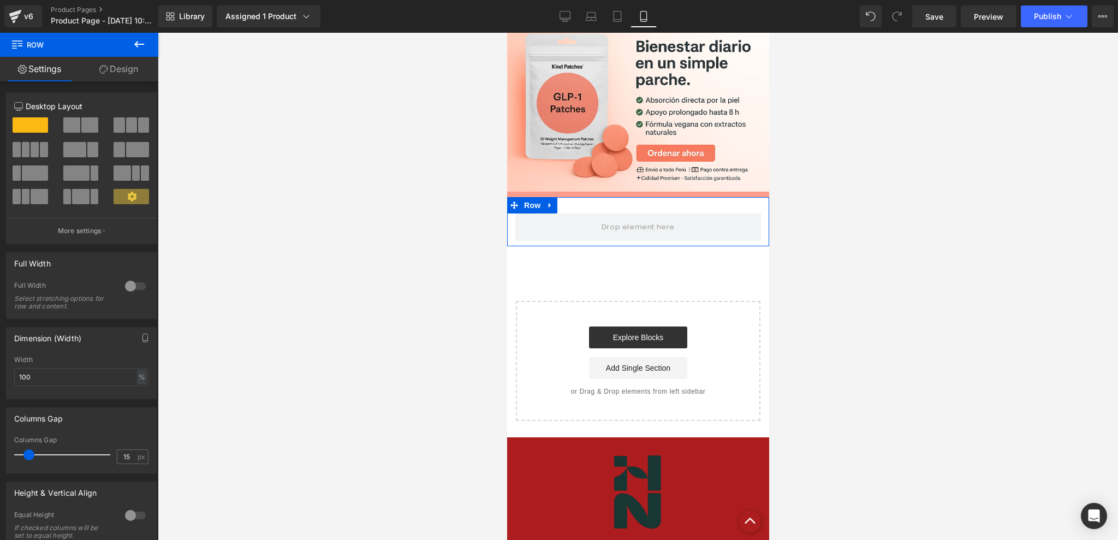
click at [103, 68] on icon at bounding box center [103, 69] width 9 height 9
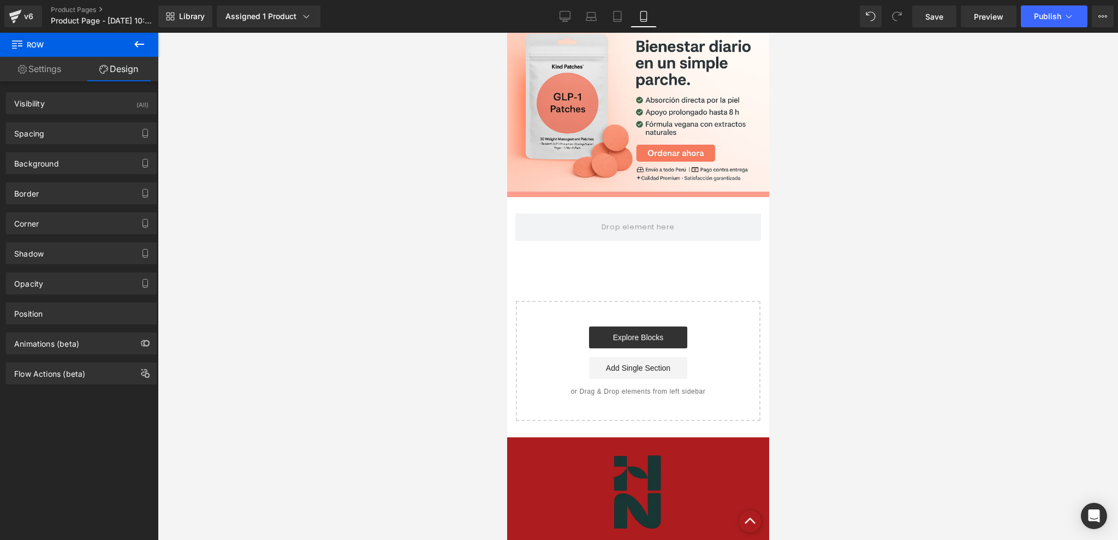
click at [139, 38] on icon at bounding box center [139, 44] width 13 height 13
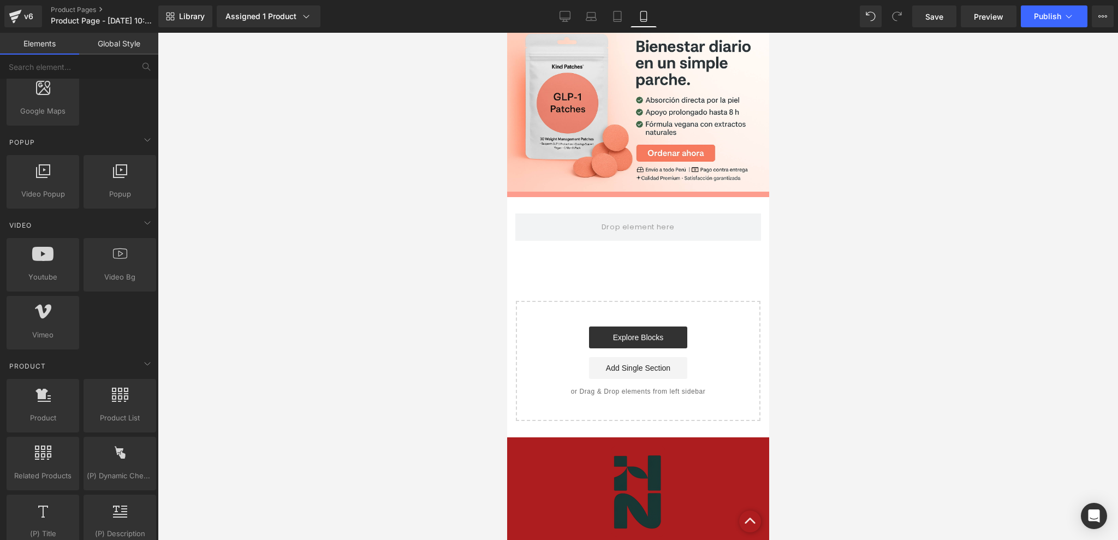
scroll to position [728, 0]
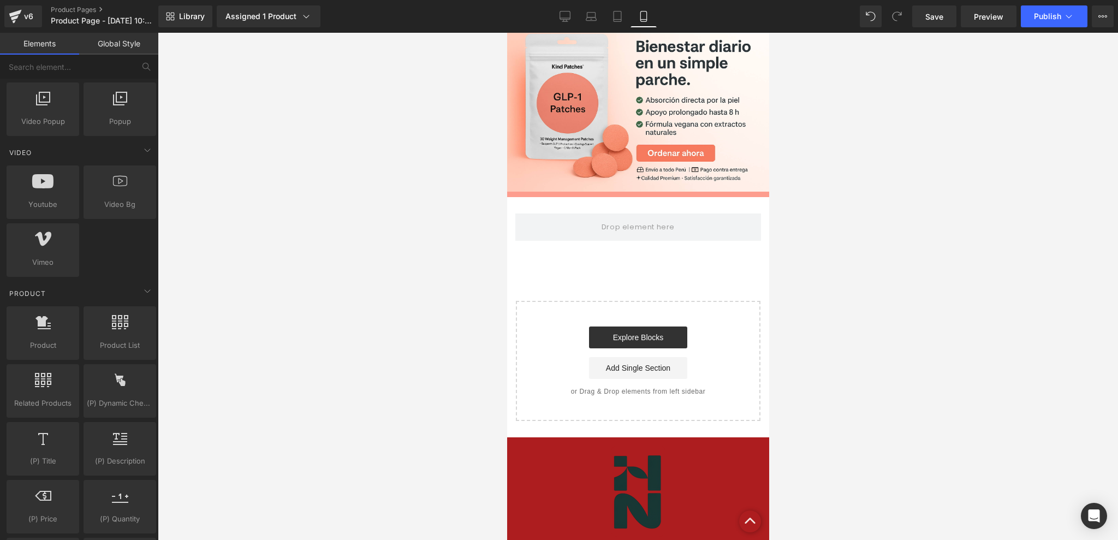
click at [124, 49] on link "Global Style" at bounding box center [118, 44] width 79 height 22
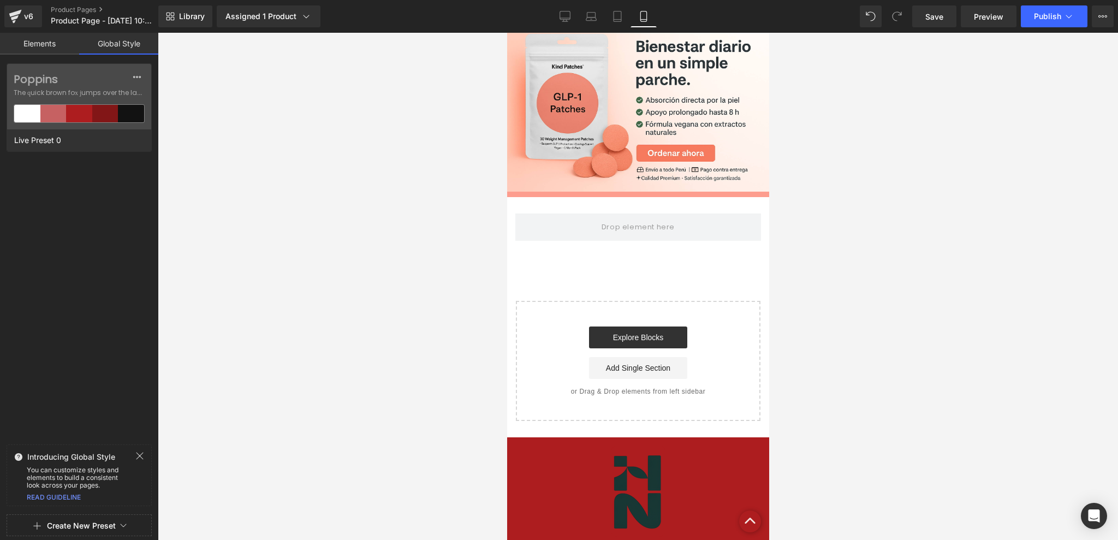
click at [55, 49] on link "Elements" at bounding box center [39, 44] width 79 height 22
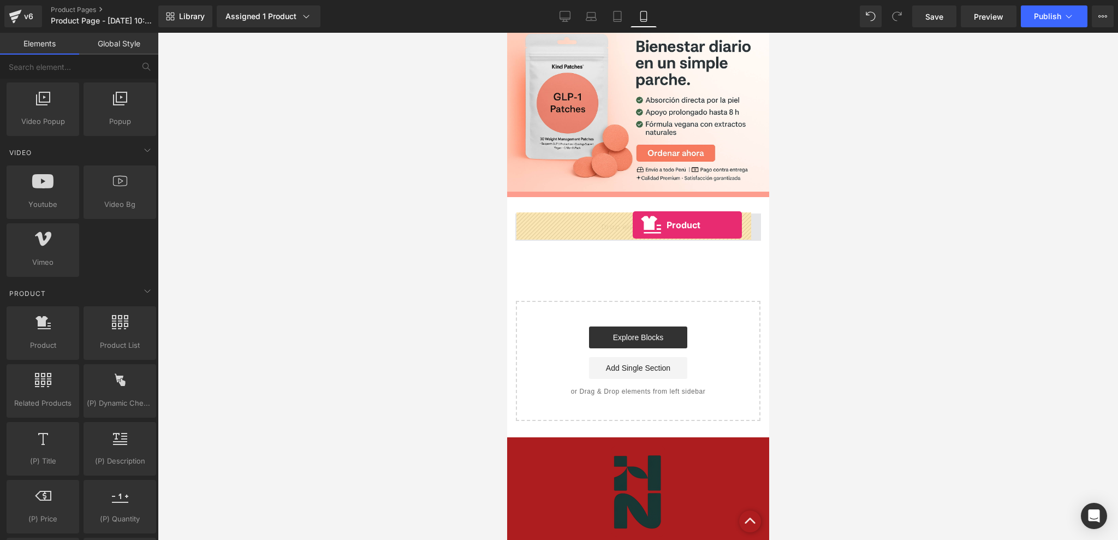
drag, startPoint x: 553, startPoint y: 365, endPoint x: 632, endPoint y: 225, distance: 160.9
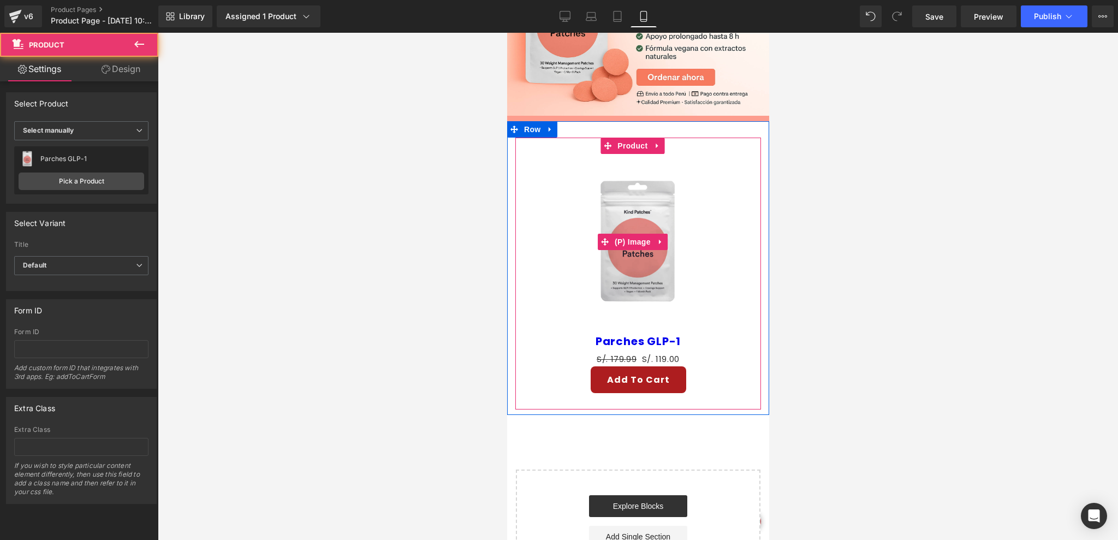
scroll to position [2441, 0]
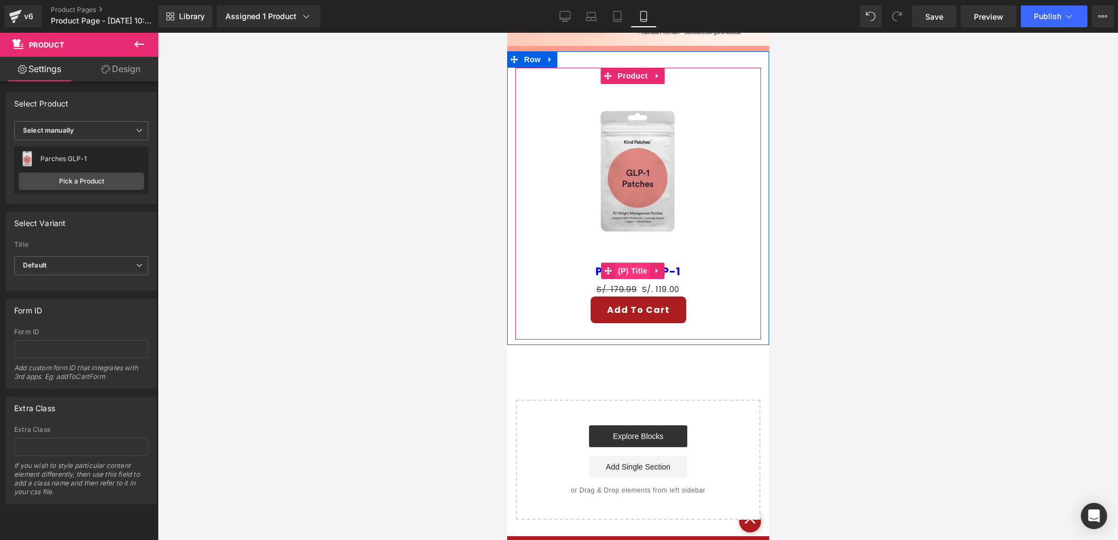
click at [625, 263] on span "(P) Title" at bounding box center [632, 271] width 35 height 16
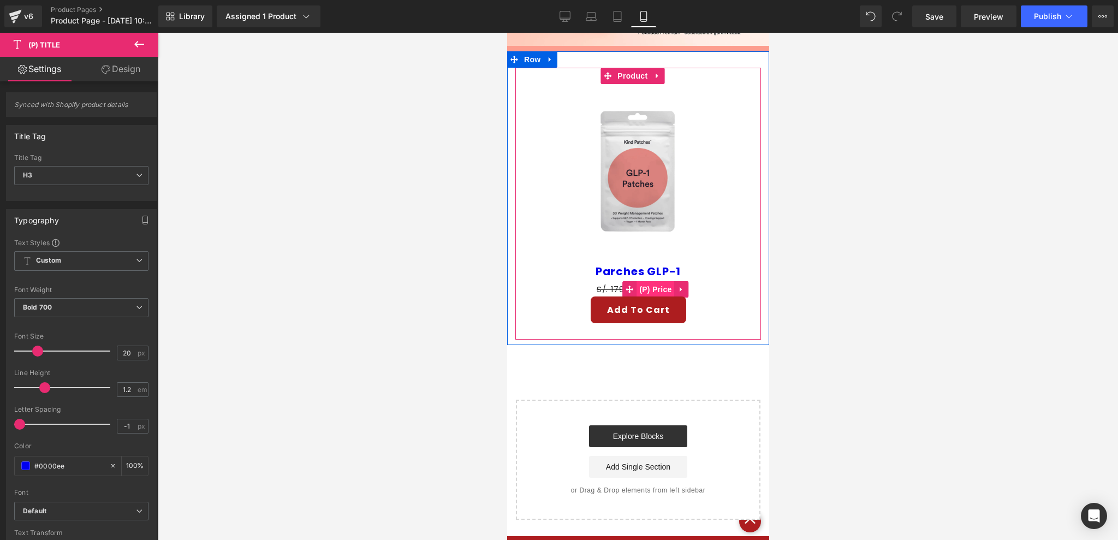
drag, startPoint x: 608, startPoint y: 280, endPoint x: 642, endPoint y: 278, distance: 34.4
click at [608, 283] on span "S/. 179.99" at bounding box center [616, 288] width 40 height 11
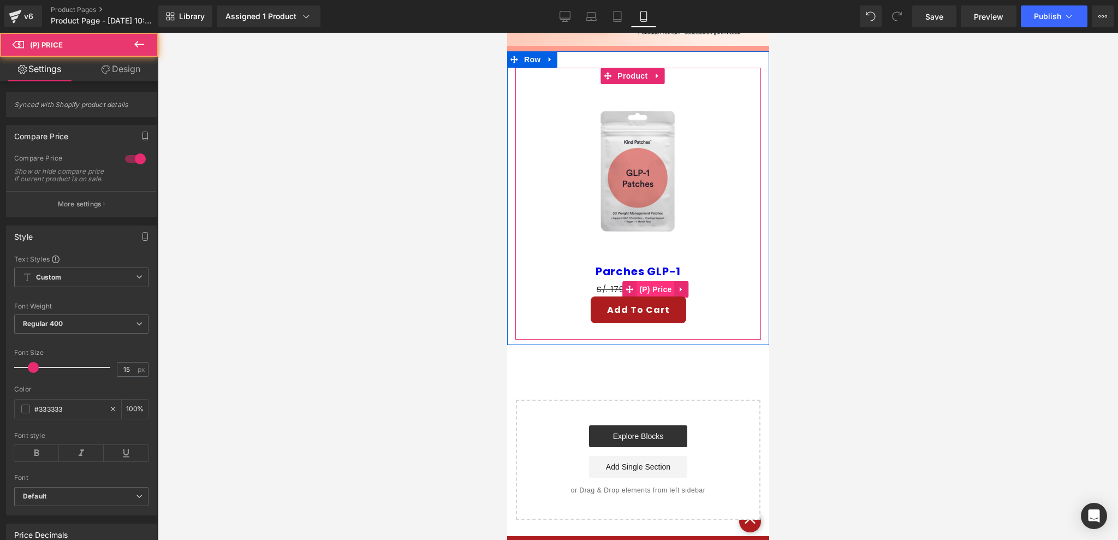
click at [639, 281] on span "(P) Price" at bounding box center [655, 289] width 38 height 16
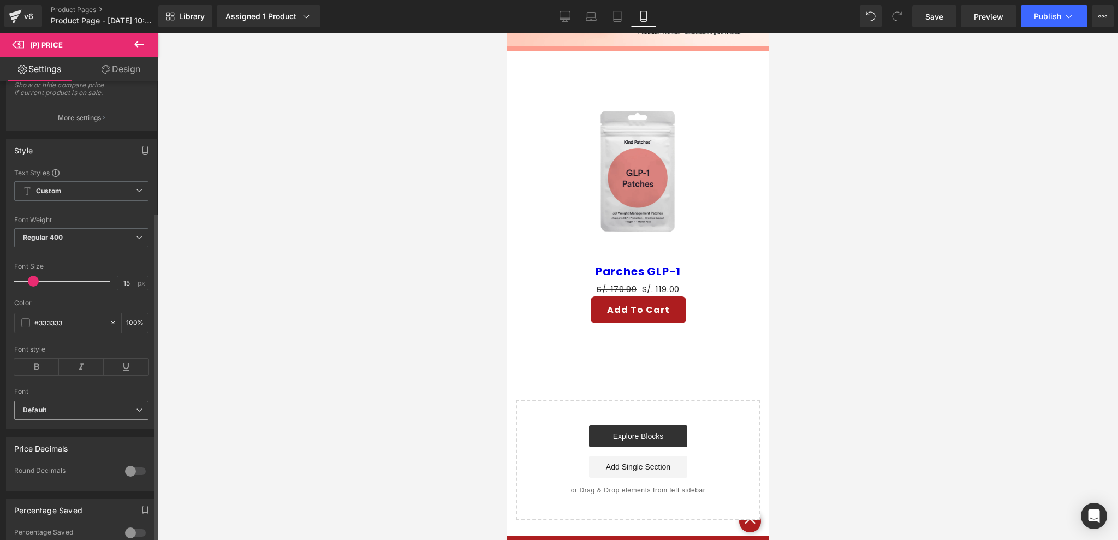
scroll to position [0, 0]
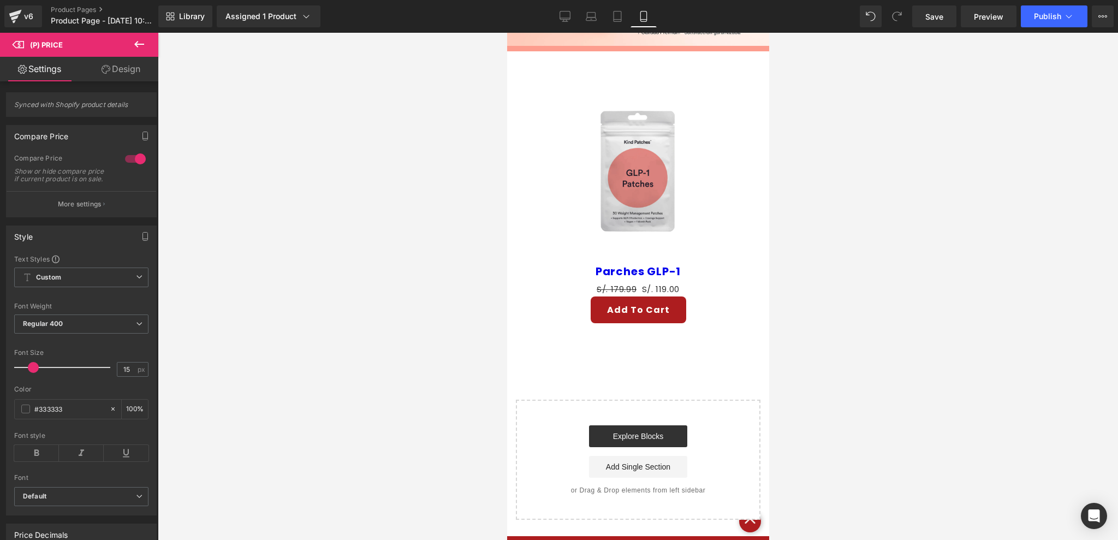
click at [110, 77] on link "Design" at bounding box center [120, 69] width 79 height 25
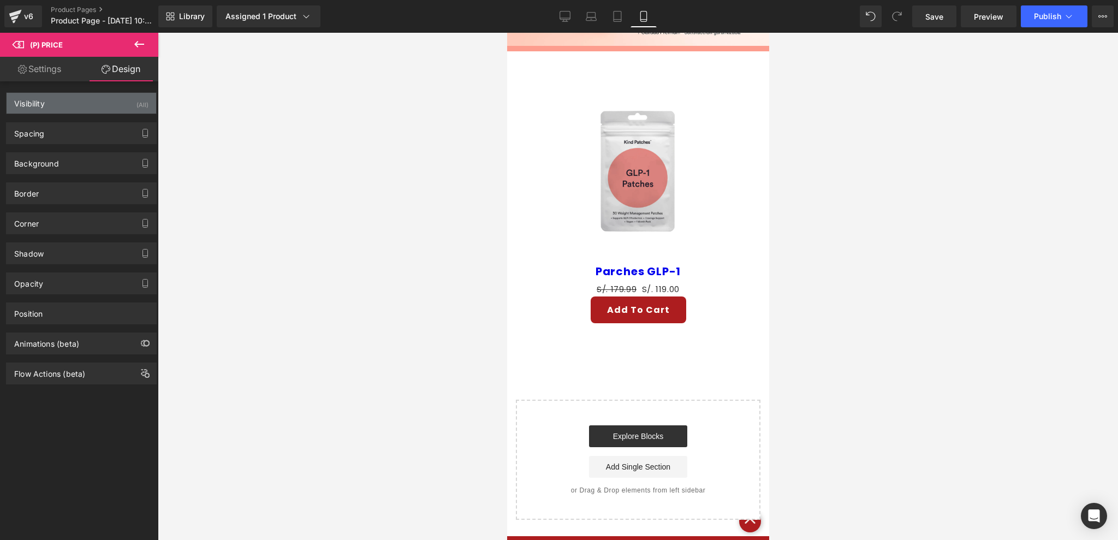
click at [73, 105] on div "Visibility (All)" at bounding box center [82, 103] width 150 height 21
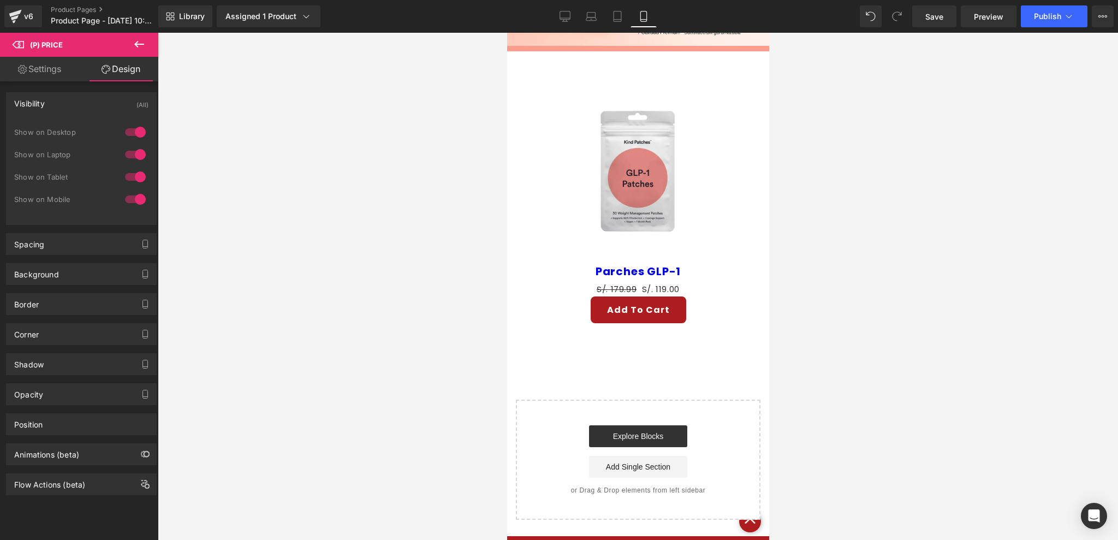
click at [73, 105] on div "Visibility (All)" at bounding box center [82, 103] width 150 height 21
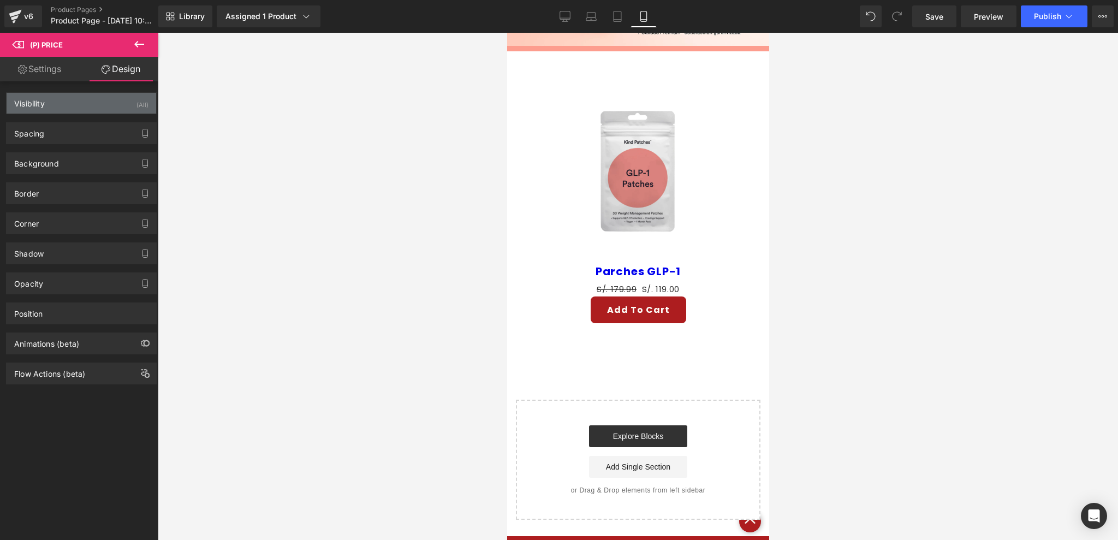
click at [73, 105] on div "Visibility (All)" at bounding box center [82, 103] width 150 height 21
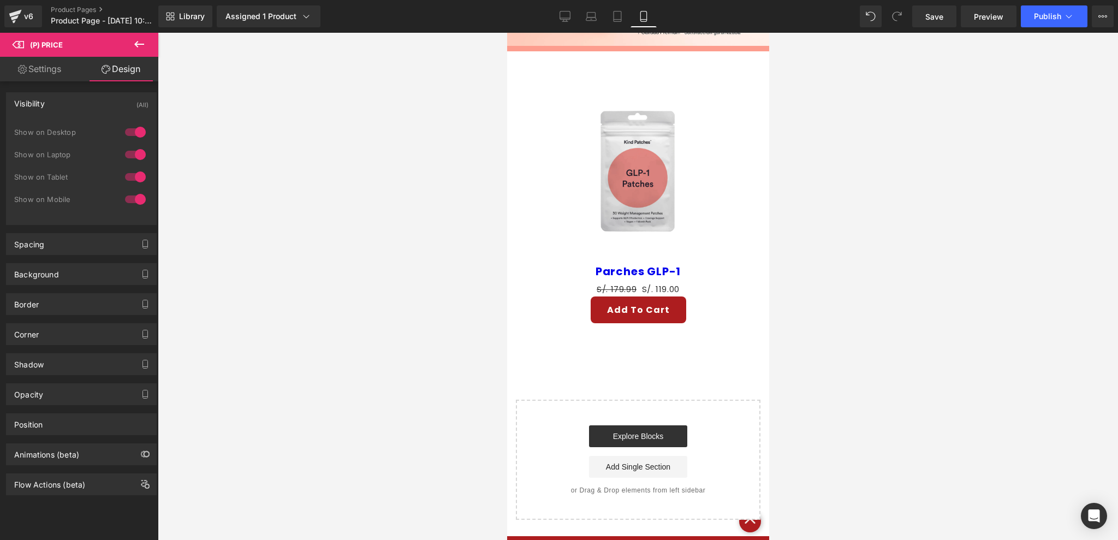
click at [73, 105] on div "Visibility (All)" at bounding box center [82, 103] width 150 height 21
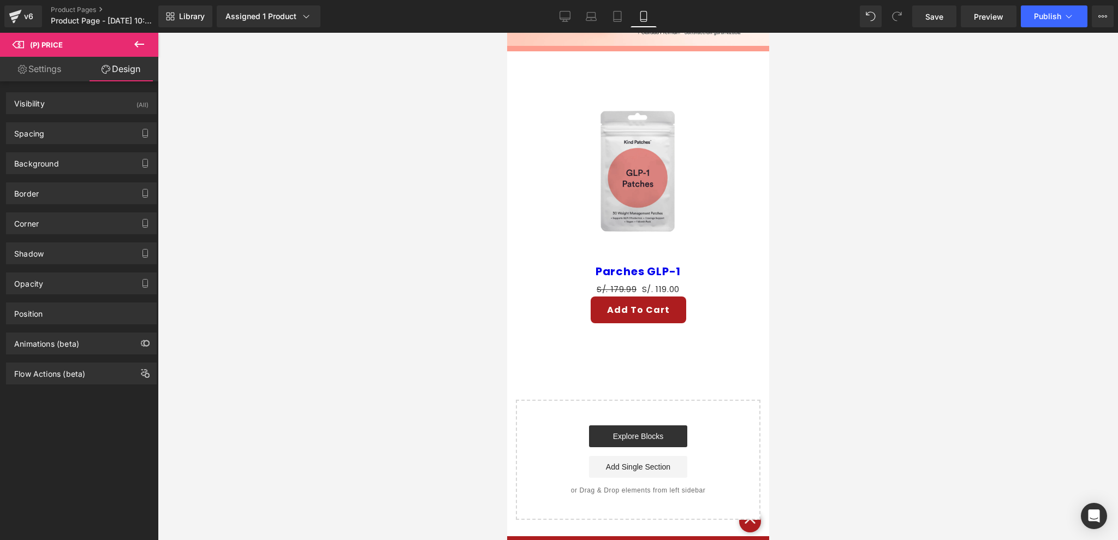
click at [28, 71] on link "Settings" at bounding box center [39, 69] width 79 height 25
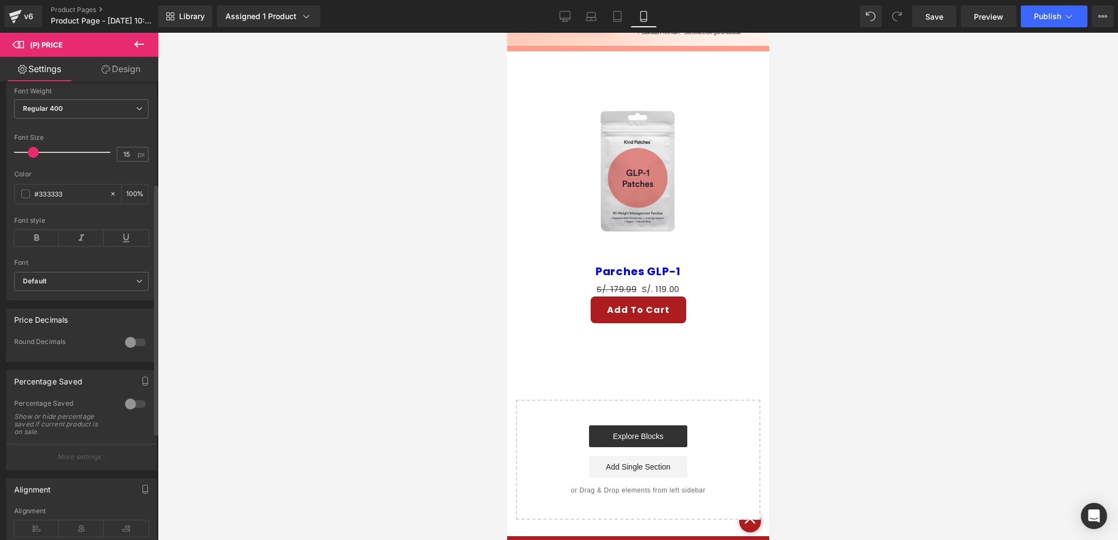
scroll to position [163, 0]
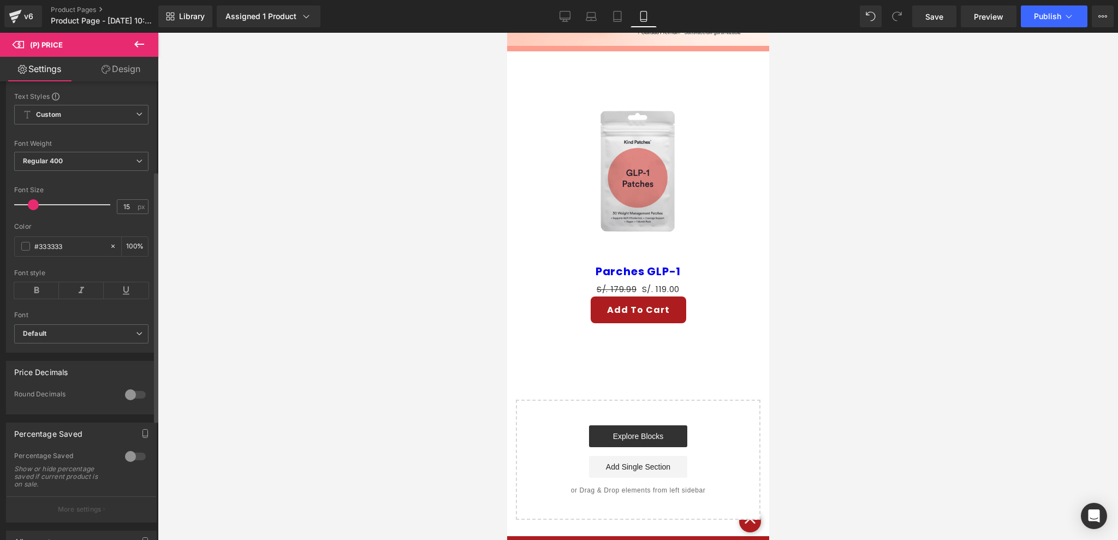
click at [126, 403] on div at bounding box center [135, 394] width 26 height 17
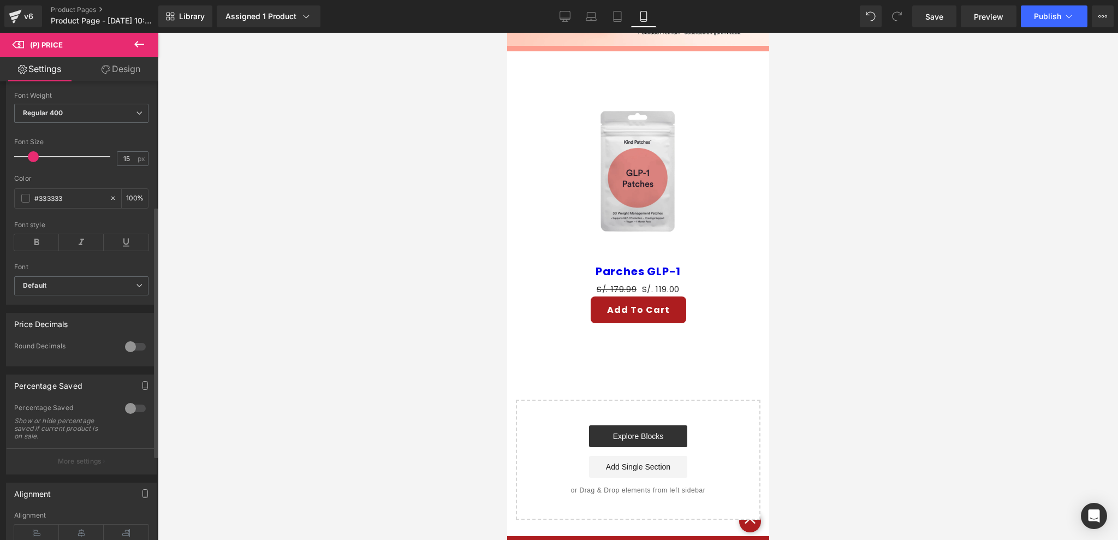
scroll to position [236, 0]
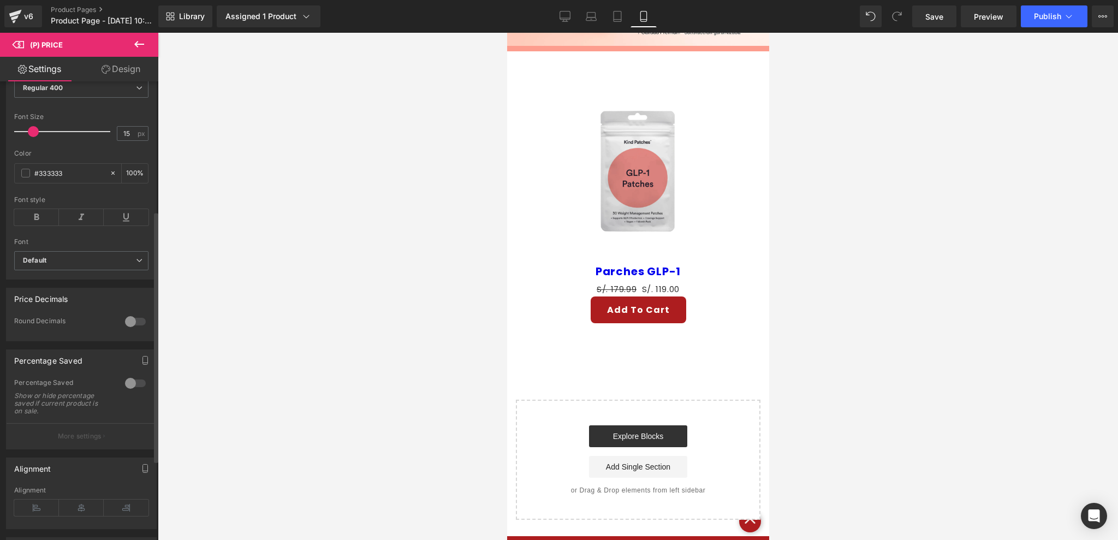
click at [127, 392] on div at bounding box center [135, 383] width 26 height 17
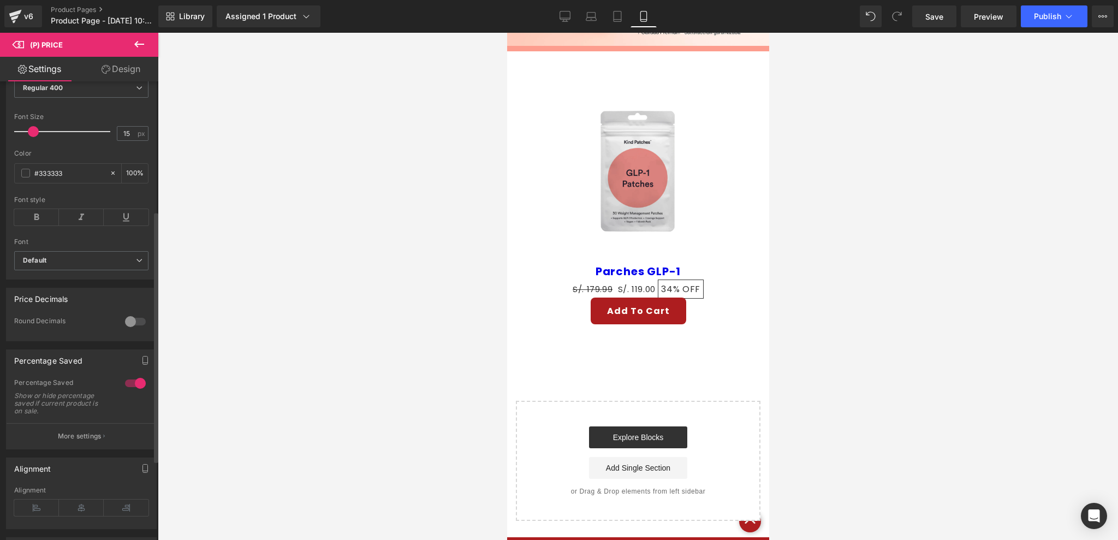
click at [127, 392] on div at bounding box center [135, 383] width 26 height 17
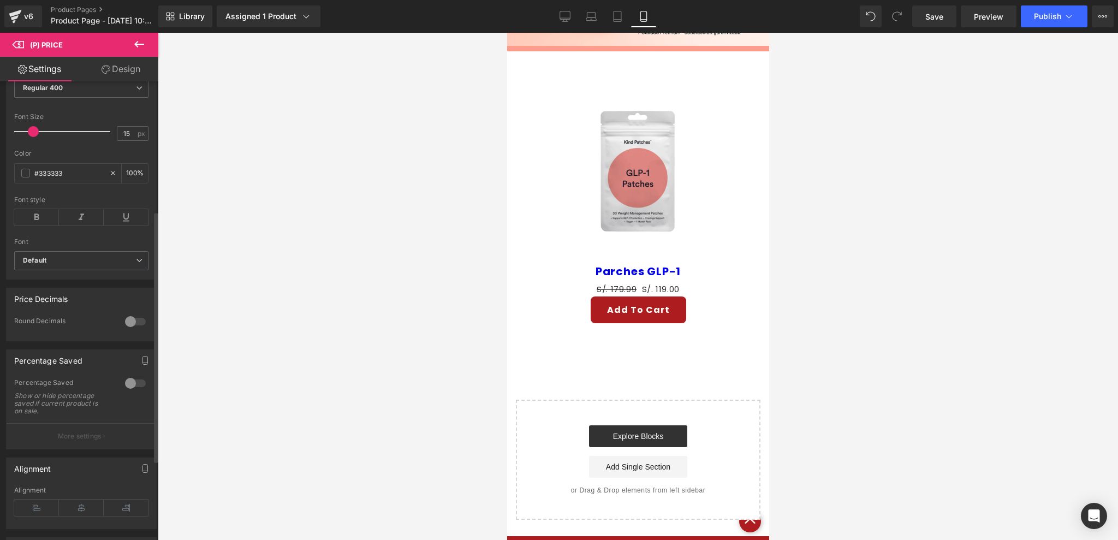
click at [127, 392] on div at bounding box center [135, 383] width 26 height 17
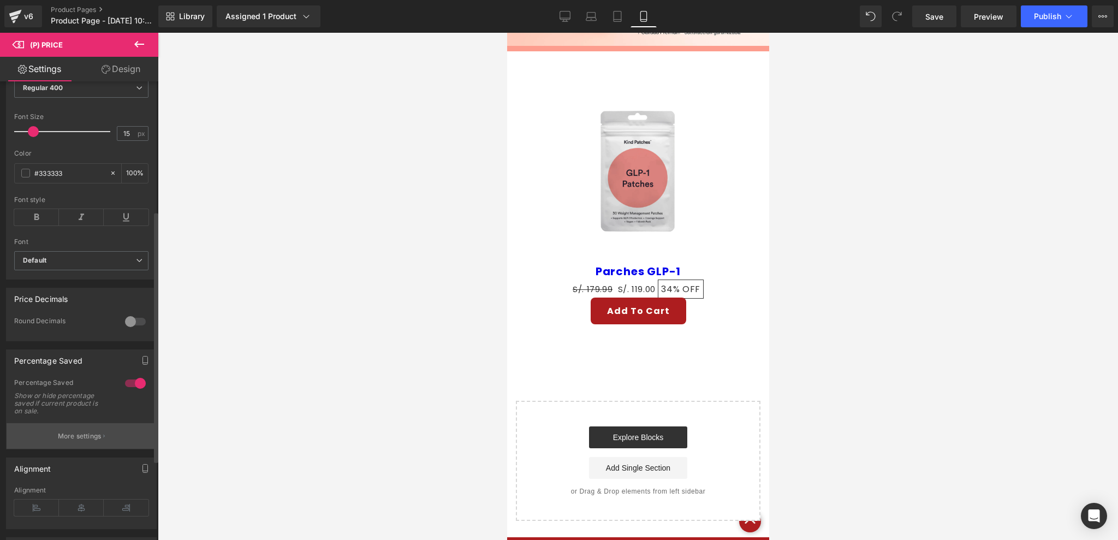
click at [89, 441] on p "More settings" at bounding box center [80, 436] width 44 height 10
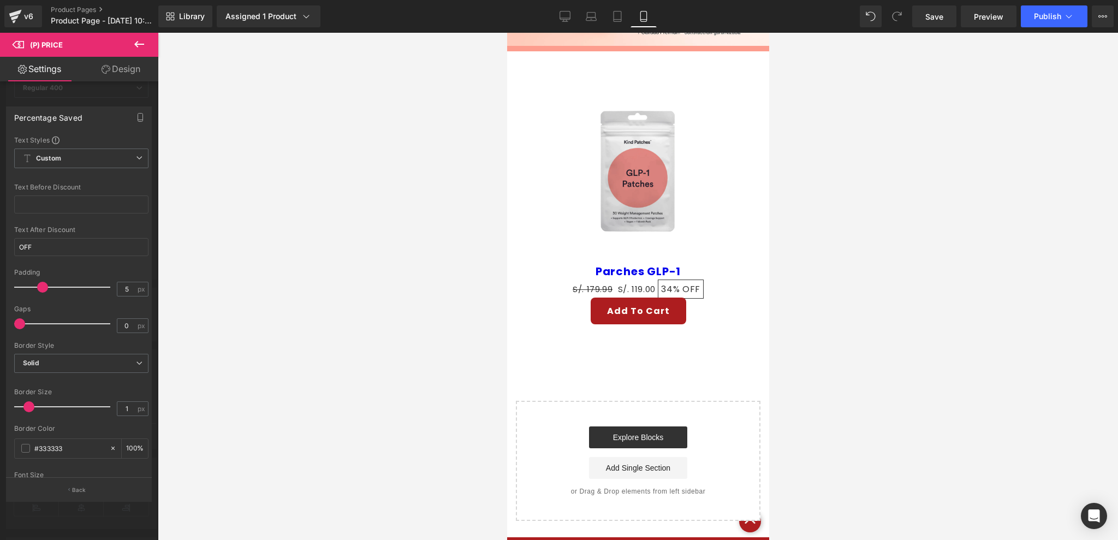
click at [135, 99] on div at bounding box center [79, 289] width 158 height 513
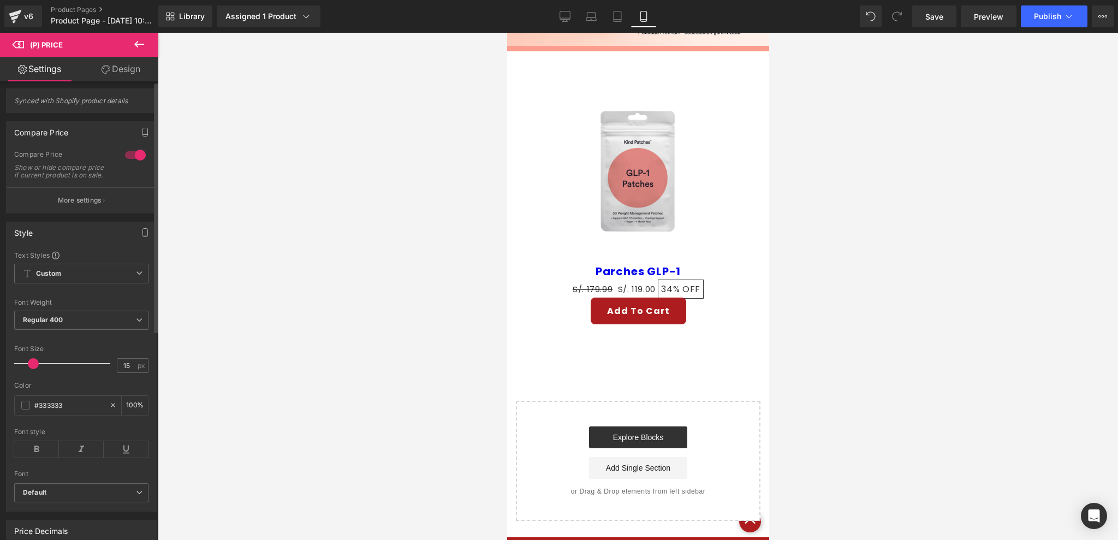
scroll to position [0, 0]
click at [56, 98] on div "Synced with Shopify product details" at bounding box center [81, 104] width 151 height 25
click at [133, 157] on div at bounding box center [135, 158] width 26 height 17
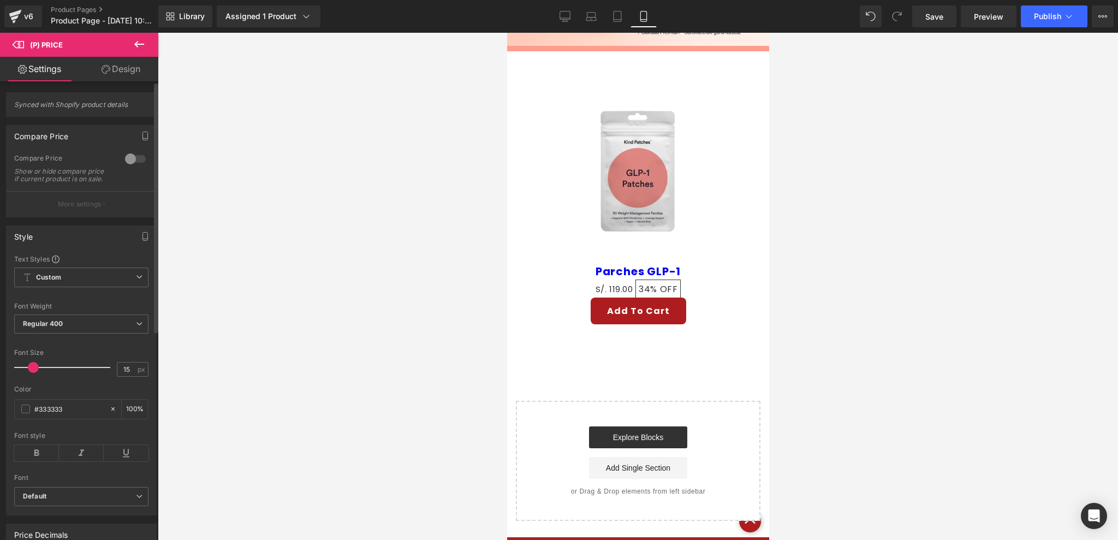
click at [133, 157] on div at bounding box center [135, 158] width 26 height 17
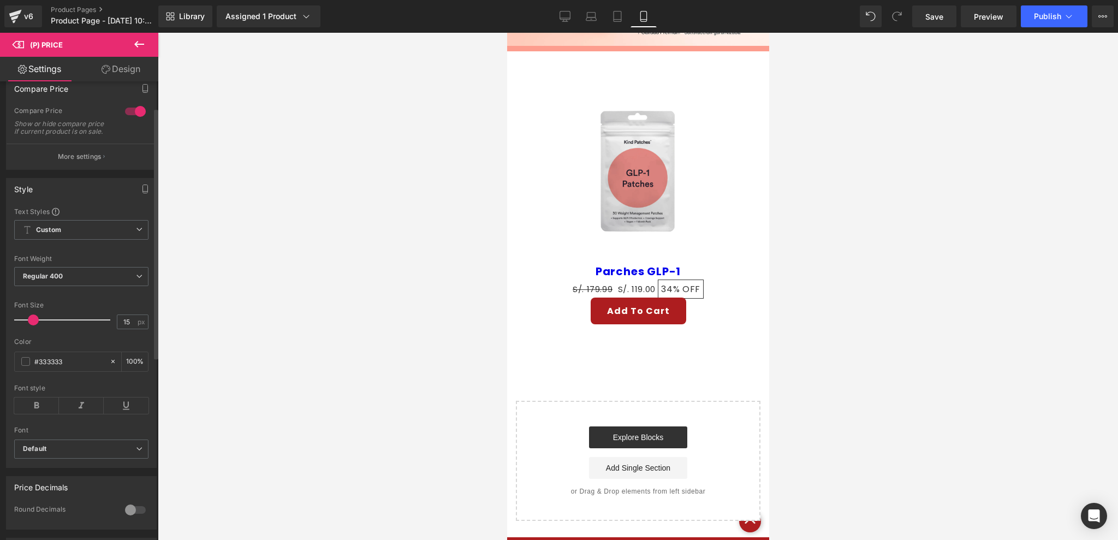
scroll to position [73, 0]
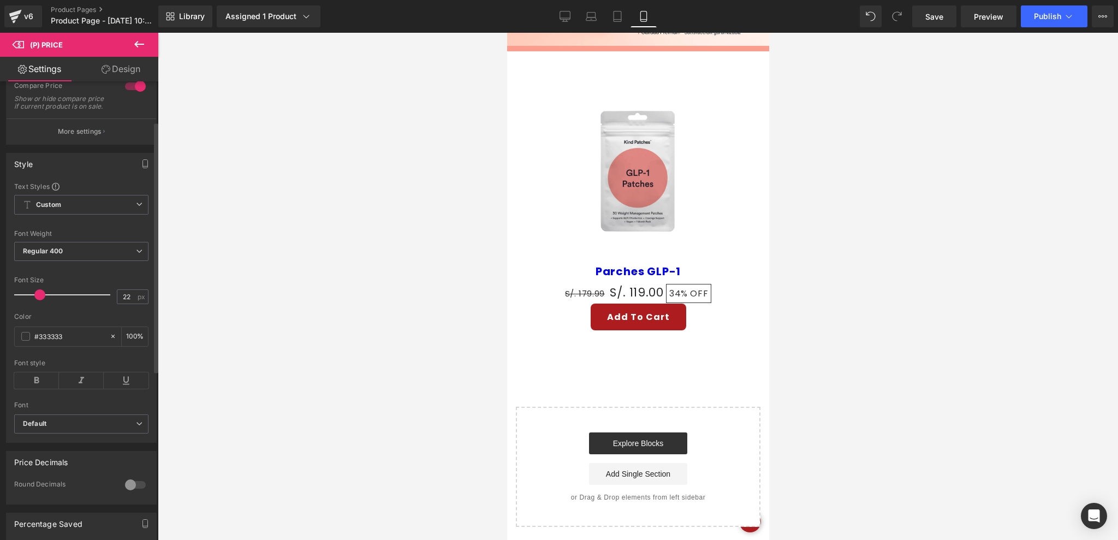
drag, startPoint x: 34, startPoint y: 301, endPoint x: 40, endPoint y: 298, distance: 6.8
click at [40, 298] on span at bounding box center [39, 294] width 11 height 11
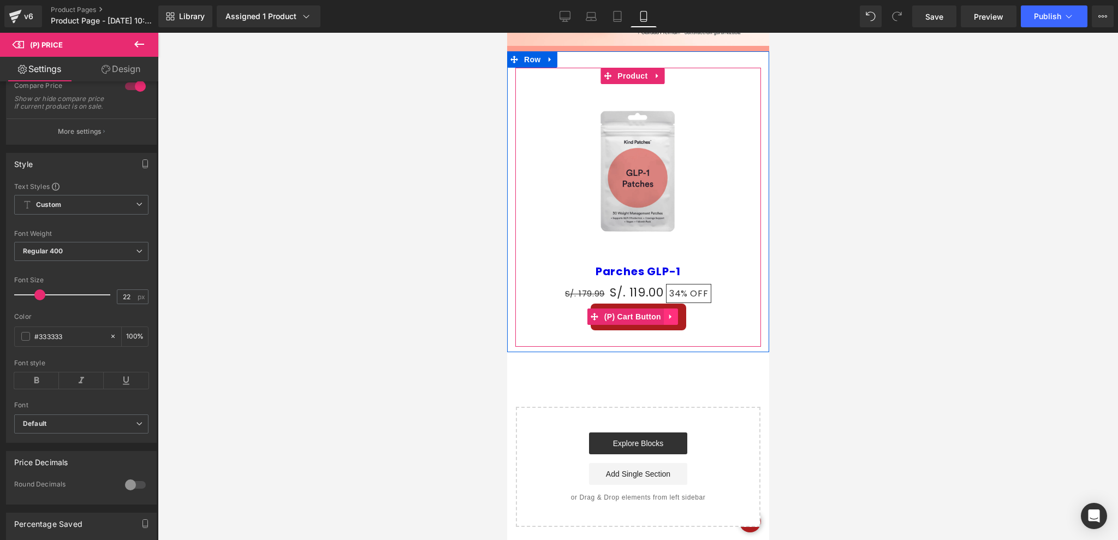
click at [666, 310] on link at bounding box center [670, 316] width 14 height 16
click at [674, 313] on icon at bounding box center [678, 317] width 8 height 8
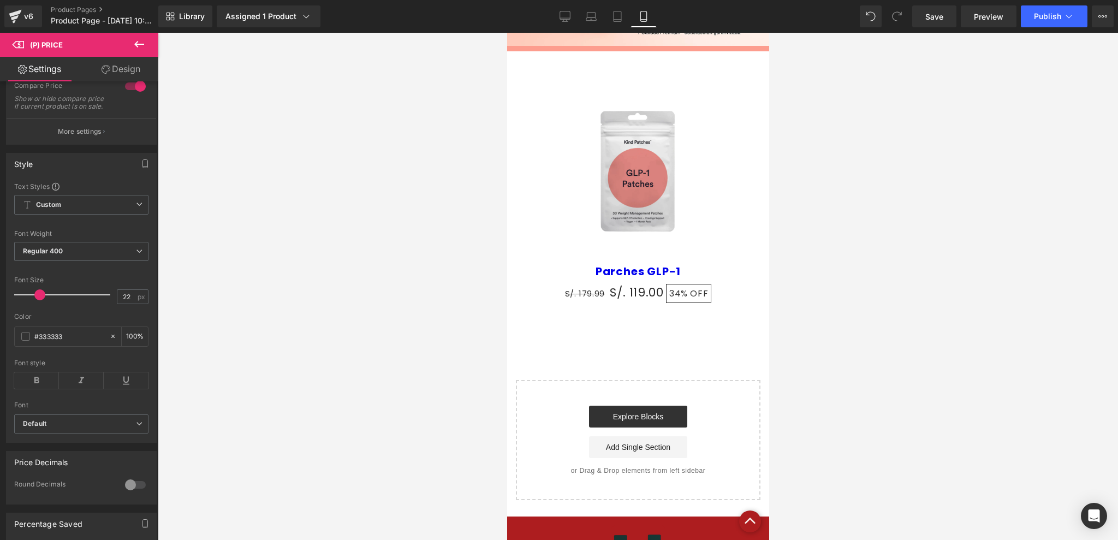
click at [619, 286] on div "S/. 179.99 S/. 119.00 34% OFF (P) Price" at bounding box center [637, 293] width 235 height 22
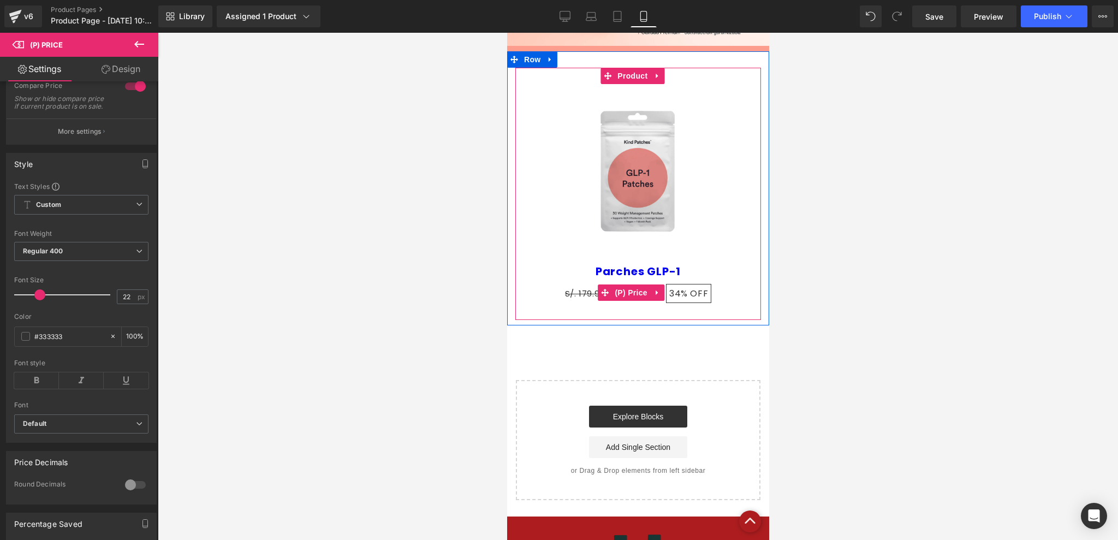
click at [588, 288] on span "S/. 179.99" at bounding box center [585, 293] width 40 height 11
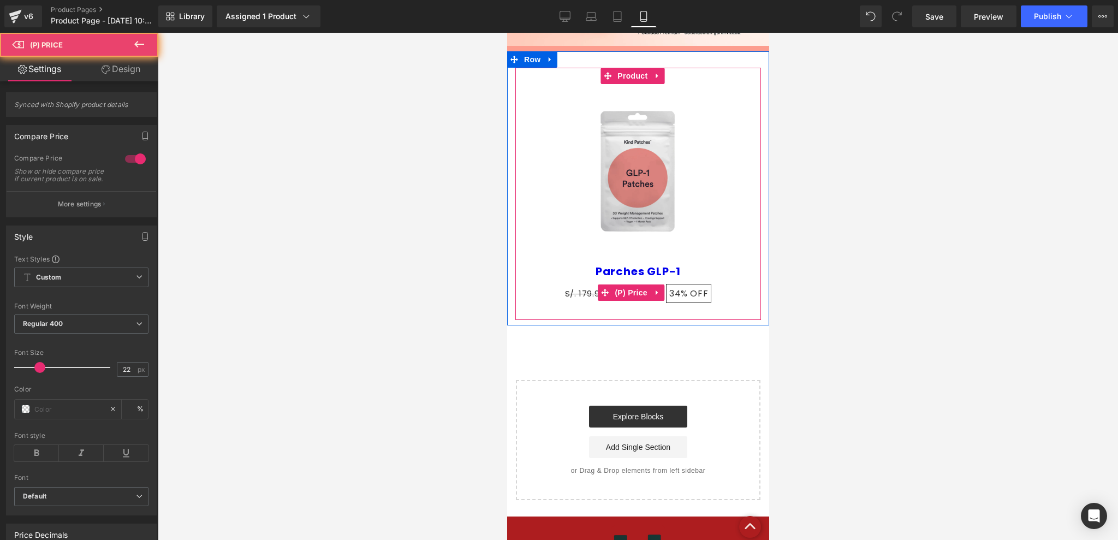
click at [581, 288] on span "S/. 179.99" at bounding box center [585, 293] width 40 height 11
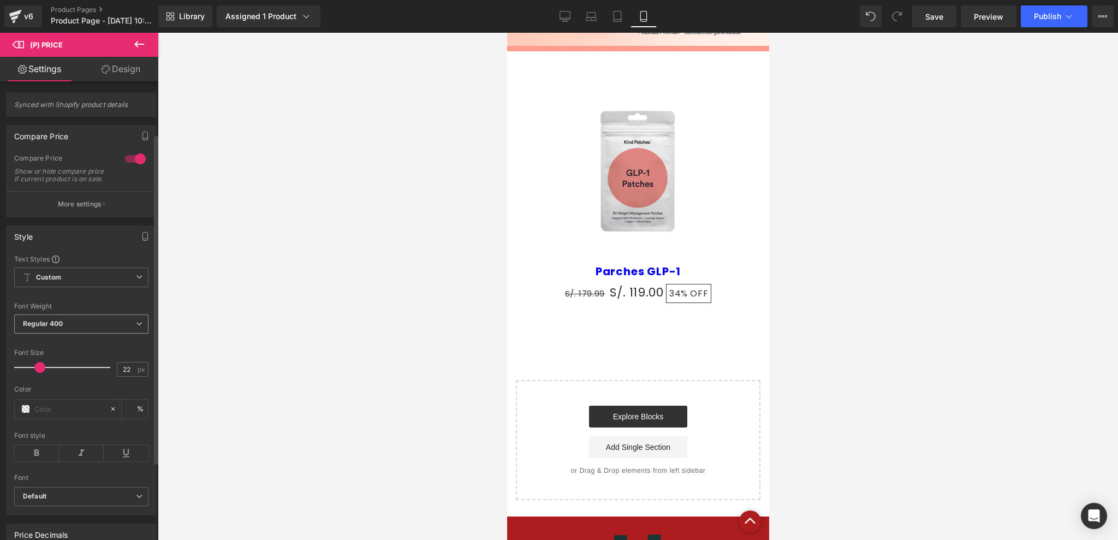
click at [77, 315] on span "Regular 400" at bounding box center [81, 324] width 134 height 19
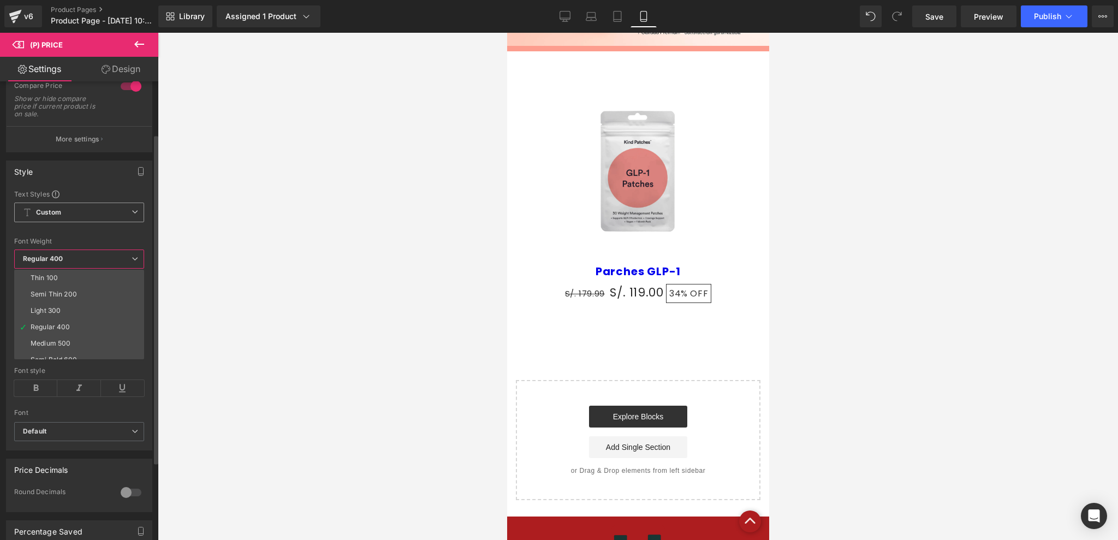
click at [64, 209] on span "Custom Setup Global Style" at bounding box center [79, 213] width 130 height 20
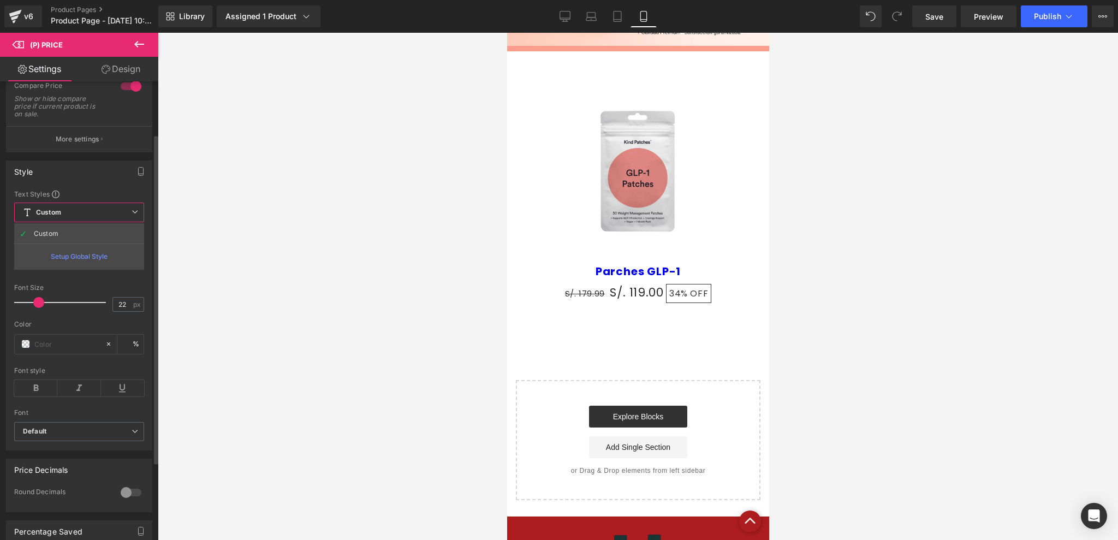
click at [64, 209] on span "Custom Setup Global Style" at bounding box center [79, 213] width 130 height 20
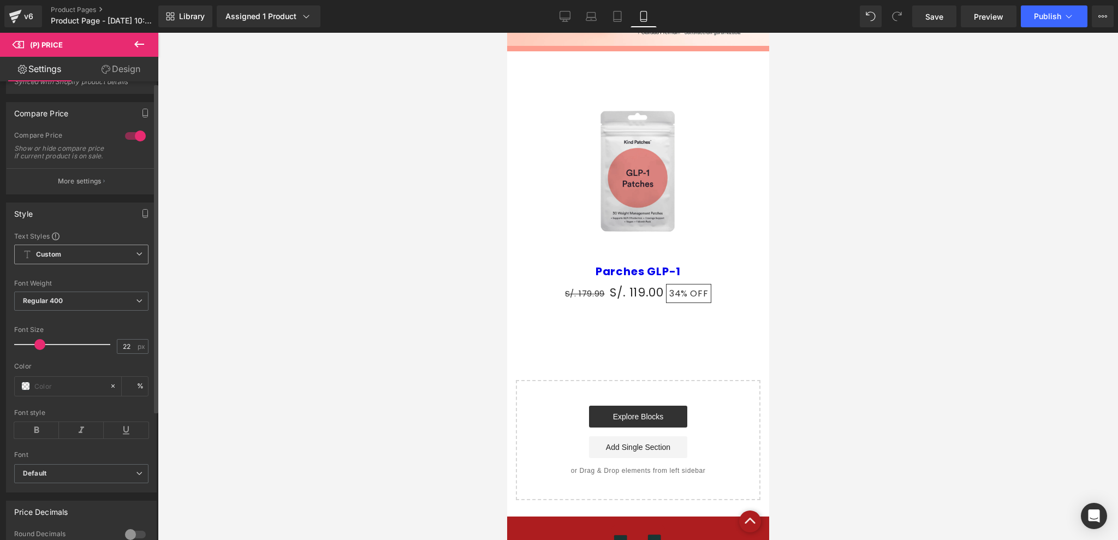
scroll to position [0, 0]
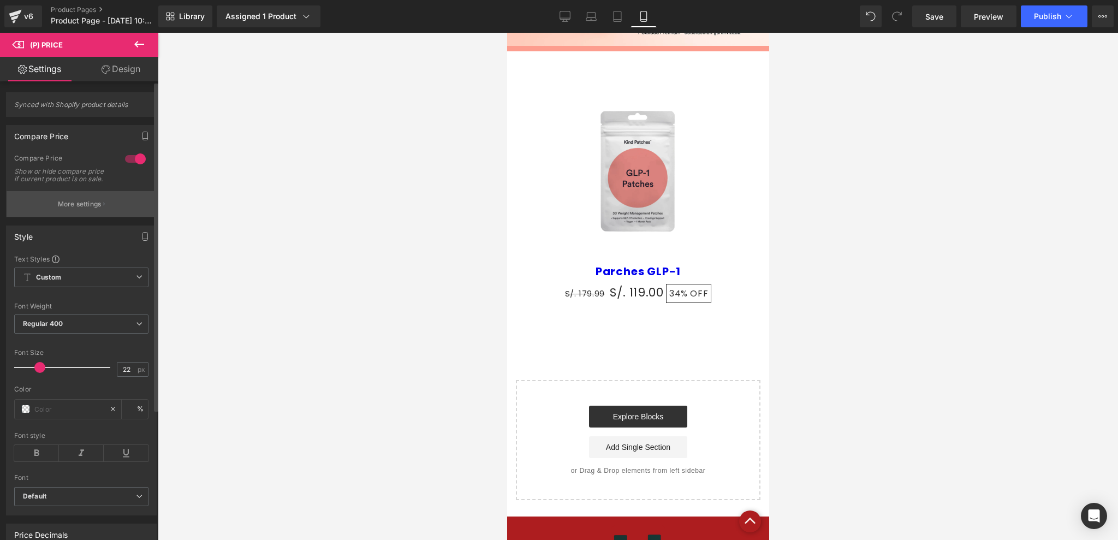
click at [76, 209] on p "More settings" at bounding box center [80, 204] width 44 height 10
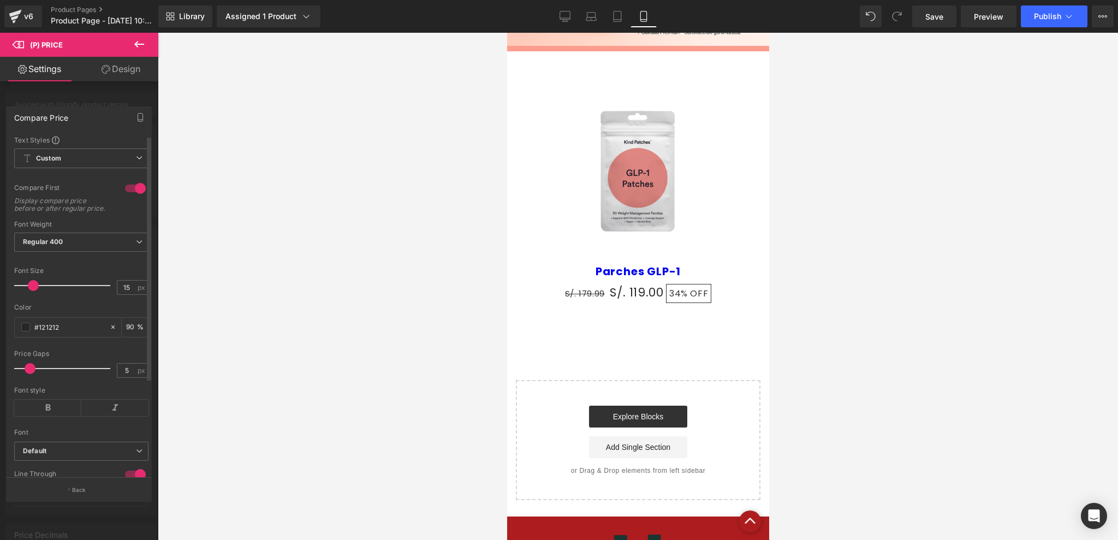
click at [133, 191] on div at bounding box center [135, 188] width 26 height 17
click at [35, 291] on span at bounding box center [33, 285] width 11 height 11
click at [36, 291] on span at bounding box center [37, 285] width 11 height 11
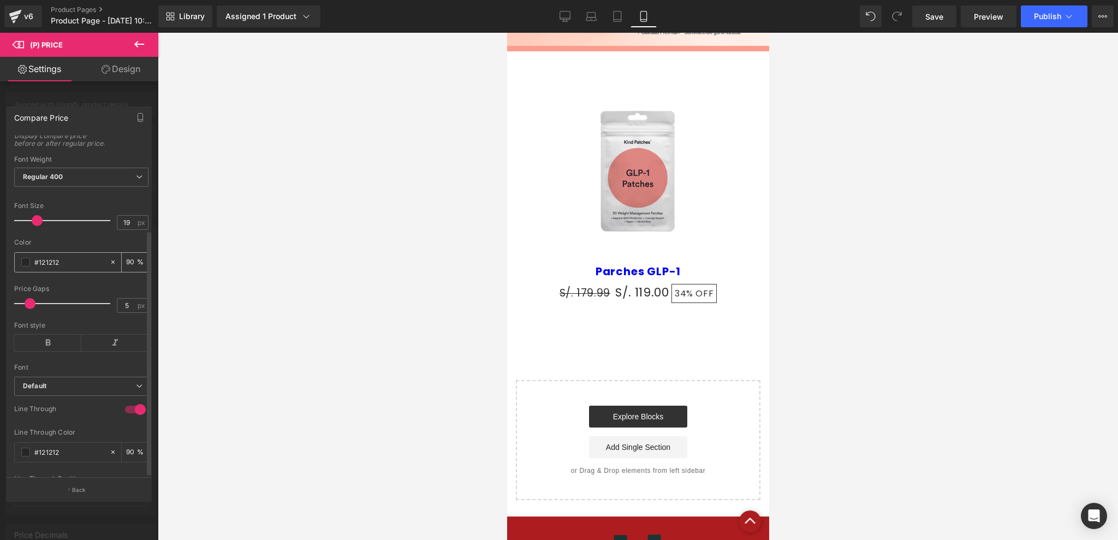
scroll to position [128, 0]
click at [23, 213] on span at bounding box center [25, 217] width 9 height 9
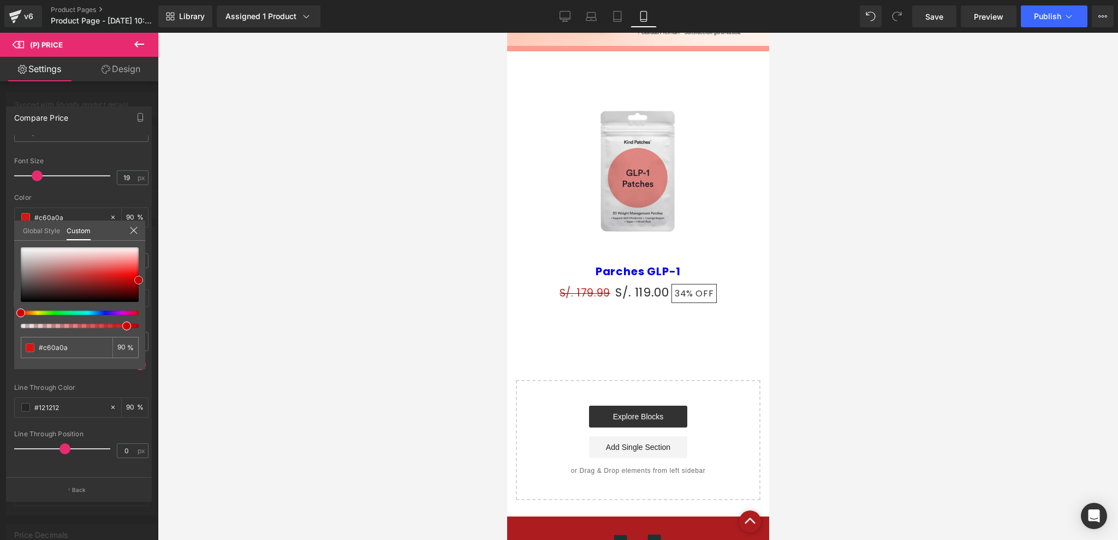
drag, startPoint x: 95, startPoint y: 271, endPoint x: 143, endPoint y: 280, distance: 48.7
click at [143, 280] on div "#c60a0a 90 %" at bounding box center [79, 308] width 131 height 122
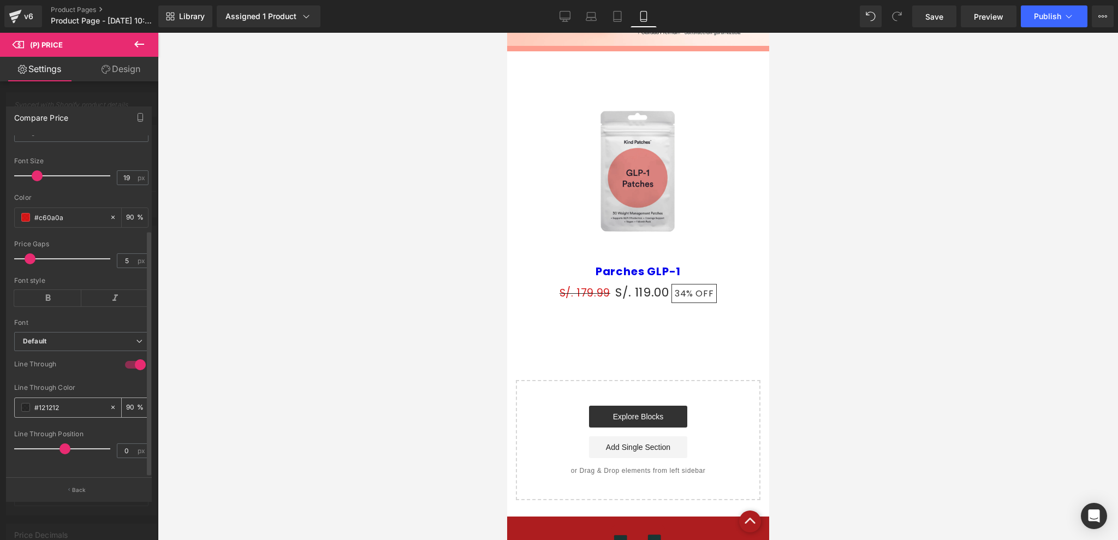
click at [23, 403] on span at bounding box center [25, 407] width 9 height 9
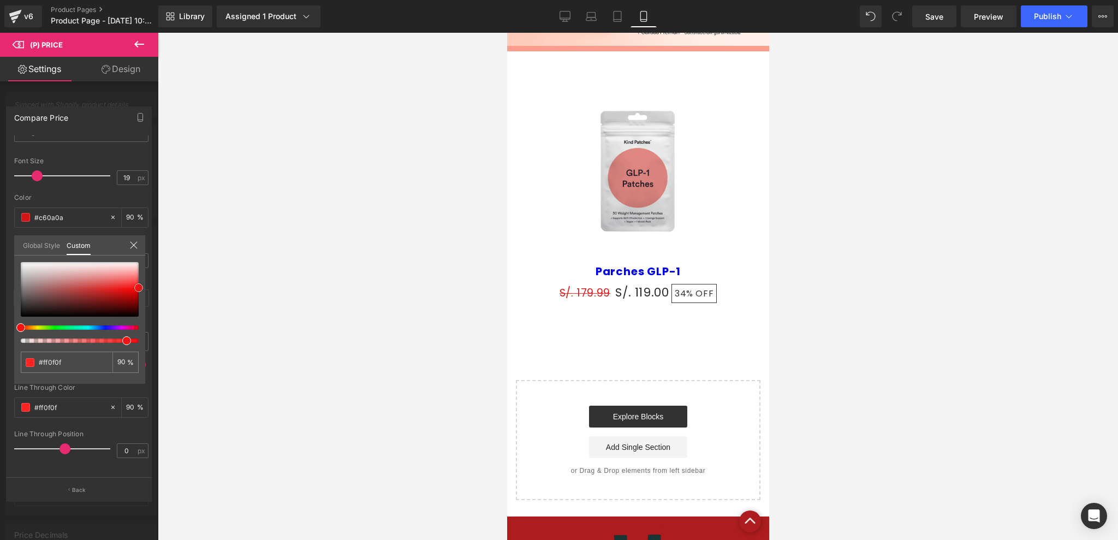
drag, startPoint x: 34, startPoint y: 302, endPoint x: 156, endPoint y: 287, distance: 123.2
click at [156, 287] on div "Compare Price Text Styles Custom Custom Setup Global Style Custom Setup Global …" at bounding box center [79, 299] width 158 height 402
click at [688, 288] on div at bounding box center [638, 287] width 262 height 508
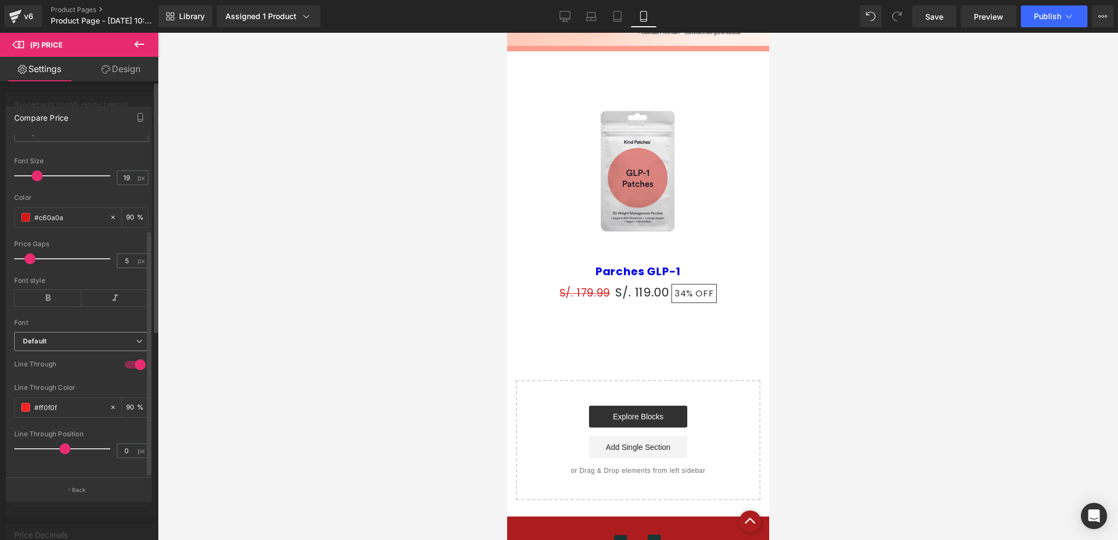
click at [80, 337] on b "Default" at bounding box center [79, 341] width 113 height 9
click at [89, 337] on b "Default" at bounding box center [79, 341] width 113 height 9
click at [106, 290] on icon at bounding box center [114, 298] width 67 height 16
click at [90, 290] on icon at bounding box center [114, 298] width 67 height 16
click at [63, 290] on icon at bounding box center [47, 298] width 67 height 16
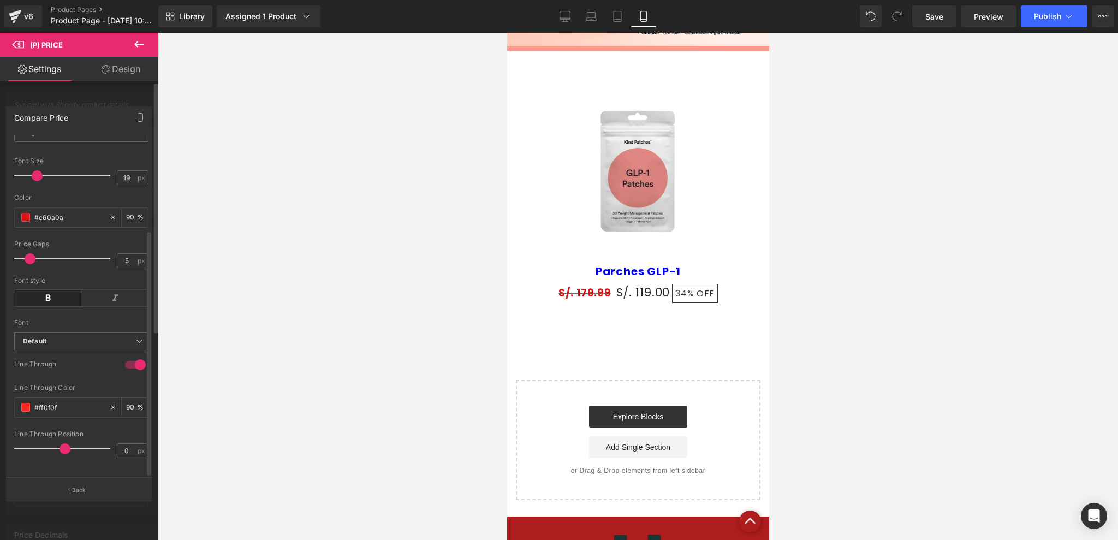
click at [63, 290] on icon at bounding box center [47, 298] width 67 height 16
click at [105, 494] on button "Back" at bounding box center [79, 489] width 146 height 25
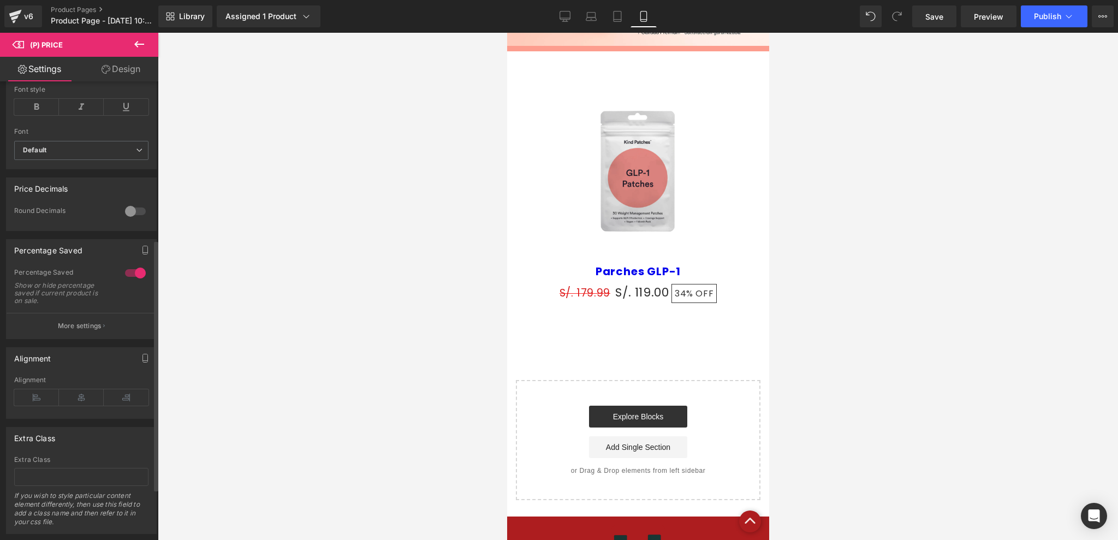
scroll to position [364, 0]
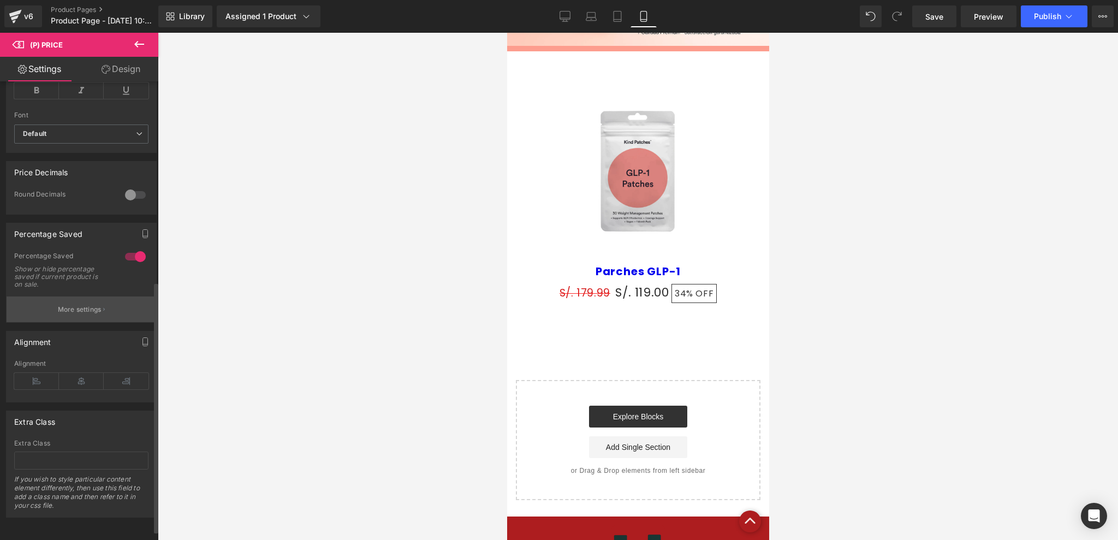
click at [85, 322] on button "More settings" at bounding box center [82, 309] width 150 height 26
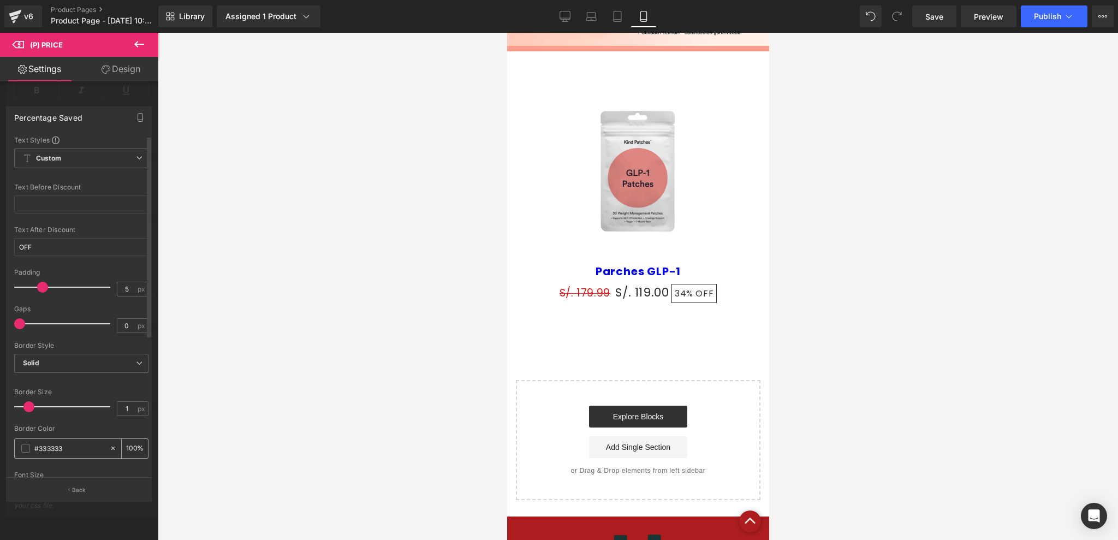
click at [20, 447] on div "#333333" at bounding box center [62, 448] width 94 height 19
click at [21, 452] on div "#333333" at bounding box center [62, 448] width 94 height 19
click at [24, 451] on span at bounding box center [25, 448] width 9 height 9
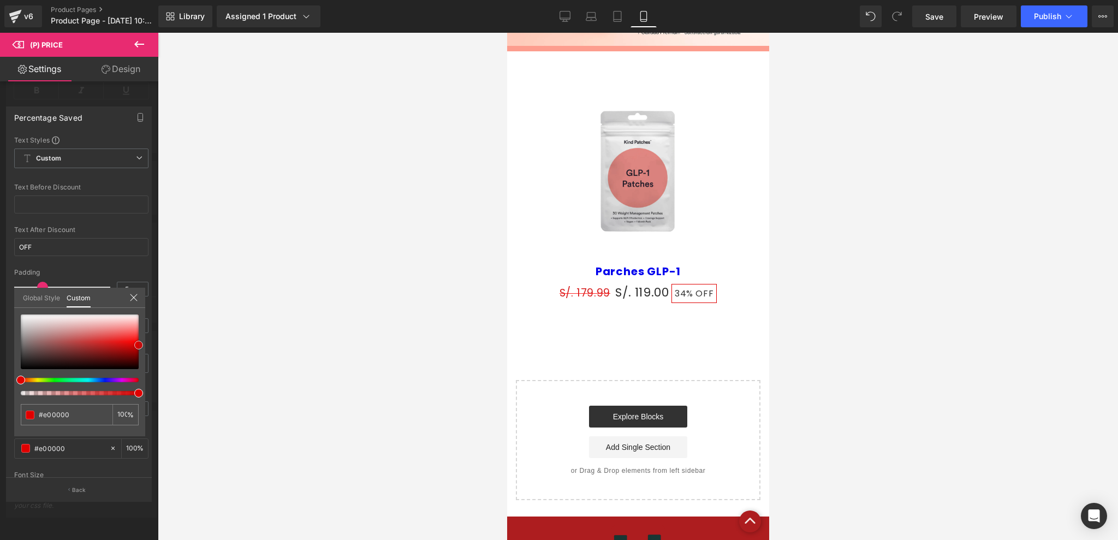
drag, startPoint x: 66, startPoint y: 355, endPoint x: 144, endPoint y: 345, distance: 78.8
click at [144, 345] on div "#333333 100 %" at bounding box center [79, 376] width 131 height 122
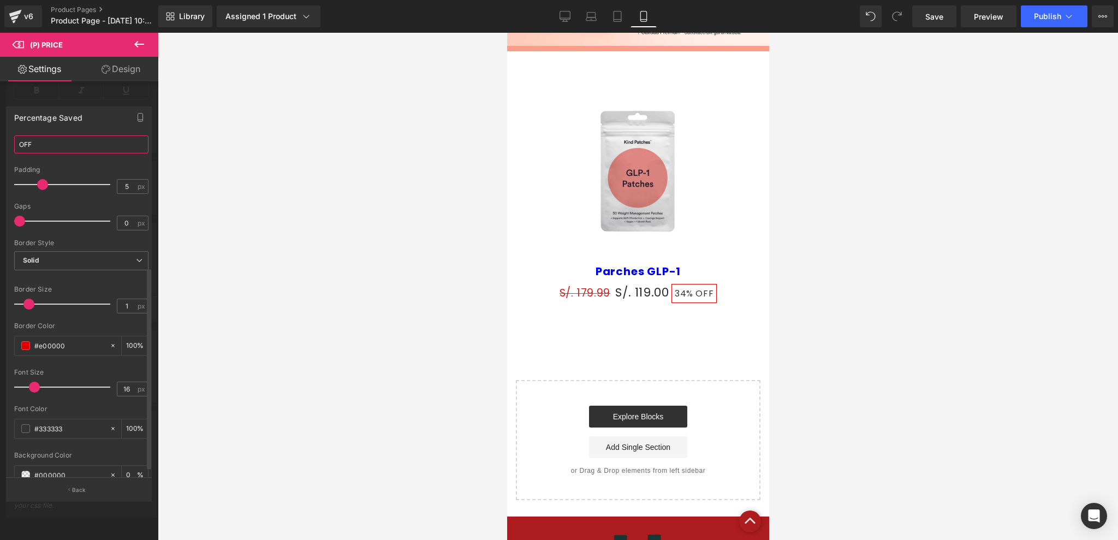
scroll to position [218, 0]
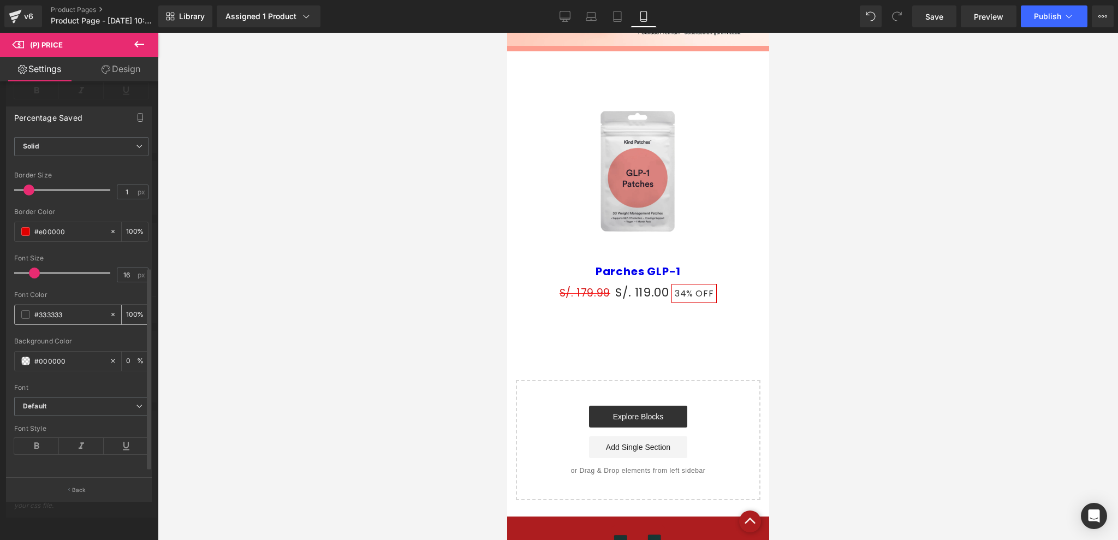
click at [22, 313] on span at bounding box center [25, 314] width 9 height 9
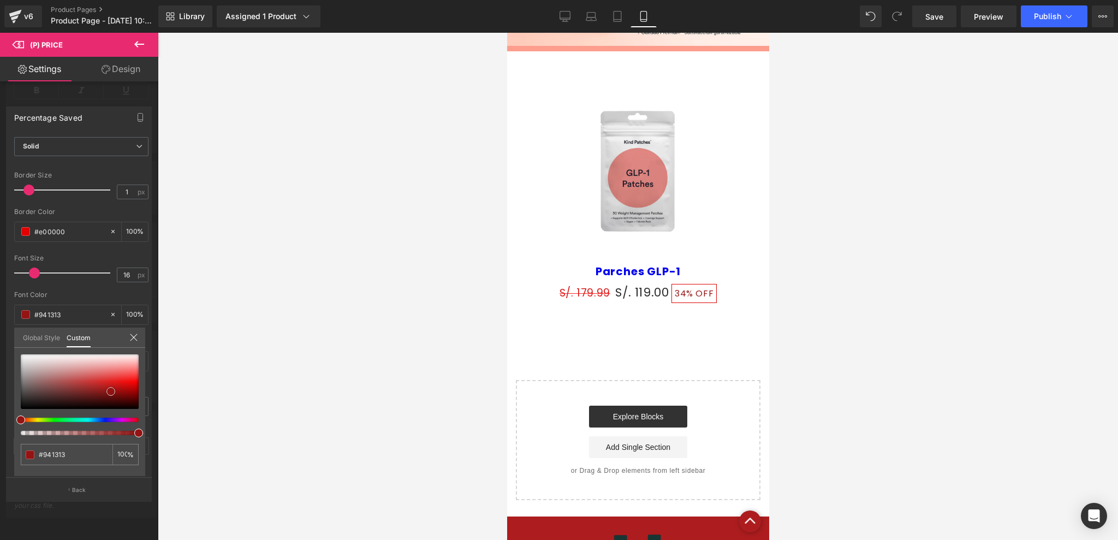
drag, startPoint x: 41, startPoint y: 382, endPoint x: 111, endPoint y: 391, distance: 70.4
click at [111, 391] on div at bounding box center [80, 381] width 118 height 55
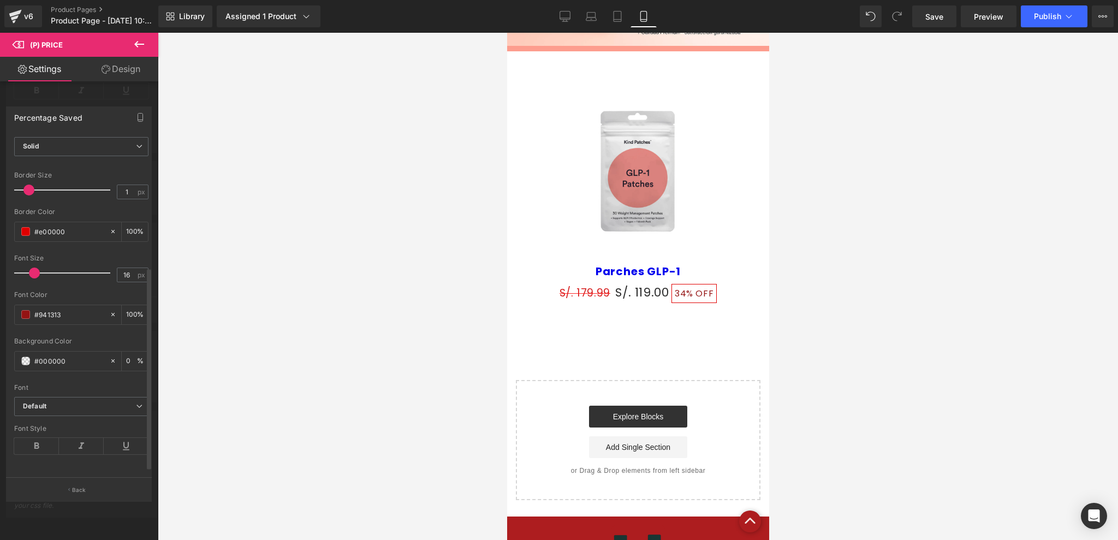
drag, startPoint x: 31, startPoint y: 275, endPoint x: 44, endPoint y: 277, distance: 13.3
click at [35, 274] on span at bounding box center [37, 273] width 11 height 11
click at [135, 46] on icon at bounding box center [139, 44] width 13 height 13
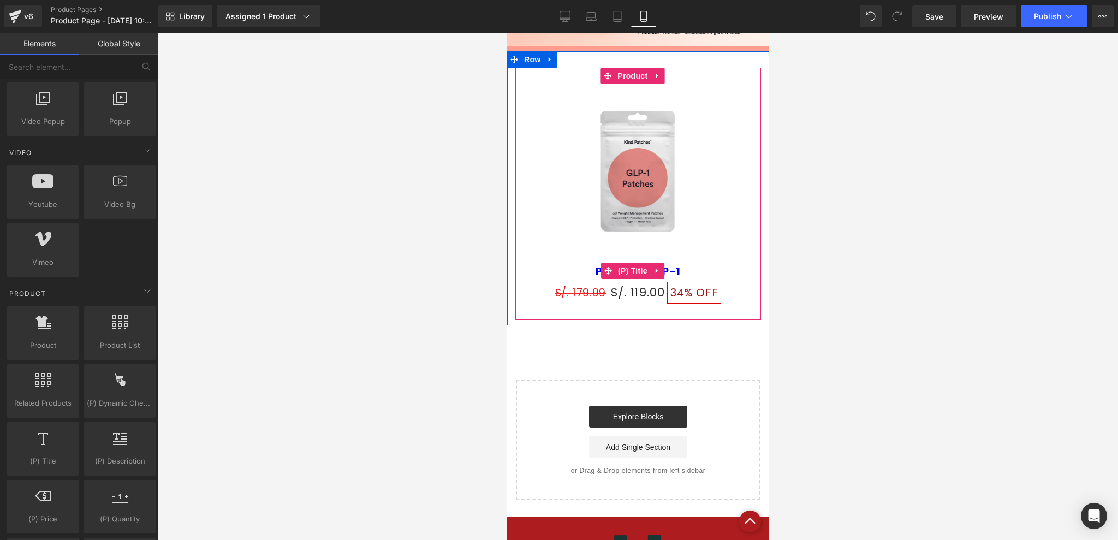
click at [639, 272] on h3 "Parches GLP-1" at bounding box center [637, 271] width 235 height 22
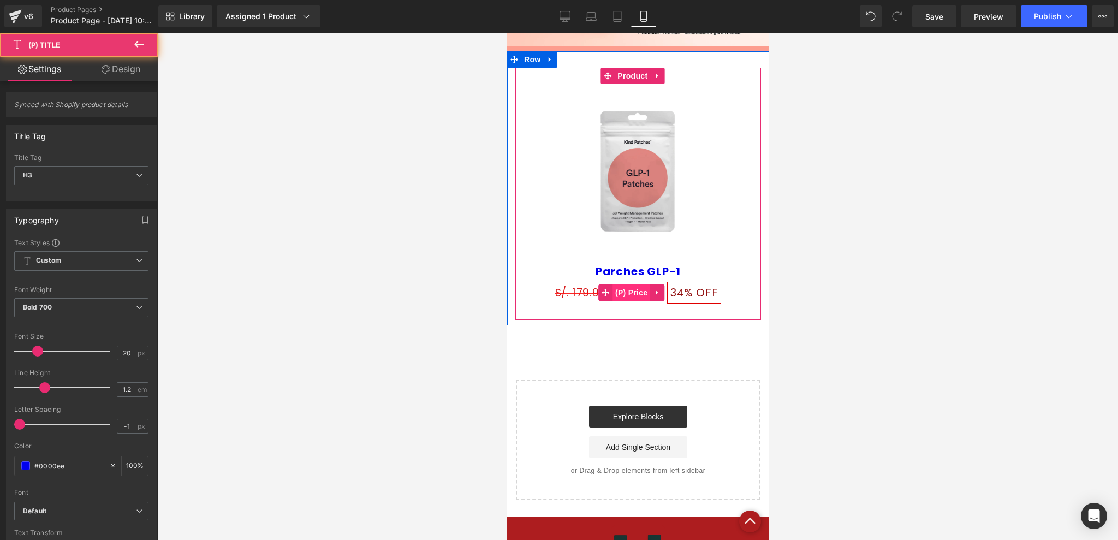
click at [640, 284] on span "(P) Price" at bounding box center [631, 292] width 38 height 16
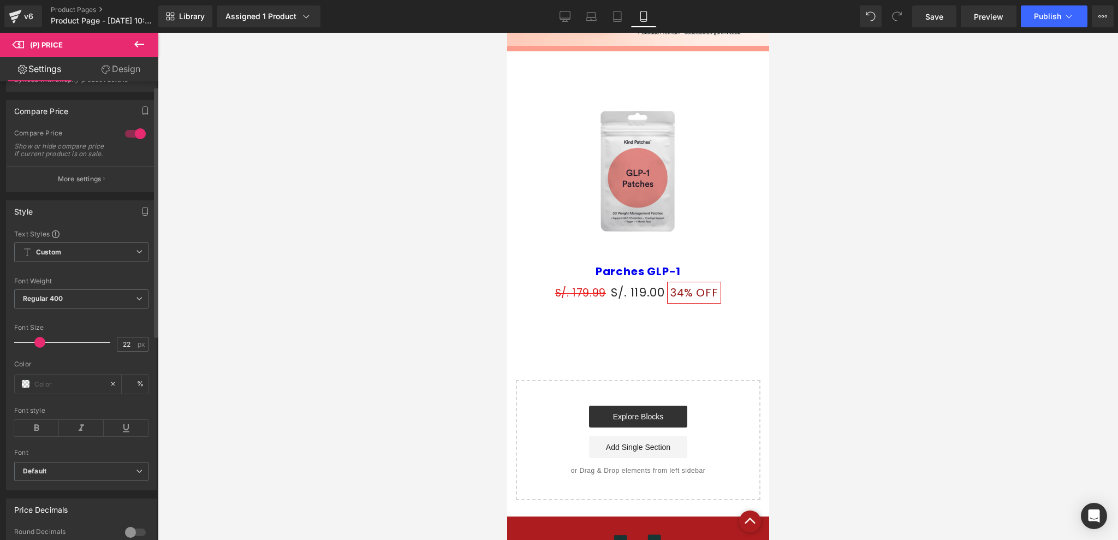
scroll to position [0, 0]
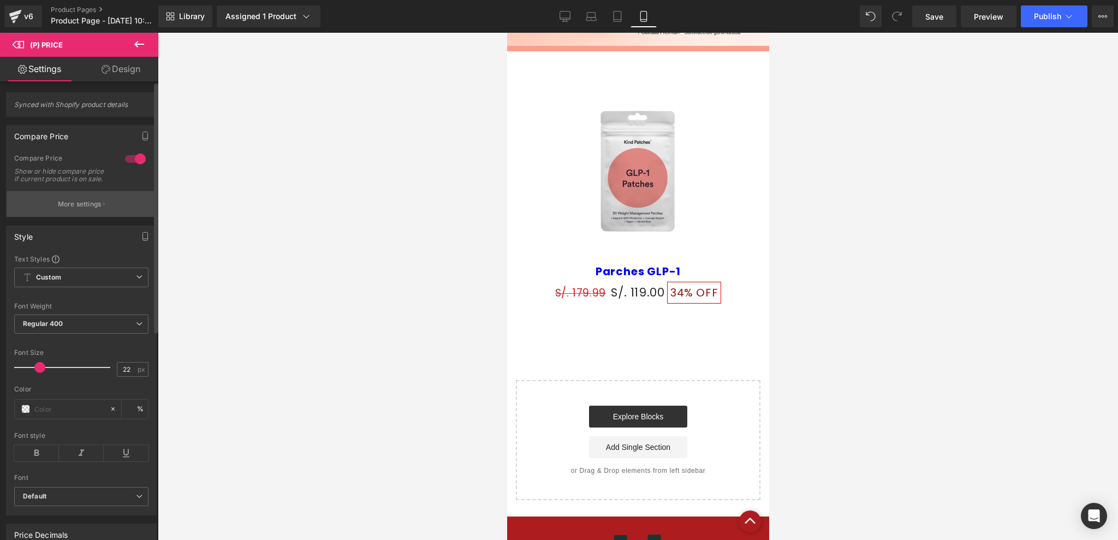
click at [67, 206] on button "More settings" at bounding box center [82, 204] width 150 height 26
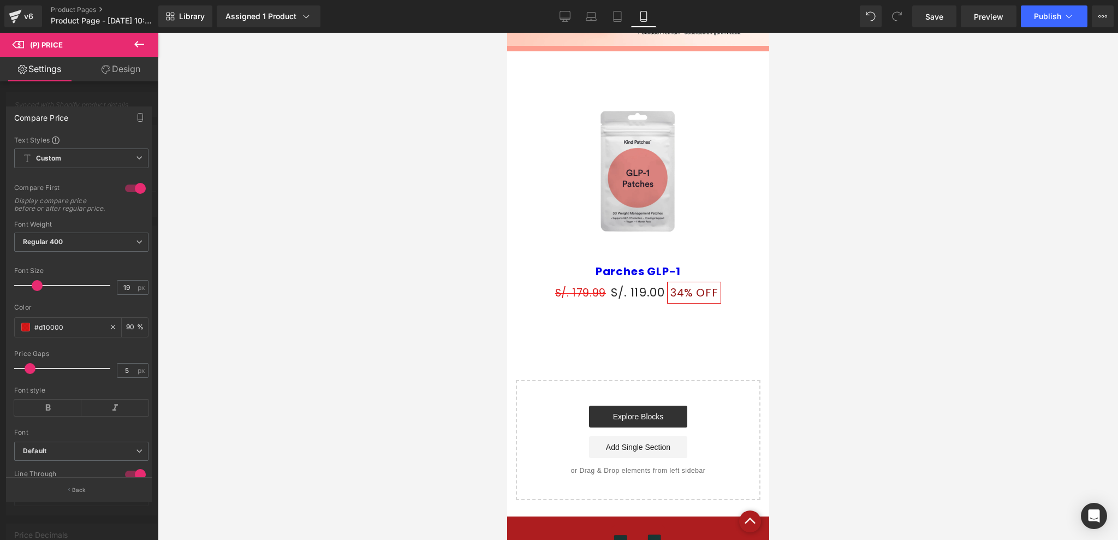
click at [112, 88] on div at bounding box center [79, 289] width 158 height 513
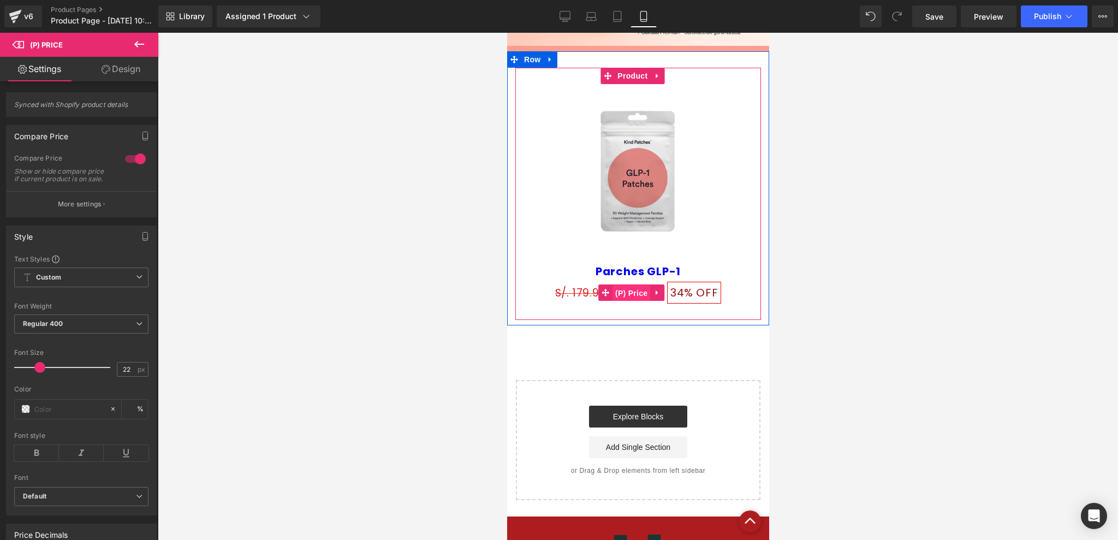
click at [626, 285] on span "(P) Price" at bounding box center [631, 293] width 38 height 16
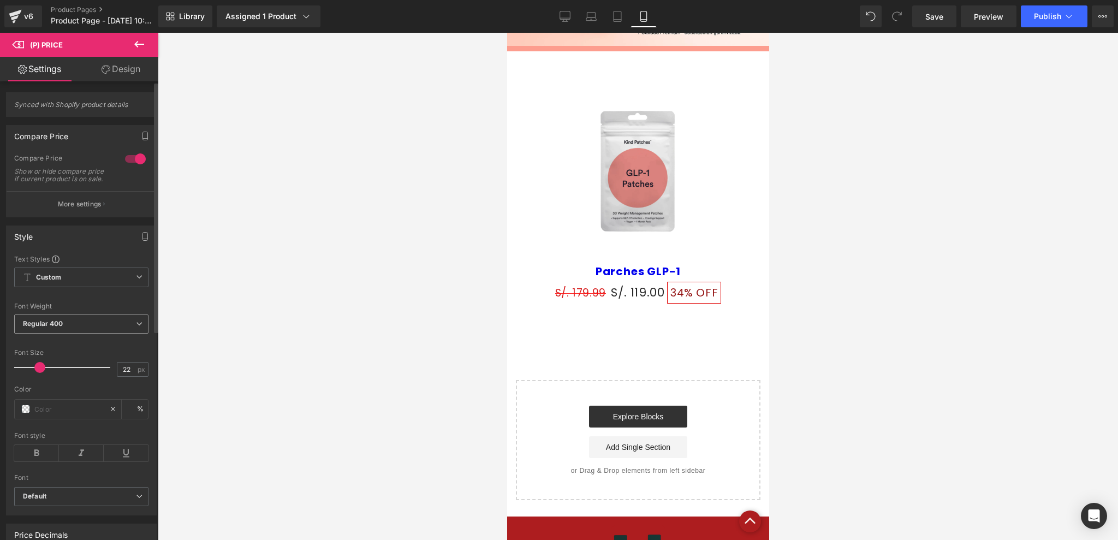
scroll to position [73, 0]
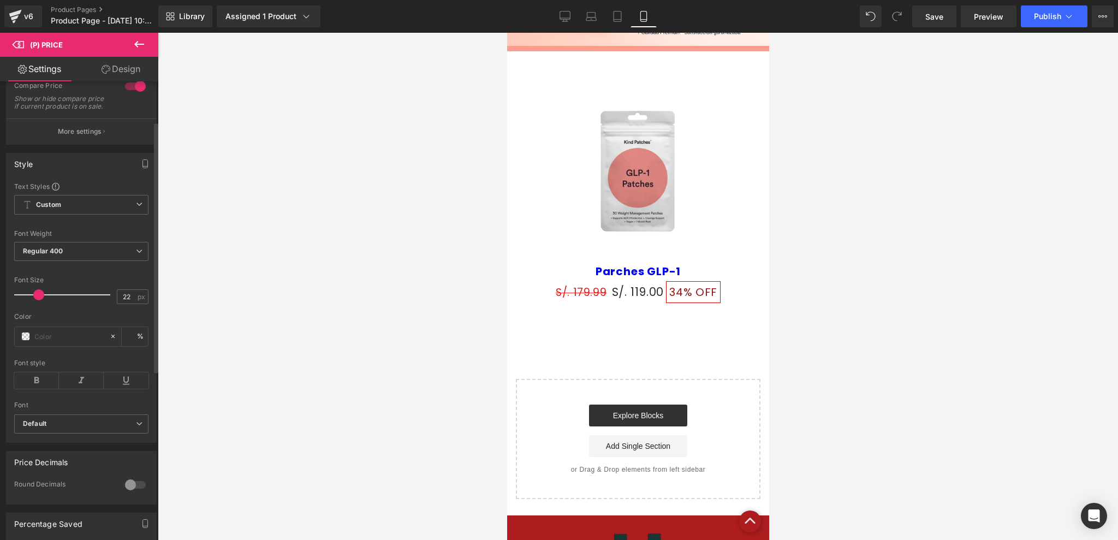
click at [37, 300] on span at bounding box center [38, 294] width 11 height 11
click at [130, 301] on input "22" at bounding box center [126, 297] width 19 height 14
click at [202, 276] on div at bounding box center [638, 286] width 960 height 507
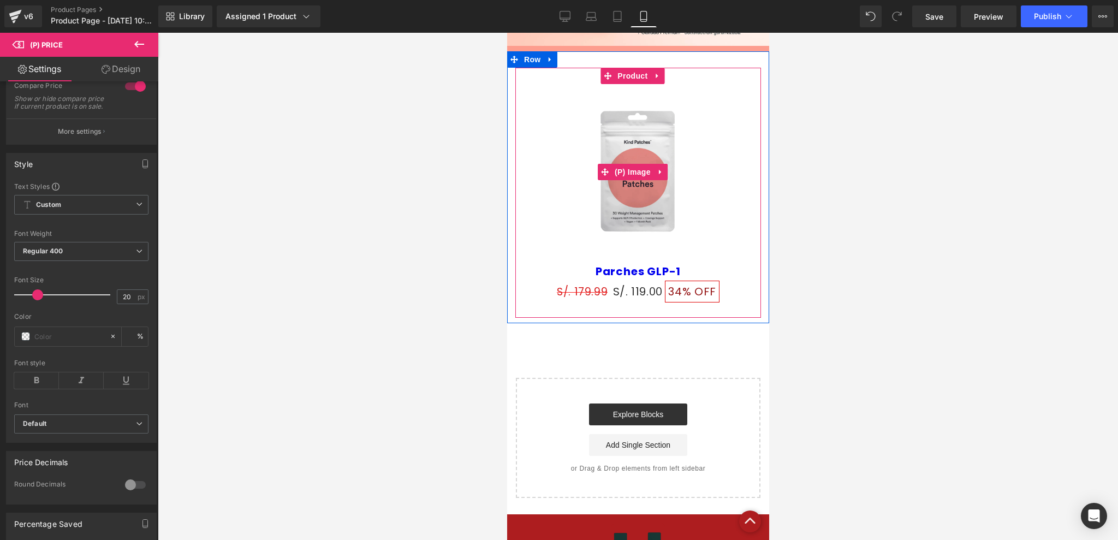
click at [654, 221] on img at bounding box center [637, 172] width 141 height 176
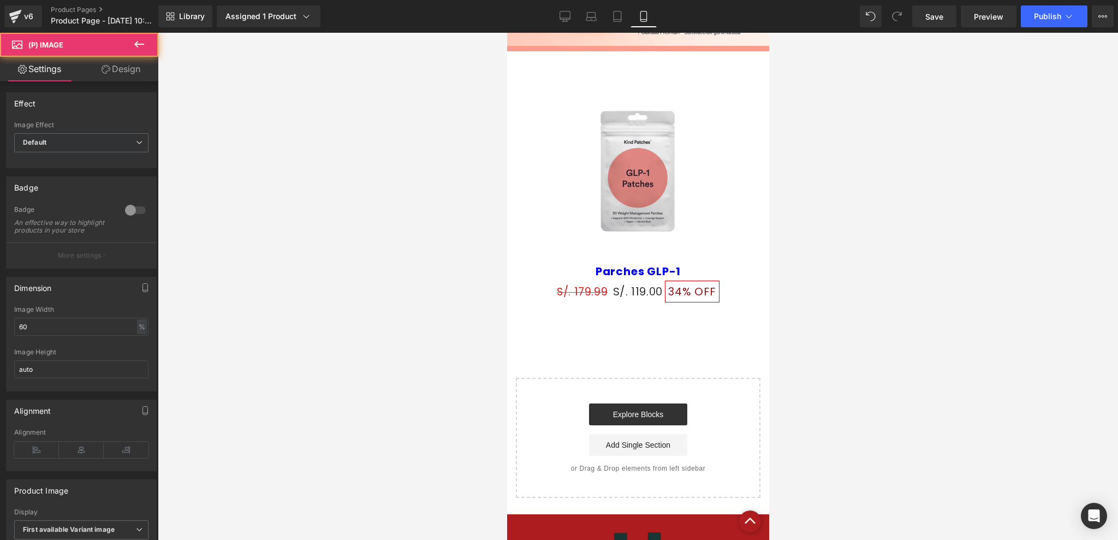
click at [841, 189] on div at bounding box center [638, 286] width 960 height 507
click at [129, 41] on button at bounding box center [139, 45] width 38 height 24
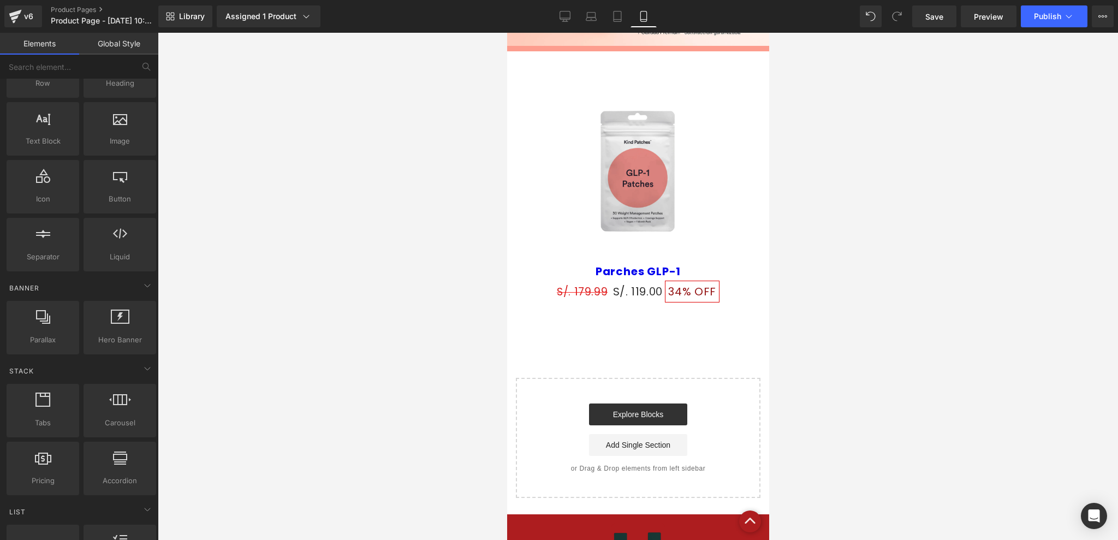
scroll to position [0, 0]
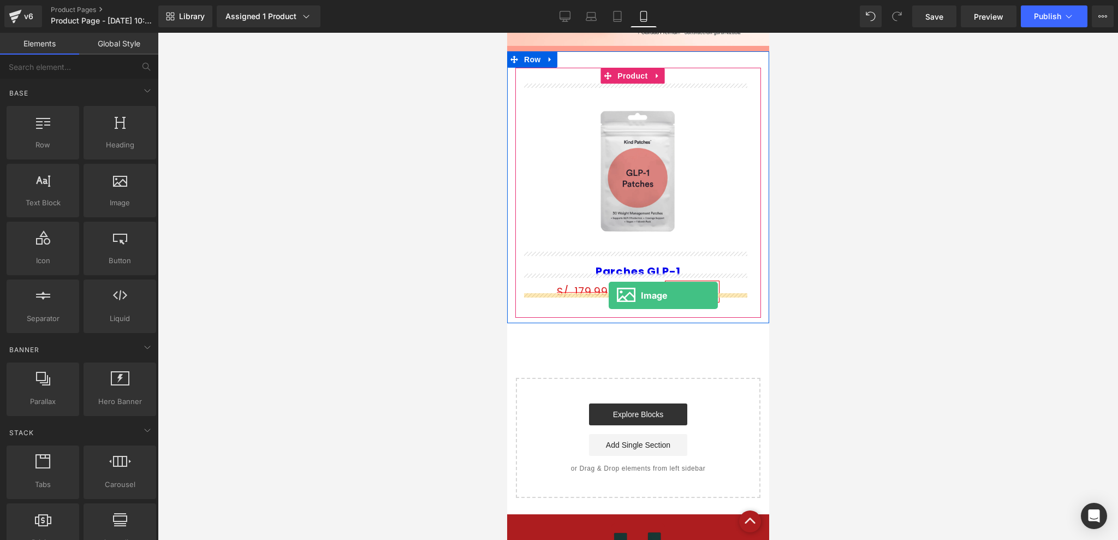
drag, startPoint x: 610, startPoint y: 222, endPoint x: 608, endPoint y: 295, distance: 73.7
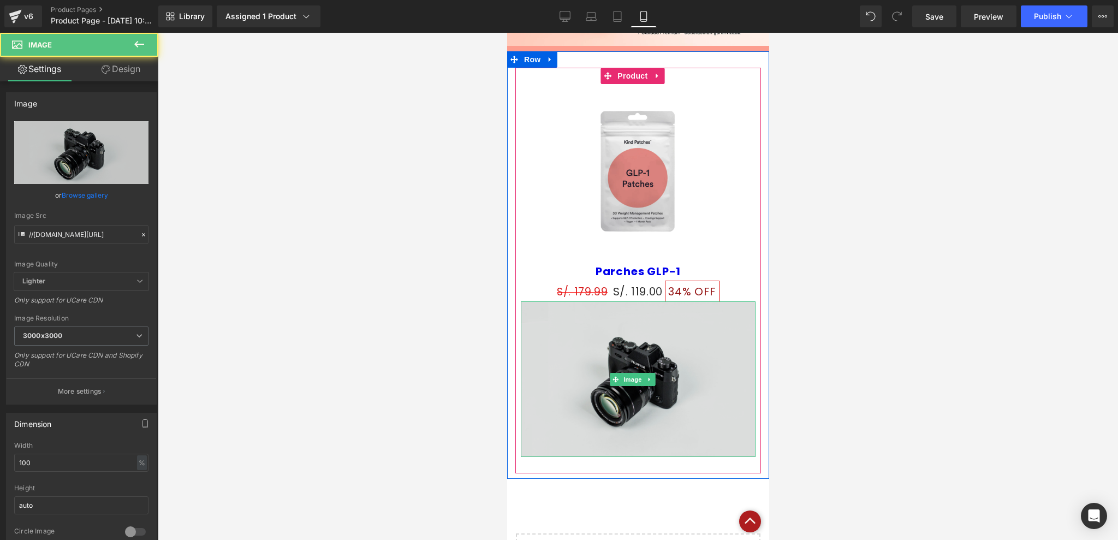
click at [632, 404] on img at bounding box center [637, 379] width 235 height 156
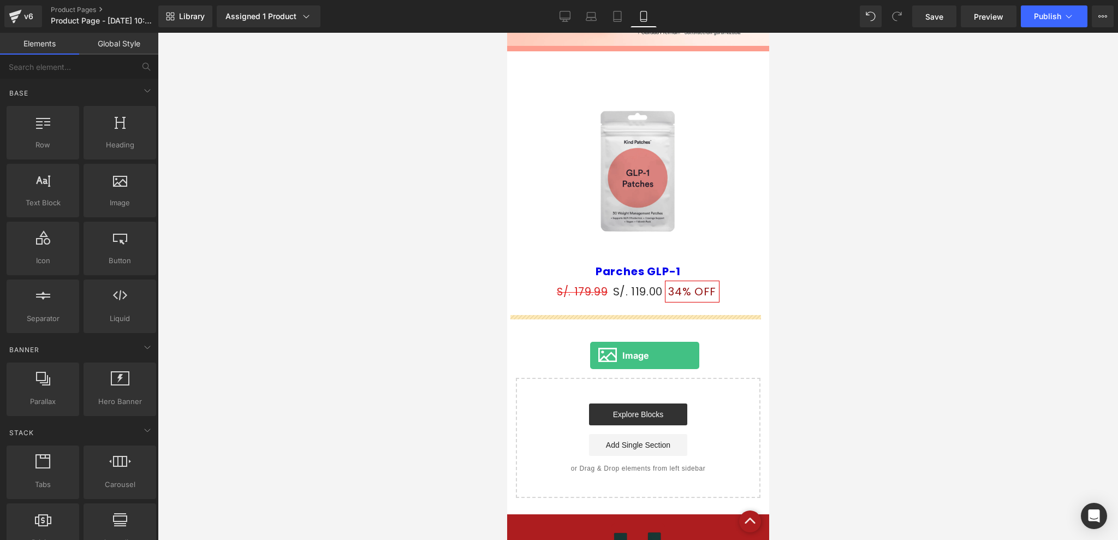
drag, startPoint x: 796, startPoint y: 280, endPoint x: 590, endPoint y: 355, distance: 219.2
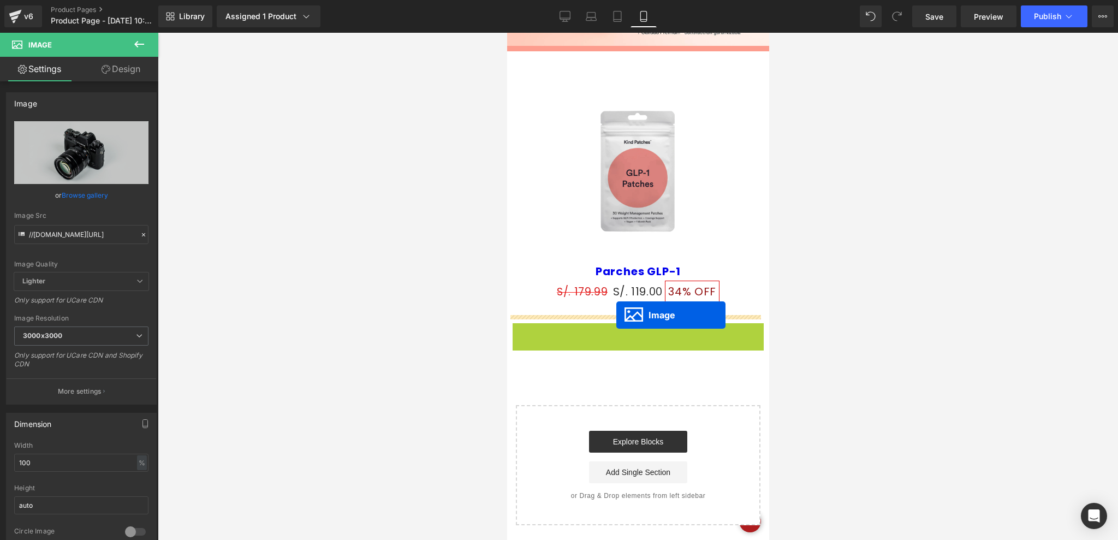
drag, startPoint x: 616, startPoint y: 394, endPoint x: 616, endPoint y: 315, distance: 79.2
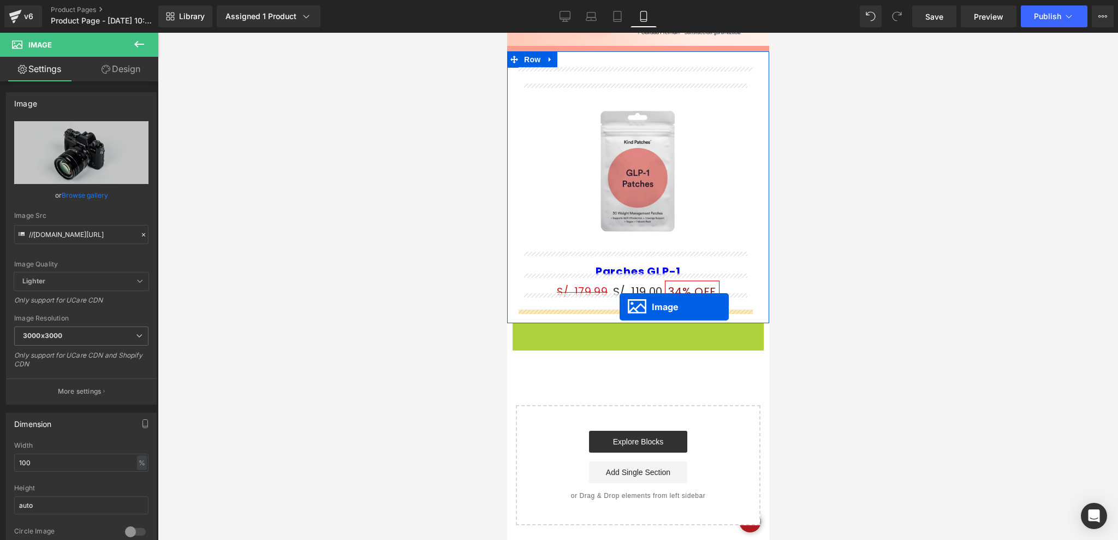
drag, startPoint x: 617, startPoint y: 395, endPoint x: 619, endPoint y: 306, distance: 89.6
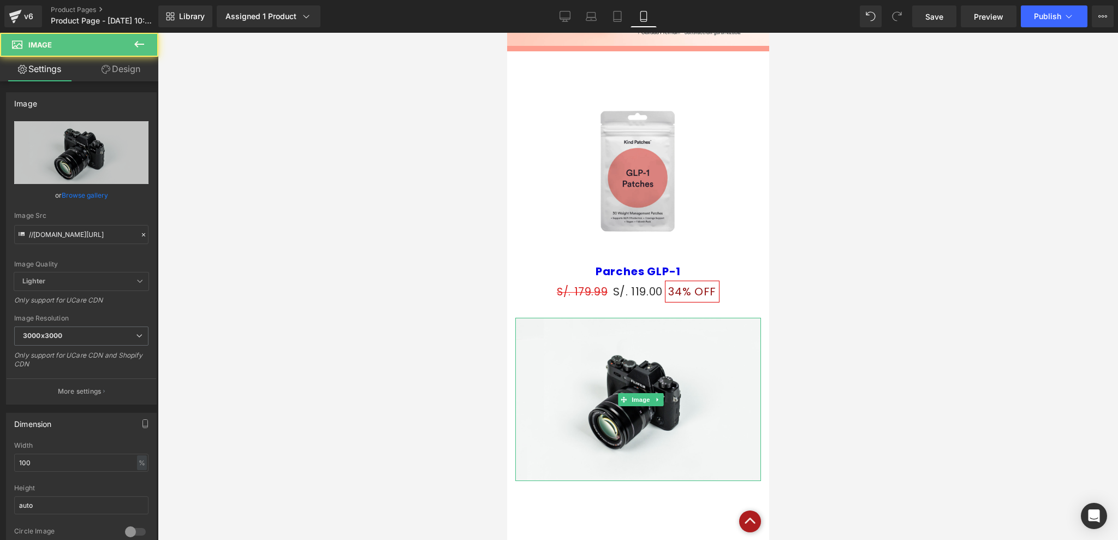
click at [826, 292] on div at bounding box center [638, 286] width 960 height 507
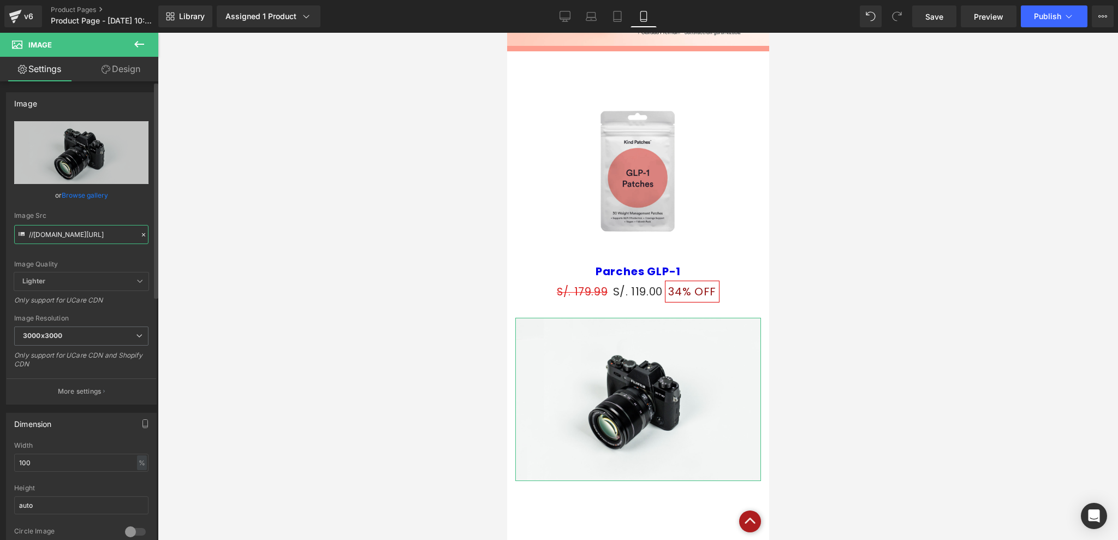
click at [90, 236] on input "//[DOMAIN_NAME][URL]" at bounding box center [81, 234] width 134 height 19
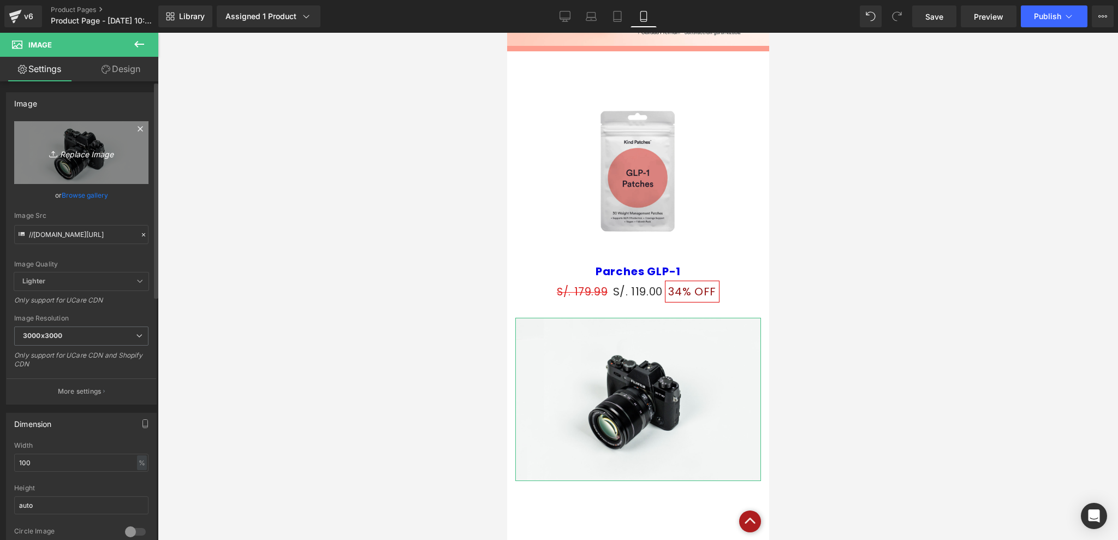
click at [70, 151] on icon "Replace Image" at bounding box center [81, 153] width 87 height 14
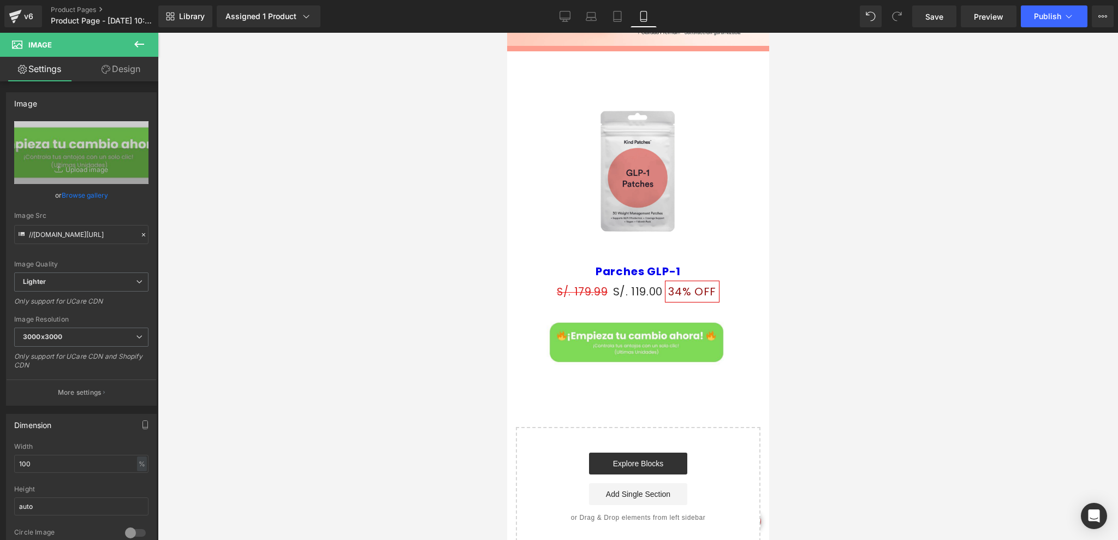
click at [816, 242] on div at bounding box center [638, 286] width 960 height 507
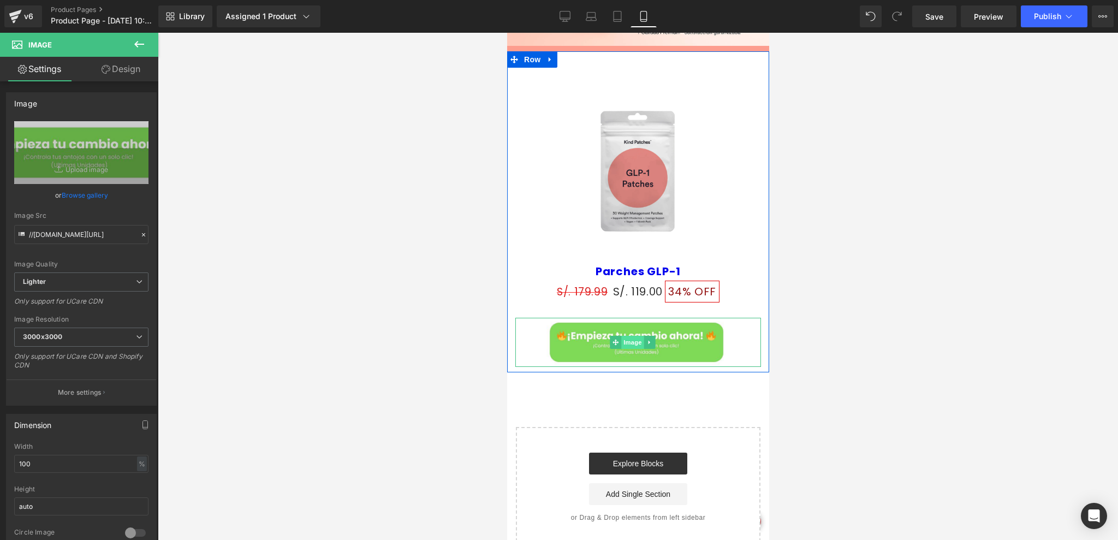
click at [630, 336] on span "Image" at bounding box center [632, 342] width 23 height 13
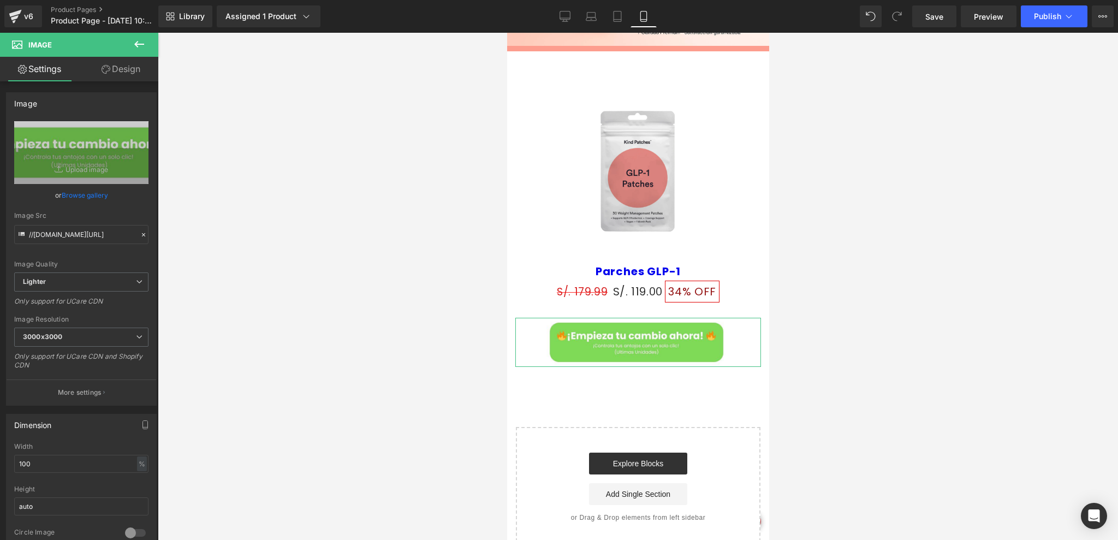
drag, startPoint x: 128, startPoint y: 78, endPoint x: 111, endPoint y: 95, distance: 24.3
click at [128, 78] on link "Design" at bounding box center [120, 69] width 79 height 25
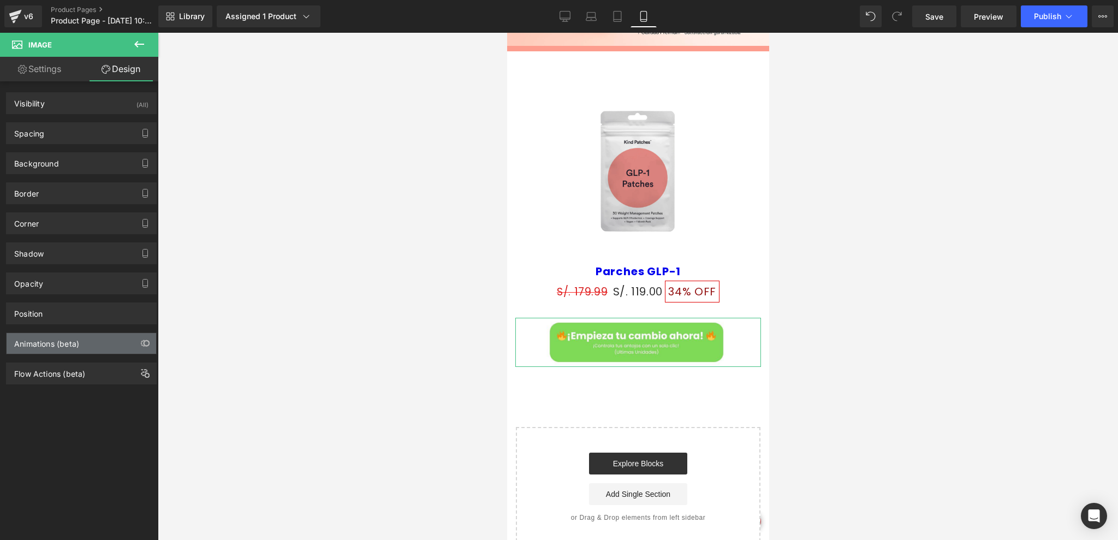
click at [54, 342] on div "Animations (beta)" at bounding box center [46, 340] width 65 height 15
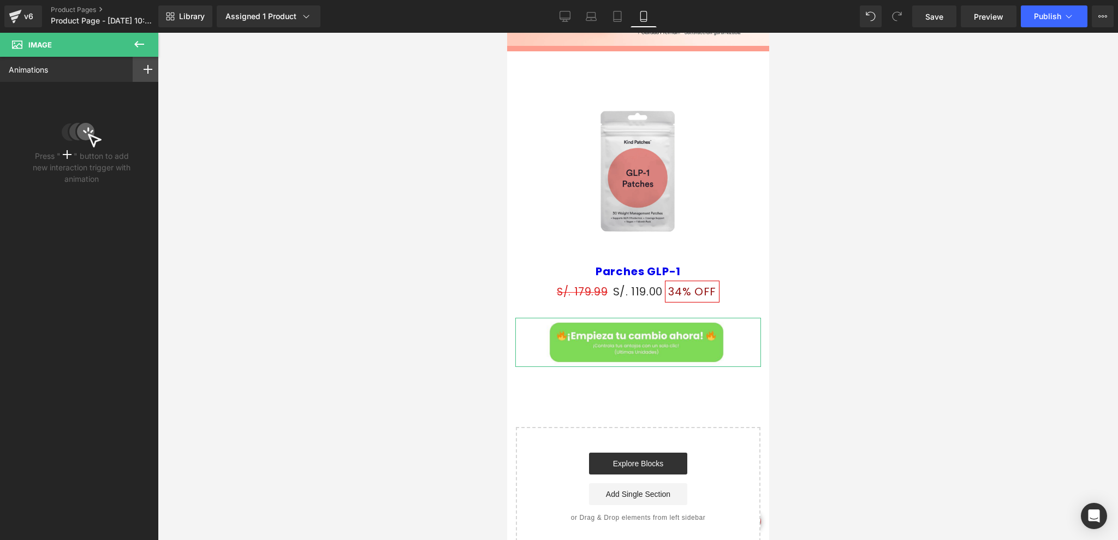
click at [141, 60] on div at bounding box center [148, 69] width 31 height 25
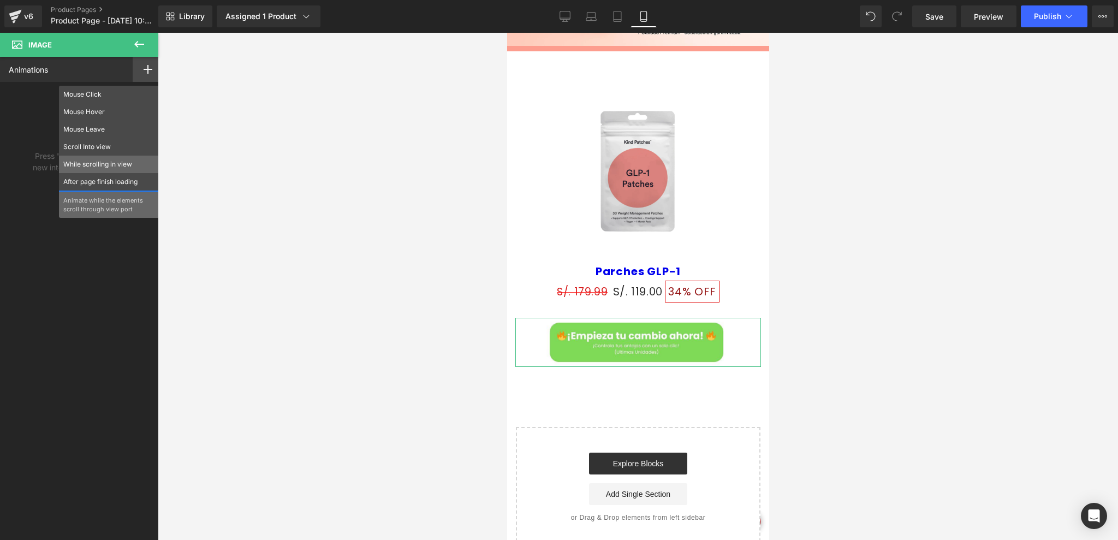
click at [103, 166] on p "While scrolling in view" at bounding box center [108, 164] width 91 height 10
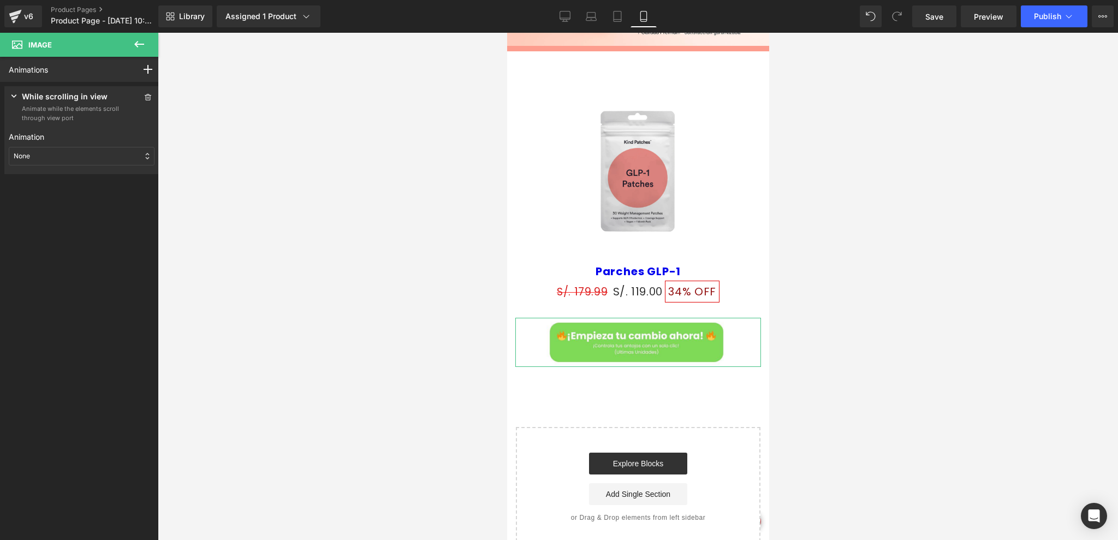
click at [75, 154] on div "None" at bounding box center [82, 156] width 146 height 19
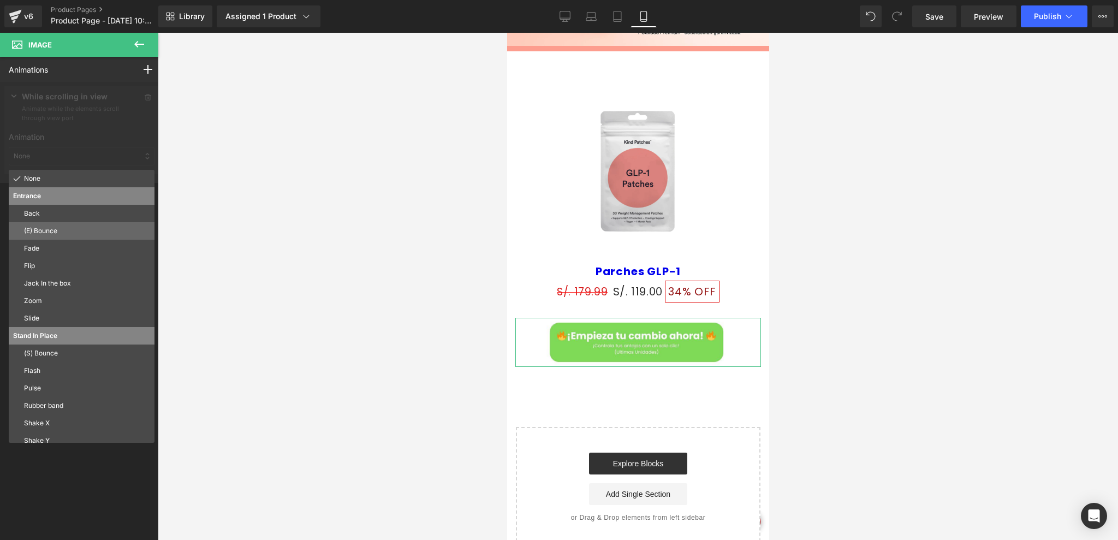
click at [62, 236] on div "(E) Bounce" at bounding box center [82, 230] width 146 height 17
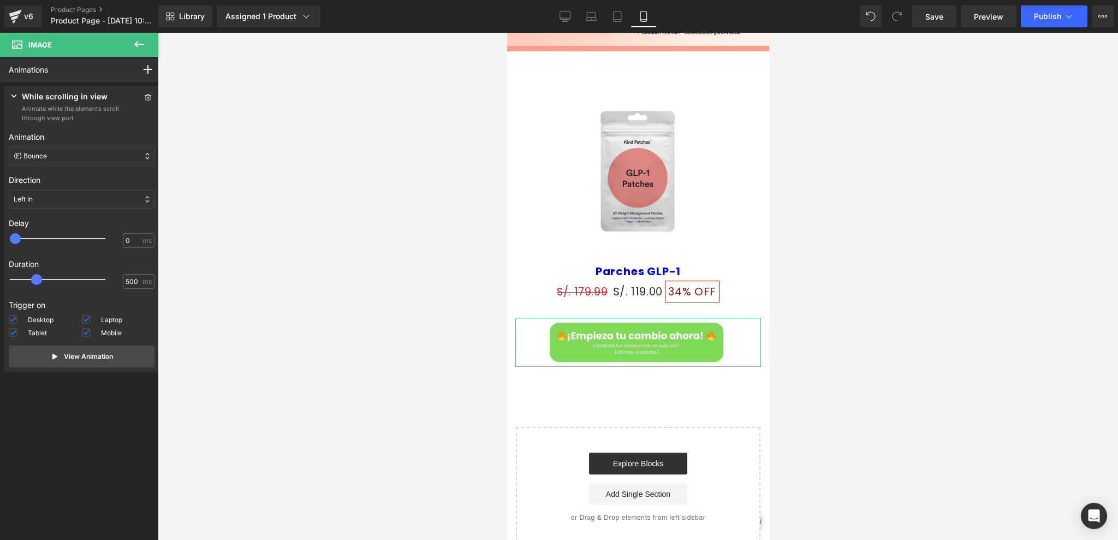
click at [33, 204] on div "Left In" at bounding box center [82, 199] width 146 height 19
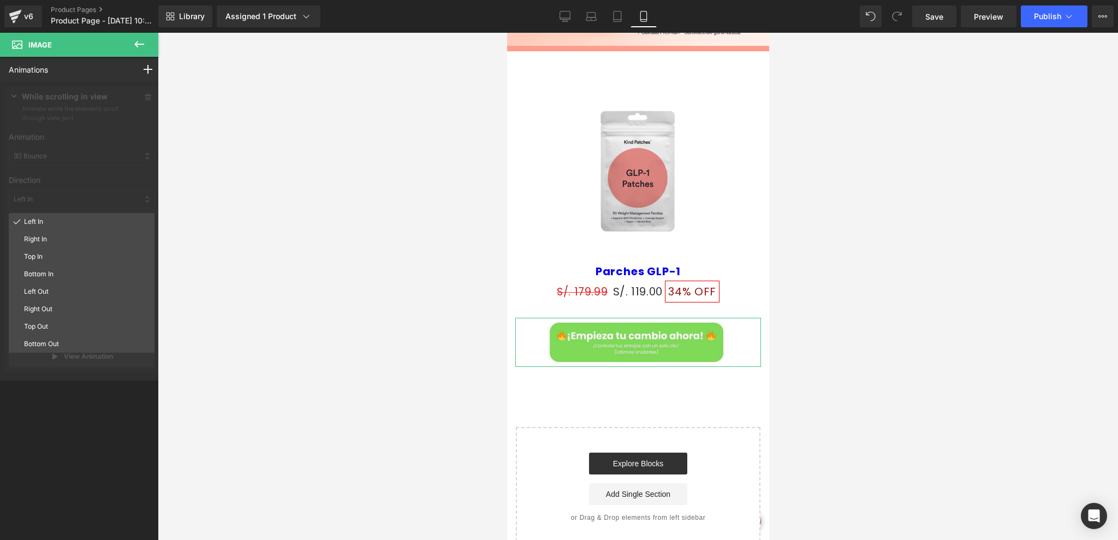
click at [51, 201] on div at bounding box center [81, 231] width 163 height 299
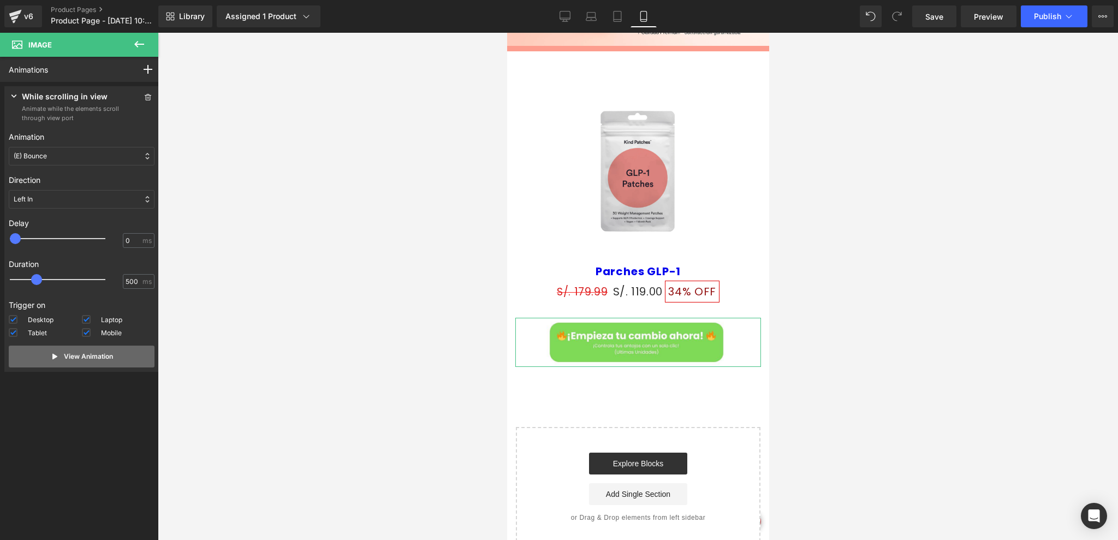
click at [82, 349] on button "View Animation" at bounding box center [82, 357] width 146 height 22
click at [66, 196] on div "Left In" at bounding box center [82, 199] width 146 height 19
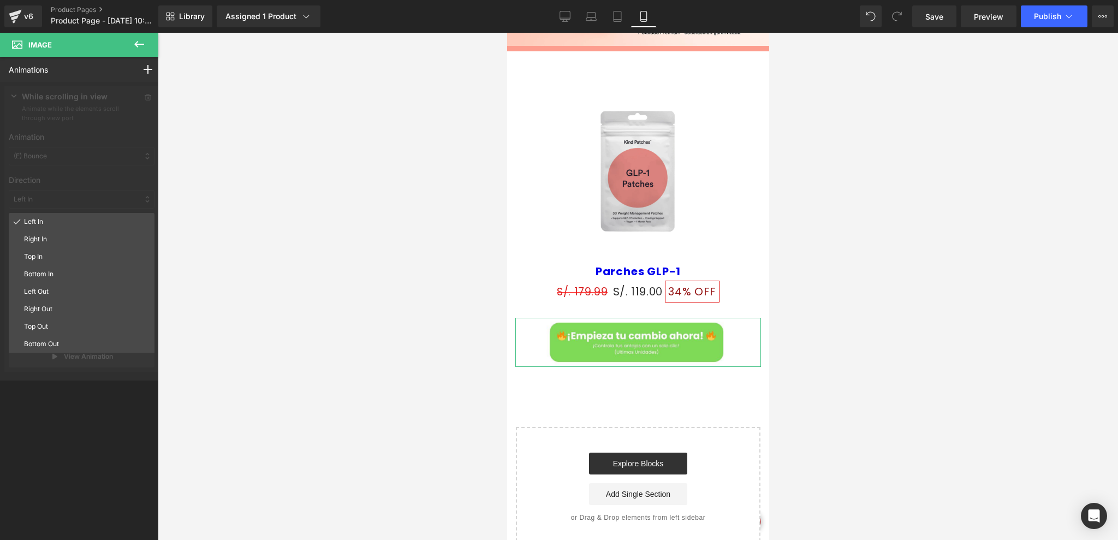
click at [63, 209] on div at bounding box center [81, 231] width 163 height 299
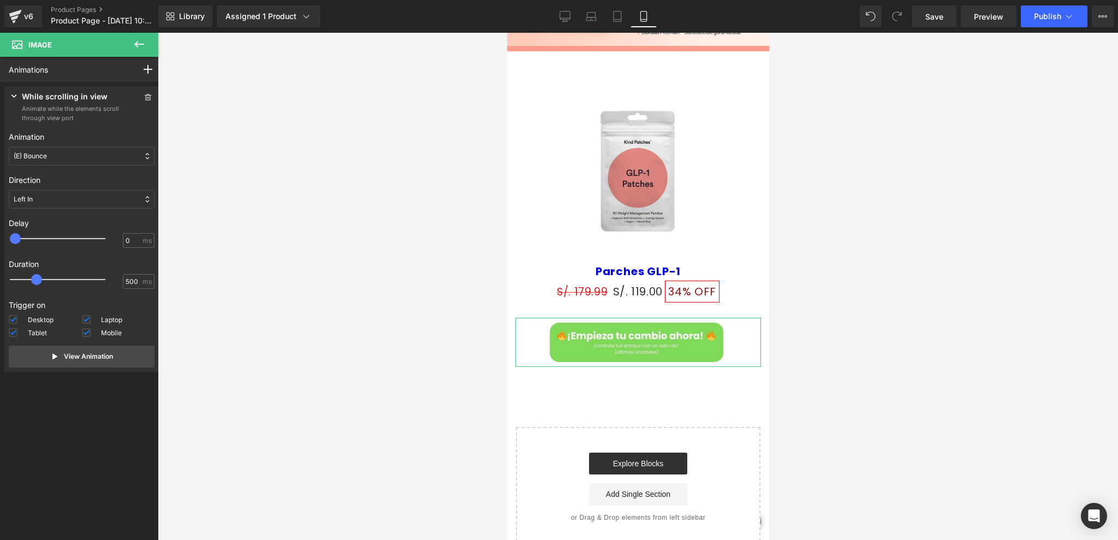
click at [73, 163] on div "(E) Bounce" at bounding box center [82, 156] width 146 height 19
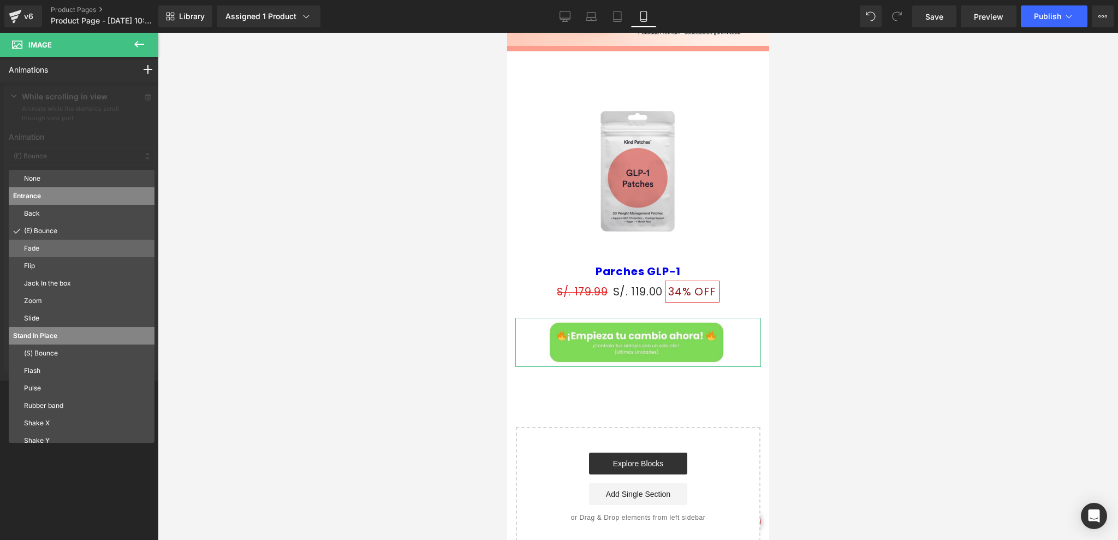
click at [56, 243] on div "Fade" at bounding box center [82, 248] width 146 height 17
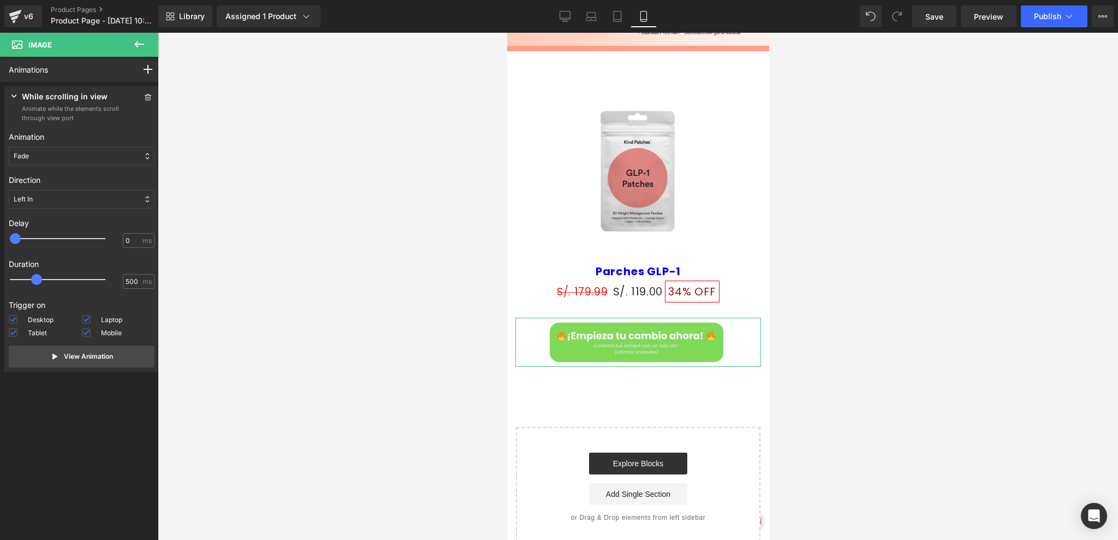
click at [55, 162] on div "Fade" at bounding box center [82, 156] width 146 height 19
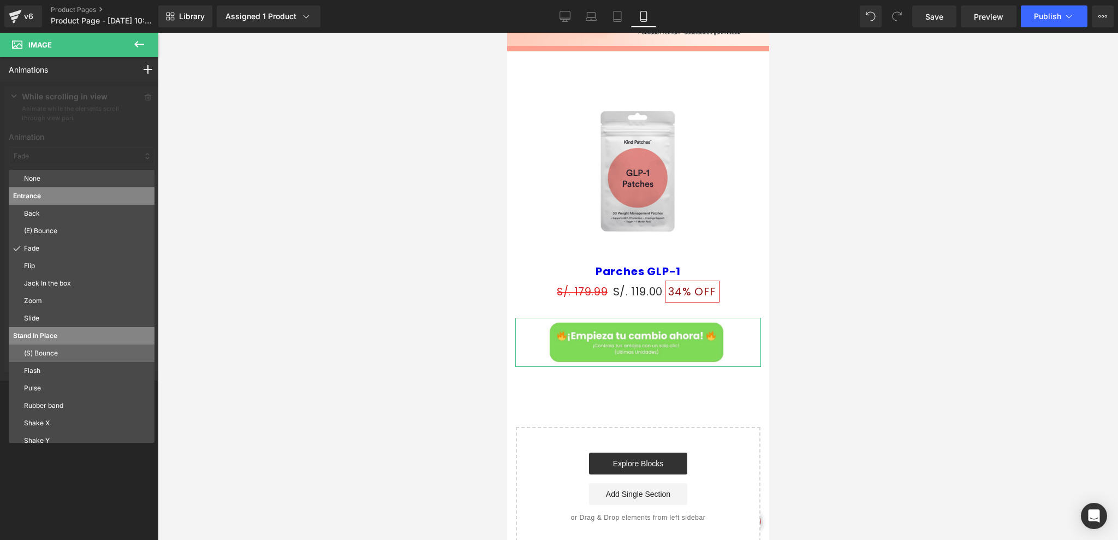
click at [48, 350] on p "(S) Bounce" at bounding box center [87, 353] width 126 height 10
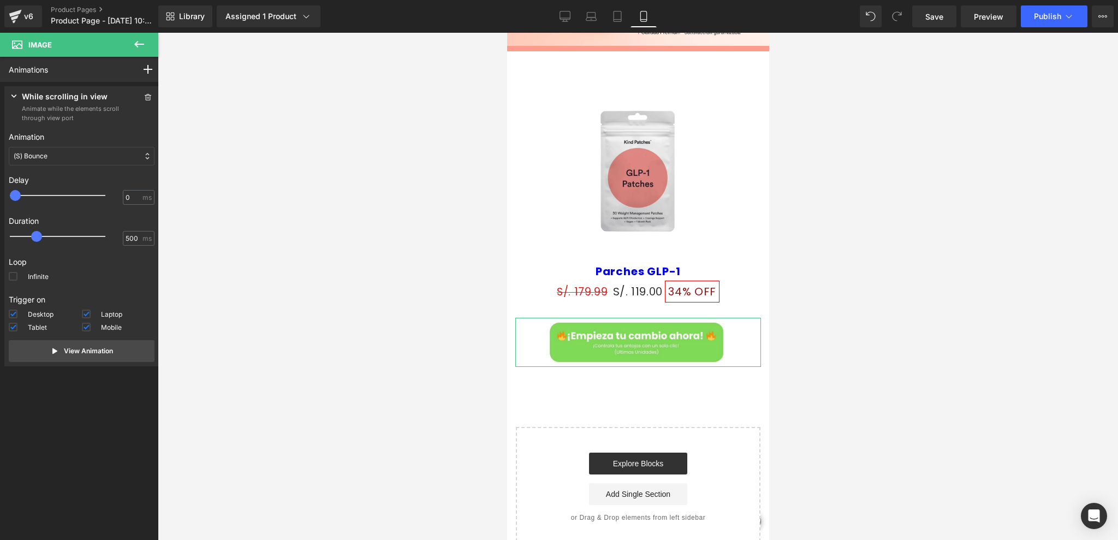
click at [54, 163] on div "(S) Bounce" at bounding box center [82, 156] width 146 height 19
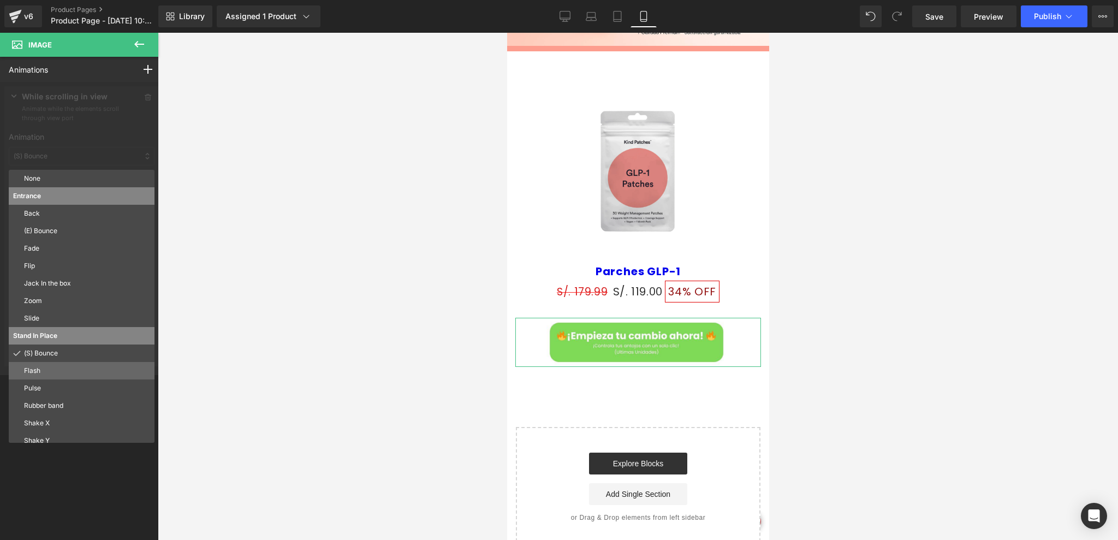
click at [48, 374] on p "Flash" at bounding box center [87, 371] width 126 height 10
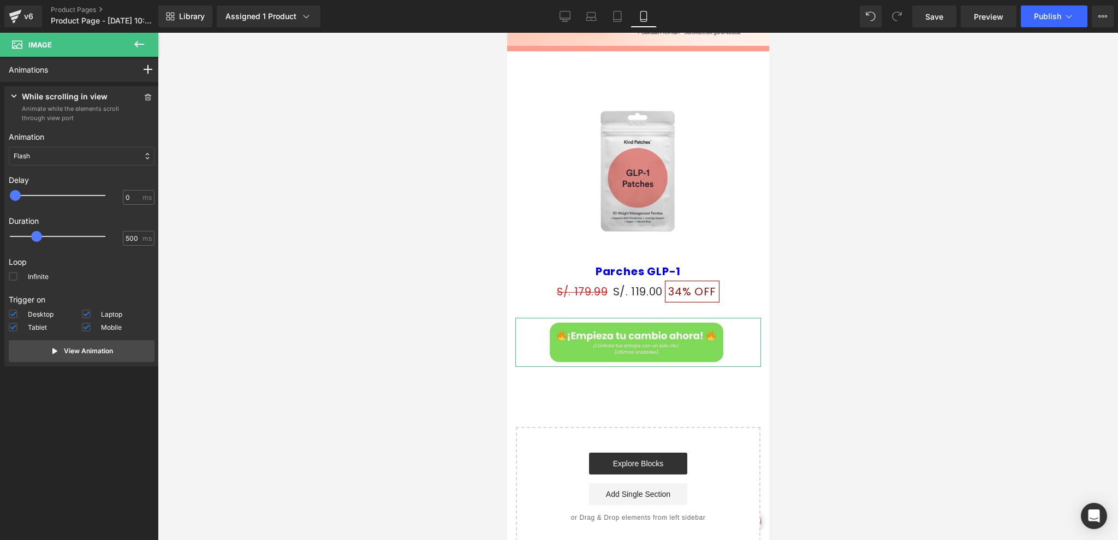
click at [64, 153] on div "Flash" at bounding box center [82, 156] width 146 height 19
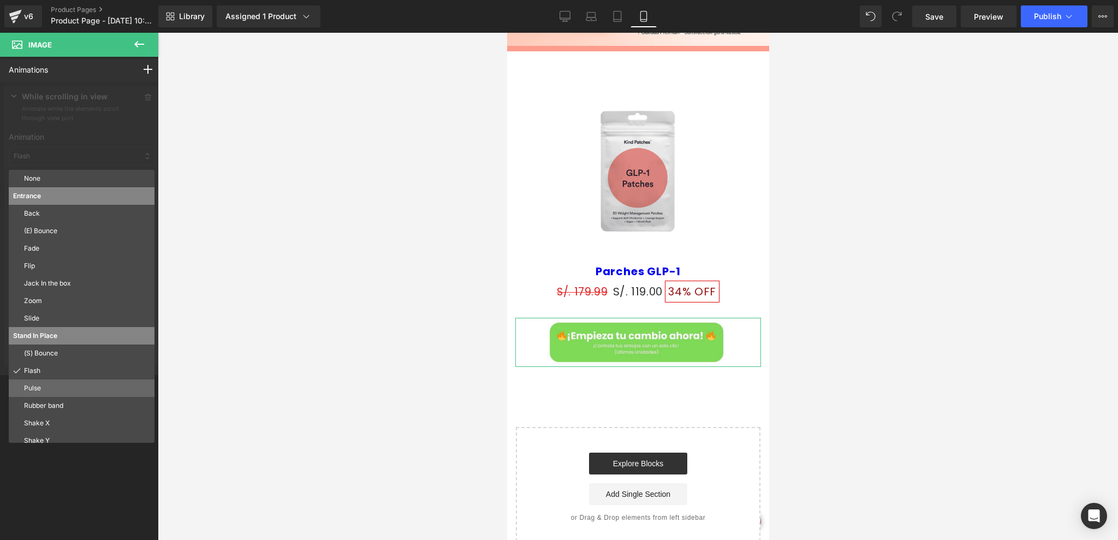
click at [50, 381] on div "Pulse" at bounding box center [82, 387] width 146 height 17
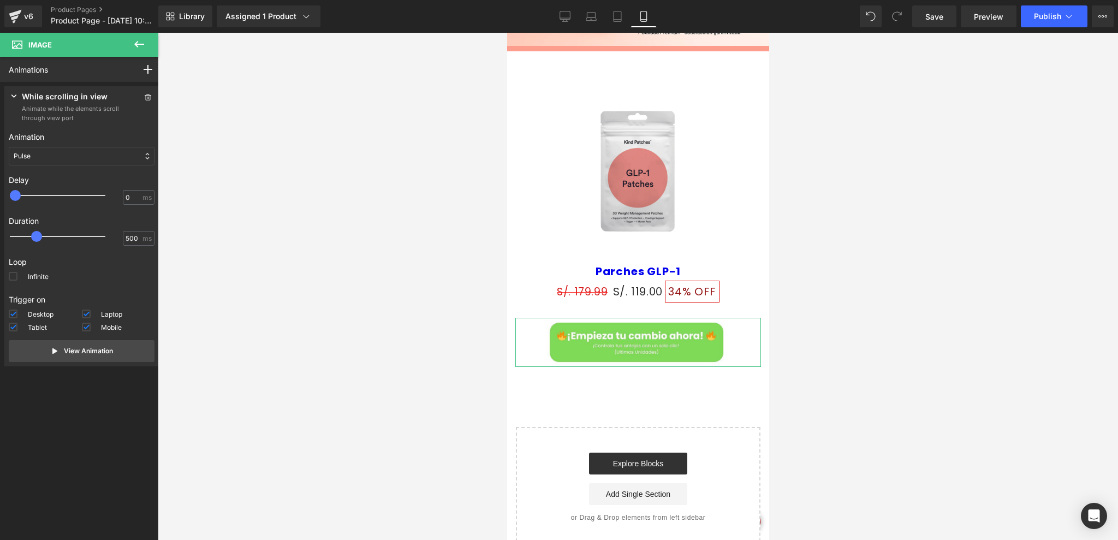
click at [60, 149] on div "Pulse" at bounding box center [82, 156] width 146 height 19
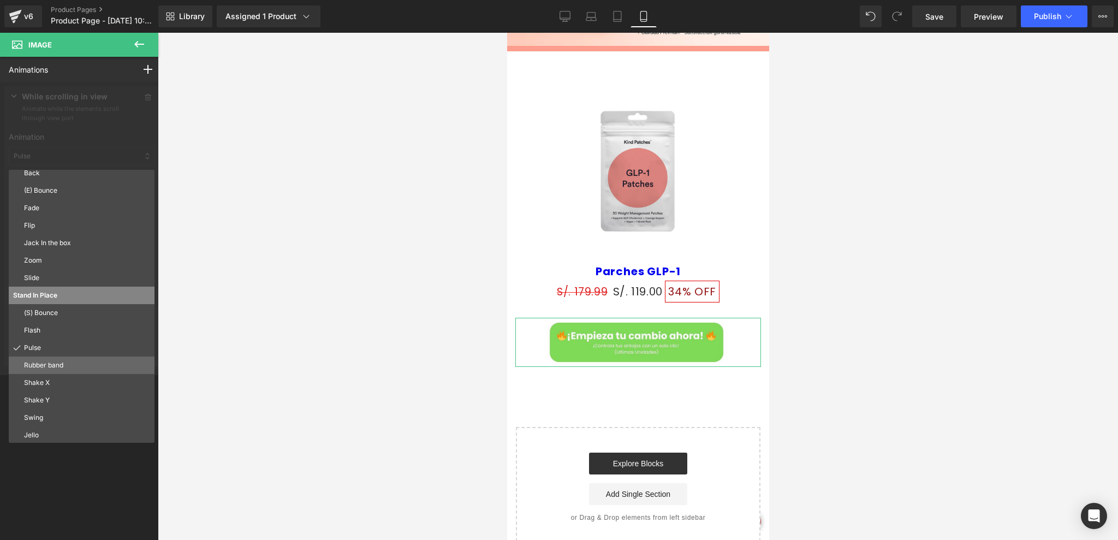
scroll to position [58, 0]
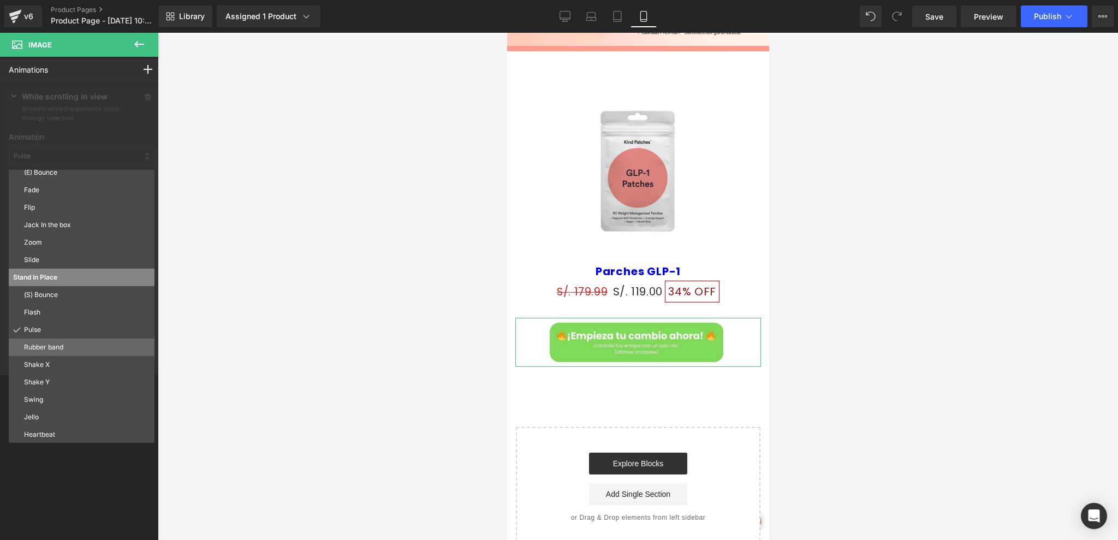
click at [43, 354] on div "Rubber band" at bounding box center [82, 347] width 146 height 17
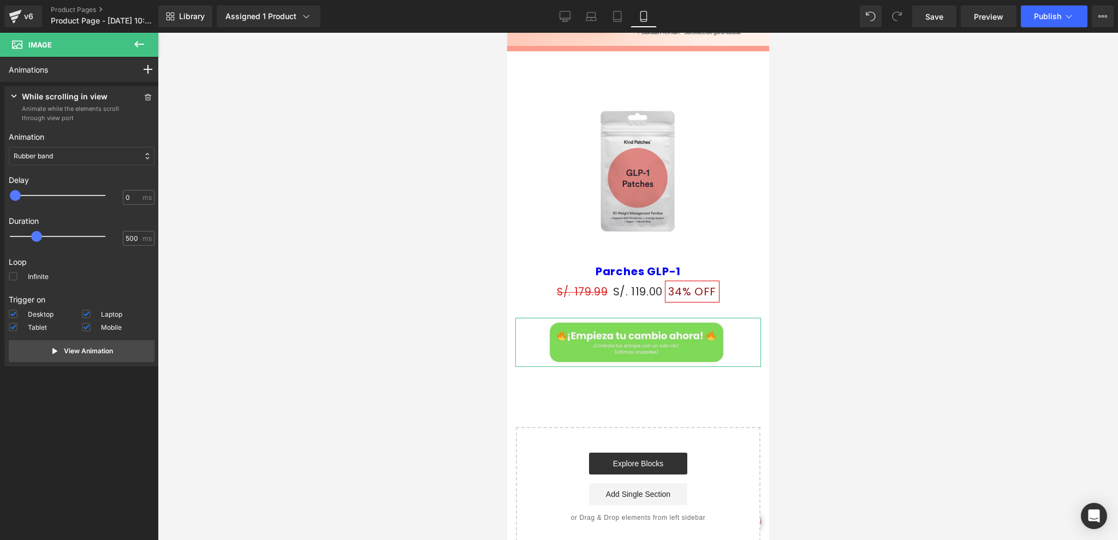
click at [51, 167] on div "Animation None Entrance Back (E) Bounce Fade Flip Jack In the box Zoom Slide St…" at bounding box center [82, 148] width 146 height 43
click at [38, 159] on p "Rubber band" at bounding box center [33, 156] width 39 height 10
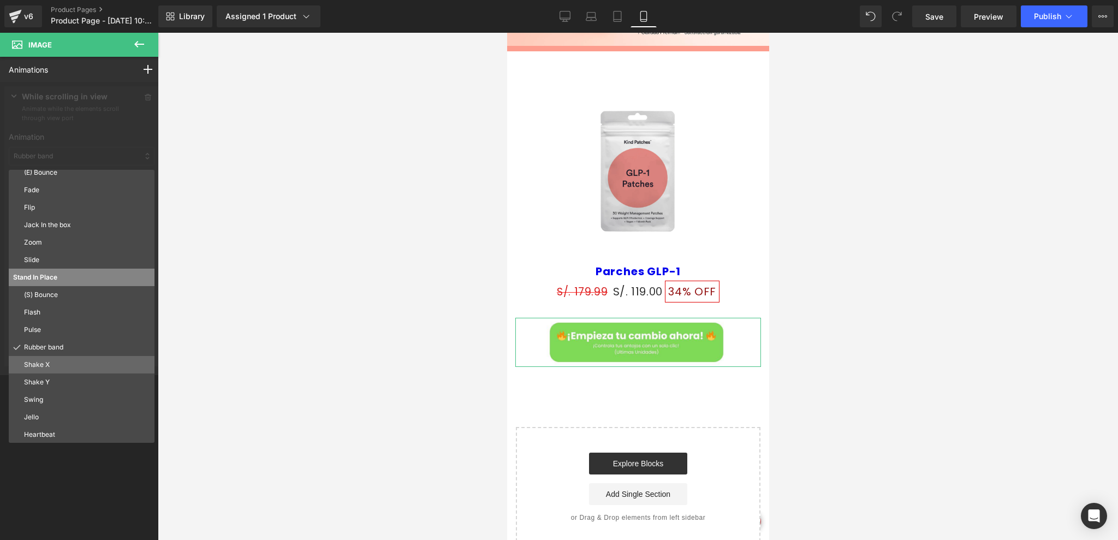
click at [55, 365] on p "Shake X" at bounding box center [87, 365] width 126 height 10
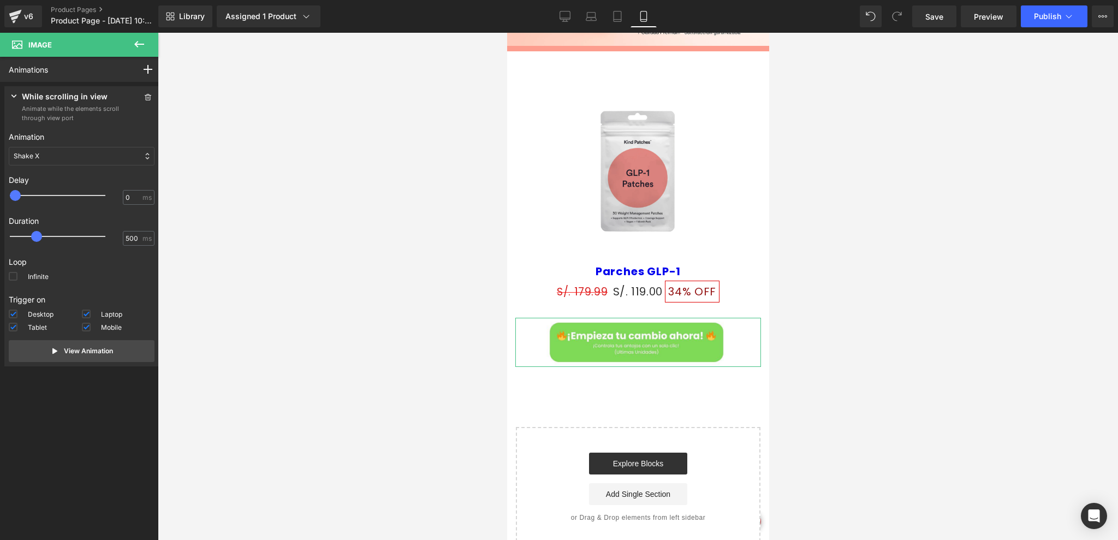
click at [45, 156] on div "Shake X" at bounding box center [82, 156] width 146 height 19
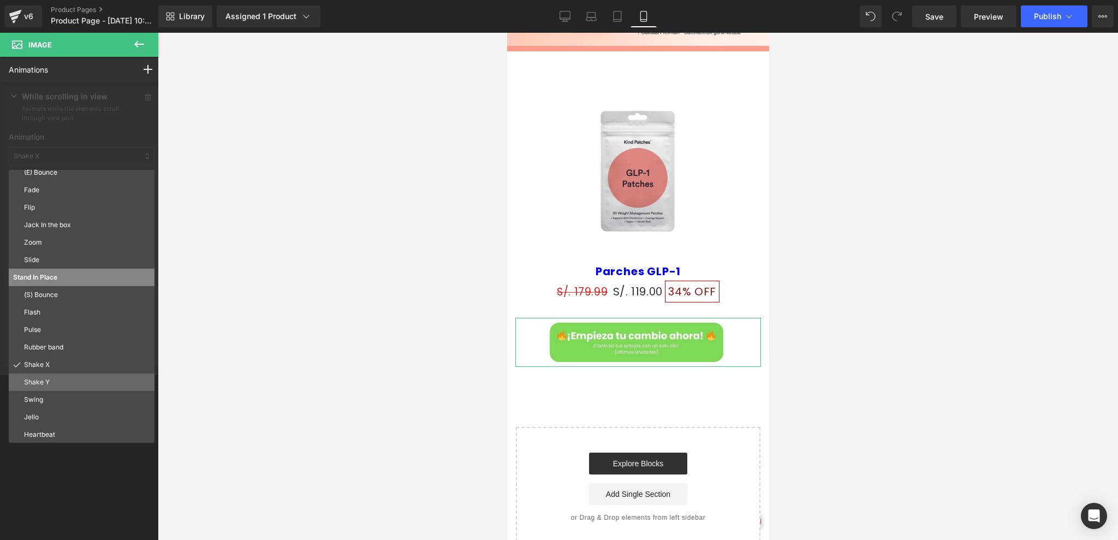
click at [47, 380] on p "Shake Y" at bounding box center [87, 382] width 126 height 10
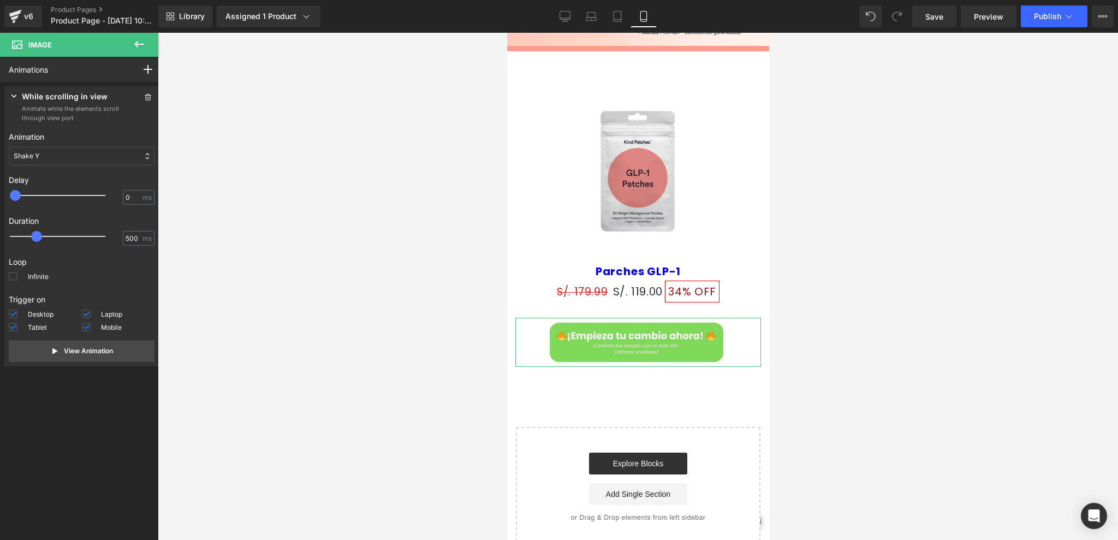
click at [55, 147] on div "Shake Y" at bounding box center [82, 156] width 146 height 19
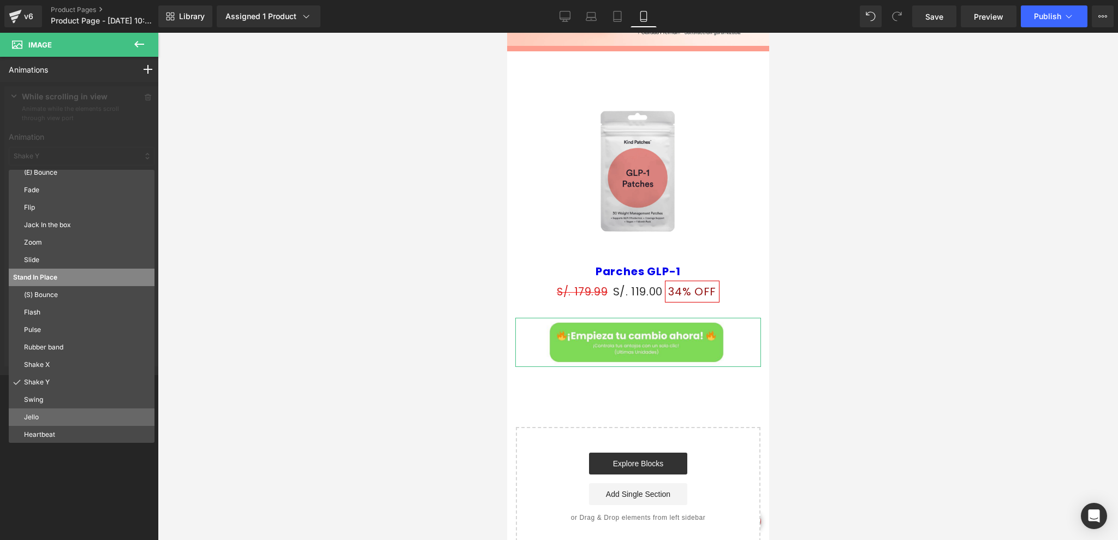
click at [48, 418] on p "Jello" at bounding box center [87, 417] width 126 height 10
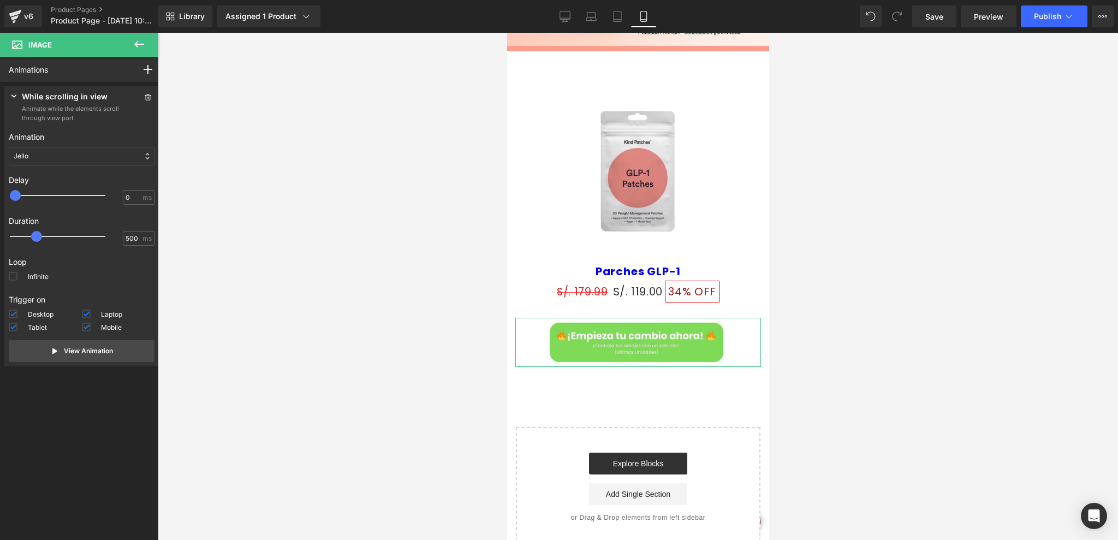
click at [49, 159] on div "Jello" at bounding box center [82, 156] width 146 height 19
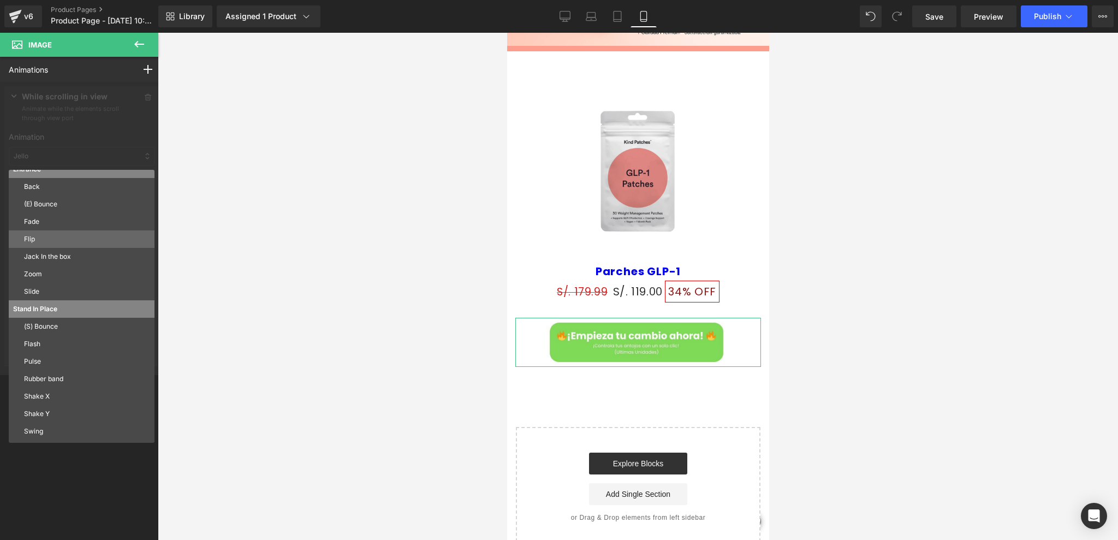
scroll to position [0, 0]
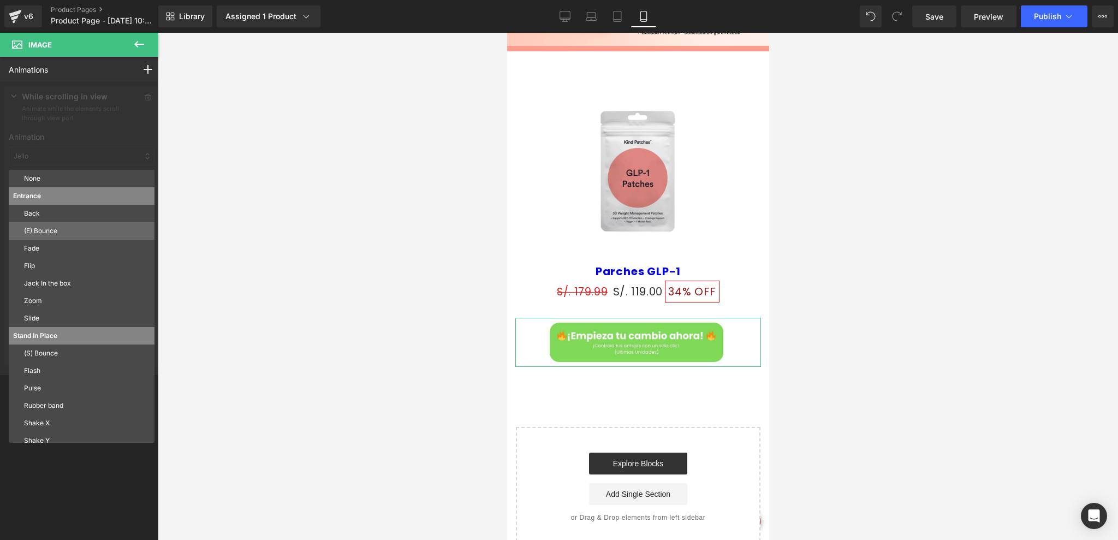
click at [45, 235] on p "(E) Bounce" at bounding box center [87, 231] width 126 height 10
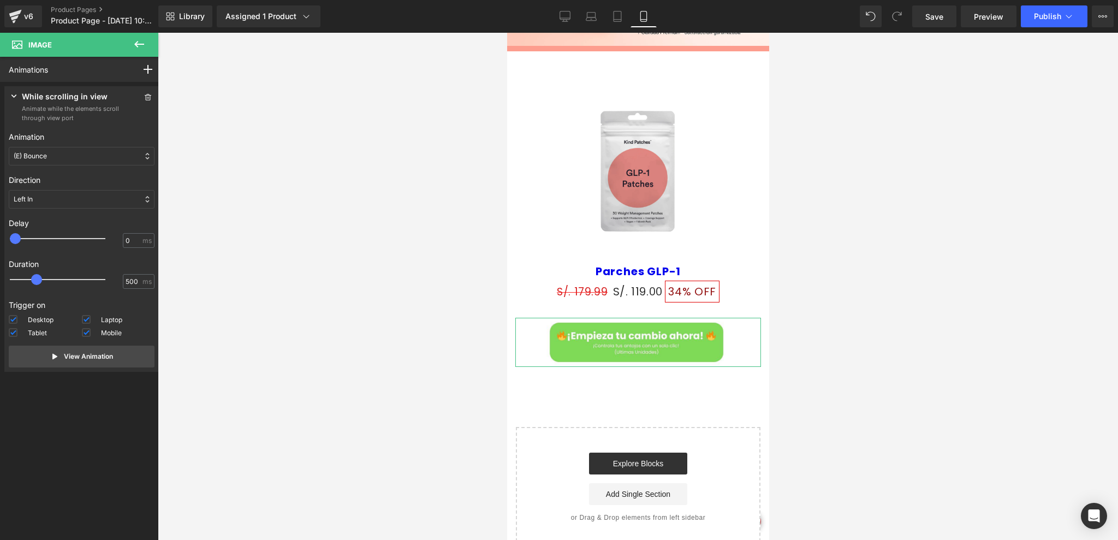
click at [49, 159] on div "(E) Bounce" at bounding box center [82, 156] width 146 height 19
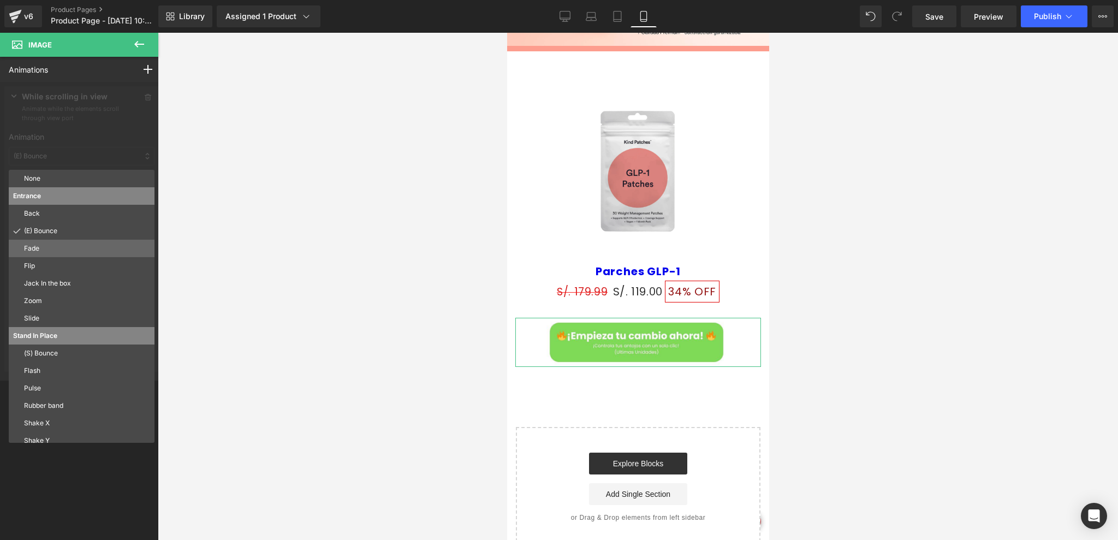
click at [41, 241] on div "Fade" at bounding box center [82, 248] width 146 height 17
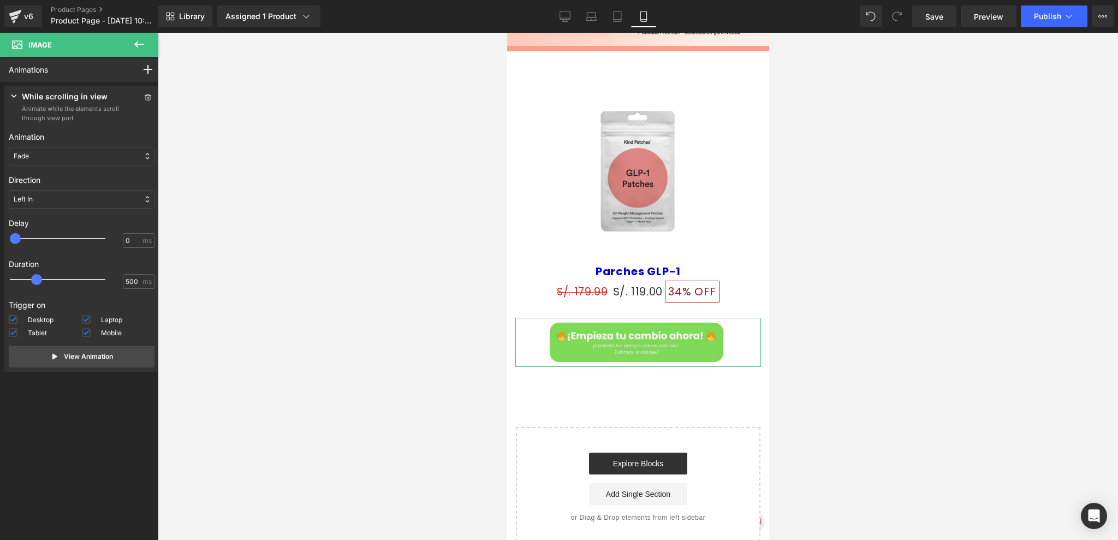
click at [60, 165] on div "Fade" at bounding box center [82, 156] width 146 height 19
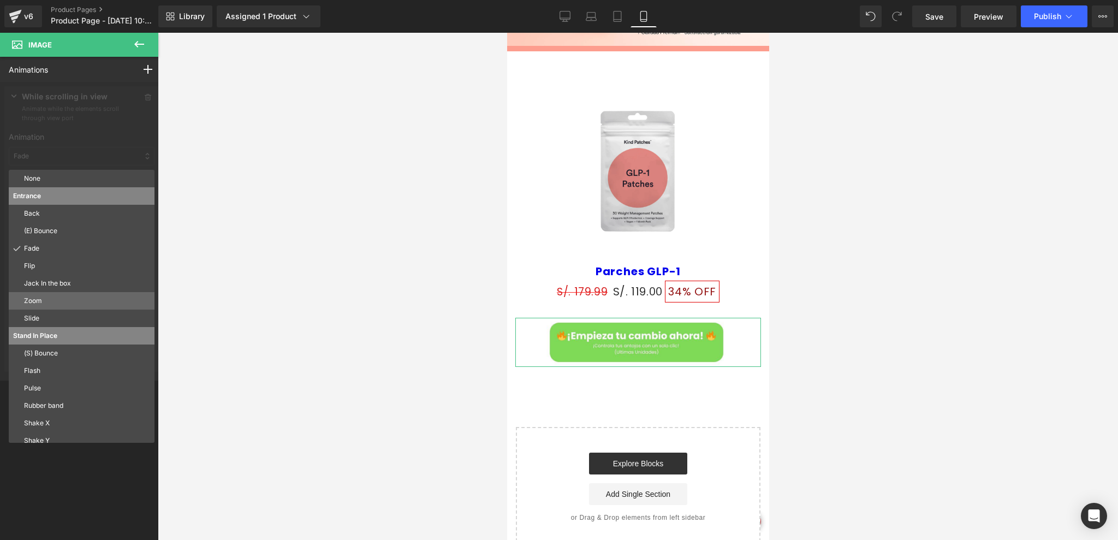
click at [49, 296] on p "Zoom" at bounding box center [87, 301] width 126 height 10
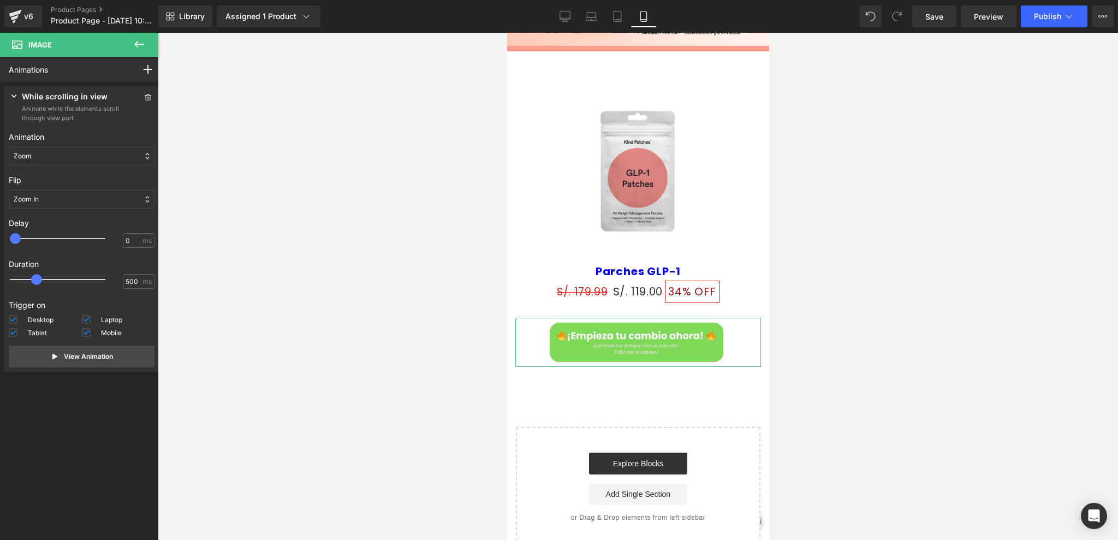
click at [52, 156] on div "Zoom" at bounding box center [82, 156] width 146 height 19
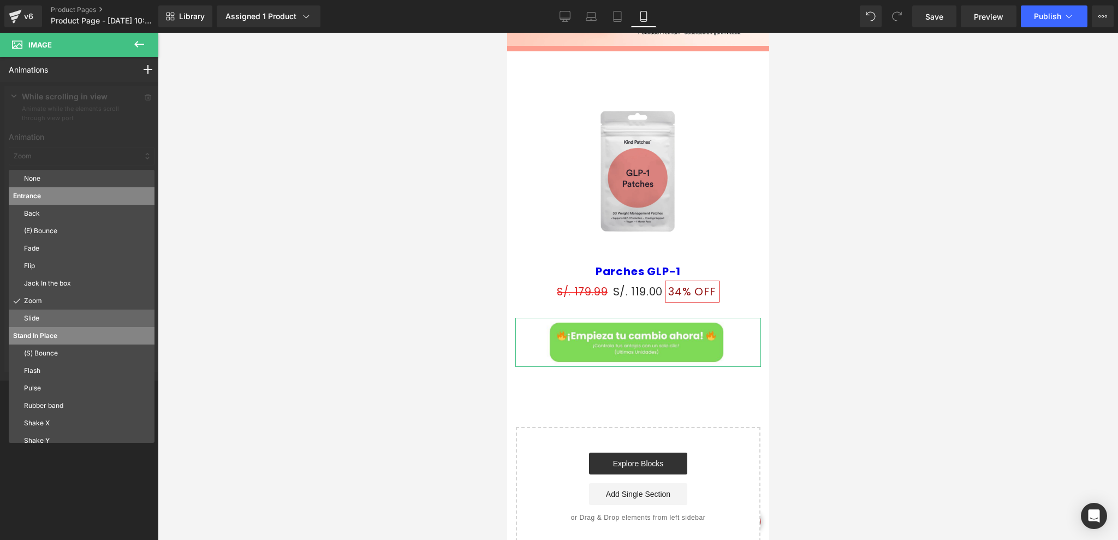
click at [42, 313] on p "Slide" at bounding box center [87, 318] width 126 height 10
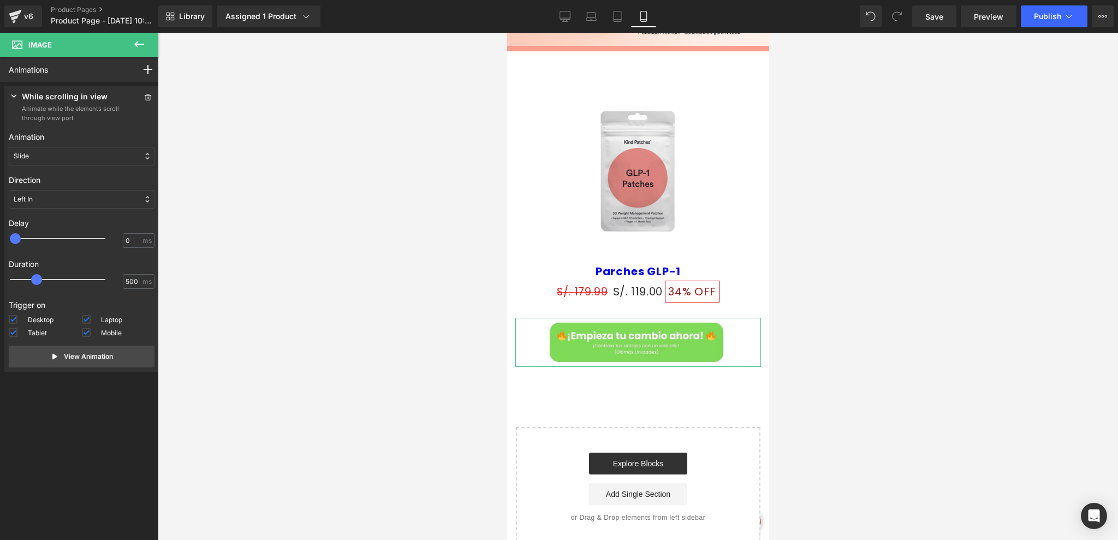
click at [54, 163] on div "Slide" at bounding box center [82, 156] width 146 height 19
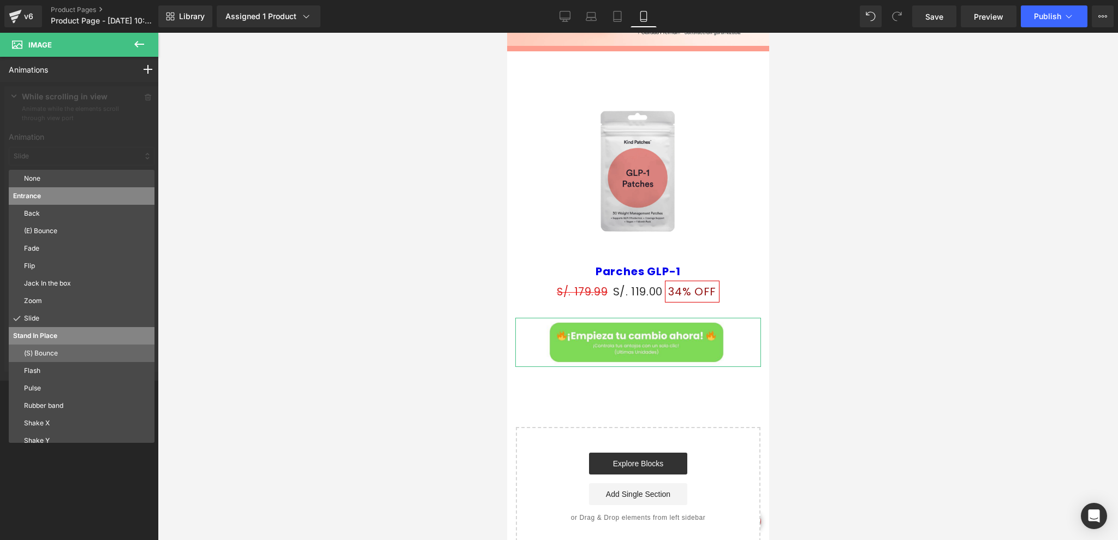
click at [48, 354] on p "(S) Bounce" at bounding box center [87, 353] width 126 height 10
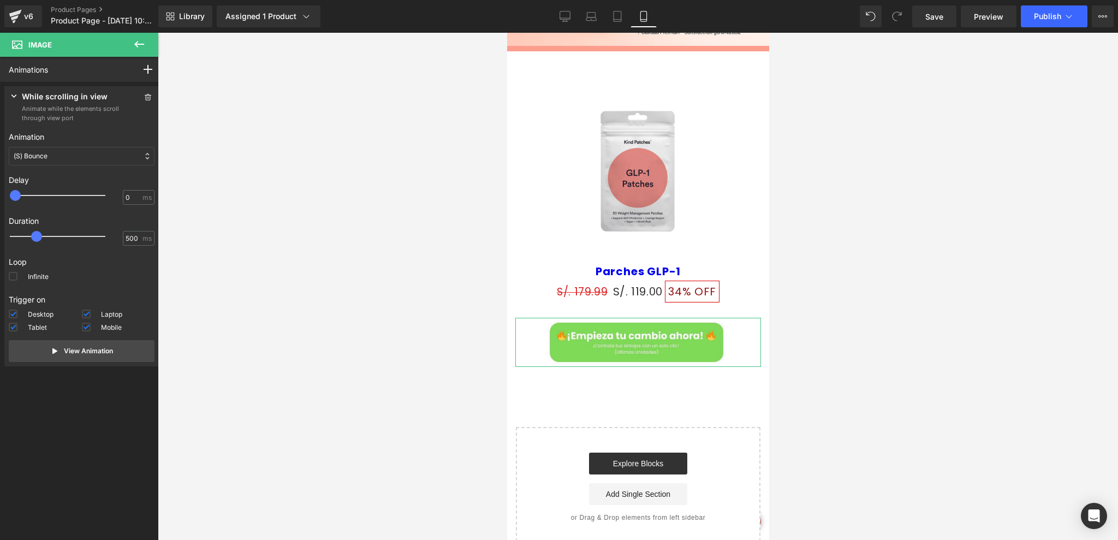
click at [60, 165] on div "(S) Bounce" at bounding box center [82, 156] width 146 height 19
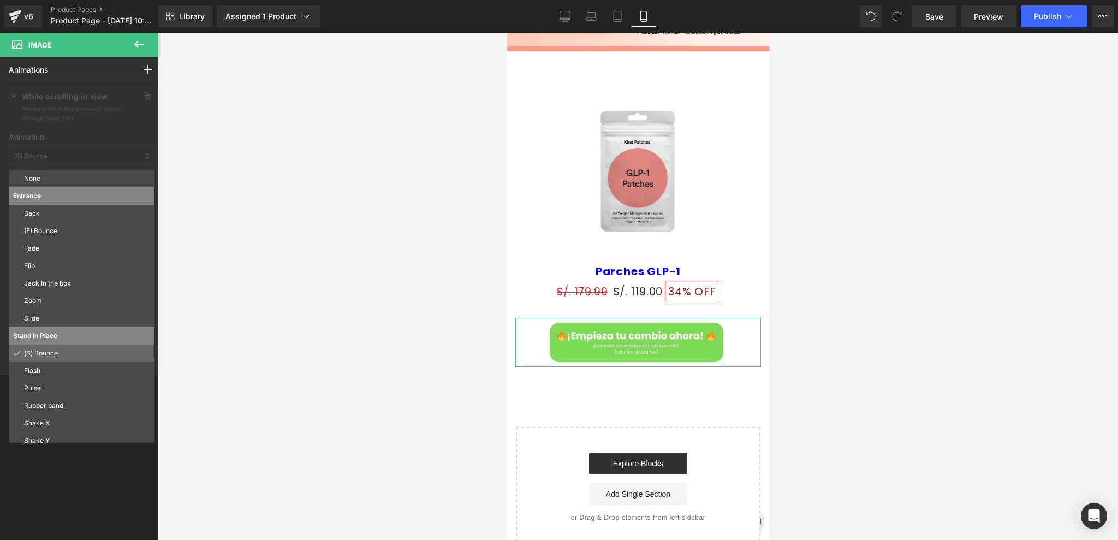
click at [54, 358] on p "(S) Bounce" at bounding box center [87, 353] width 126 height 10
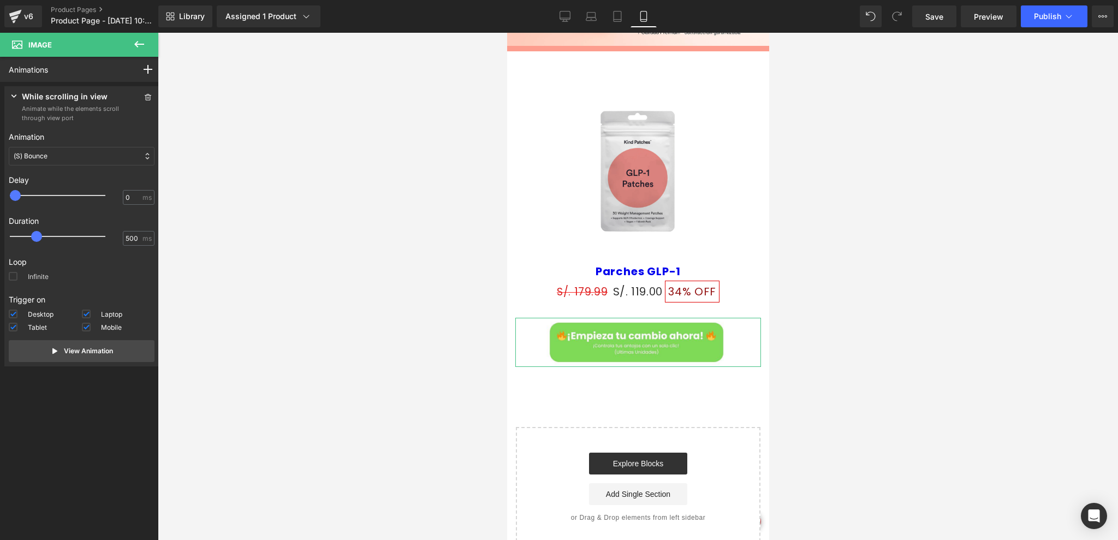
click at [27, 275] on label "Infinite" at bounding box center [29, 278] width 40 height 13
click at [0, 0] on input "Infinite" at bounding box center [0, 0] width 0 height 0
click at [137, 41] on icon at bounding box center [139, 44] width 10 height 7
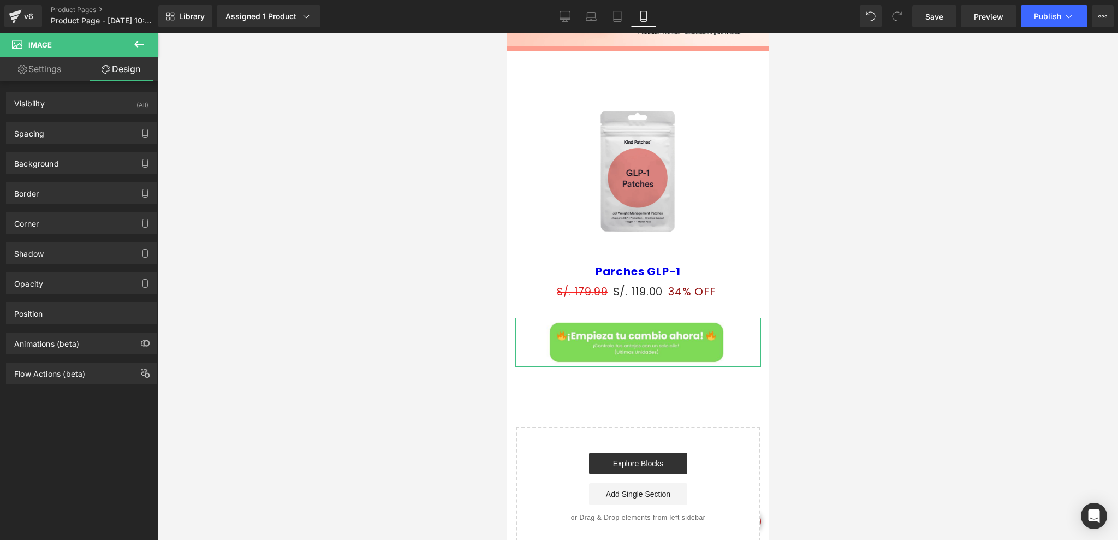
click at [42, 76] on link "Settings" at bounding box center [39, 69] width 79 height 25
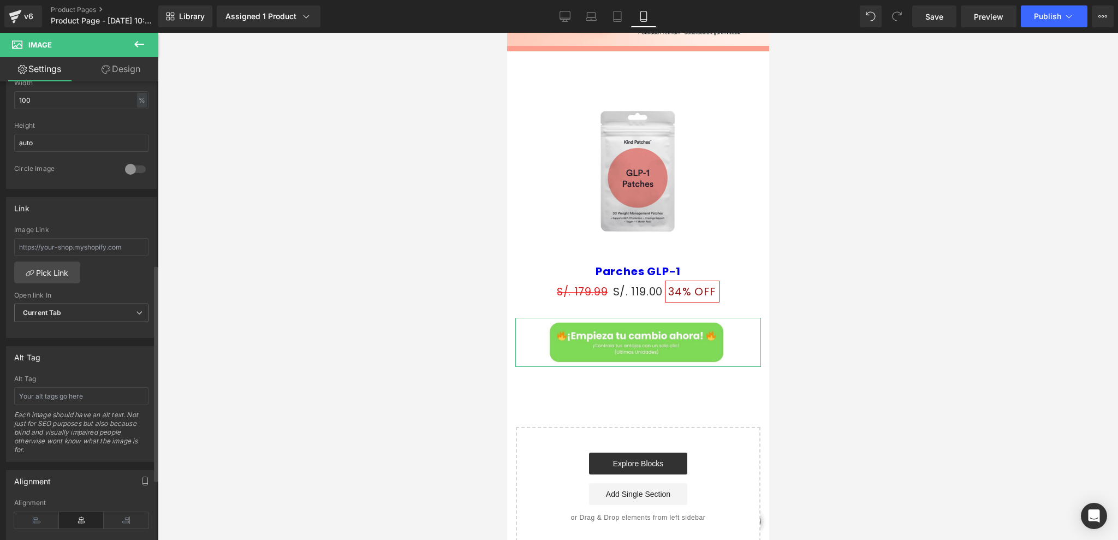
scroll to position [514, 0]
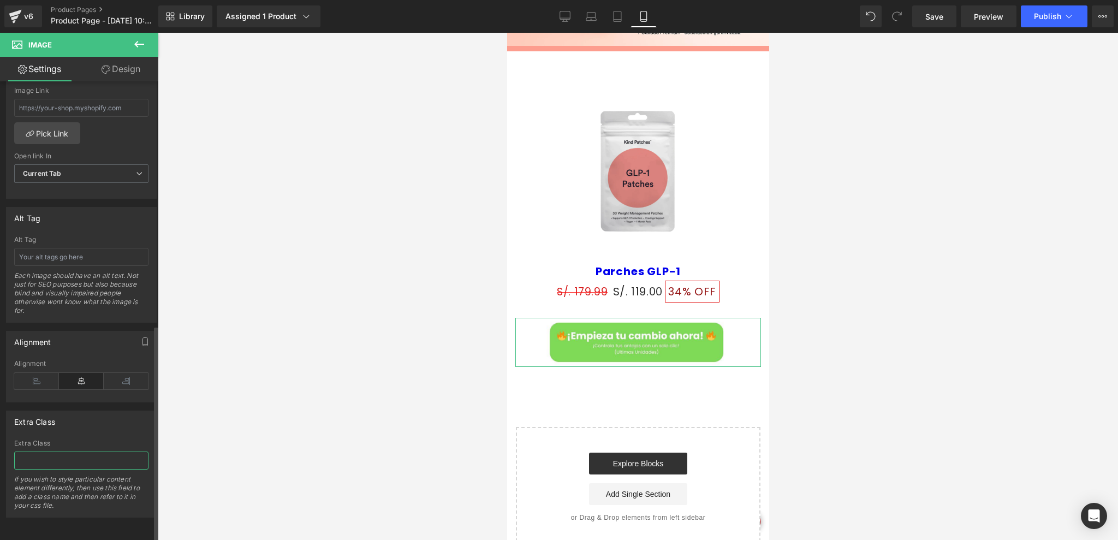
click at [41, 452] on input "text" at bounding box center [81, 461] width 134 height 18
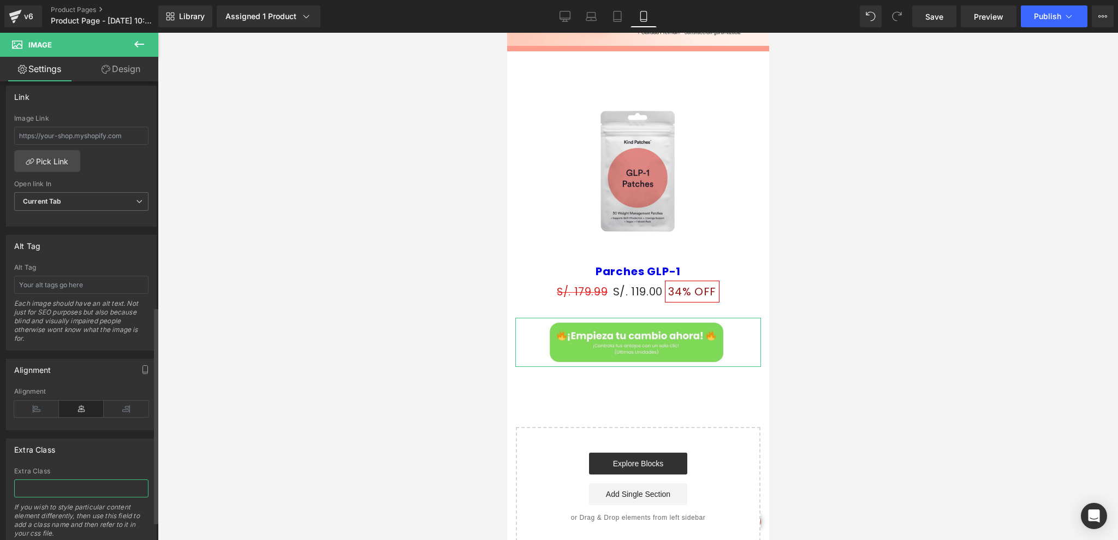
scroll to position [441, 0]
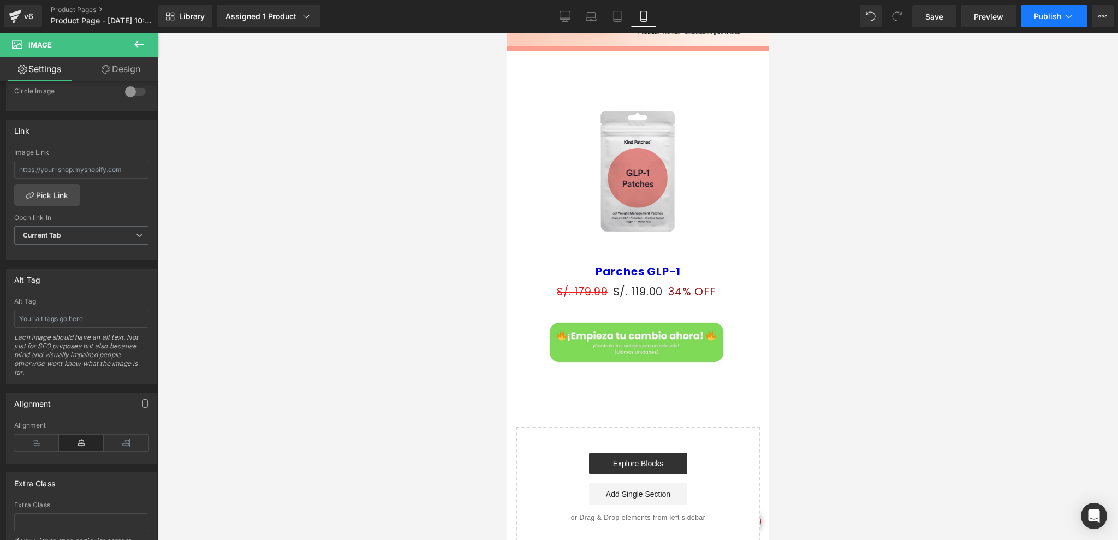
click at [1067, 21] on icon at bounding box center [1069, 16] width 11 height 11
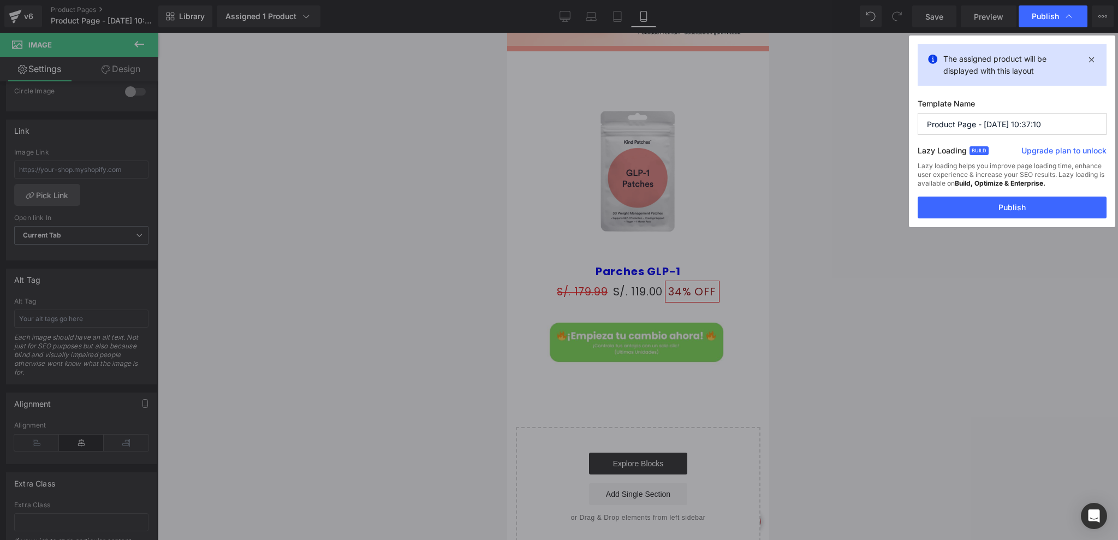
drag, startPoint x: 1042, startPoint y: 118, endPoint x: 714, endPoint y: 124, distance: 328.2
click at [714, 124] on div "Publish The assigned product will be displayed with this layout Template Name P…" at bounding box center [559, 270] width 1118 height 540
click at [1076, 126] on input "Product Page - [DATE] 10:37:10" at bounding box center [1012, 124] width 189 height 22
drag, startPoint x: 1076, startPoint y: 126, endPoint x: 728, endPoint y: 126, distance: 347.3
click at [730, 126] on div "Publish The assigned product will be displayed with this layout Template Name P…" at bounding box center [559, 270] width 1118 height 540
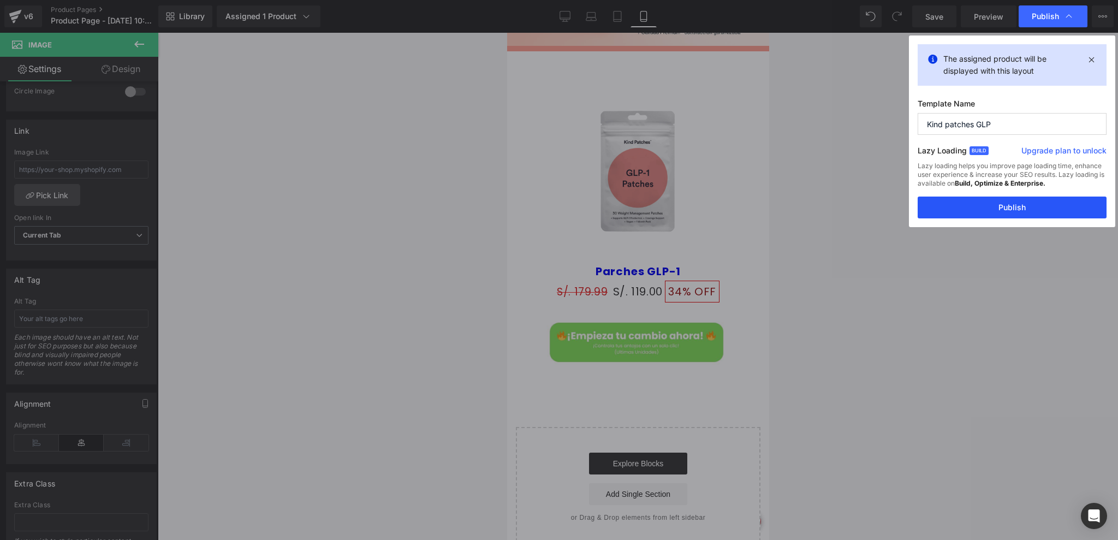
click at [989, 205] on button "Publish" at bounding box center [1012, 208] width 189 height 22
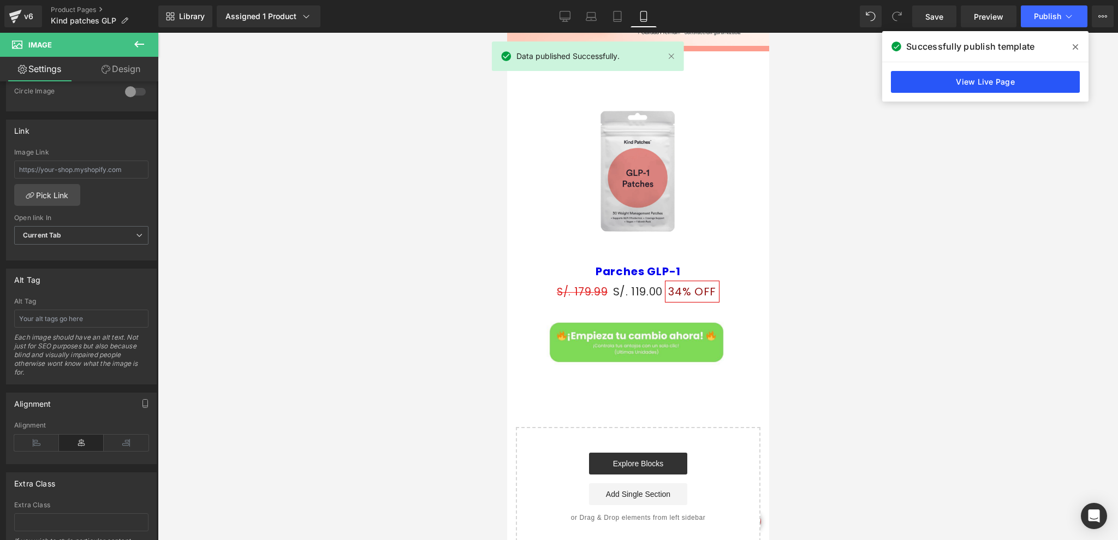
click at [969, 85] on link "View Live Page" at bounding box center [985, 82] width 189 height 22
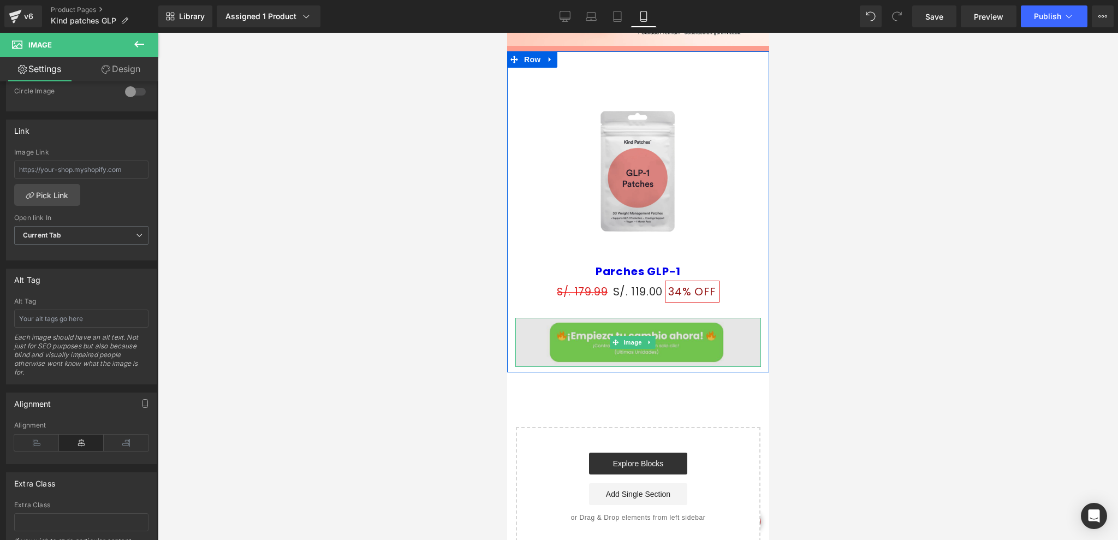
click at [676, 331] on img at bounding box center [638, 342] width 246 height 49
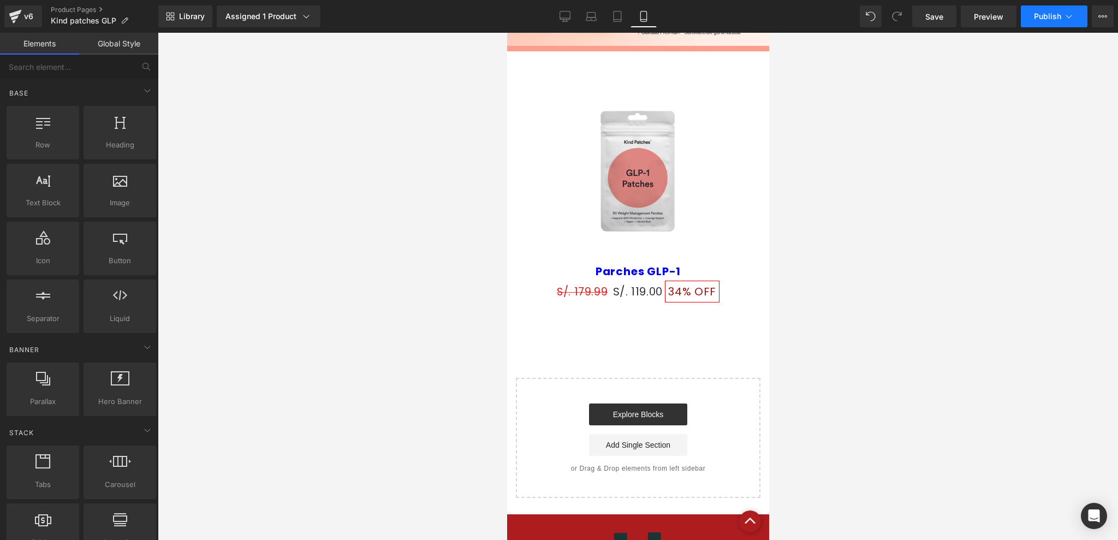
click at [1056, 14] on span "Publish" at bounding box center [1047, 16] width 27 height 9
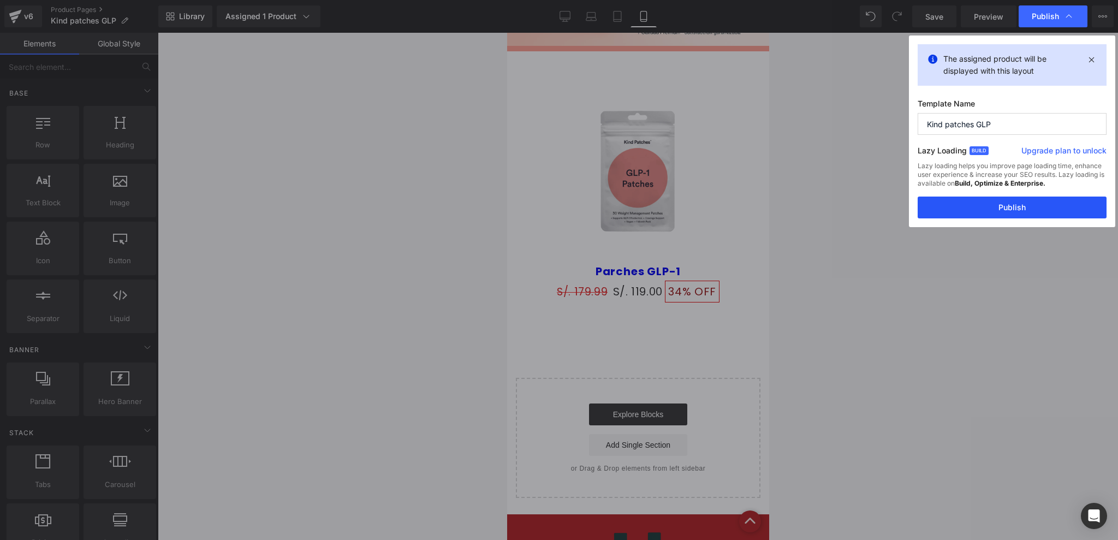
click at [1016, 201] on button "Publish" at bounding box center [1012, 208] width 189 height 22
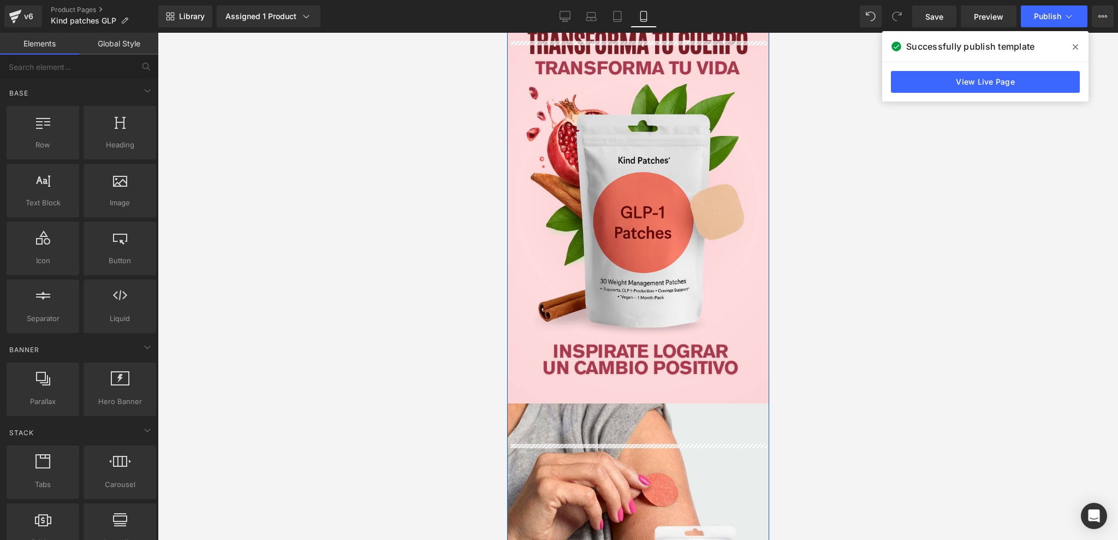
scroll to position [66, 0]
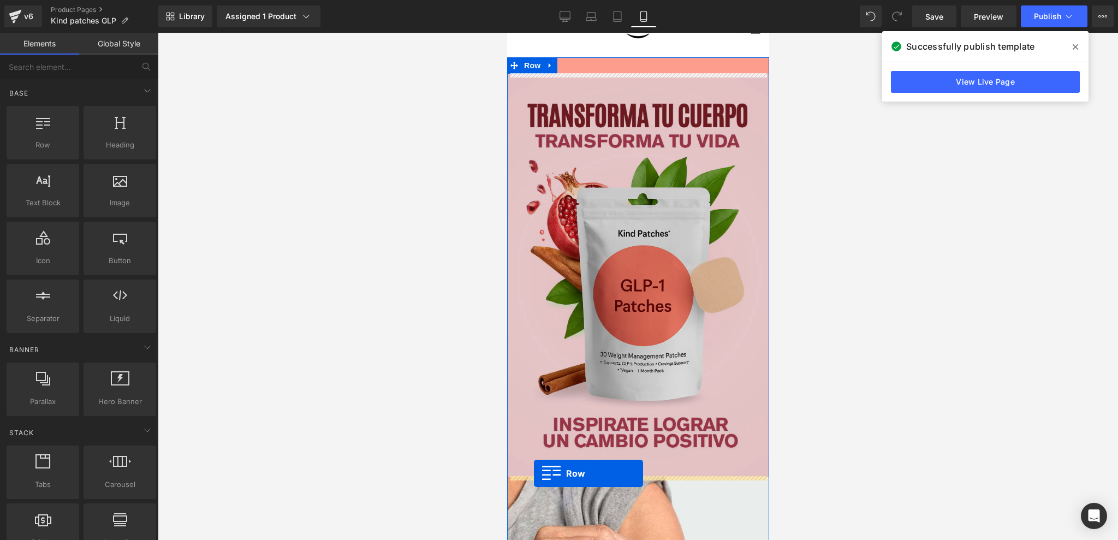
drag, startPoint x: 517, startPoint y: 136, endPoint x: 533, endPoint y: 474, distance: 338.9
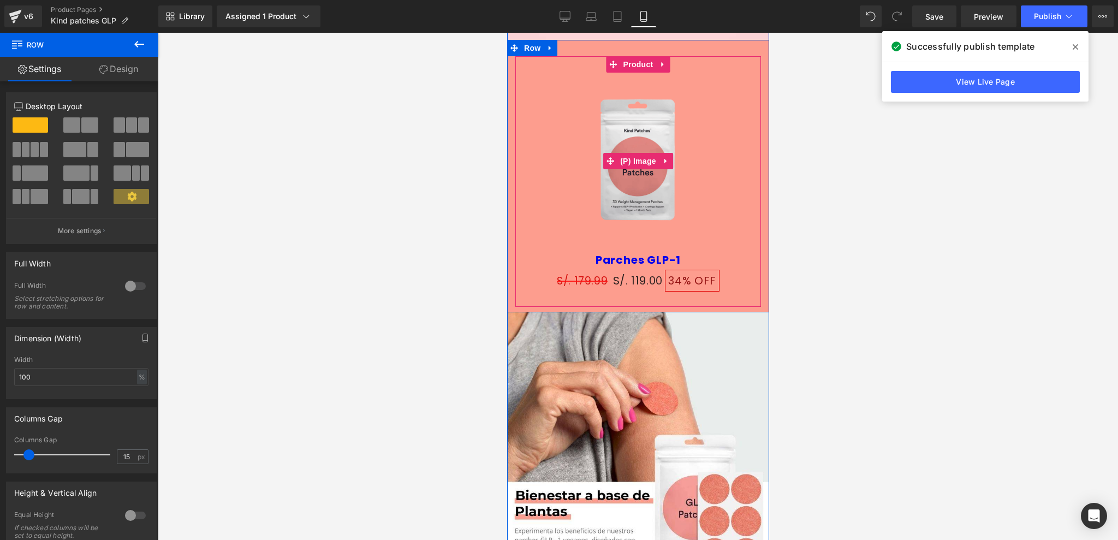
scroll to position [430, 0]
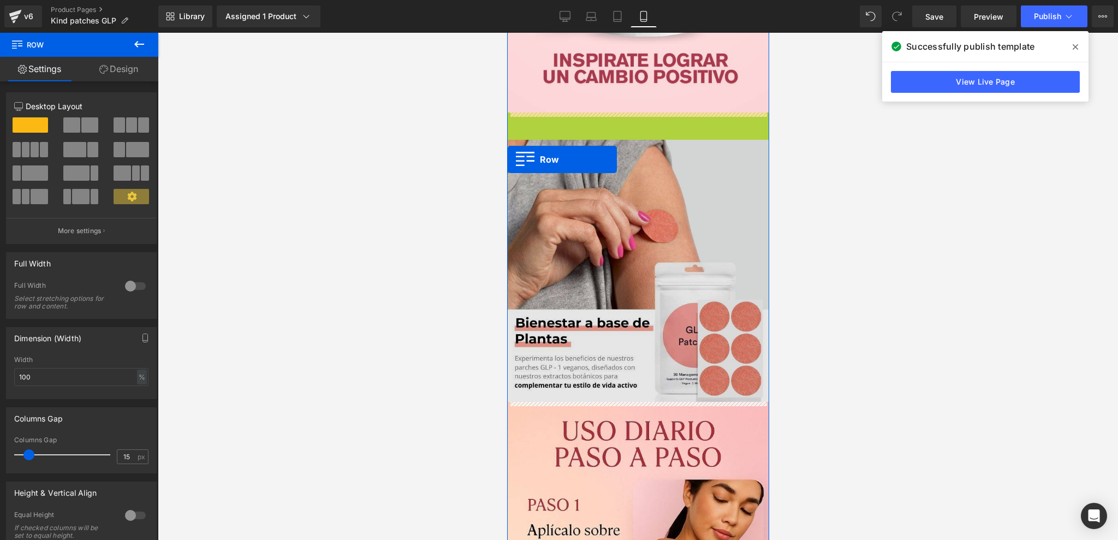
drag, startPoint x: 512, startPoint y: 122, endPoint x: 507, endPoint y: 159, distance: 37.4
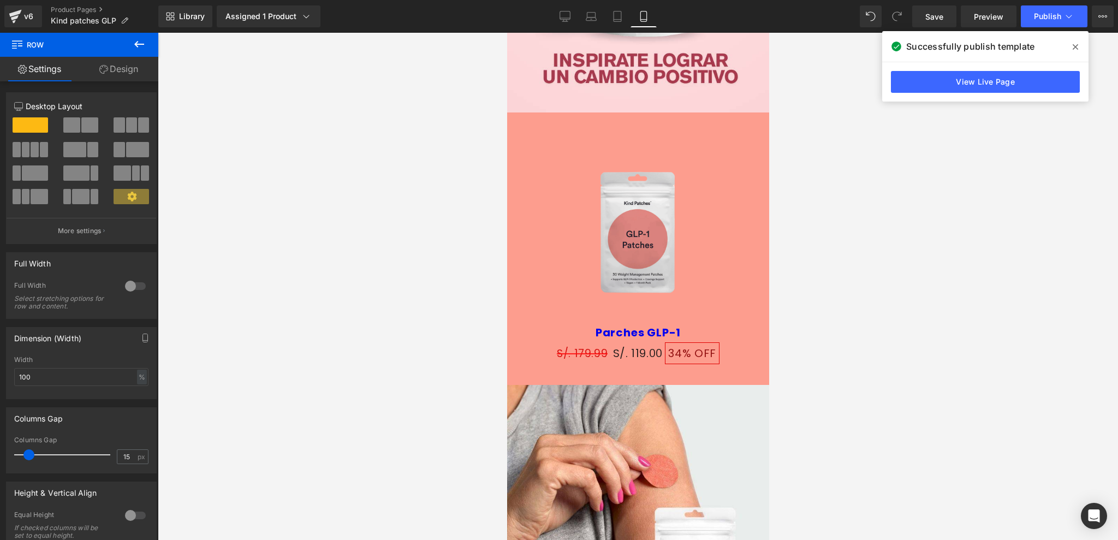
click at [504, 121] on div at bounding box center [638, 286] width 960 height 507
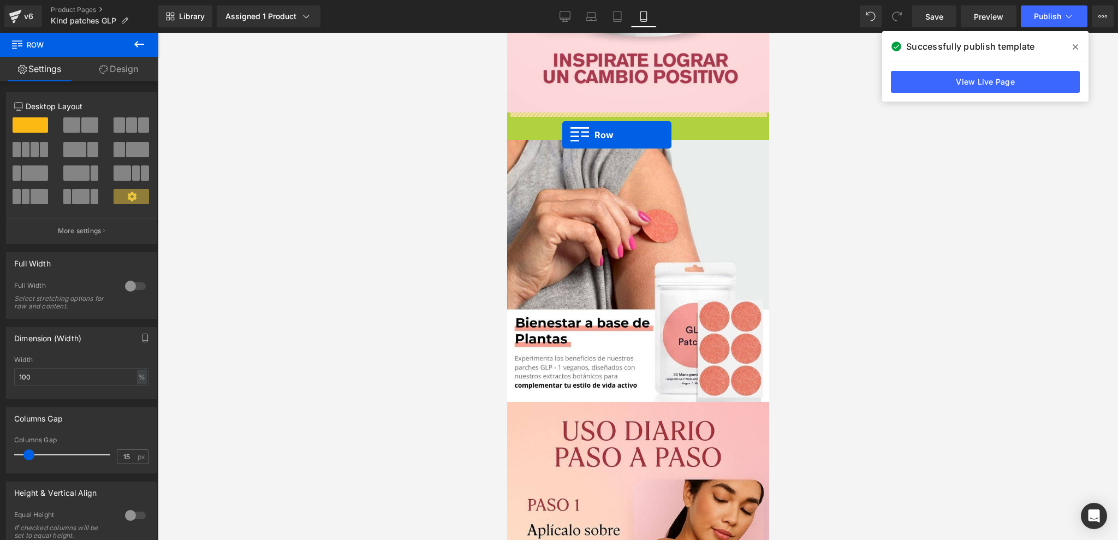
drag, startPoint x: 510, startPoint y: 120, endPoint x: 562, endPoint y: 135, distance: 54.1
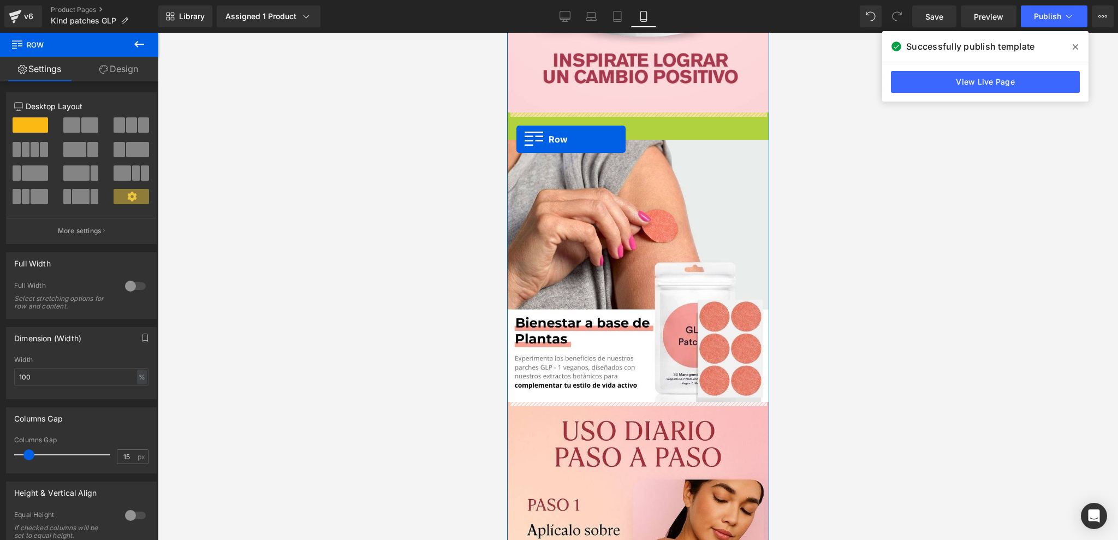
drag, startPoint x: 513, startPoint y: 121, endPoint x: 516, endPoint y: 139, distance: 17.7
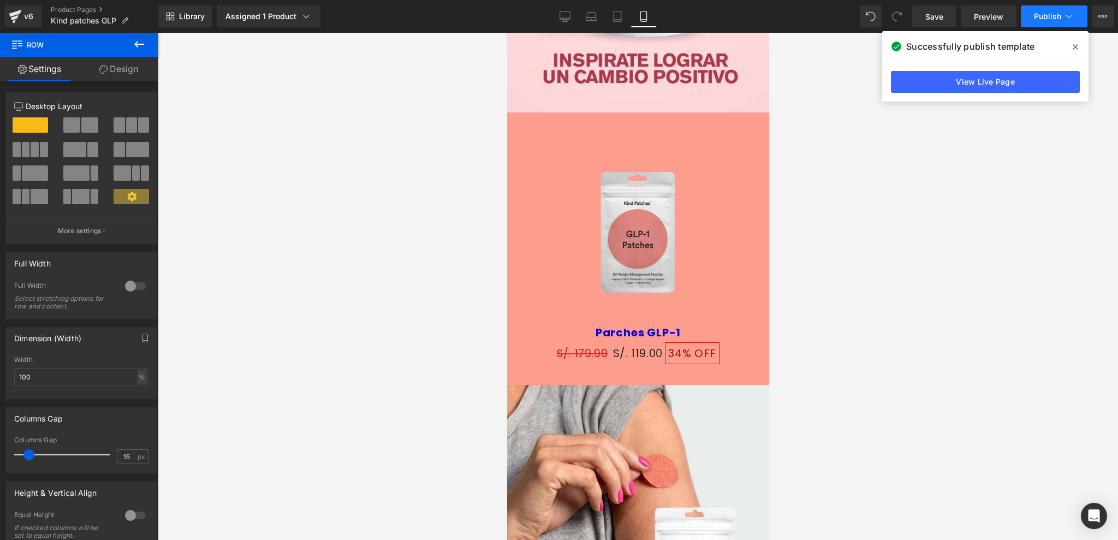
click at [1051, 17] on span "Publish" at bounding box center [1047, 16] width 27 height 9
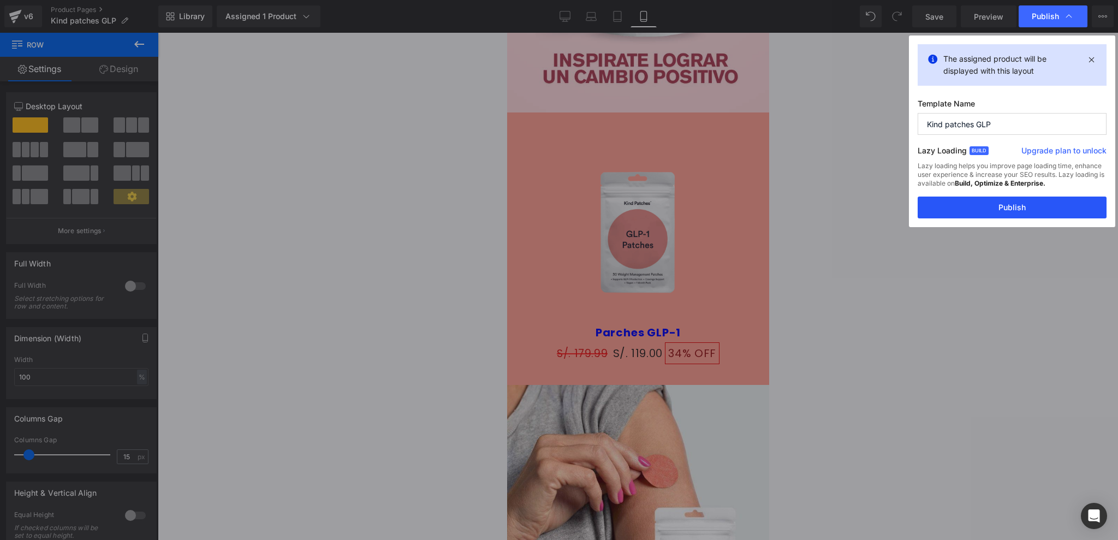
click at [1012, 211] on button "Publish" at bounding box center [1012, 208] width 189 height 22
